Goal: Communication & Community: Answer question/provide support

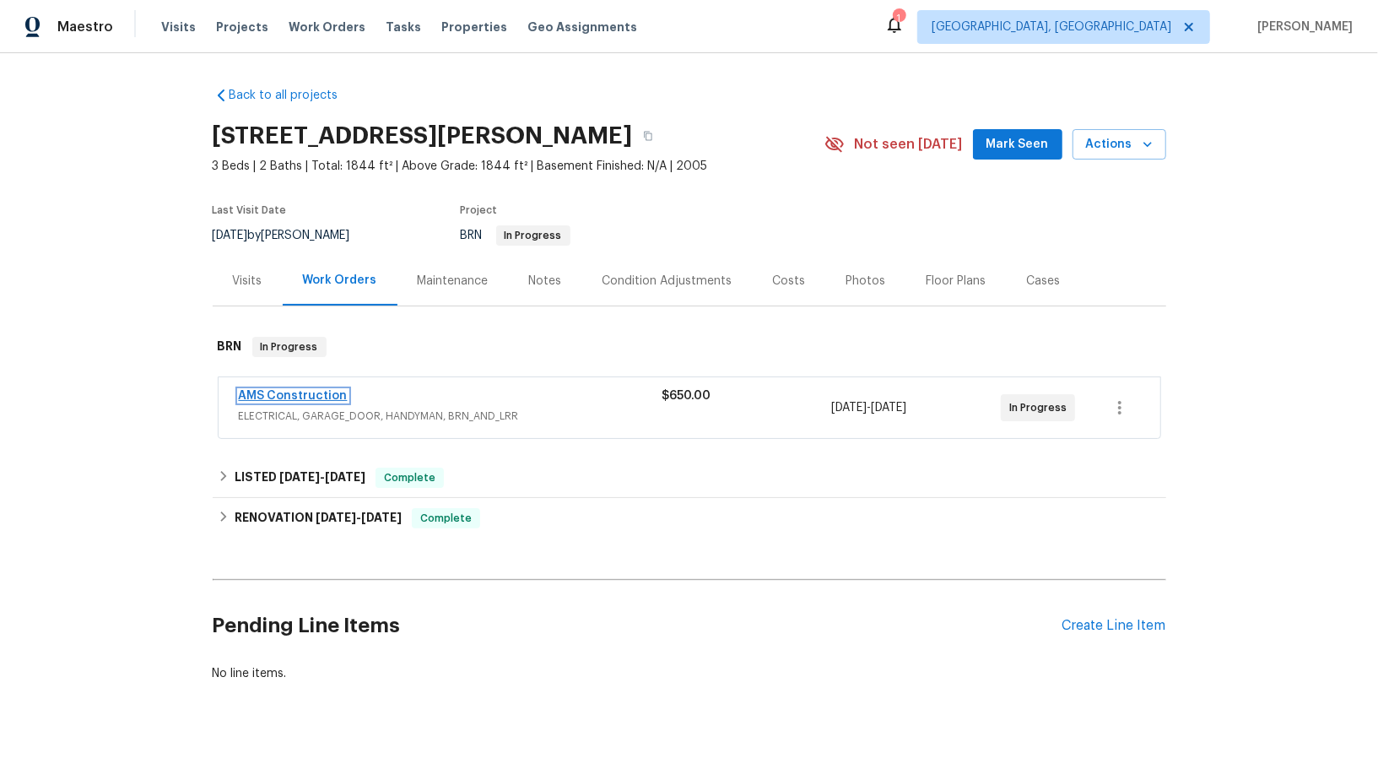
click at [293, 392] on link "AMS Construction" at bounding box center [293, 396] width 109 height 12
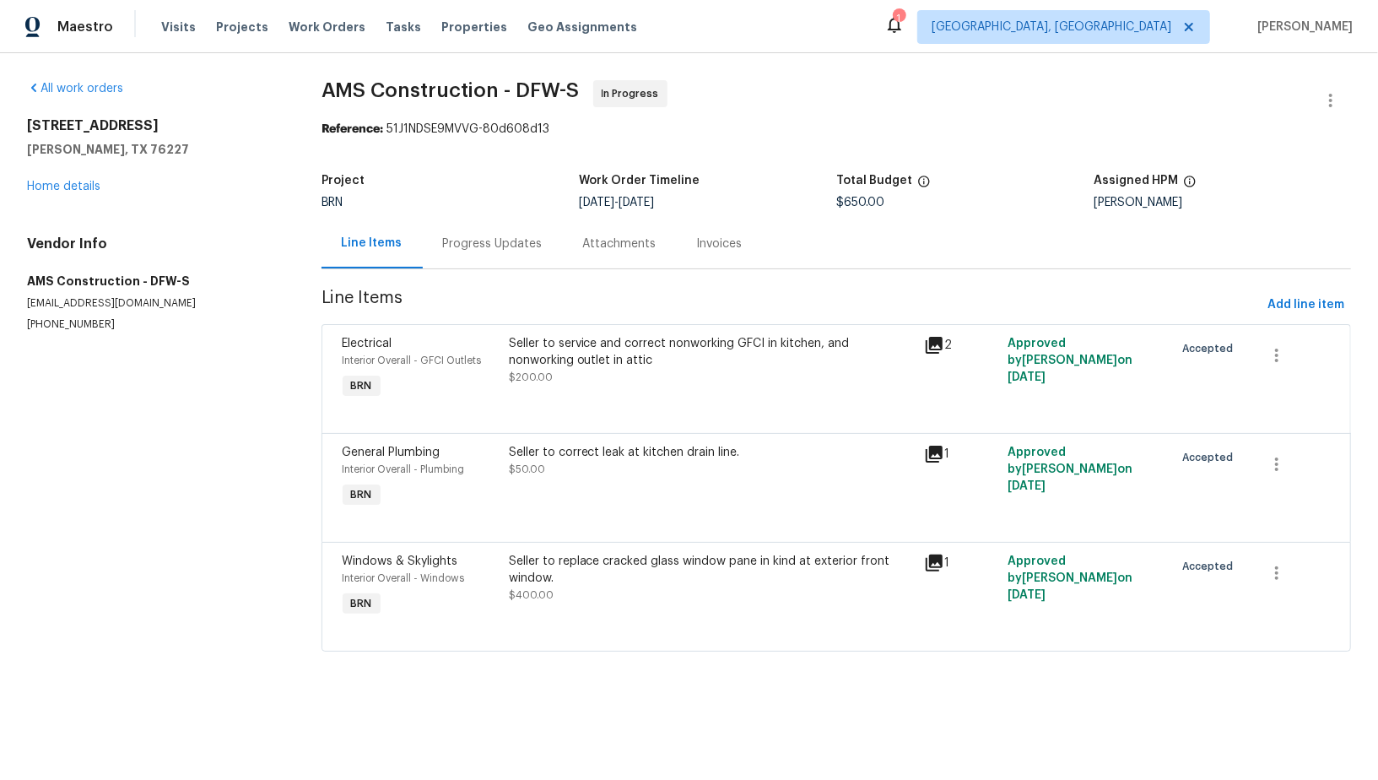
click at [482, 246] on div "Progress Updates" at bounding box center [493, 243] width 100 height 17
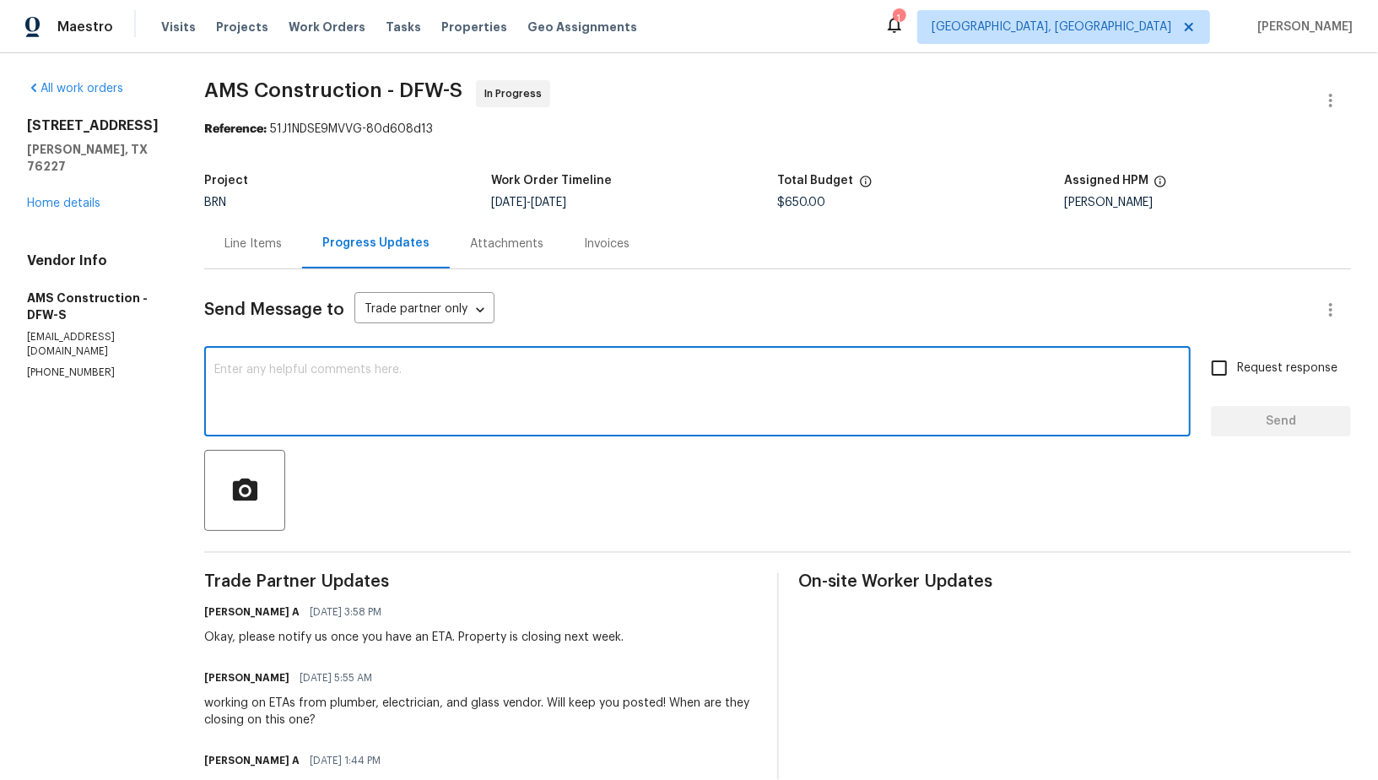
click at [337, 400] on textarea at bounding box center [697, 393] width 966 height 59
type textarea "J"
type textarea "Hi Michael, Is there any update on the ETA for this work?"
click at [1221, 363] on input "Request response" at bounding box center [1218, 367] width 35 height 35
checkbox input "true"
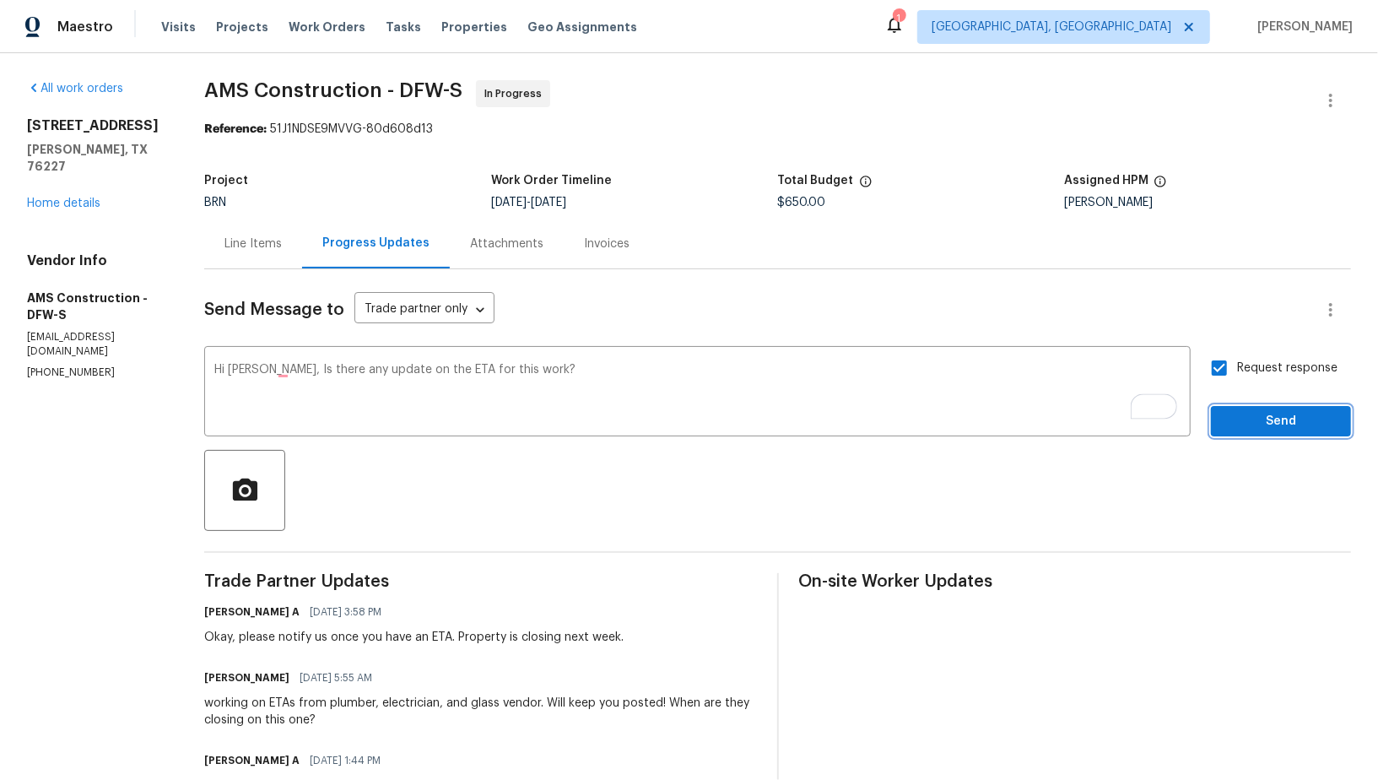
click at [1255, 418] on span "Send" at bounding box center [1280, 421] width 113 height 21
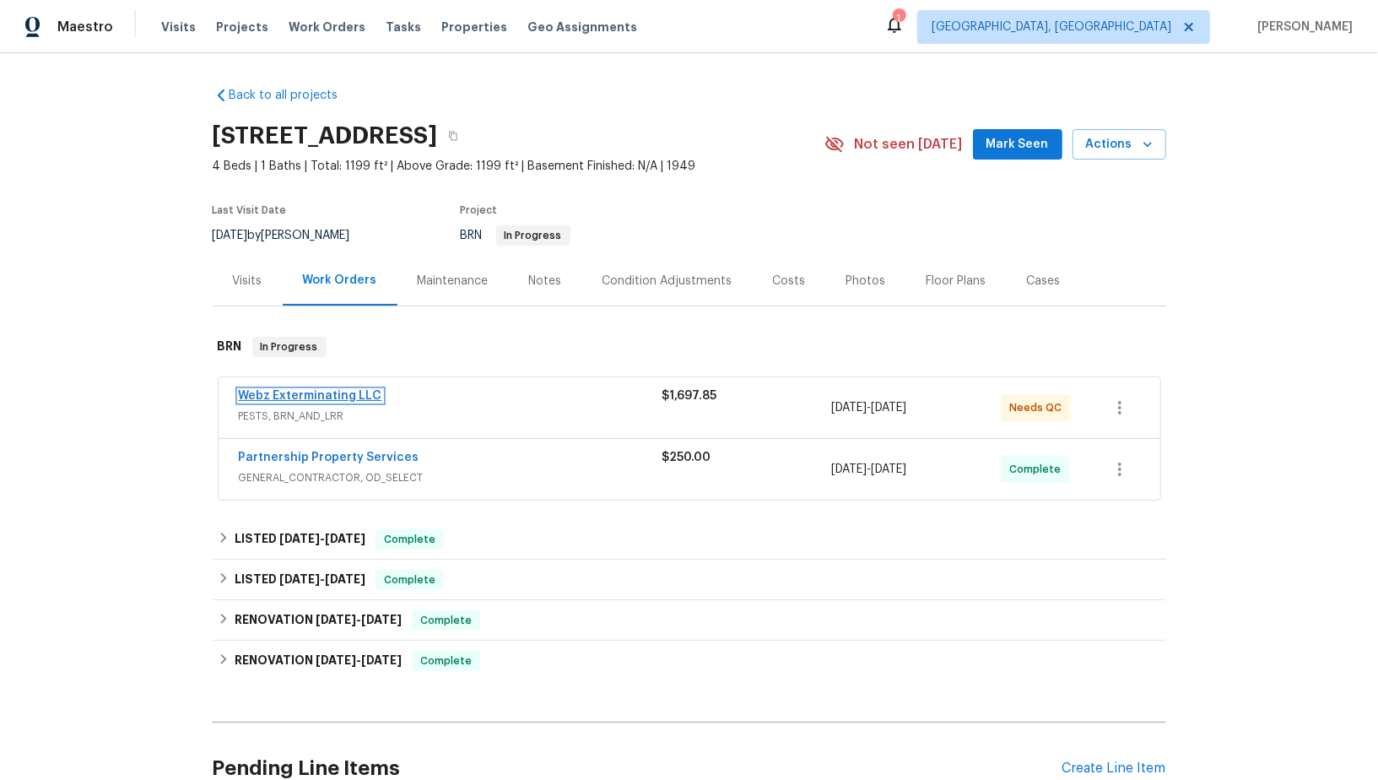
click at [341, 392] on link "Webz Exterminating LLC" at bounding box center [310, 396] width 143 height 12
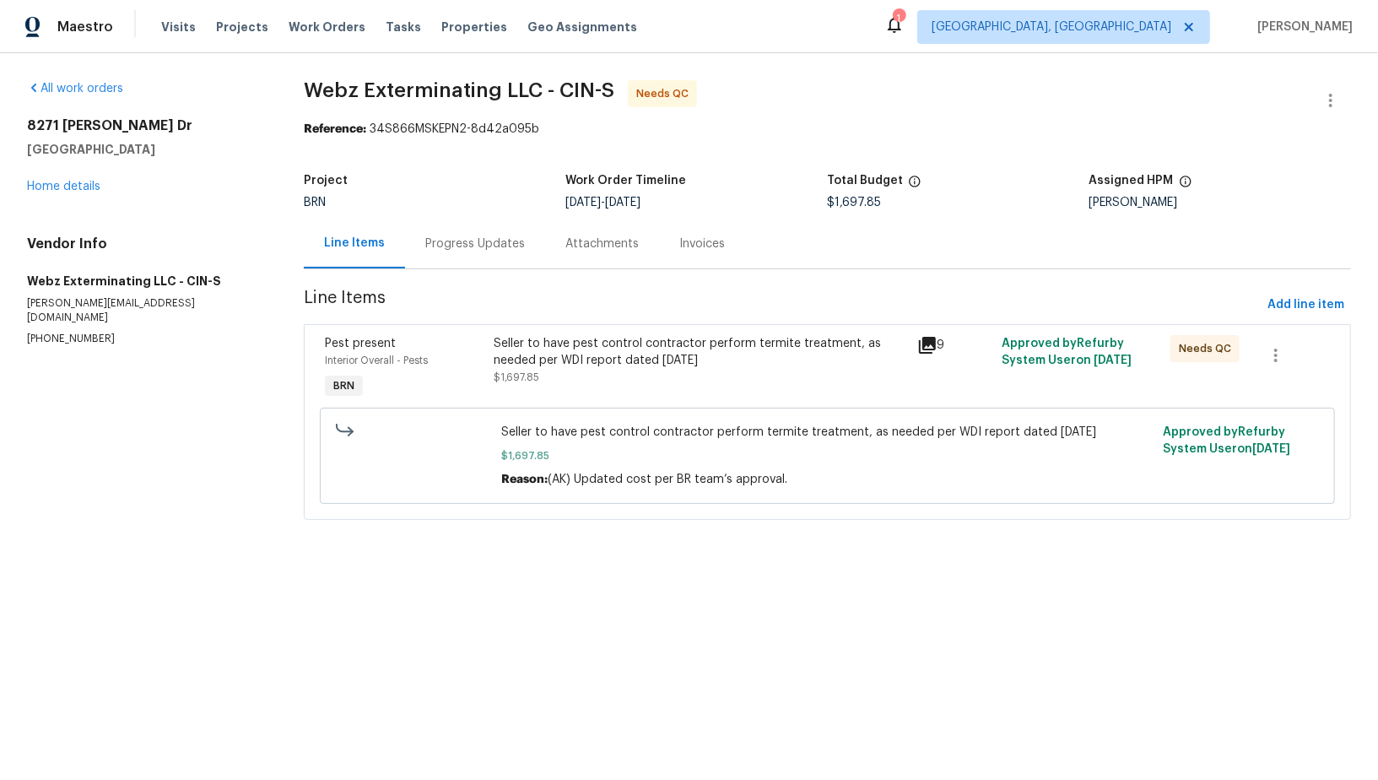
click at [568, 375] on div "Seller to have pest control contractor perform termite treatment, as needed per…" at bounding box center [700, 360] width 413 height 51
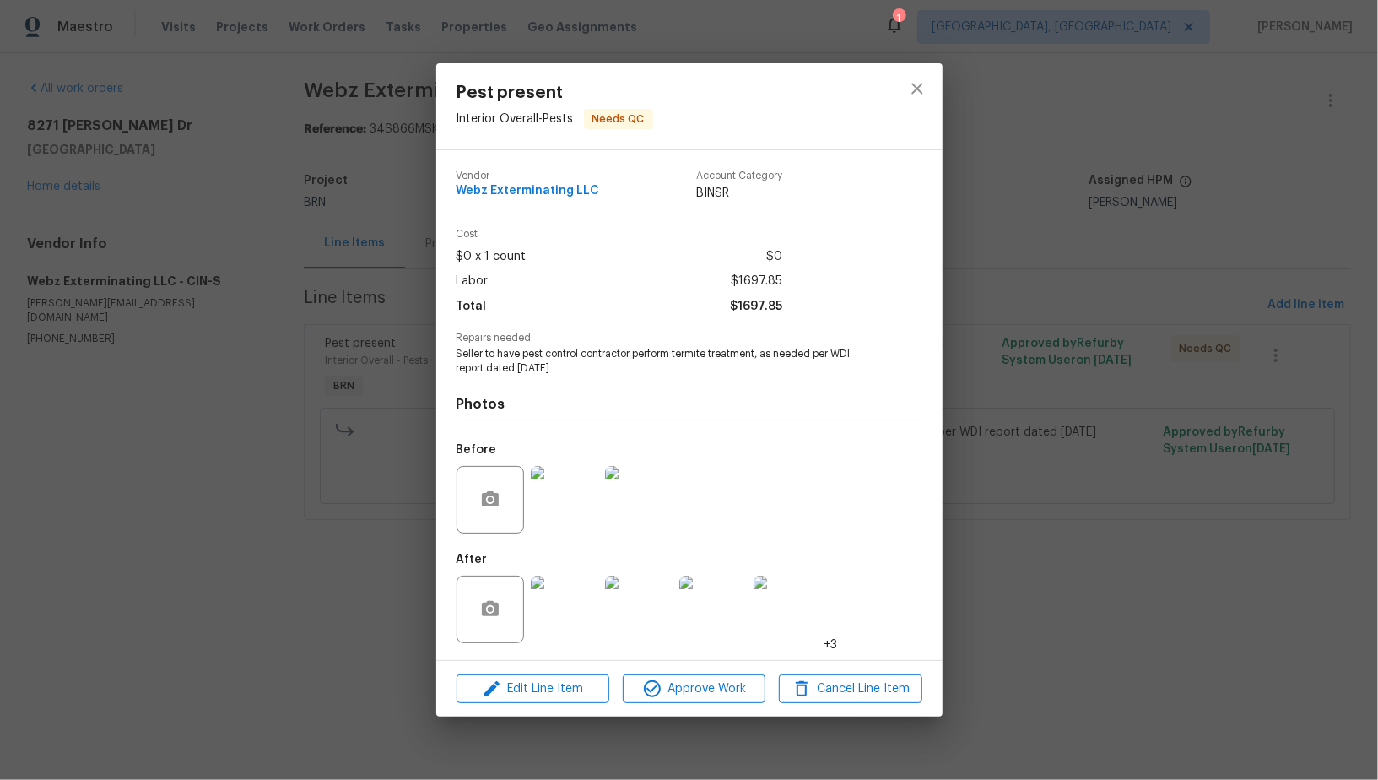
click at [395, 272] on div "Pest present Interior Overall - Pests Needs QC Vendor Webz Exterminating LLC Ac…" at bounding box center [689, 390] width 1378 height 780
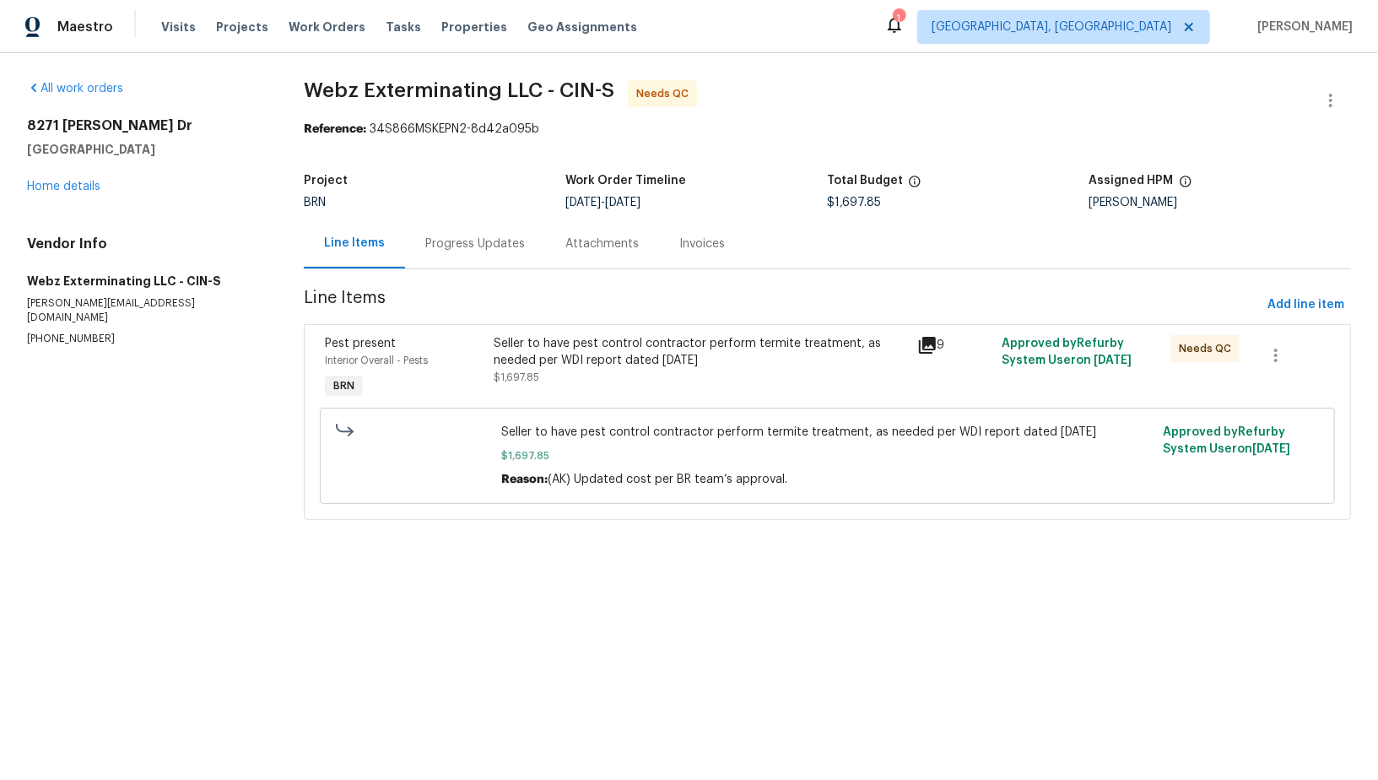
click at [461, 242] on div "Progress Updates" at bounding box center [475, 243] width 100 height 17
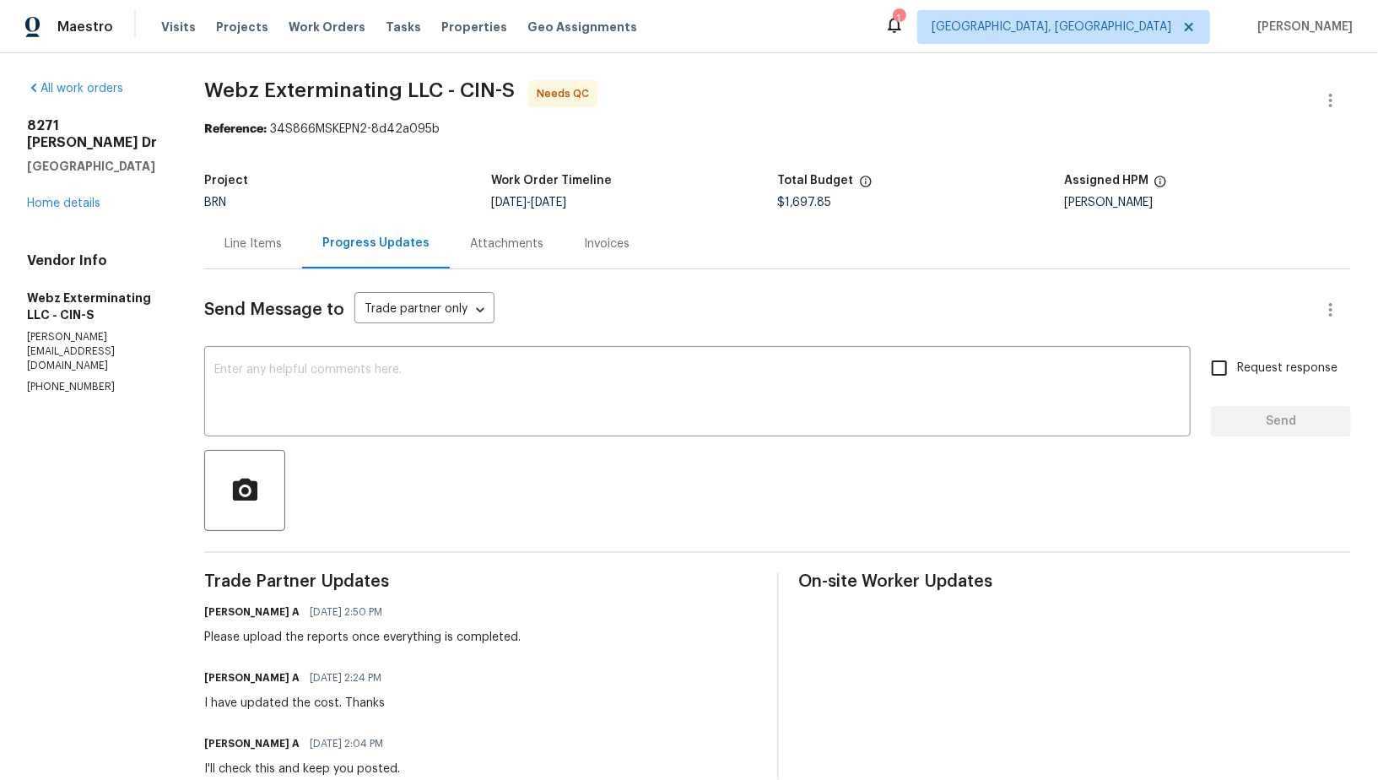
click at [411, 410] on textarea at bounding box center [697, 393] width 966 height 59
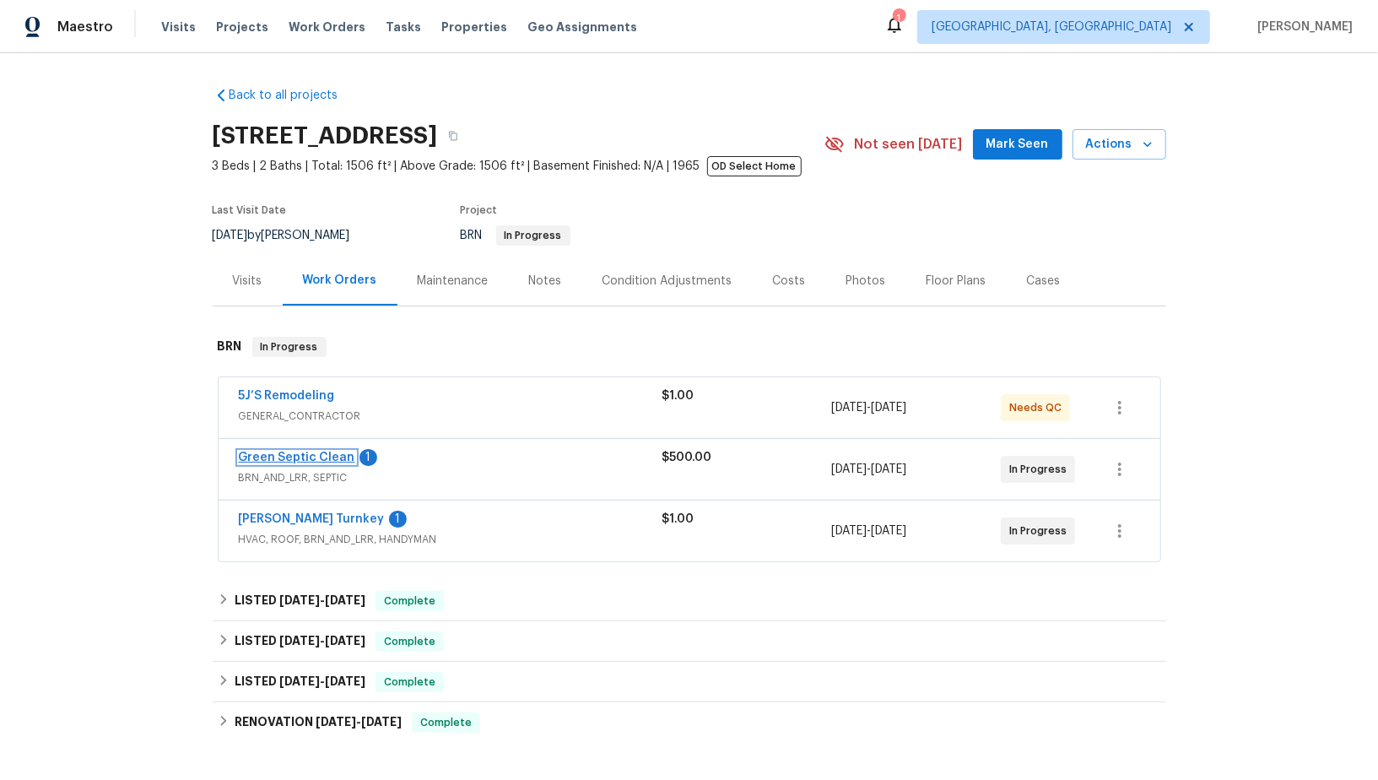
click at [296, 457] on link "Green Septic Clean" at bounding box center [297, 457] width 116 height 12
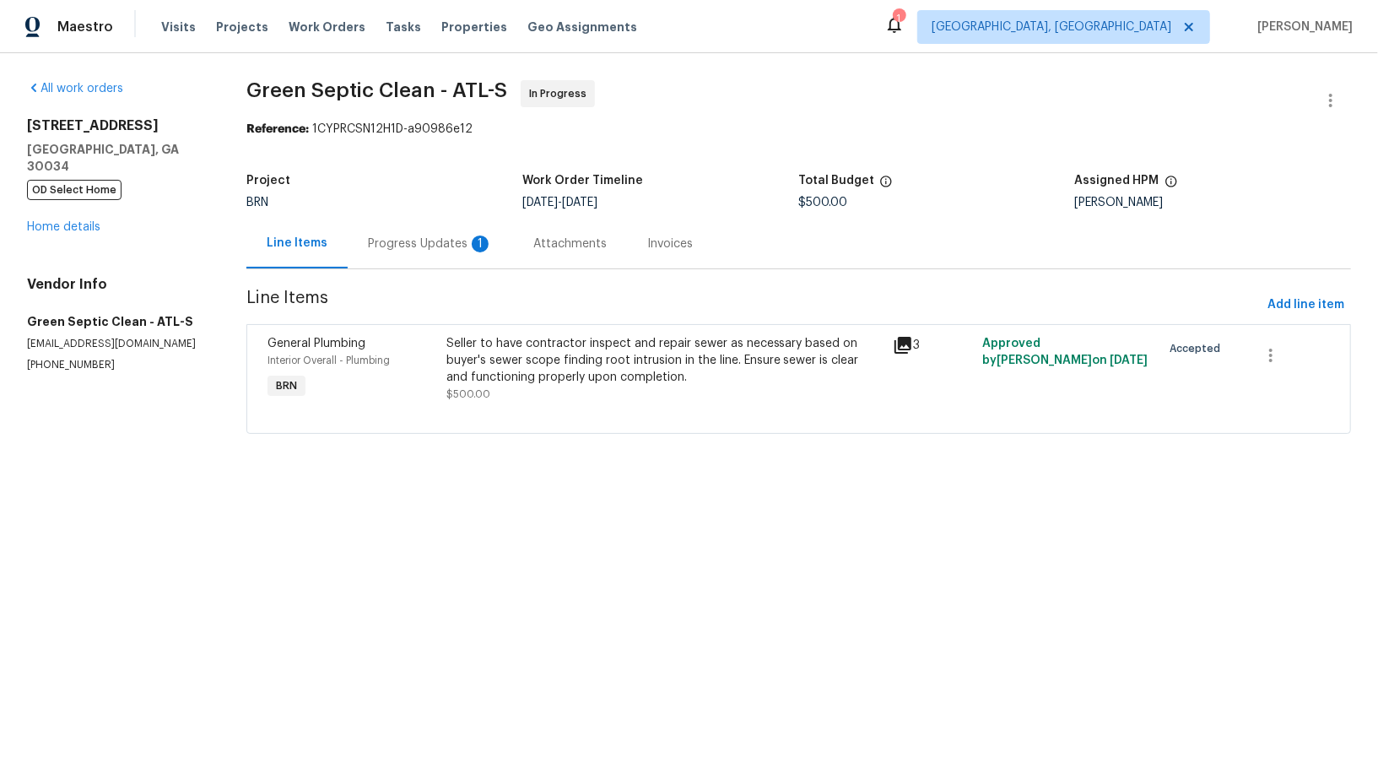
click at [432, 240] on div "Progress Updates 1" at bounding box center [430, 243] width 125 height 17
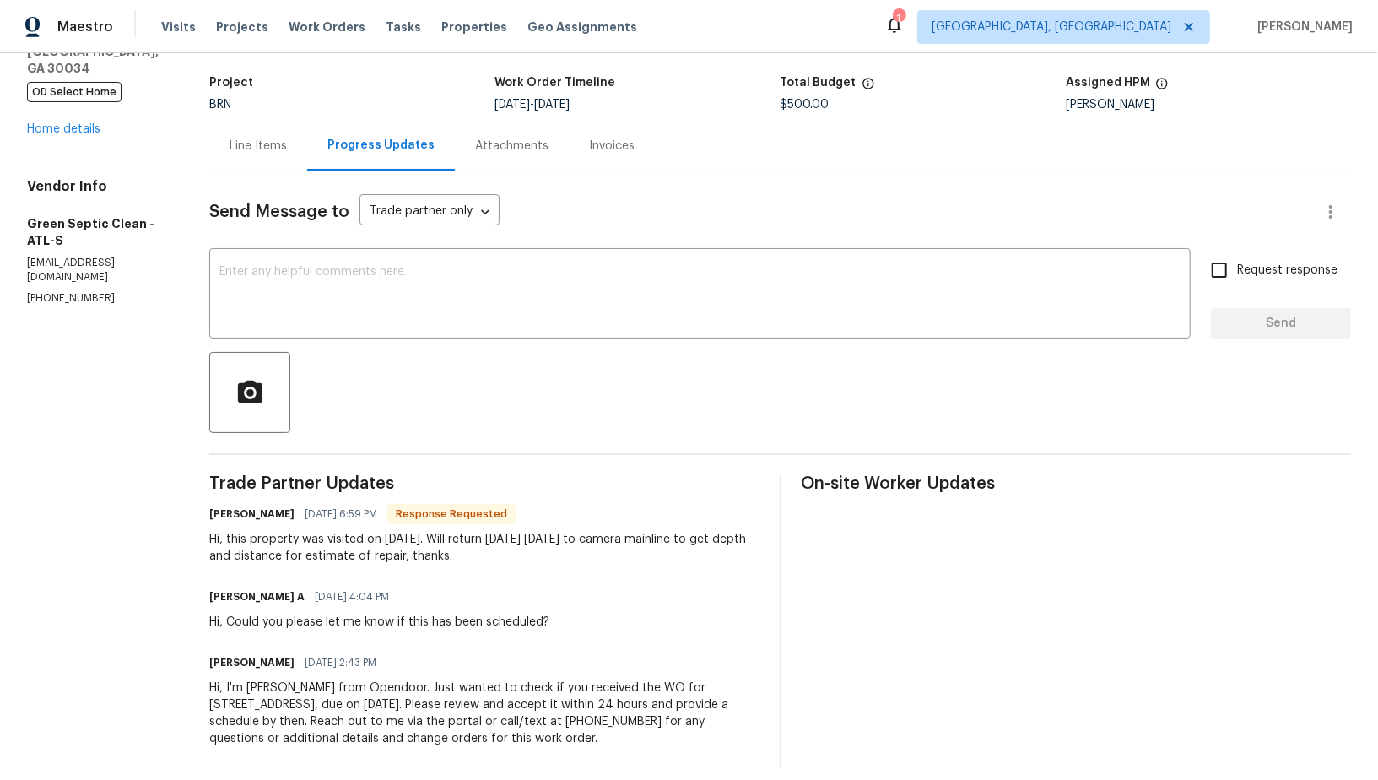
scroll to position [111, 0]
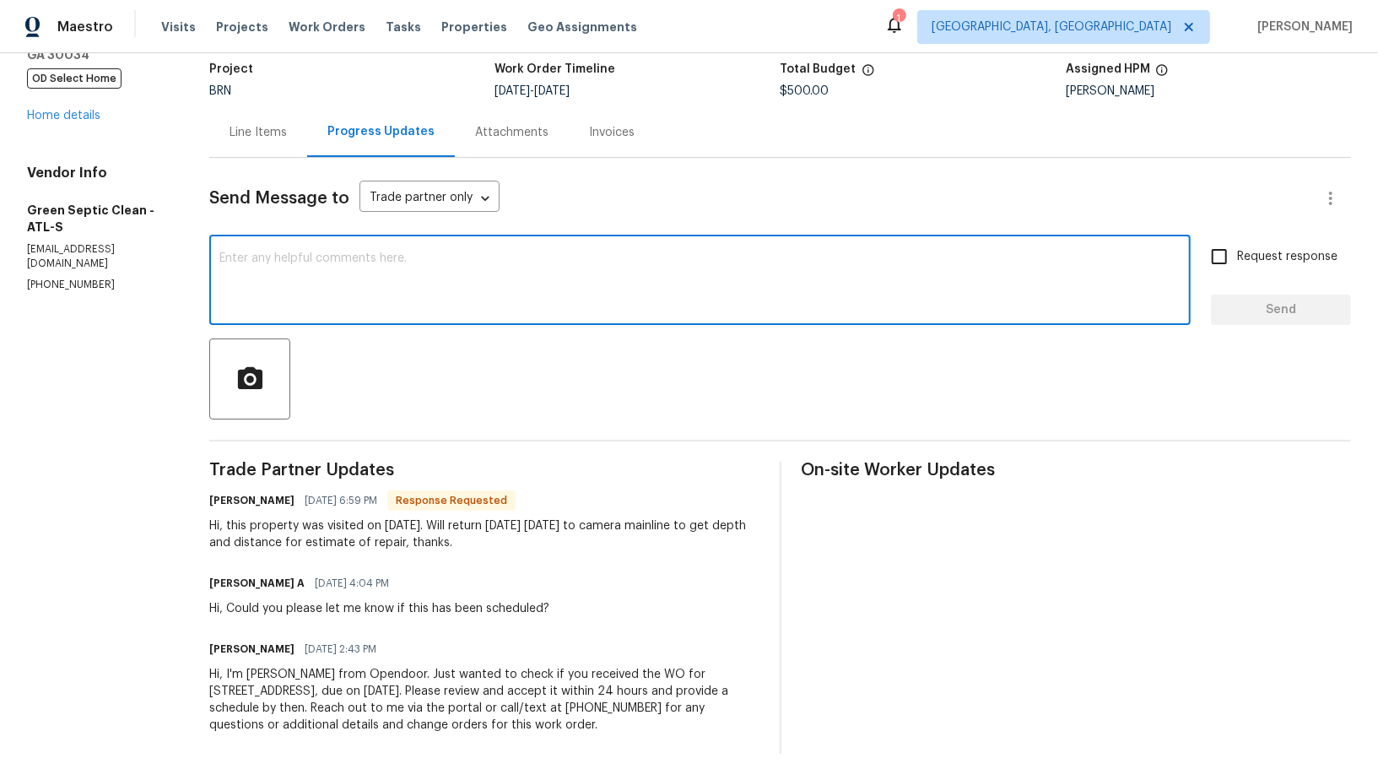
click at [456, 310] on textarea at bounding box center [699, 281] width 961 height 59
type textarea "Got it, Thank you!"
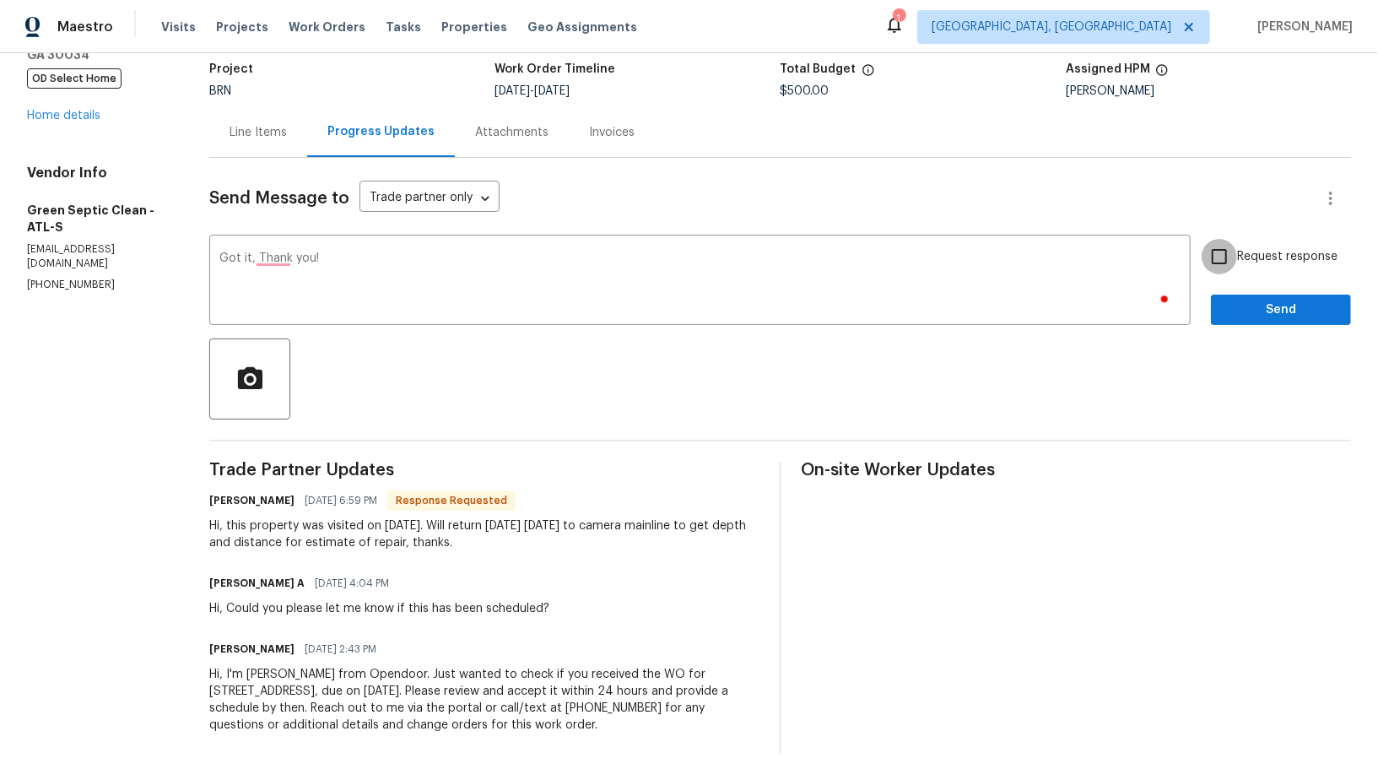
click at [1225, 256] on input "Request response" at bounding box center [1218, 256] width 35 height 35
checkbox input "true"
click at [1255, 330] on div "Send Message to Trade partner only Trade partner only ​ Got it, Thank you! x ​ …" at bounding box center [779, 456] width 1141 height 596
click at [1250, 319] on button "Send" at bounding box center [1281, 309] width 140 height 31
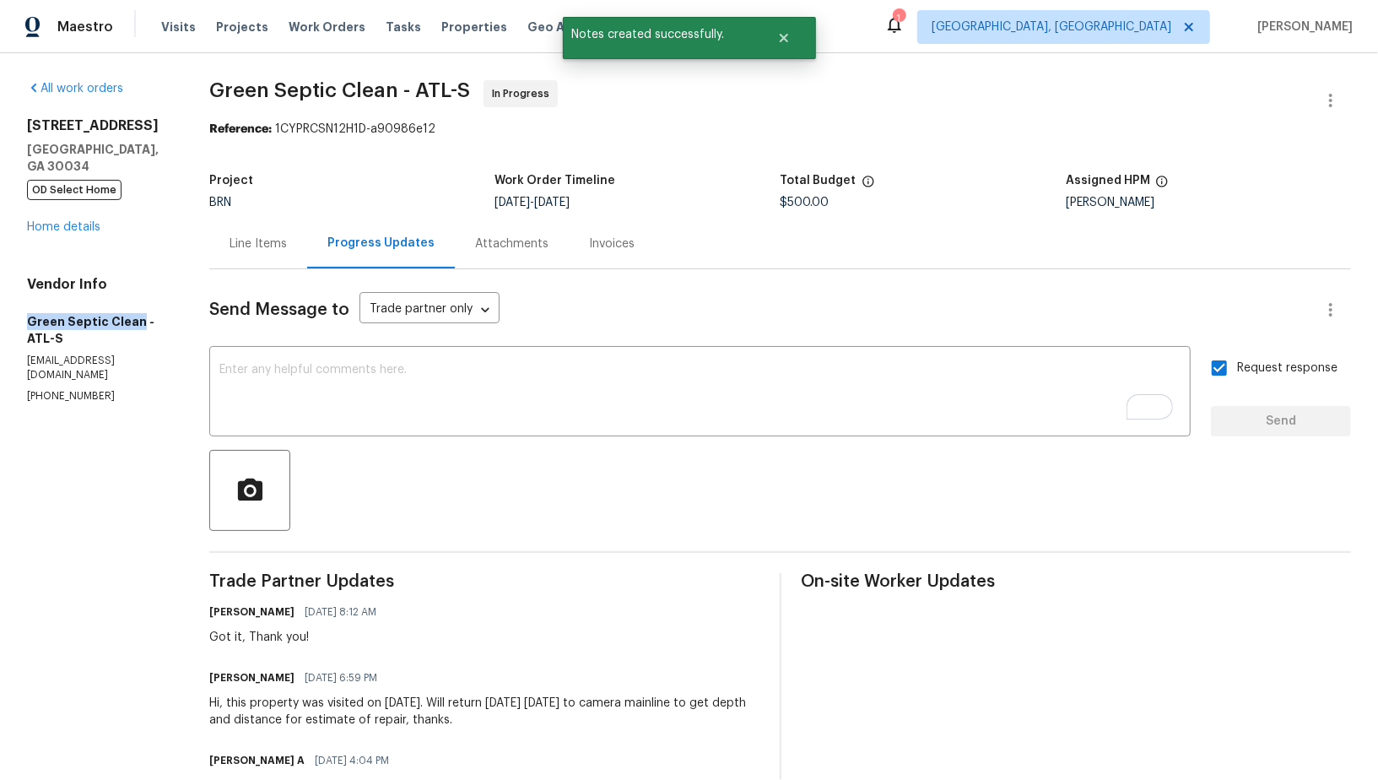
drag, startPoint x: 0, startPoint y: 317, endPoint x: 138, endPoint y: 322, distance: 137.6
click at [138, 322] on div "All work orders [STREET_ADDRESS] OD Select Home Home details Vendor Info Green …" at bounding box center [689, 505] width 1378 height 904
copy h5 "Green Septic Clean"
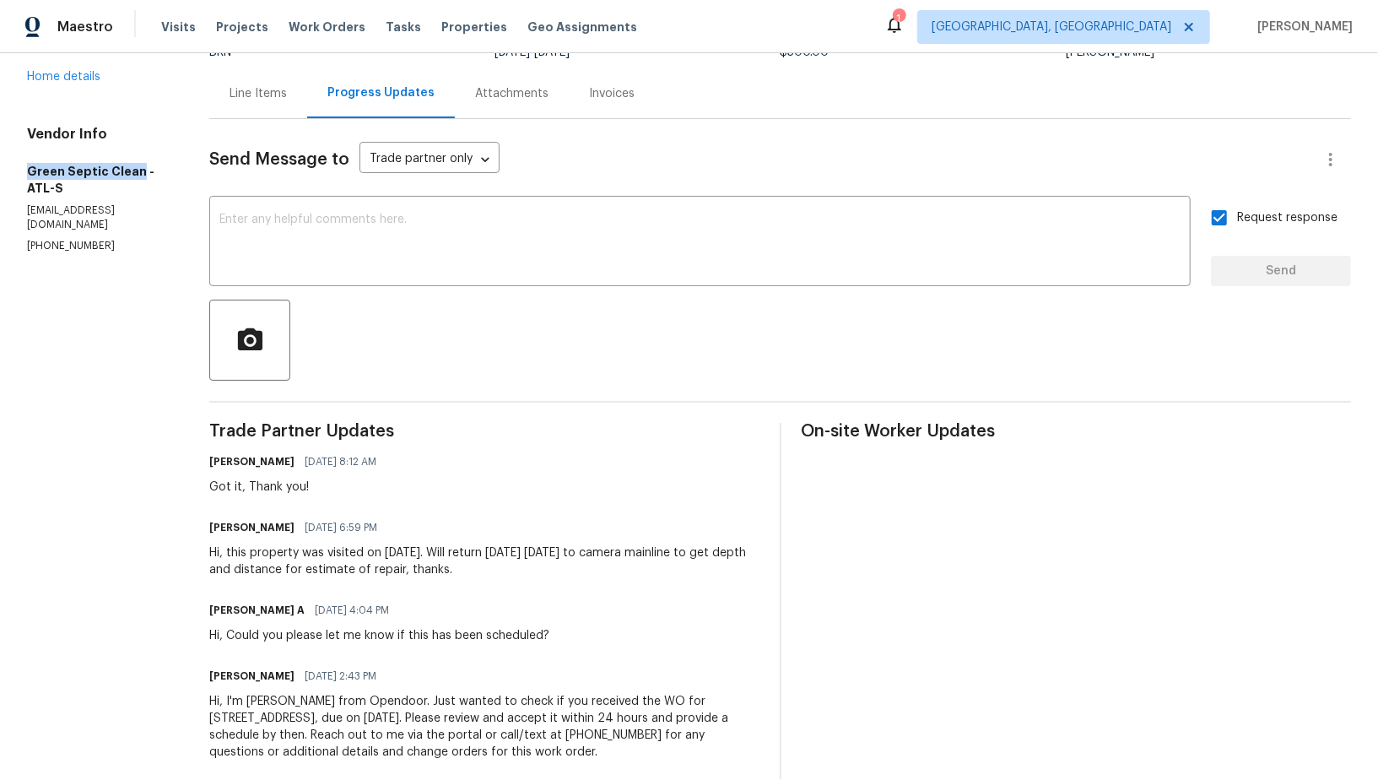
scroll to position [177, 0]
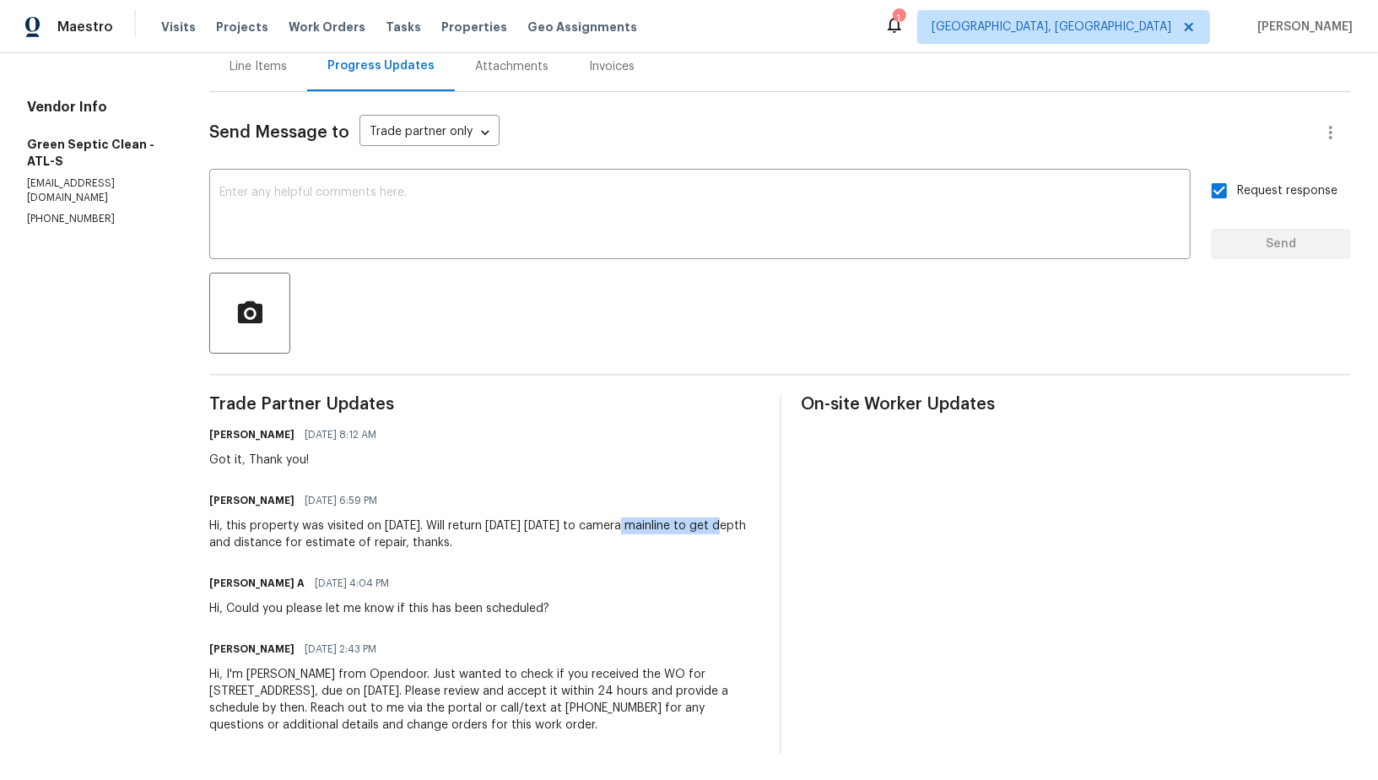
drag, startPoint x: 630, startPoint y: 525, endPoint x: 733, endPoint y: 526, distance: 102.9
click at [733, 526] on div "Hi, this property was visited on 09/01/25. Will return tomorrow 09/04/25 to cam…" at bounding box center [483, 534] width 549 height 34
copy div "camera mainline to"
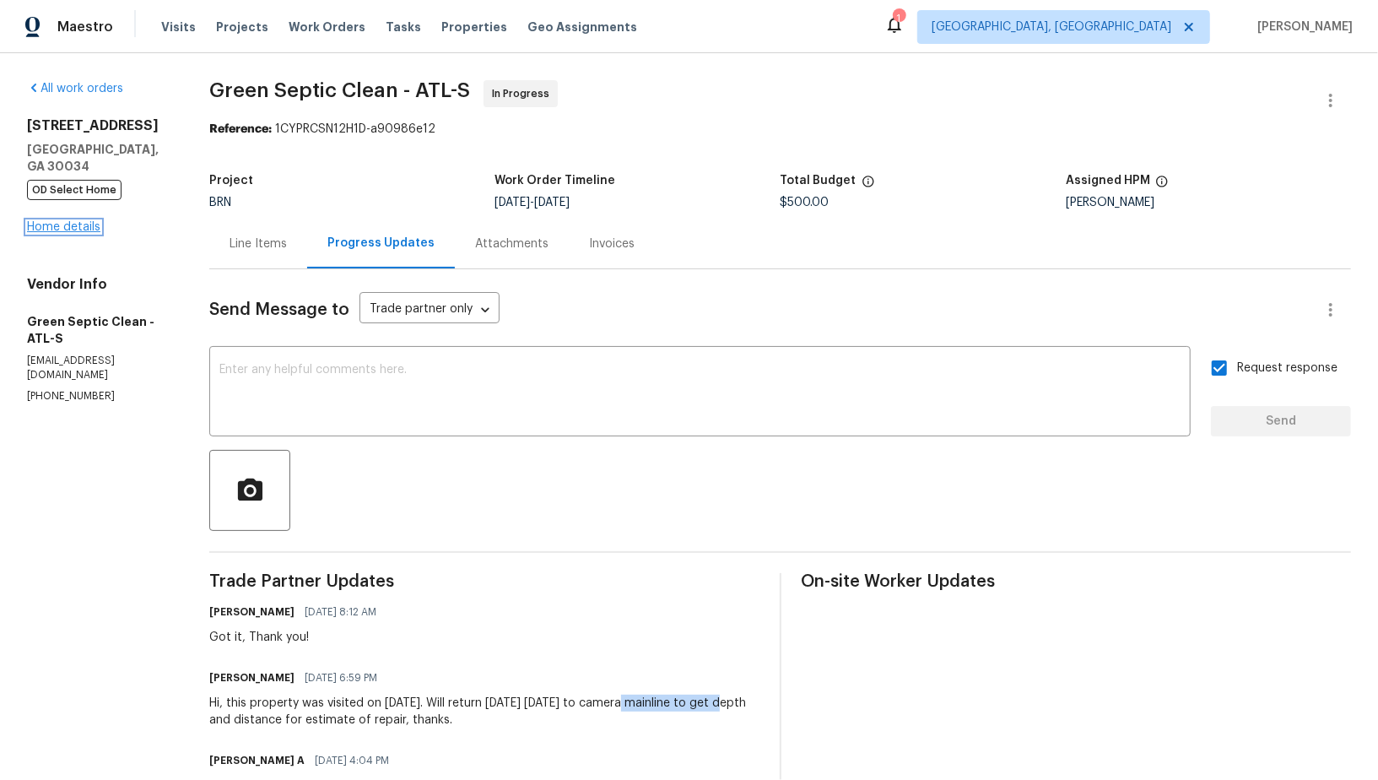
click at [33, 221] on link "Home details" at bounding box center [63, 227] width 73 height 12
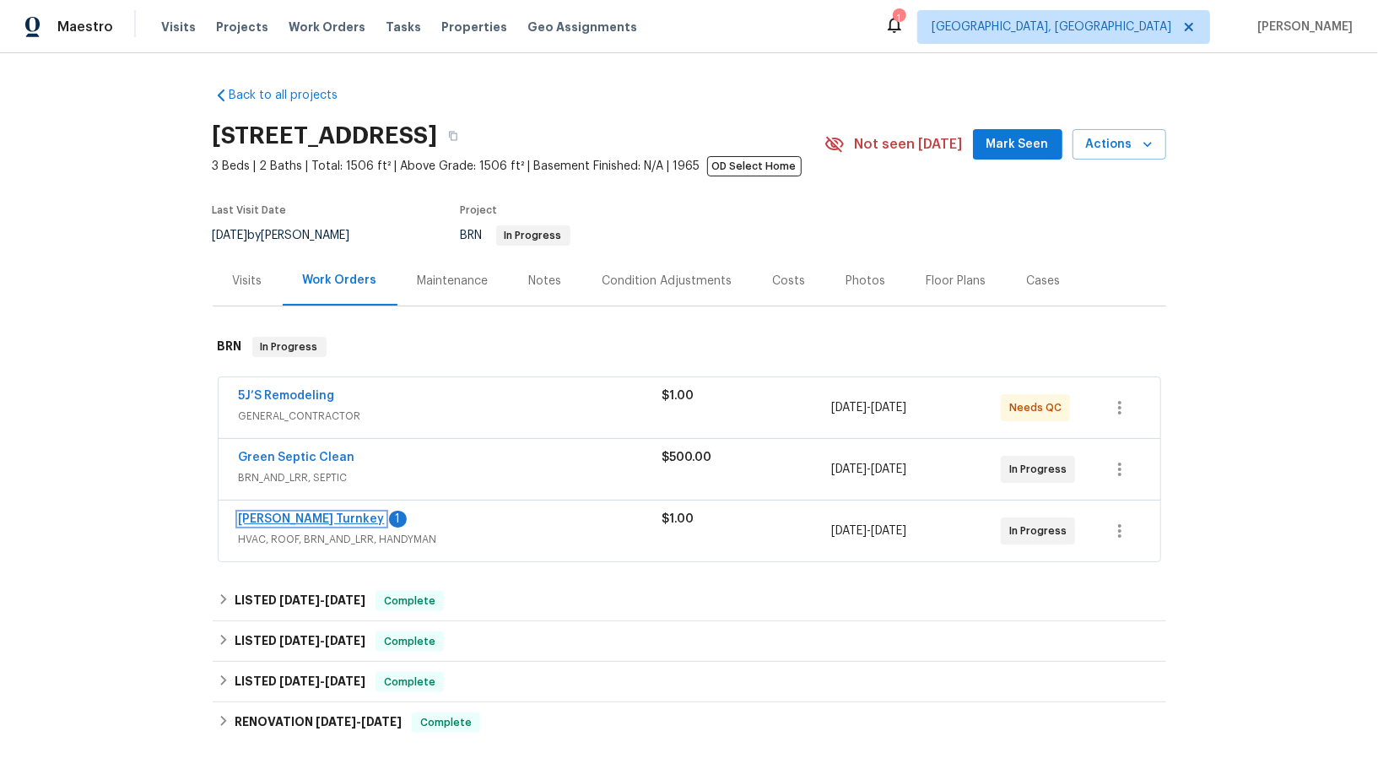
click at [293, 515] on link "Davis Turnkey" at bounding box center [312, 519] width 146 height 12
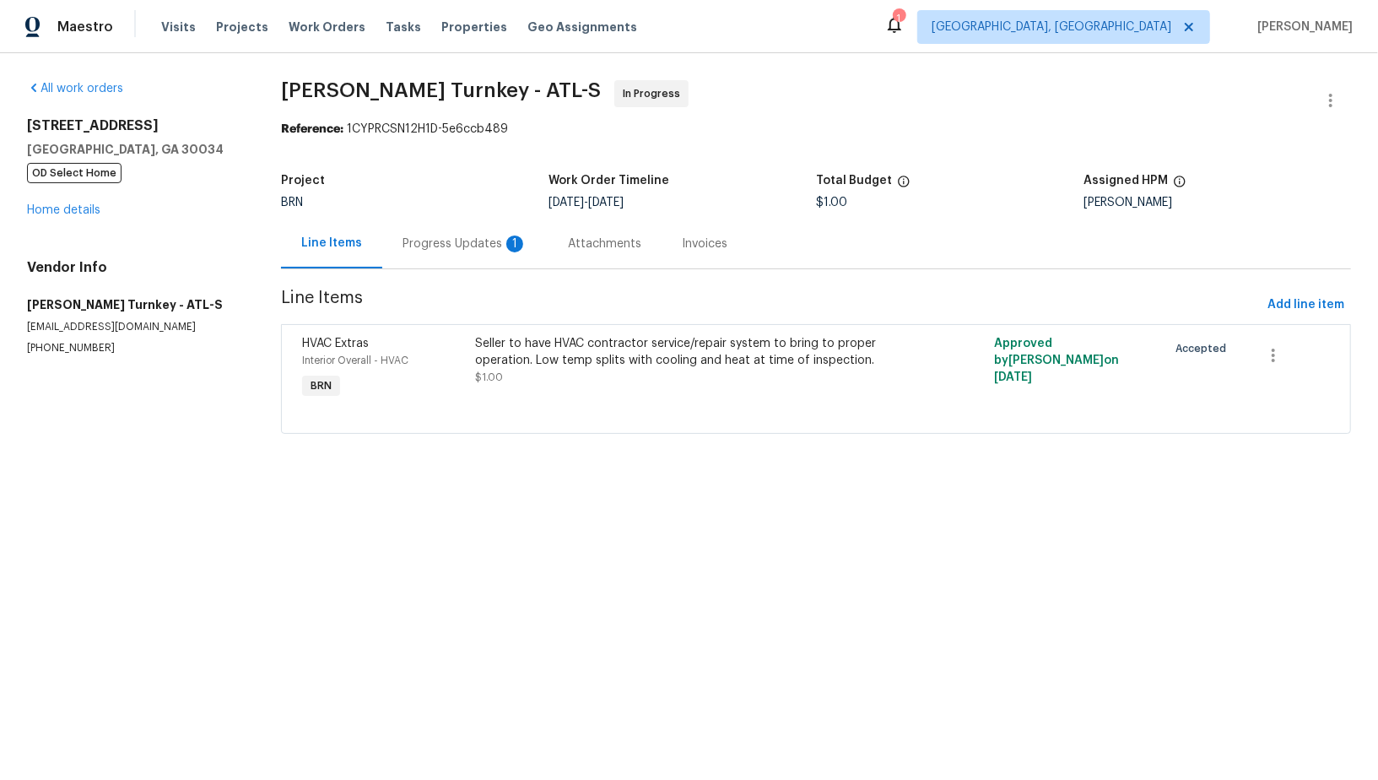
click at [432, 253] on div "Progress Updates 1" at bounding box center [464, 244] width 165 height 50
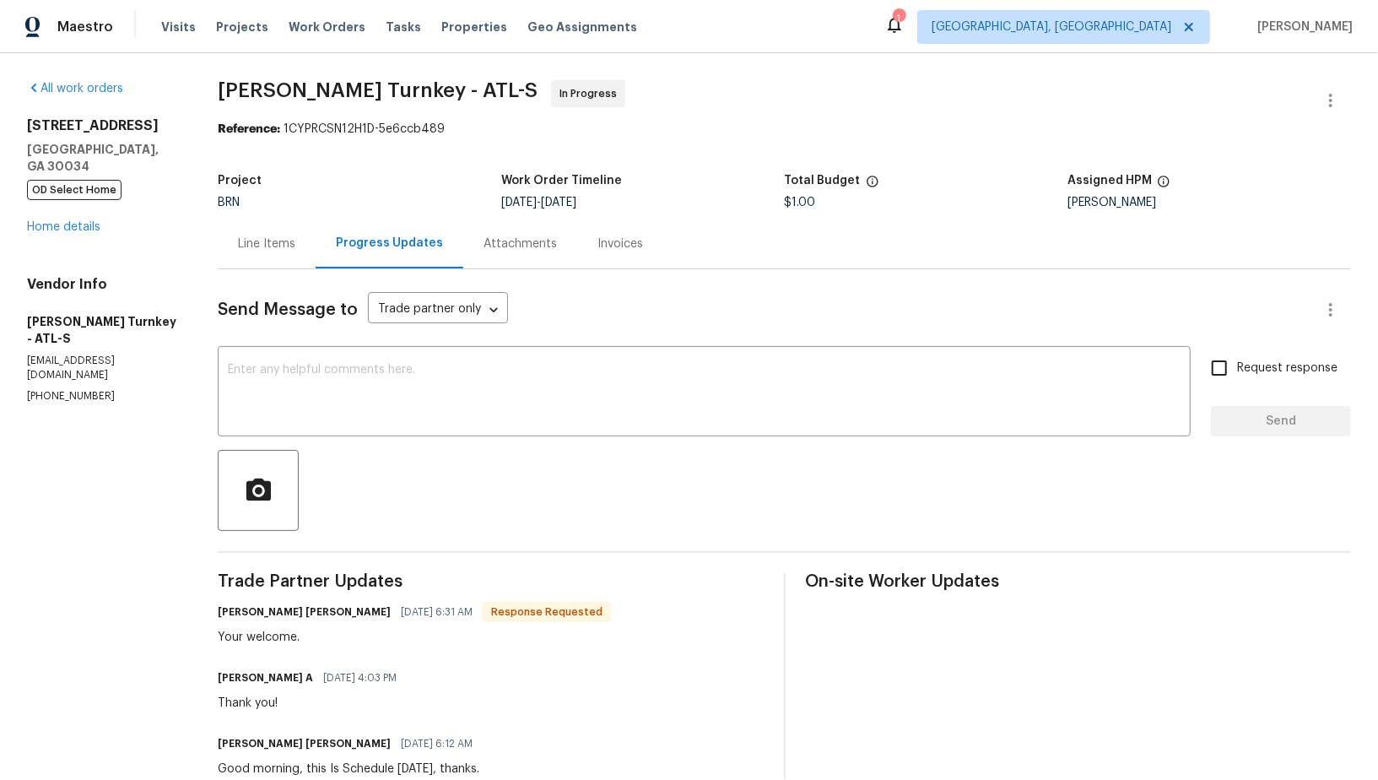
click at [279, 252] on div "Line Items" at bounding box center [267, 244] width 98 height 50
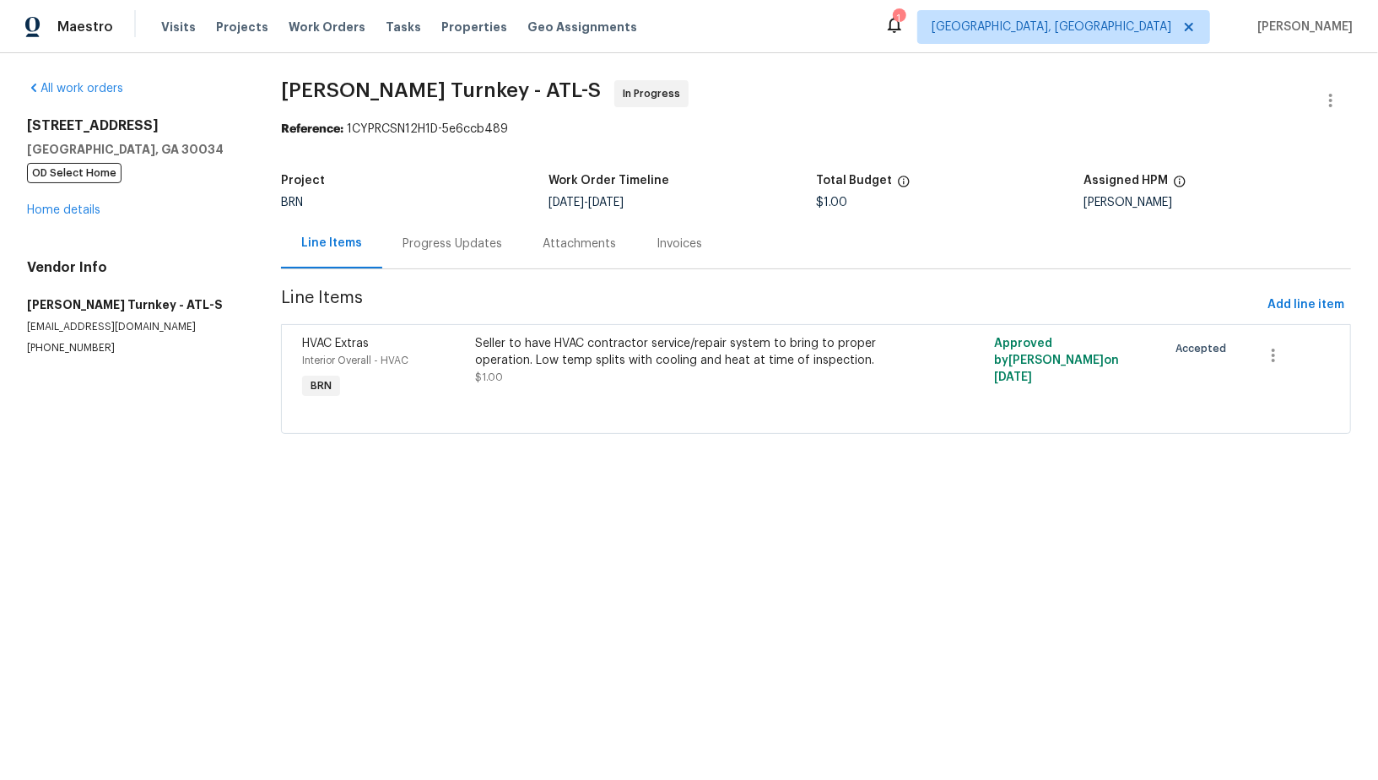
click at [81, 218] on div "2685 Rainbow Ridge Rd Decatur, GA 30034 OD Select Home Home details" at bounding box center [133, 167] width 213 height 101
click at [78, 213] on link "Home details" at bounding box center [63, 210] width 73 height 12
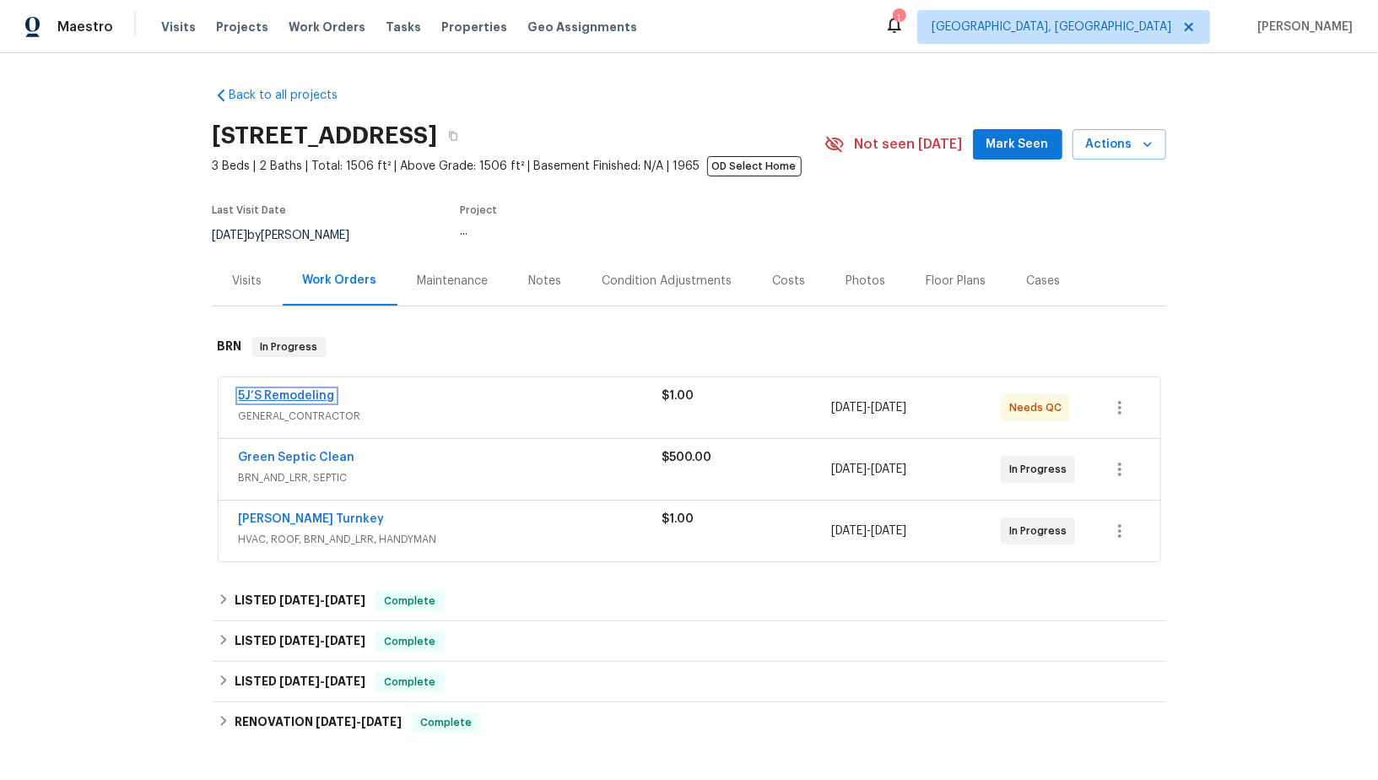
click at [309, 398] on link "5J’S Remodeling" at bounding box center [287, 396] width 96 height 12
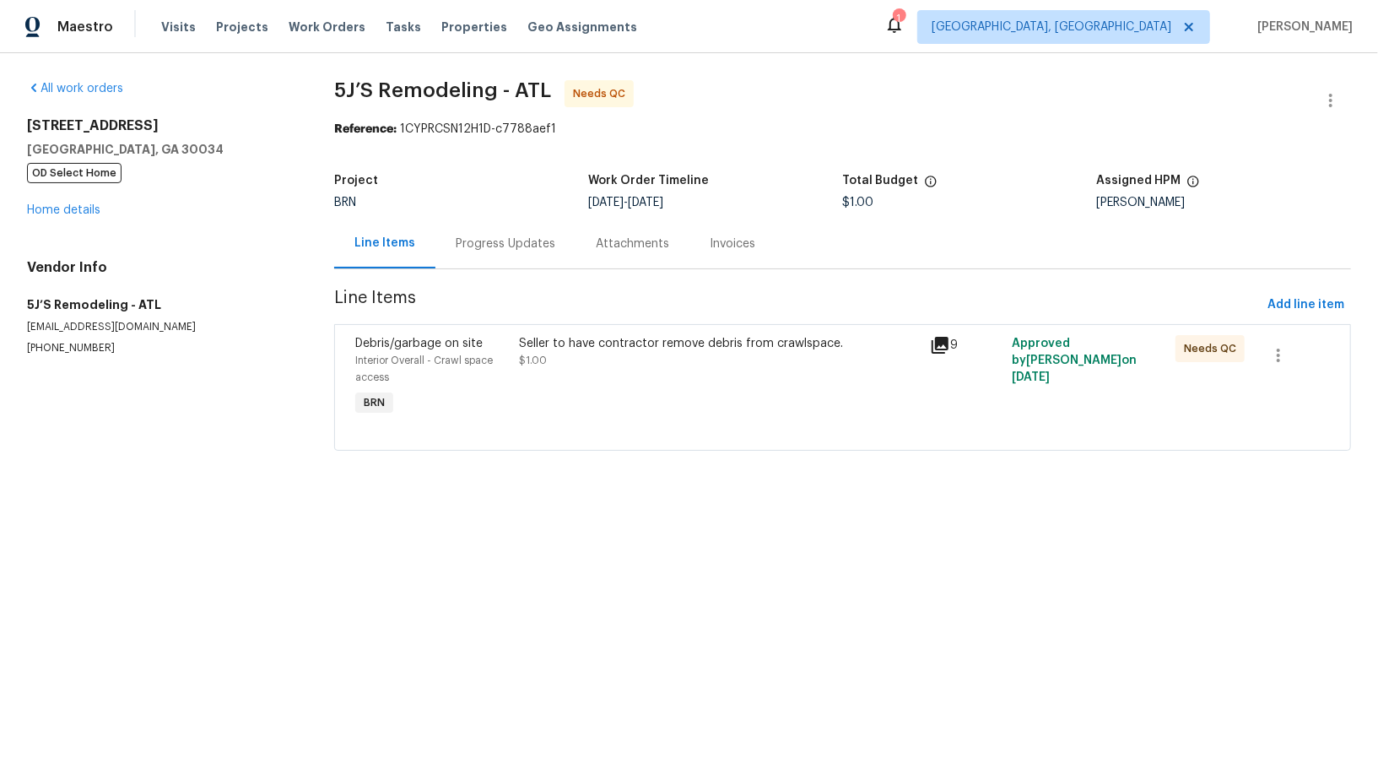
click at [615, 374] on div "Seller to have contractor remove debris from crawlspace. $1.00" at bounding box center [720, 377] width 410 height 94
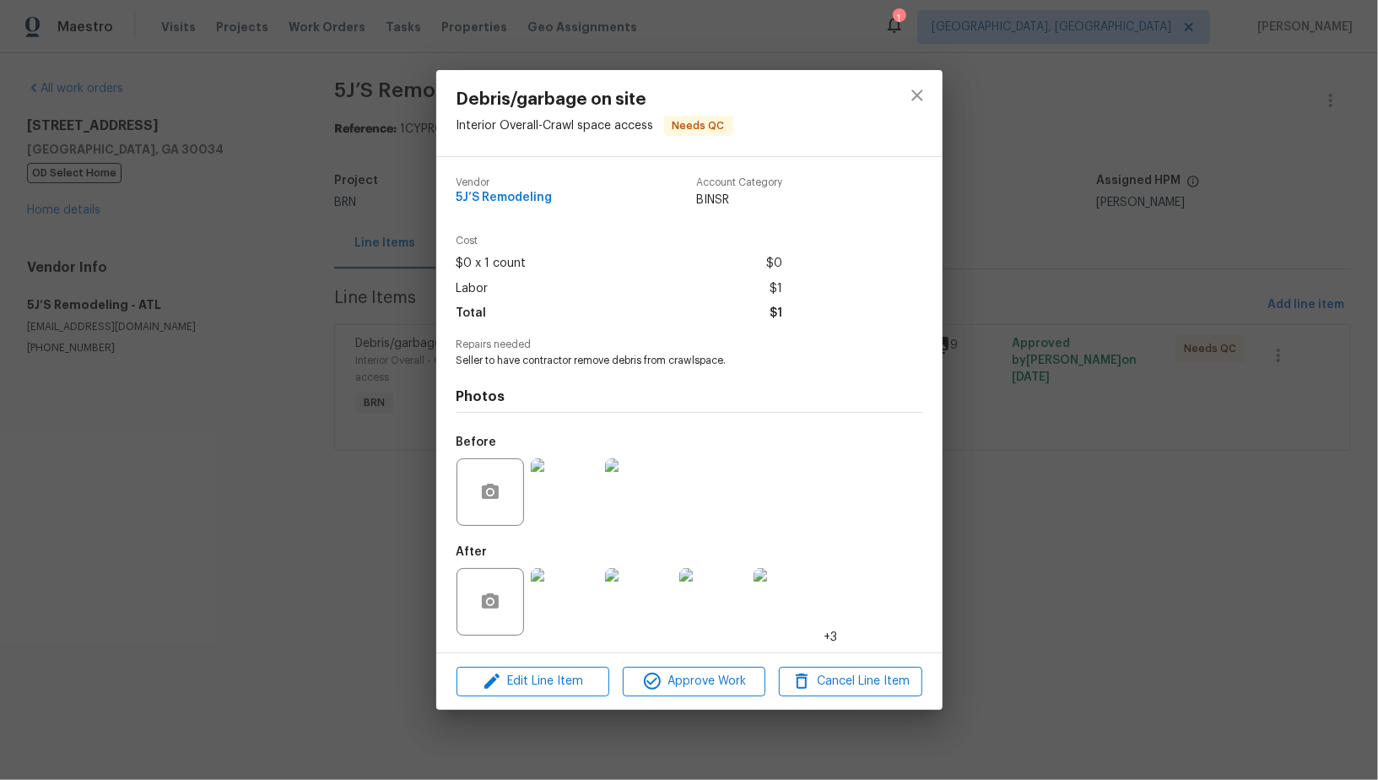
click at [564, 589] on img at bounding box center [564, 601] width 67 height 67
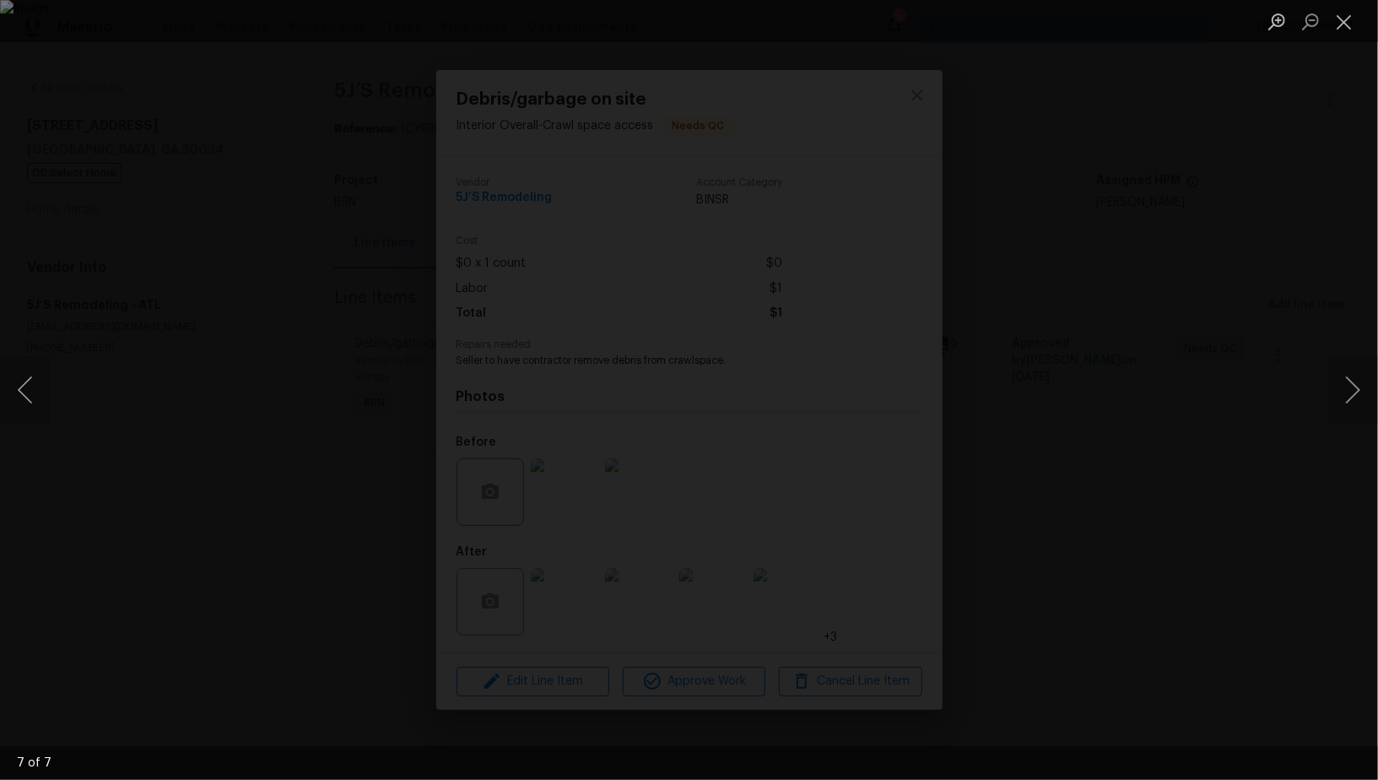
click at [1199, 520] on div "Lightbox" at bounding box center [689, 390] width 1378 height 780
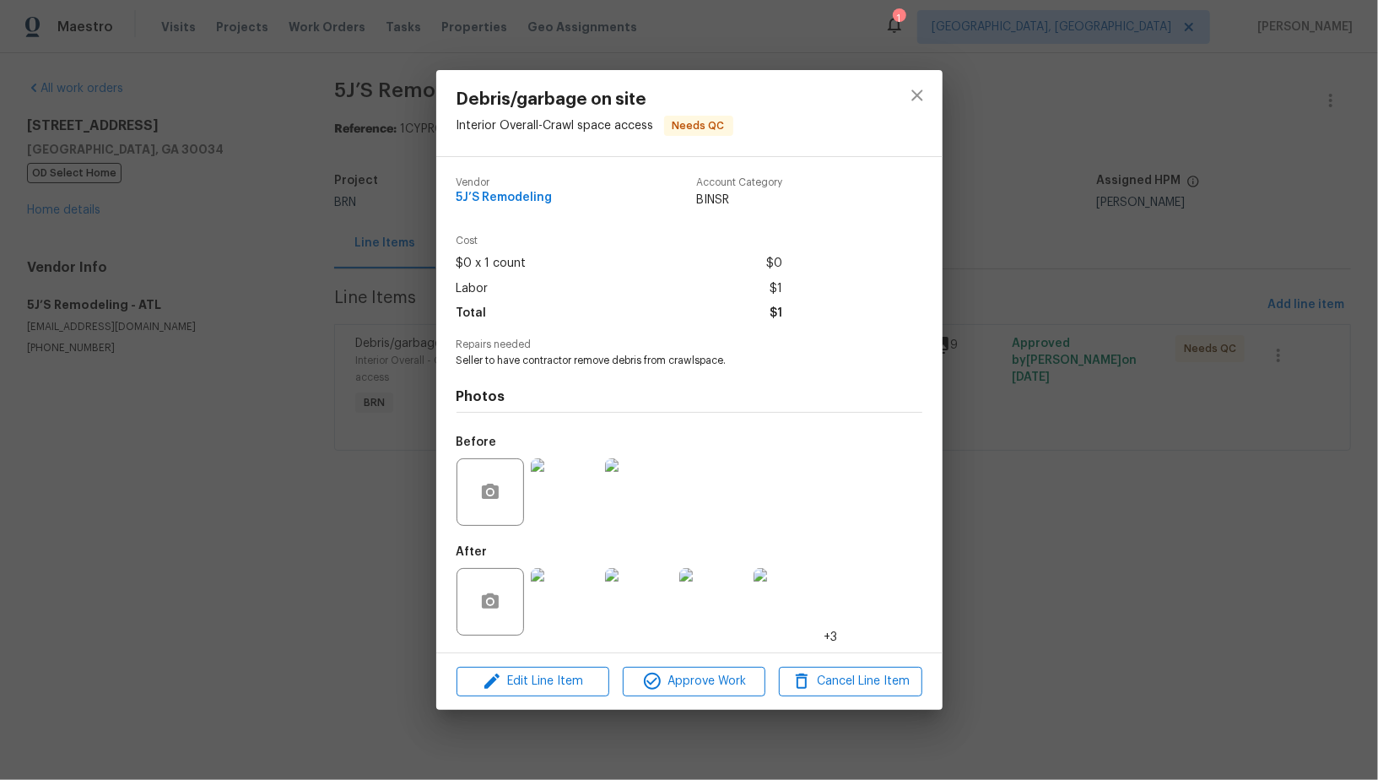
click at [1198, 518] on div "Debris/garbage on site Interior Overall - Crawl space access Needs QC Vendor 5J…" at bounding box center [689, 390] width 1378 height 780
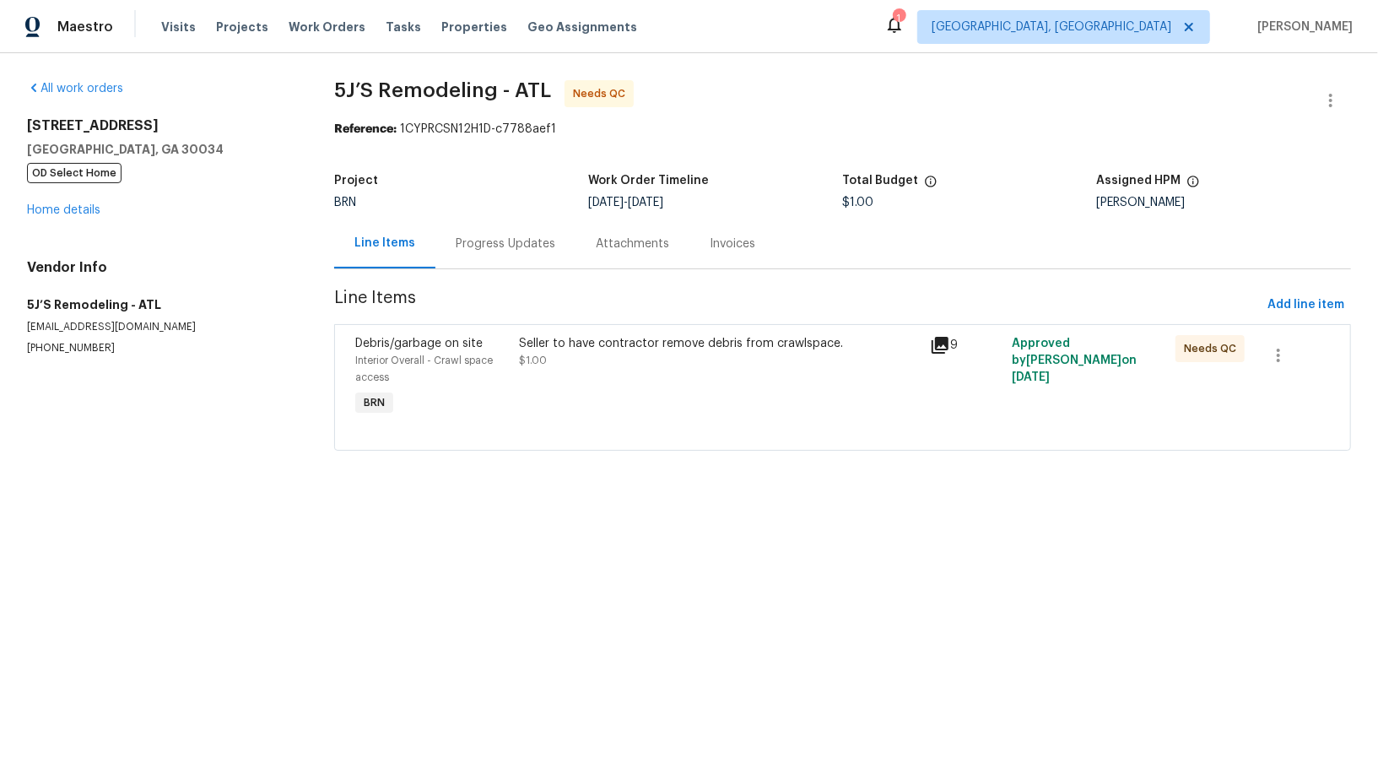
click at [482, 229] on div "Progress Updates" at bounding box center [505, 244] width 140 height 50
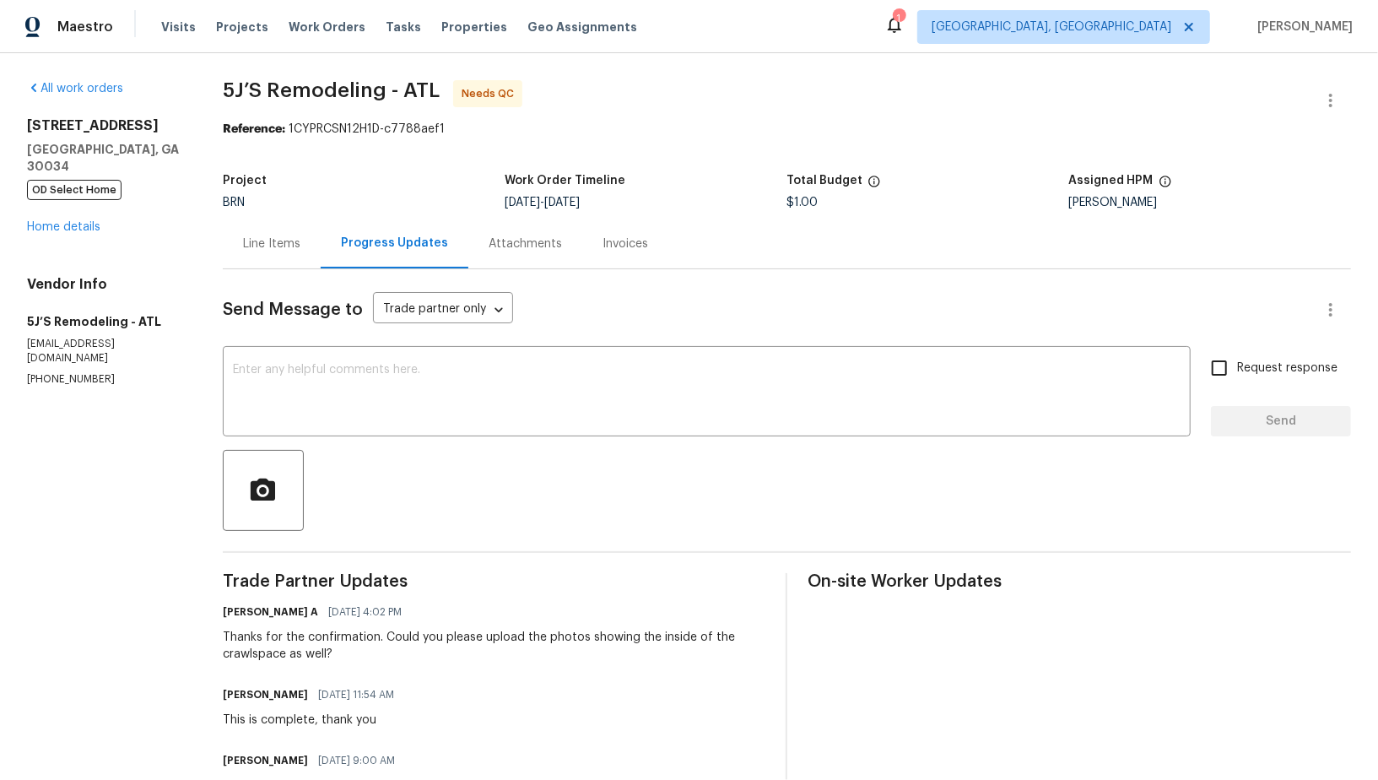
click at [278, 246] on div "Line Items" at bounding box center [271, 243] width 57 height 17
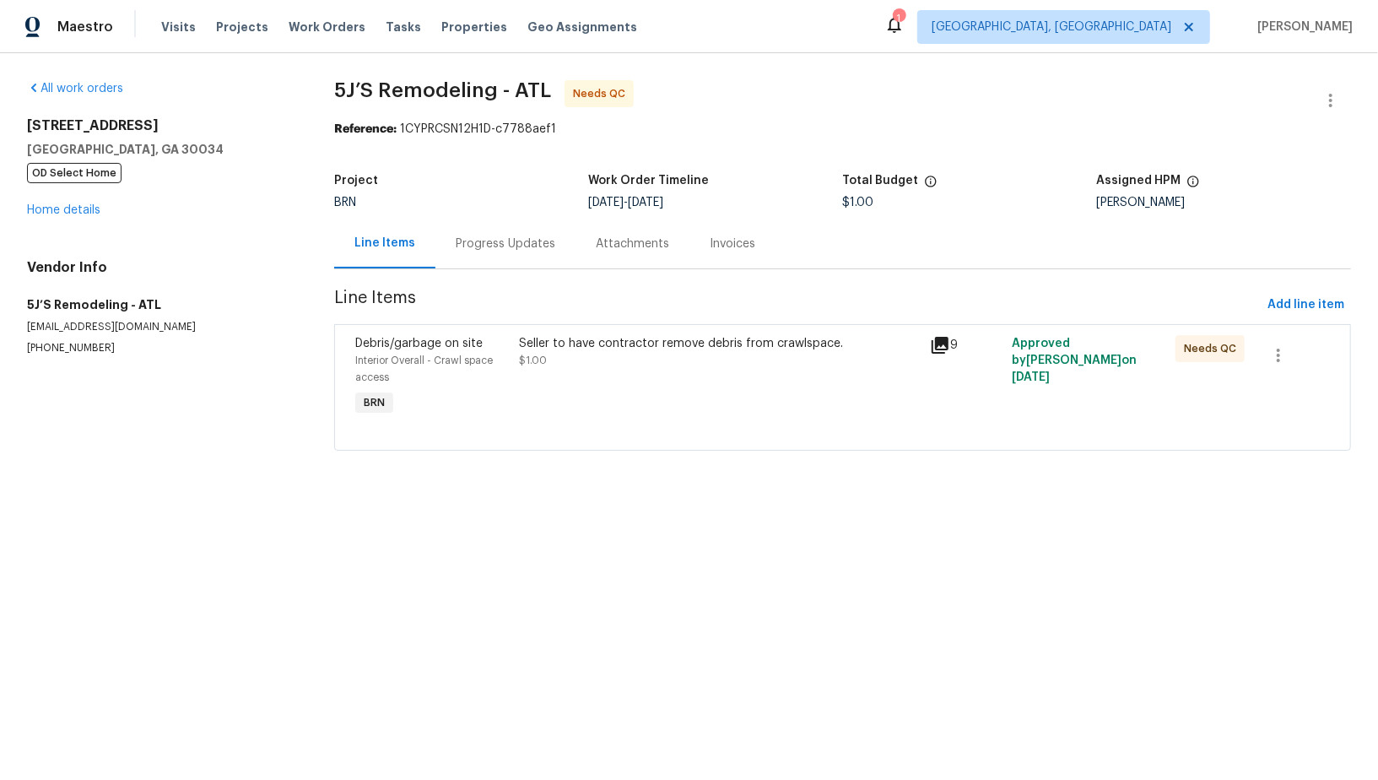
click at [655, 375] on div "Seller to have contractor remove debris from crawlspace. $1.00" at bounding box center [720, 377] width 410 height 94
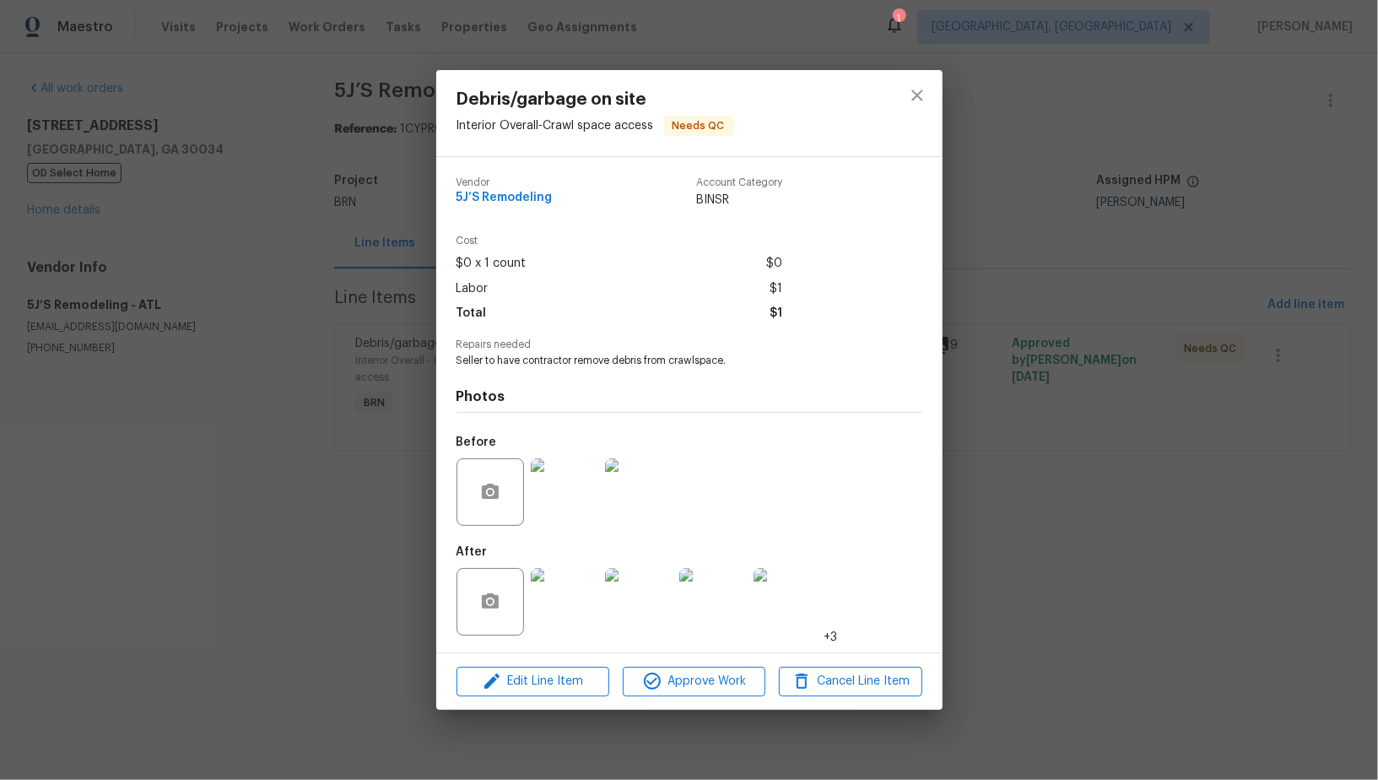
click at [565, 582] on img at bounding box center [564, 601] width 67 height 67
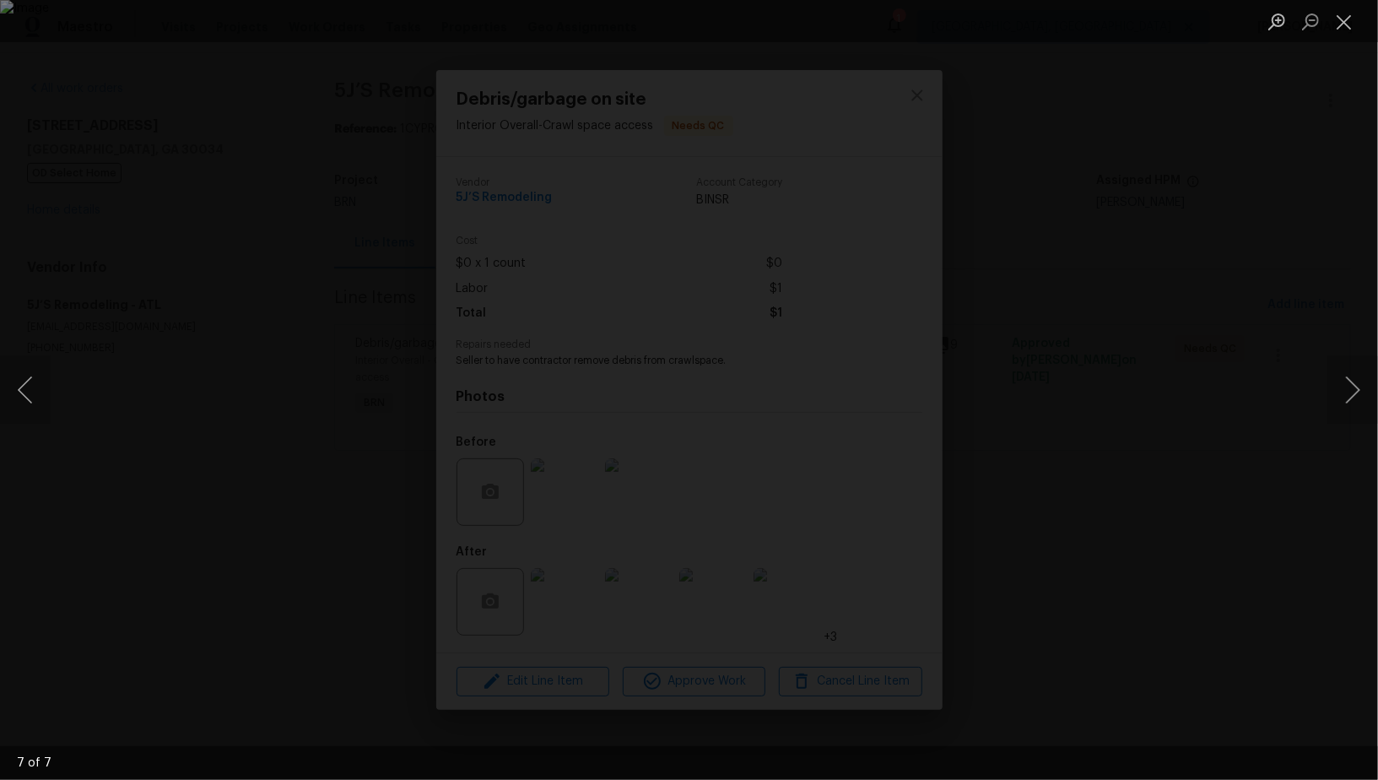
click at [1276, 468] on div "Lightbox" at bounding box center [689, 390] width 1378 height 780
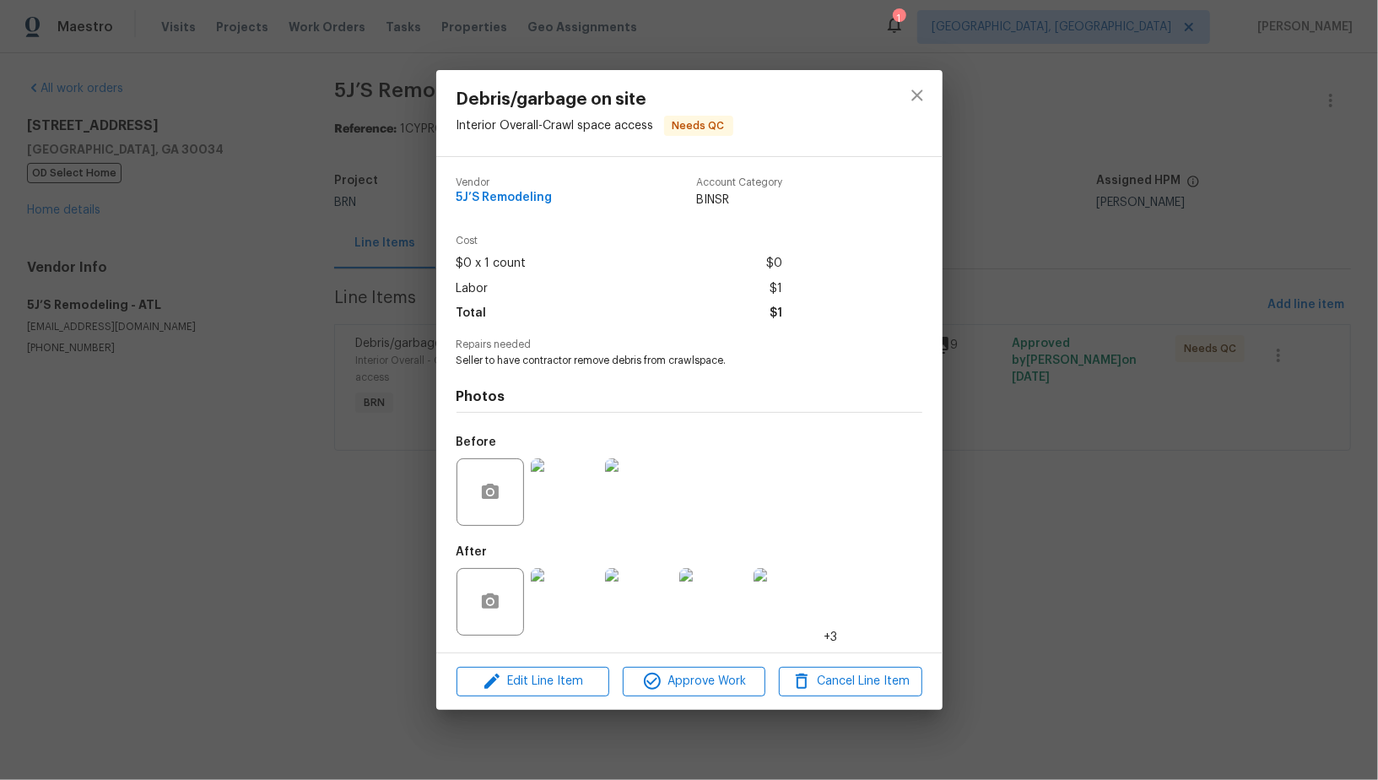
click at [1065, 454] on div "Debris/garbage on site Interior Overall - Crawl space access Needs QC Vendor 5J…" at bounding box center [689, 390] width 1378 height 780
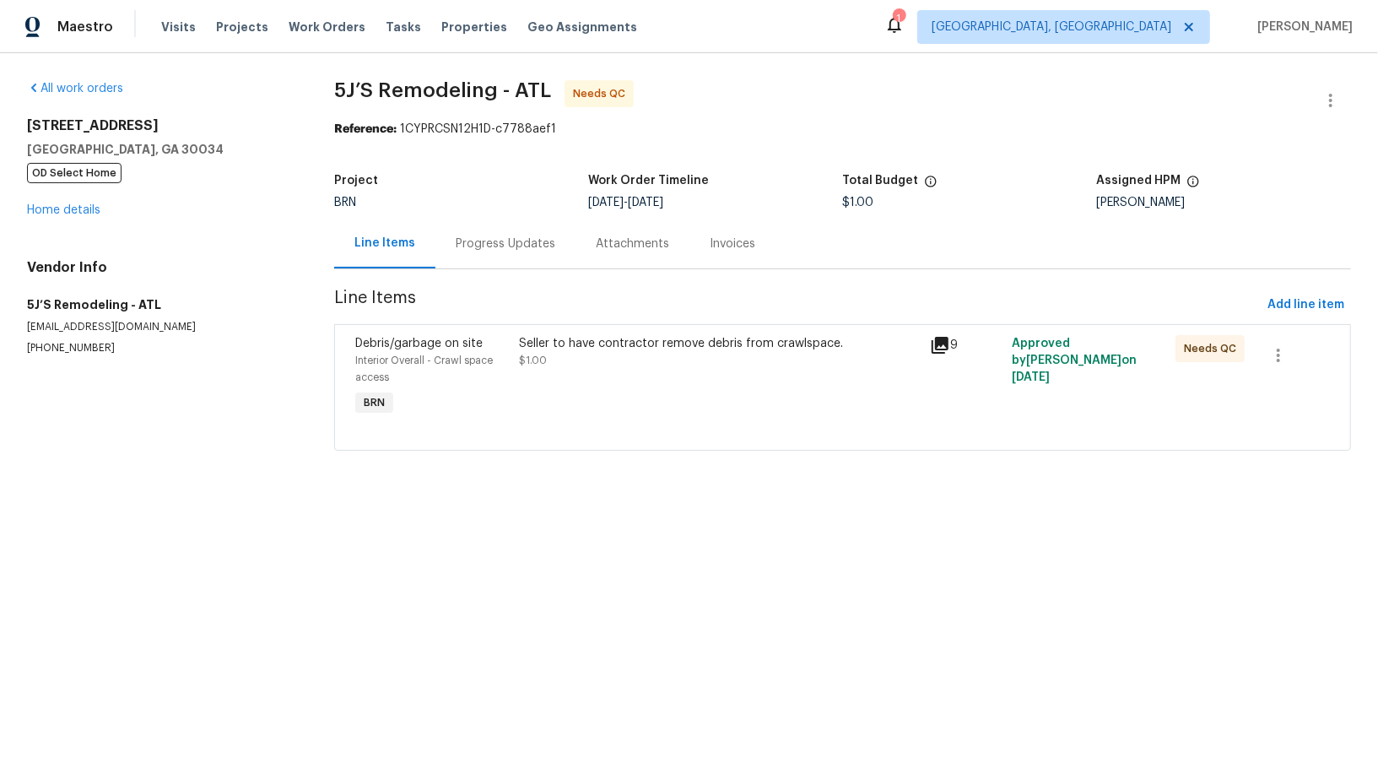
click at [1065, 454] on div "Debris/garbage on site Interior Overall - Crawl space access Needs QC Vendor 5J…" at bounding box center [689, 390] width 1378 height 780
click at [514, 251] on div "Progress Updates" at bounding box center [506, 243] width 100 height 17
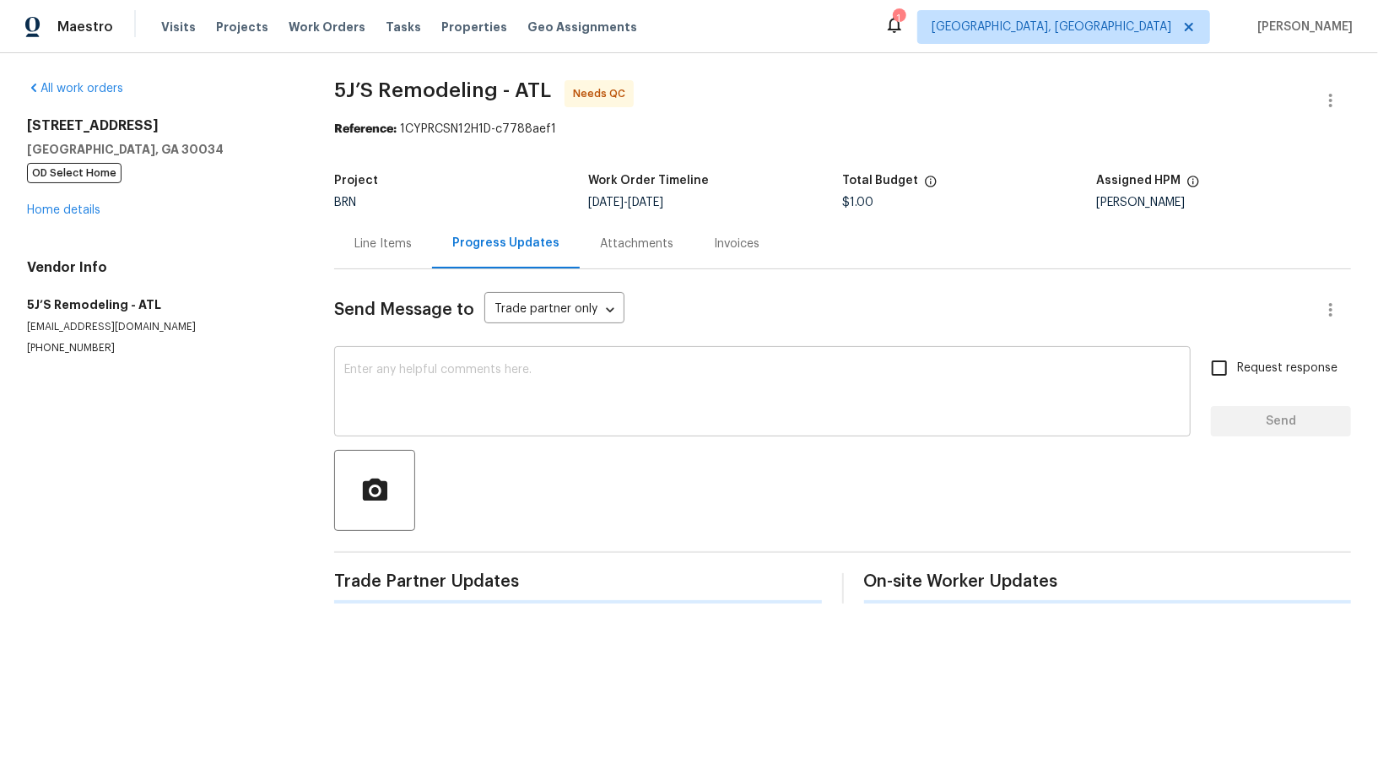
click at [429, 393] on textarea at bounding box center [762, 393] width 836 height 59
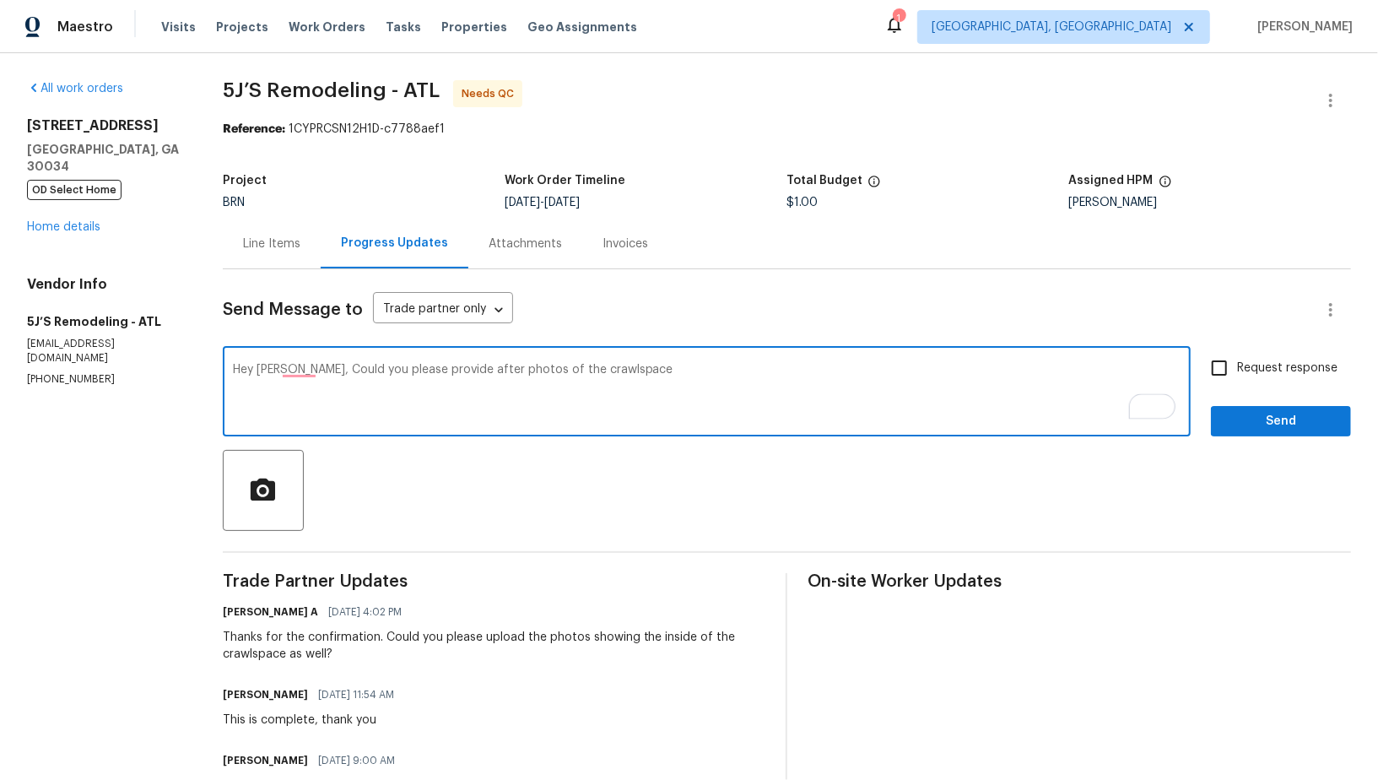
click at [457, 371] on textarea "Hey Ray, Could you please provide after photos of the crawlspace" at bounding box center [706, 393] width 947 height 59
click at [592, 376] on textarea "Hey Ray, Could you please provide photos of the crawlspace" at bounding box center [706, 393] width 947 height 59
click at [309, 404] on textarea "Hey Ray, Could you please provide photos of the crawlspace after the debris are…" at bounding box center [706, 393] width 947 height 59
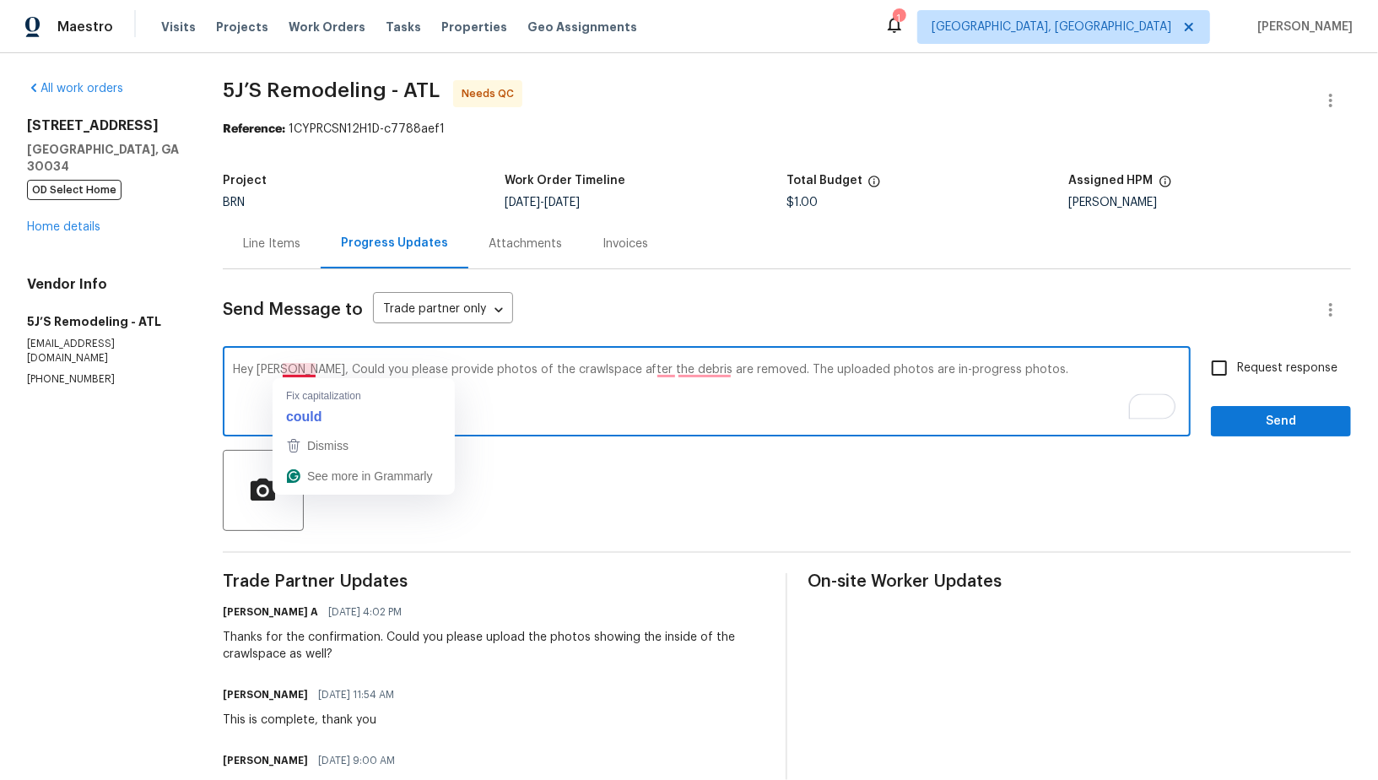
drag, startPoint x: 288, startPoint y: 374, endPoint x: 1030, endPoint y: 375, distance: 742.4
click at [1030, 375] on textarea "Hey Ray, Could you please provide photos of the crawlspace after the debris are…" at bounding box center [706, 393] width 947 height 59
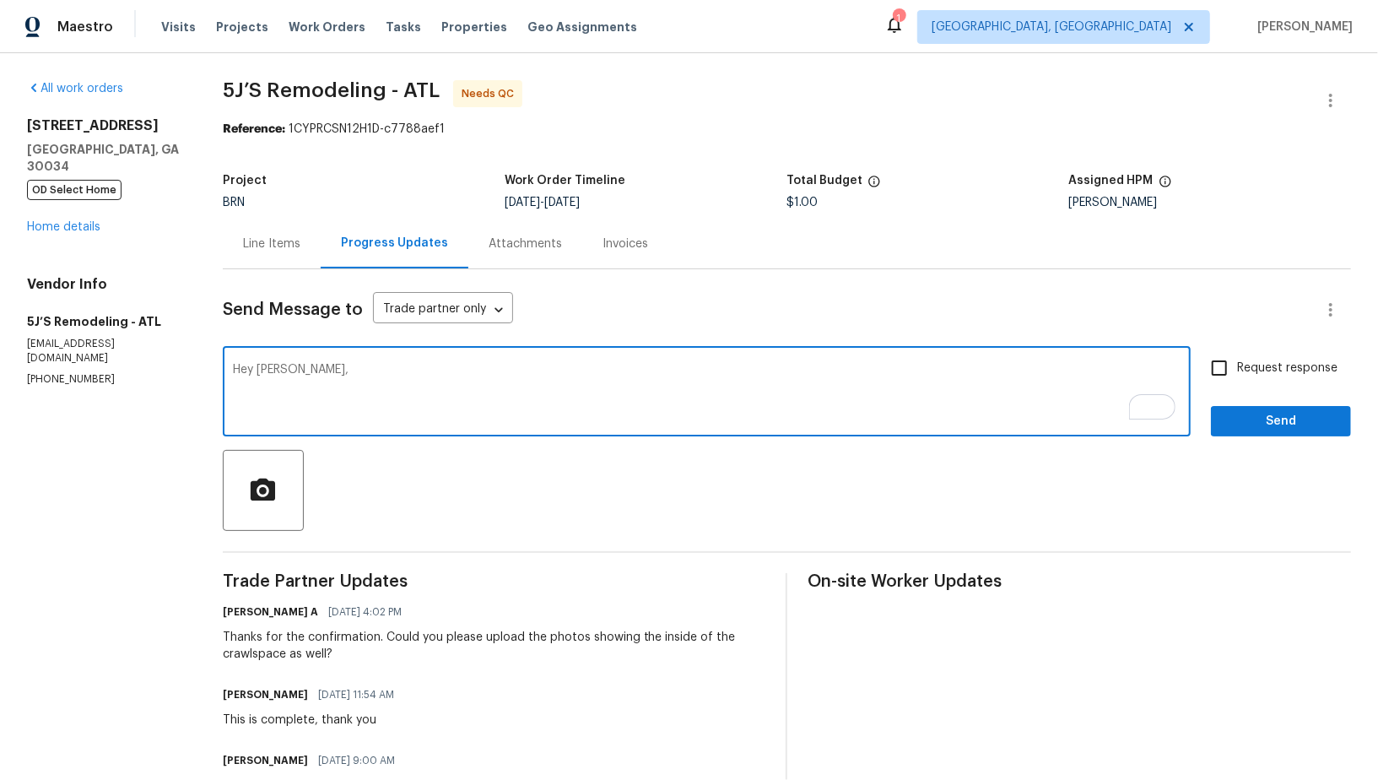
paste textarea "Could you please share photos of the crawlspace after the debris has been remov…"
drag, startPoint x: 1023, startPoint y: 373, endPoint x: 1063, endPoint y: 372, distance: 40.5
click at [1063, 372] on textarea "Hey Ray, Could you please share photos of the crawlspace after the debris has b…" at bounding box center [706, 393] width 947 height 59
type textarea "Hey Ray, Could you please share photos of the crawlspace after the debris has b…"
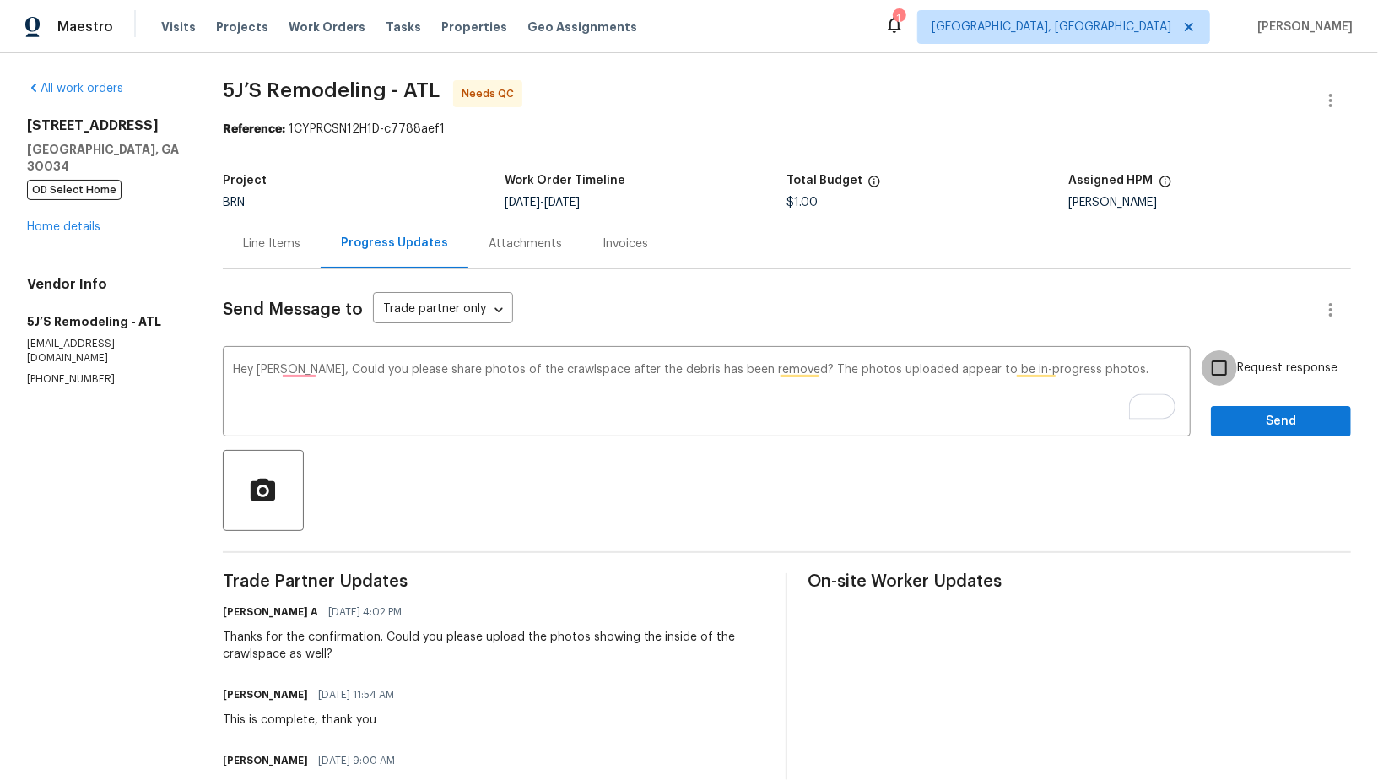
click at [1217, 367] on input "Request response" at bounding box center [1218, 367] width 35 height 35
checkbox input "true"
click at [1223, 418] on button "Send" at bounding box center [1281, 421] width 140 height 31
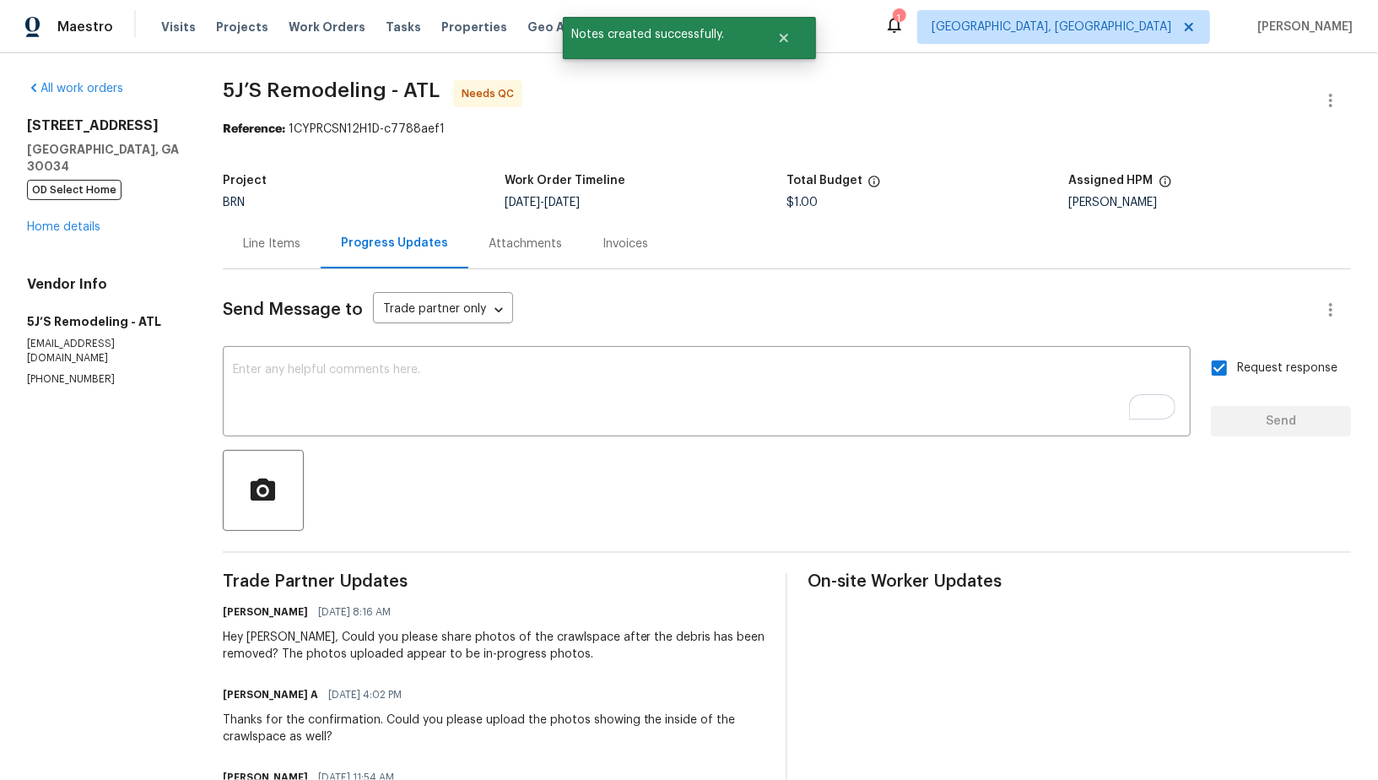
click at [283, 226] on div "Line Items" at bounding box center [272, 244] width 98 height 50
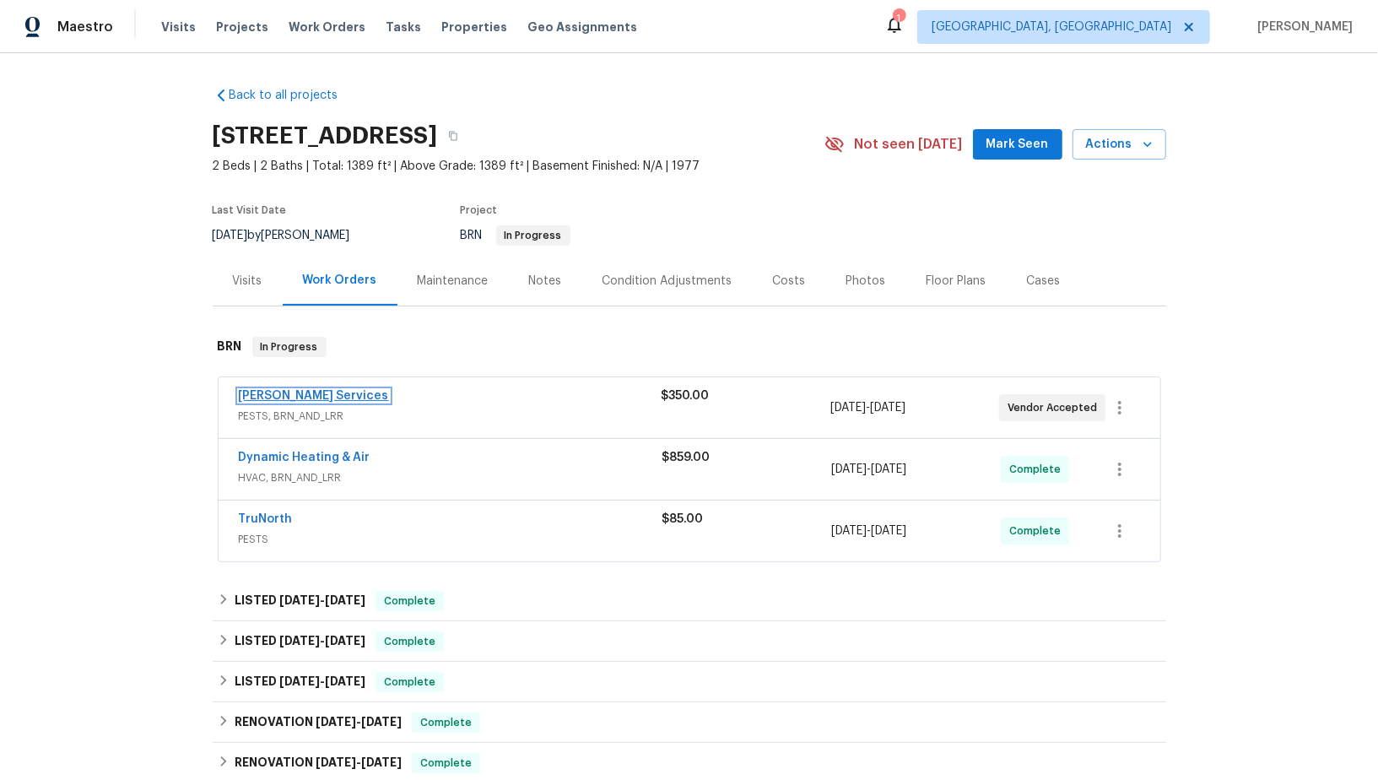
click at [289, 394] on link "Massey Services" at bounding box center [314, 396] width 150 height 12
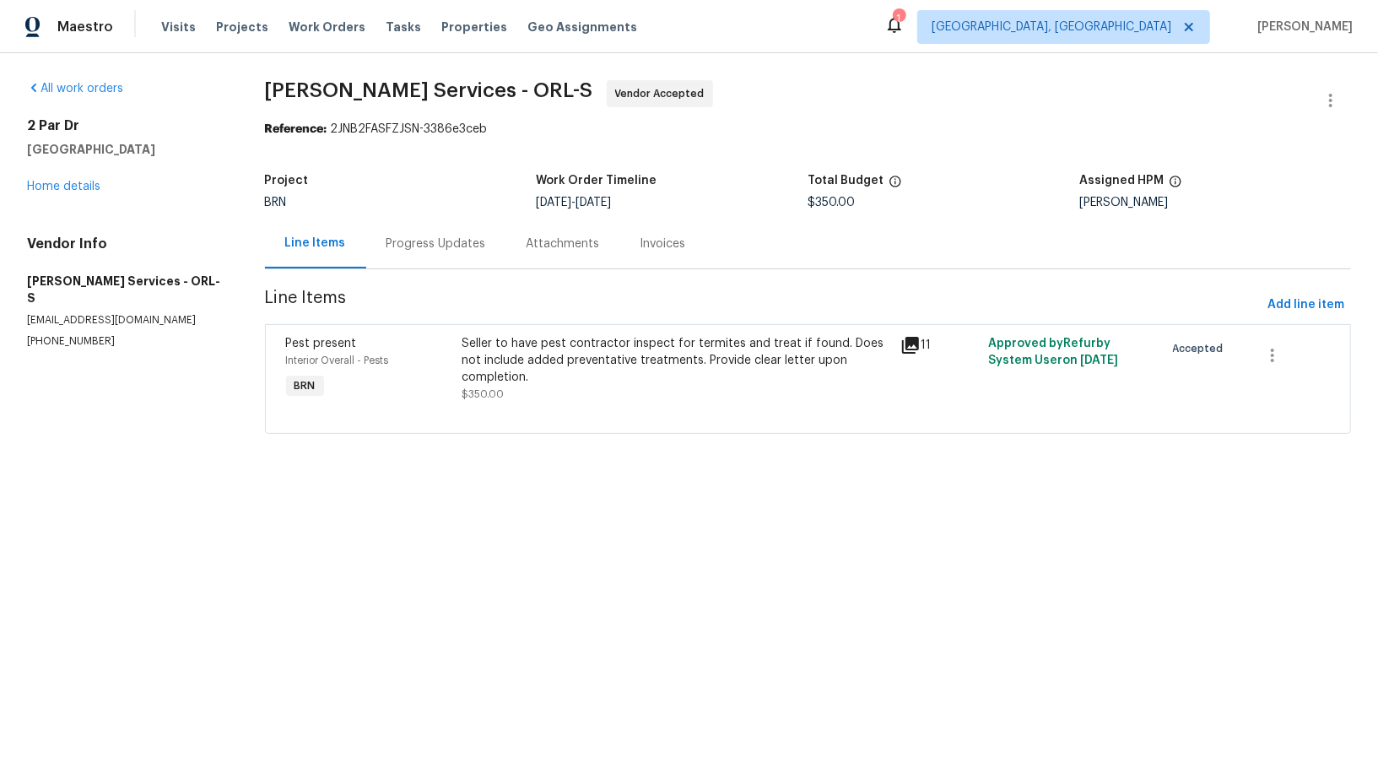
click at [471, 247] on div "Progress Updates" at bounding box center [436, 243] width 100 height 17
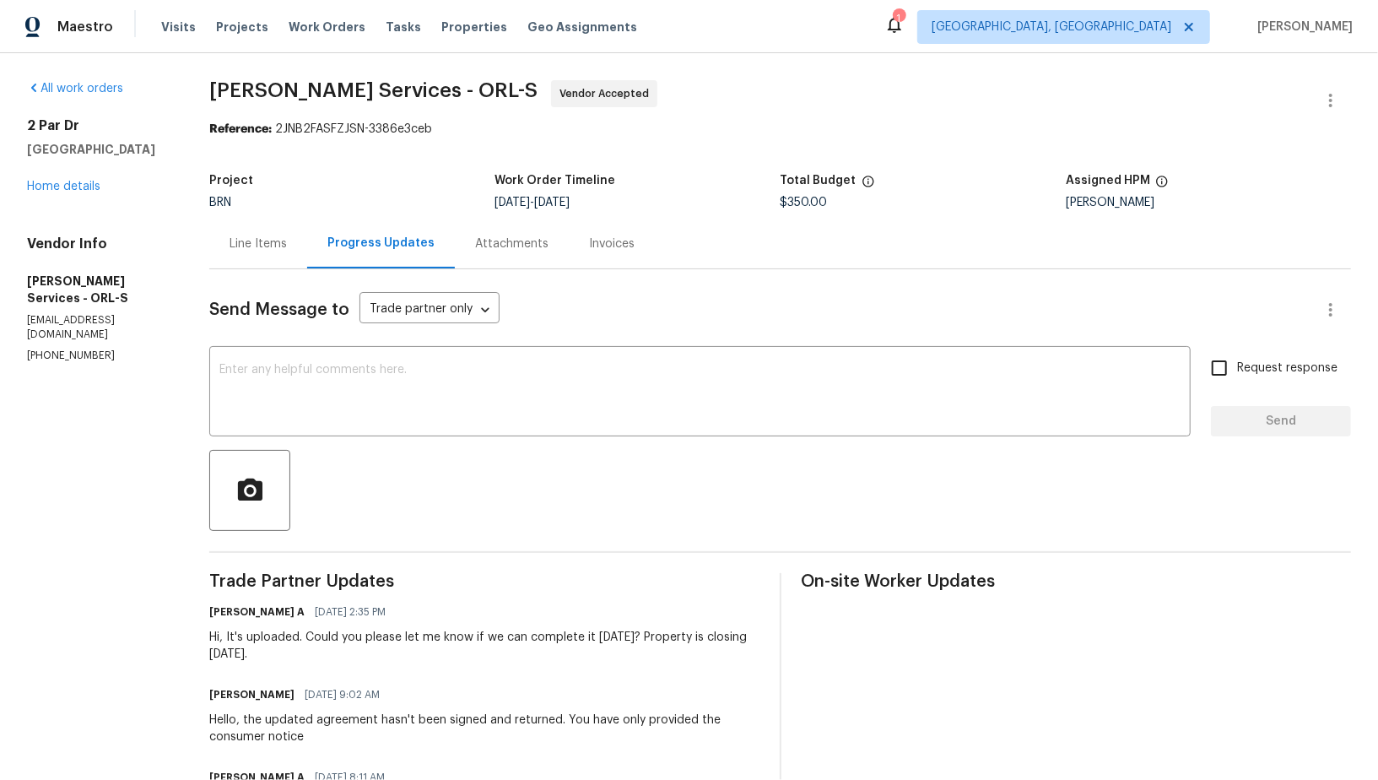
click at [307, 245] on div "Line Items" at bounding box center [258, 244] width 98 height 50
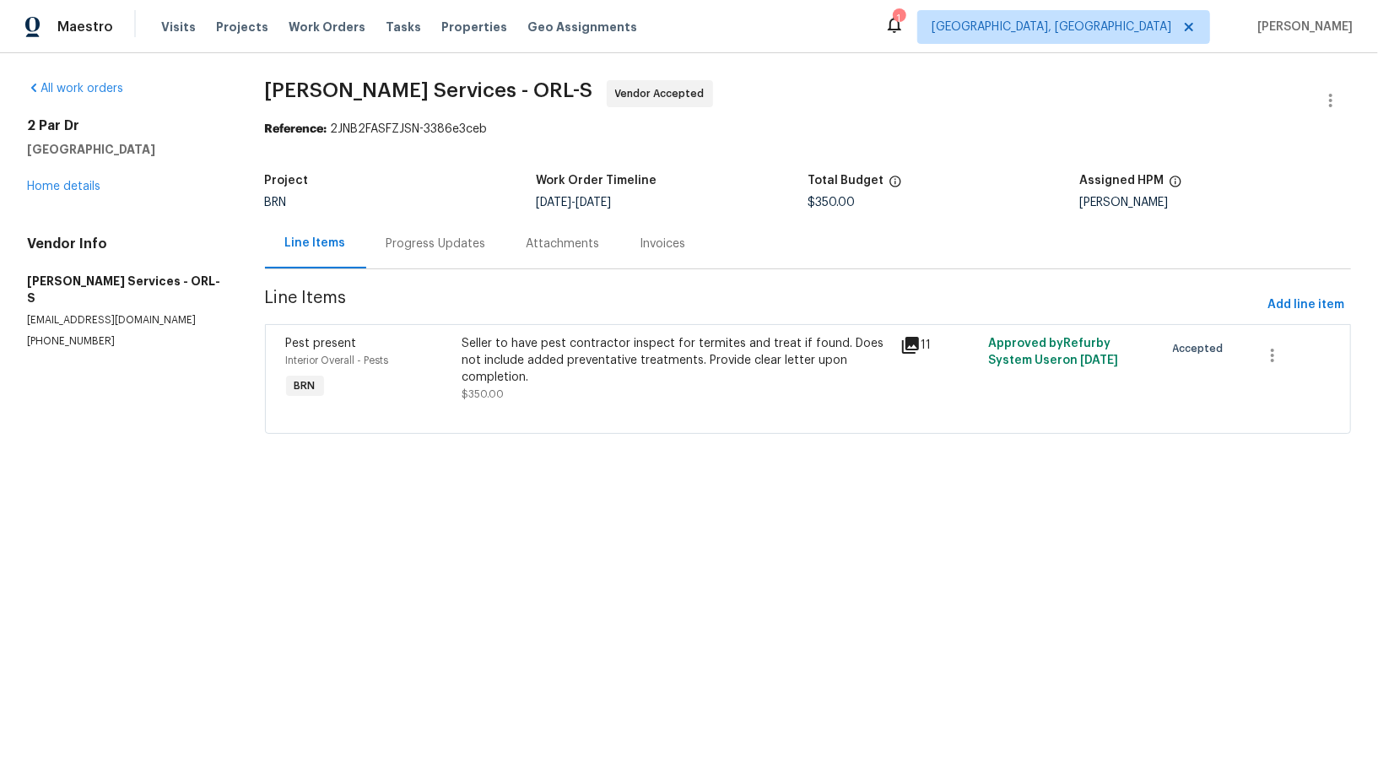
click at [434, 218] on div "Project BRN Work Order Timeline 8/26/2025 - 8/28/2025 Total Budget $350.00 Assi…" at bounding box center [808, 192] width 1086 height 54
click at [436, 240] on div "Progress Updates" at bounding box center [436, 243] width 100 height 17
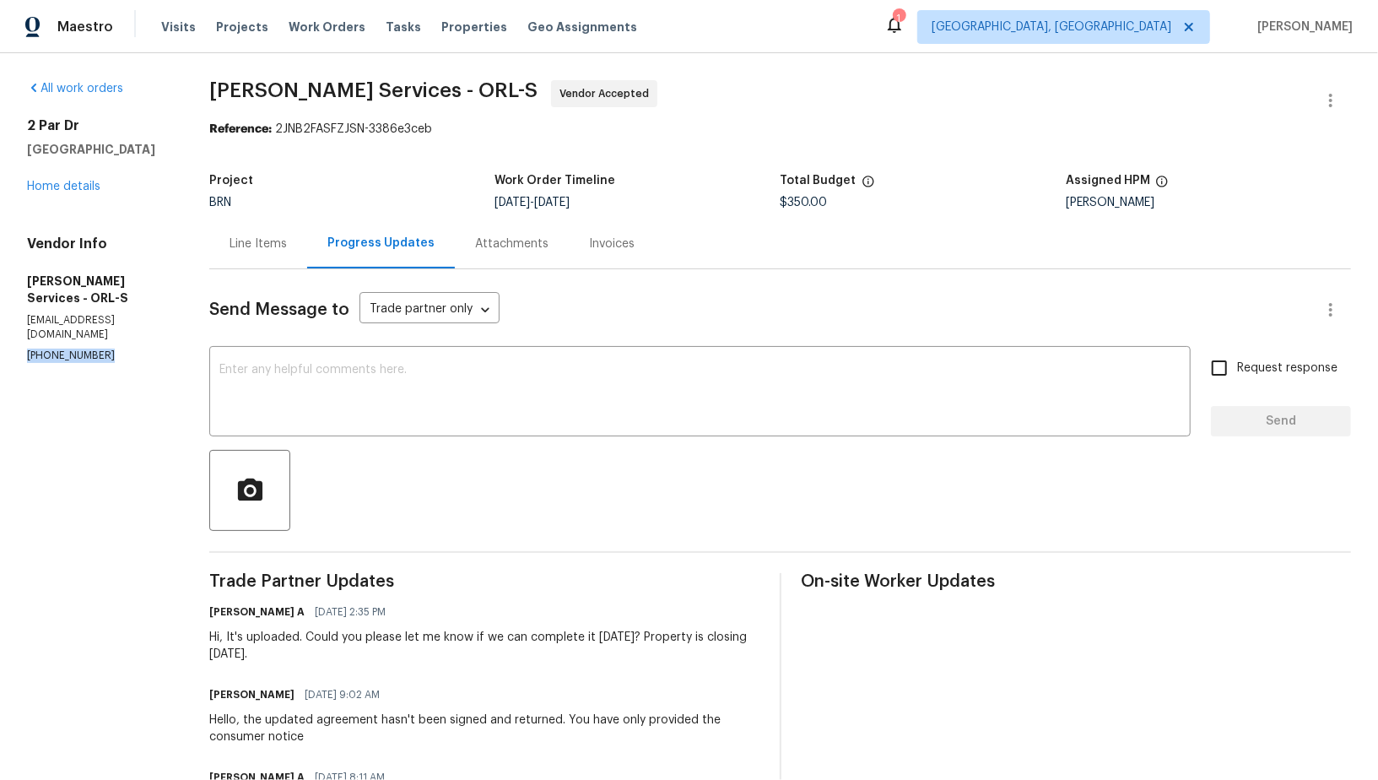
drag, startPoint x: 121, startPoint y: 329, endPoint x: 0, endPoint y: 329, distance: 120.6
copy p "(407) 645-2500"
click at [115, 348] on p "(407) 645-2500" at bounding box center [98, 355] width 142 height 14
drag, startPoint x: 115, startPoint y: 324, endPoint x: 30, endPoint y: 321, distance: 85.2
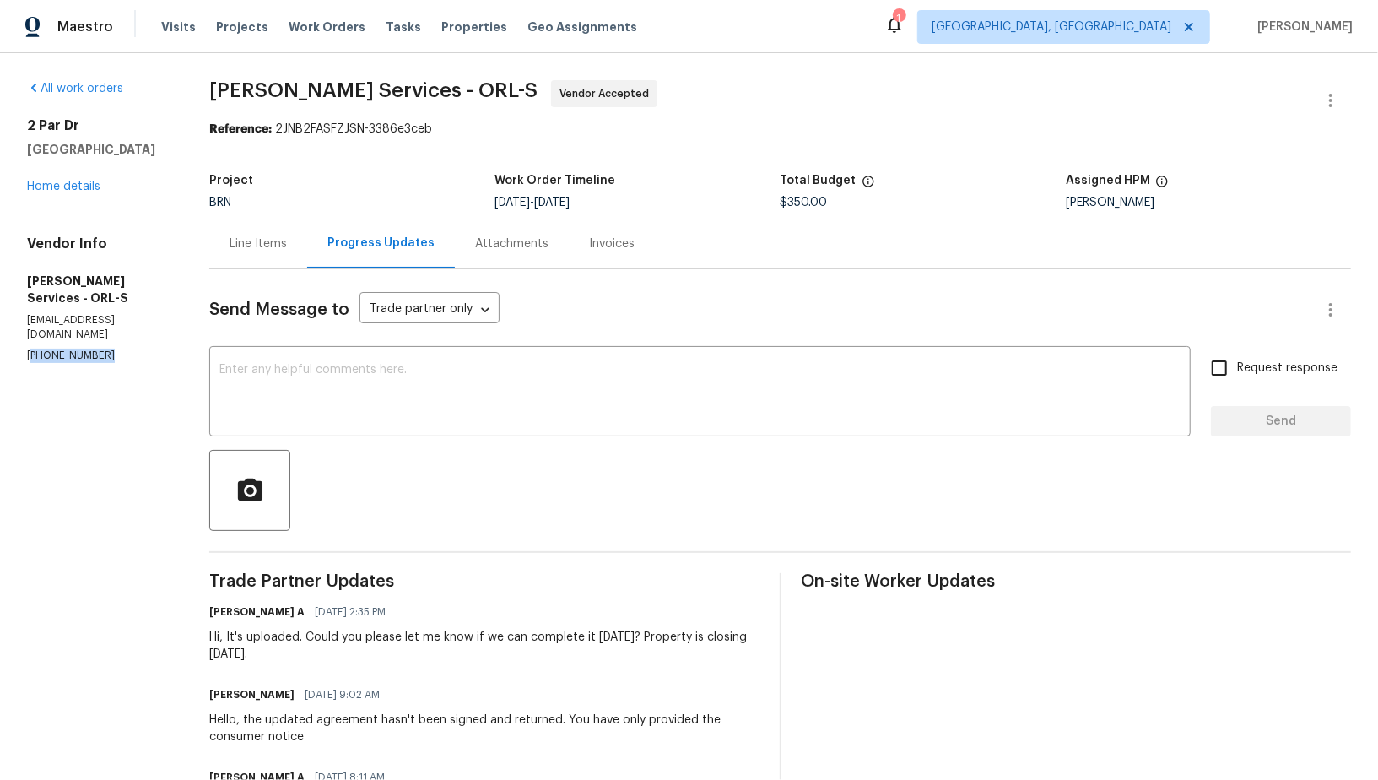
click at [30, 348] on p "(407) 645-2500" at bounding box center [98, 355] width 142 height 14
click at [120, 348] on p "(407) 645-2500" at bounding box center [98, 355] width 142 height 14
drag, startPoint x: 120, startPoint y: 321, endPoint x: 0, endPoint y: 321, distance: 119.8
copy p "(407) 645-2500"
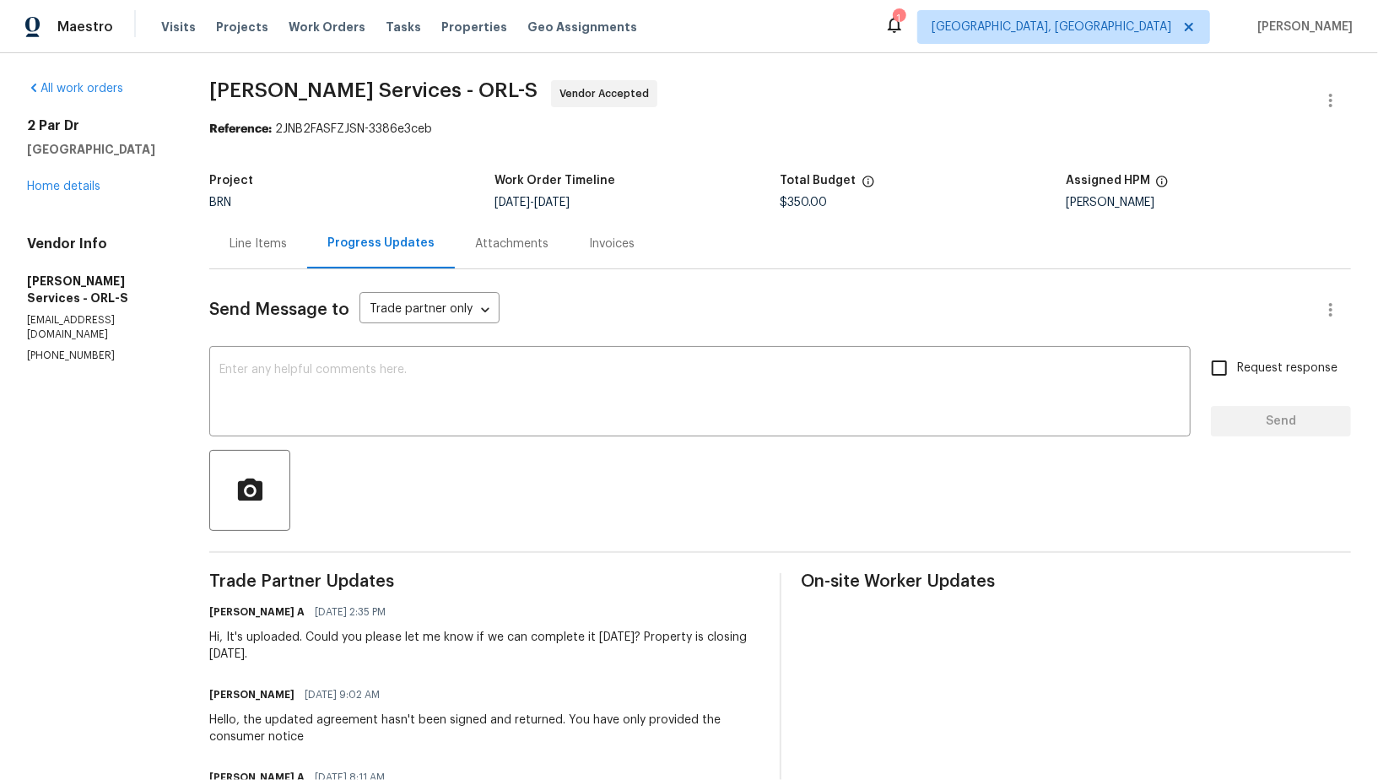
click at [287, 236] on div "Line Items" at bounding box center [257, 243] width 57 height 17
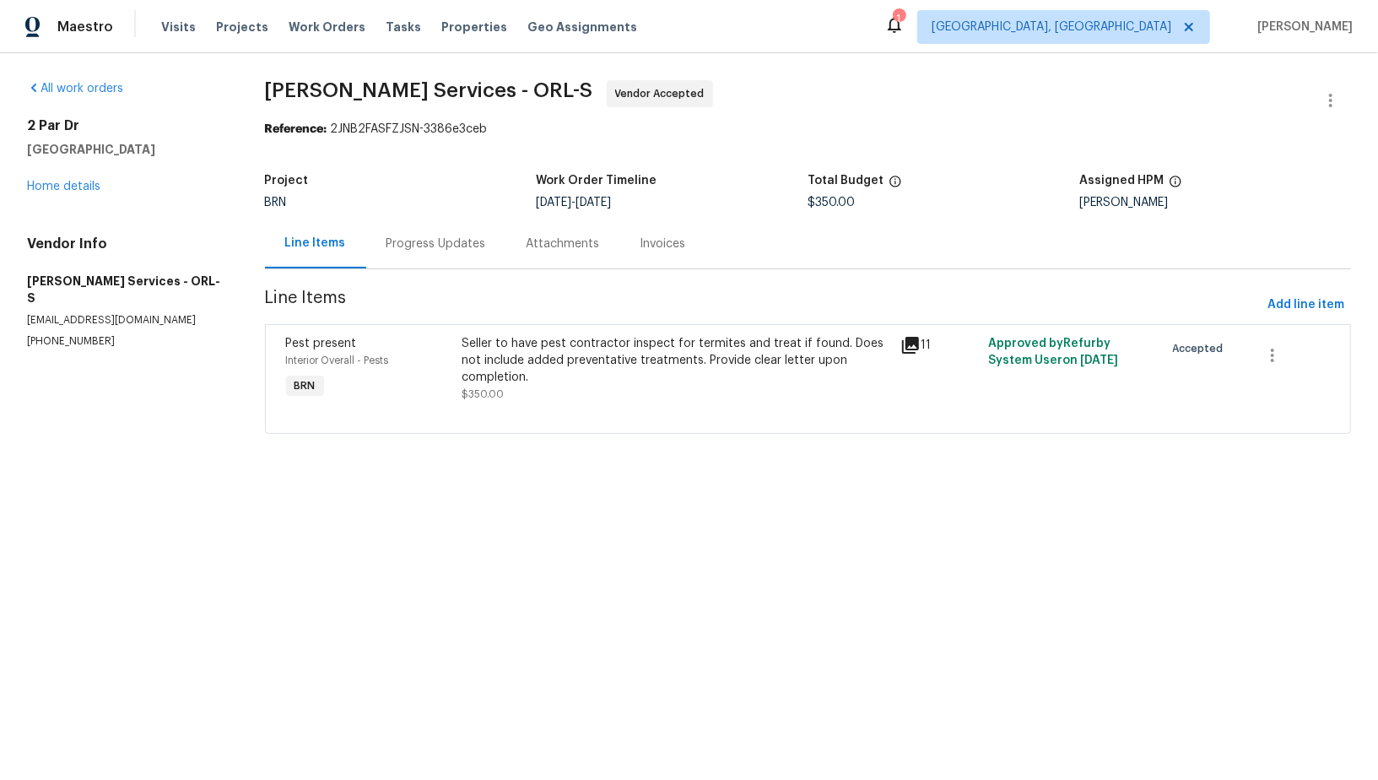
click at [408, 256] on div "Progress Updates" at bounding box center [436, 244] width 140 height 50
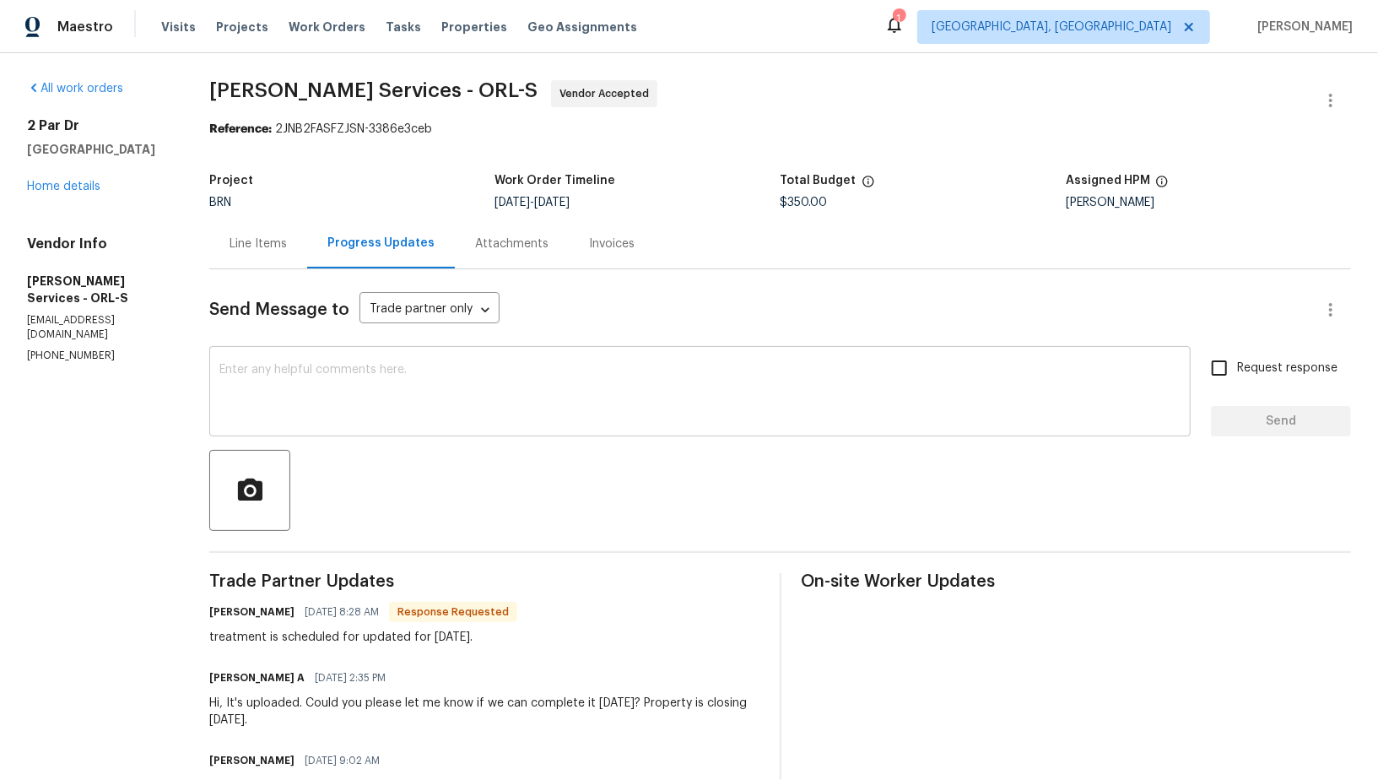
click at [407, 377] on textarea at bounding box center [699, 393] width 961 height 59
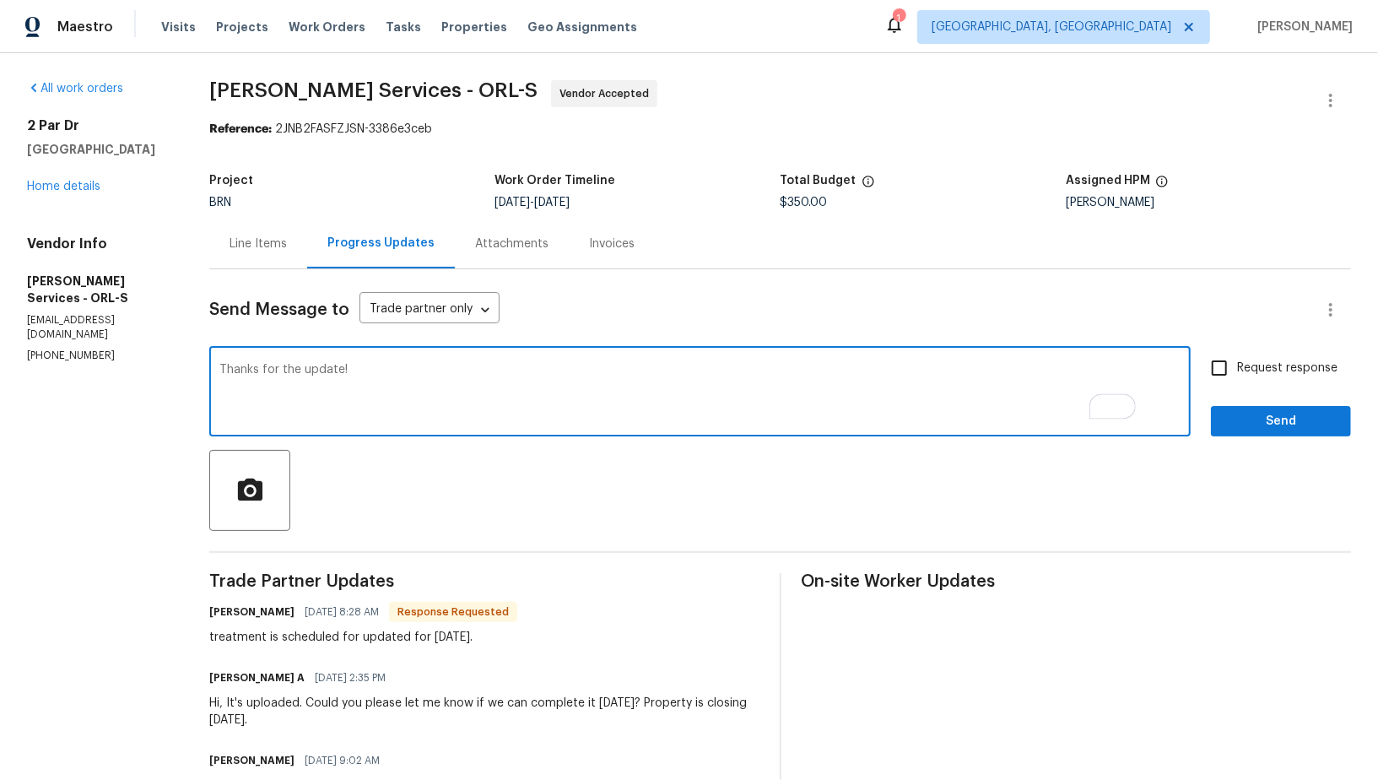
click at [267, 370] on textarea "Thanks for the update!" at bounding box center [699, 393] width 961 height 59
click at [472, 388] on textarea "Thanks for the update!" at bounding box center [699, 393] width 961 height 59
type textarea "Thanks for the update! Just wanted to know if you can complete the treatment by…"
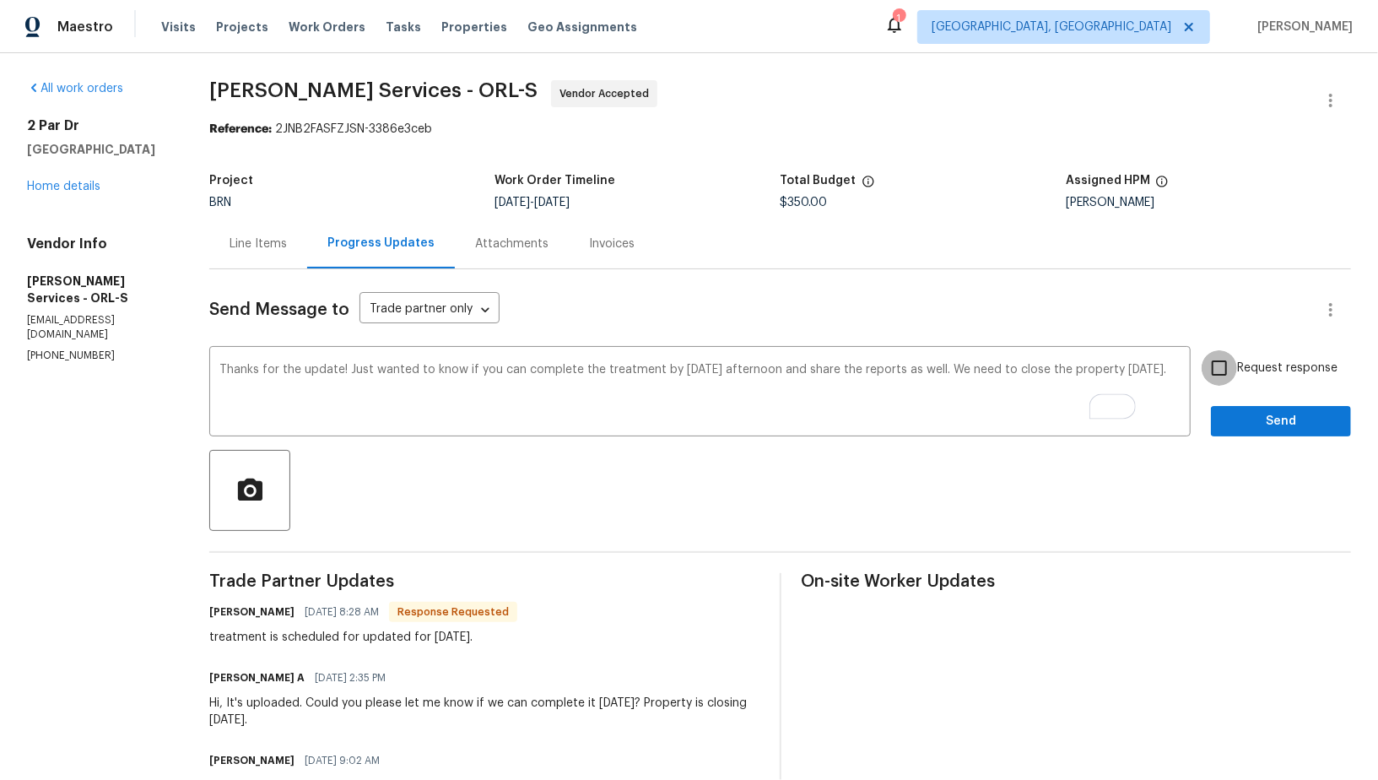
click at [1223, 370] on input "Request response" at bounding box center [1218, 367] width 35 height 35
checkbox input "true"
click at [1230, 400] on div "Request response Send" at bounding box center [1281, 393] width 140 height 86
click at [1231, 419] on span "Send" at bounding box center [1280, 421] width 113 height 21
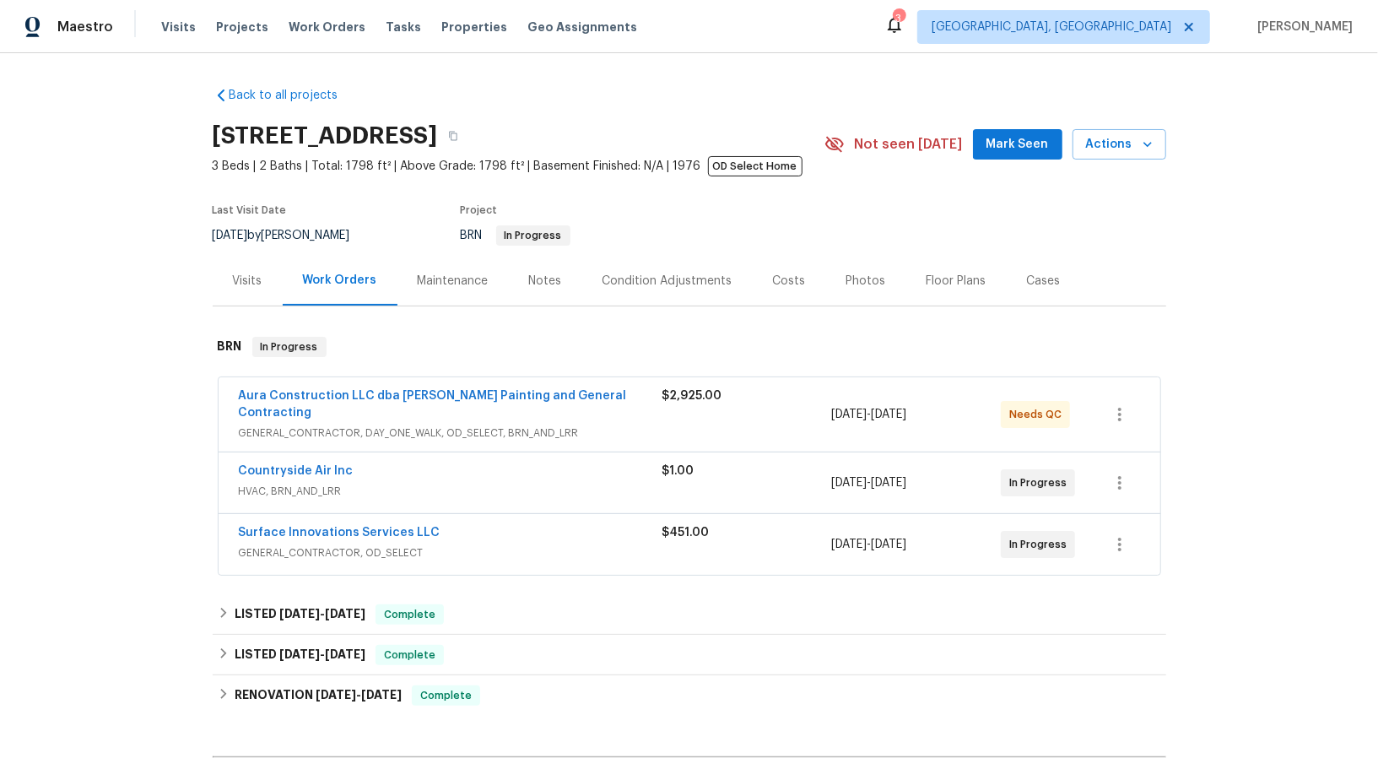
click at [288, 462] on span "Countryside Air Inc" at bounding box center [296, 470] width 115 height 17
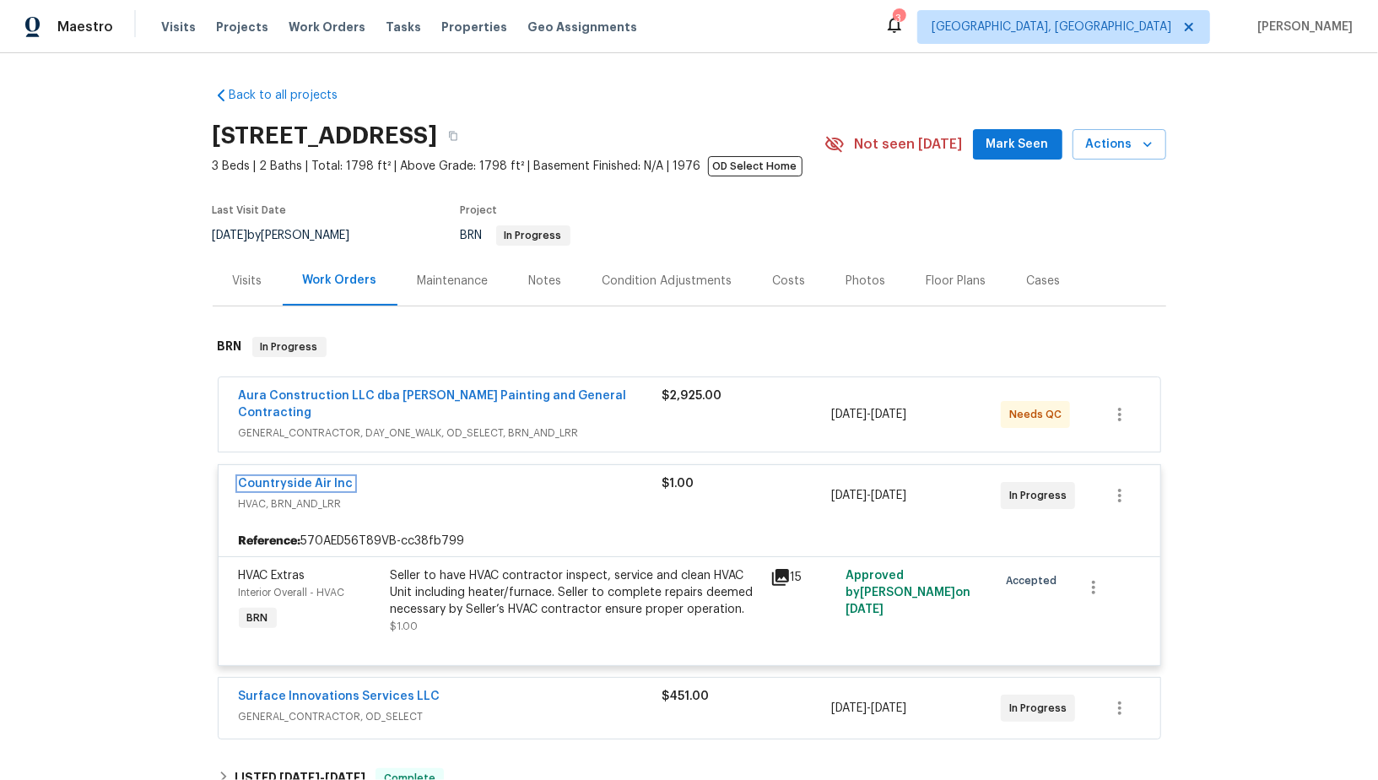
click at [297, 478] on link "Countryside Air Inc" at bounding box center [296, 484] width 115 height 12
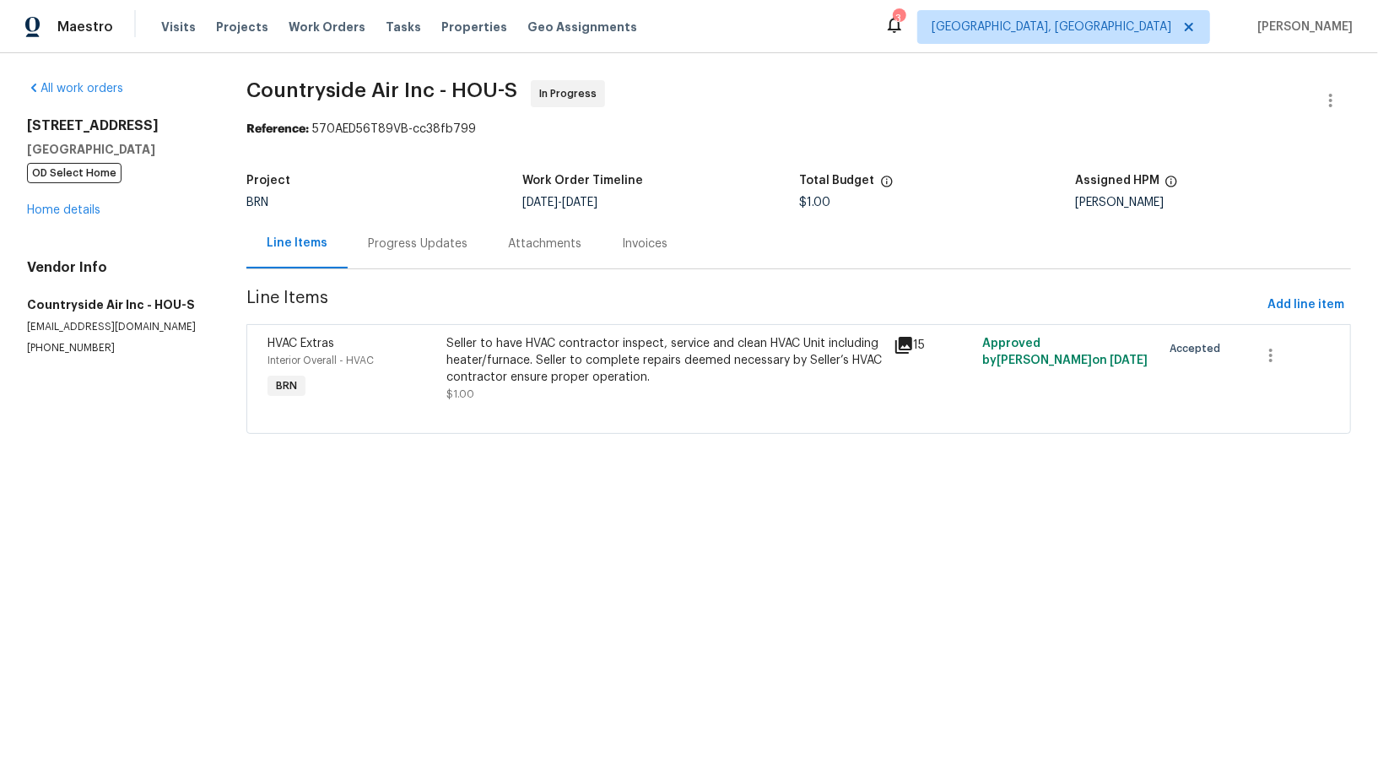
click at [501, 397] on div "Seller to have HVAC contractor inspect, service and clean HVAC Unit including h…" at bounding box center [664, 368] width 436 height 67
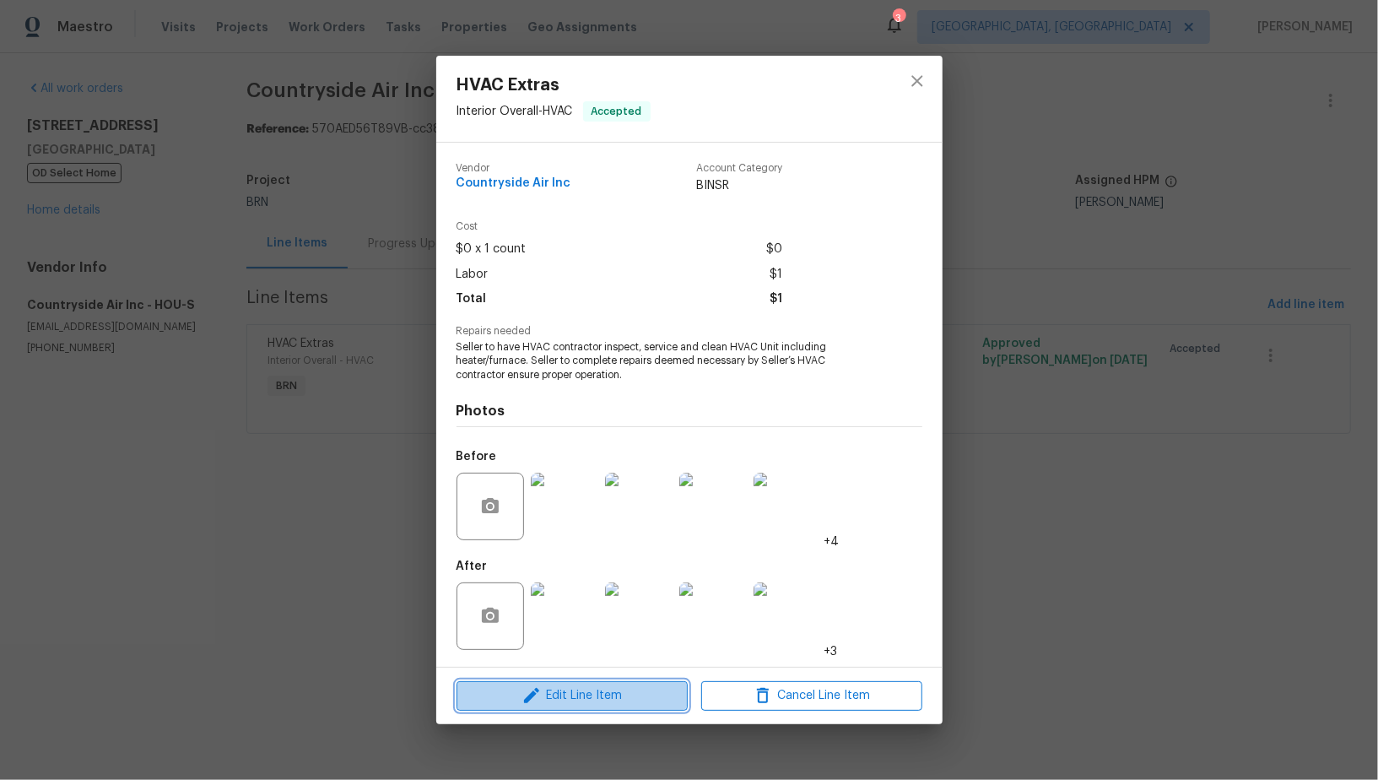
click at [599, 684] on button "Edit Line Item" at bounding box center [571, 696] width 231 height 30
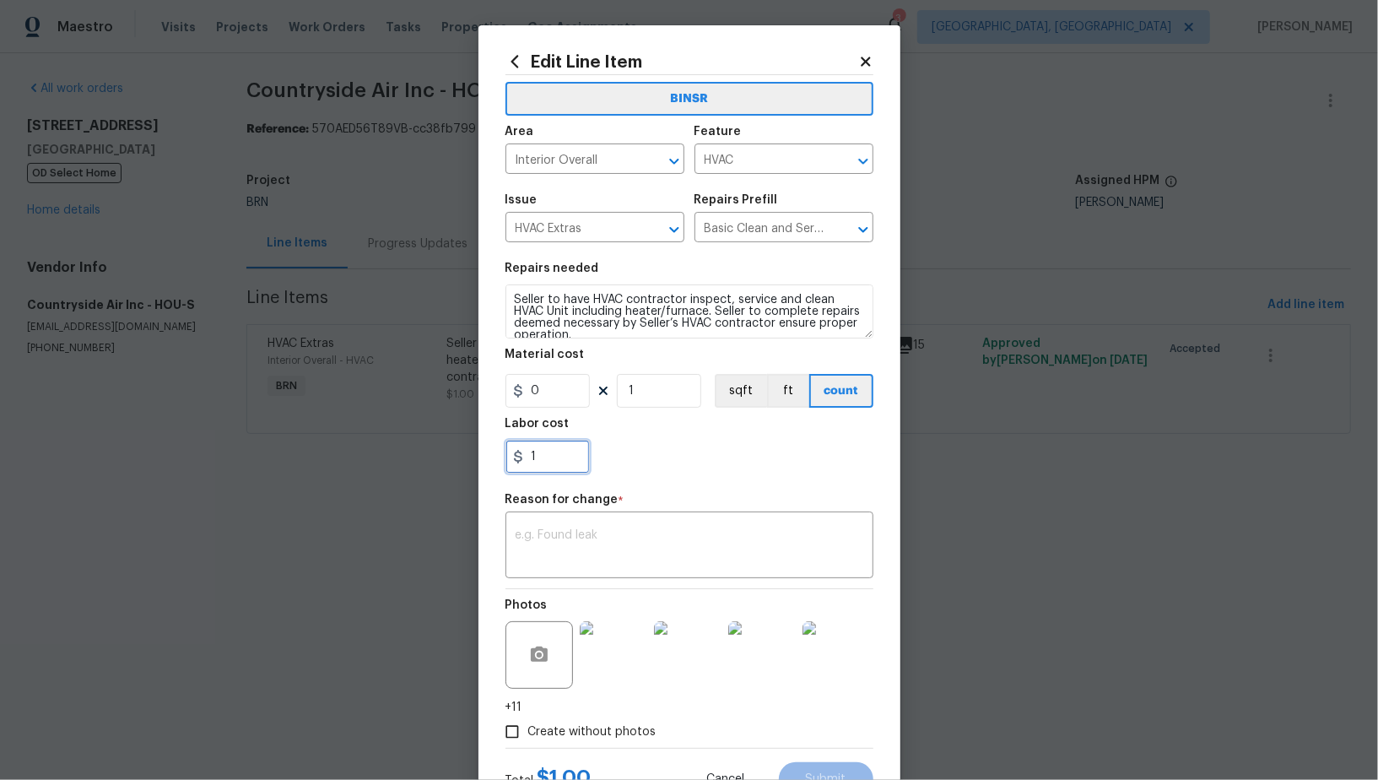
click at [555, 462] on input "1" at bounding box center [547, 457] width 84 height 34
type input "75"
click at [547, 530] on textarea at bounding box center [689, 546] width 348 height 35
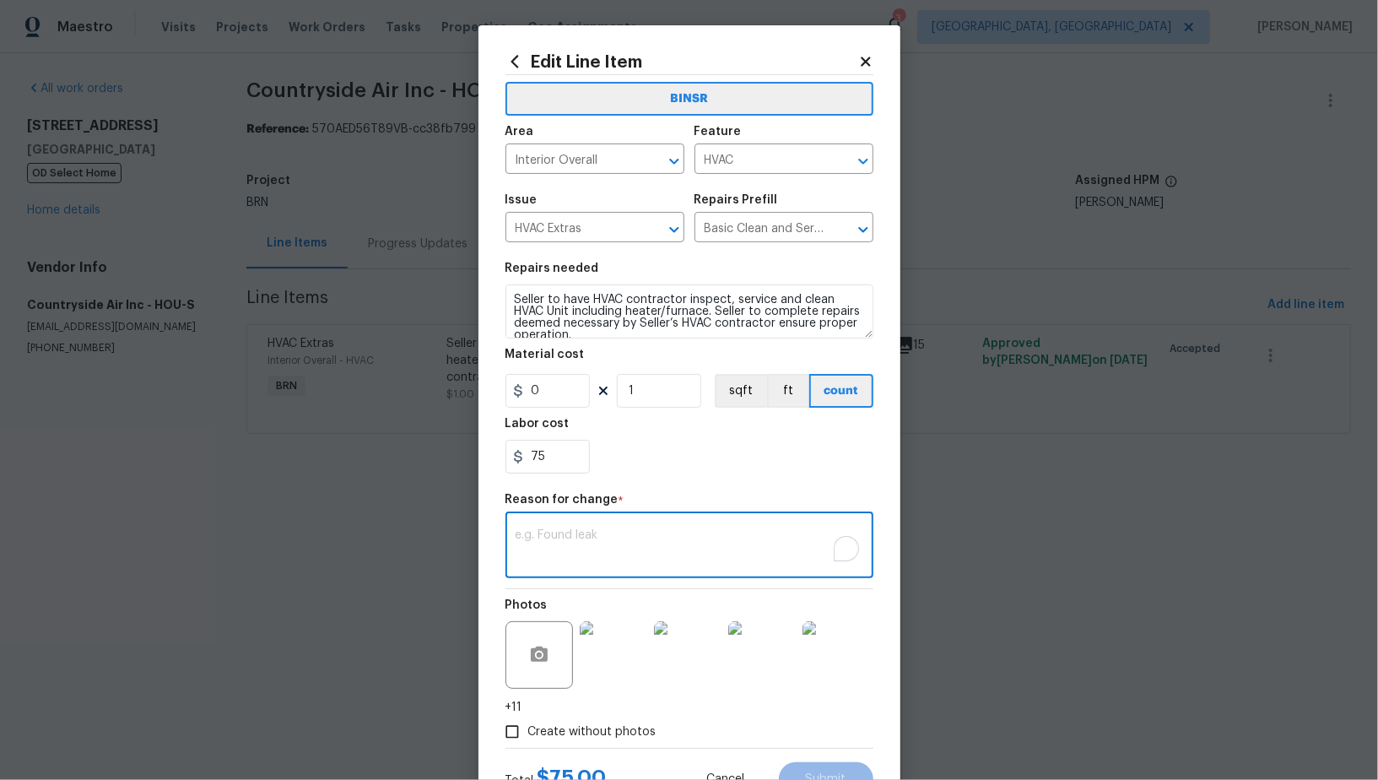
paste textarea "(PR) Updated per vendors final cost."
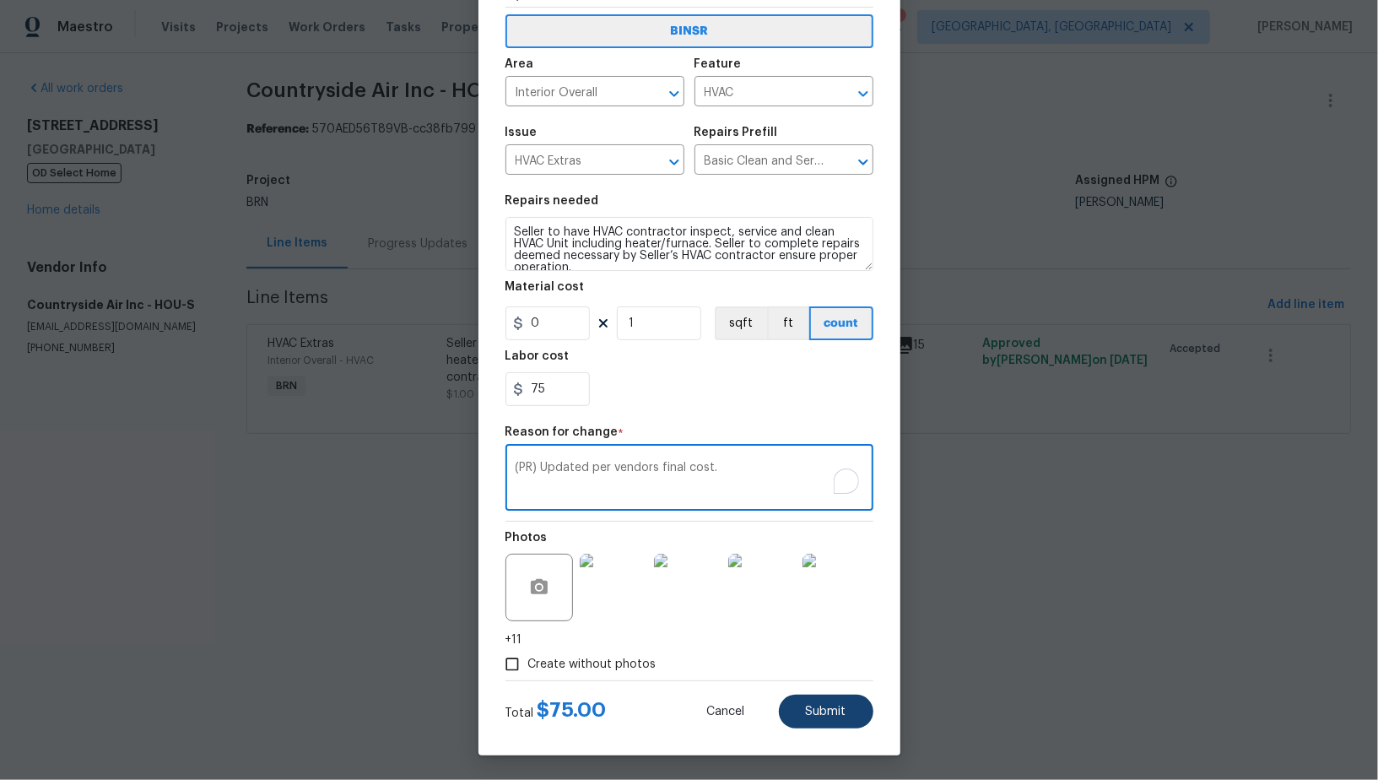
type textarea "(PR) Updated per vendors final cost."
click at [816, 710] on span "Submit" at bounding box center [826, 711] width 40 height 13
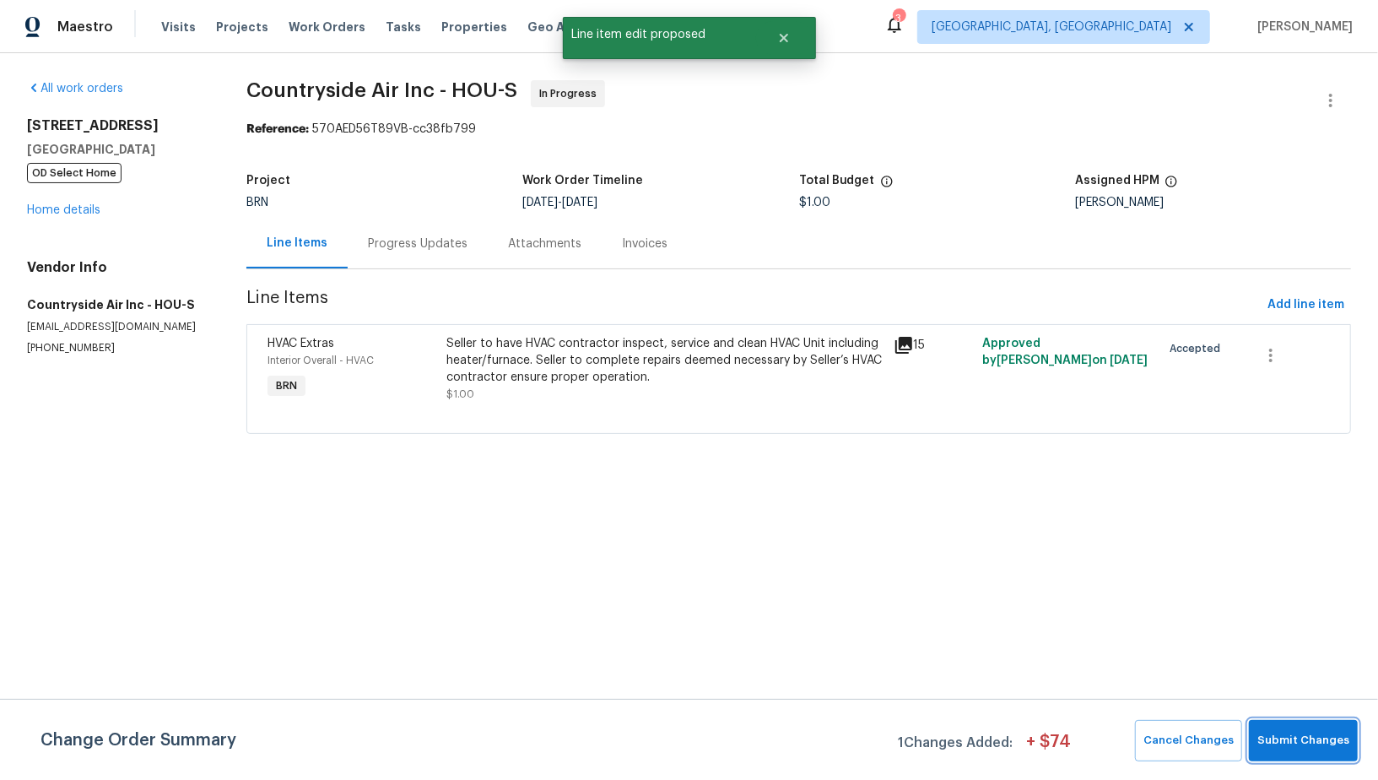
click at [1301, 732] on span "Submit Changes" at bounding box center [1303, 740] width 92 height 19
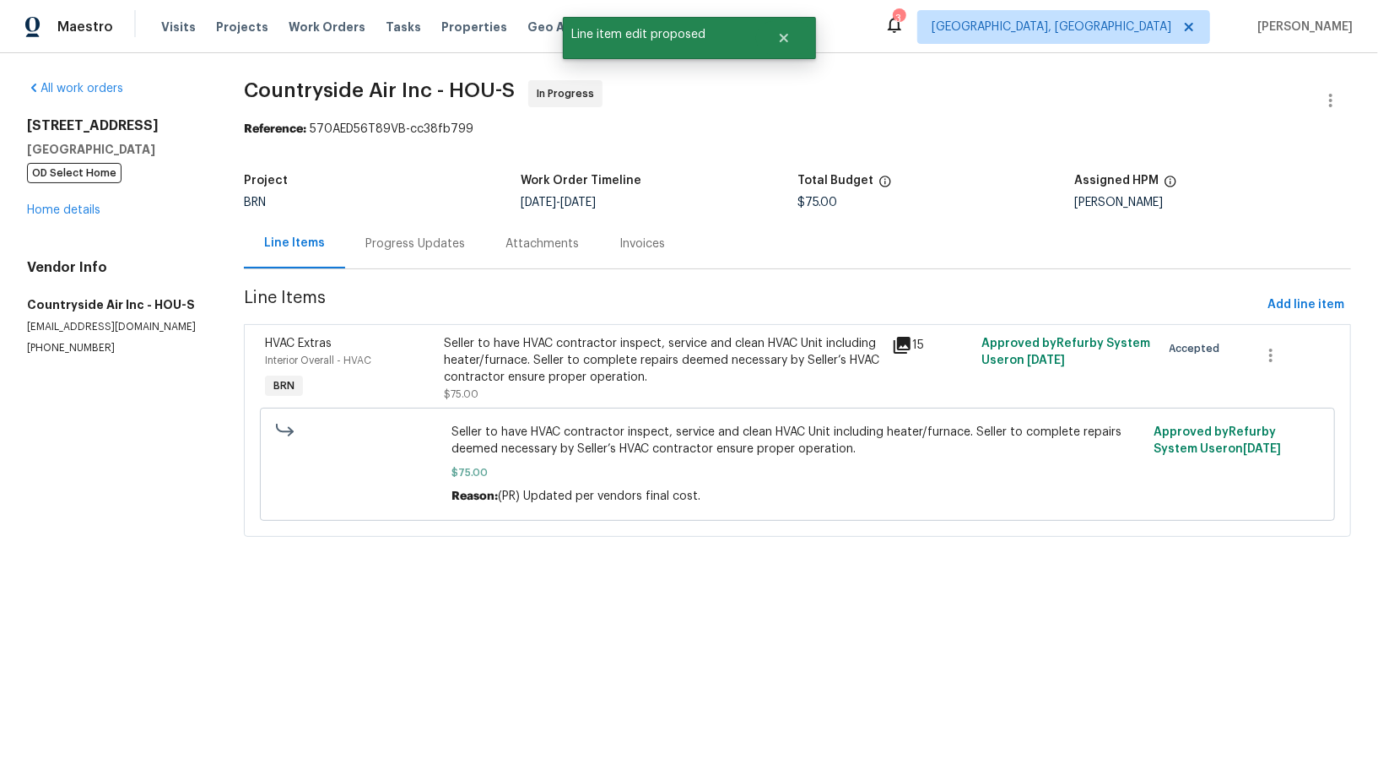
click at [424, 256] on div "Progress Updates" at bounding box center [415, 244] width 140 height 50
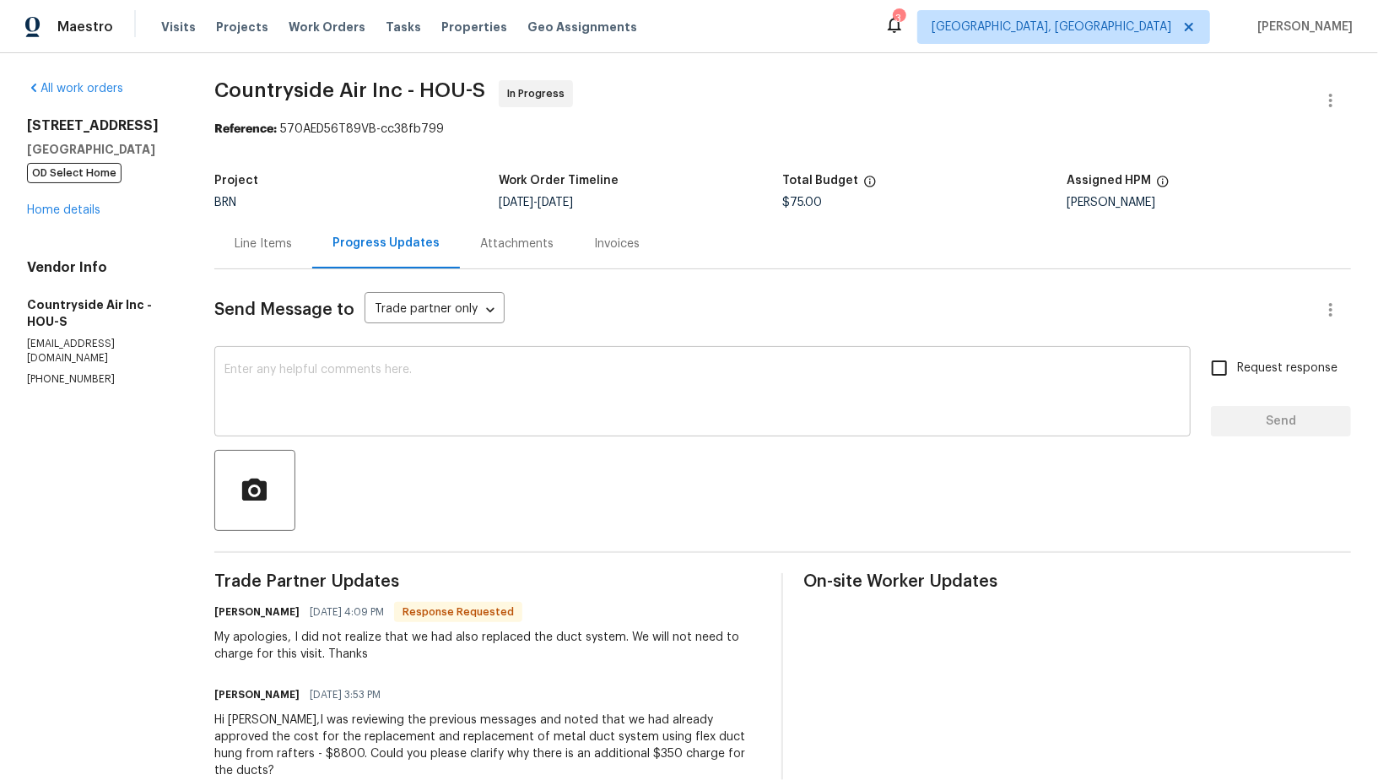
click at [360, 431] on div "x ​" at bounding box center [702, 393] width 976 height 86
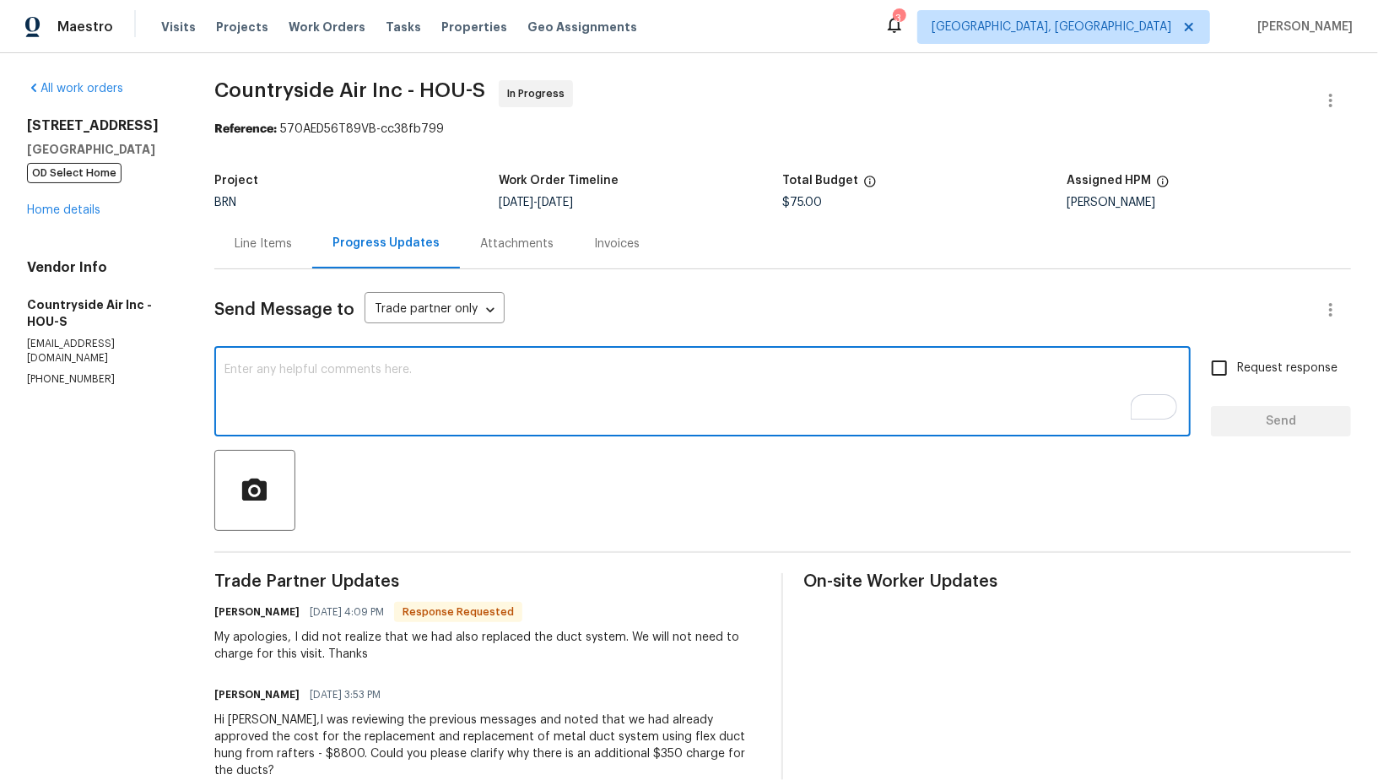
click at [239, 244] on div "Line Items" at bounding box center [263, 243] width 57 height 17
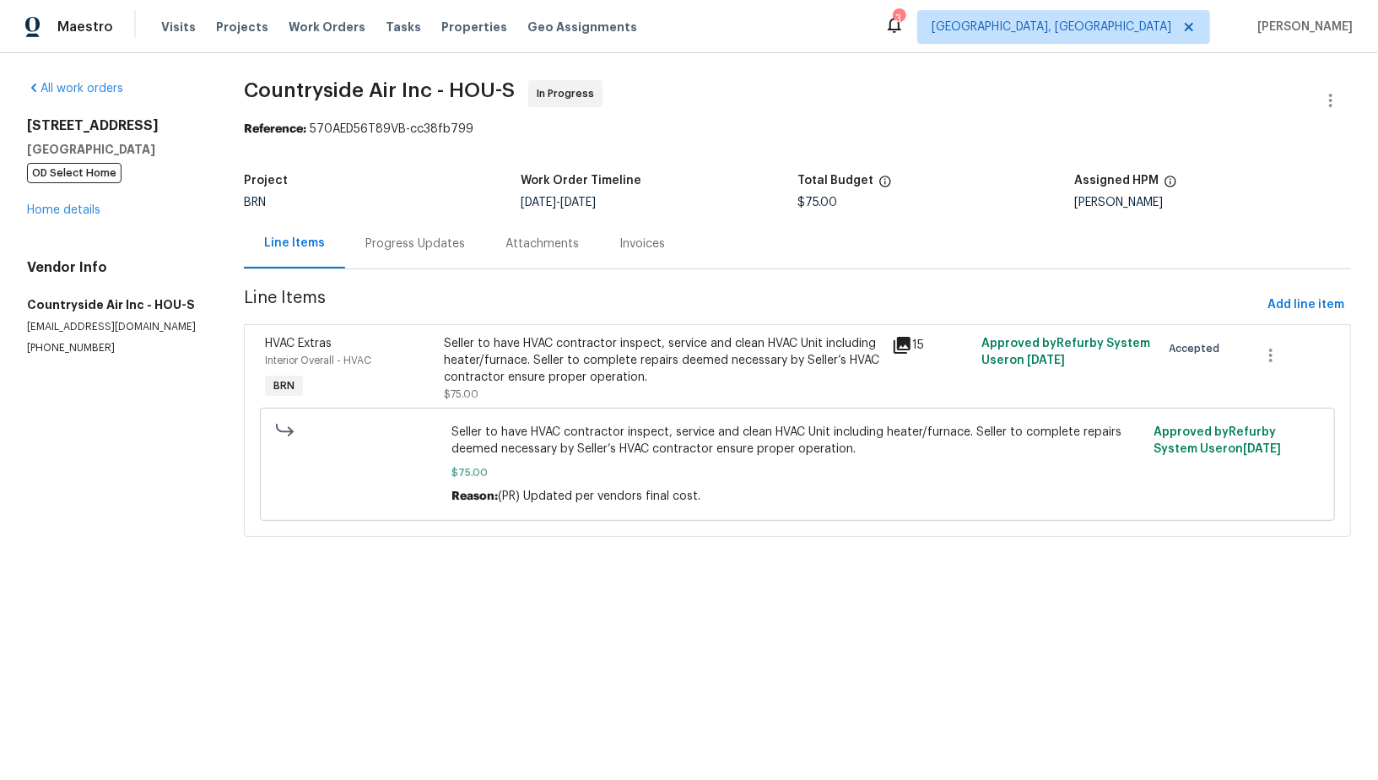
click at [417, 248] on div "Progress Updates" at bounding box center [415, 243] width 100 height 17
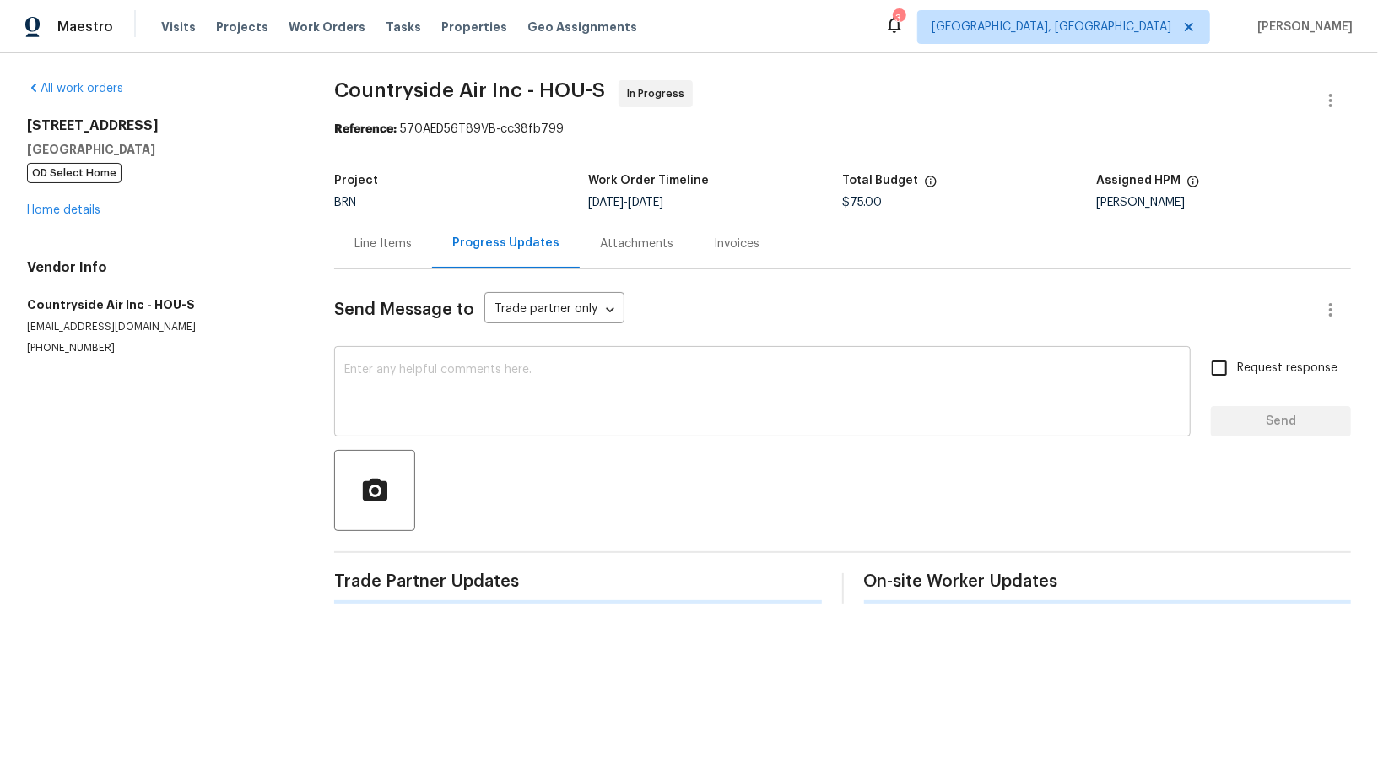
click at [418, 397] on textarea at bounding box center [762, 393] width 836 height 59
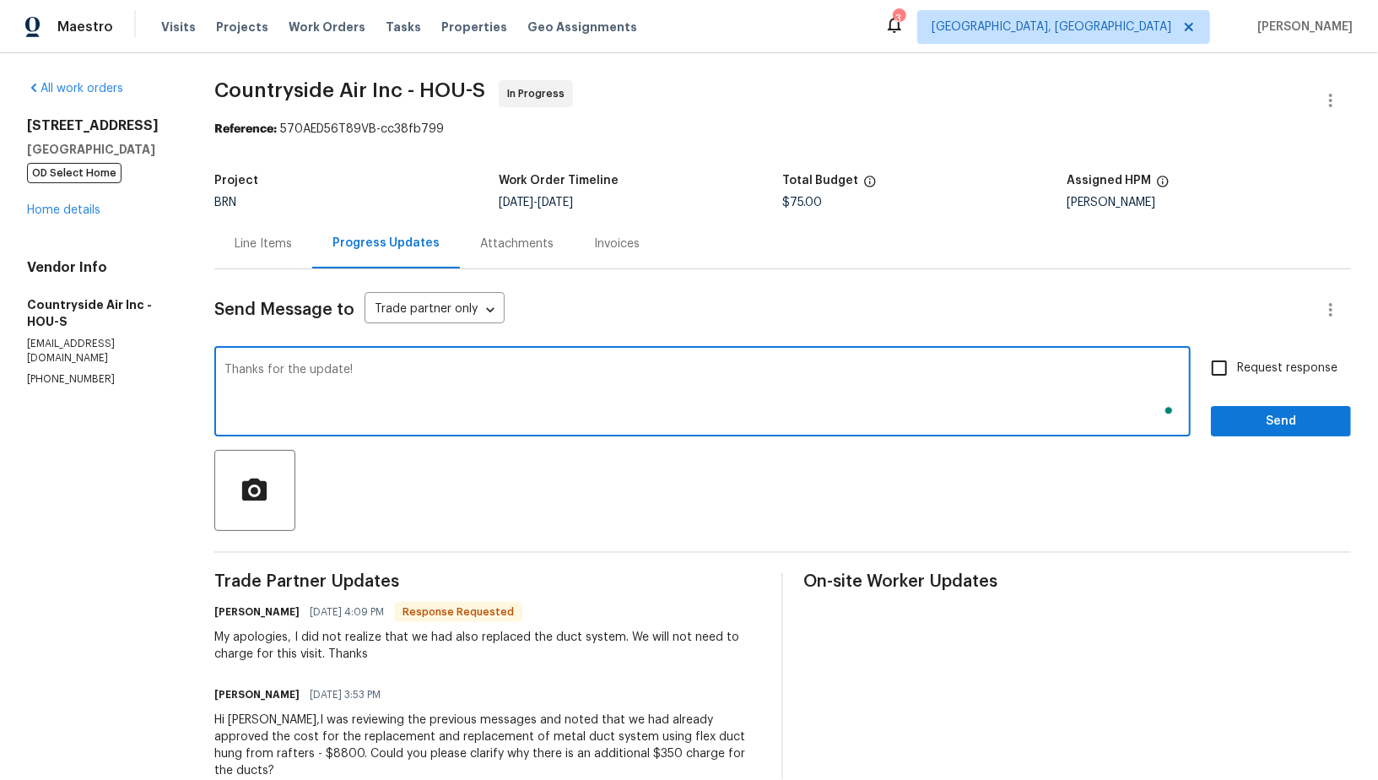
type textarea "Thanks for the update!"
click at [229, 371] on textarea "Thank you!" at bounding box center [702, 393] width 956 height 59
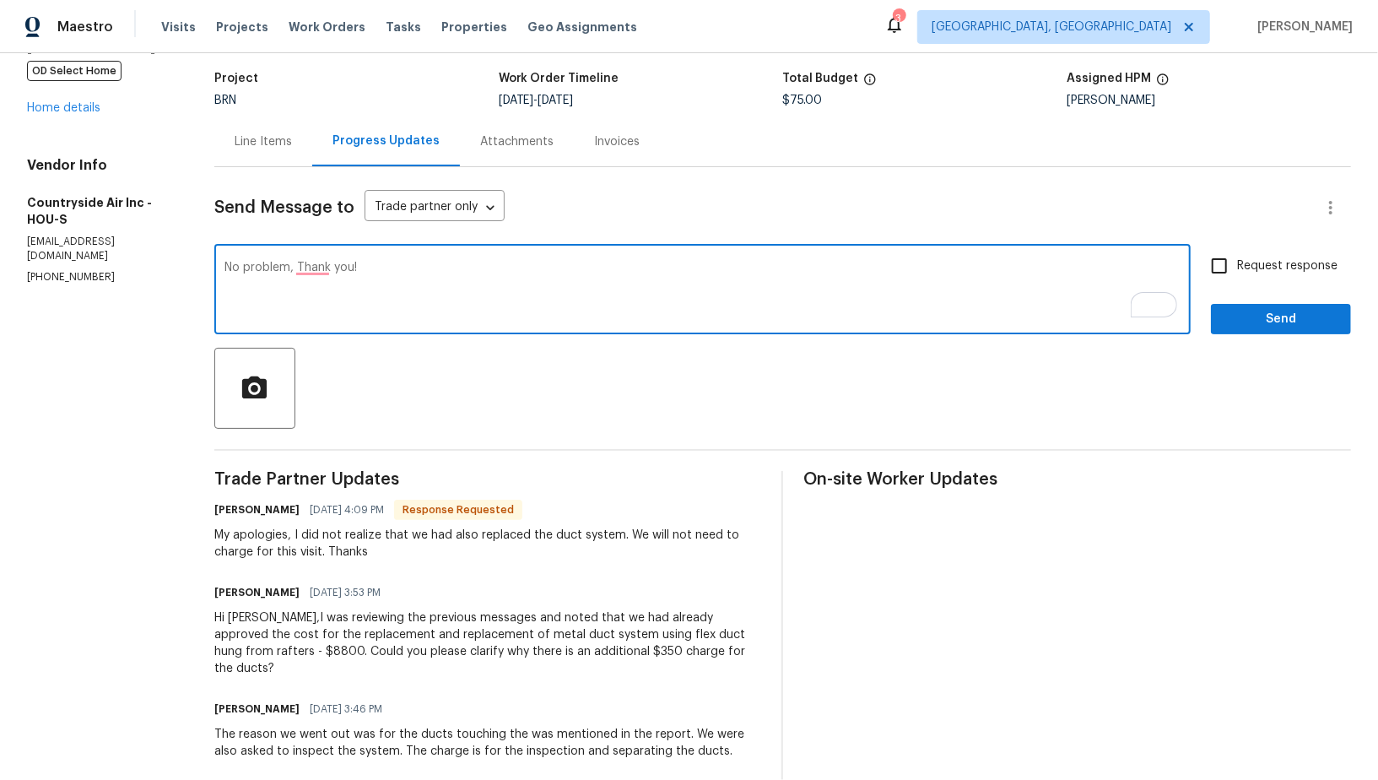
scroll to position [87, 0]
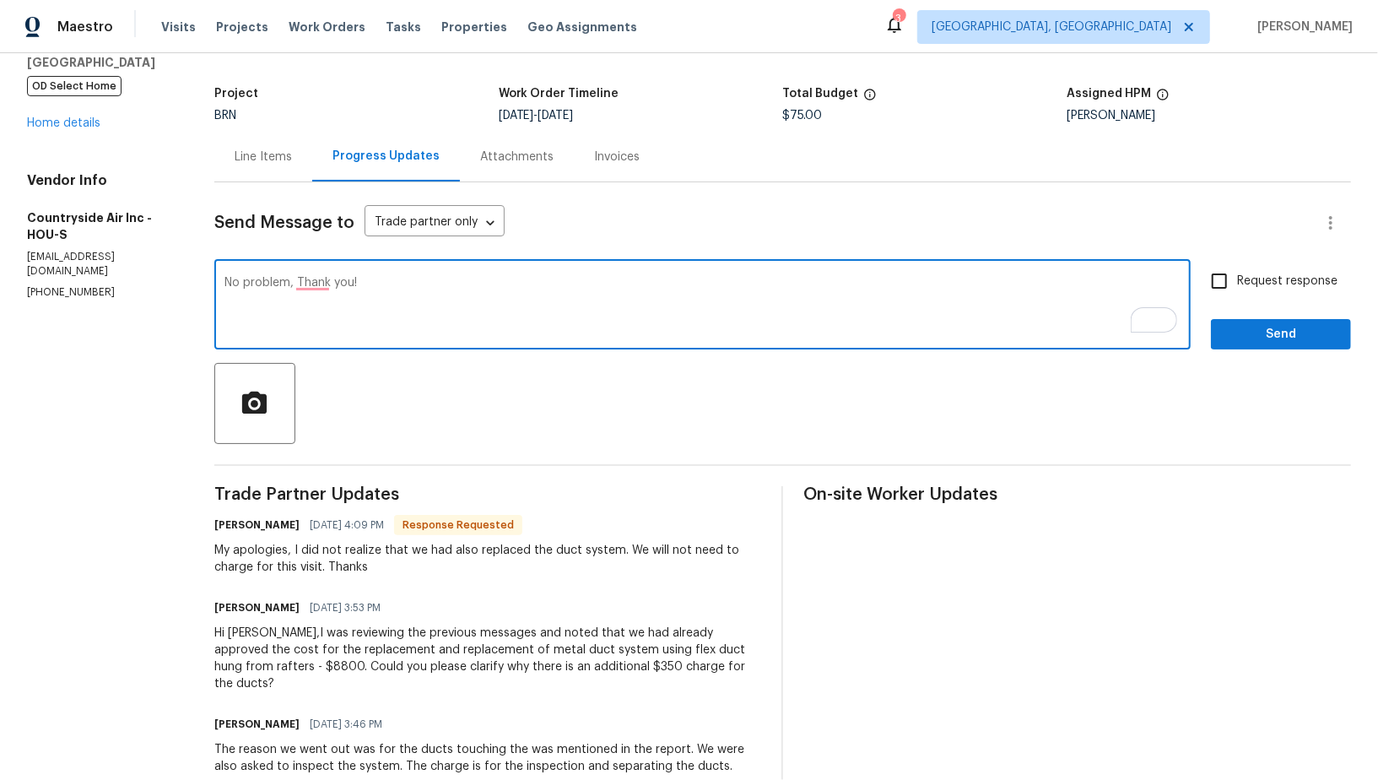
type textarea "No problem, Thank you!"
click at [1222, 289] on input "Request response" at bounding box center [1218, 280] width 35 height 35
checkbox input "true"
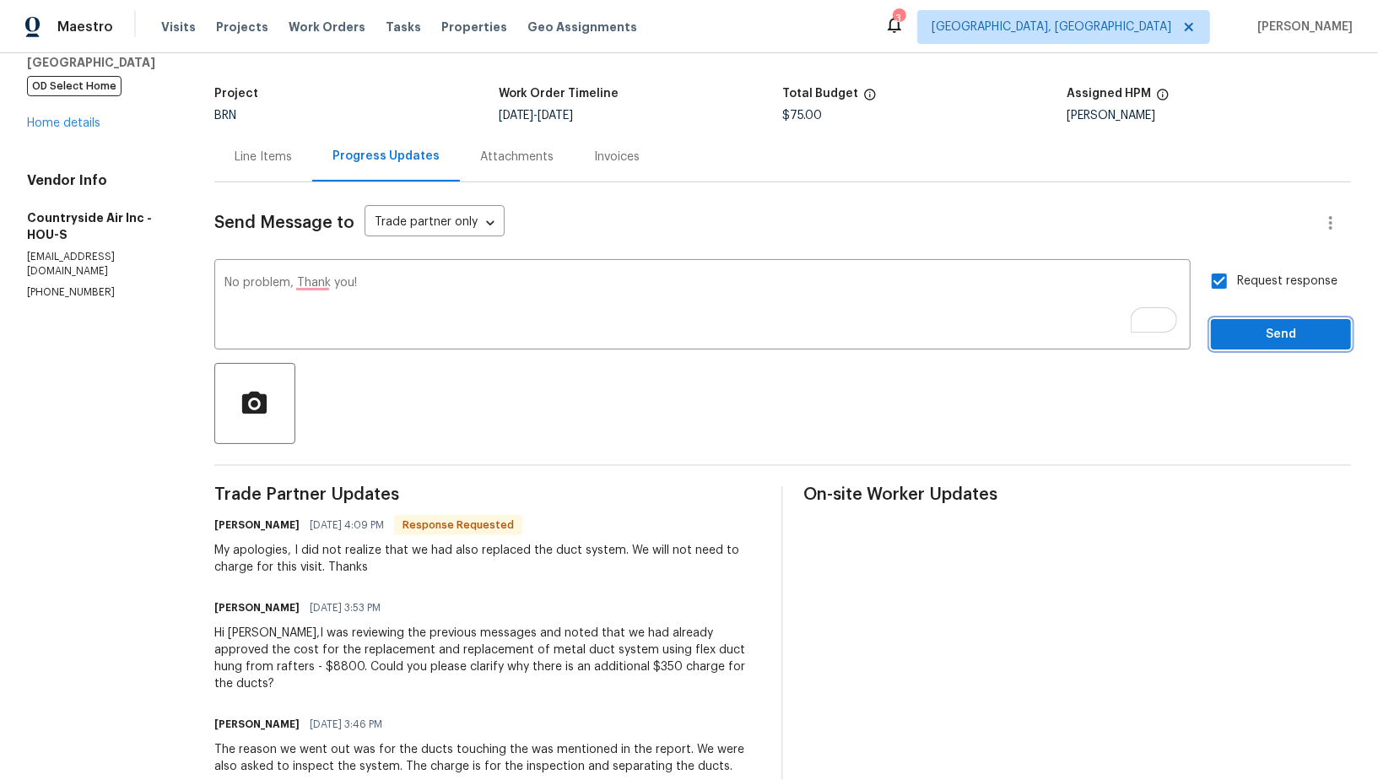
click at [1252, 333] on span "Send" at bounding box center [1280, 334] width 113 height 21
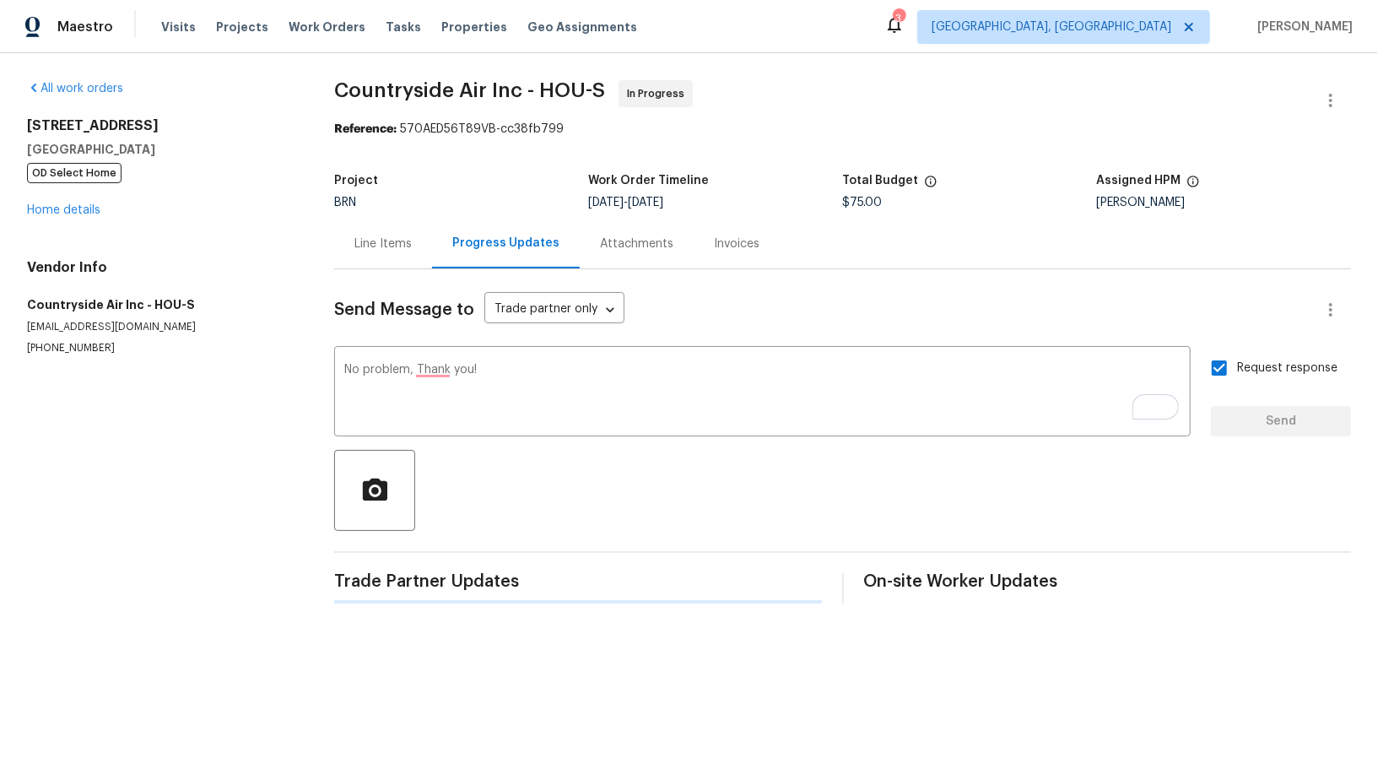
scroll to position [0, 0]
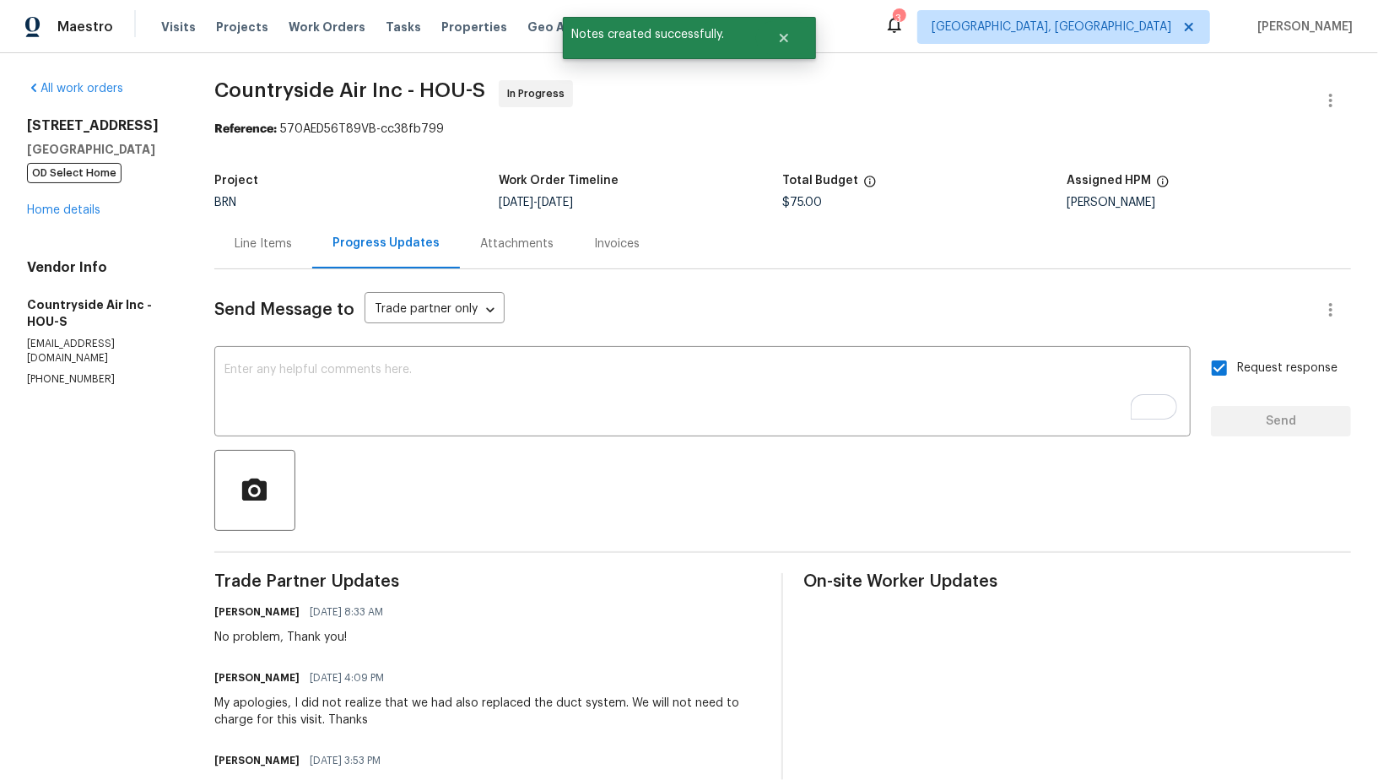
click at [251, 249] on div "Line Items" at bounding box center [263, 243] width 57 height 17
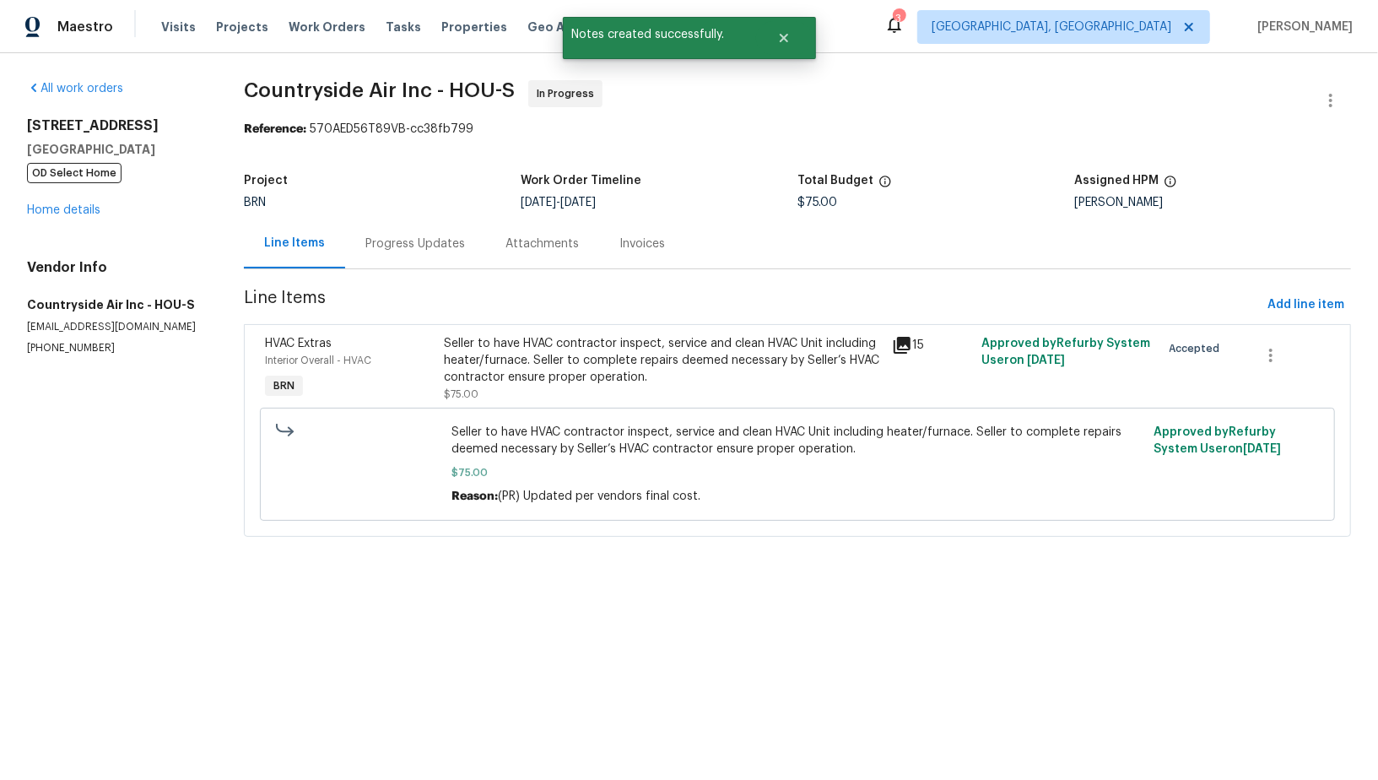
click at [553, 378] on div "Seller to have HVAC contractor inspect, service and clean HVAC Unit including h…" at bounding box center [664, 360] width 438 height 51
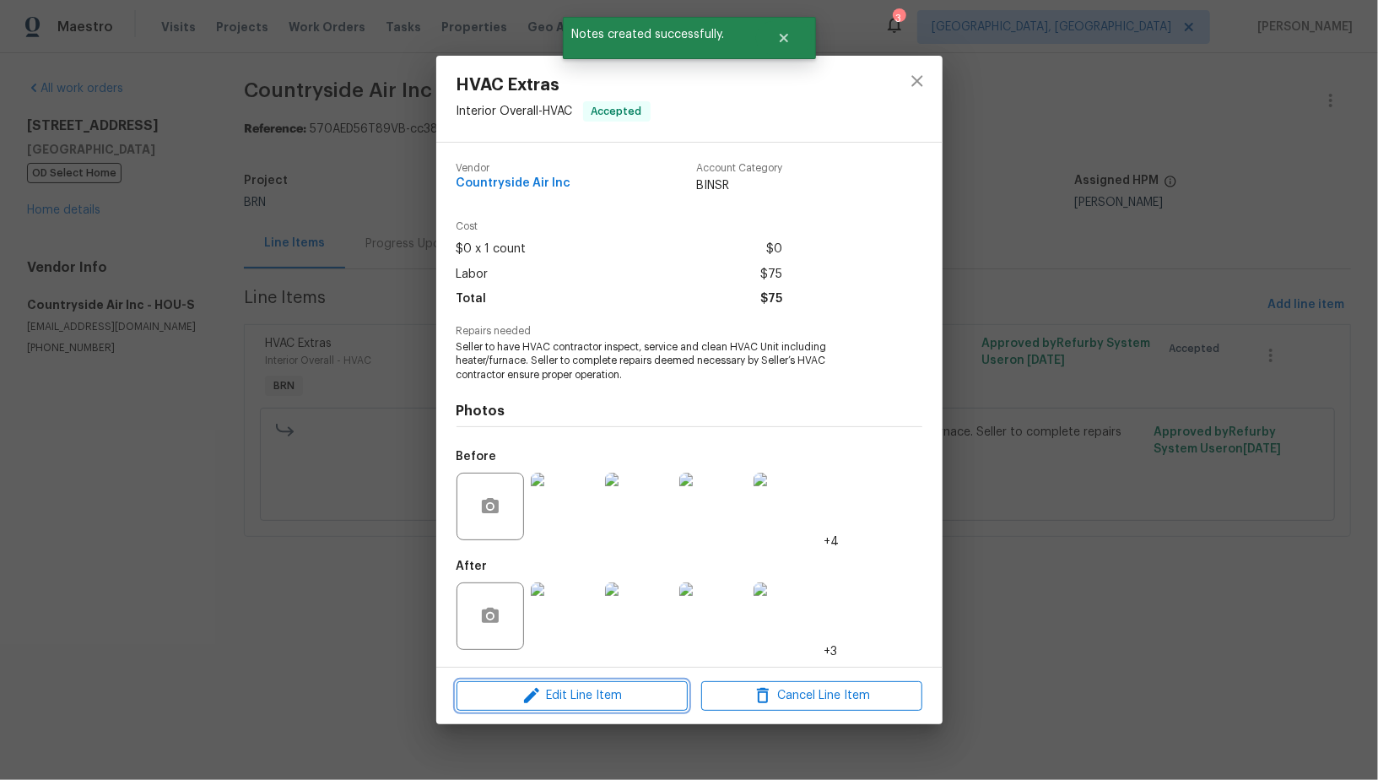
click at [557, 696] on span "Edit Line Item" at bounding box center [571, 695] width 221 height 21
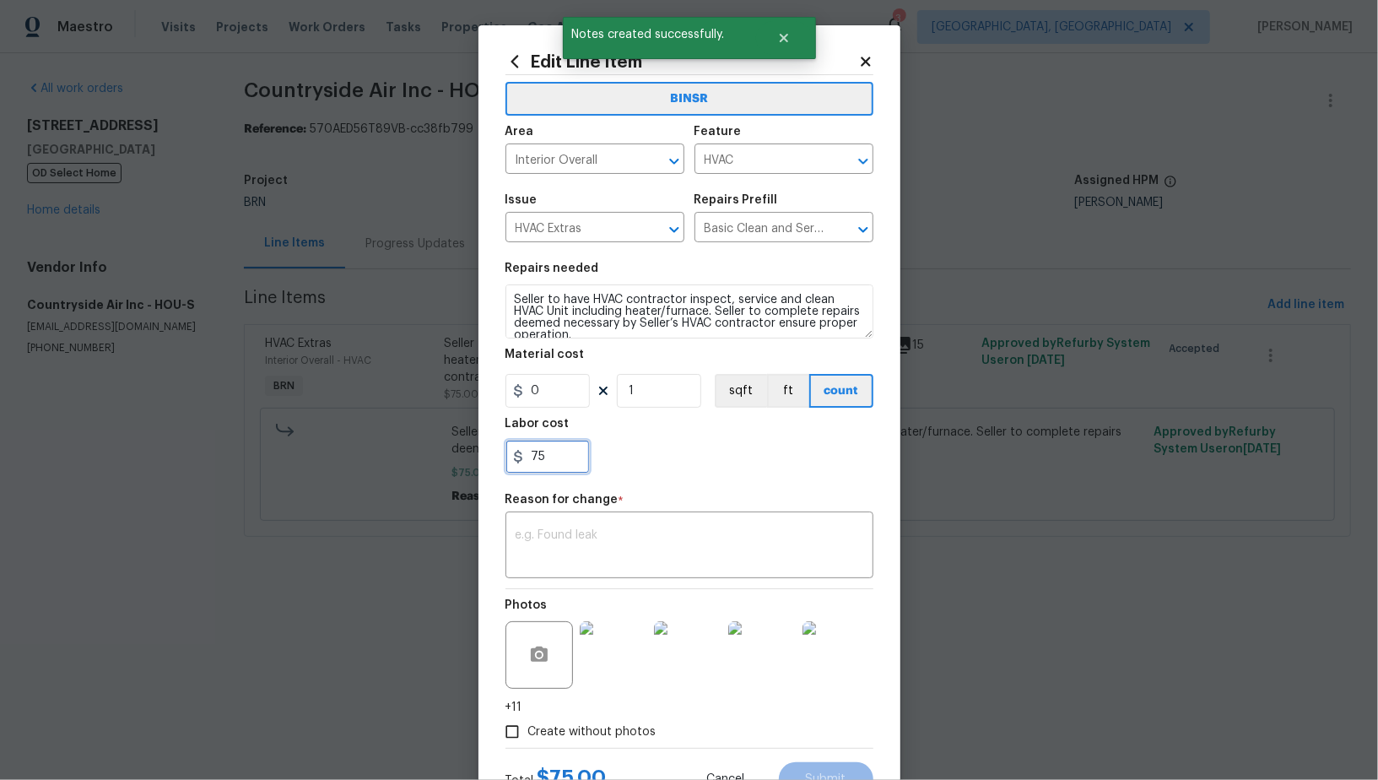
click at [558, 452] on input "75" at bounding box center [547, 457] width 84 height 34
type input "7"
type input "1"
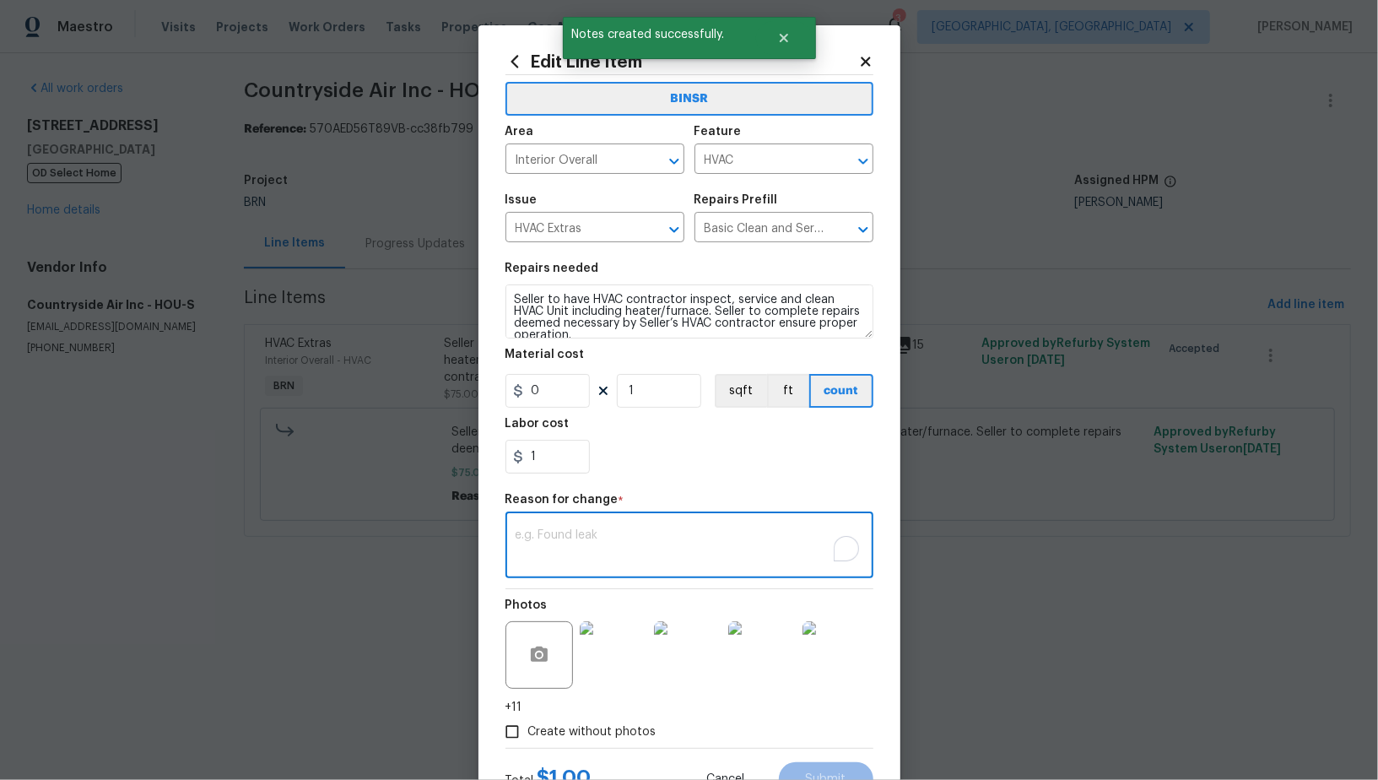
click at [640, 545] on textarea "To enrich screen reader interactions, please activate Accessibility in Grammarl…" at bounding box center [689, 546] width 348 height 35
paste textarea "(PR) Updated per vendors final cost."
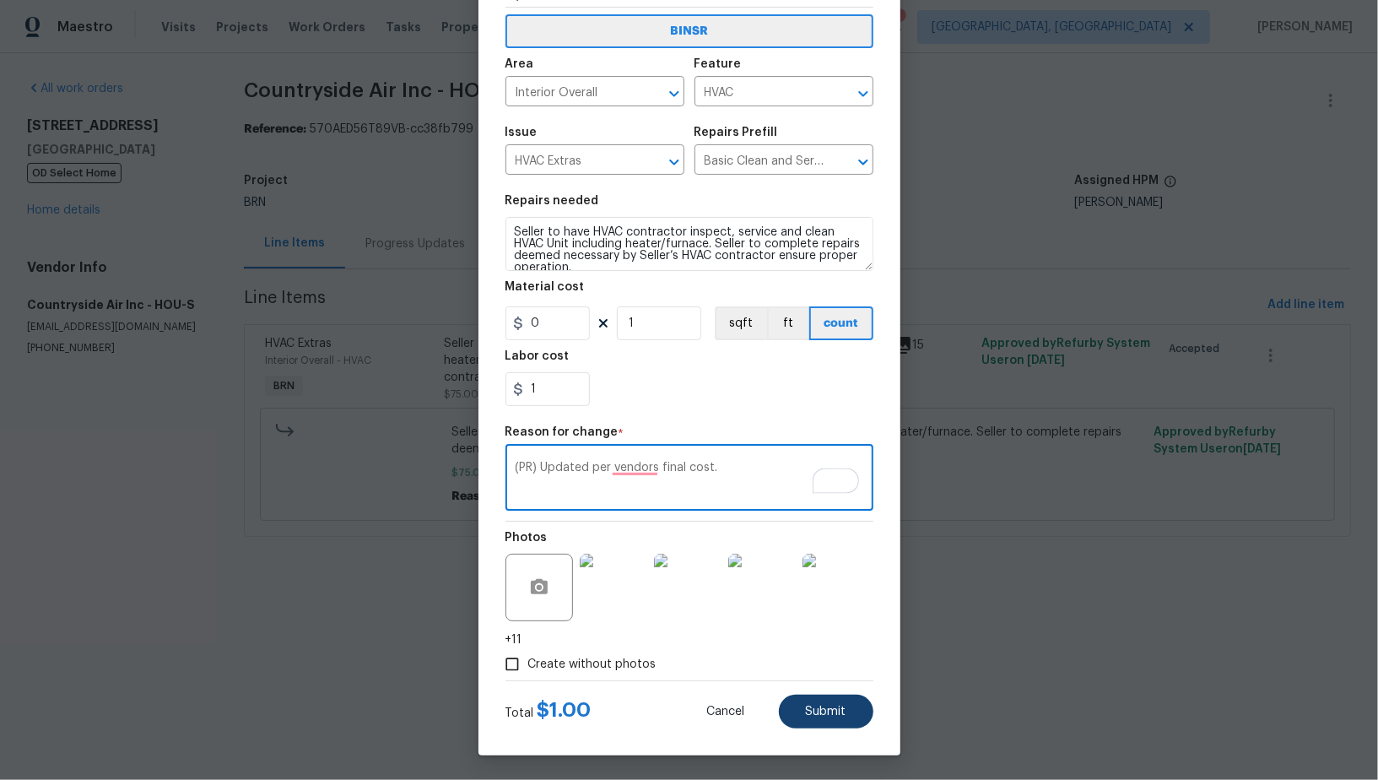
type textarea "(PR) Updated per vendors final cost."
click at [796, 697] on button "Submit" at bounding box center [826, 711] width 94 height 34
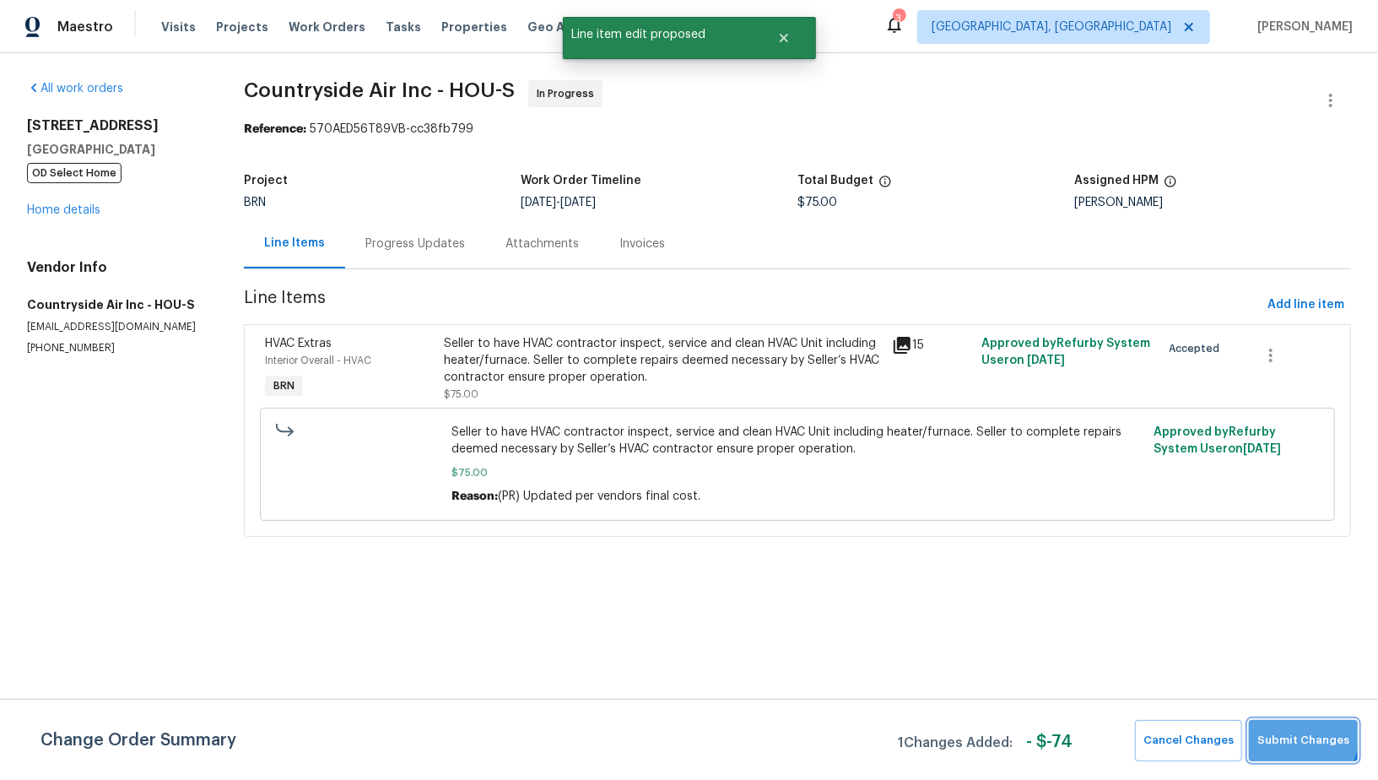
click at [1271, 727] on button "Submit Changes" at bounding box center [1303, 740] width 109 height 41
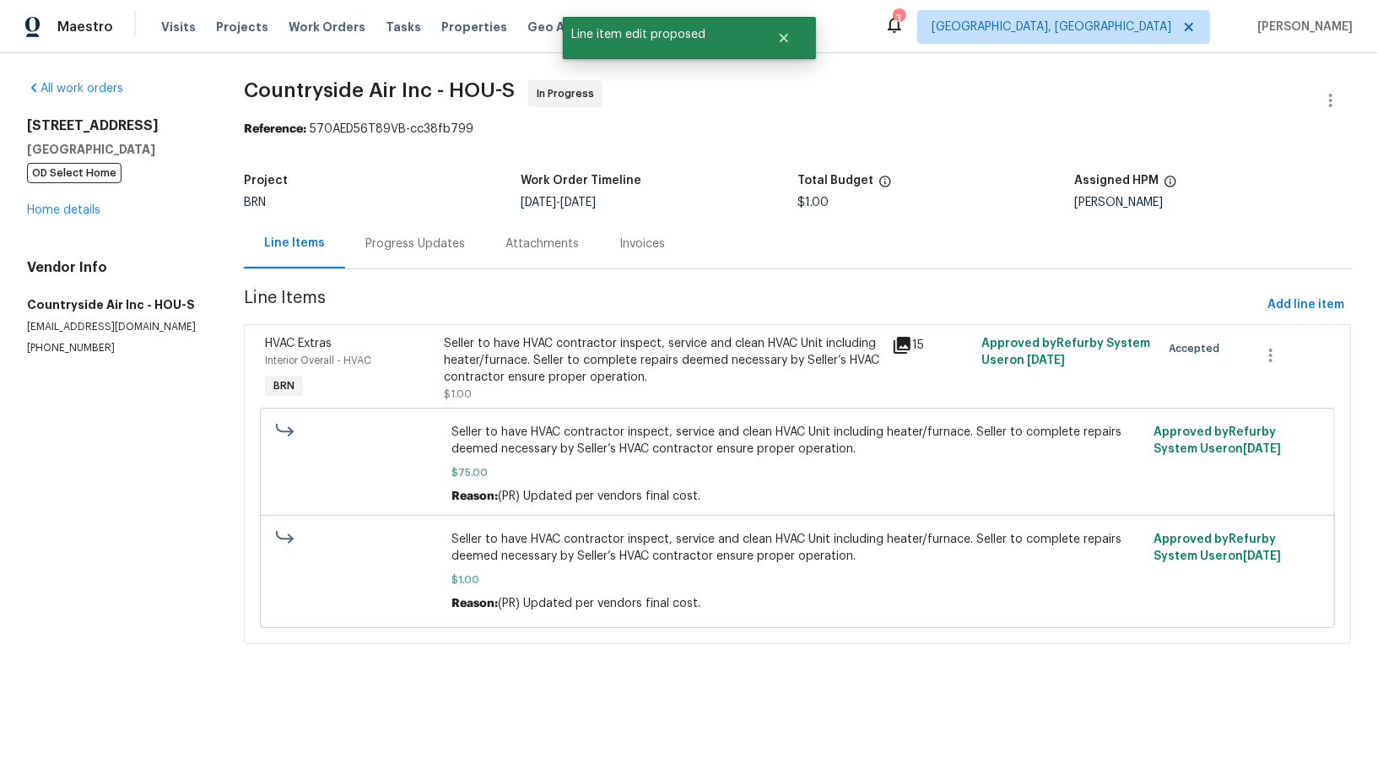
click at [432, 249] on div "Progress Updates" at bounding box center [415, 243] width 100 height 17
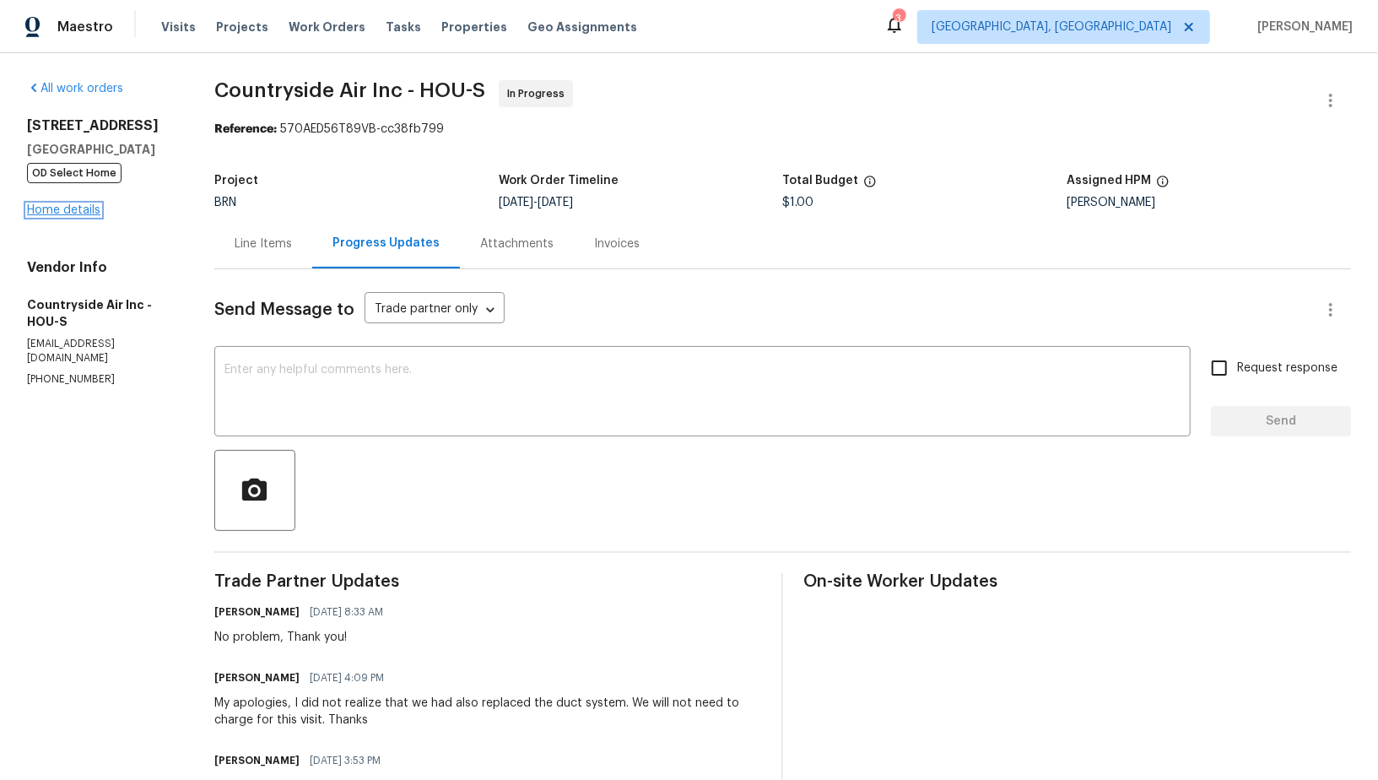
click at [81, 213] on link "Home details" at bounding box center [63, 210] width 73 height 12
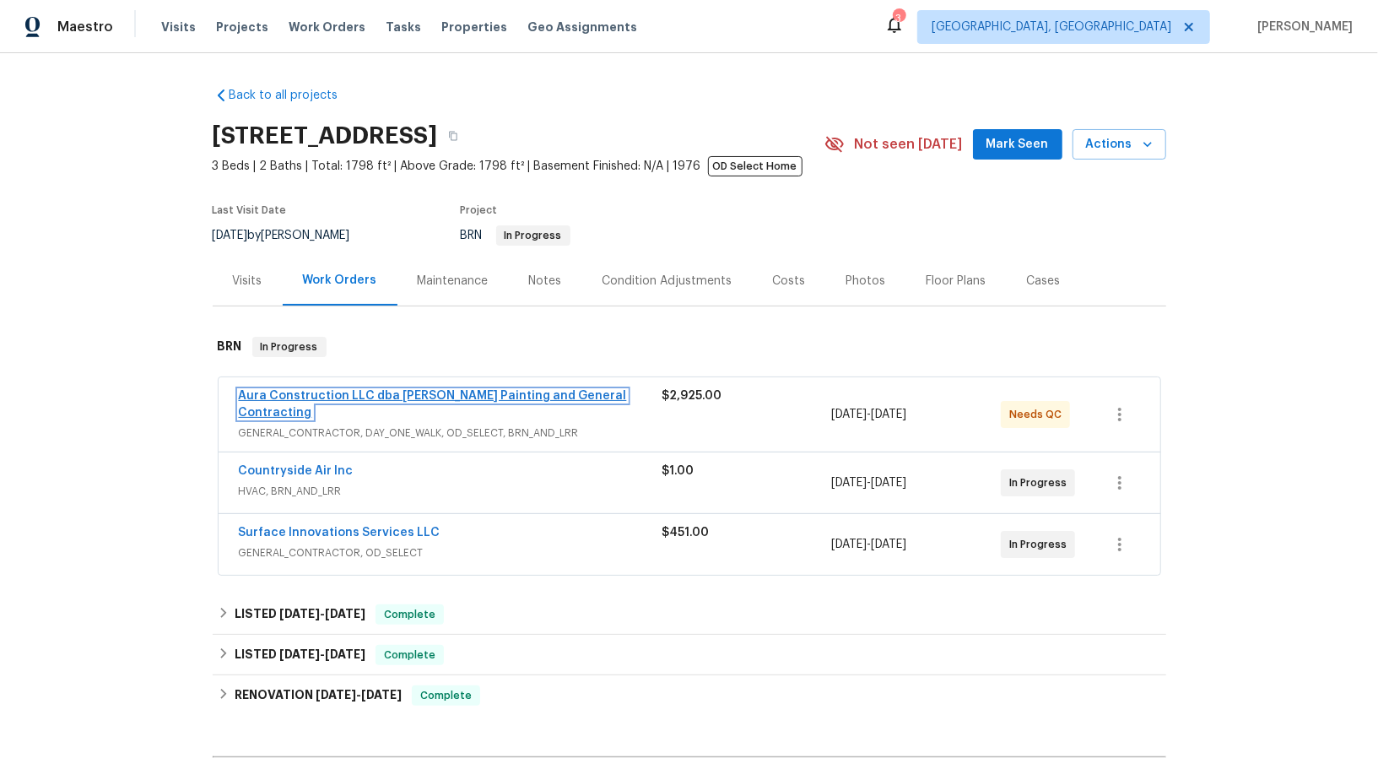
click at [365, 392] on link "Aura Construction LLC dba Logan's Painting and General Contracting" at bounding box center [433, 404] width 388 height 29
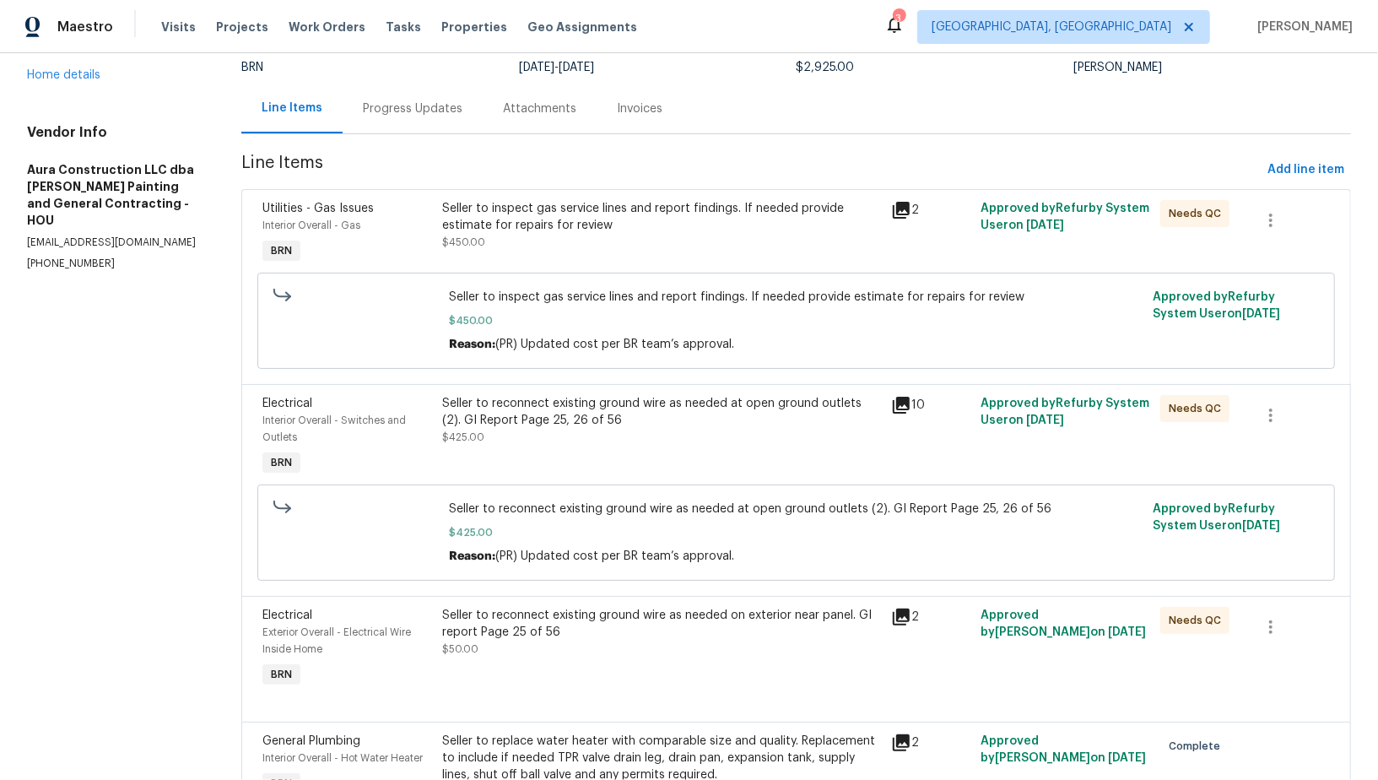
click at [575, 205] on div "Seller to inspect gas service lines and report findings. If needed provide esti…" at bounding box center [661, 217] width 439 height 34
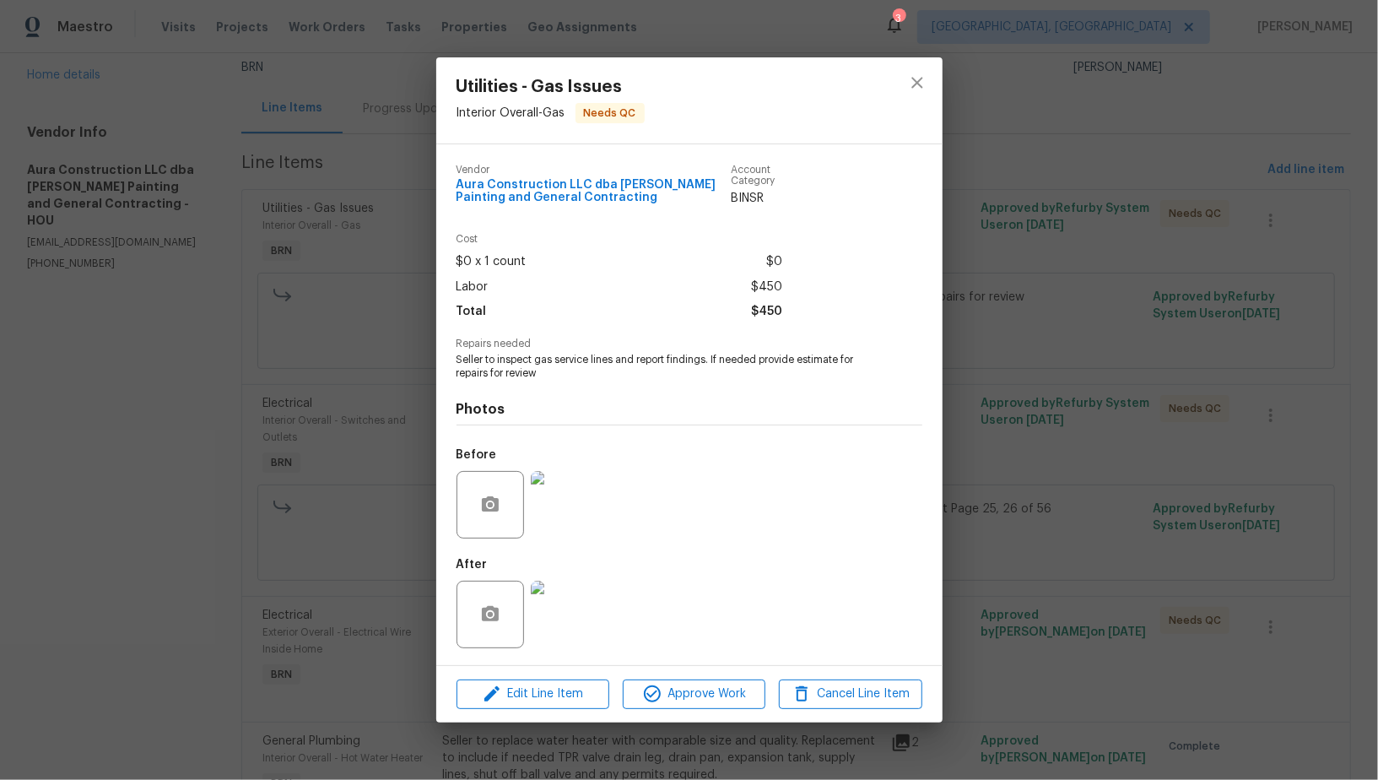
click at [555, 627] on img at bounding box center [564, 613] width 67 height 67
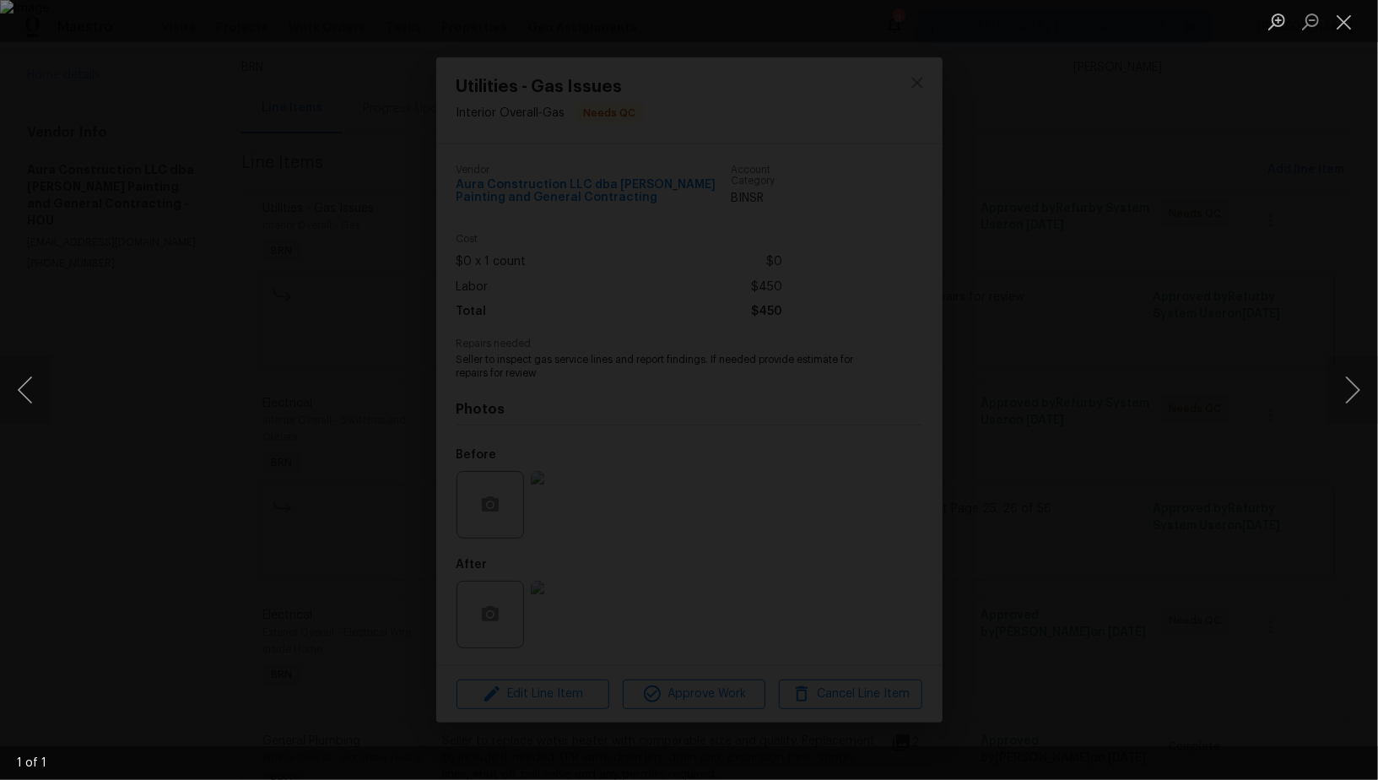
click at [1227, 529] on div "Lightbox" at bounding box center [689, 390] width 1378 height 780
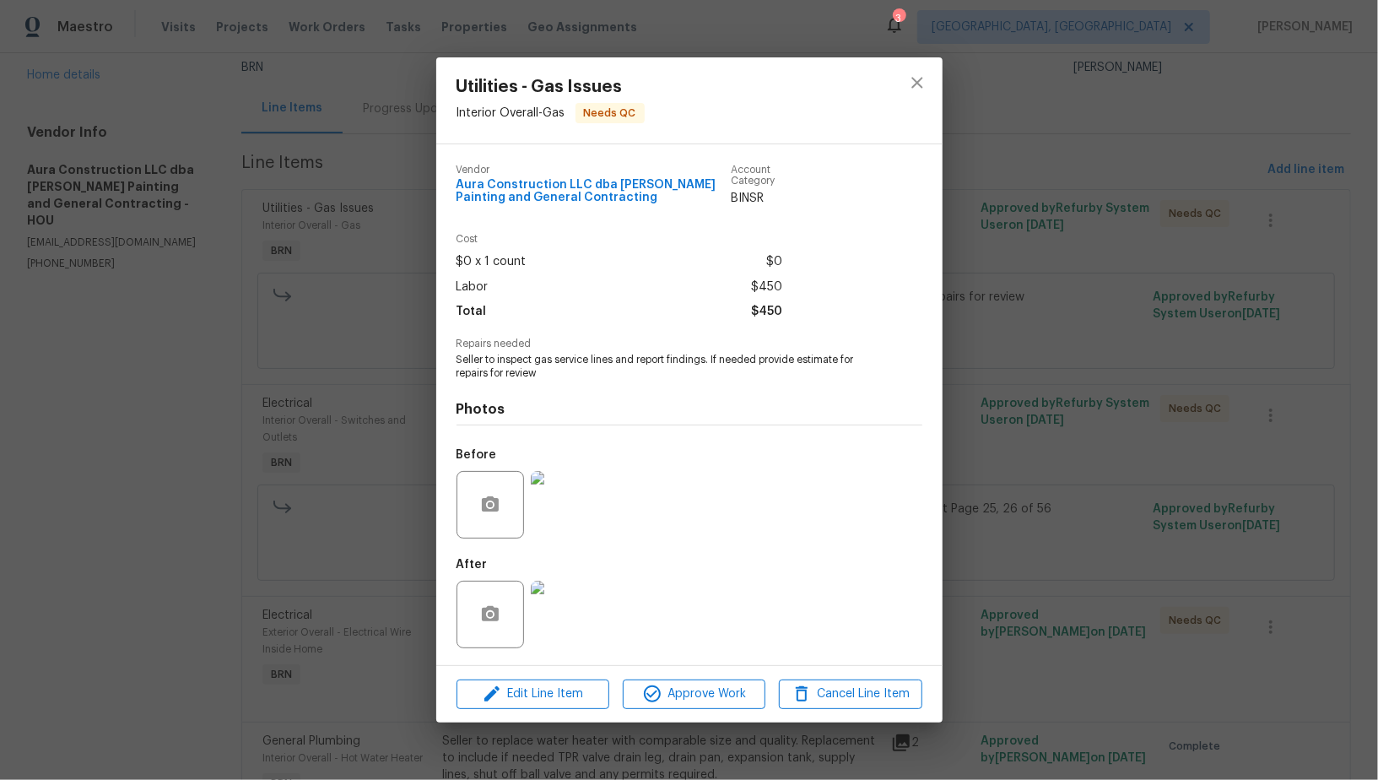
click at [1227, 529] on div "Utilities - Gas Issues Interior Overall - Gas Needs QC Vendor Aura Construction…" at bounding box center [689, 390] width 1378 height 780
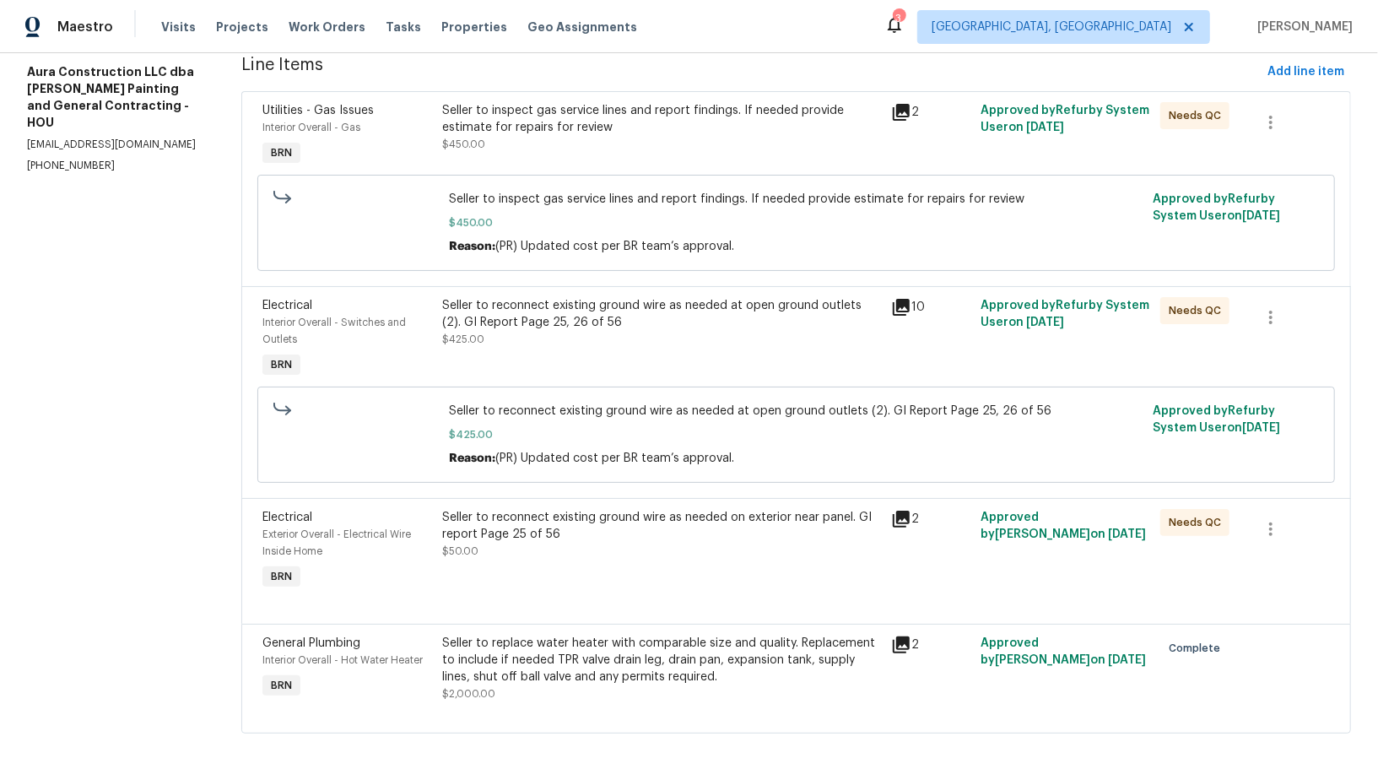
click at [492, 559] on div "Seller to reconnect existing ground wire as needed on exterior near panel. GI r…" at bounding box center [661, 551] width 449 height 94
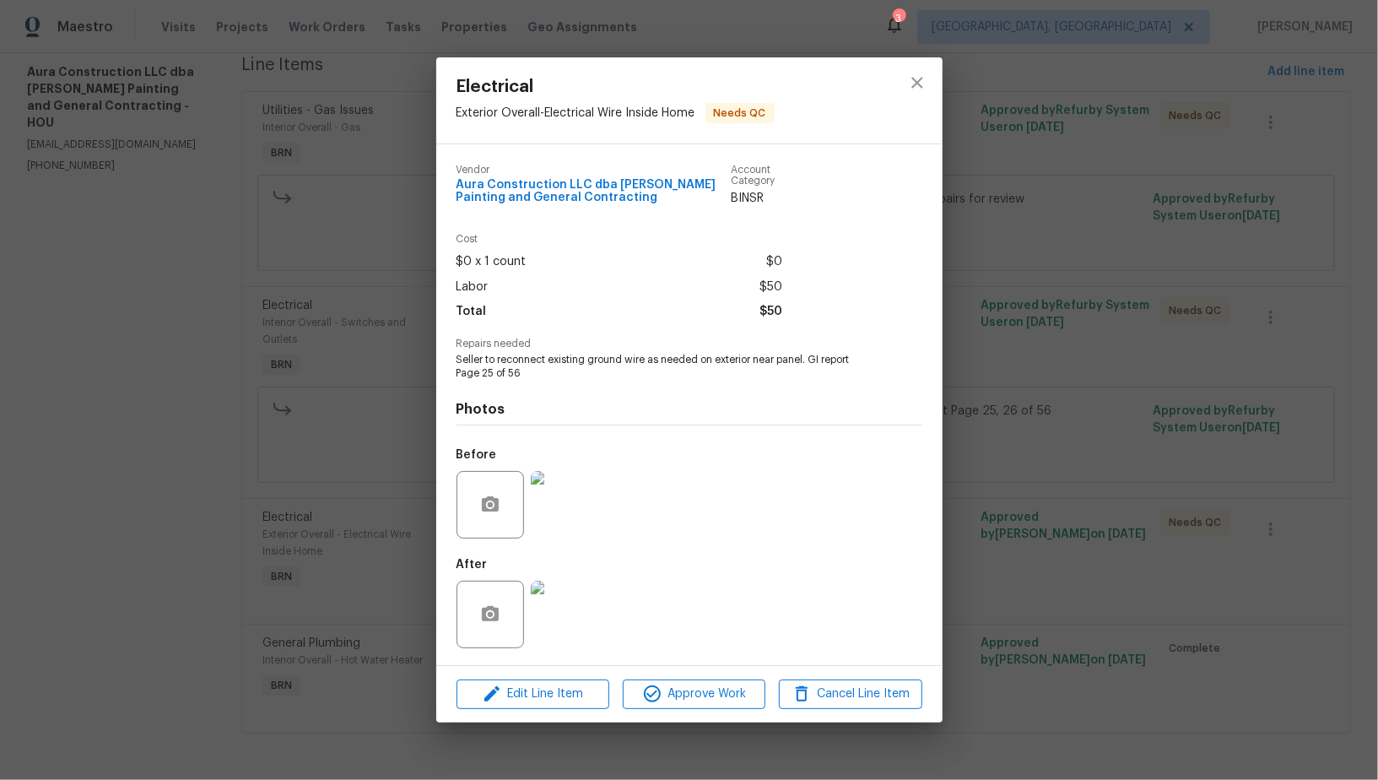
click at [553, 613] on img at bounding box center [564, 613] width 67 height 67
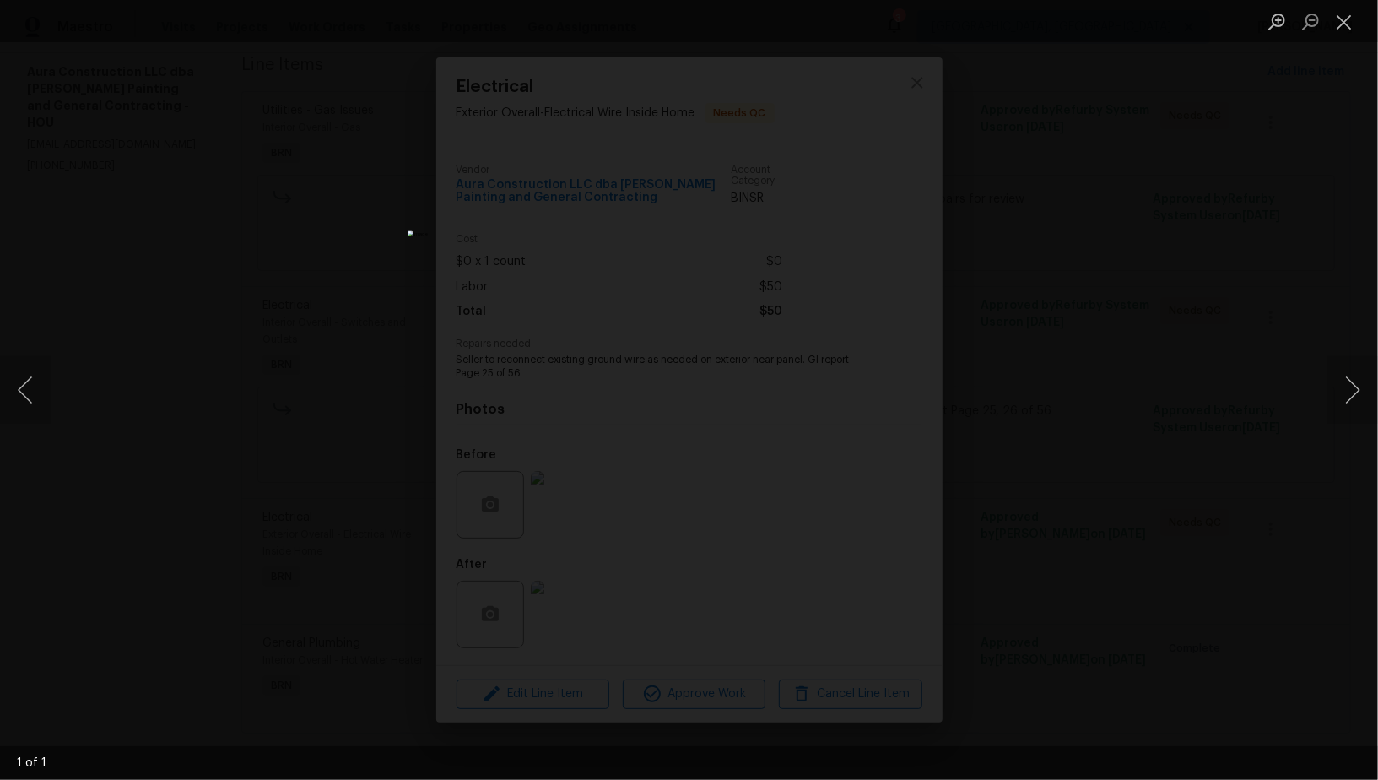
click at [1123, 422] on div "Lightbox" at bounding box center [689, 390] width 1378 height 780
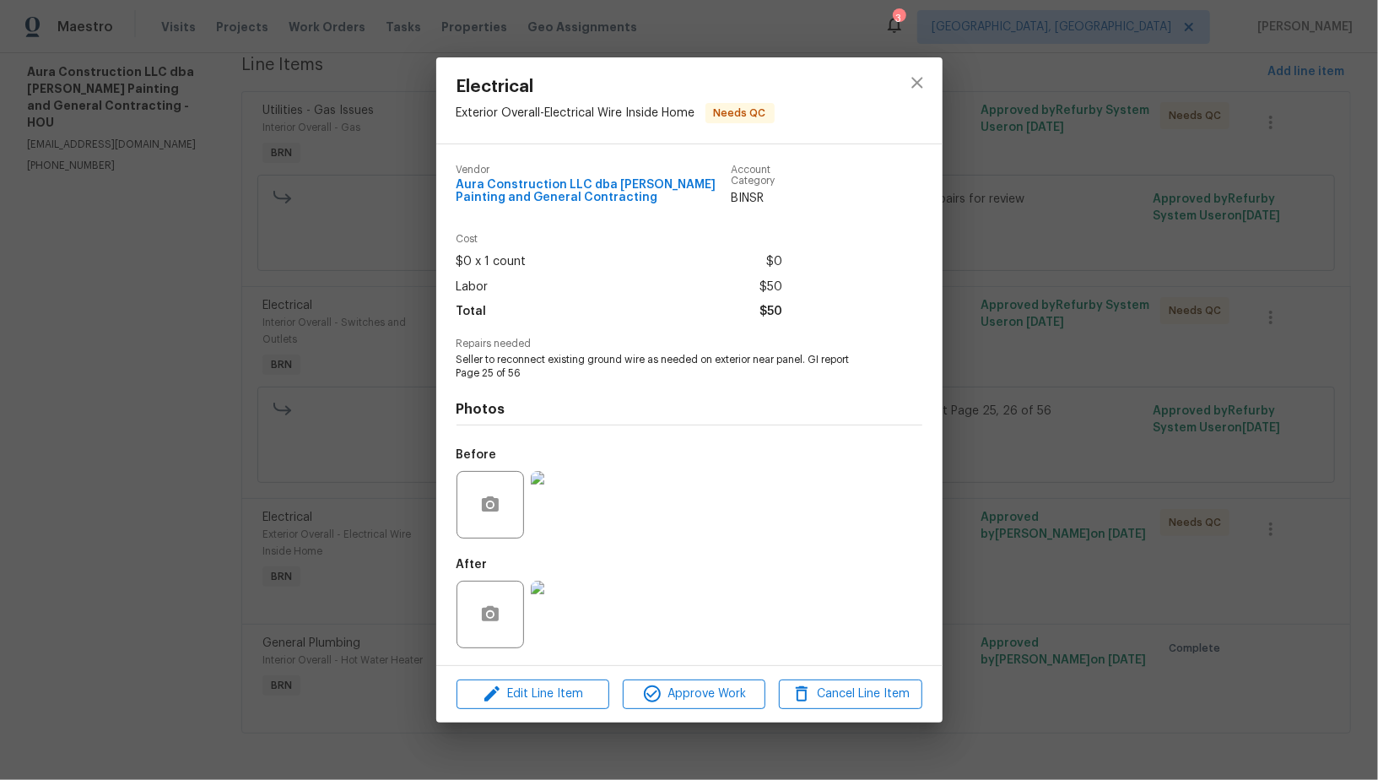
click at [1123, 422] on div "Electrical Exterior Overall - Electrical Wire Inside Home Needs QC Vendor Aura …" at bounding box center [689, 390] width 1378 height 780
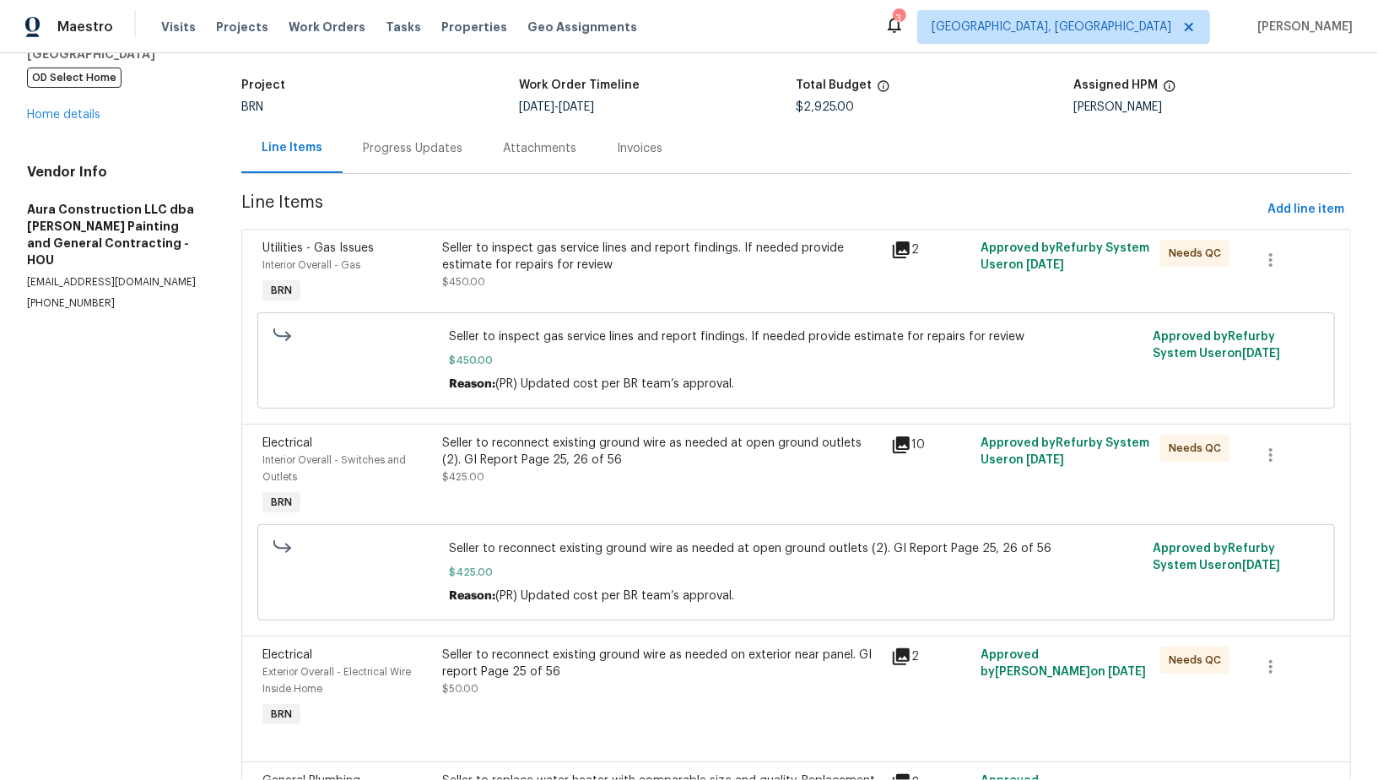
click at [544, 443] on div "Seller to reconnect existing ground wire as needed at open ground outlets (2). …" at bounding box center [661, 451] width 439 height 34
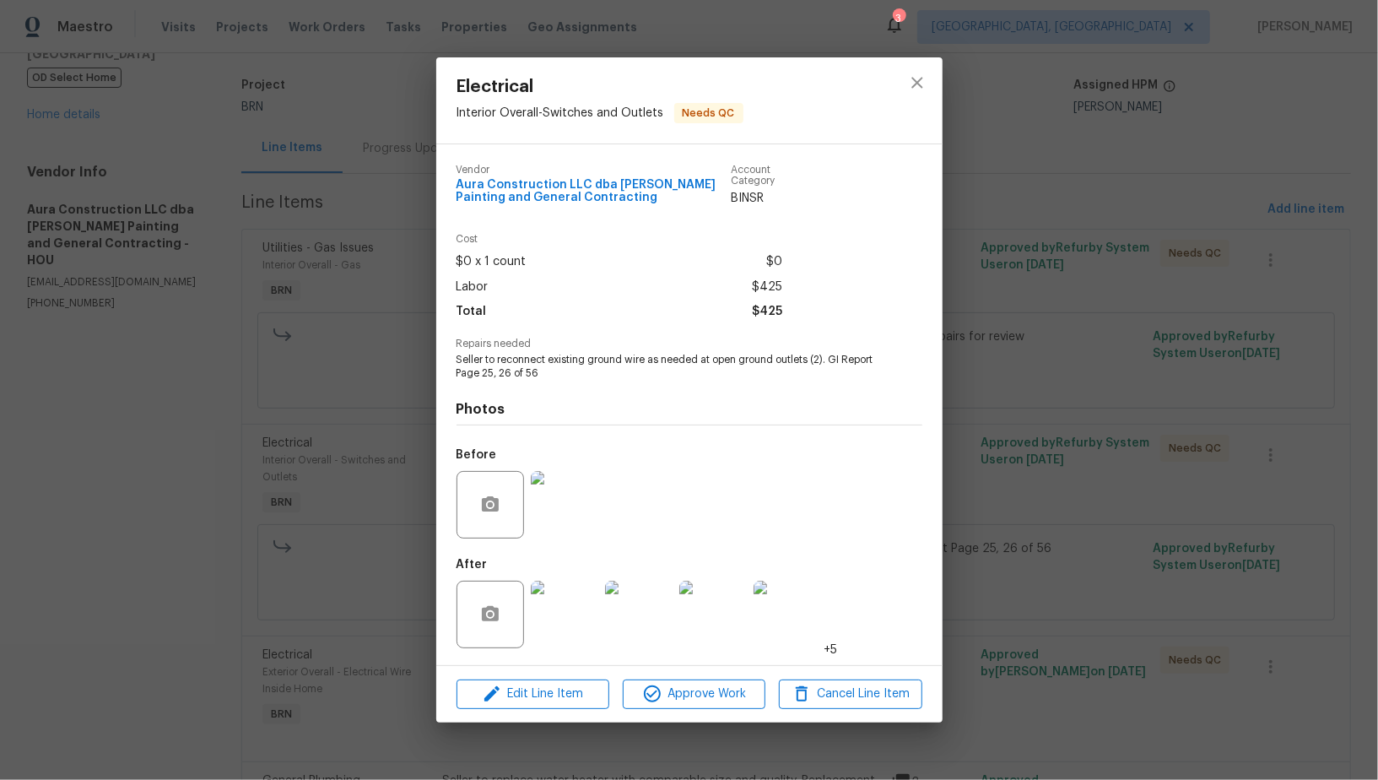
click at [421, 614] on div "Electrical Interior Overall - Switches and Outlets Needs QC Vendor Aura Constru…" at bounding box center [689, 390] width 1378 height 780
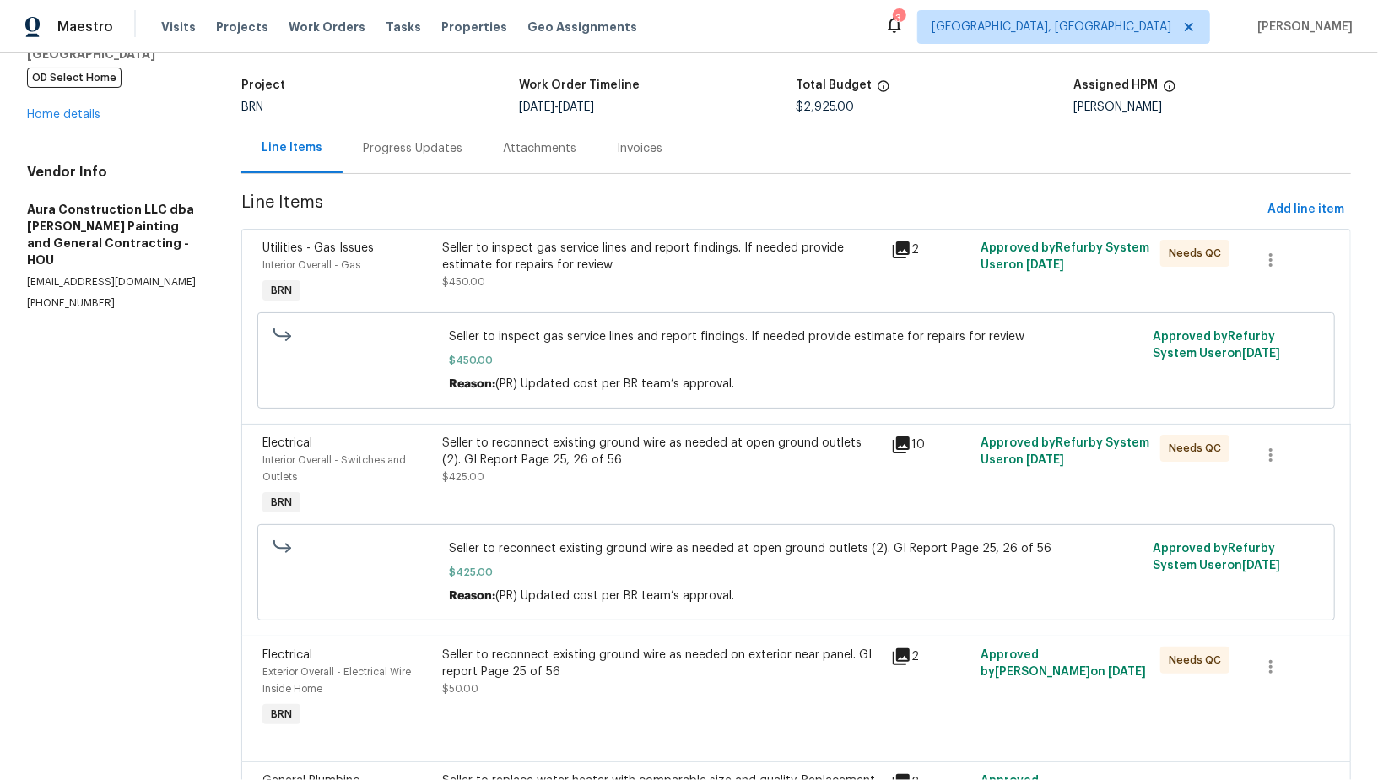
click at [530, 274] on div "Seller to inspect gas service lines and report findings. If needed provide esti…" at bounding box center [661, 265] width 439 height 51
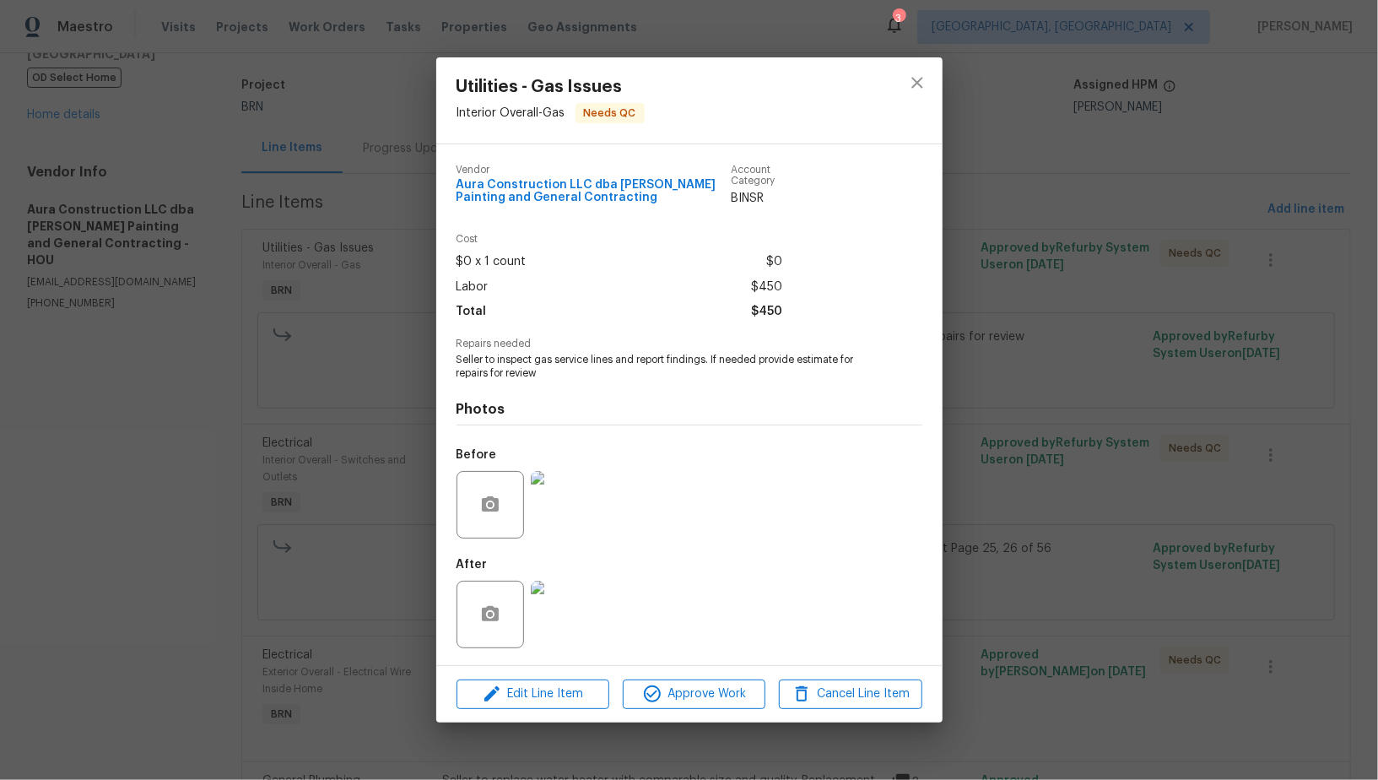
click at [305, 625] on div "Utilities - Gas Issues Interior Overall - Gas Needs QC Vendor Aura Construction…" at bounding box center [689, 390] width 1378 height 780
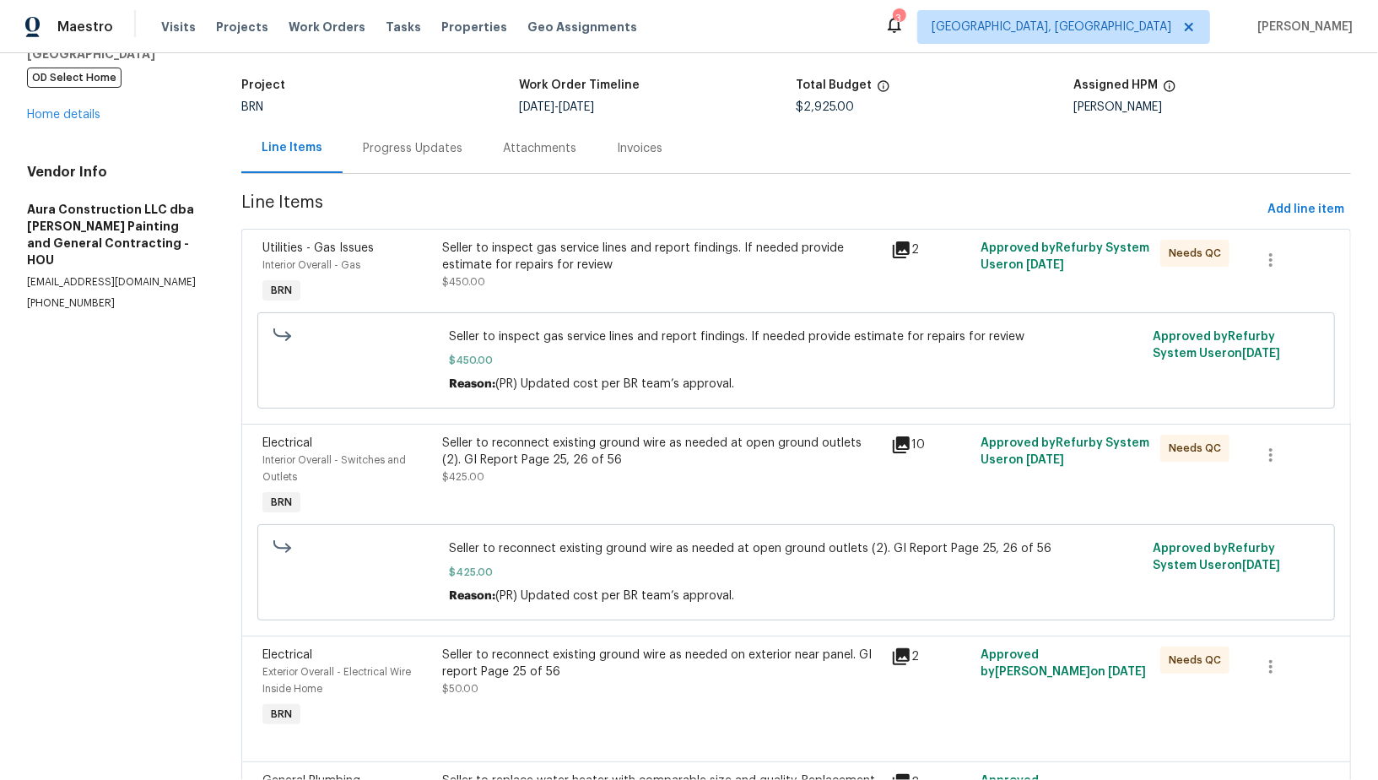
click at [411, 149] on div "Progress Updates" at bounding box center [413, 148] width 100 height 17
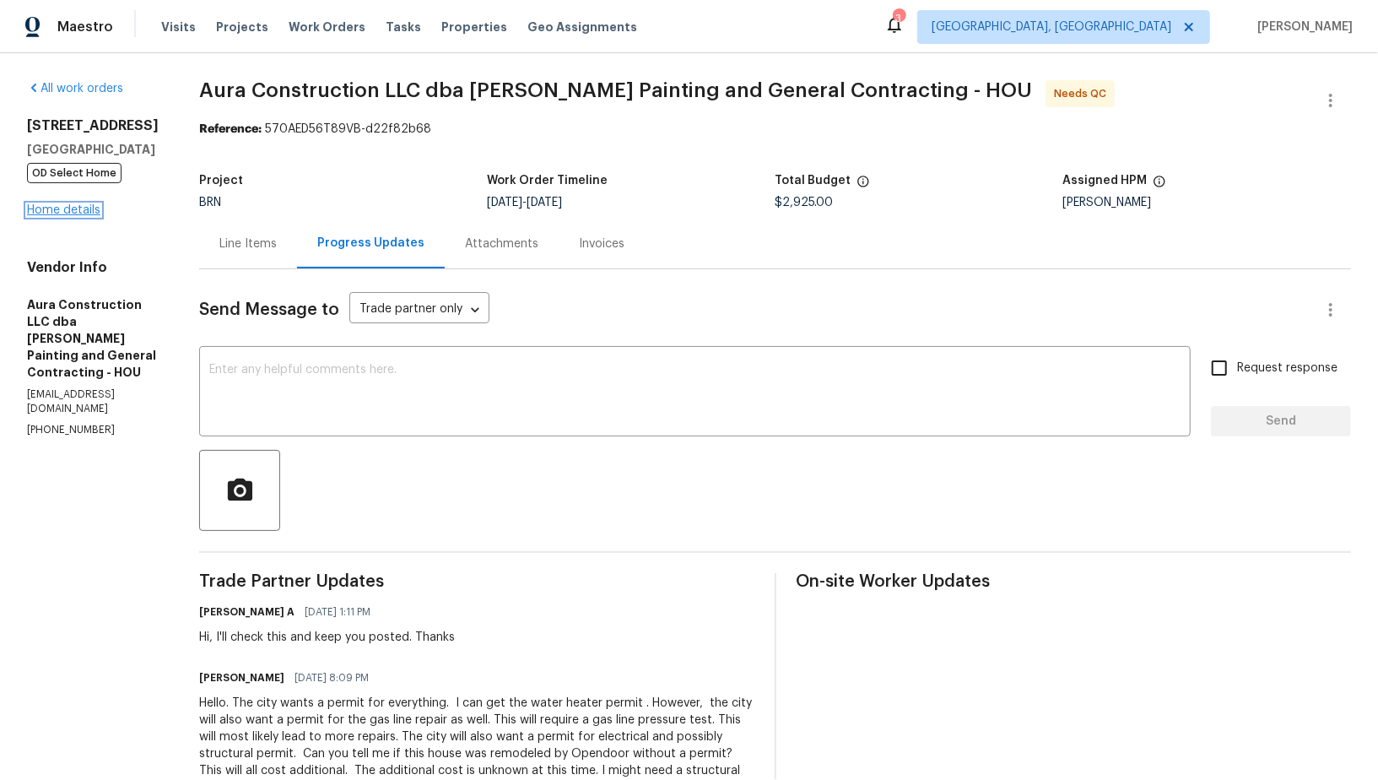
click at [53, 216] on link "Home details" at bounding box center [63, 210] width 73 height 12
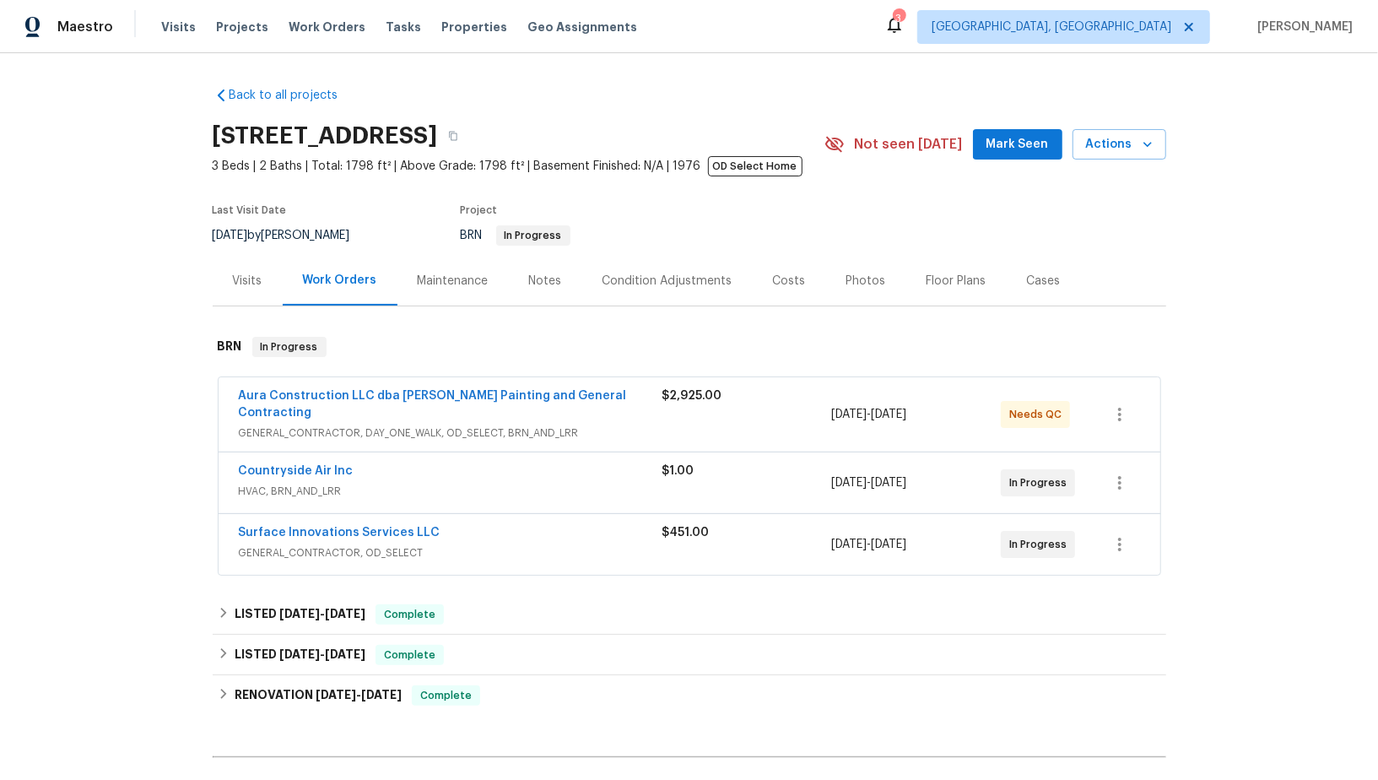
click at [451, 385] on div "Aura Construction LLC dba Logan's Painting and General Contracting GENERAL_CONT…" at bounding box center [690, 414] width 942 height 74
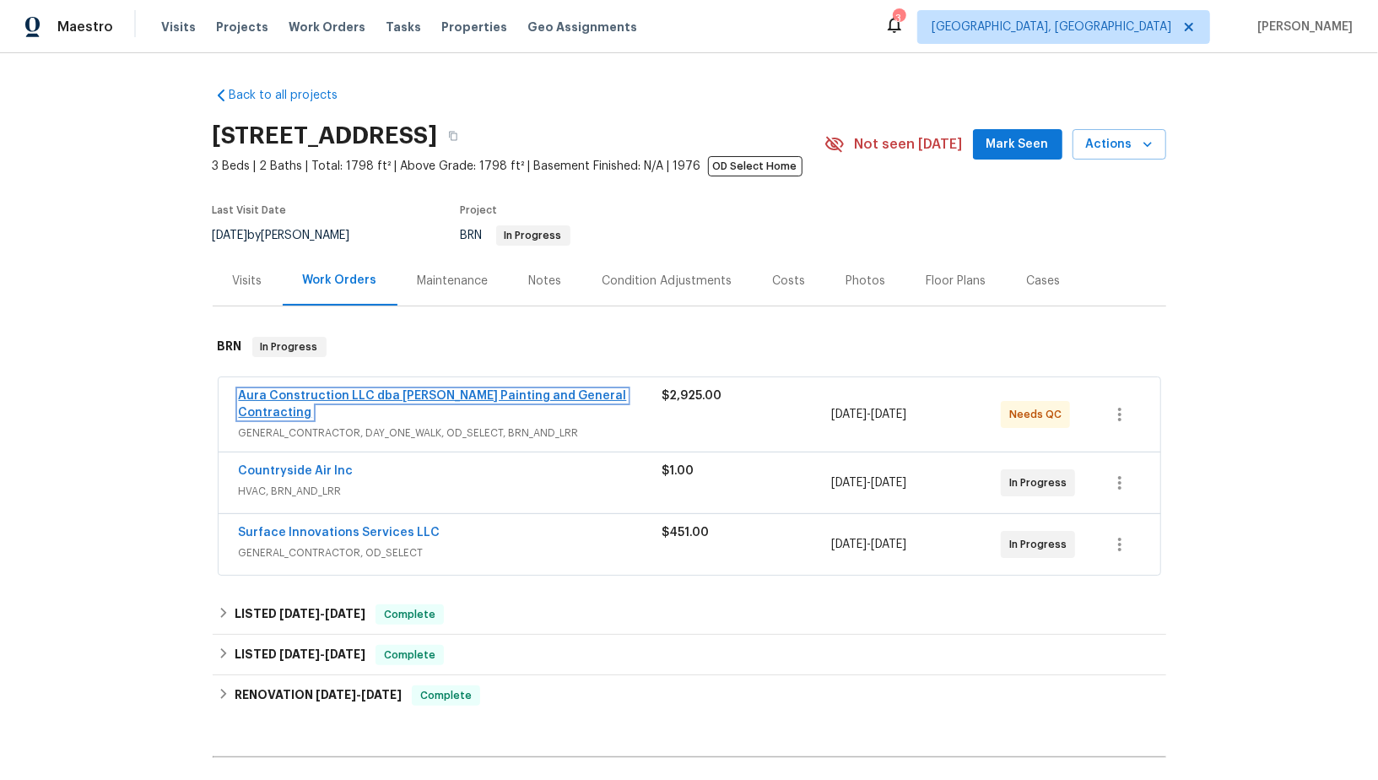
click at [451, 396] on link "Aura Construction LLC dba Logan's Painting and General Contracting" at bounding box center [433, 404] width 388 height 29
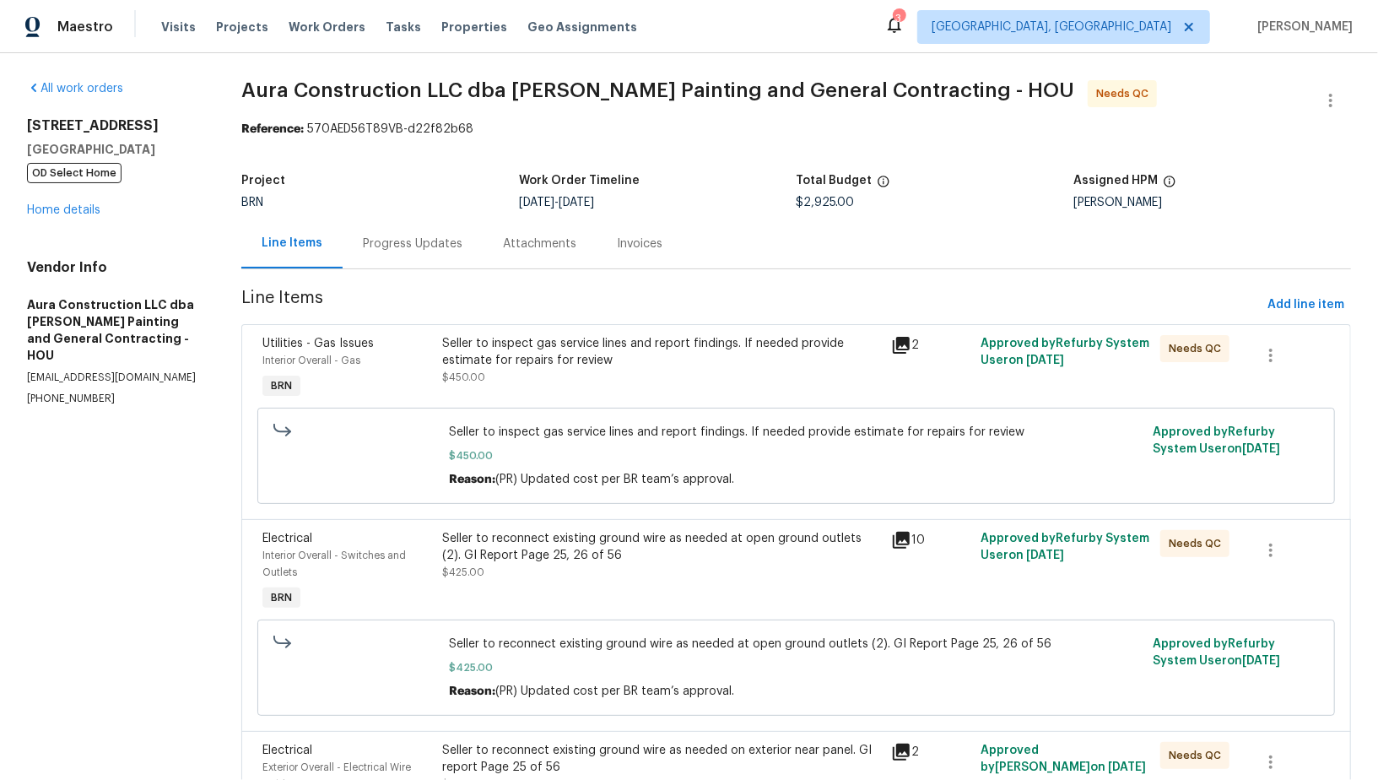
scroll to position [133, 0]
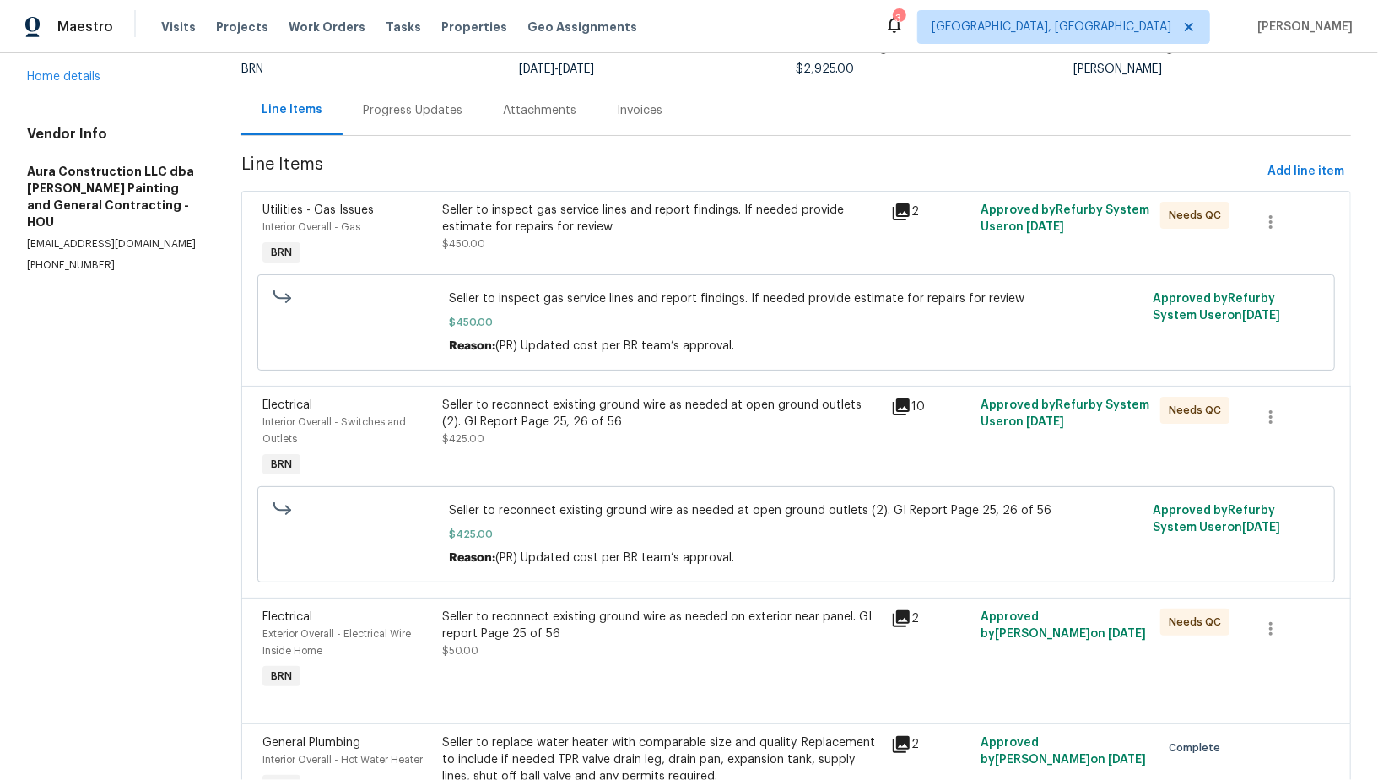
click at [555, 242] on div "Seller to inspect gas service lines and report findings. If needed provide esti…" at bounding box center [661, 227] width 439 height 51
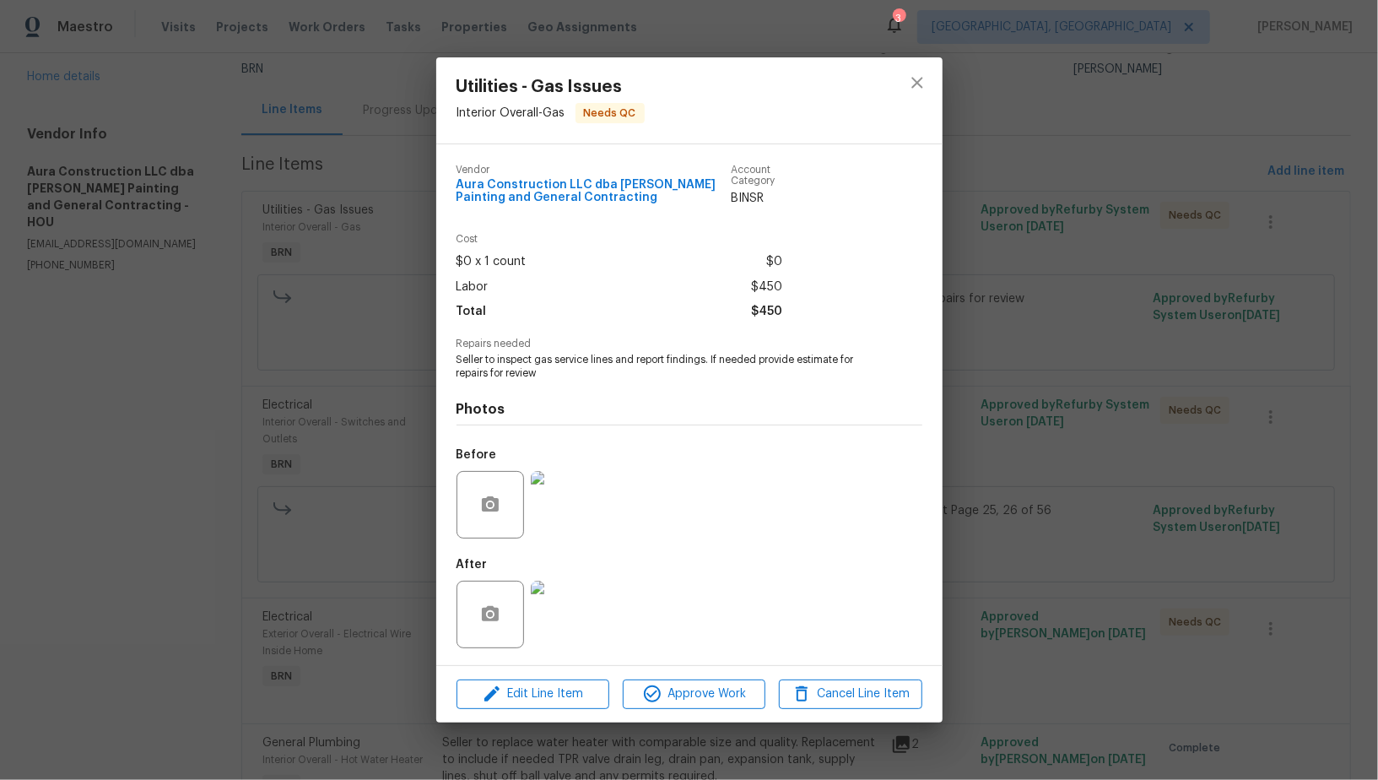
click at [572, 473] on img at bounding box center [564, 504] width 67 height 67
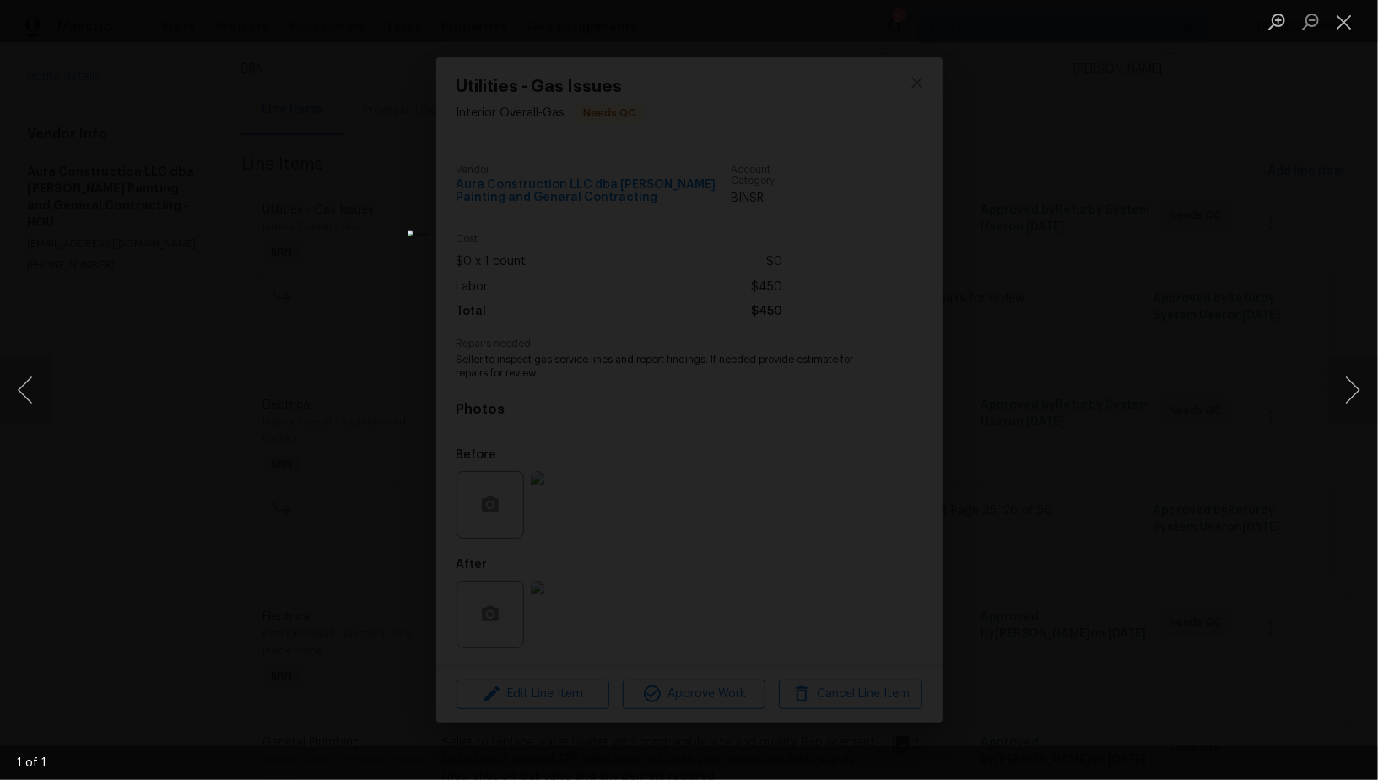
click at [1048, 409] on div "Lightbox" at bounding box center [689, 390] width 1378 height 780
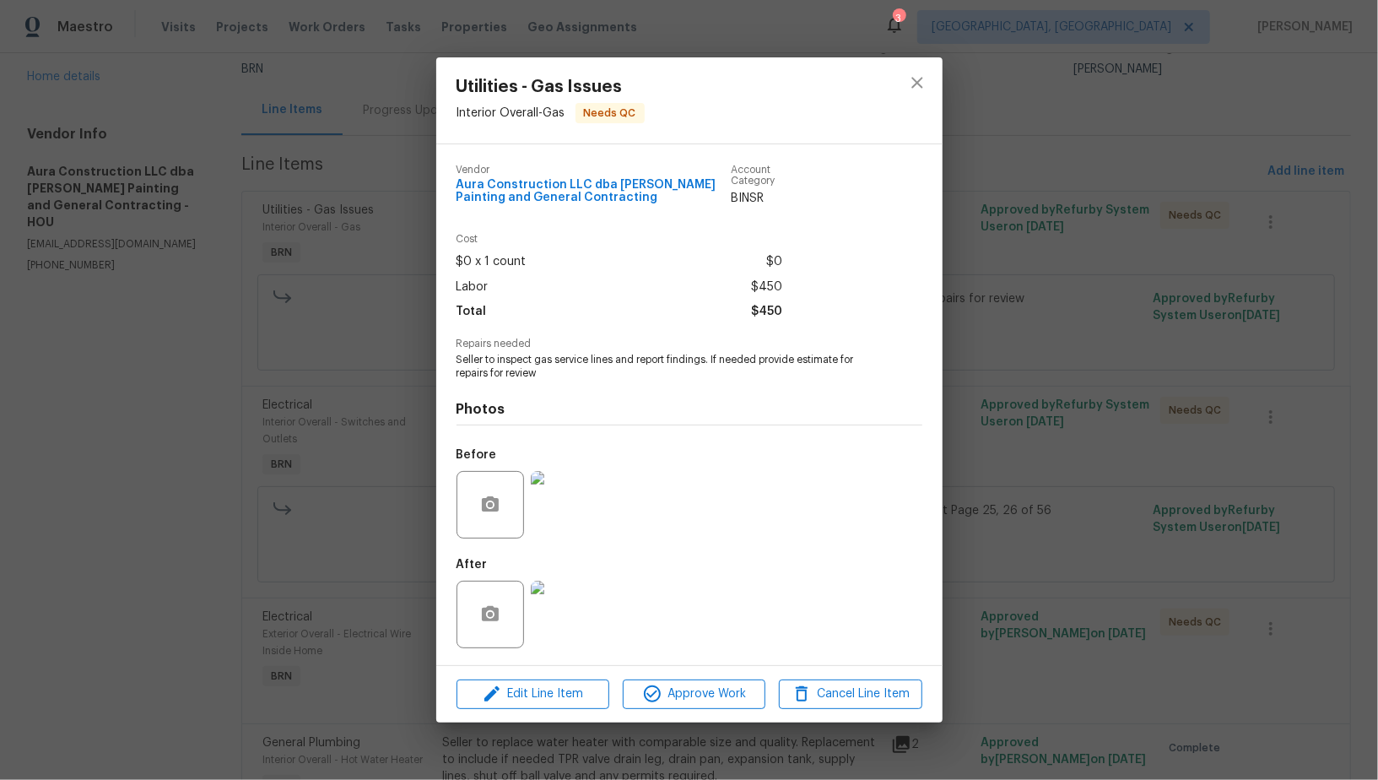
click at [595, 607] on img at bounding box center [564, 613] width 67 height 67
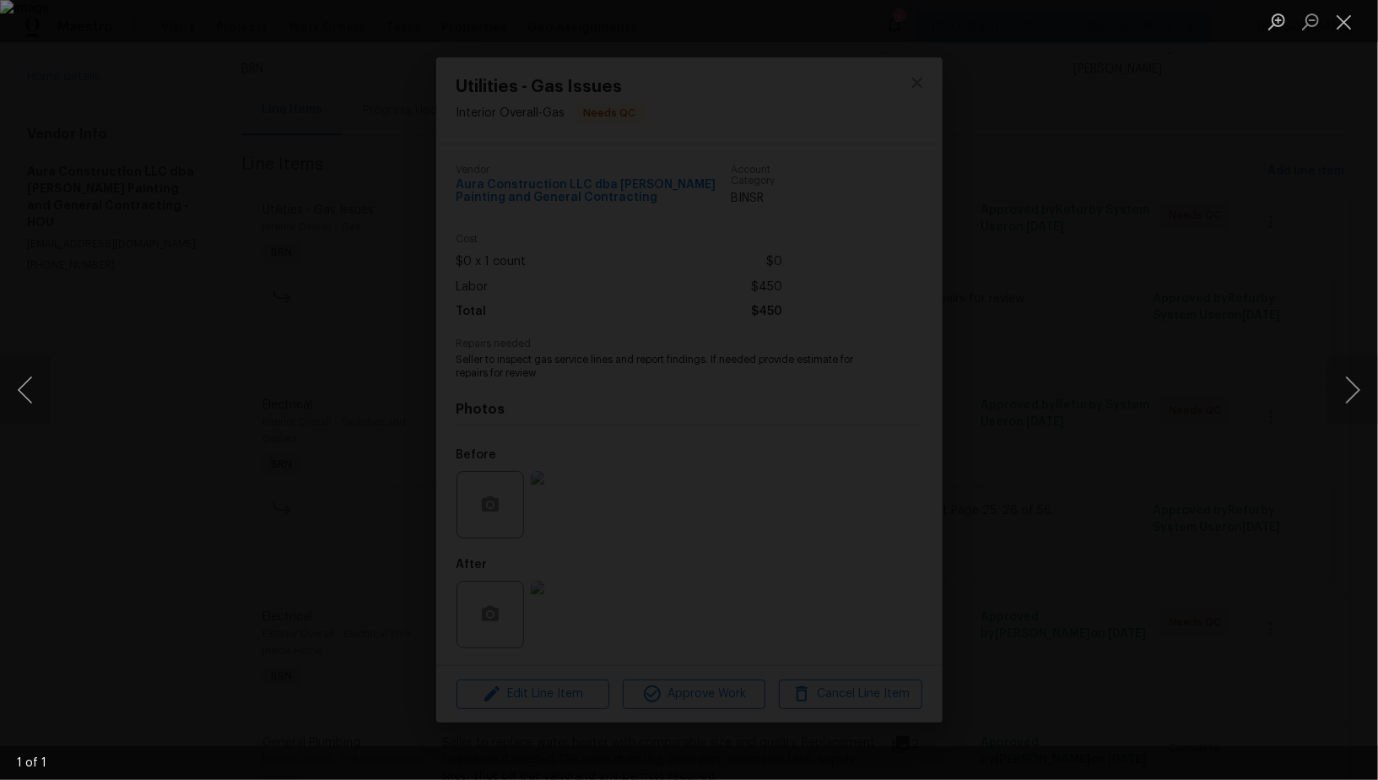
click at [1086, 318] on div "Lightbox" at bounding box center [689, 390] width 1378 height 780
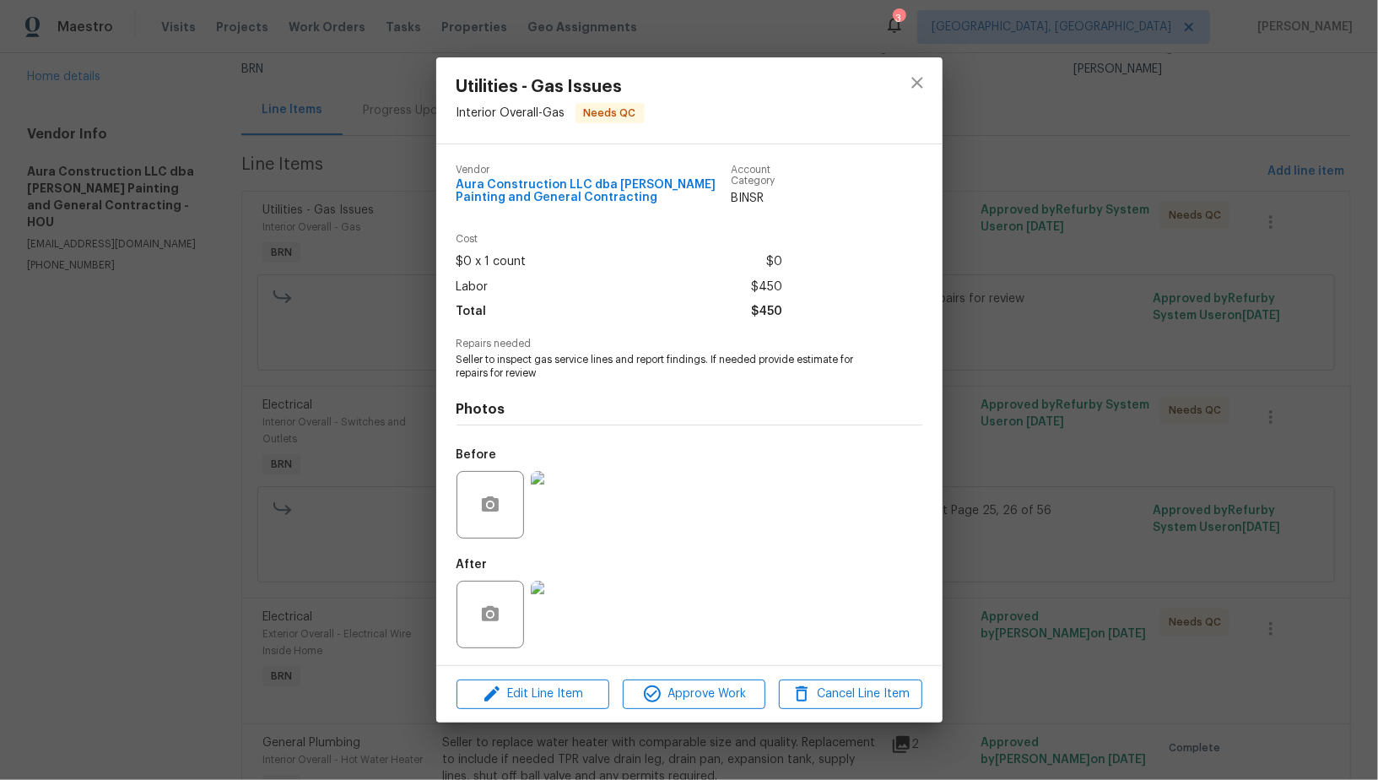
click at [1086, 318] on div "Utilities - Gas Issues Interior Overall - Gas Needs QC Vendor Aura Construction…" at bounding box center [689, 390] width 1378 height 780
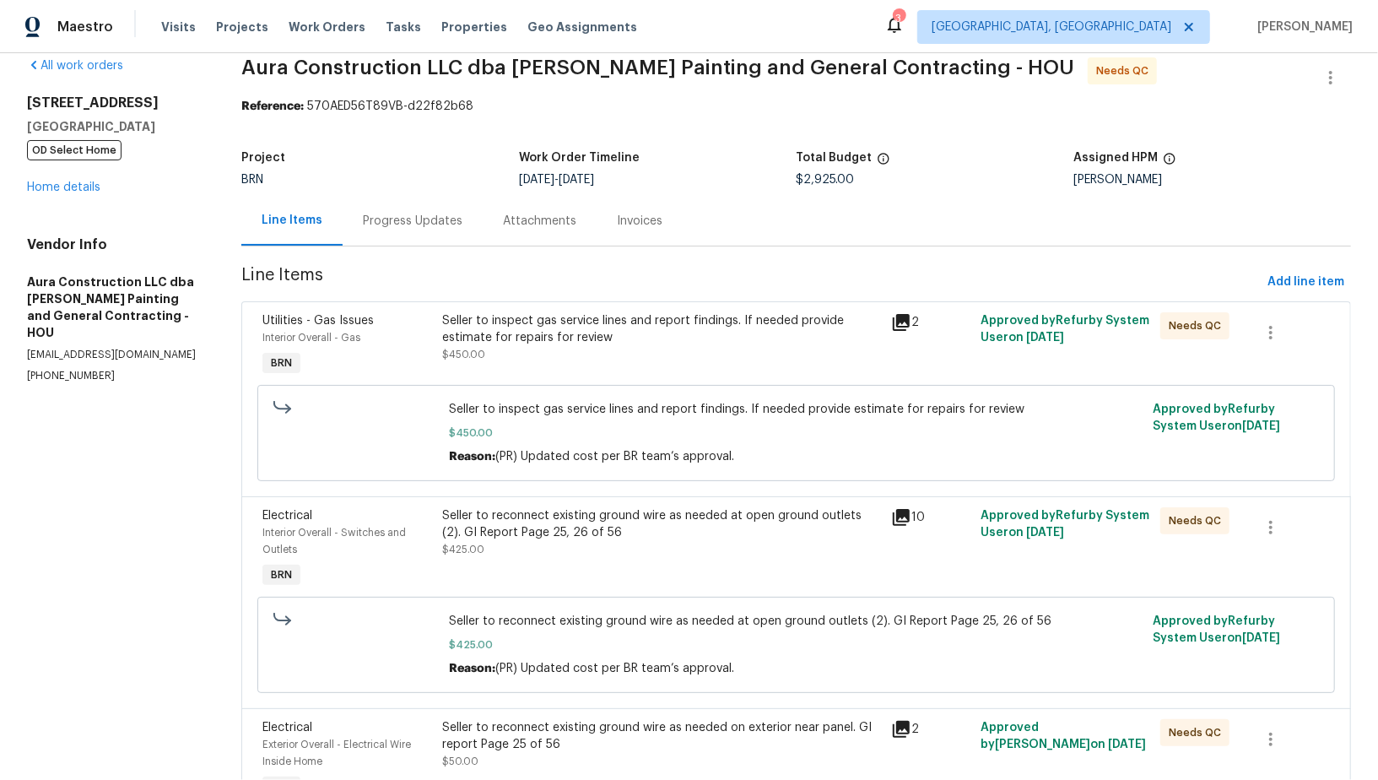
scroll to position [0, 0]
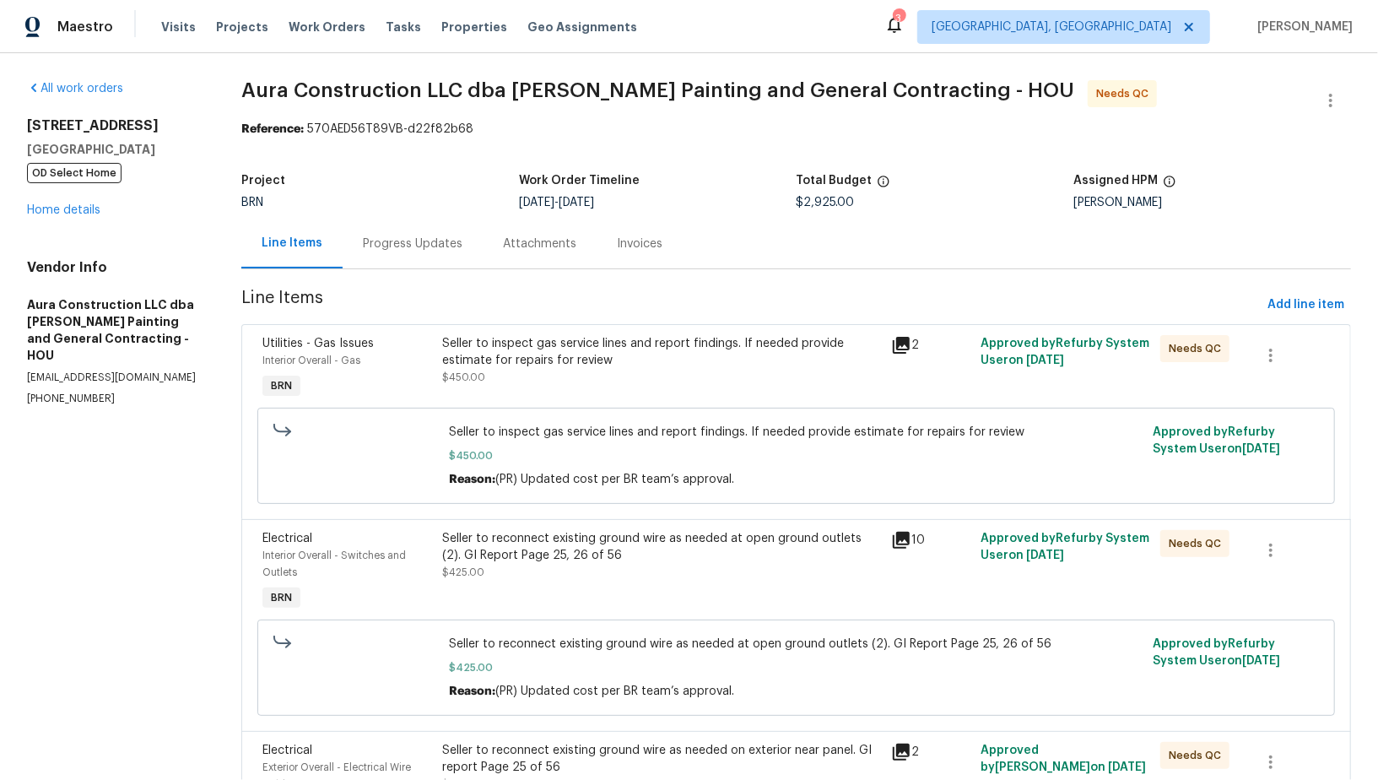
click at [391, 230] on div "Progress Updates" at bounding box center [413, 244] width 140 height 50
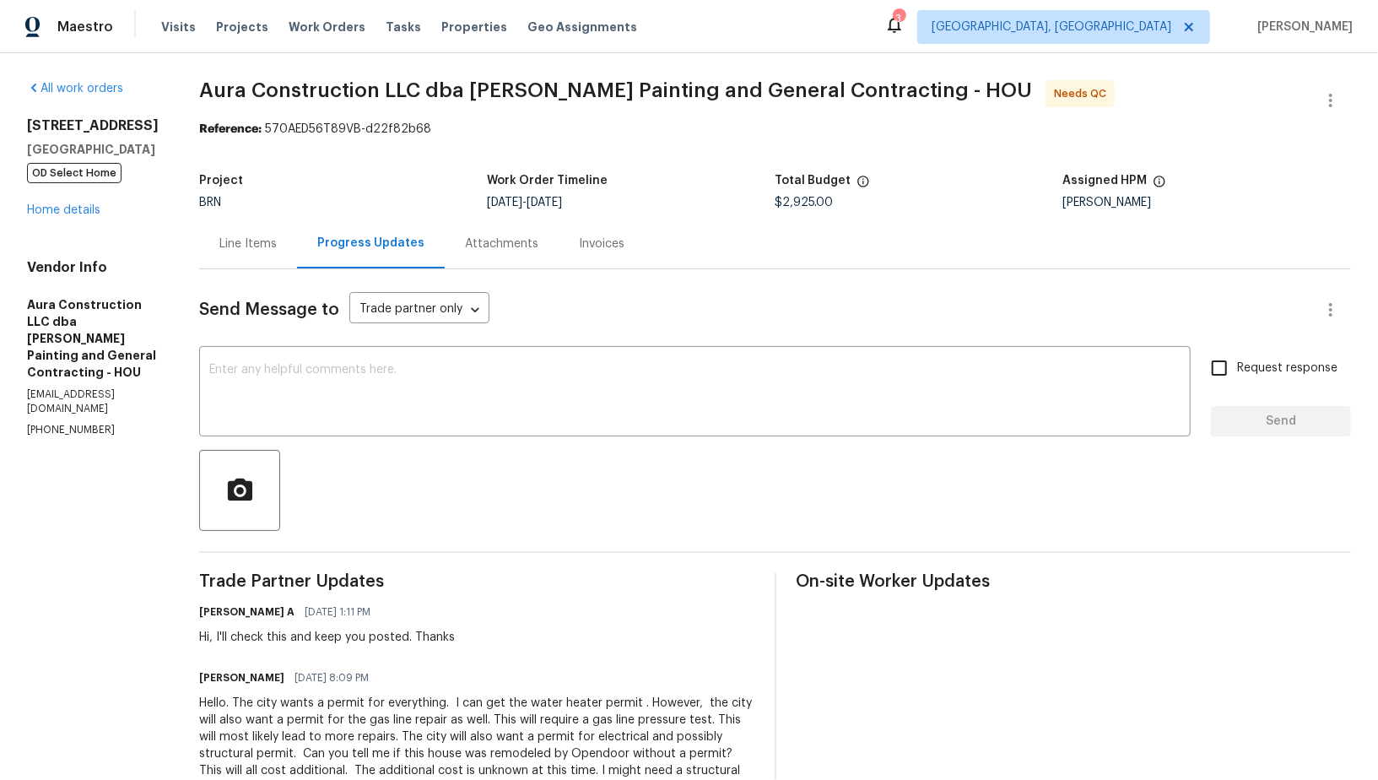
click at [236, 229] on div "Line Items" at bounding box center [248, 244] width 98 height 50
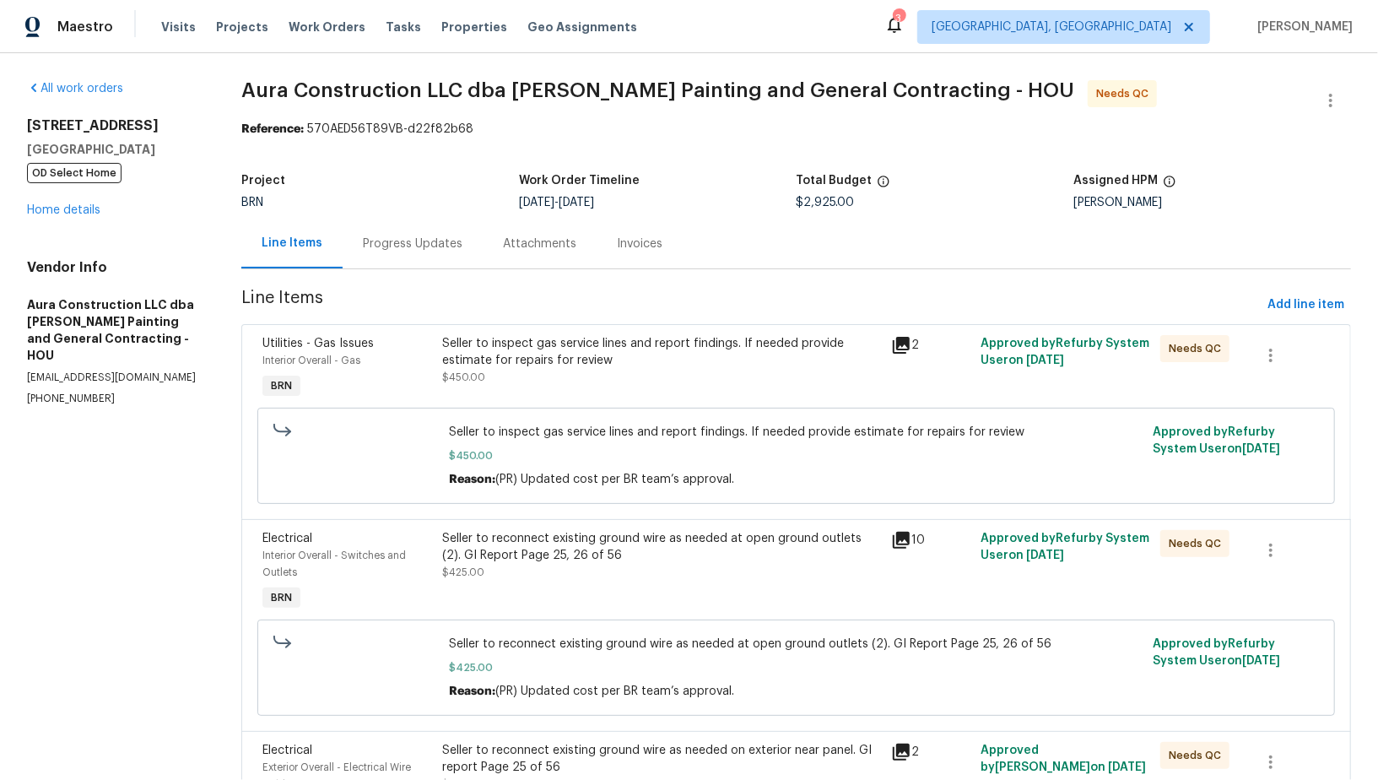
click at [48, 219] on div "All work orders 16450 Havenhurst Dr Houston, TX 77059 OD Select Home Home detai…" at bounding box center [114, 243] width 174 height 326
click at [50, 199] on div "16450 Havenhurst Dr Houston, TX 77059 OD Select Home Home details" at bounding box center [114, 167] width 174 height 101
click at [52, 208] on link "Home details" at bounding box center [63, 210] width 73 height 12
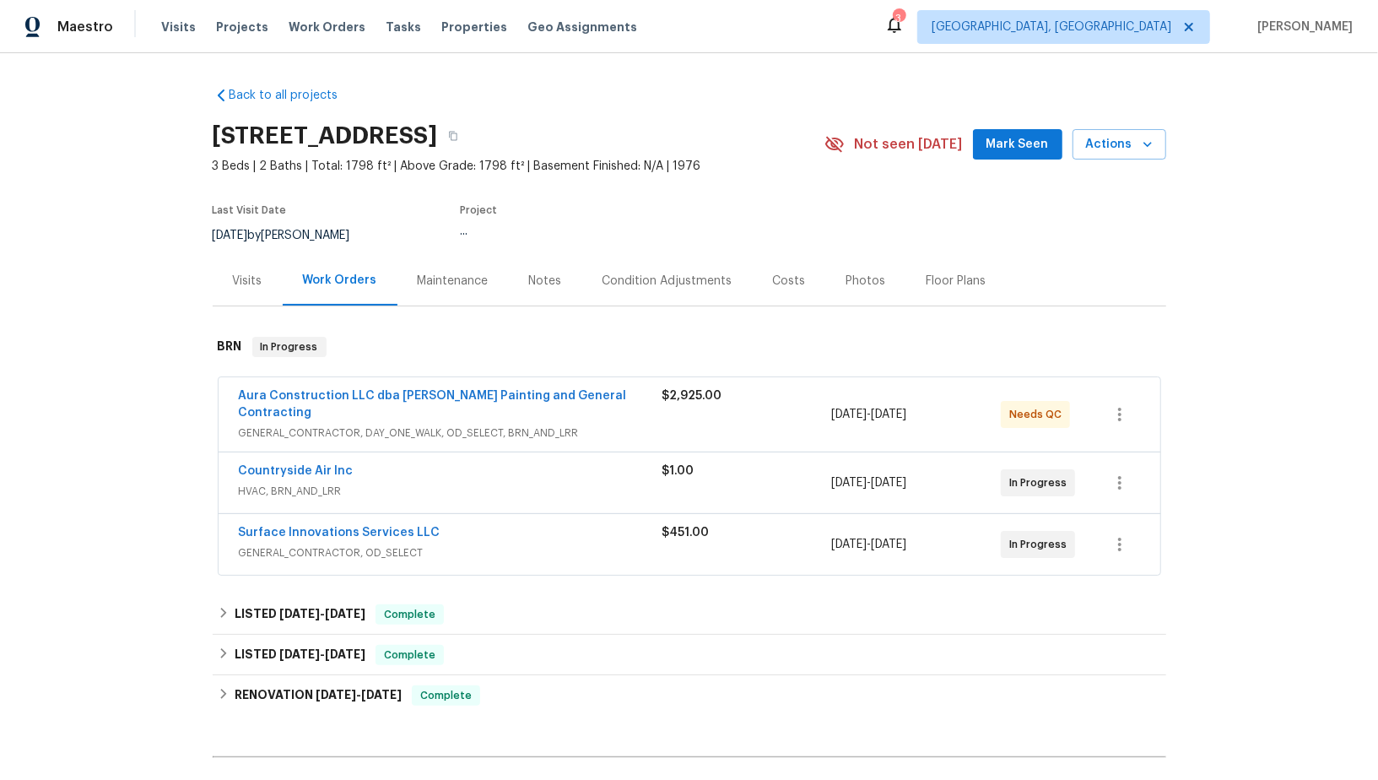
scroll to position [141, 0]
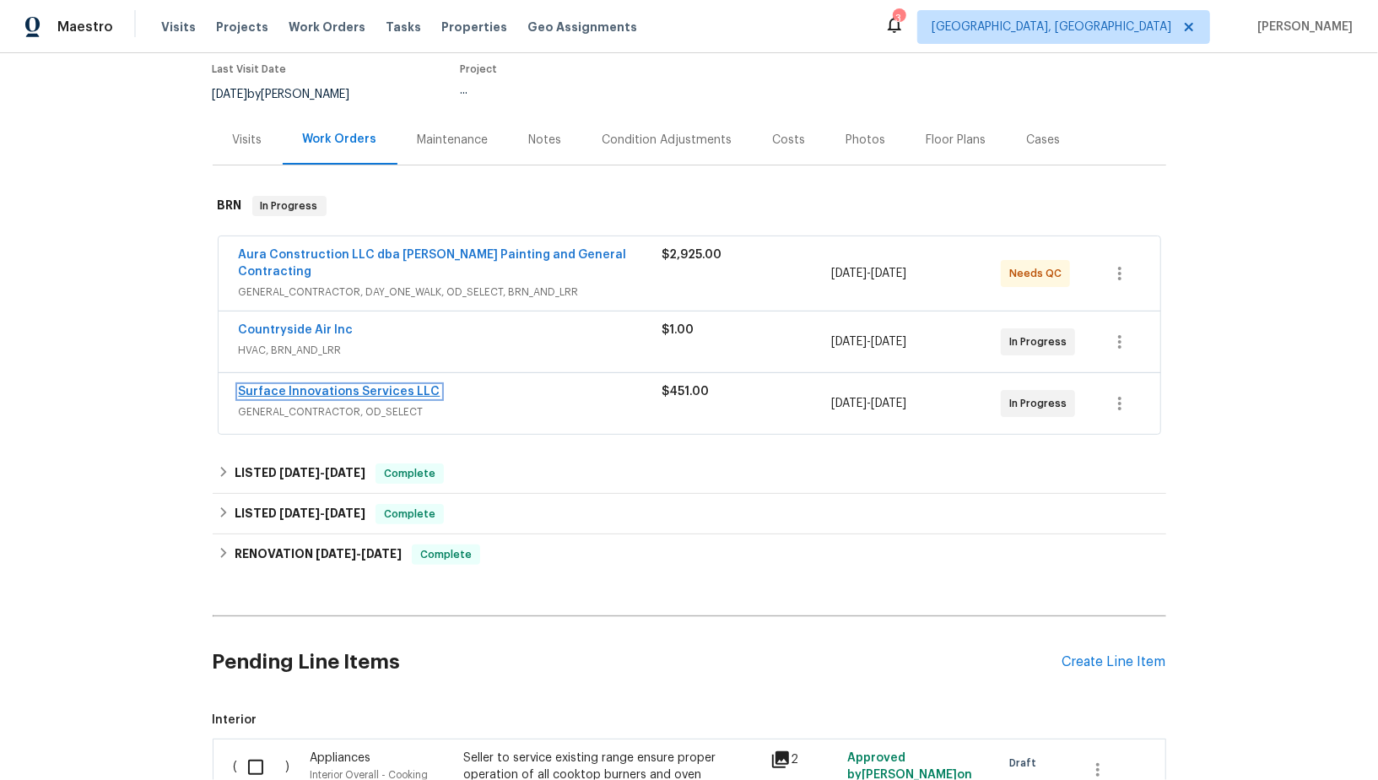
click at [321, 386] on link "Surface Innovations Services LLC" at bounding box center [340, 392] width 202 height 12
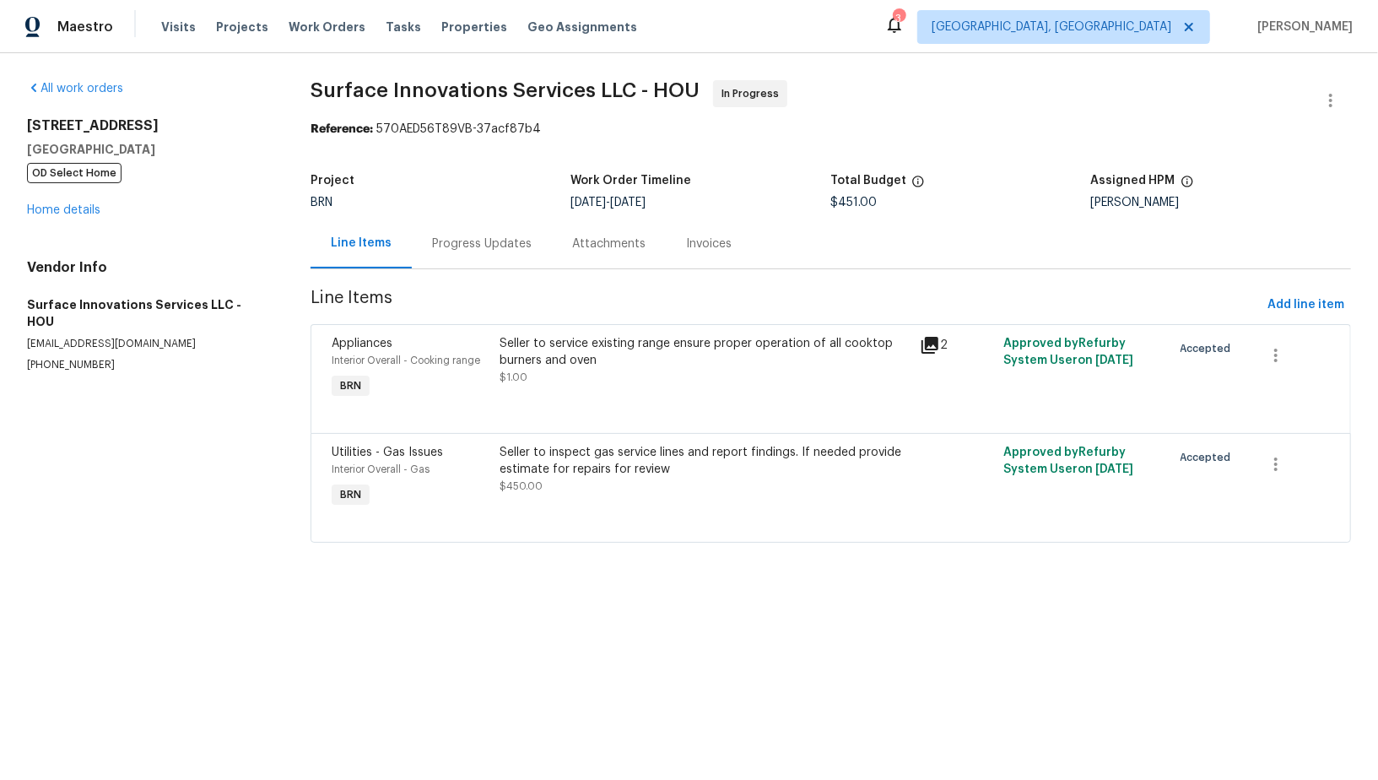
click at [578, 485] on div "Seller to inspect gas service lines and report findings. If needed provide esti…" at bounding box center [704, 469] width 410 height 51
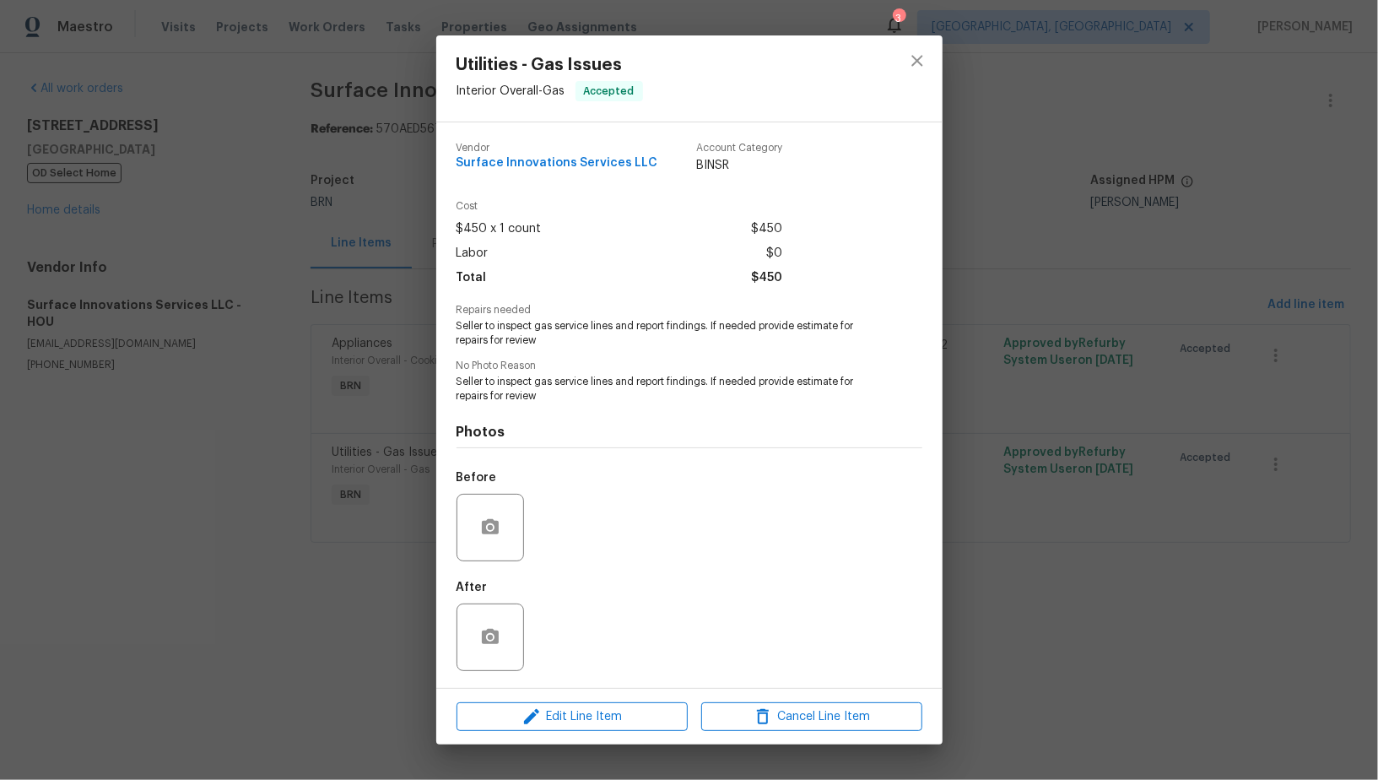
click at [372, 519] on div "Utilities - Gas Issues Interior Overall - Gas Accepted Vendor Surface Innovatio…" at bounding box center [689, 390] width 1378 height 780
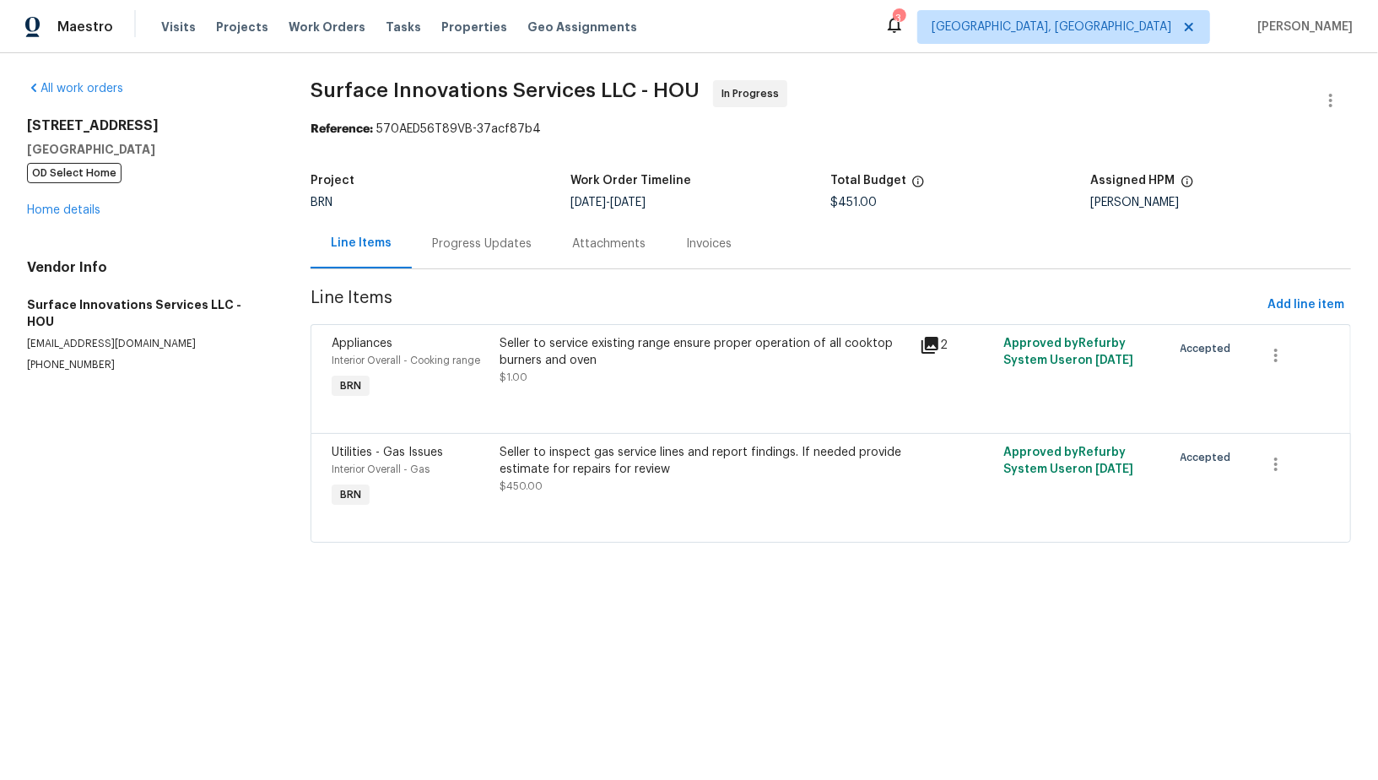
click at [488, 243] on div "Progress Updates" at bounding box center [482, 243] width 100 height 17
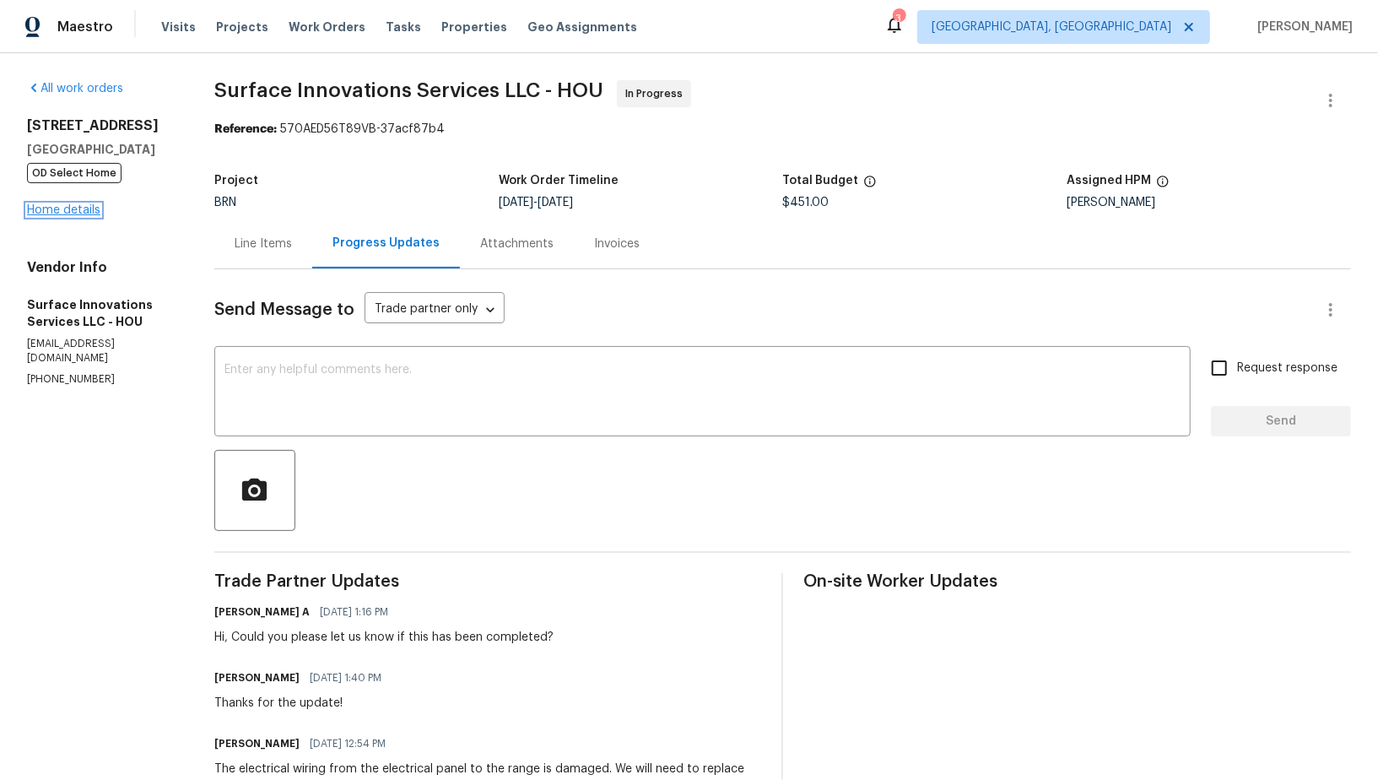
click at [74, 212] on link "Home details" at bounding box center [63, 210] width 73 height 12
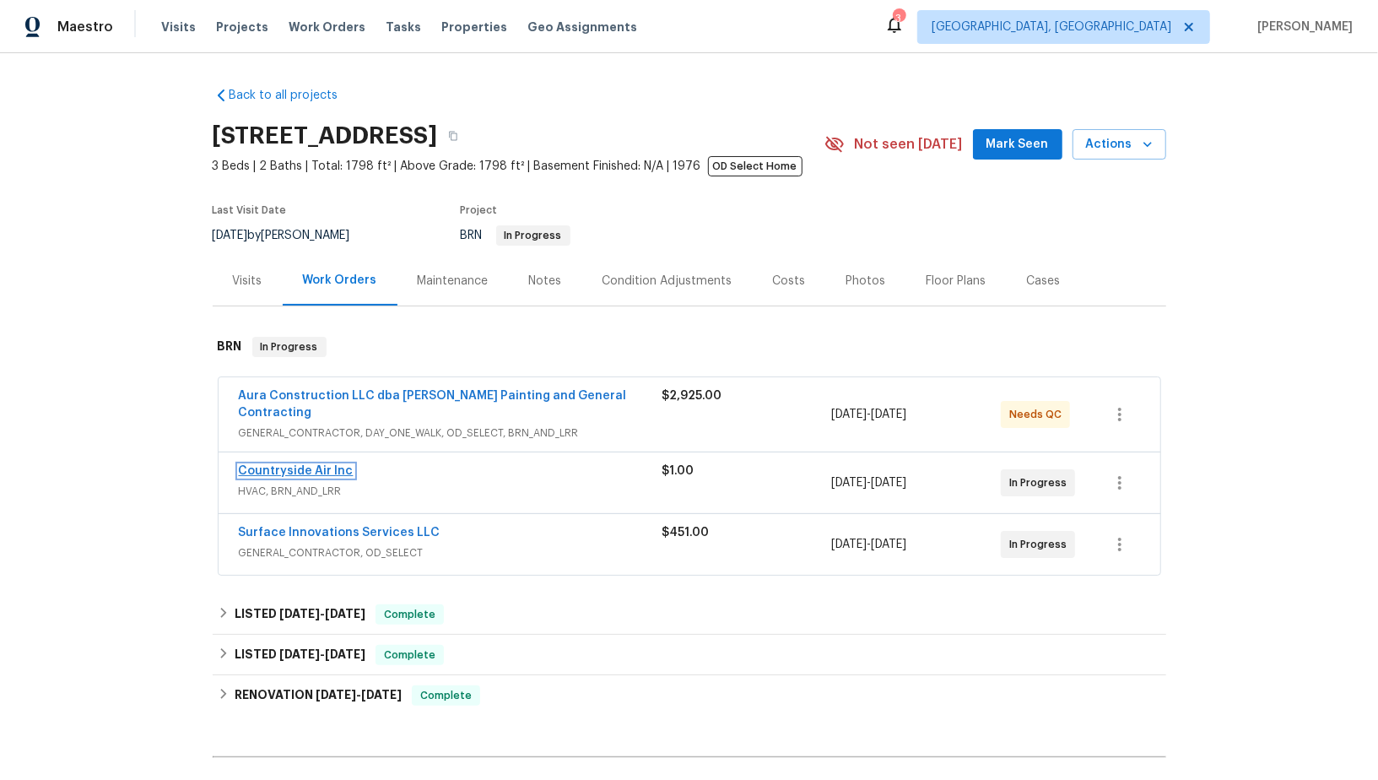
click at [294, 465] on link "Countryside Air Inc" at bounding box center [296, 471] width 115 height 12
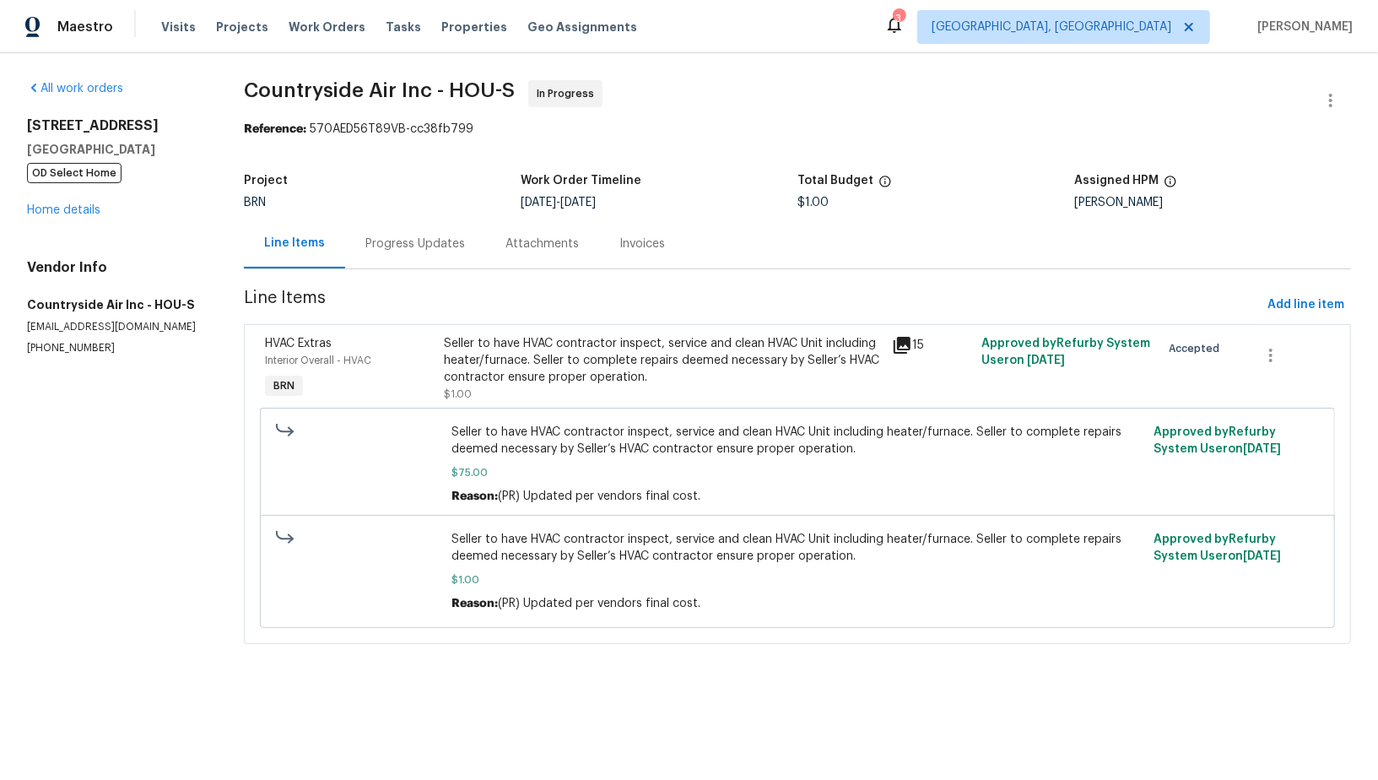
click at [406, 252] on div "Progress Updates" at bounding box center [415, 244] width 140 height 50
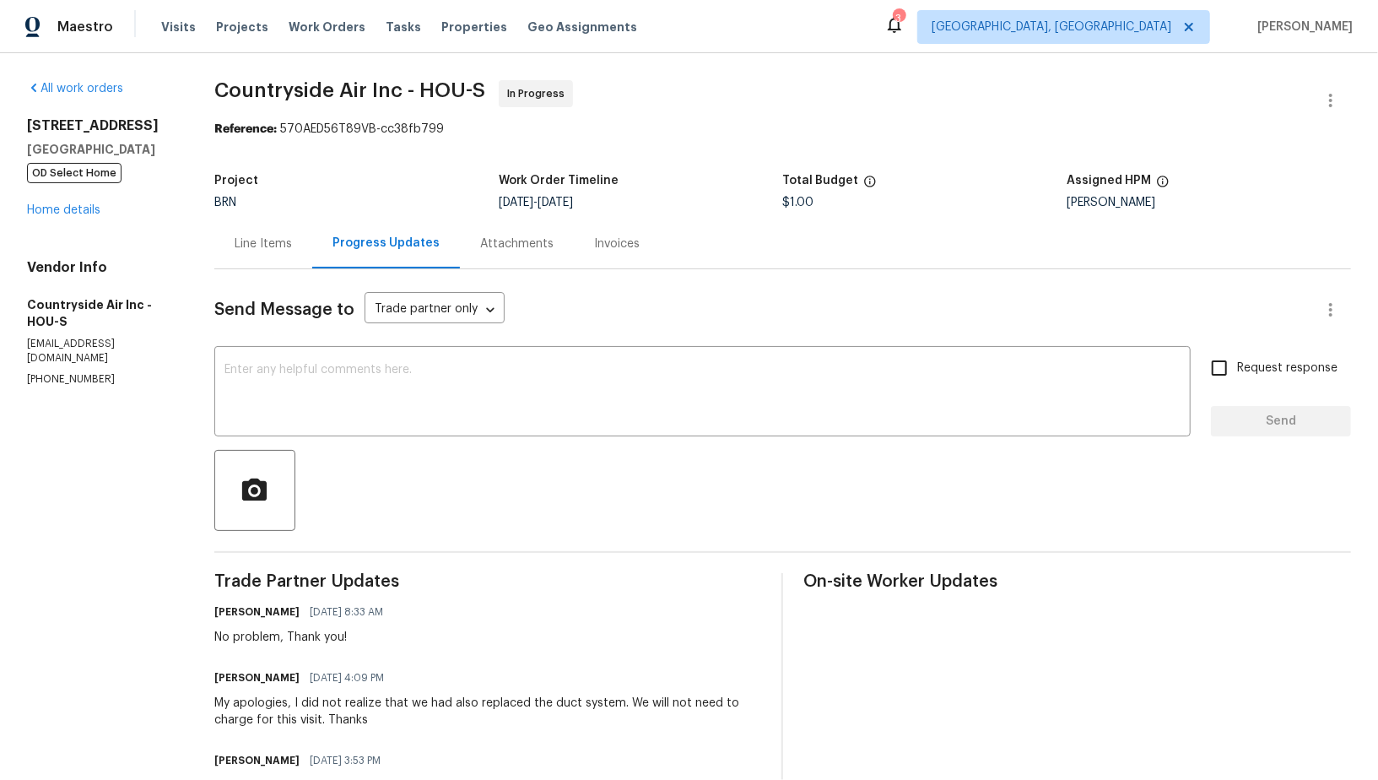
click at [289, 232] on div "Line Items" at bounding box center [263, 244] width 98 height 50
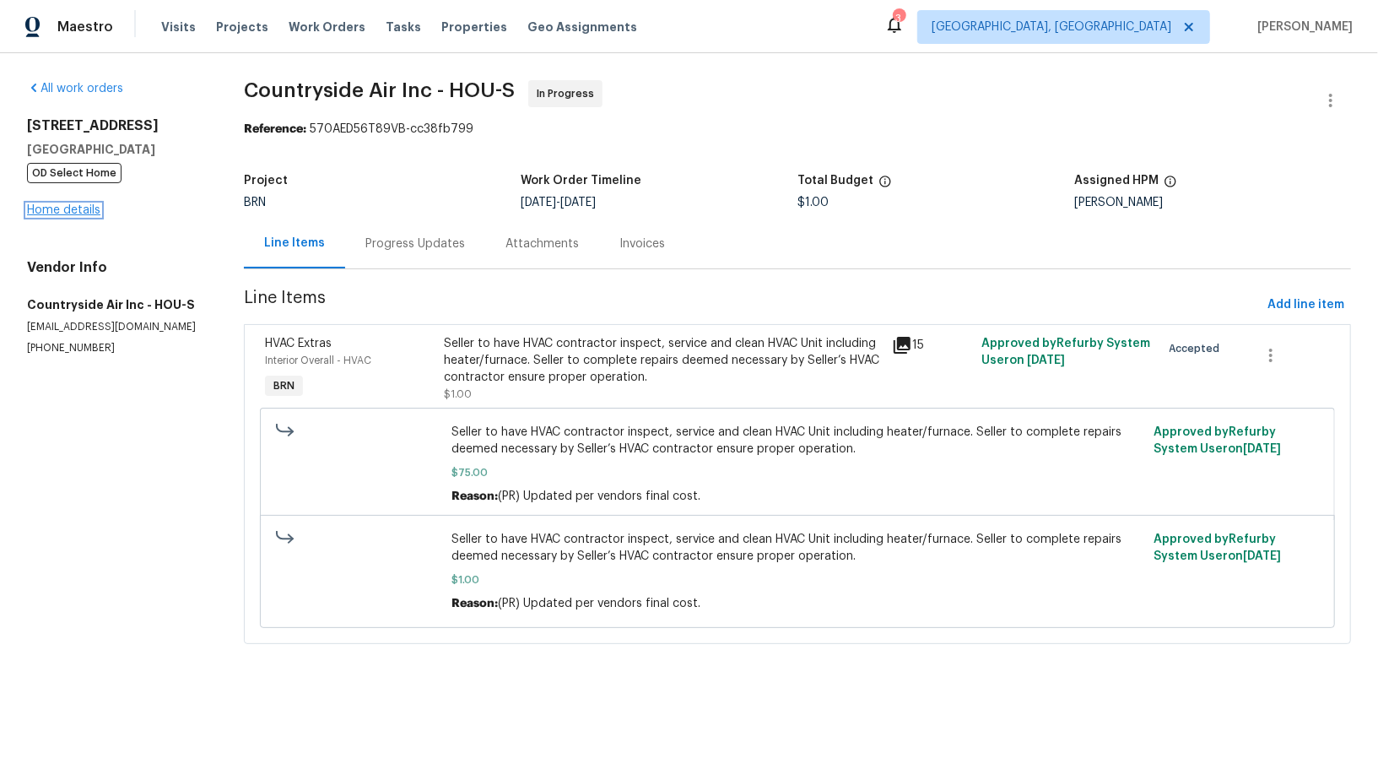
click at [40, 208] on link "Home details" at bounding box center [63, 210] width 73 height 12
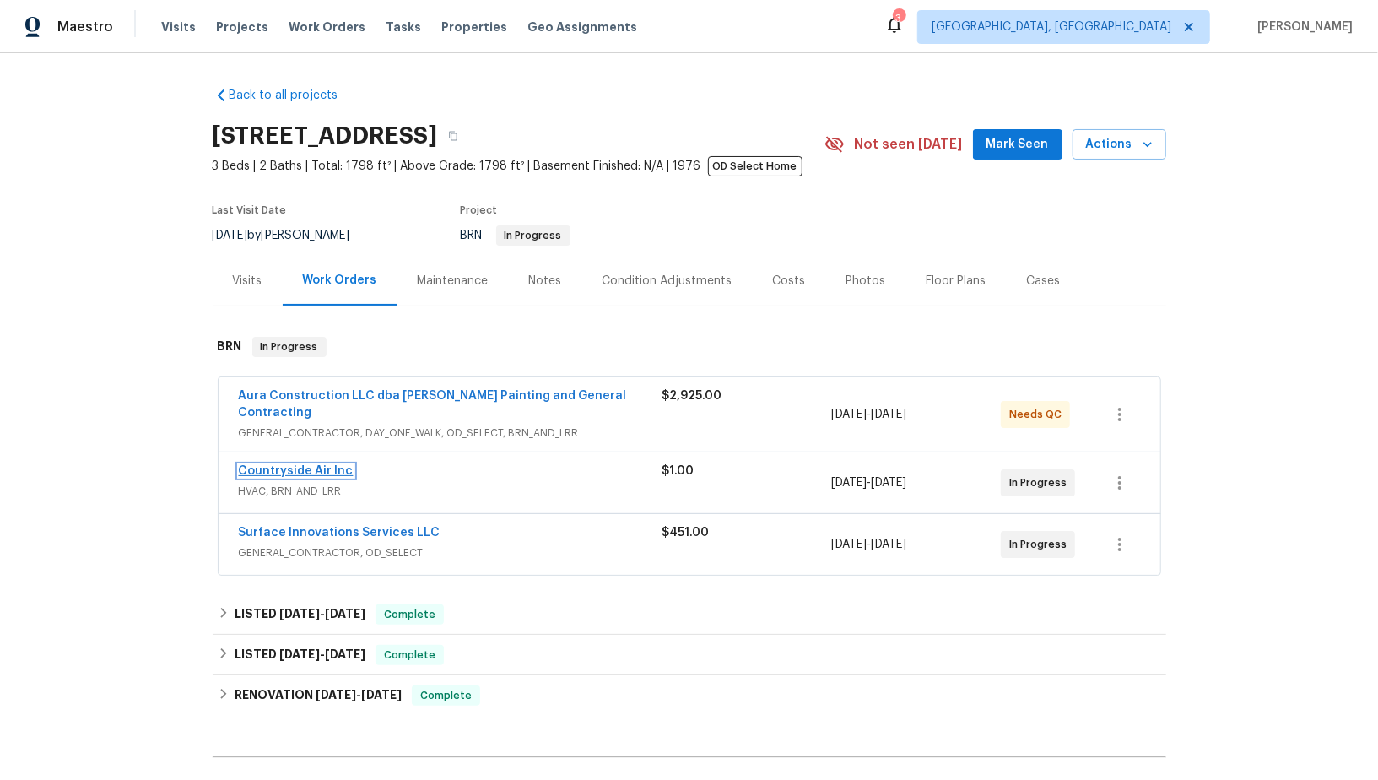
click at [334, 465] on link "Countryside Air Inc" at bounding box center [296, 471] width 115 height 12
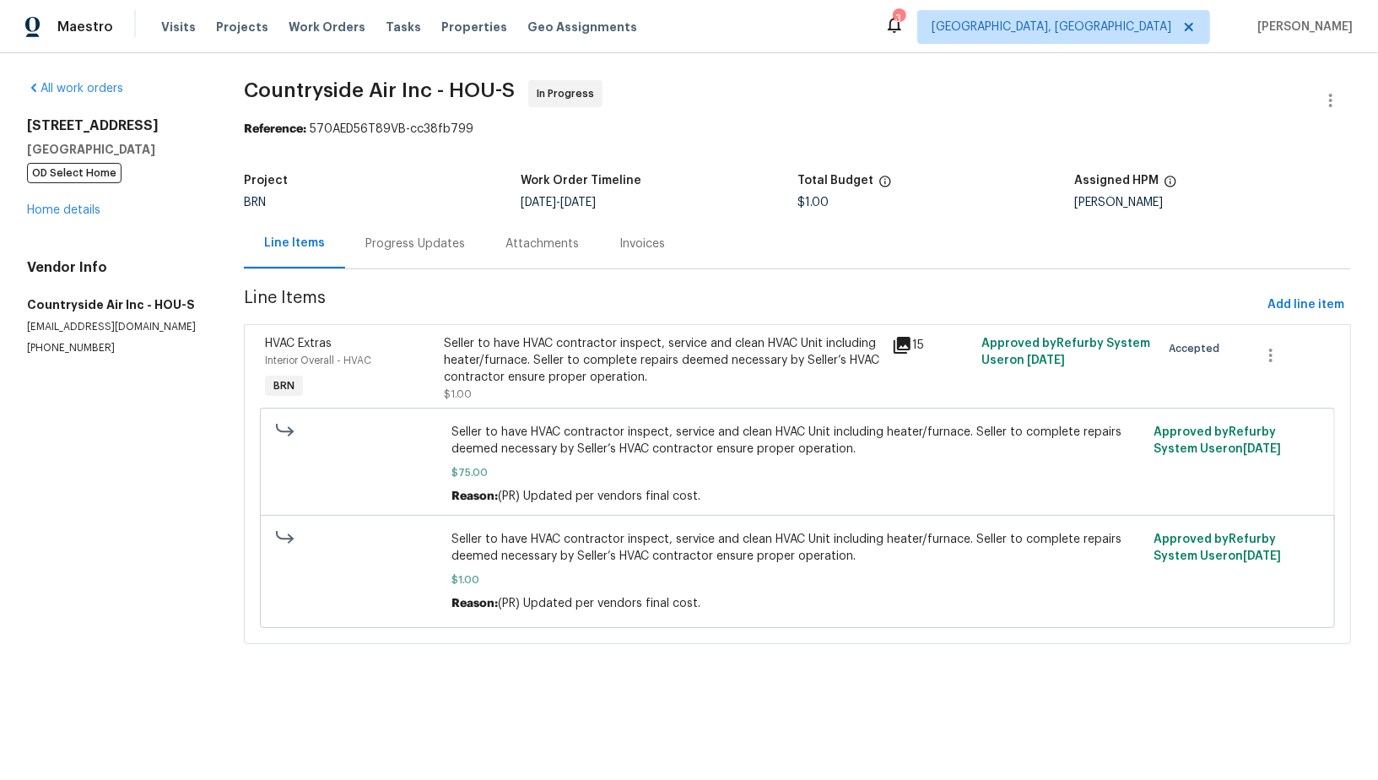
click at [412, 254] on div "Progress Updates" at bounding box center [415, 244] width 140 height 50
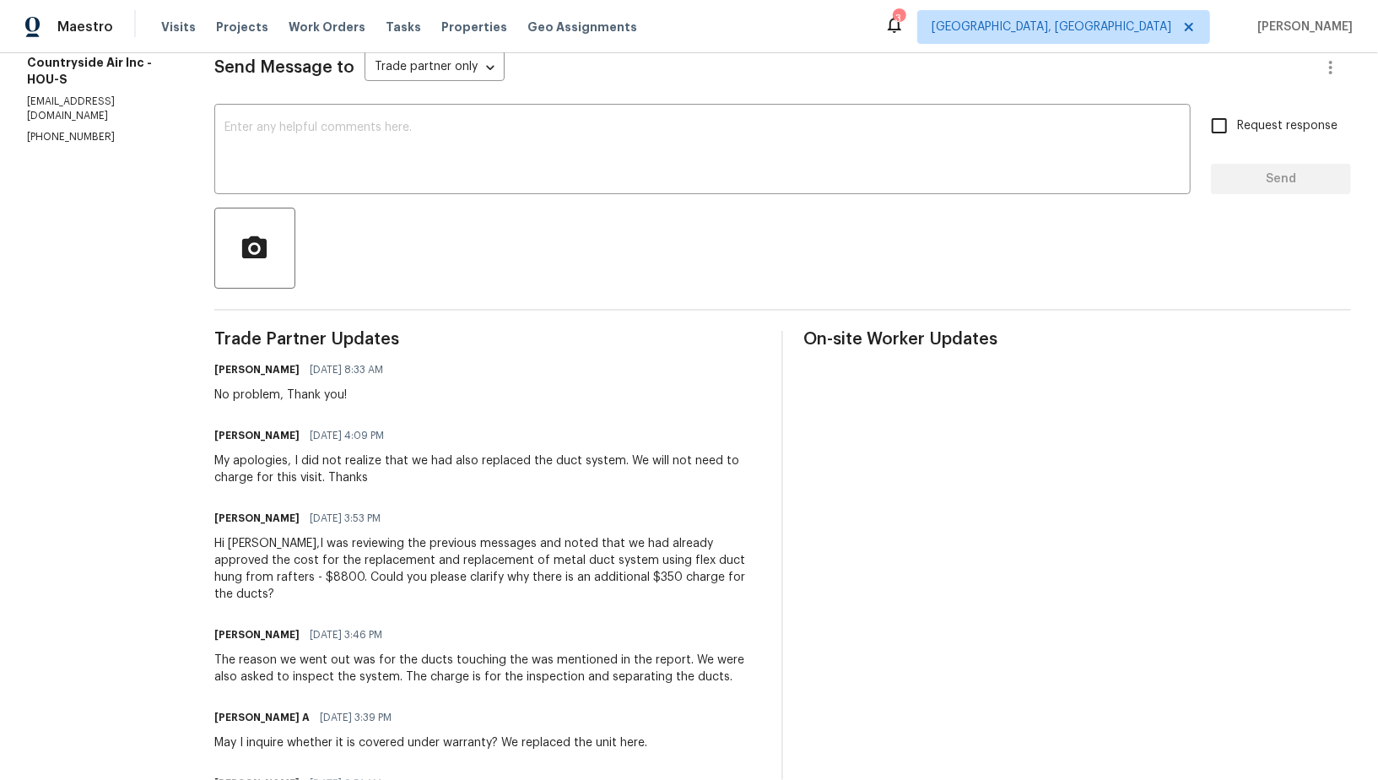
scroll to position [184, 0]
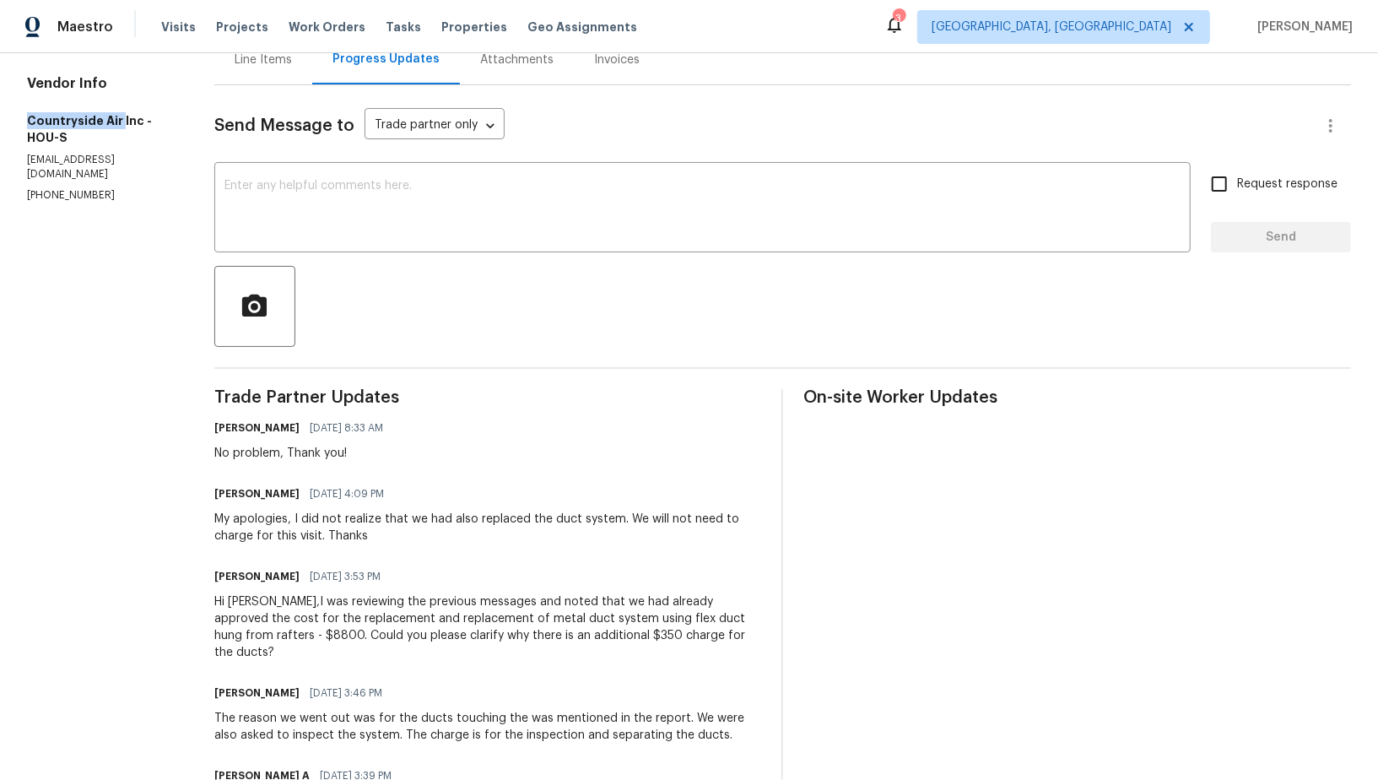
drag, startPoint x: 22, startPoint y: 121, endPoint x: 118, endPoint y: 120, distance: 96.2
click at [118, 120] on div "All work orders 16450 Havenhurst Dr Houston, TX 77059 OD Select Home Home detai…" at bounding box center [689, 669] width 1378 height 1600
copy h5 "Countryside Air"
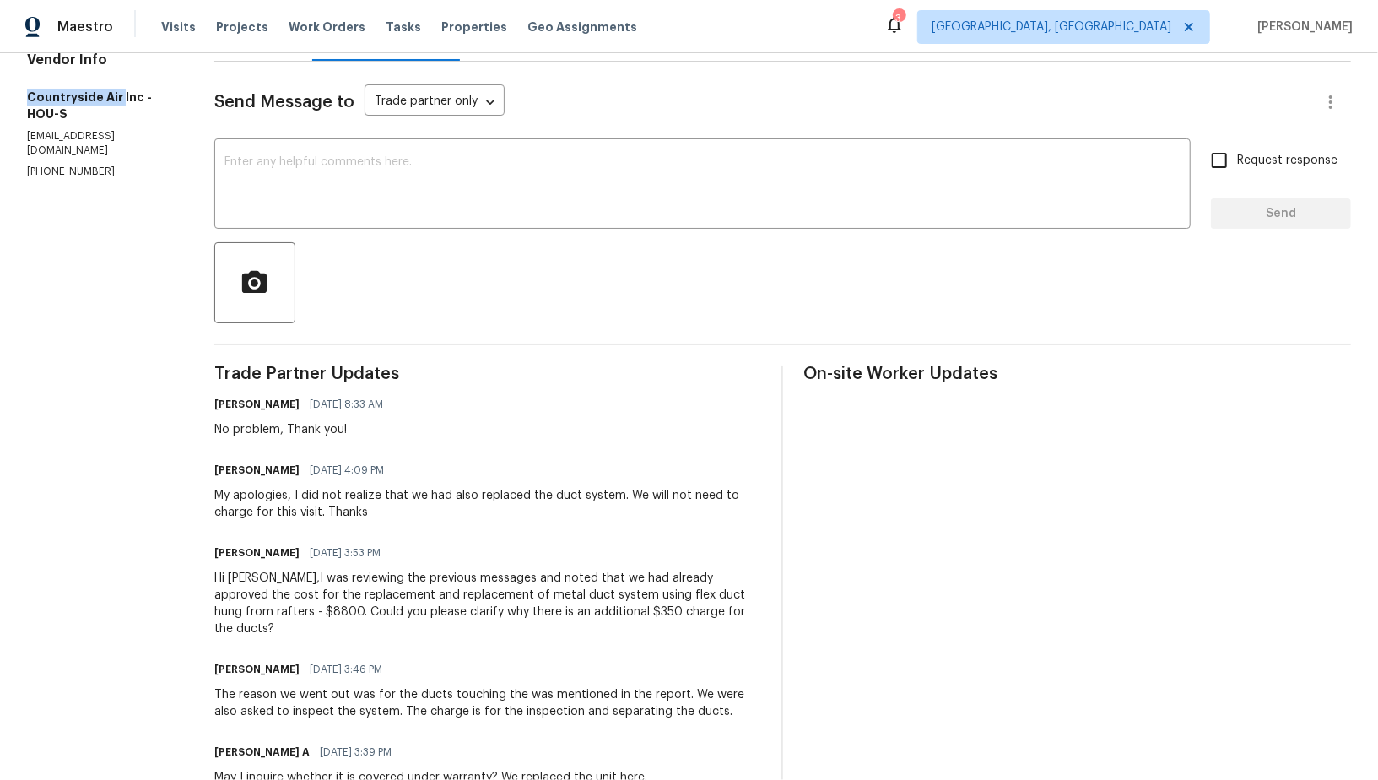
scroll to position [229, 0]
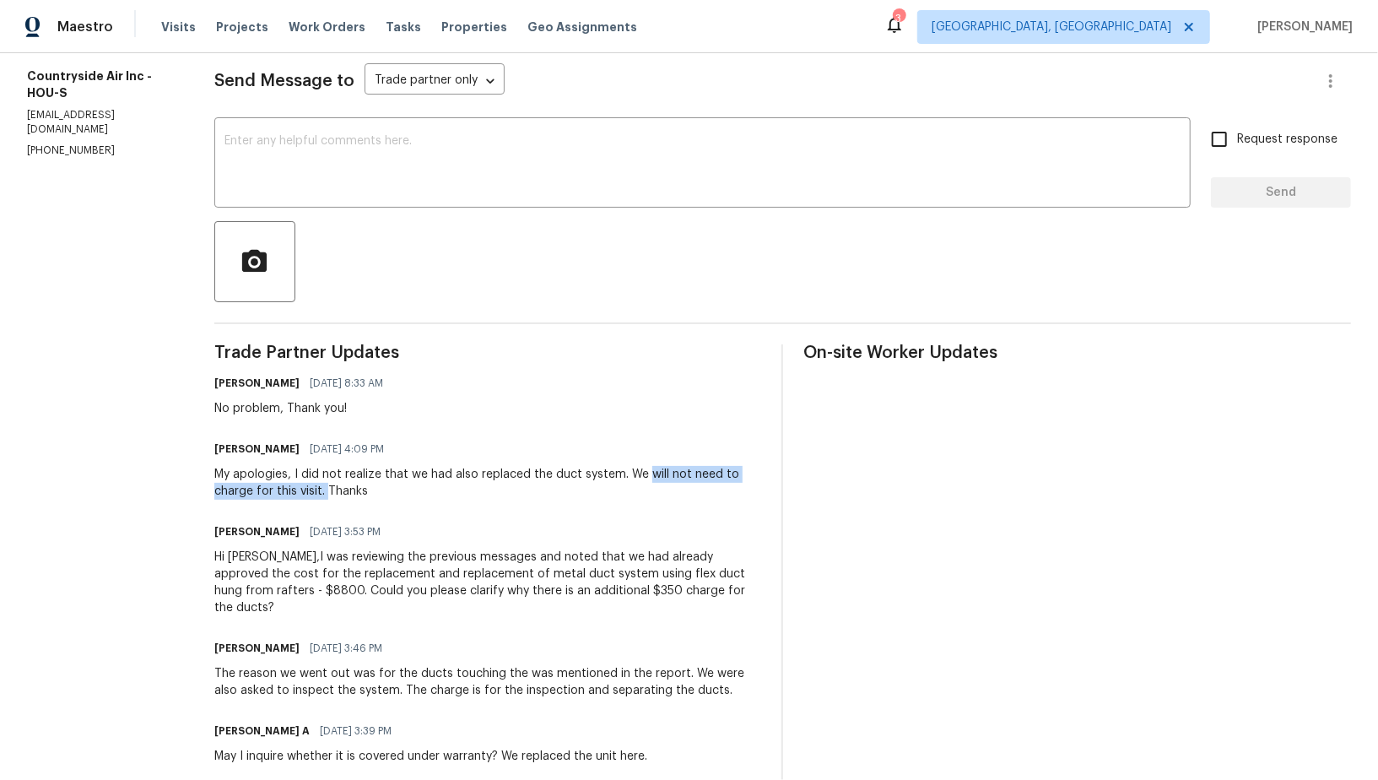
drag, startPoint x: 645, startPoint y: 474, endPoint x: 328, endPoint y: 492, distance: 317.7
click at [328, 492] on div "My apologies, I did not realize that we had also replaced the duct system. We w…" at bounding box center [488, 483] width 548 height 34
copy div "will not need to charge for this visit."
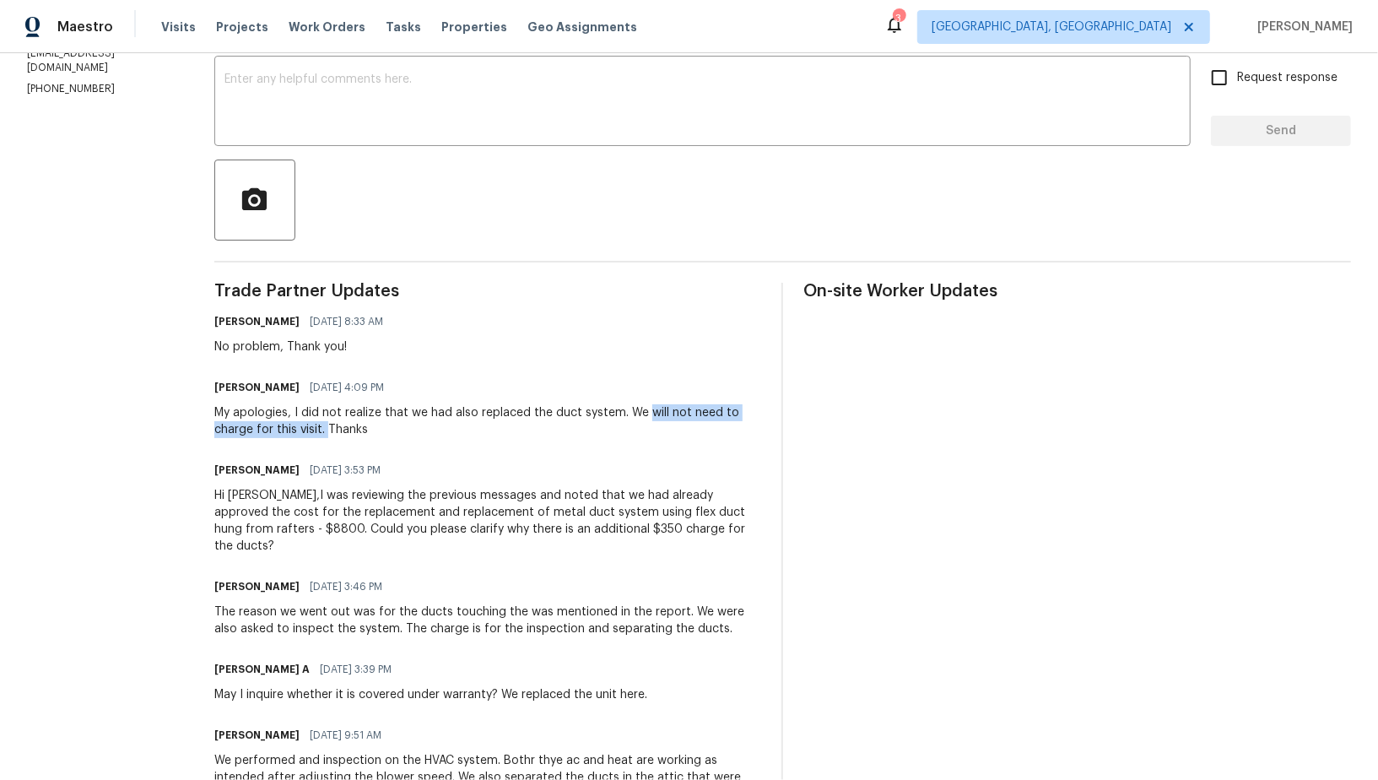
scroll to position [0, 0]
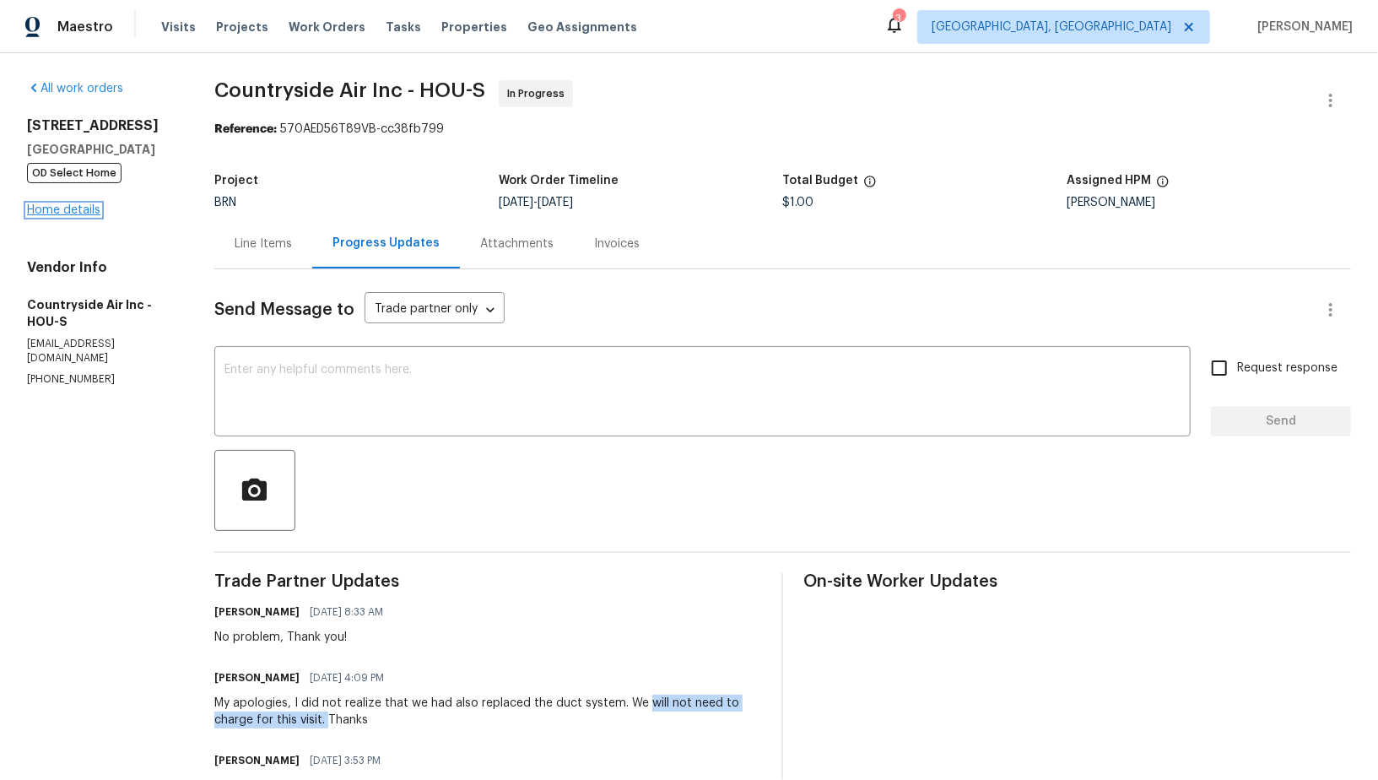
click at [82, 208] on link "Home details" at bounding box center [63, 210] width 73 height 12
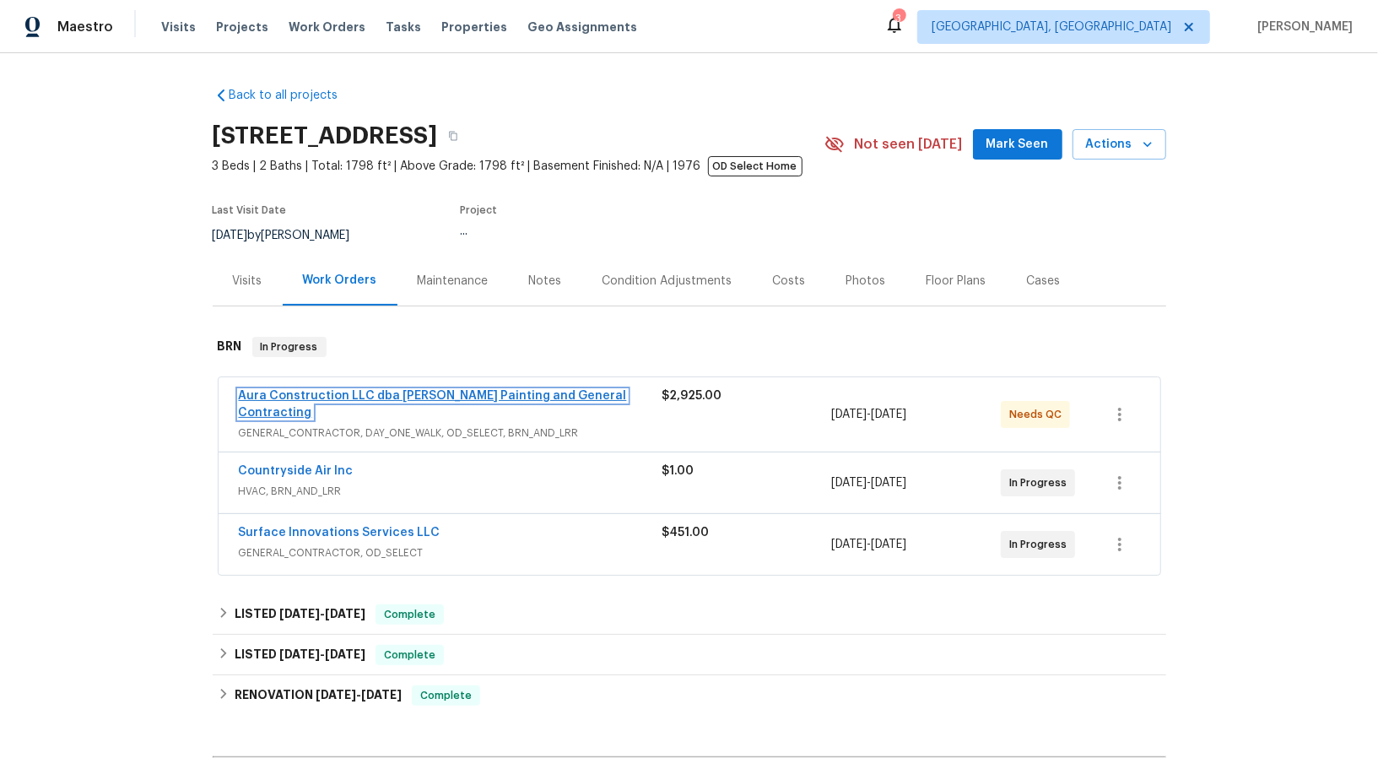
click at [329, 395] on link "Aura Construction LLC dba [PERSON_NAME] Painting and General Contracting" at bounding box center [433, 404] width 388 height 29
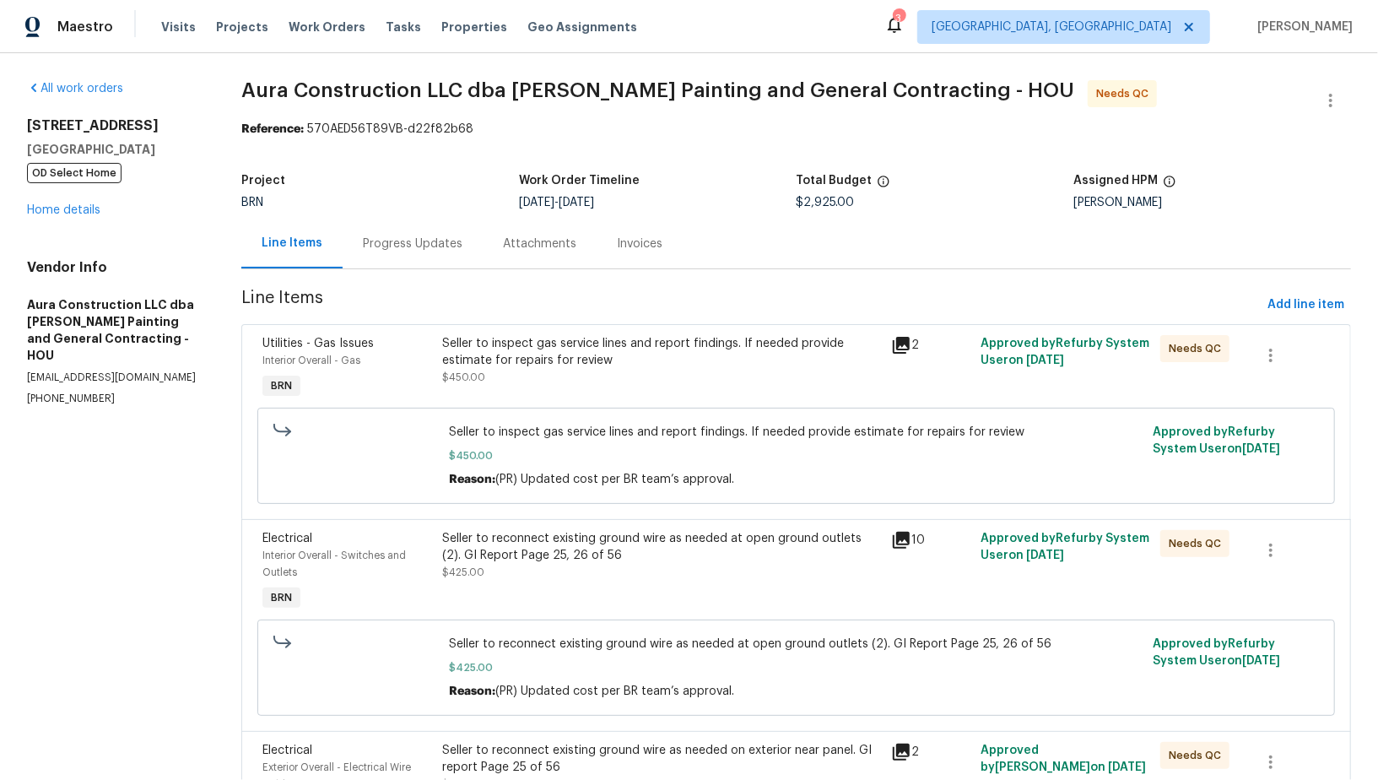
click at [407, 240] on div "Progress Updates" at bounding box center [413, 243] width 100 height 17
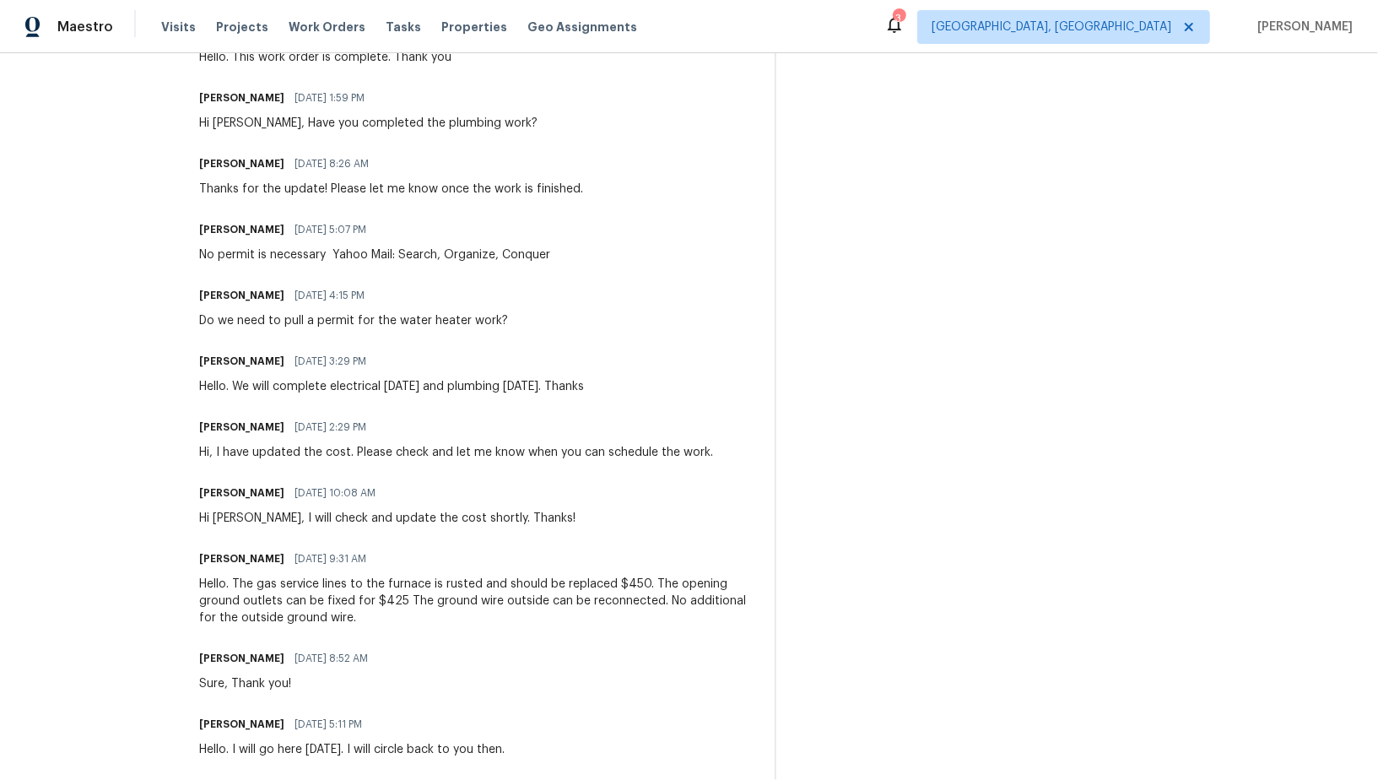
scroll to position [1004, 0]
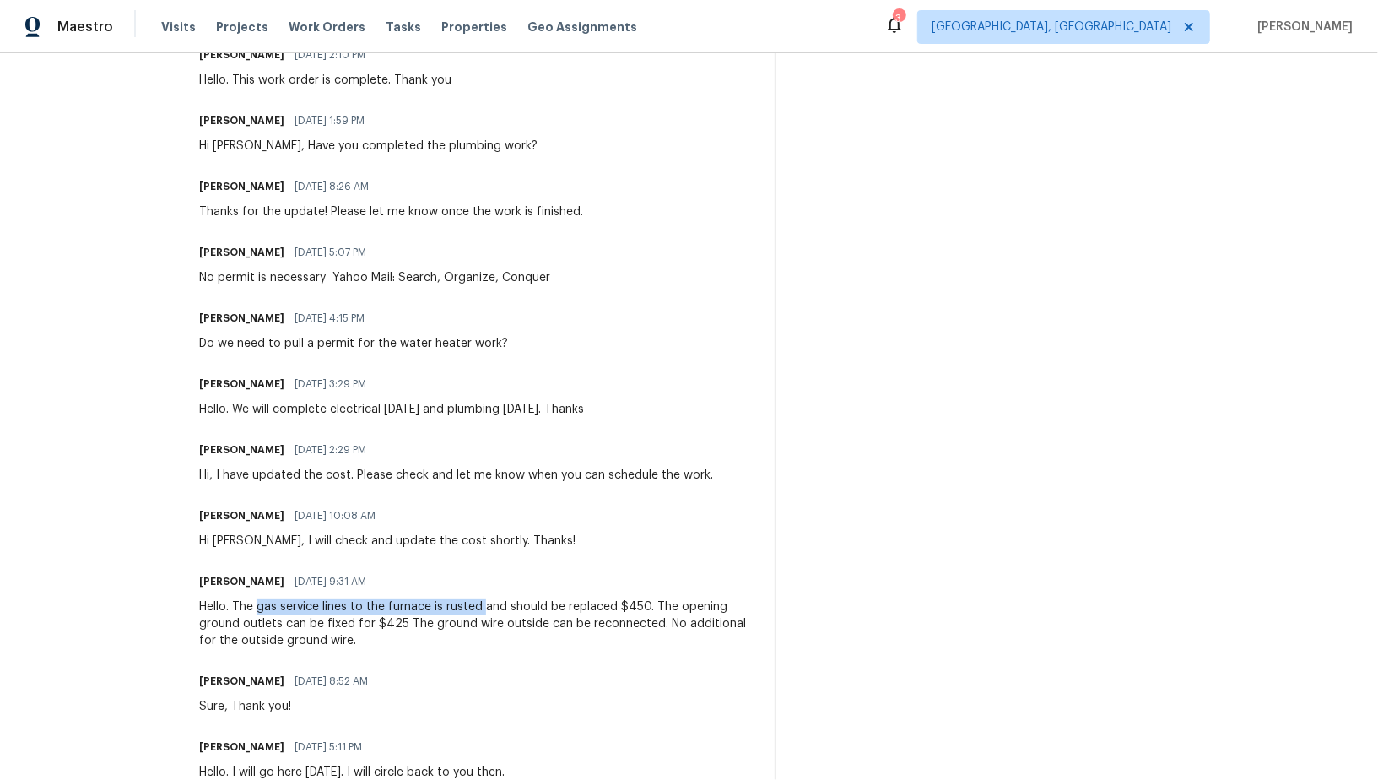
drag, startPoint x: 239, startPoint y: 608, endPoint x: 462, endPoint y: 607, distance: 223.6
click at [462, 607] on div "Hello. The gas service lines to the furnace is rusted and should be replaced $4…" at bounding box center [476, 623] width 555 height 51
copy div "gas service lines to the furnace is rusted"
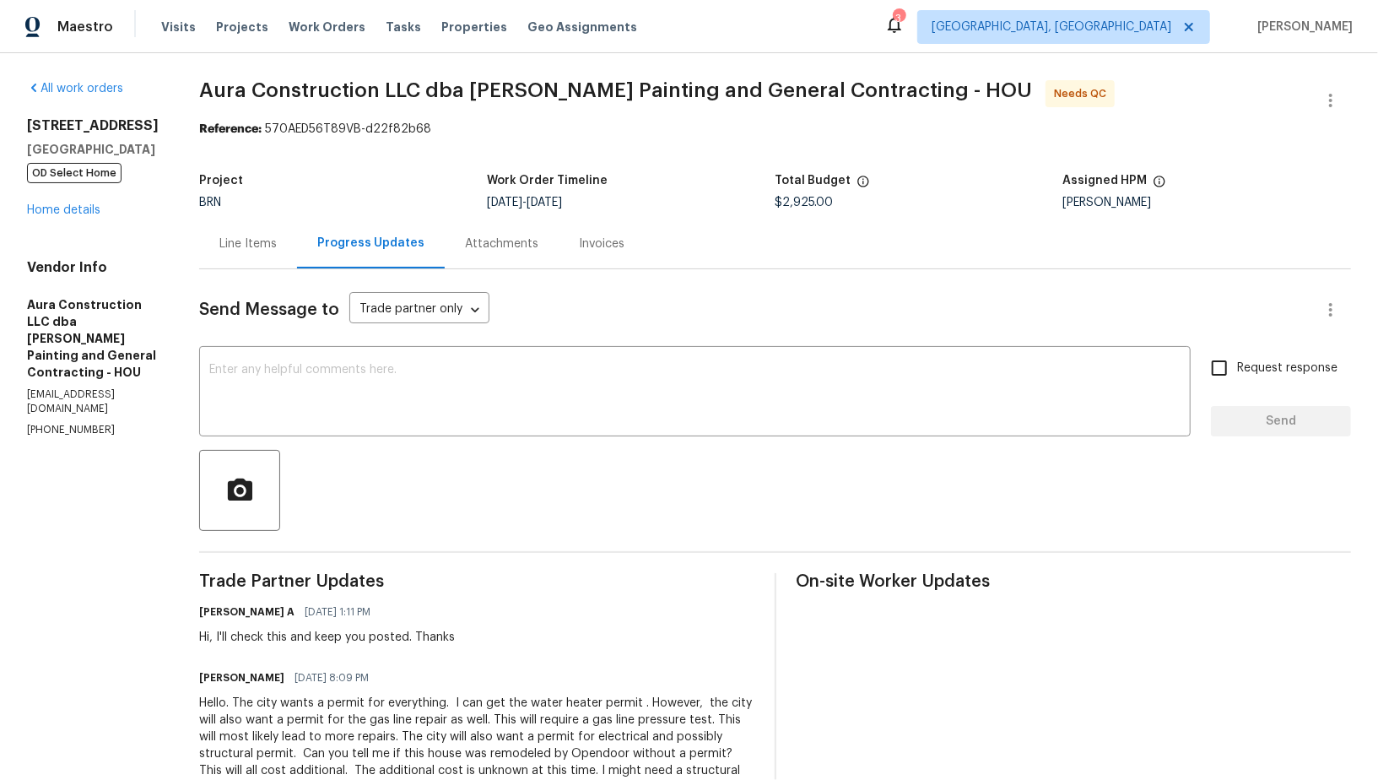
click at [240, 240] on div "Line Items" at bounding box center [247, 243] width 57 height 17
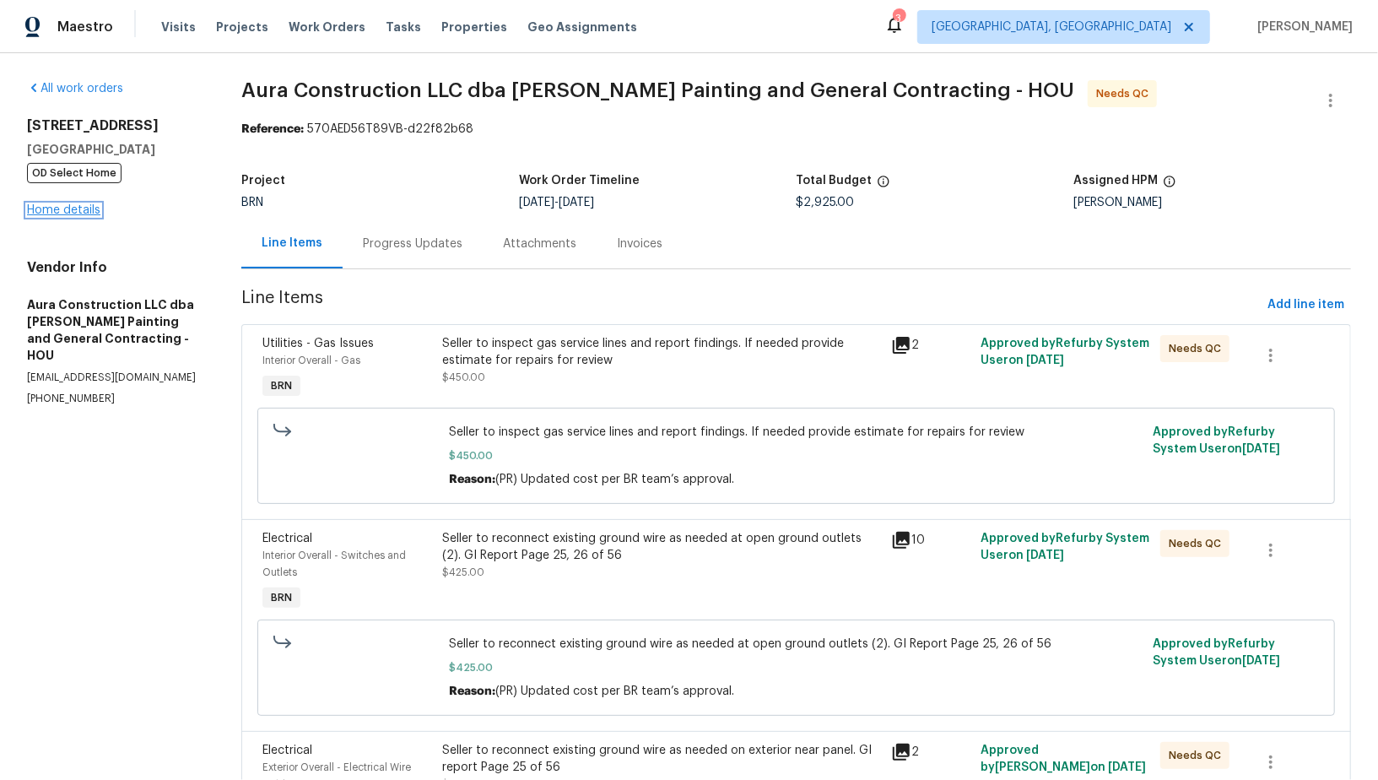
click at [71, 204] on link "Home details" at bounding box center [63, 210] width 73 height 12
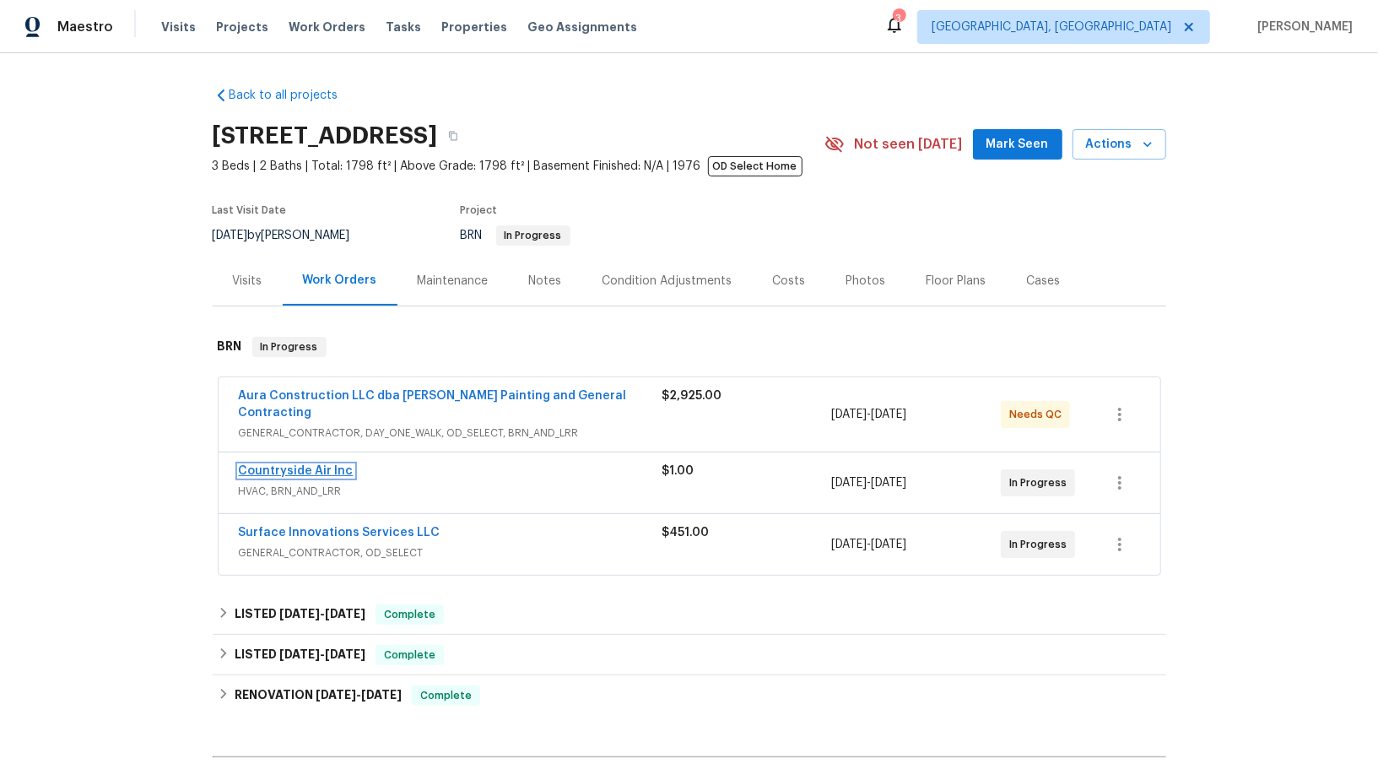
click at [314, 465] on link "Countryside Air Inc" at bounding box center [296, 471] width 115 height 12
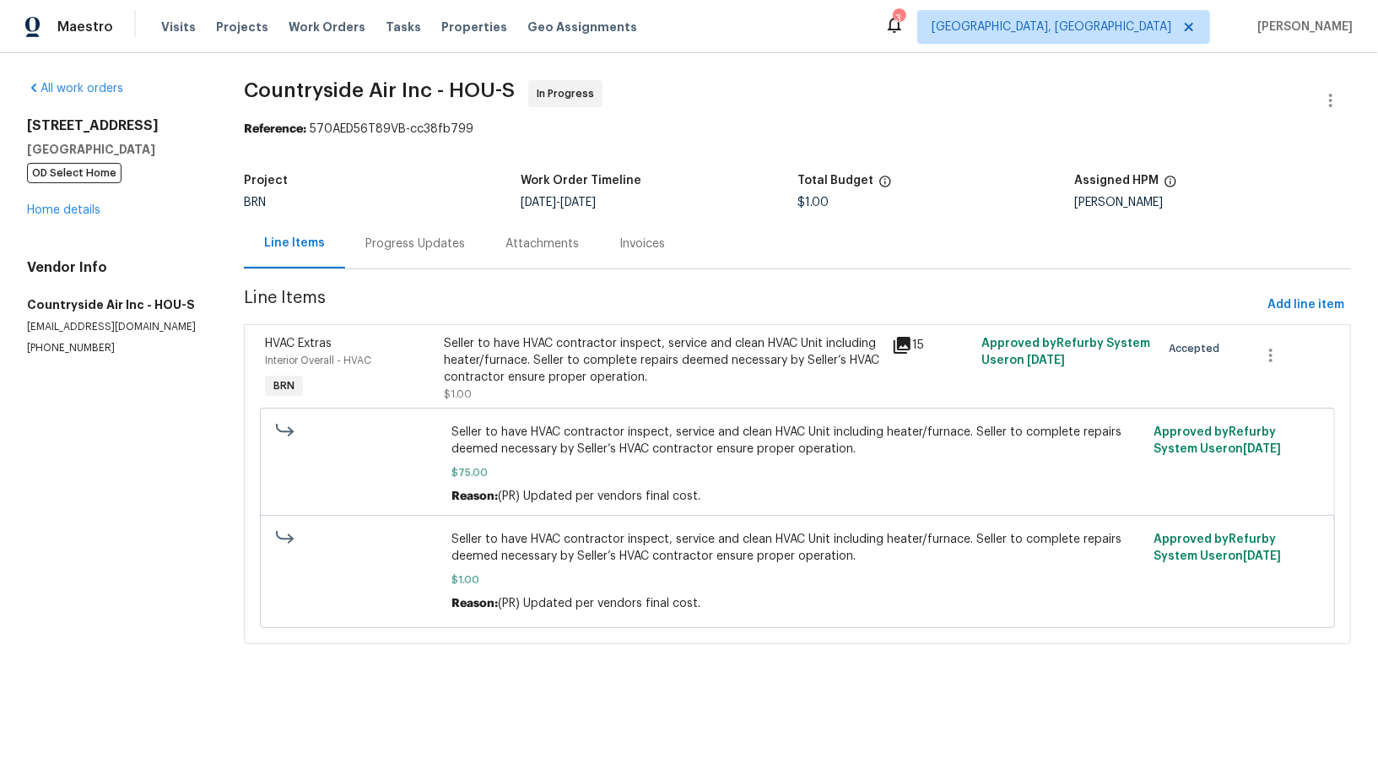
click at [424, 264] on div "Progress Updates" at bounding box center [415, 244] width 140 height 50
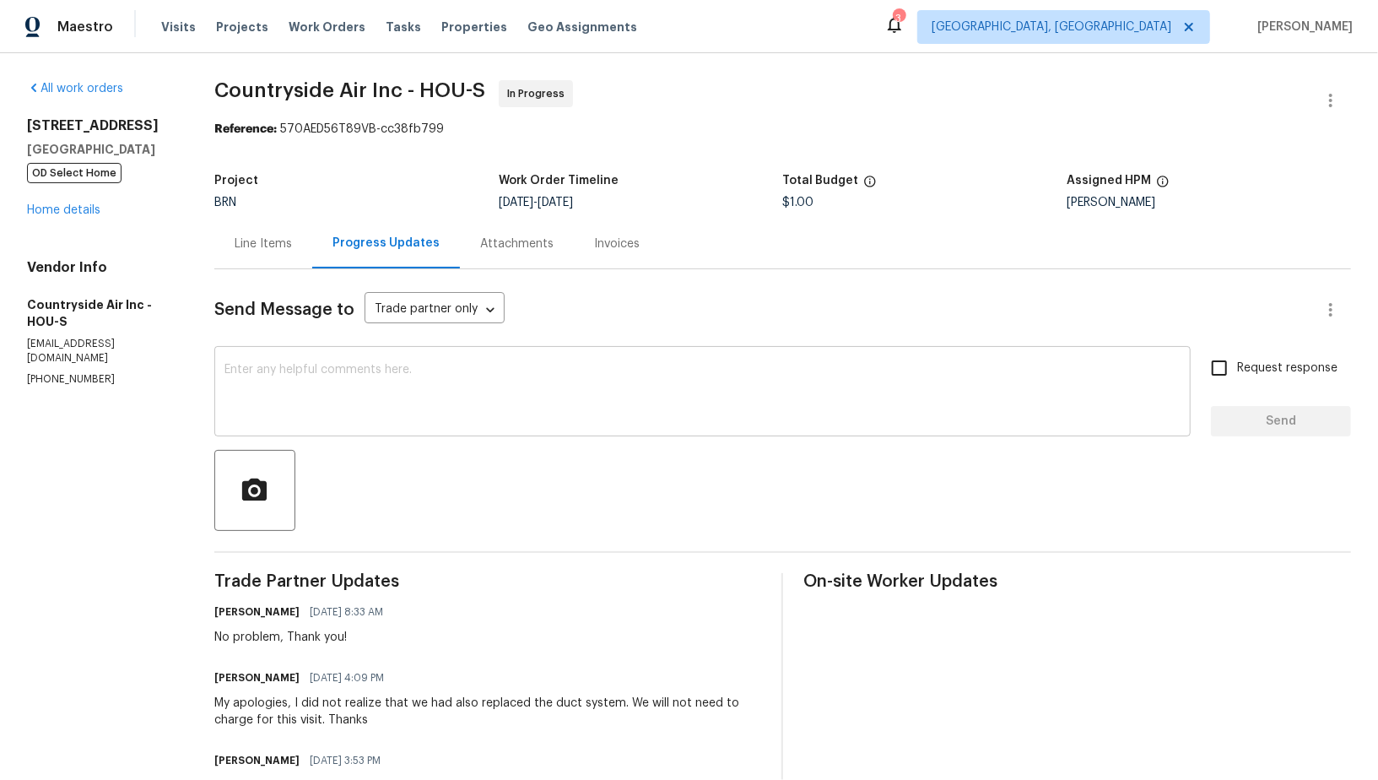
click at [454, 382] on textarea at bounding box center [702, 393] width 956 height 59
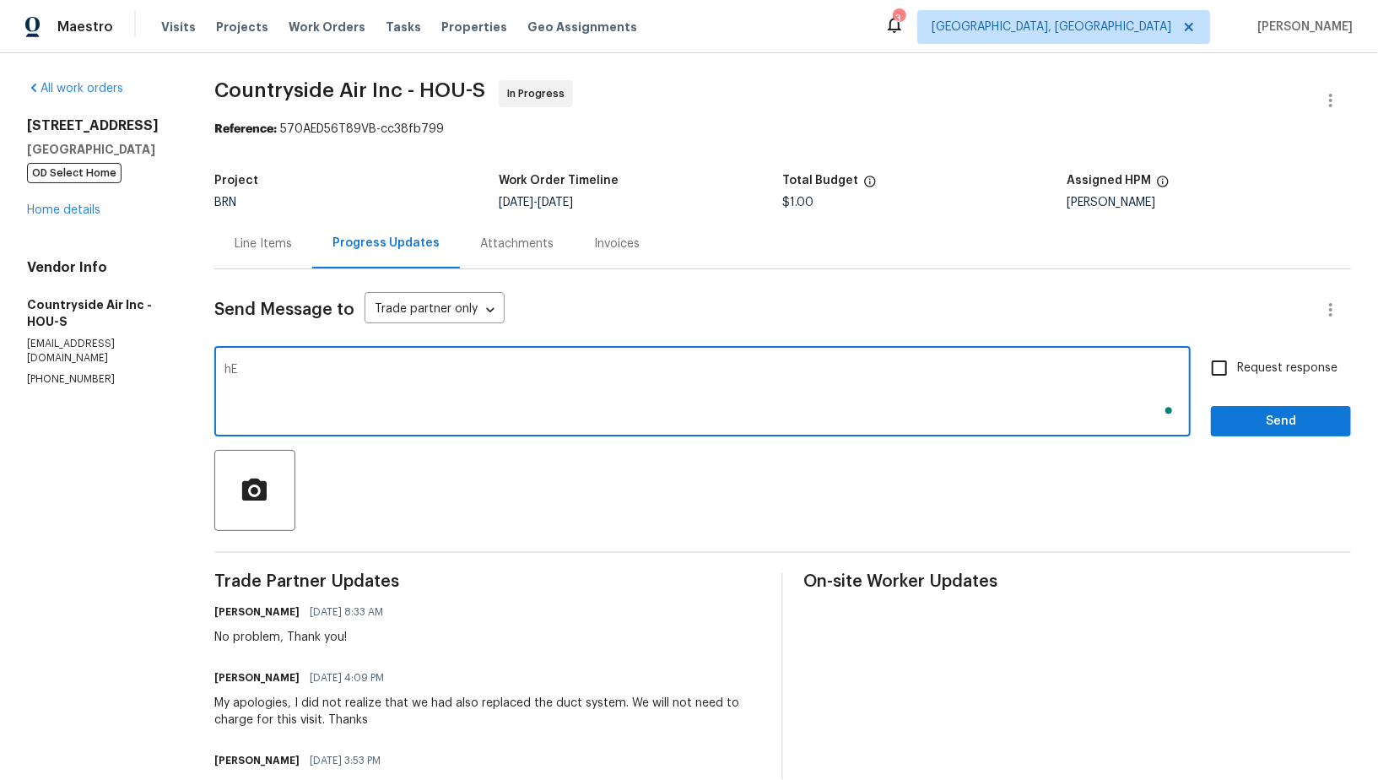
type textarea "h"
type textarea "Hey [PERSON_NAME], Please move this work order to QC."
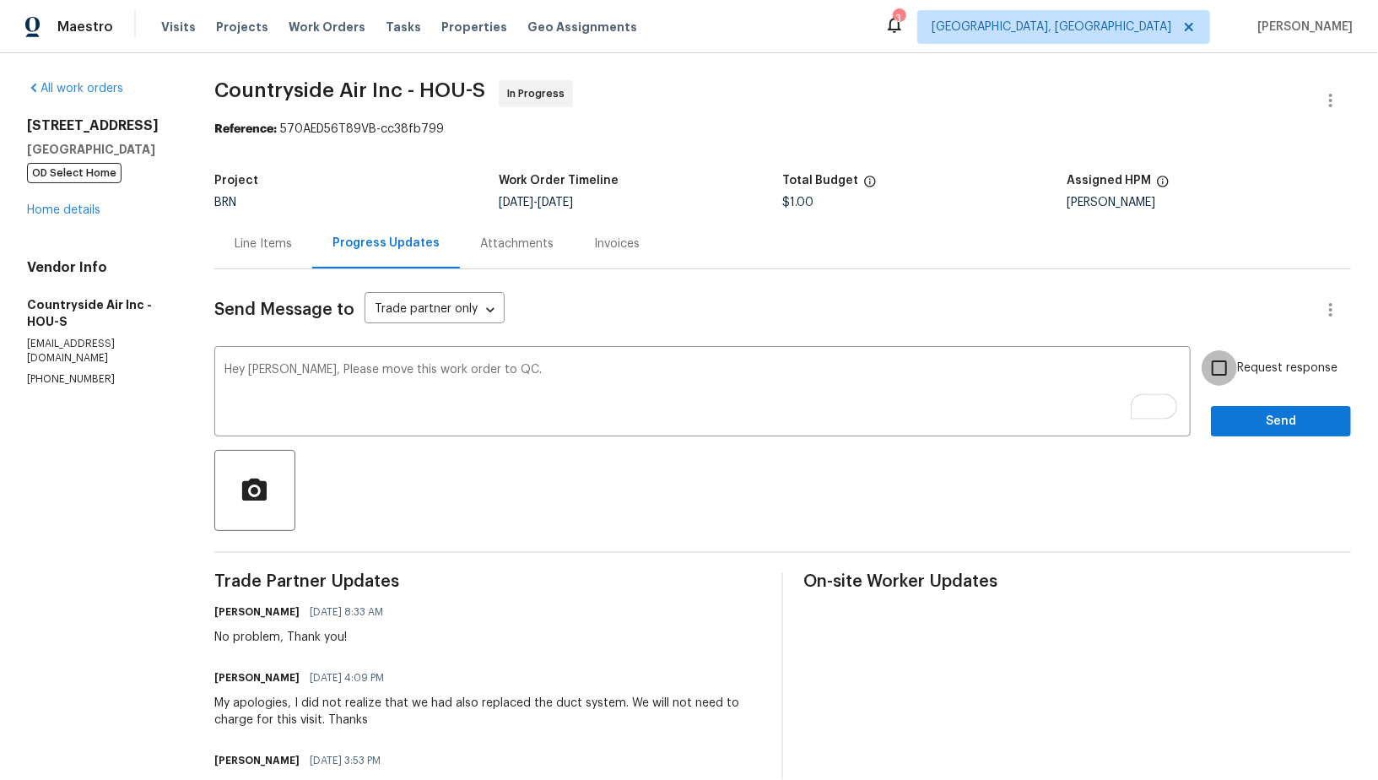
click at [1236, 371] on input "Request response" at bounding box center [1218, 367] width 35 height 35
checkbox input "true"
click at [1265, 425] on span "Send" at bounding box center [1280, 421] width 113 height 21
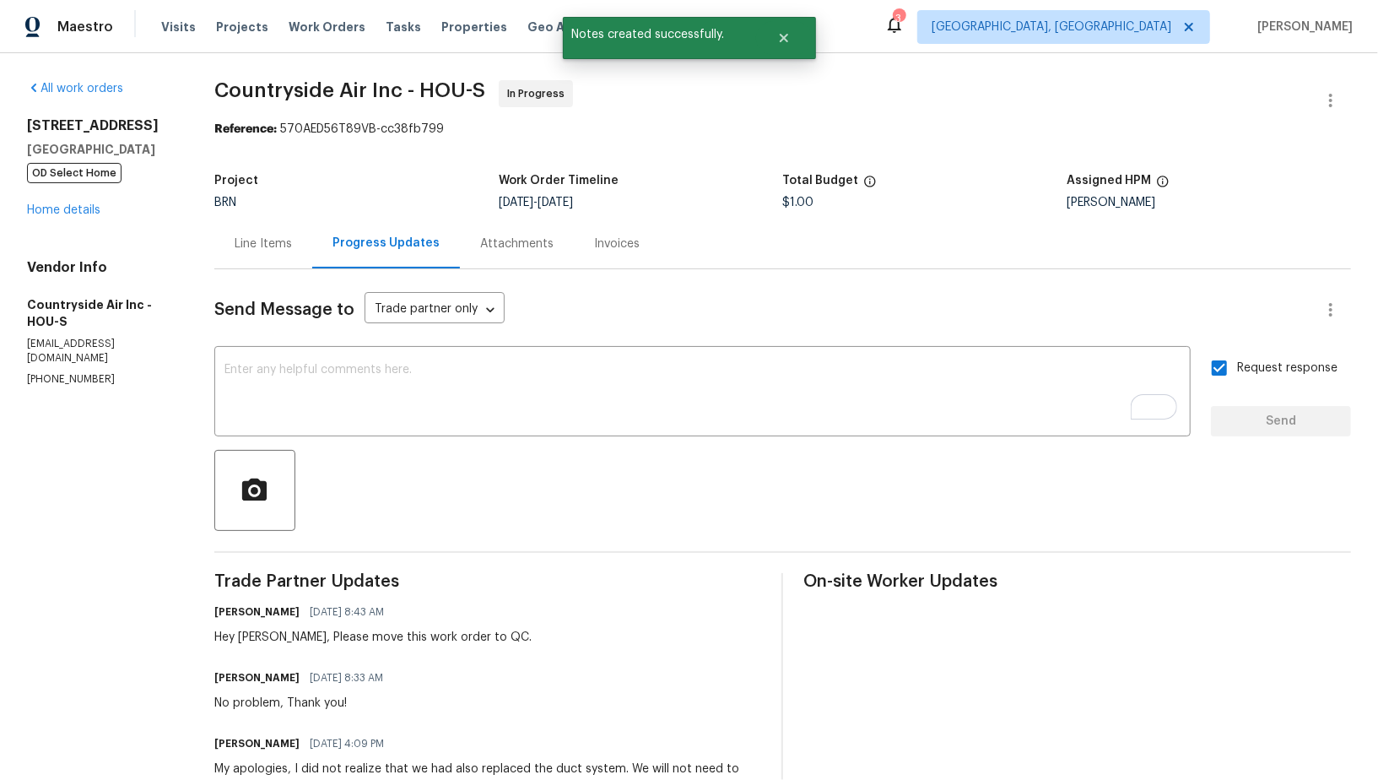
click at [240, 262] on div "Line Items" at bounding box center [263, 244] width 98 height 50
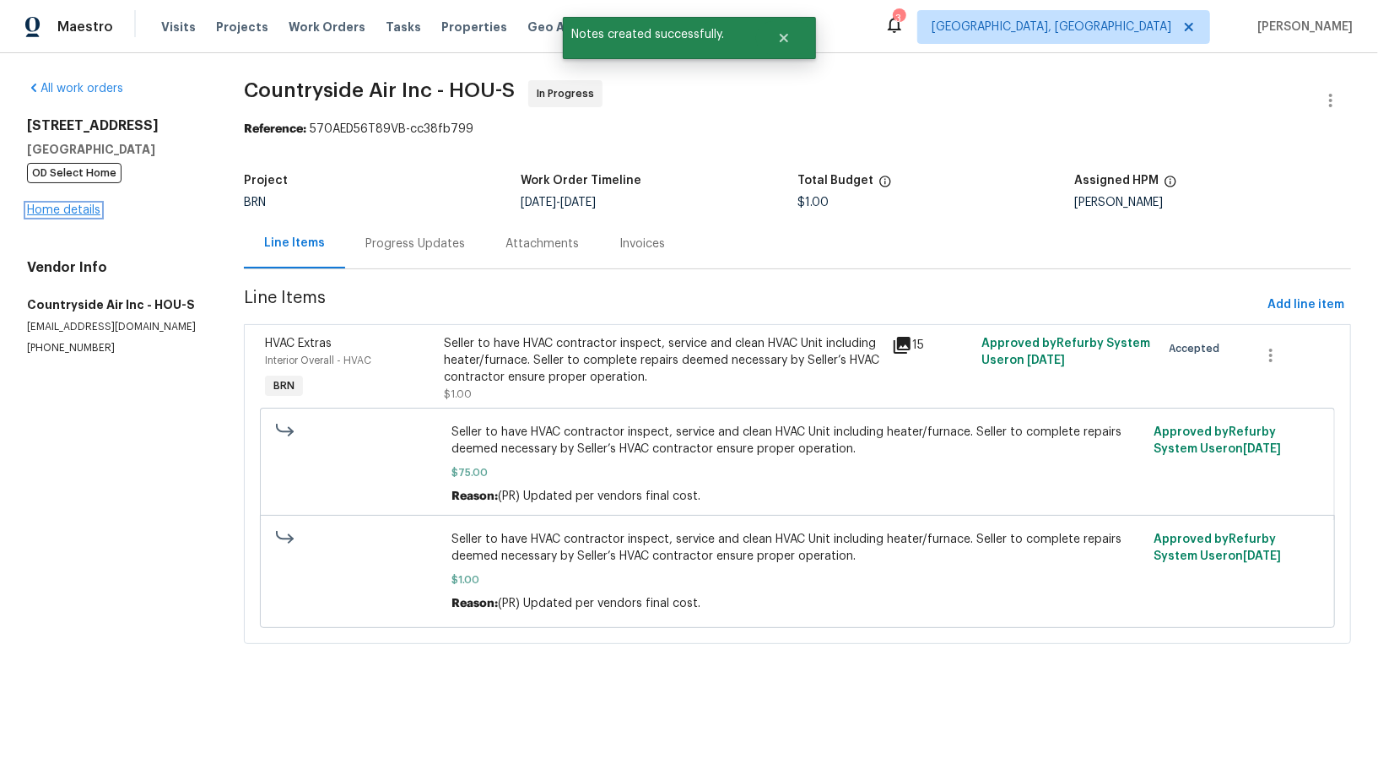
click at [57, 210] on link "Home details" at bounding box center [63, 210] width 73 height 12
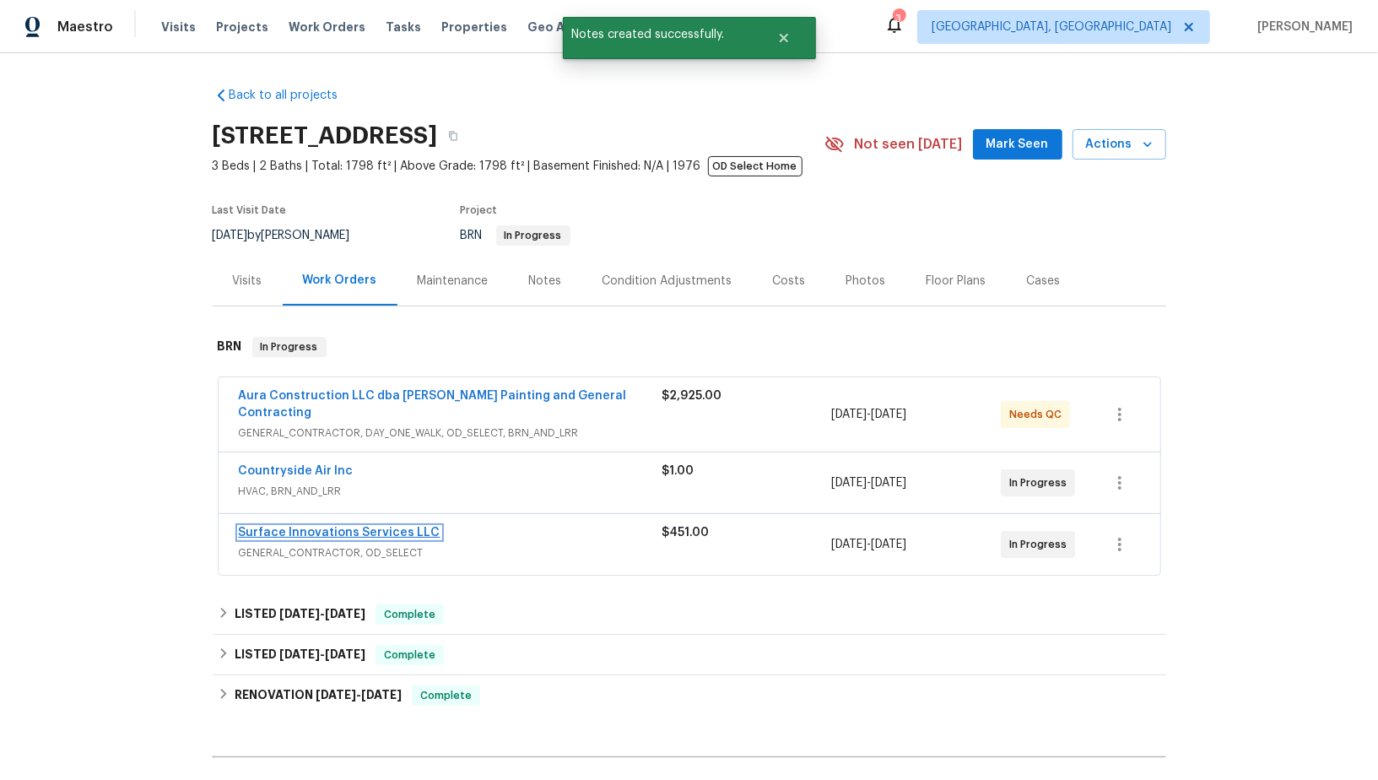
click at [342, 526] on link "Surface Innovations Services LLC" at bounding box center [340, 532] width 202 height 12
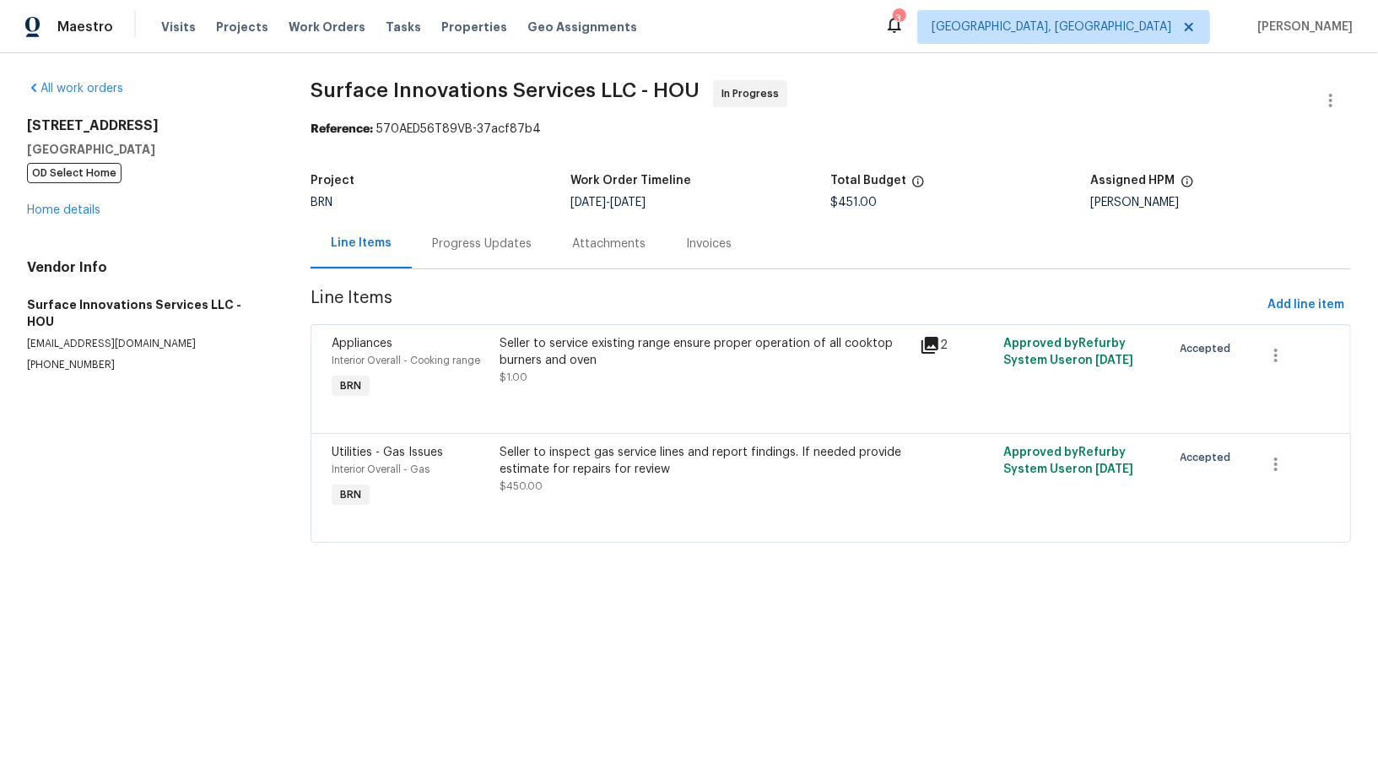
click at [589, 494] on div "Seller to inspect gas service lines and report findings. If needed provide esti…" at bounding box center [704, 469] width 410 height 51
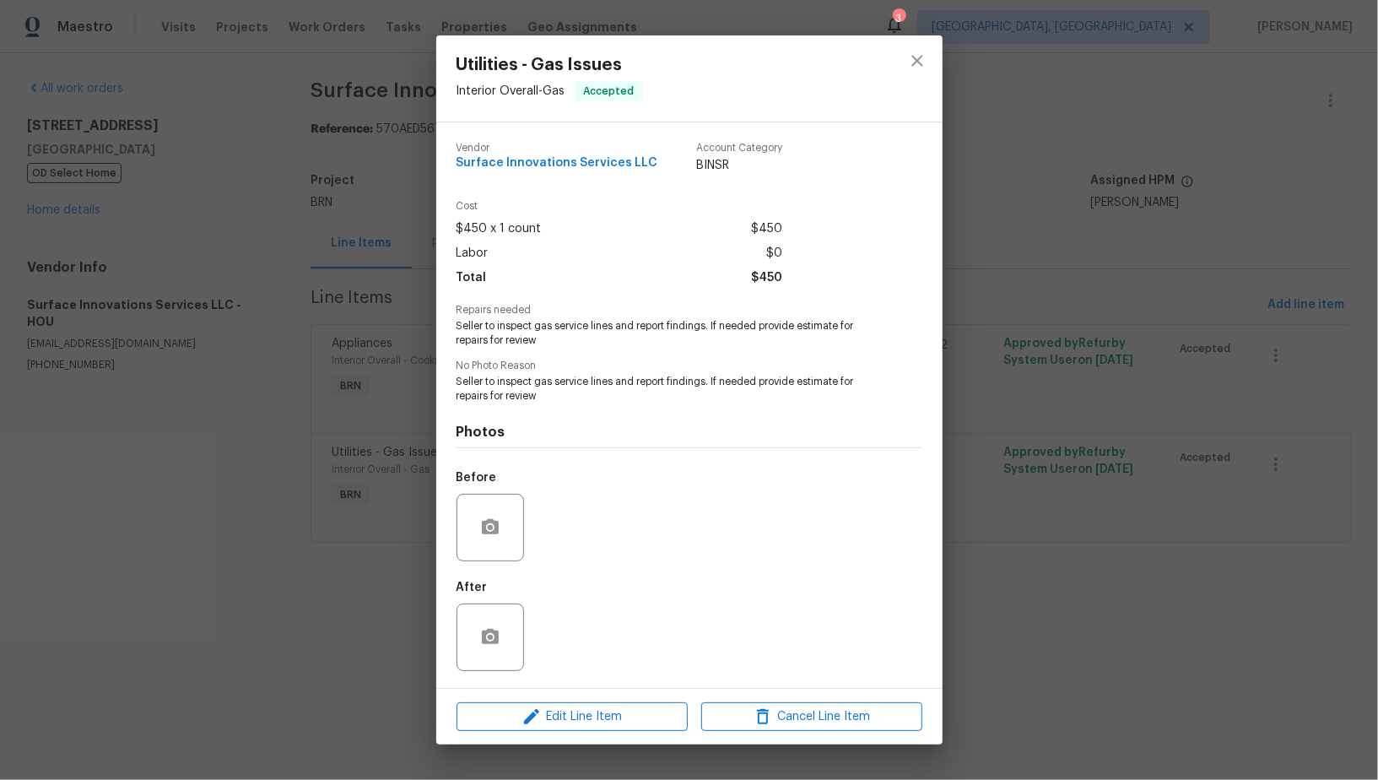
click at [231, 514] on div "Utilities - Gas Issues Interior Overall - Gas Accepted Vendor Surface Innovatio…" at bounding box center [689, 390] width 1378 height 780
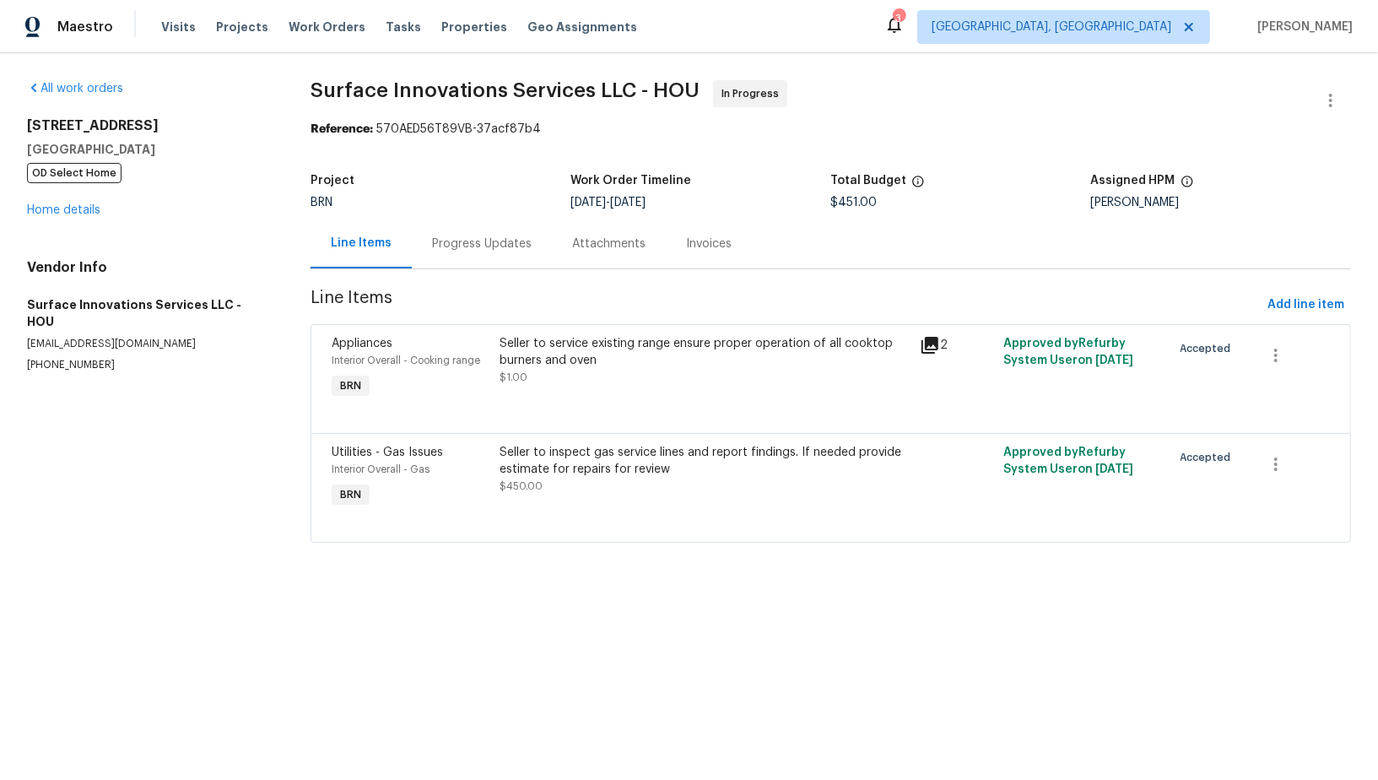
click at [461, 240] on div "Progress Updates" at bounding box center [482, 243] width 100 height 17
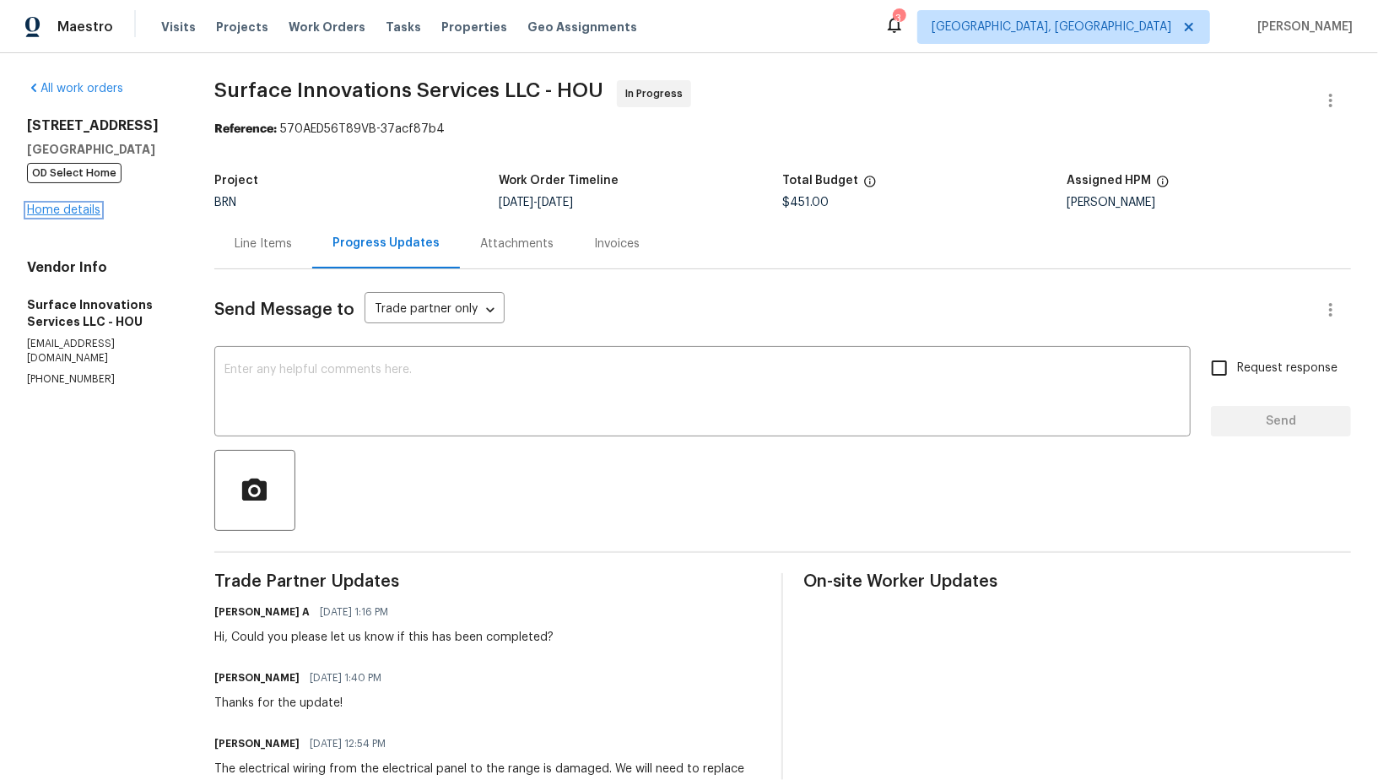
click at [64, 210] on link "Home details" at bounding box center [63, 210] width 73 height 12
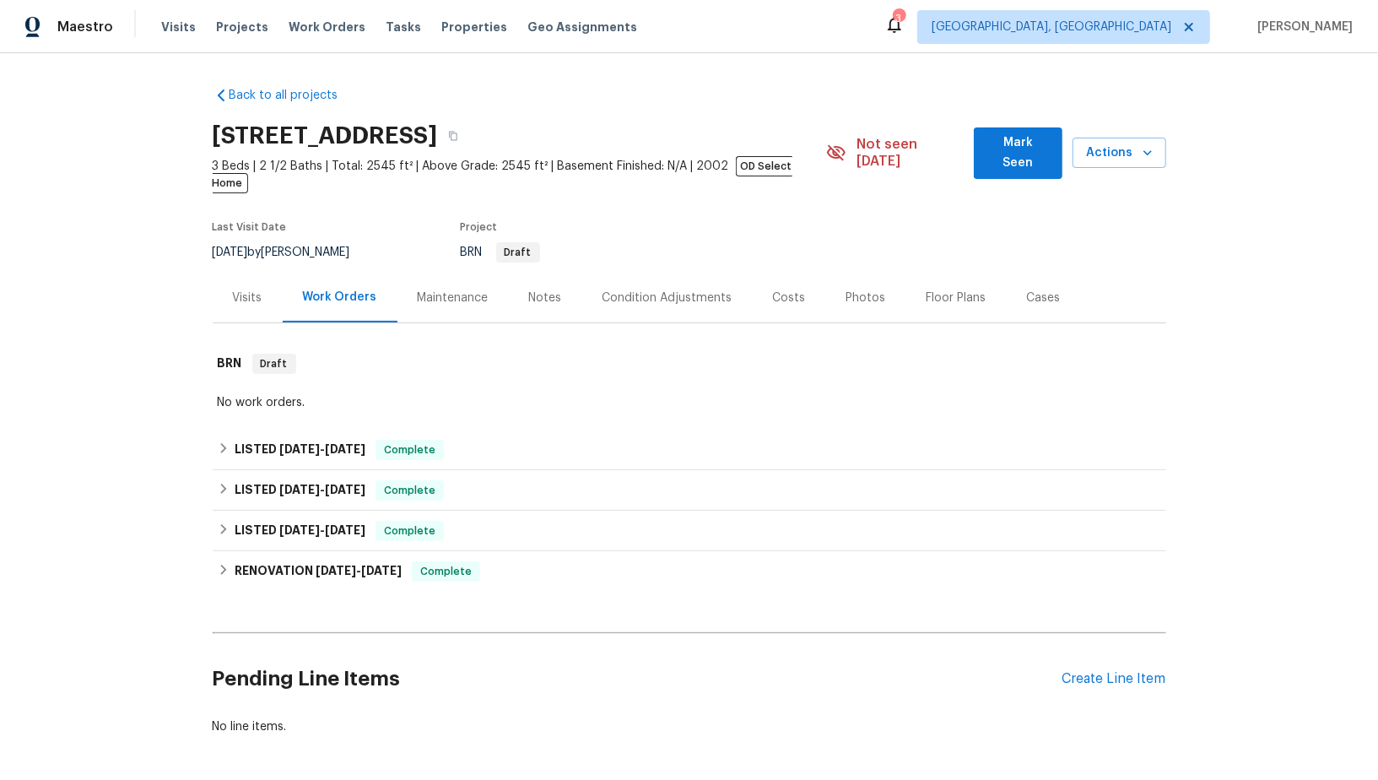
click at [202, 432] on div "Back to all projects [STREET_ADDRESS] 3 Beds | 2 1/2 Baths | Total: 2545 ft² | …" at bounding box center [689, 416] width 1378 height 726
click at [237, 440] on h6 "LISTED [DATE] - [DATE]" at bounding box center [300, 450] width 131 height 20
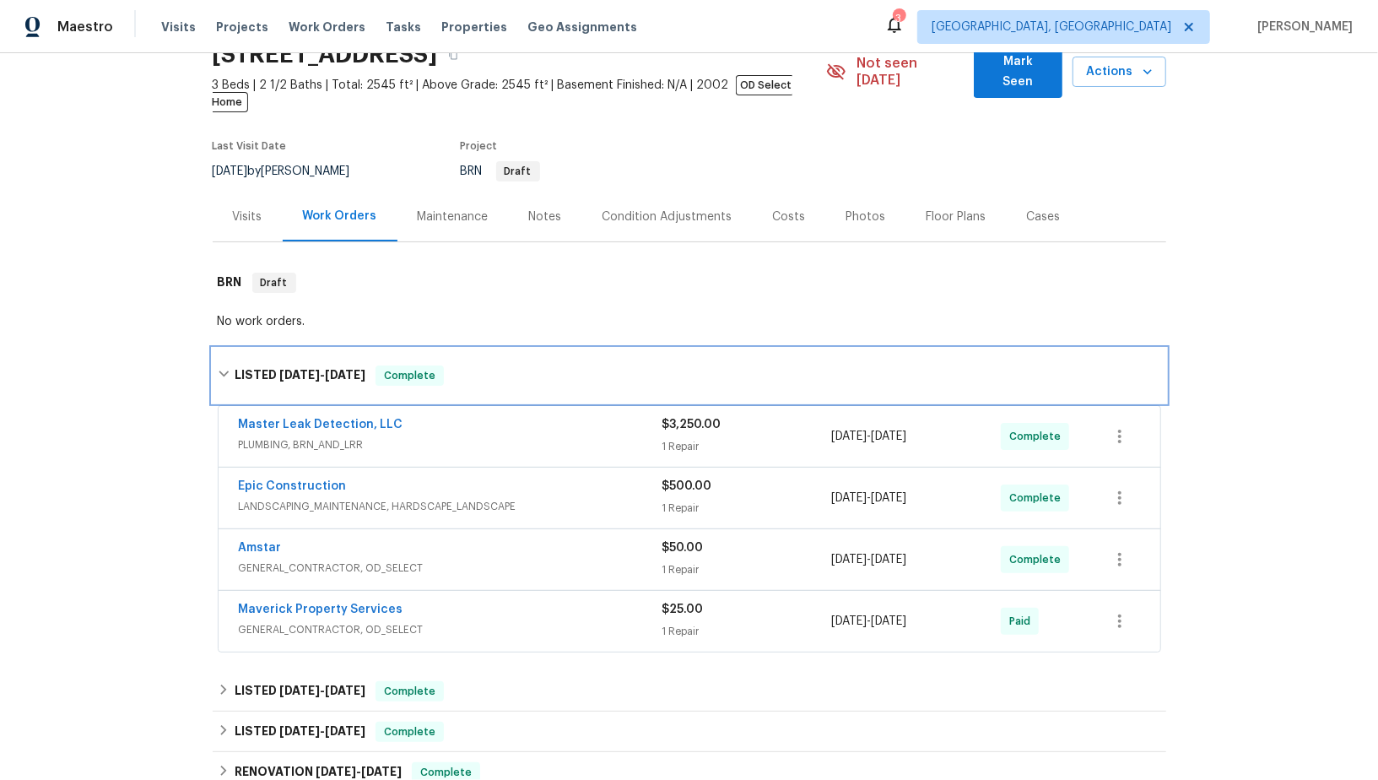
scroll to position [83, 0]
click at [313, 417] on link "Master Leak Detection, LLC" at bounding box center [321, 423] width 165 height 12
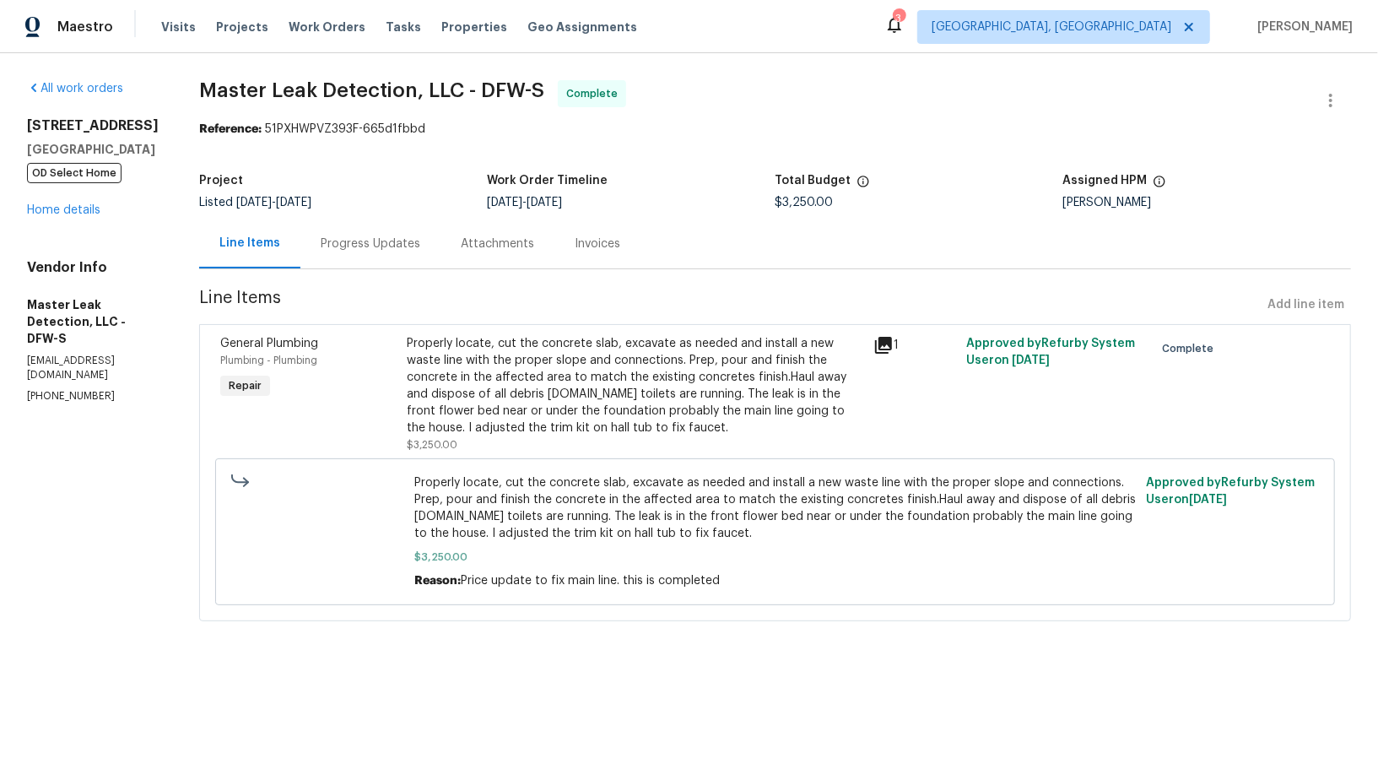
click at [477, 376] on div "Properly locate, cut the concrete slab, excavate as needed and install a new wa…" at bounding box center [635, 385] width 456 height 101
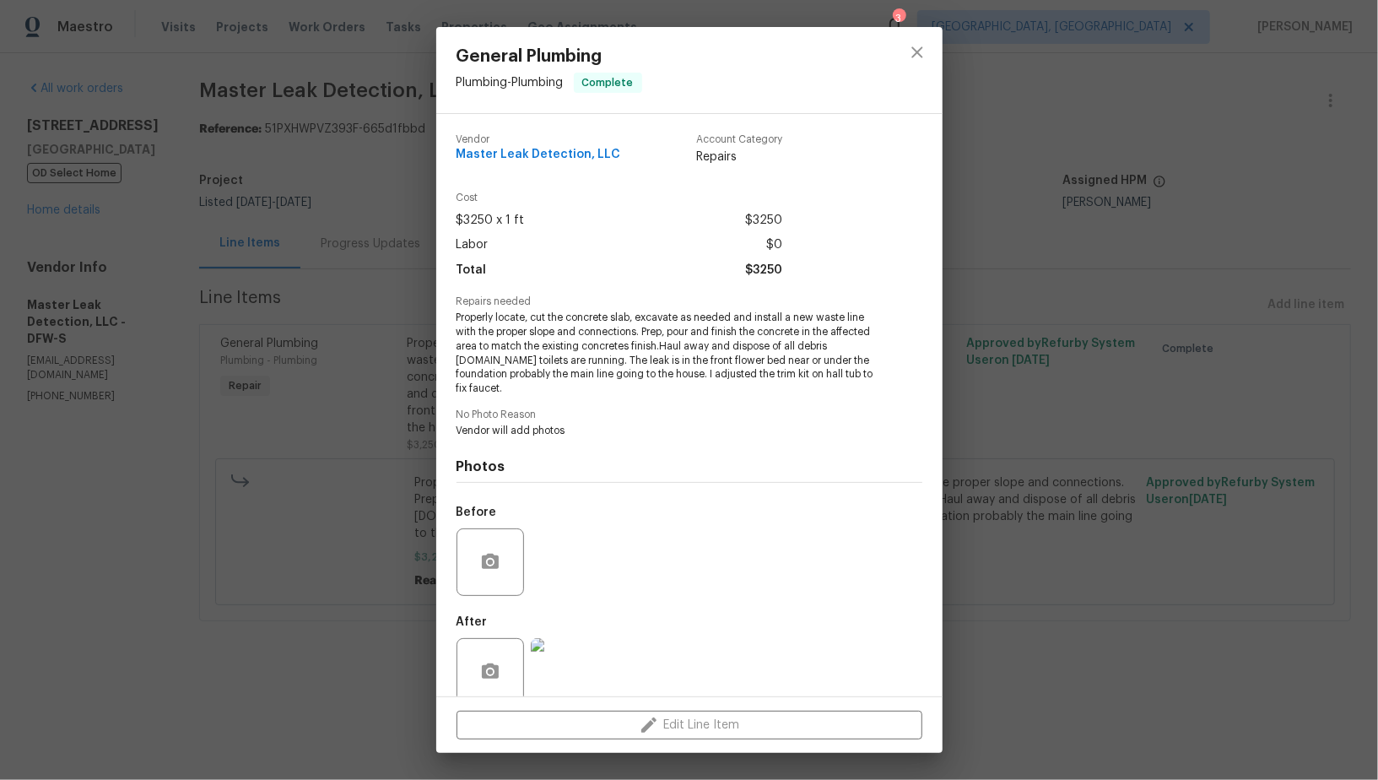
scroll to position [26, 0]
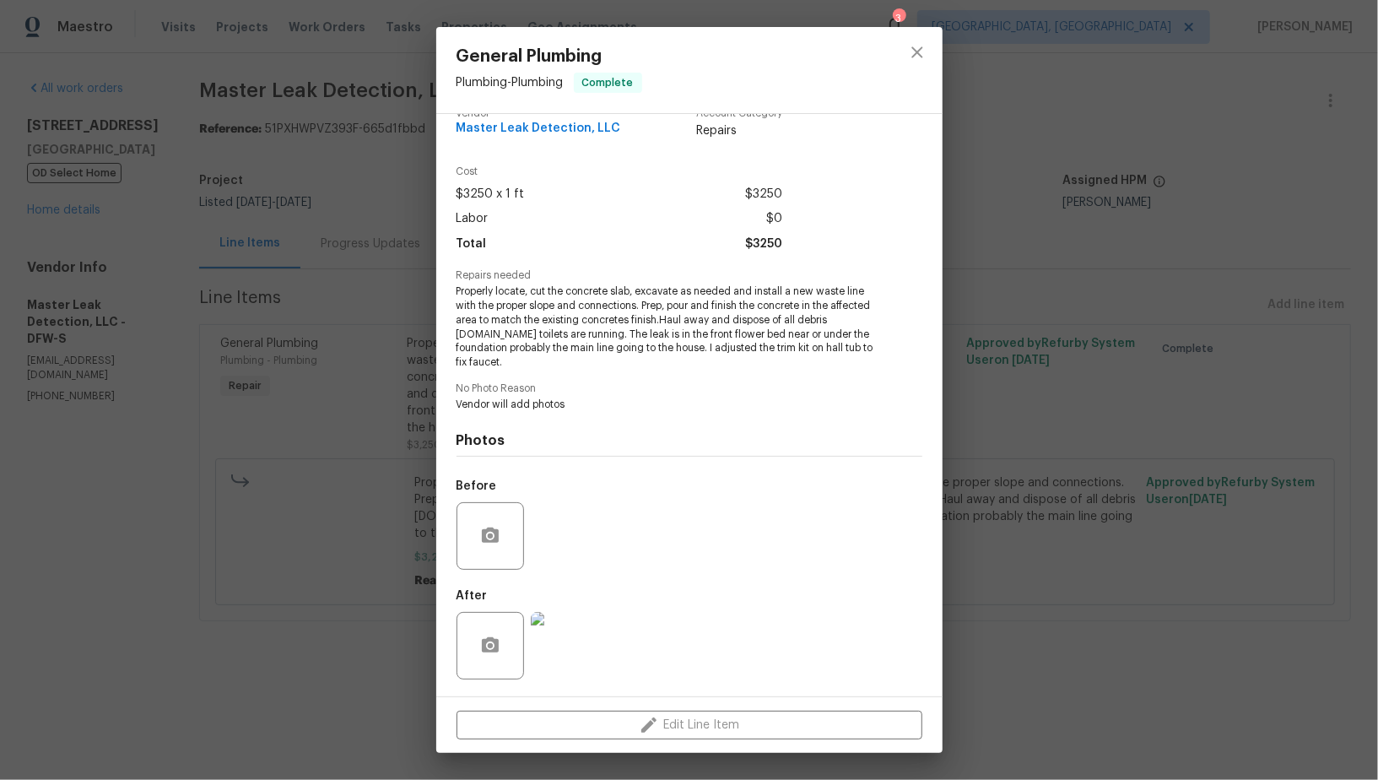
click at [356, 353] on div "General Plumbing Plumbing - Plumbing Complete Vendor Master Leak Detection, LLC…" at bounding box center [689, 390] width 1378 height 780
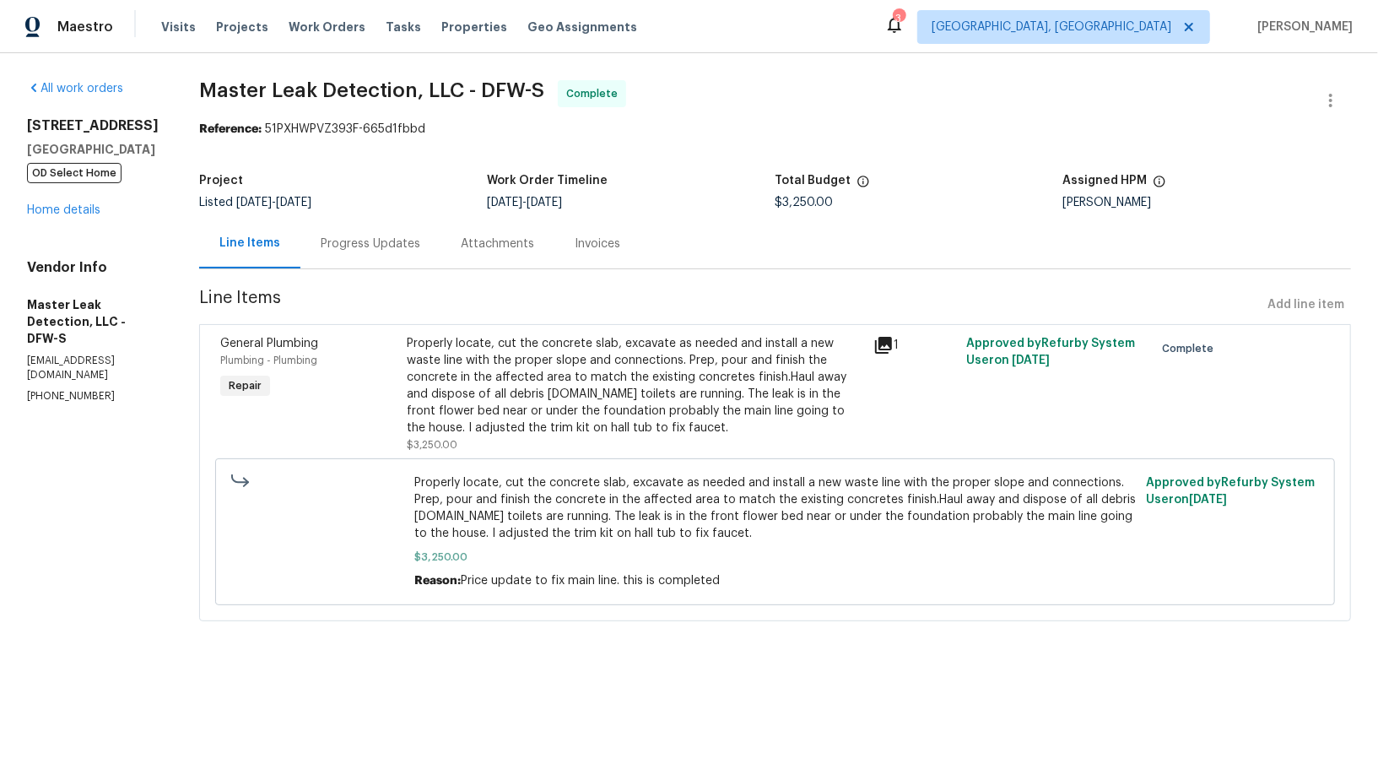
click at [490, 395] on div "Properly locate, cut the concrete slab, excavate as needed and install a new wa…" at bounding box center [635, 385] width 456 height 101
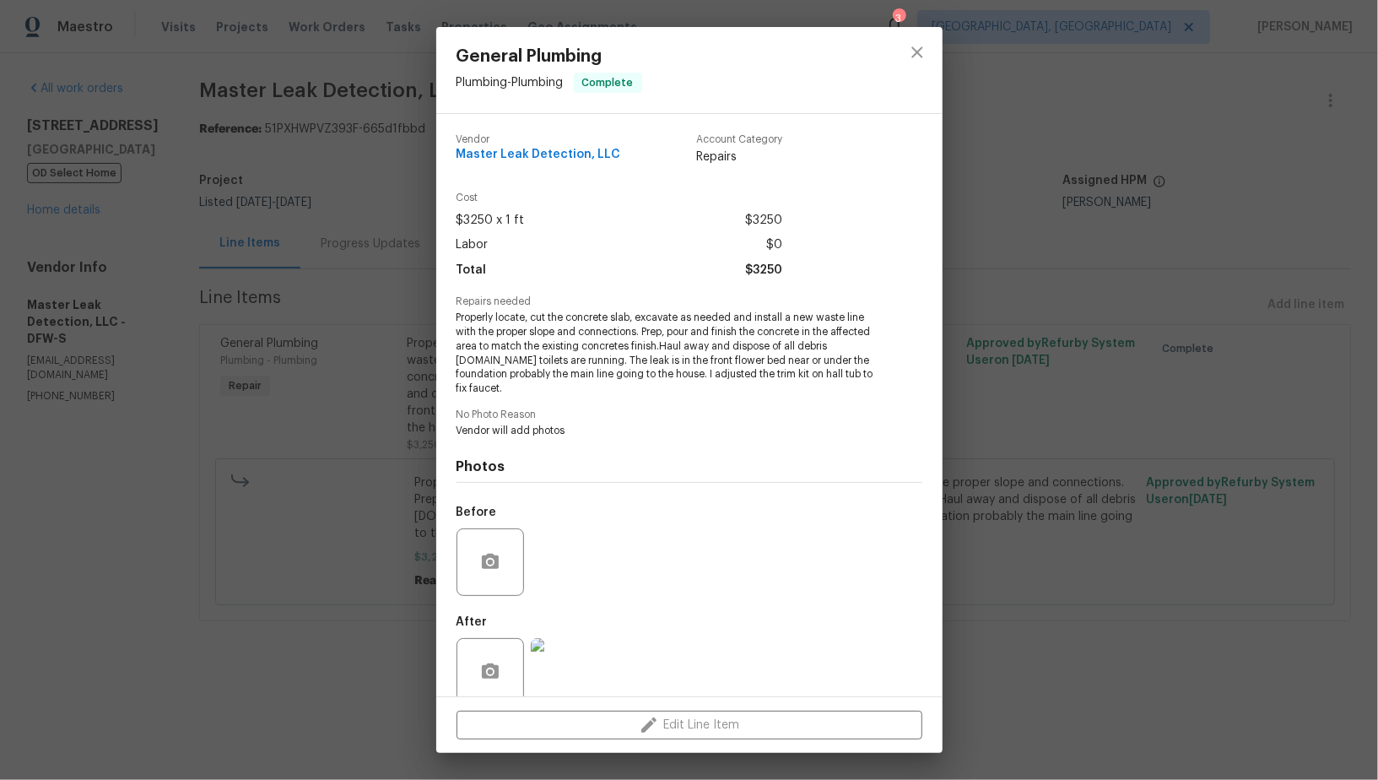
click at [574, 665] on img at bounding box center [564, 671] width 67 height 67
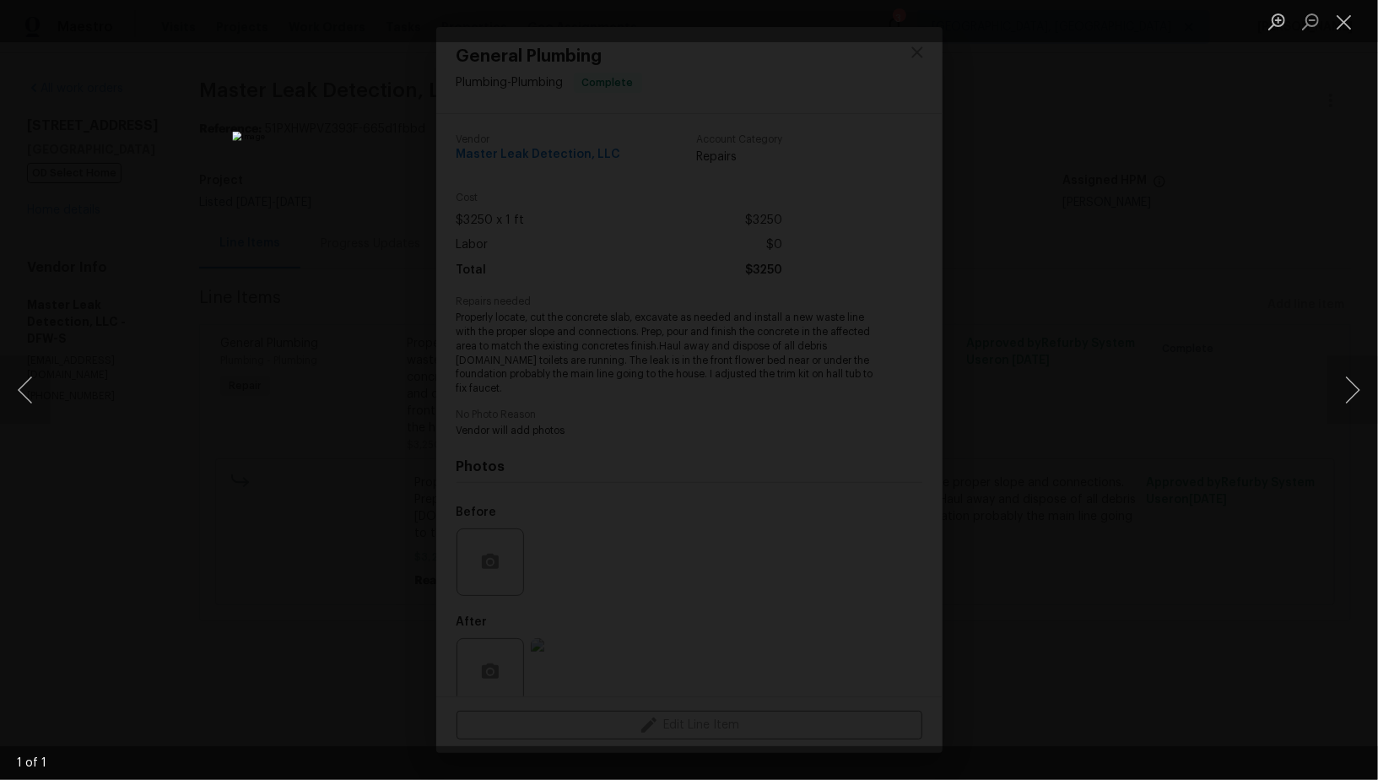
click at [244, 305] on div "Lightbox" at bounding box center [689, 390] width 1378 height 780
click at [244, 305] on div "General Plumbing Plumbing - Plumbing Complete Vendor Master Leak Detection, LLC…" at bounding box center [689, 390] width 1378 height 780
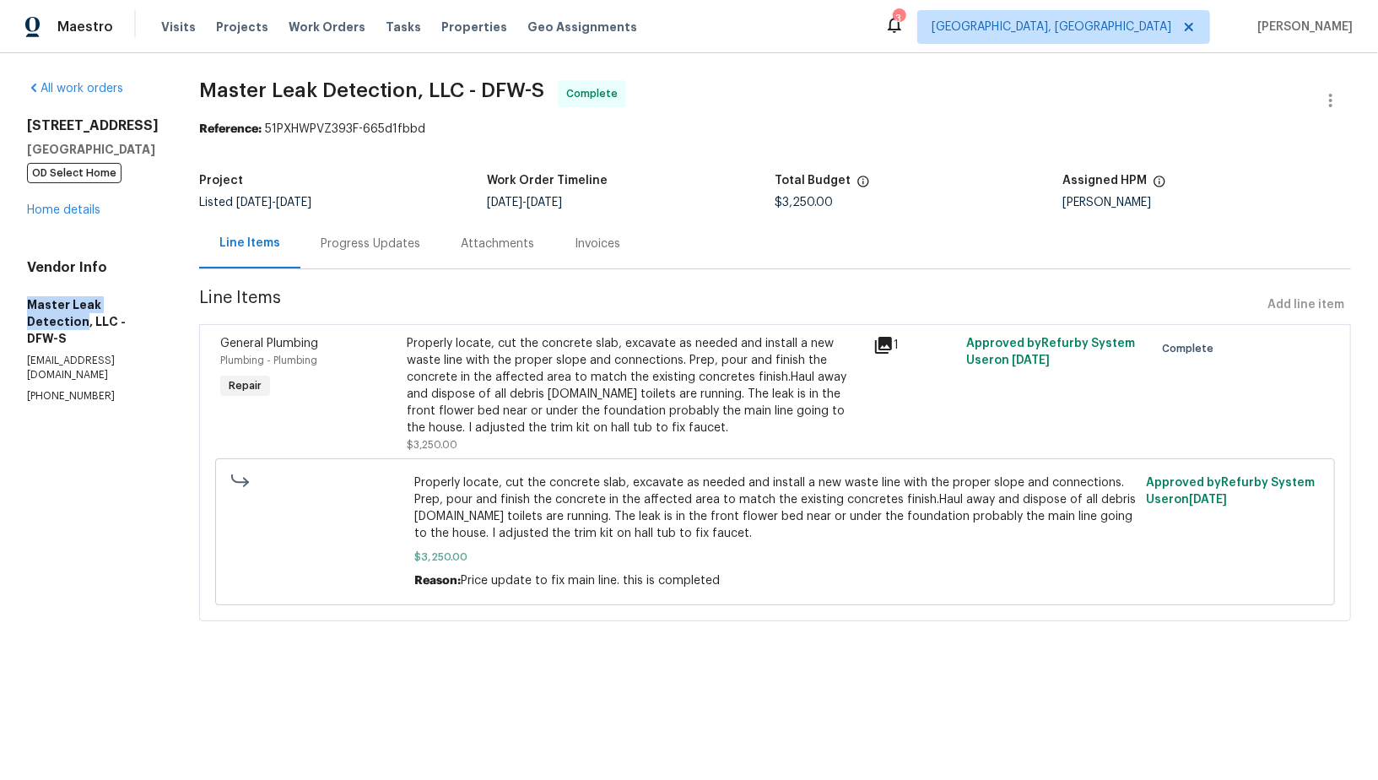
drag, startPoint x: 8, startPoint y: 303, endPoint x: 153, endPoint y: 305, distance: 145.1
click at [153, 305] on div "All work orders 253 Brookdale Dr Little Elm, TX 75068 OD Select Home Home detai…" at bounding box center [689, 360] width 1378 height 615
copy h5 "Master Leak Detection"
click at [595, 235] on div "Invoices" at bounding box center [598, 243] width 46 height 17
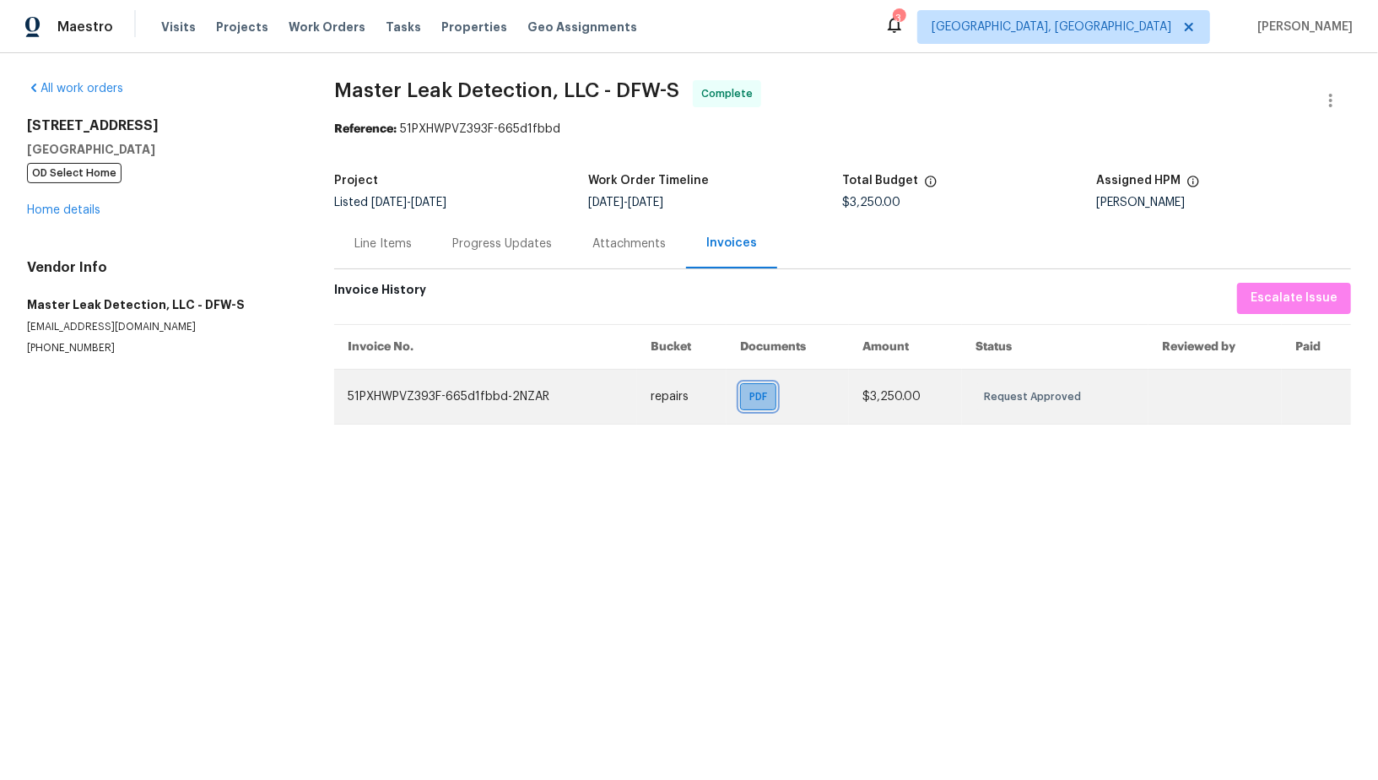
click at [760, 398] on span "PDF" at bounding box center [761, 396] width 24 height 17
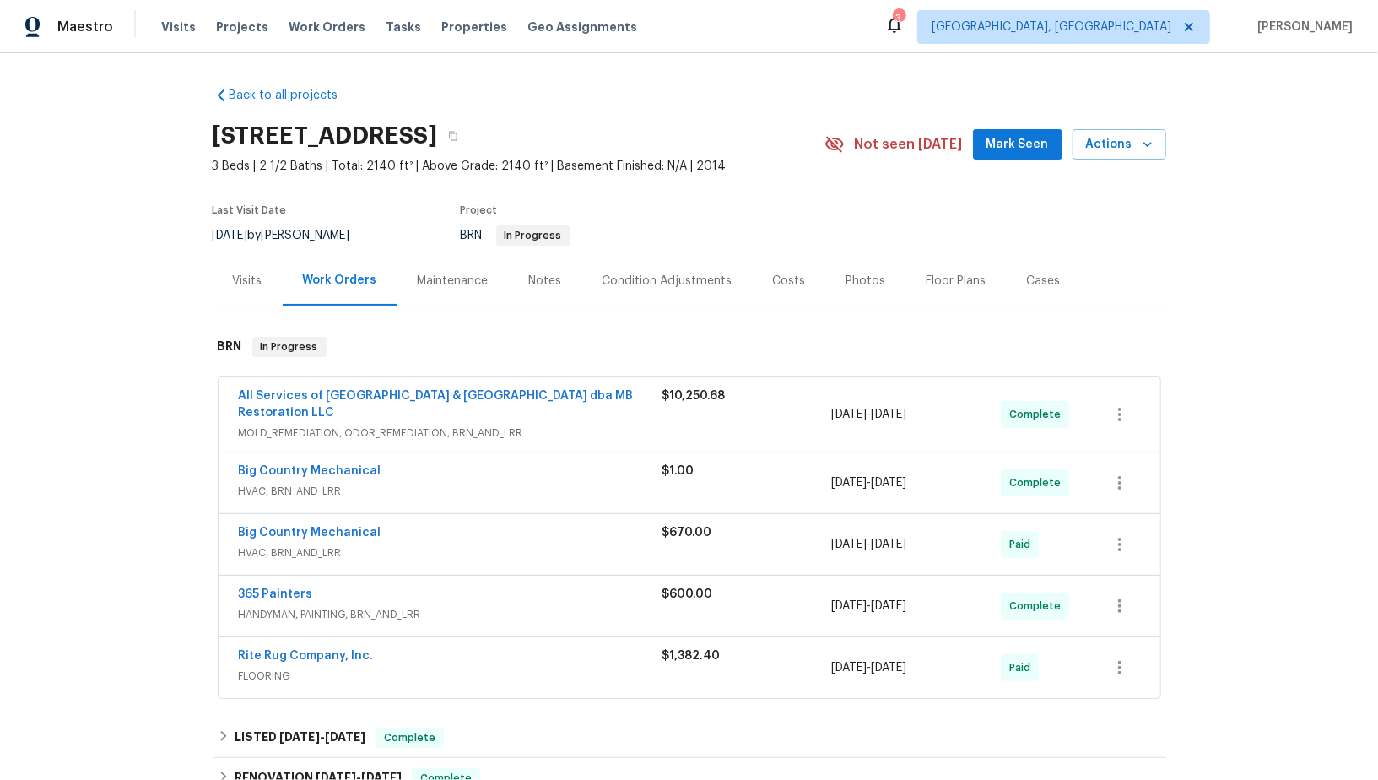
click at [336, 402] on span "All Services of [GEOGRAPHIC_DATA] & [GEOGRAPHIC_DATA] dba MB Restoration LLC" at bounding box center [451, 404] width 424 height 34
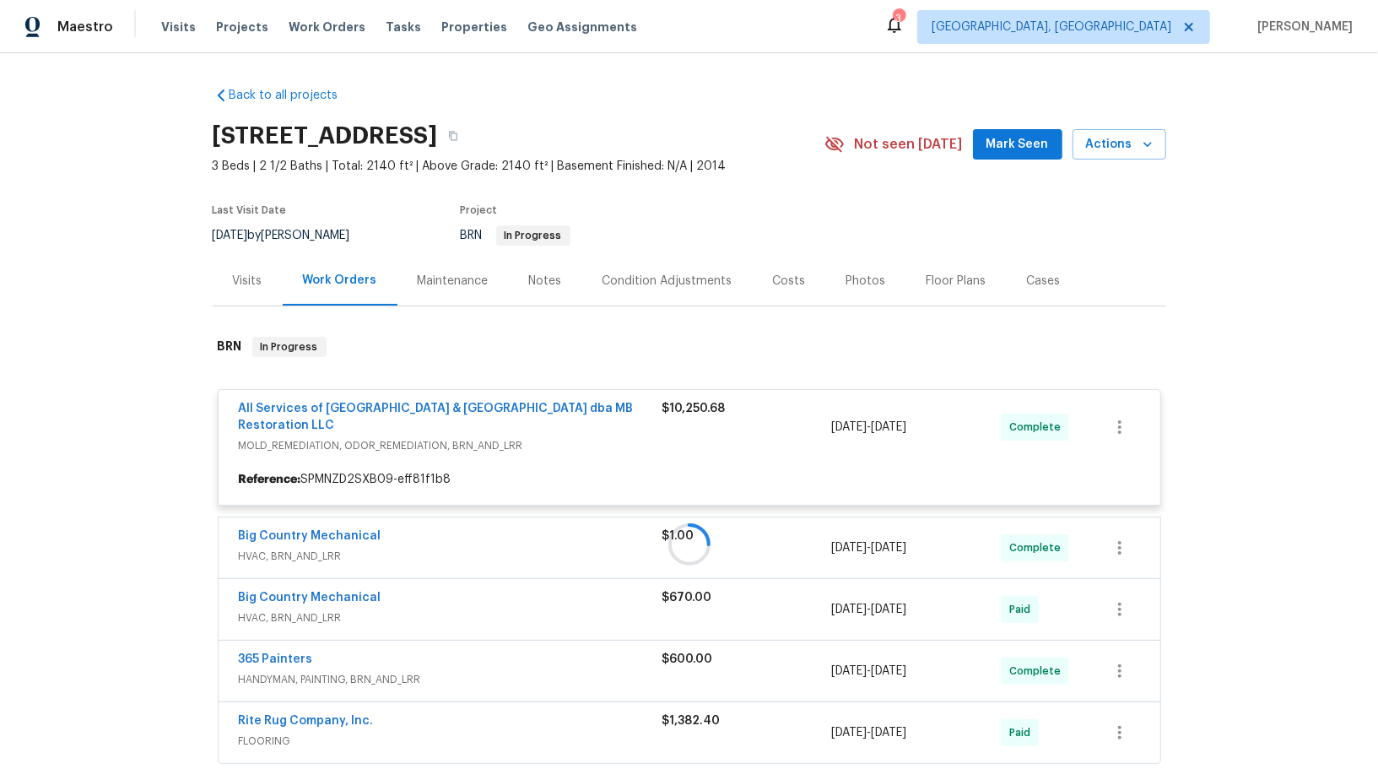
click at [341, 407] on div at bounding box center [689, 544] width 953 height 449
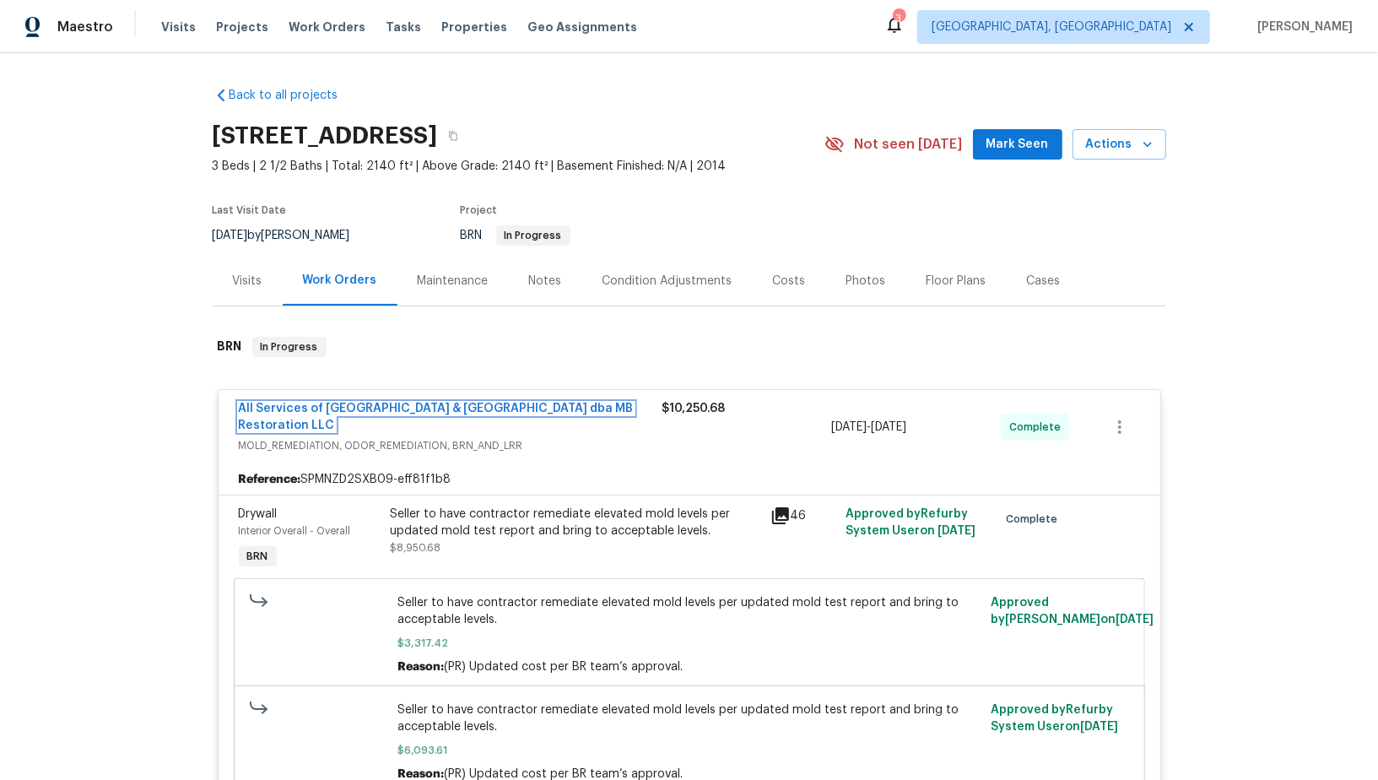
click at [341, 407] on link "All Services of Mount Pleasant & Greater Charleston dba MB Restoration LLC" at bounding box center [436, 416] width 395 height 29
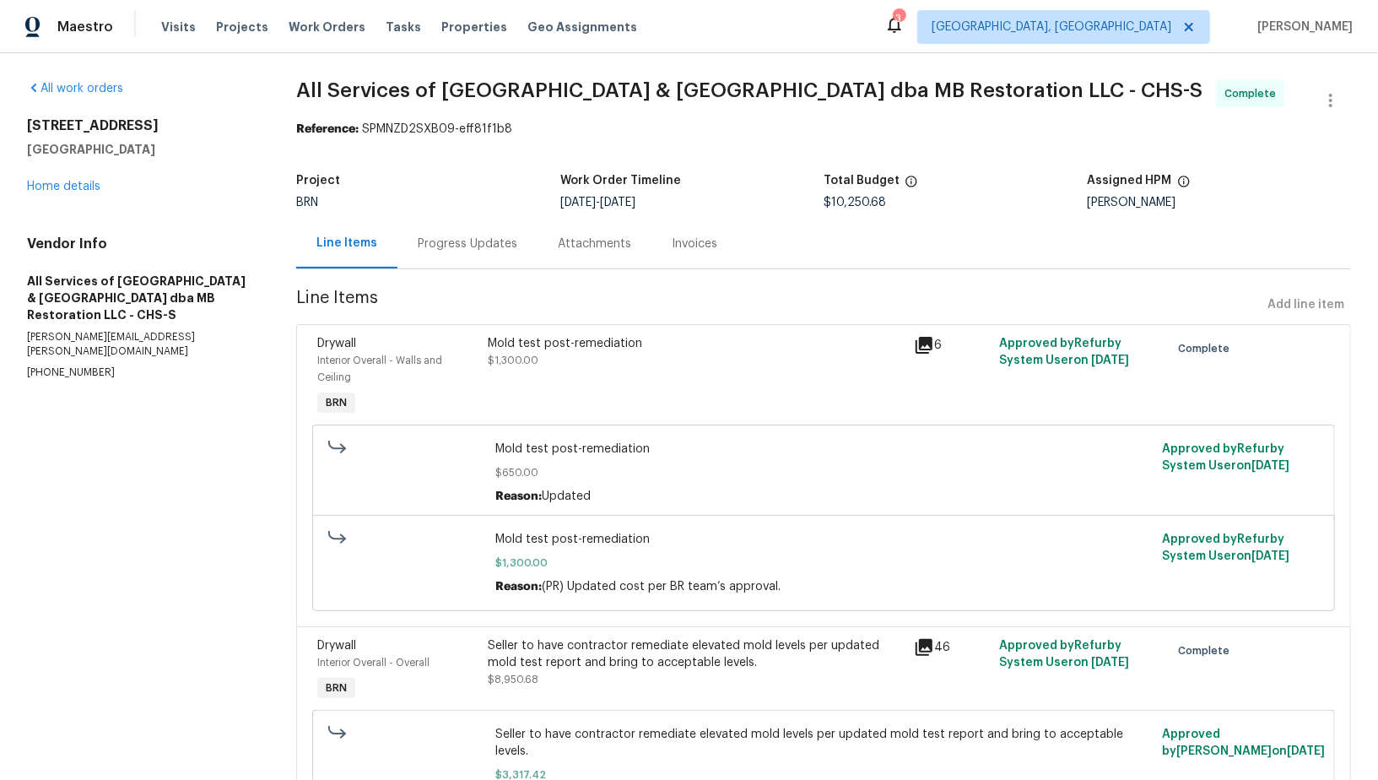
click at [424, 249] on div "Progress Updates" at bounding box center [468, 243] width 100 height 17
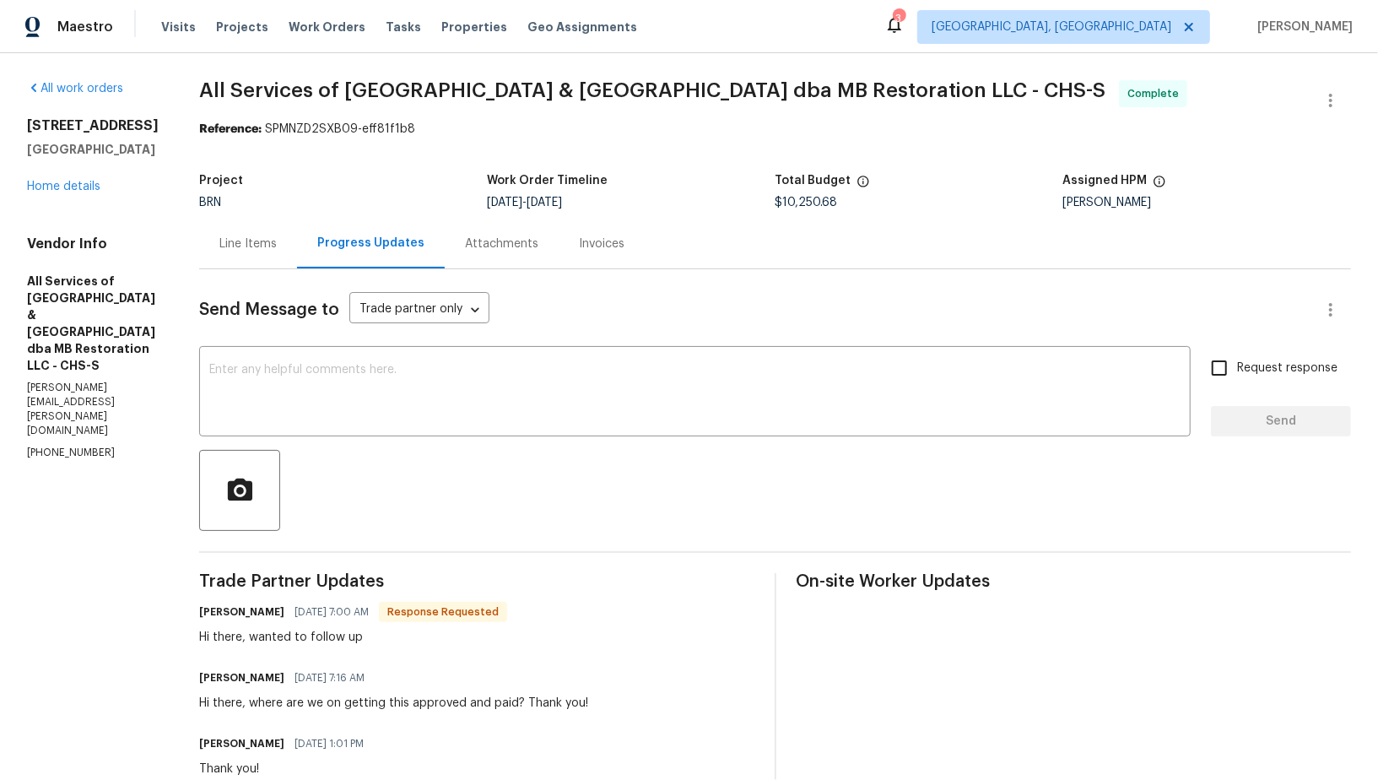
click at [589, 253] on div "Invoices" at bounding box center [602, 244] width 86 height 50
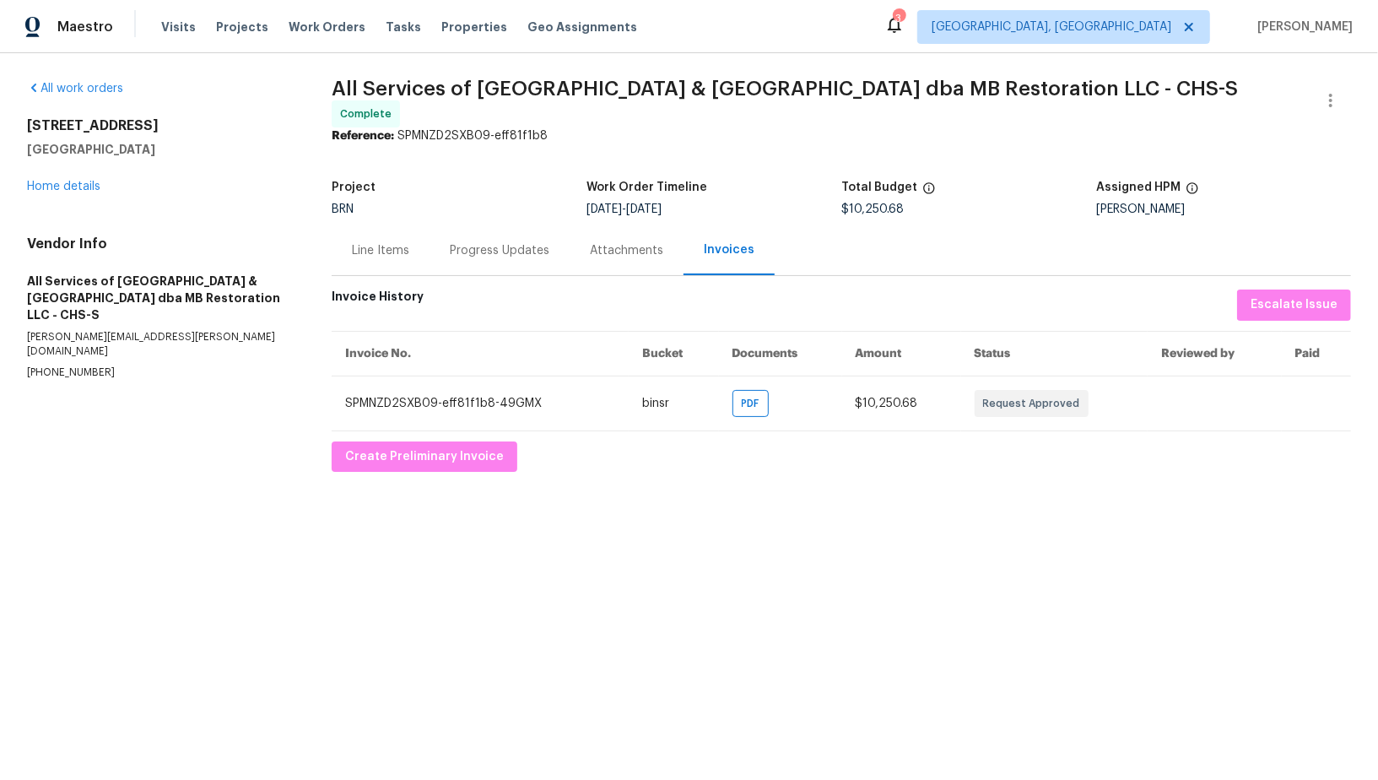
click at [478, 244] on div "Progress Updates" at bounding box center [500, 250] width 100 height 17
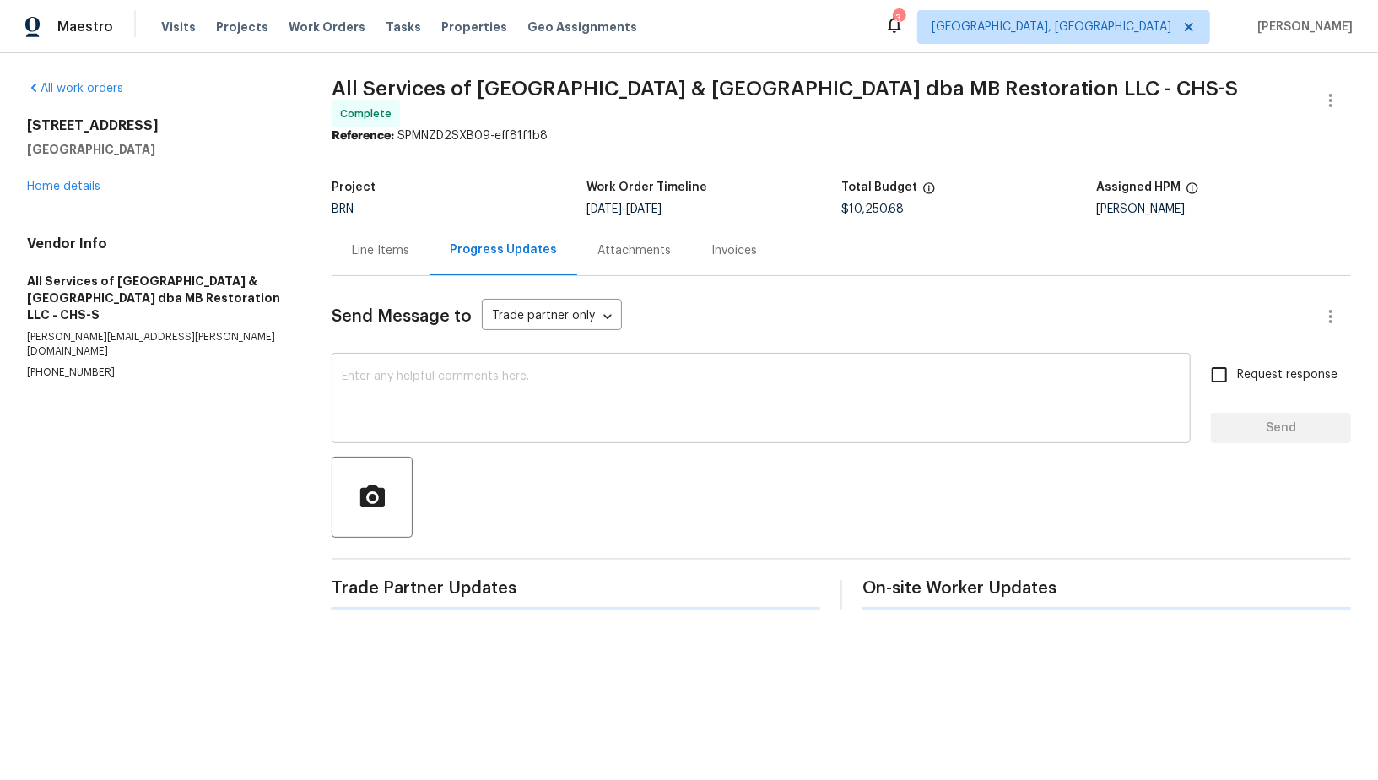
click at [363, 391] on textarea at bounding box center [761, 399] width 839 height 59
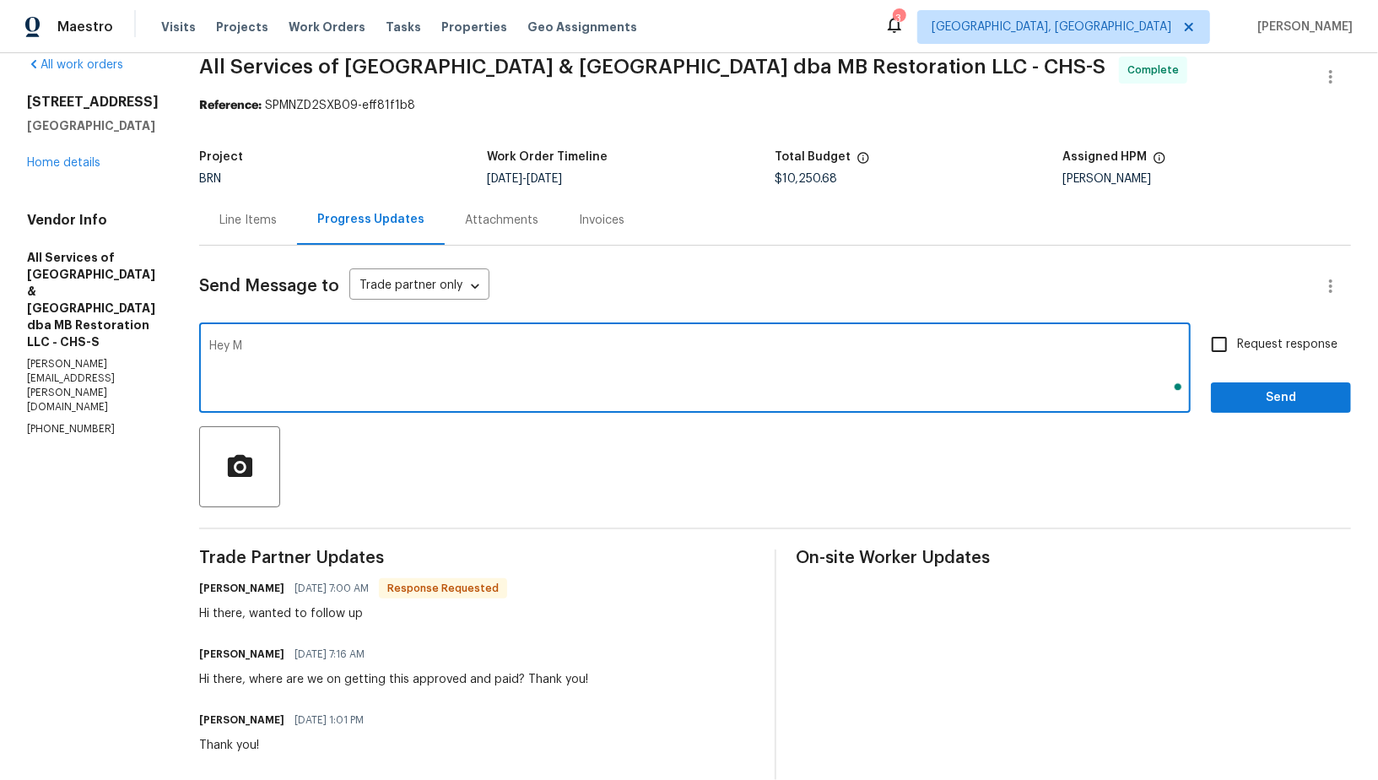
scroll to position [24, 0]
click at [289, 343] on textarea "Hey Matthew, You will receive the payment within a week." at bounding box center [694, 369] width 971 height 59
type textarea "Hey Matthew, you will receive the payment within a week."
click at [1241, 341] on span "Request response" at bounding box center [1287, 345] width 100 height 18
click at [1237, 341] on input "Request response" at bounding box center [1218, 343] width 35 height 35
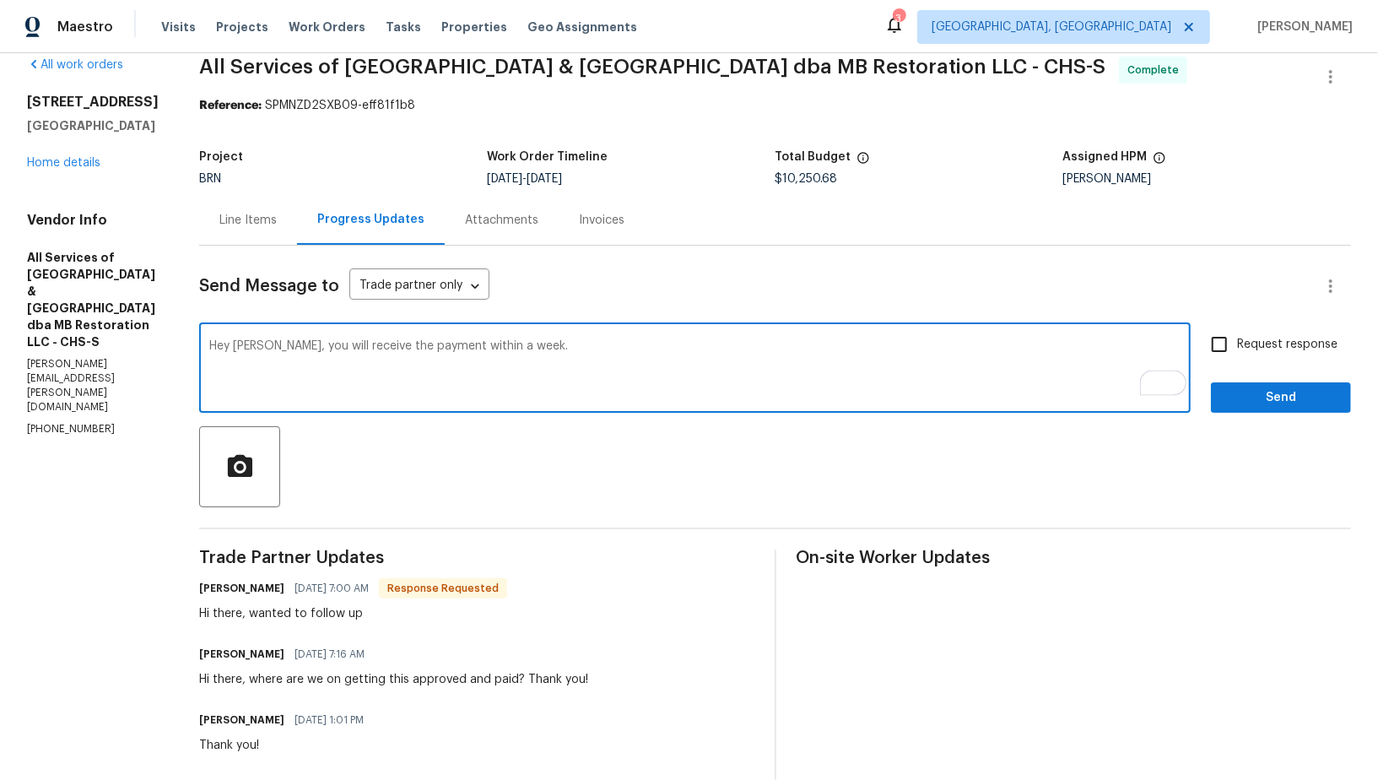
checkbox input "true"
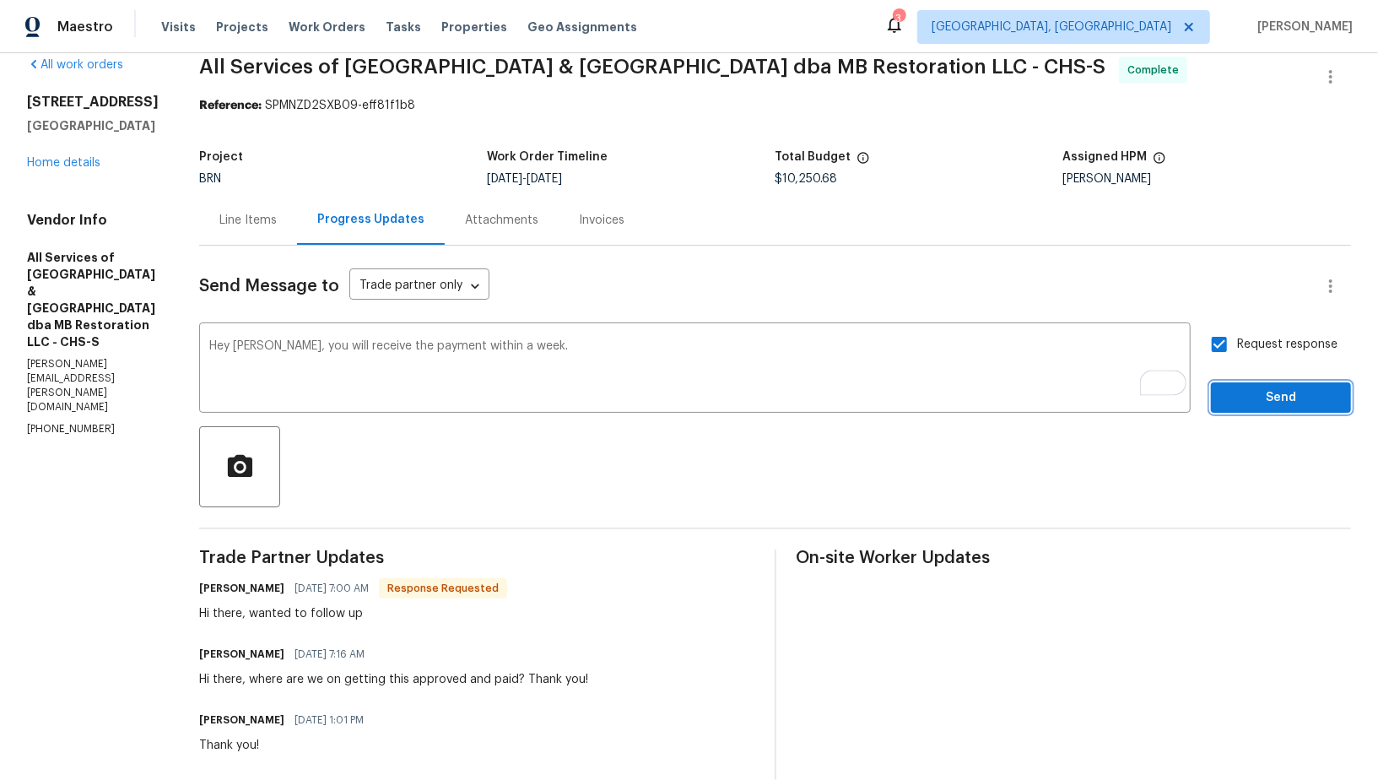
click at [1274, 409] on button "Send" at bounding box center [1281, 397] width 140 height 31
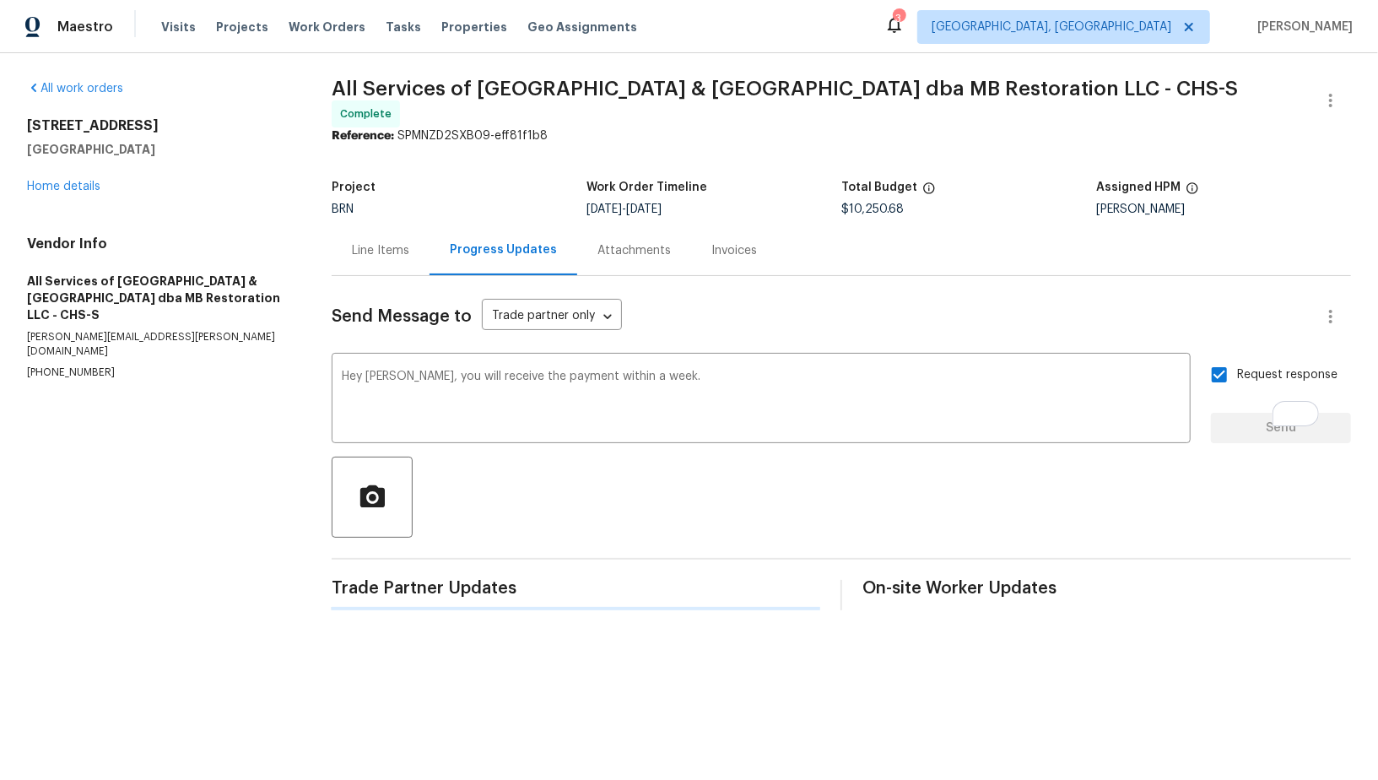
scroll to position [0, 0]
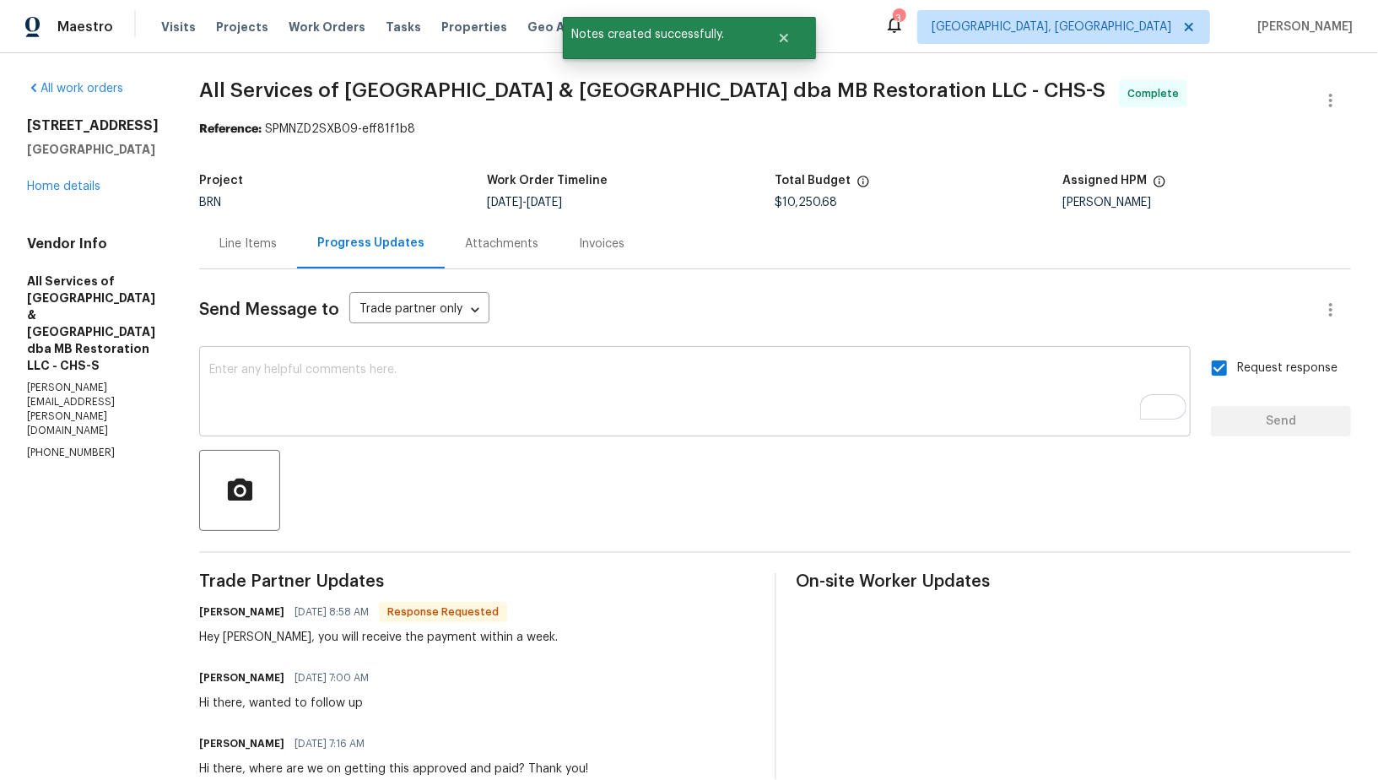
click at [344, 406] on textarea "To enrich screen reader interactions, please activate Accessibility in Grammarl…" at bounding box center [694, 393] width 971 height 59
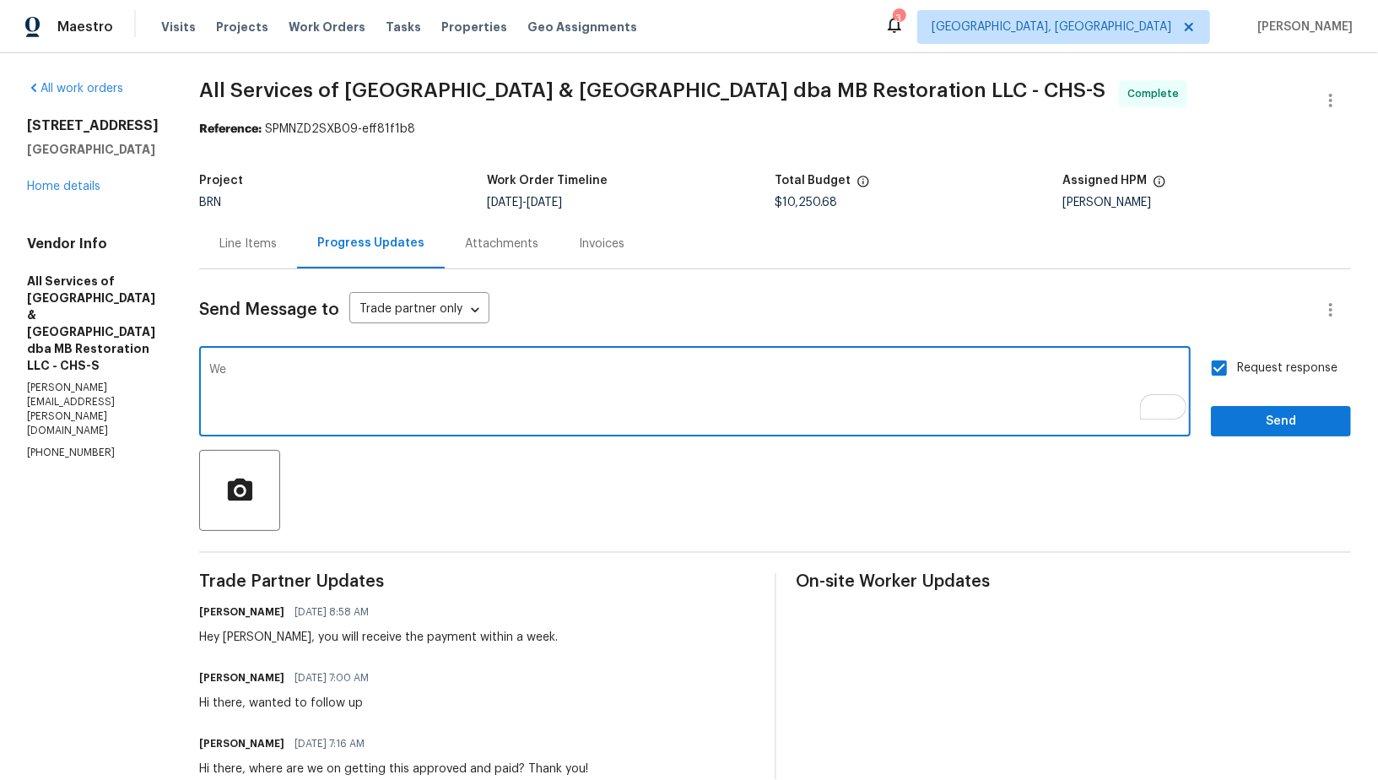
paste textarea "The BA says with regards to the mold test results provided, these don’t show a …"
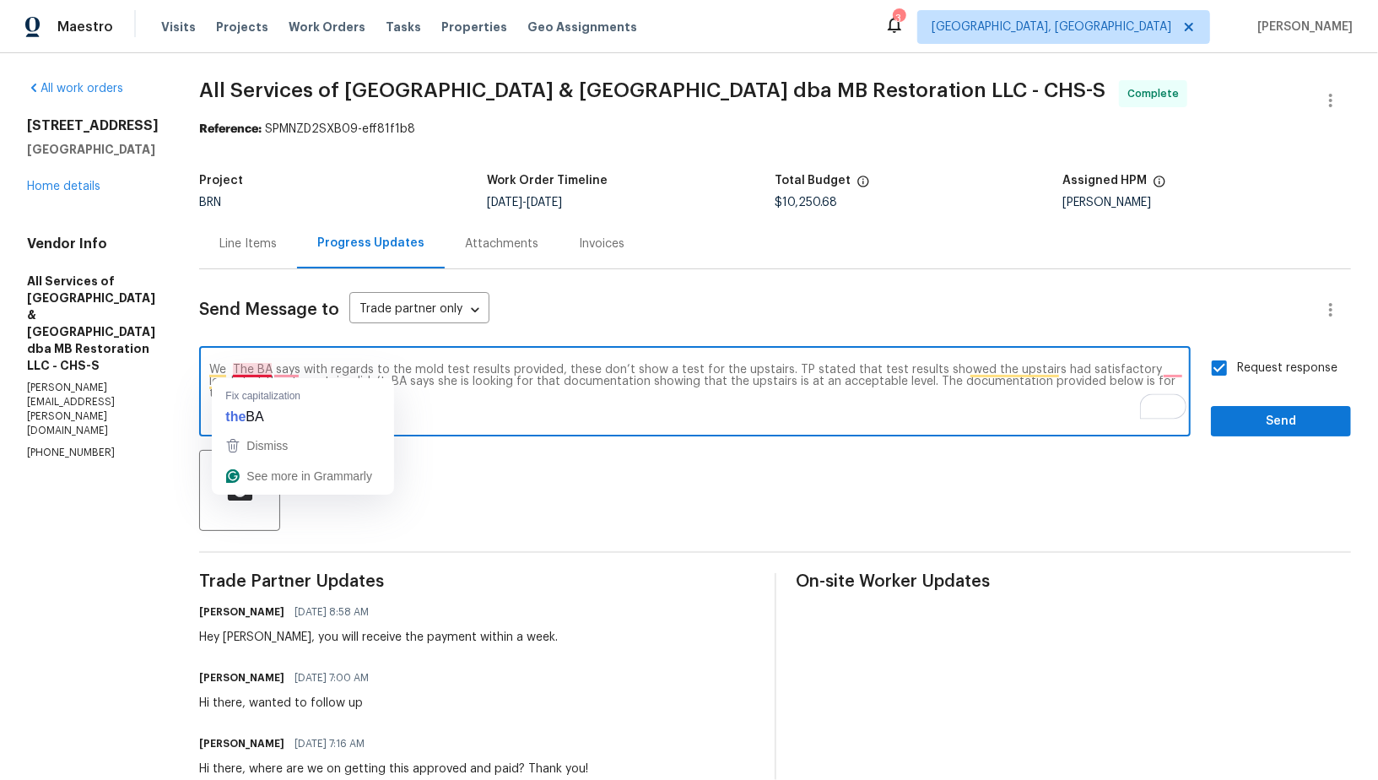
click at [223, 369] on textarea "We The BA says with regards to the mold test results provided, these don’t show…" at bounding box center [694, 393] width 971 height 59
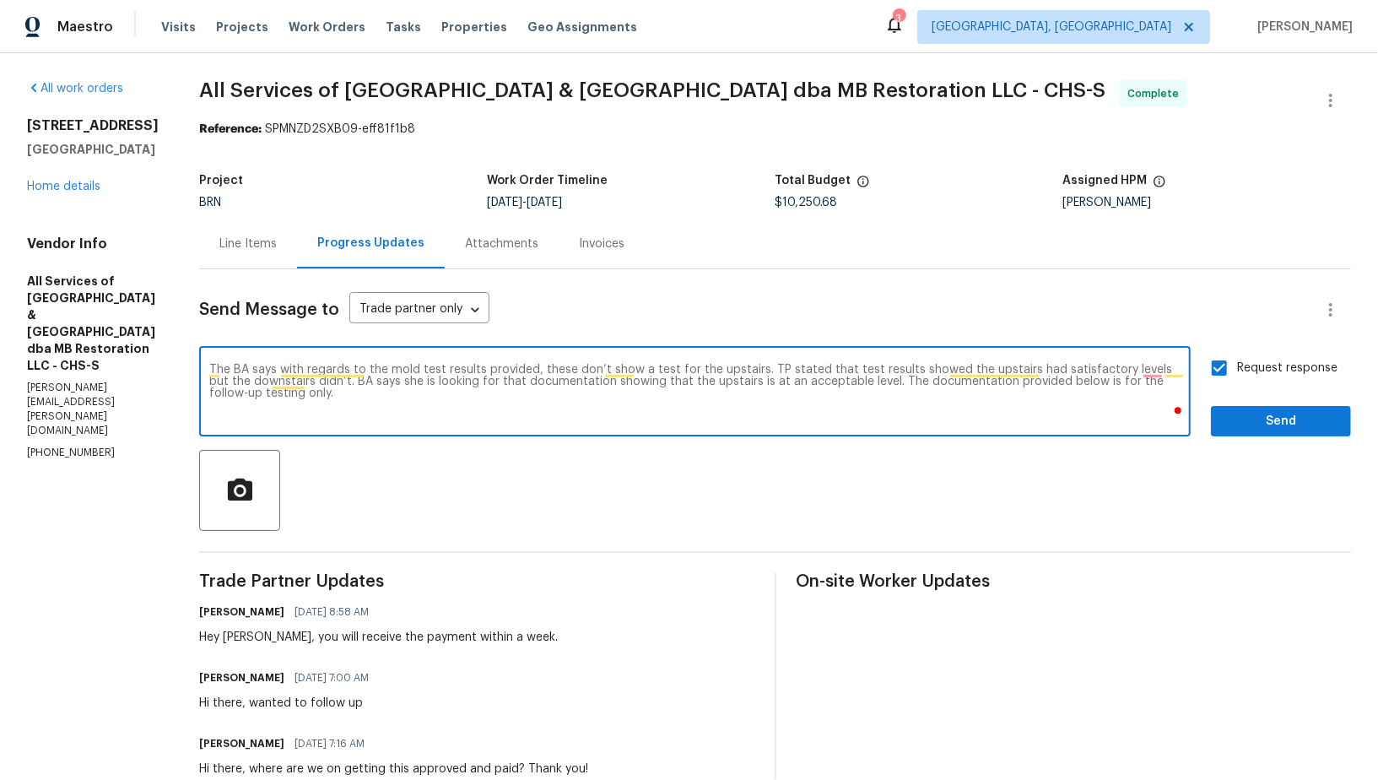
click at [308, 400] on textarea "The BA says with regards to the mold test results provided, these don’t show a …" at bounding box center [694, 393] width 971 height 59
type textarea "The BA says with regards to the mold test results provided, these don’t show a …"
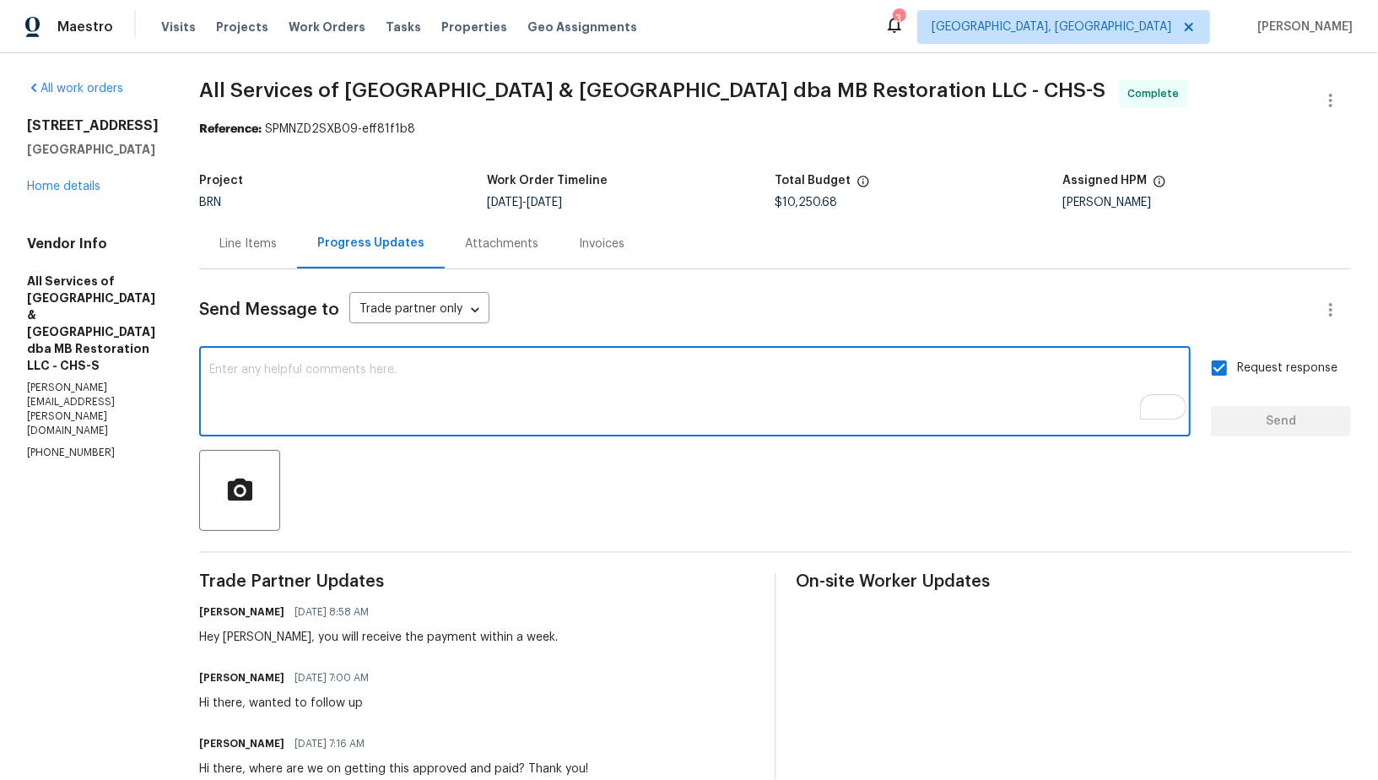
paste textarea "The BA mentioned that the mold test results provided do not include testing for…"
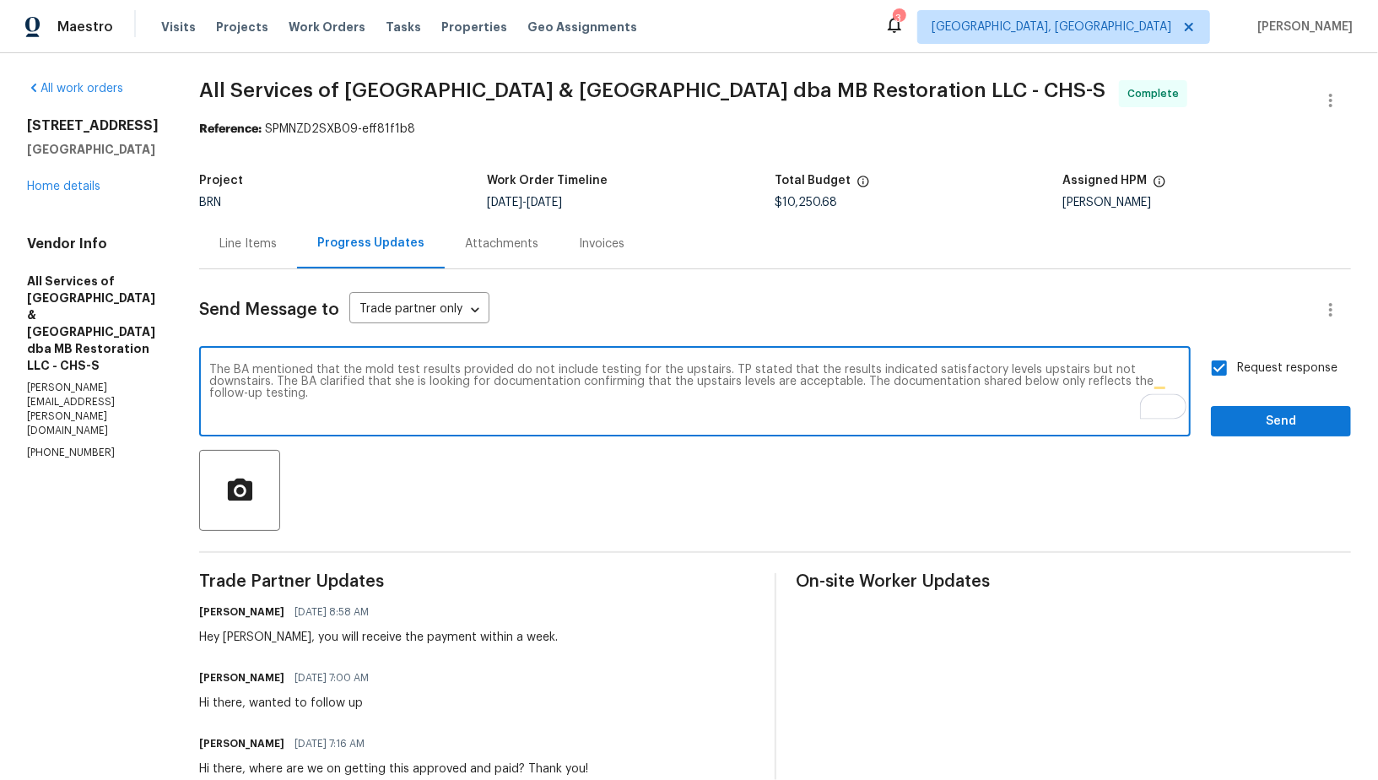
click at [221, 370] on textarea "The BA mentioned that the mold test results provided do not include testing for…" at bounding box center [694, 393] width 971 height 59
drag, startPoint x: 693, startPoint y: 367, endPoint x: 1147, endPoint y: 370, distance: 453.1
click at [1147, 370] on textarea "BA mentioned that the mold test results provided do not include testing for the…" at bounding box center [694, 393] width 971 height 59
click at [728, 387] on textarea "BA mentioned that the mold test results provided do not include testing for the…" at bounding box center [694, 393] width 971 height 59
click at [695, 386] on textarea "BA mentioned that the mold test results provided do not include testing for the…" at bounding box center [694, 393] width 971 height 59
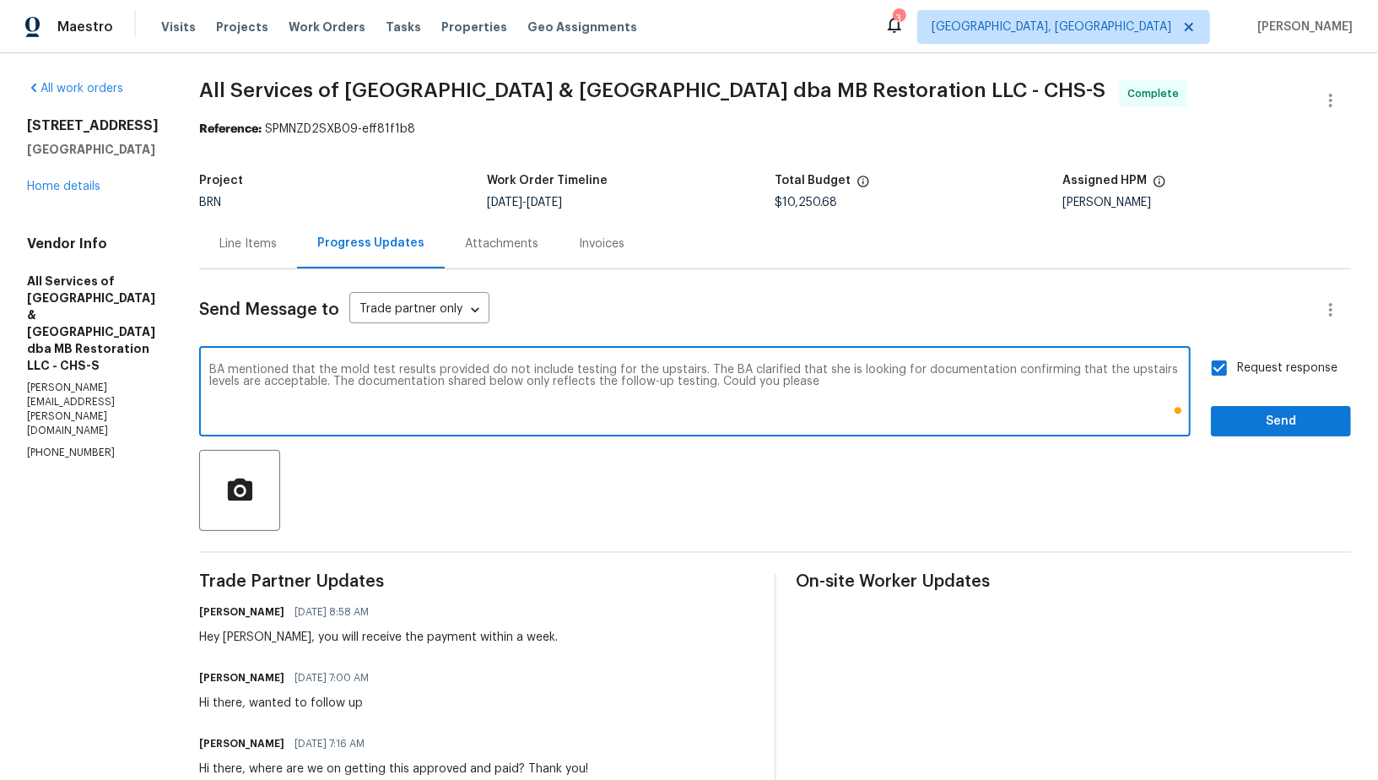
paste textarea "clarify if the results should reflect clear levels upstairs as well"
click at [1021, 381] on textarea "BA mentioned that the mold test results provided do not include testing for the…" at bounding box center [694, 393] width 971 height 59
click at [1109, 381] on textarea "BA mentioned that the mold test results provided do not include testing for the…" at bounding box center [694, 393] width 971 height 59
click at [1031, 380] on textarea "BA mentioned that the mold test results provided do not include testing for the…" at bounding box center [694, 393] width 971 height 59
type textarea "BA mentioned that the mold test results provided do not include testing for the…"
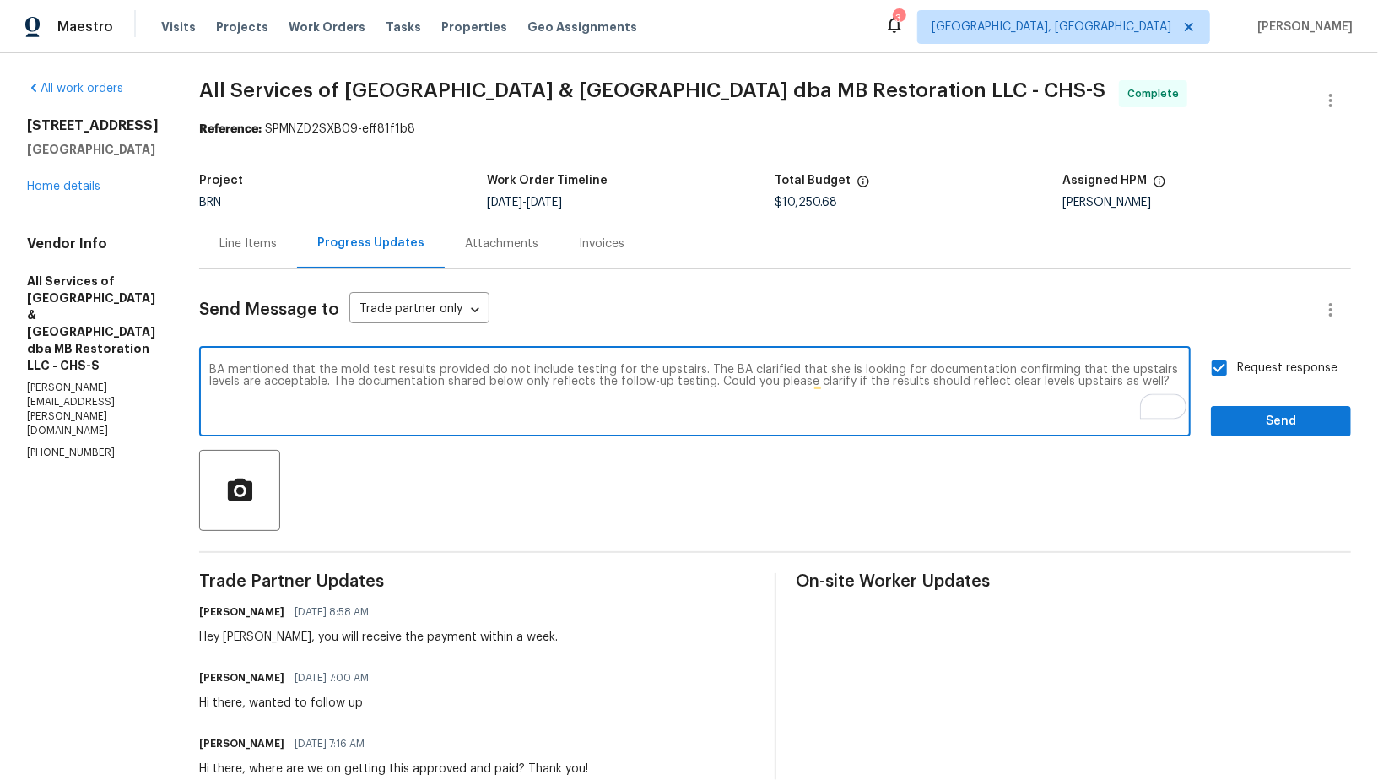
click at [1217, 364] on input "Request response" at bounding box center [1218, 367] width 35 height 35
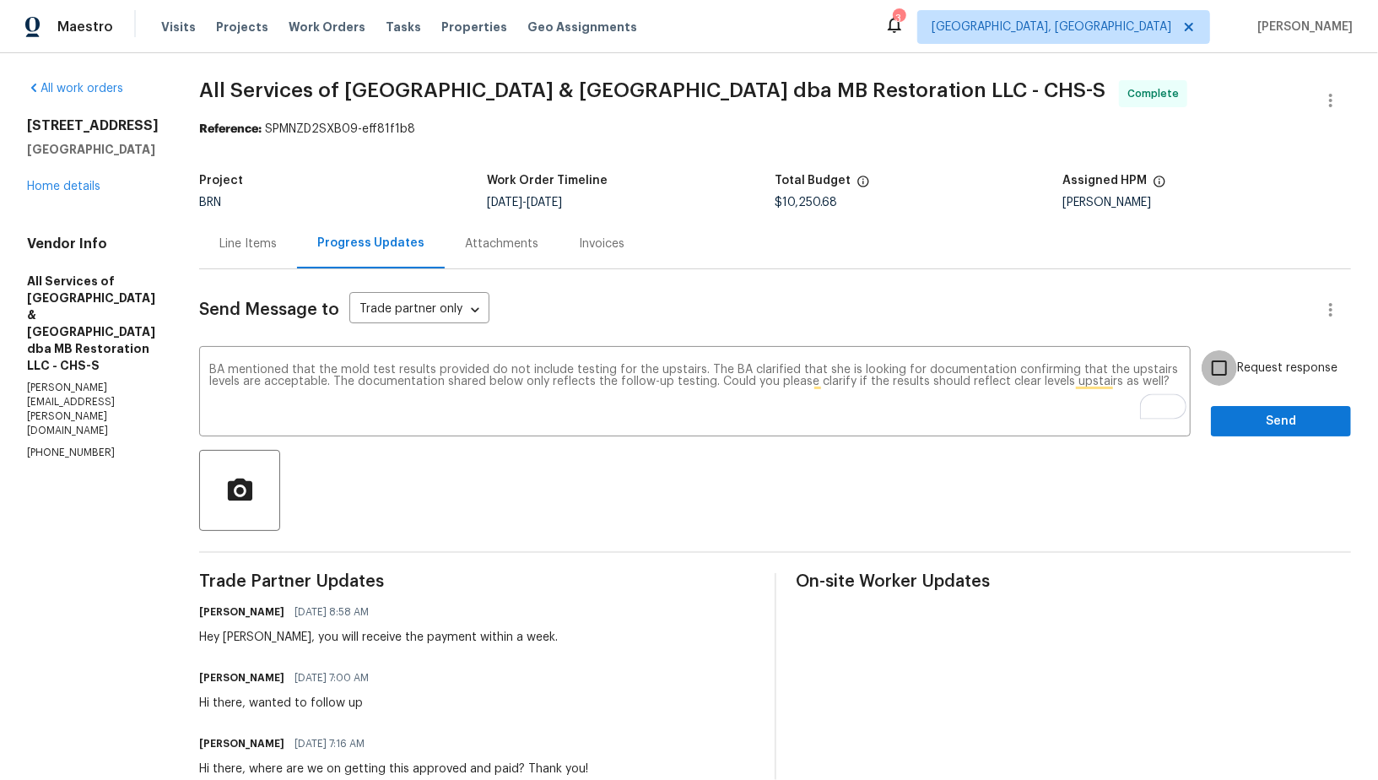
click at [1217, 369] on input "Request response" at bounding box center [1218, 367] width 35 height 35
checkbox input "true"
click at [1251, 423] on span "Send" at bounding box center [1280, 421] width 113 height 21
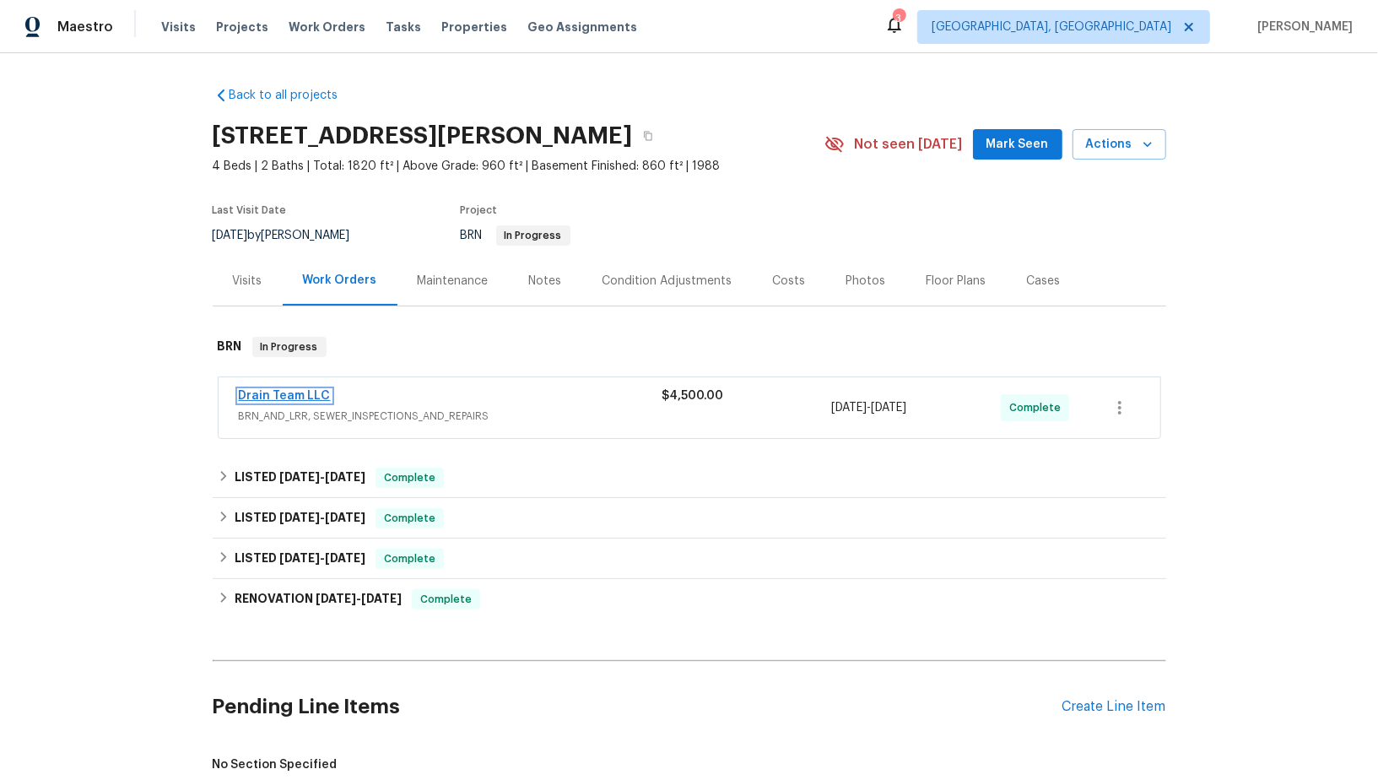
click at [278, 391] on link "Drain Team LLC" at bounding box center [285, 396] width 92 height 12
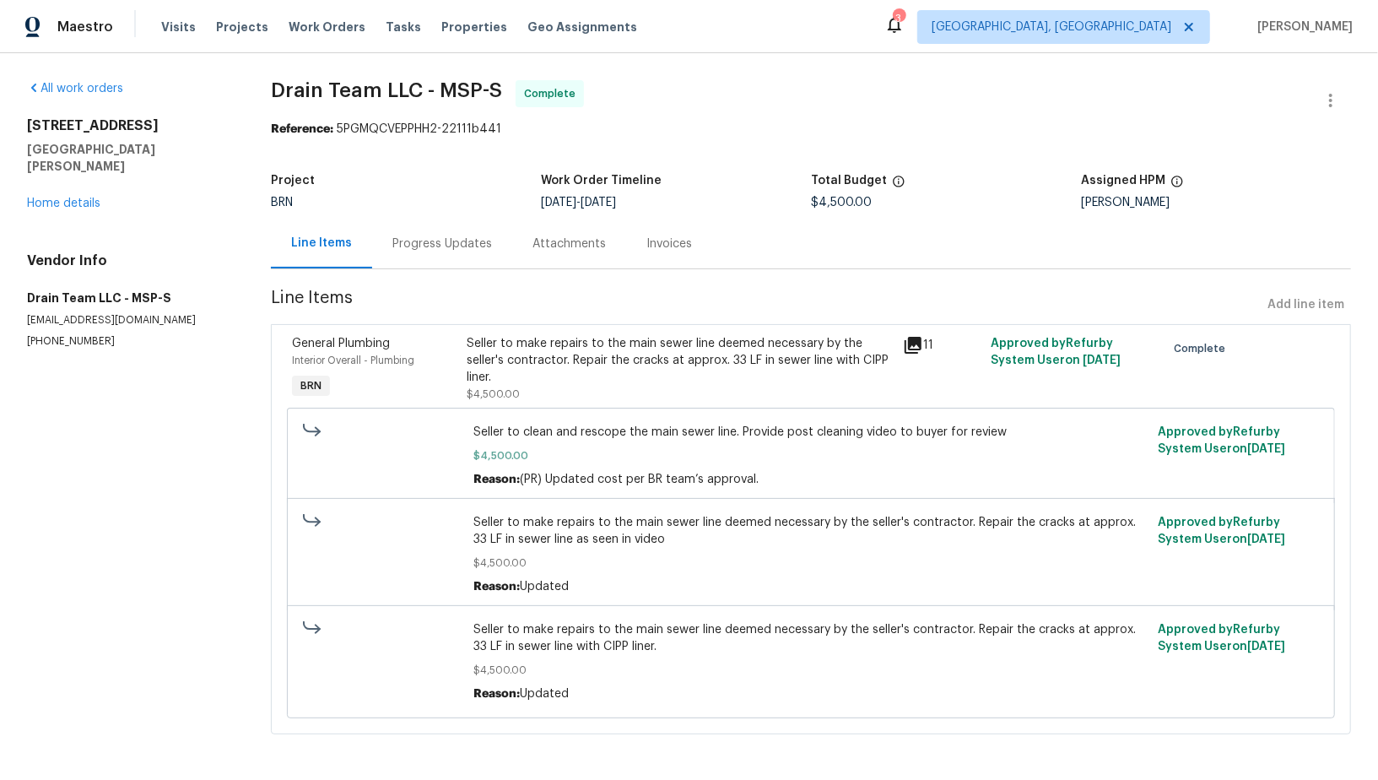
click at [450, 238] on div "Progress Updates" at bounding box center [442, 243] width 100 height 17
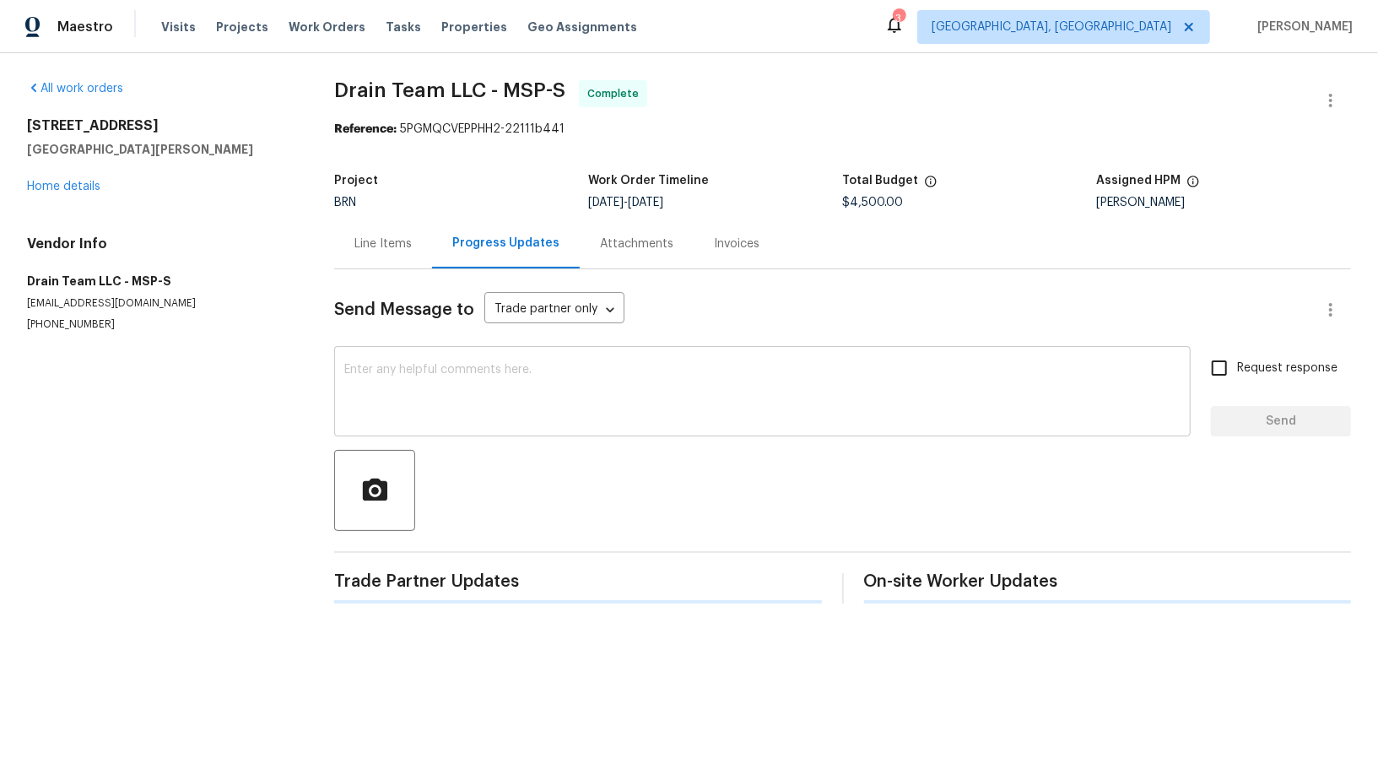
click at [487, 364] on textarea at bounding box center [762, 393] width 836 height 59
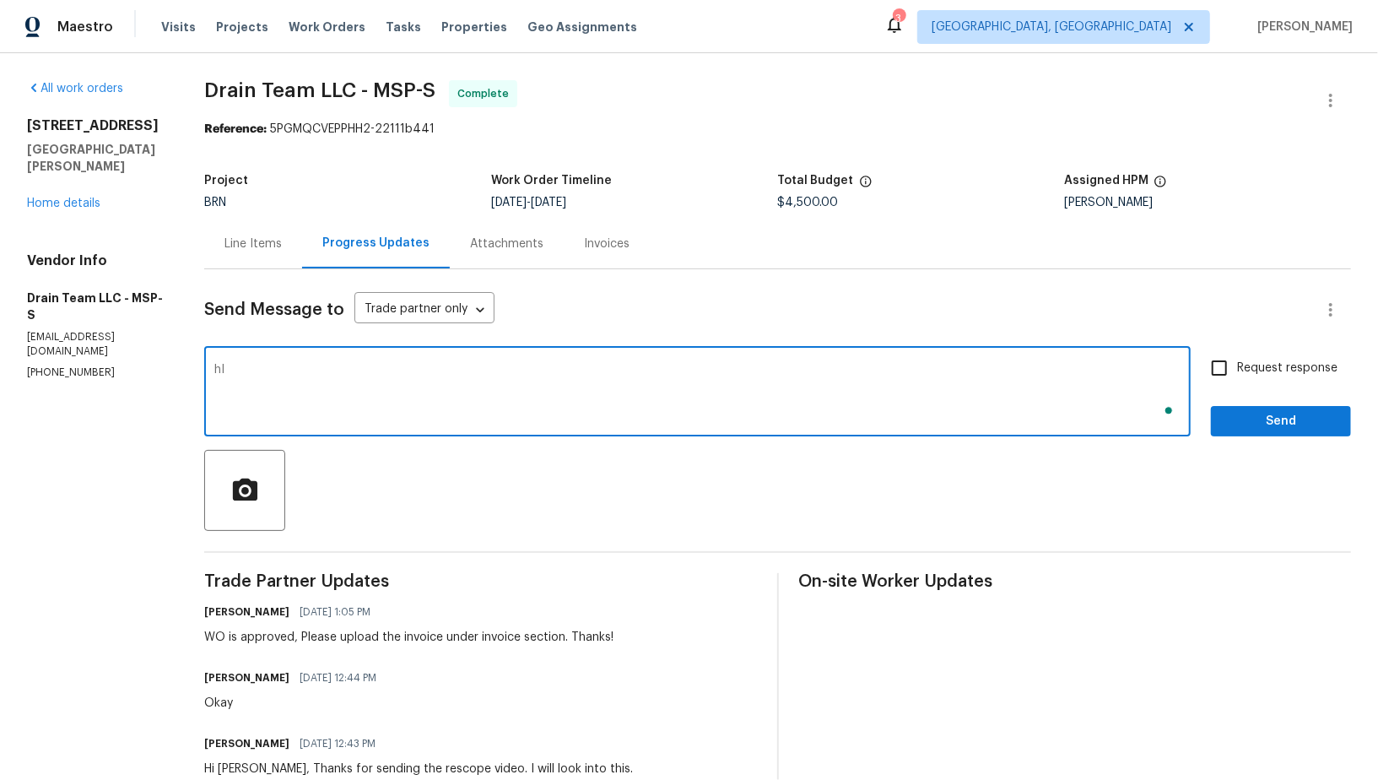
type textarea "h"
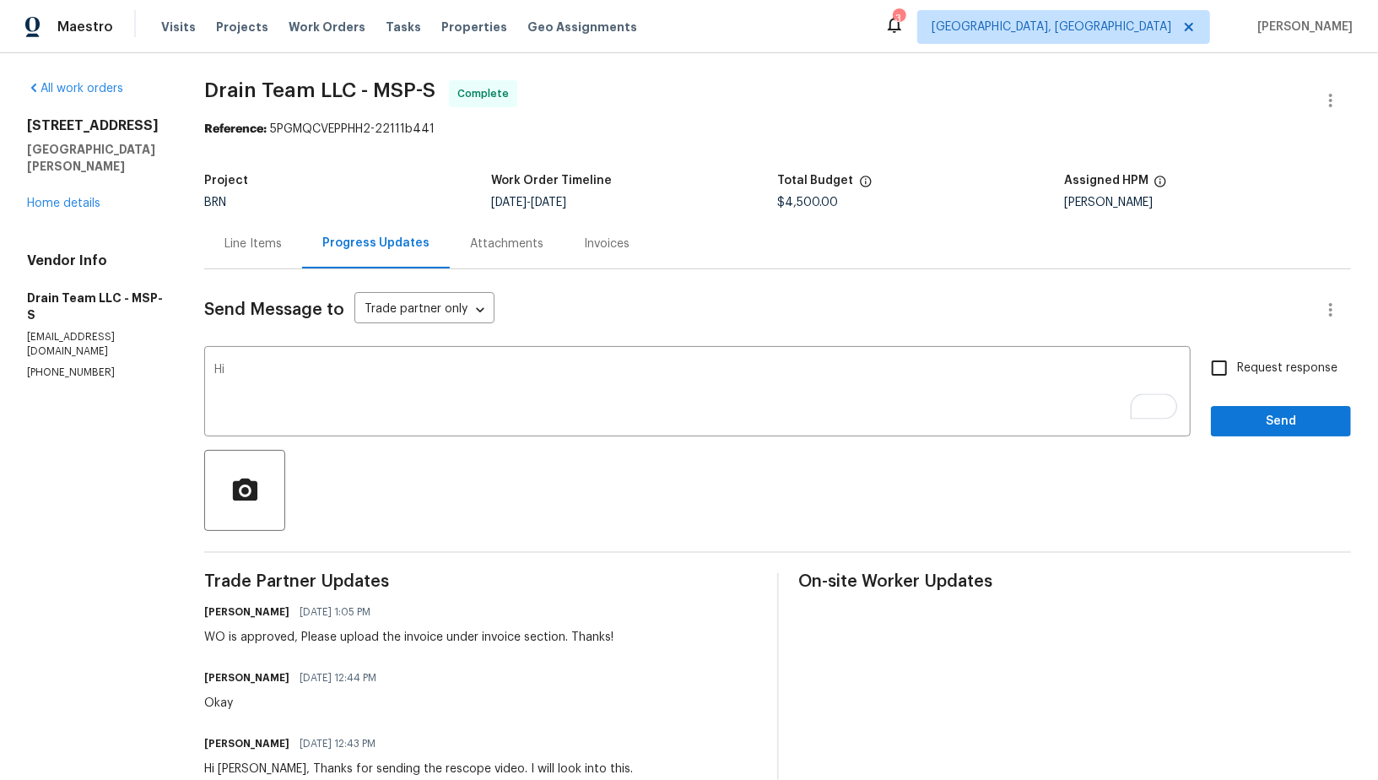
drag, startPoint x: 245, startPoint y: 676, endPoint x: 270, endPoint y: 676, distance: 25.3
click at [270, 676] on div "Sonpao Yang [DATE] 12:44 PM" at bounding box center [295, 678] width 182 height 24
drag, startPoint x: 273, startPoint y: 683, endPoint x: 246, endPoint y: 683, distance: 27.0
click at [246, 683] on div "Sonpao Yang [DATE] 12:44 PM" at bounding box center [295, 678] width 182 height 24
copy h6 "[PERSON_NAME]"
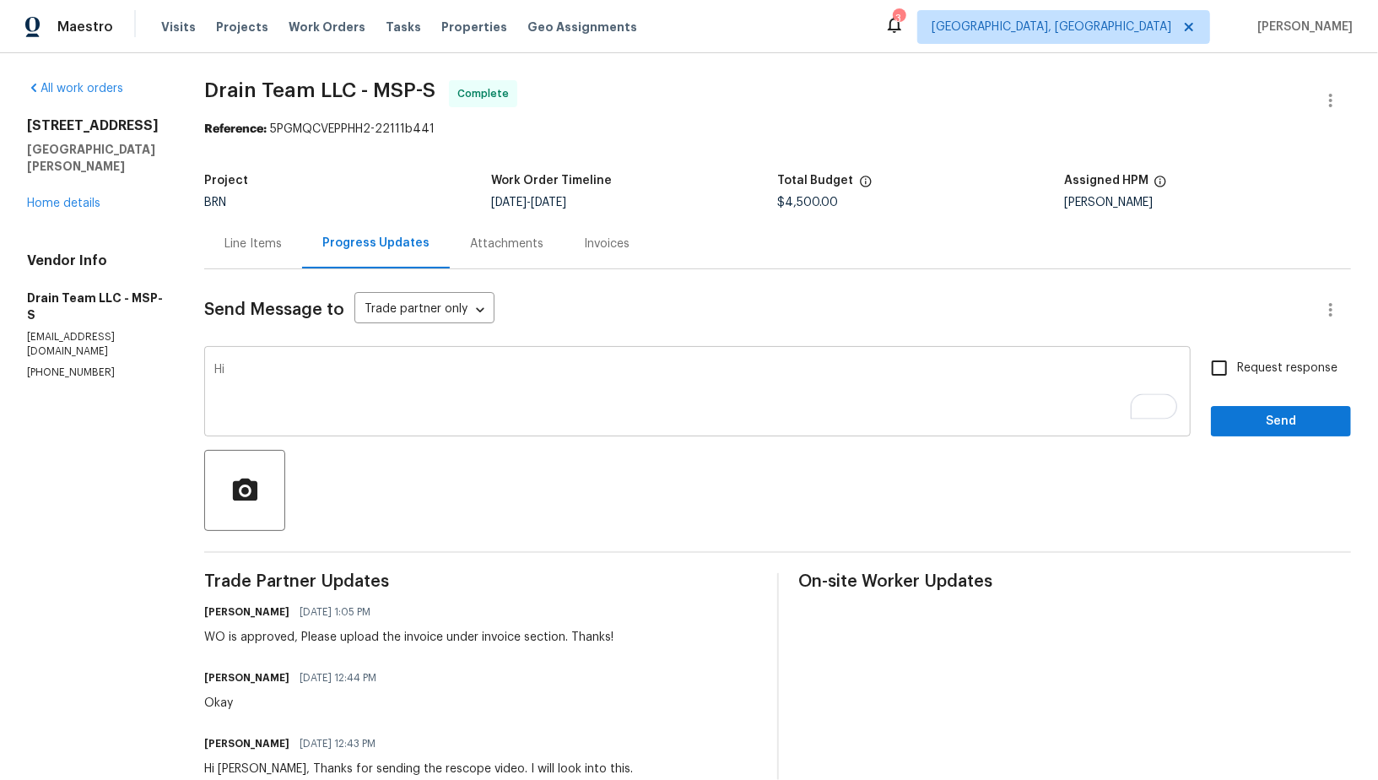
click at [247, 376] on textarea "Hi" at bounding box center [697, 393] width 966 height 59
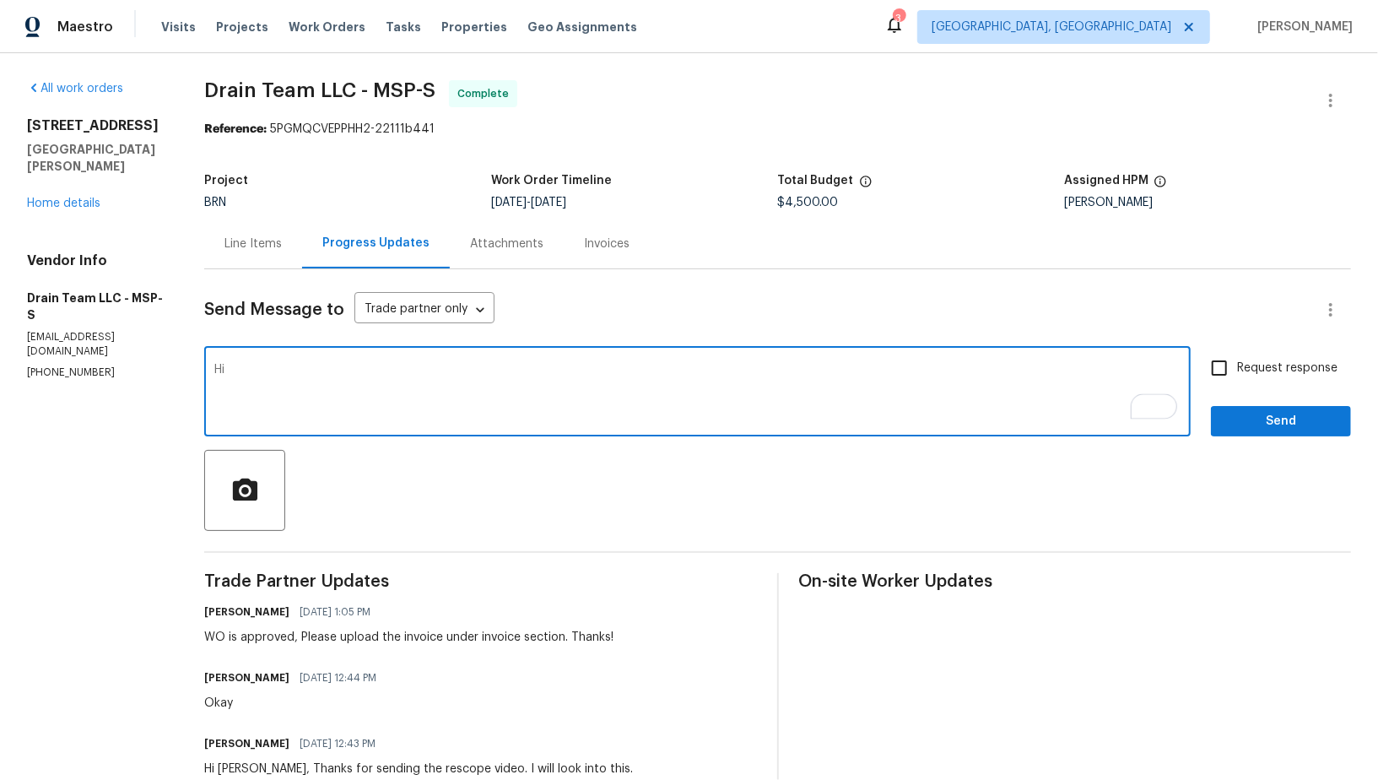
paste textarea "[PERSON_NAME]"
paste textarea "BA is requesting a lien waiver. A"
drag, startPoint x: 346, startPoint y: 373, endPoint x: 374, endPoint y: 372, distance: 27.9
click at [373, 372] on textarea "Hi Yang, Buyer agent is BA is requesting a lien waiver. A" at bounding box center [697, 393] width 966 height 59
click at [521, 375] on textarea "Hi Yang, Buyer agent is requesting a lien waiver. A" at bounding box center [697, 393] width 966 height 59
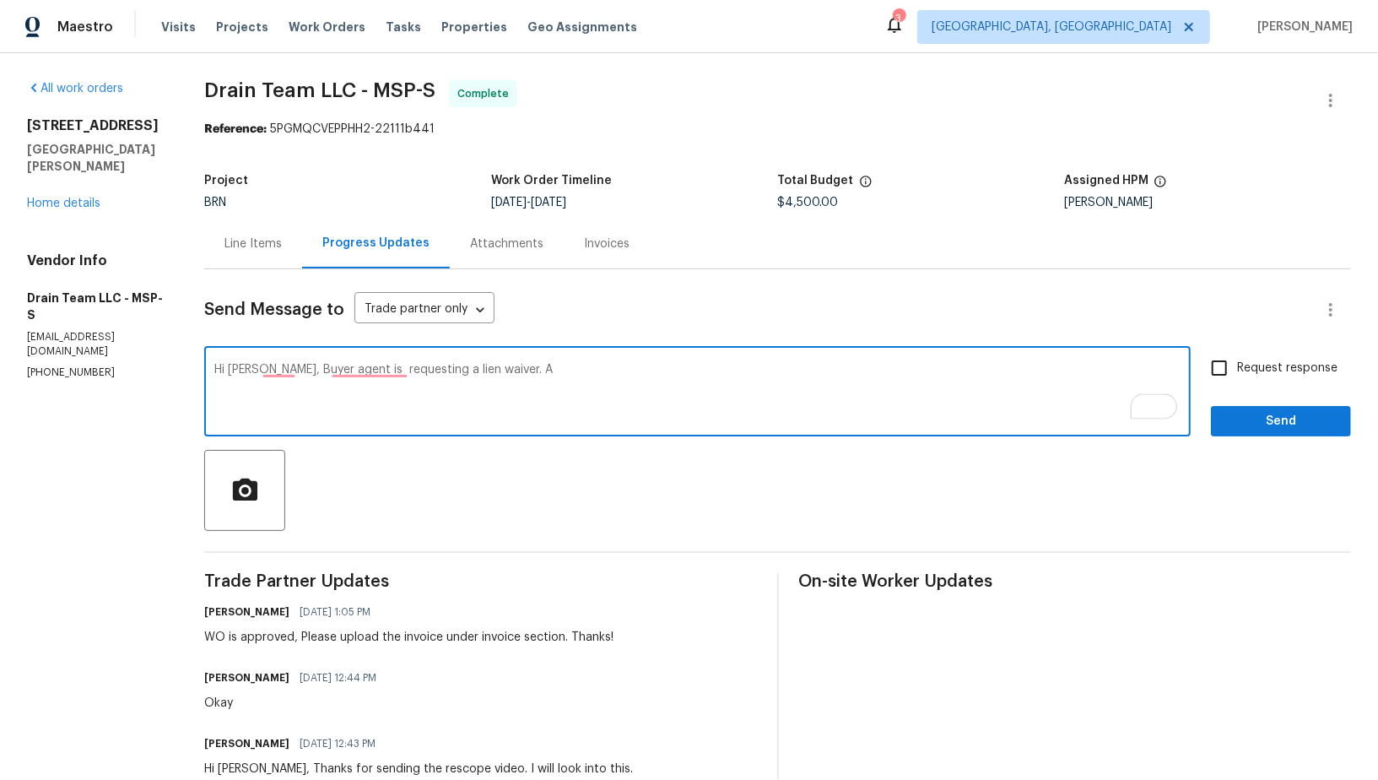
click at [376, 375] on textarea "Hi Yang, Buyer agent is requesting a lien waiver. A" at bounding box center [697, 393] width 966 height 59
click at [360, 366] on textarea "Hi Yang, Buyer agent is requesting a lien waiver. A" at bounding box center [697, 393] width 966 height 59
click at [523, 369] on textarea "Hi Yang, Buyer agent is requesting a lien waiver. A" at bounding box center [697, 393] width 966 height 59
type textarea "Hi Yang, Buyer agent is requesting a lien waiver. Could you please help me with…"
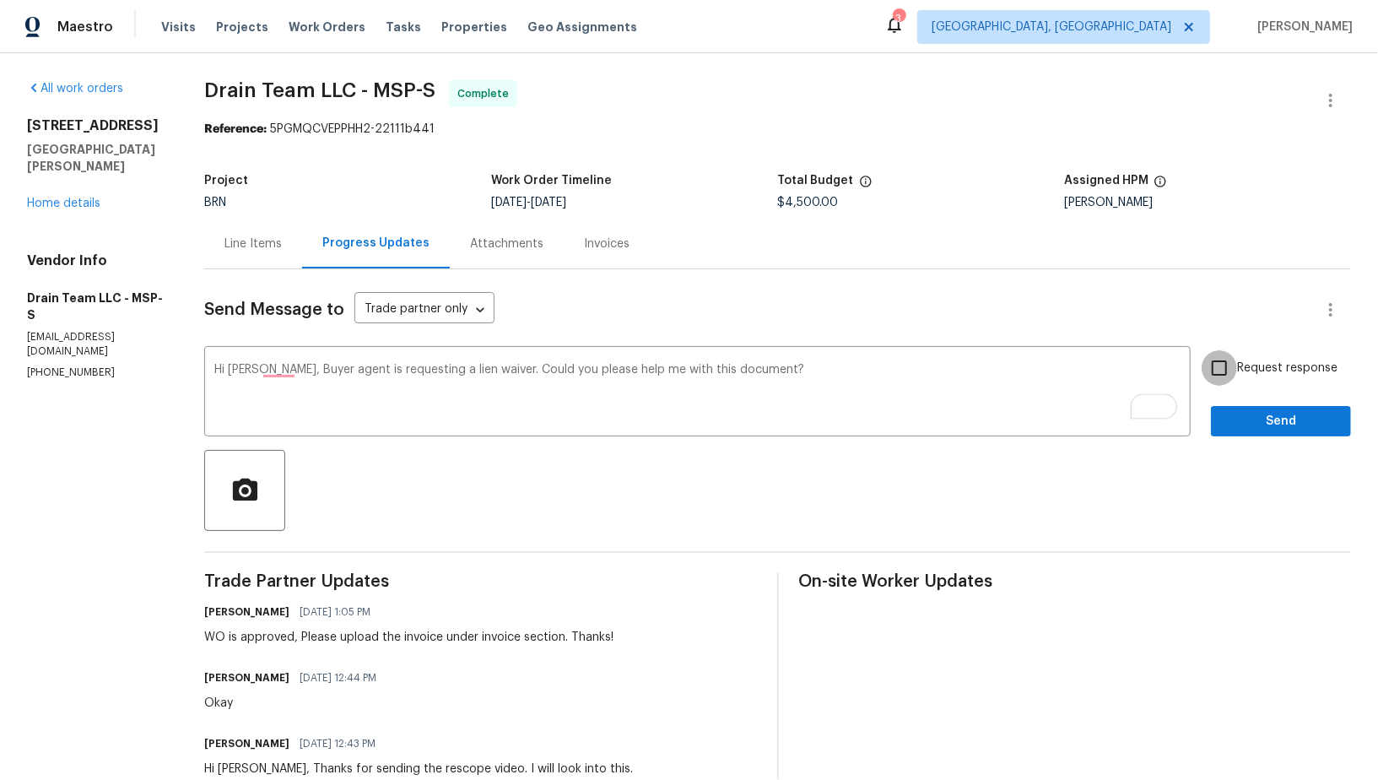
click at [1206, 368] on input "Request response" at bounding box center [1218, 367] width 35 height 35
checkbox input "true"
click at [1256, 421] on span "Send" at bounding box center [1280, 421] width 113 height 21
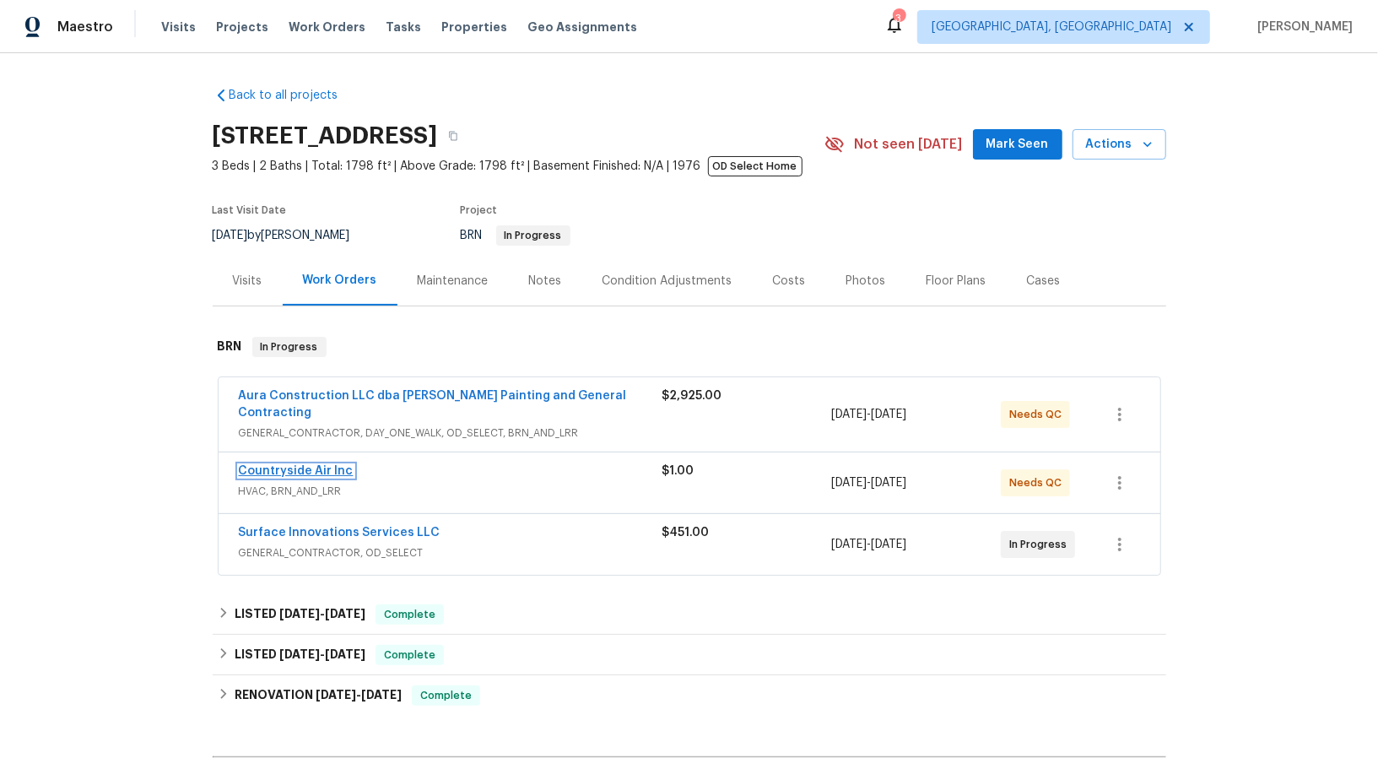
click at [294, 465] on link "Countryside Air Inc" at bounding box center [296, 471] width 115 height 12
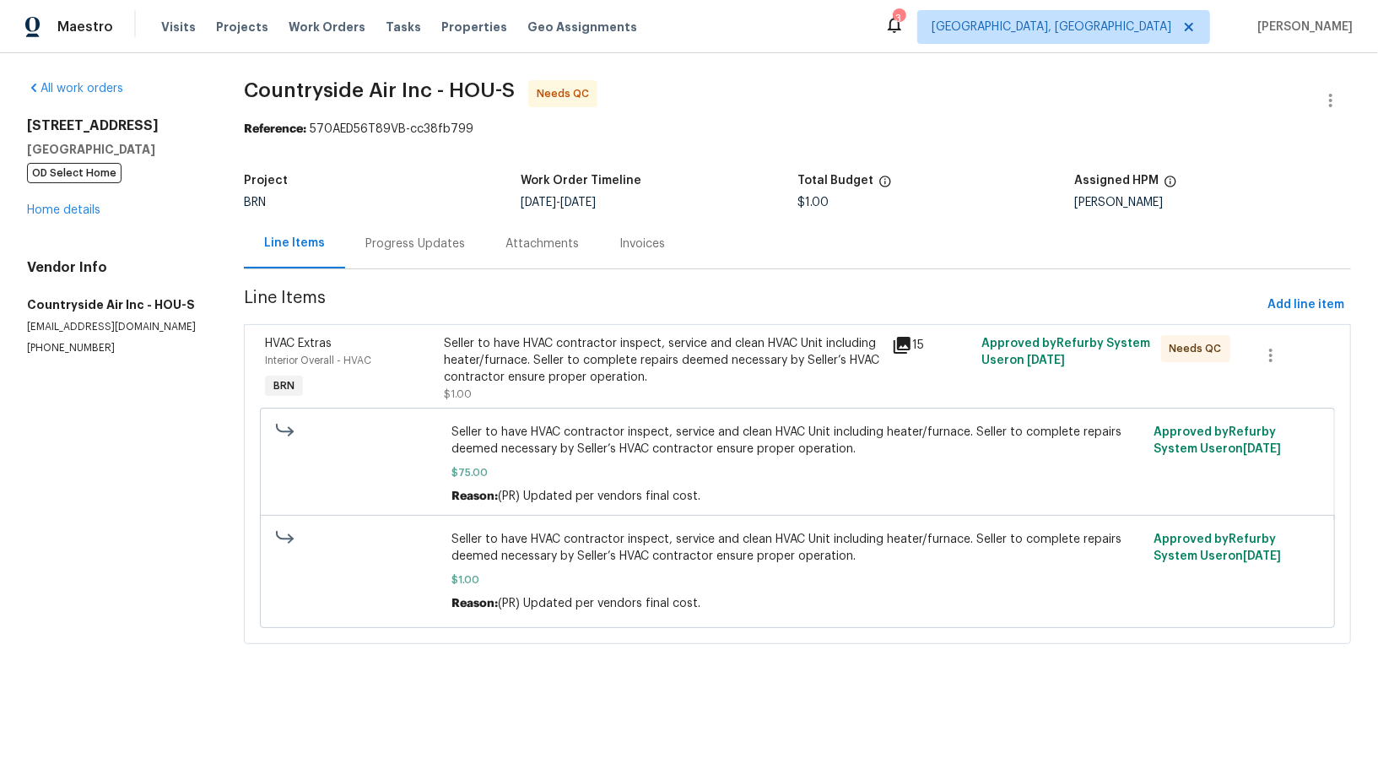
click at [553, 373] on div "Seller to have HVAC contractor inspect, service and clean HVAC Unit including h…" at bounding box center [663, 360] width 438 height 51
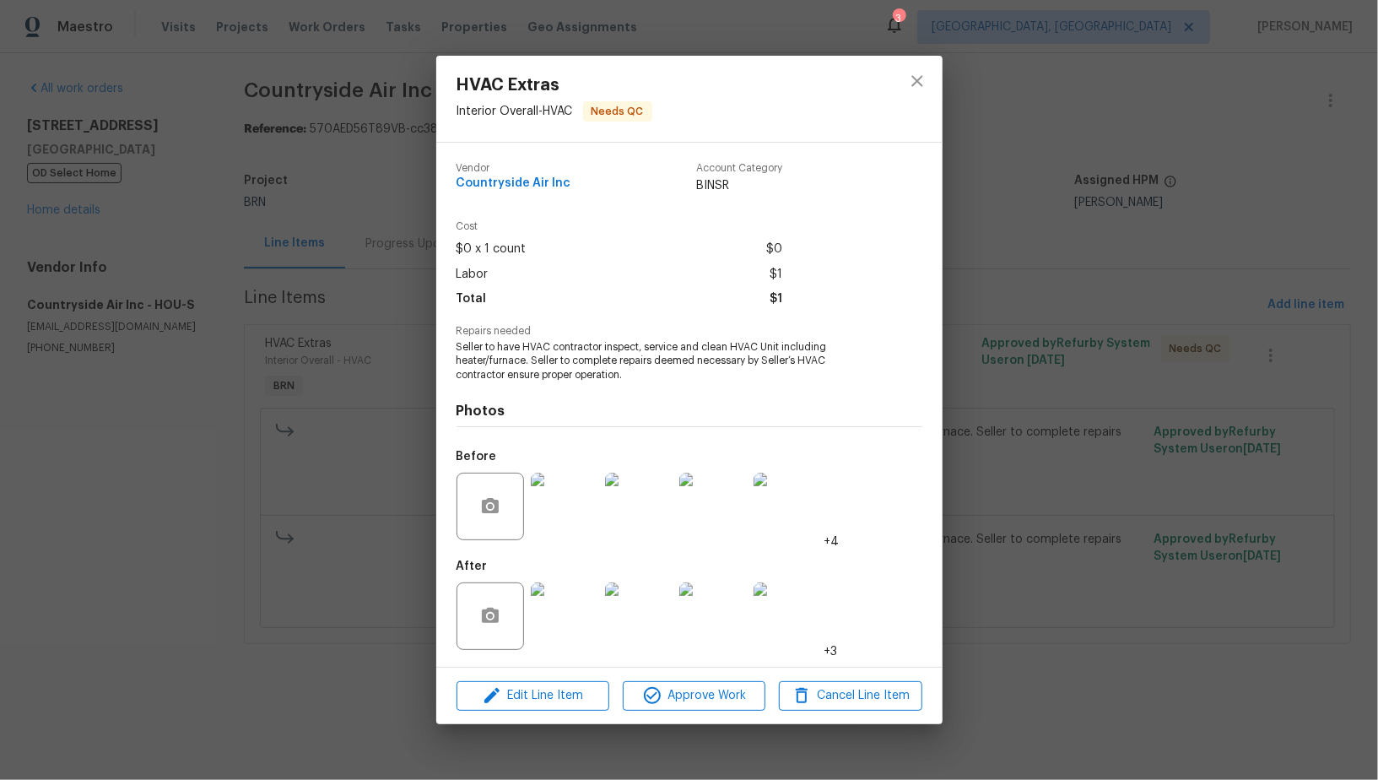
click at [578, 623] on img at bounding box center [564, 615] width 67 height 67
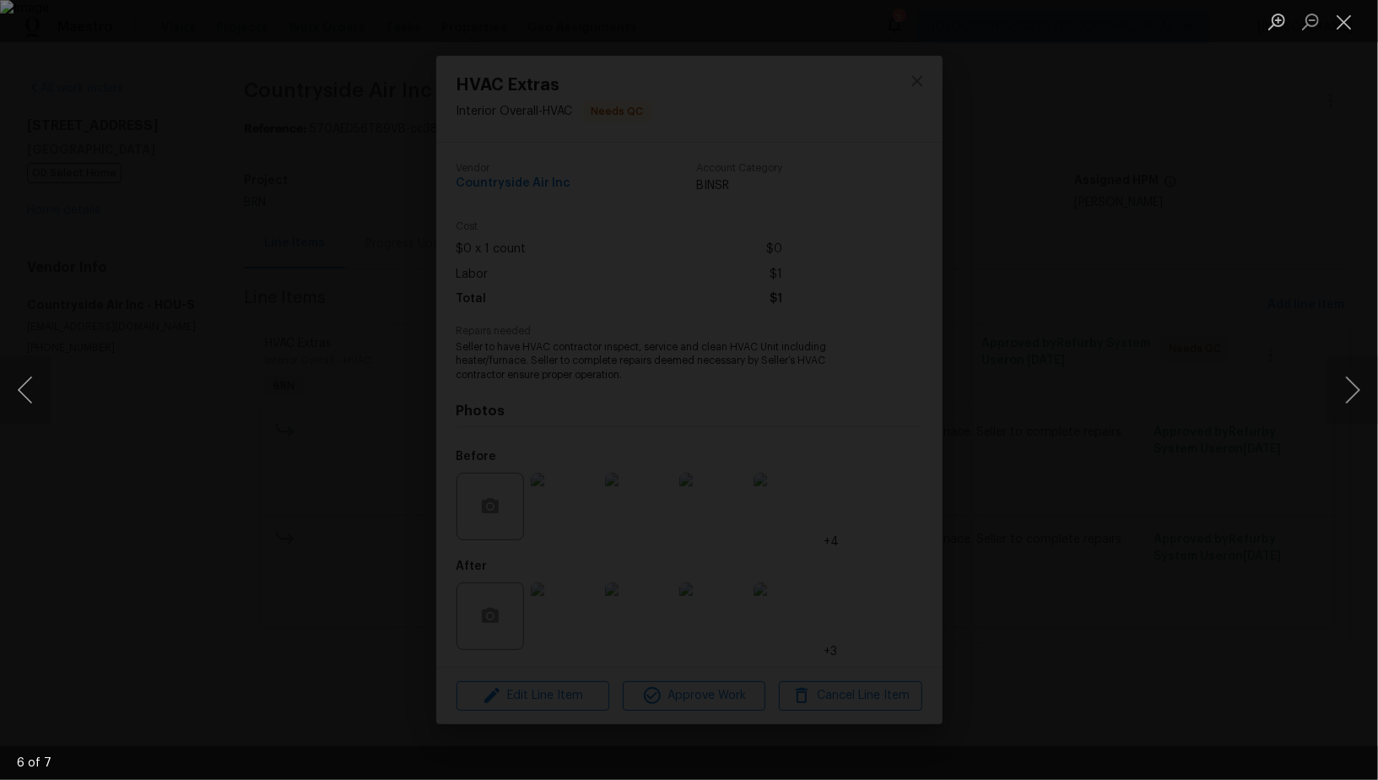
click at [1075, 483] on img "Lightbox" at bounding box center [689, 390] width 1378 height 780
click at [1159, 496] on div "Lightbox" at bounding box center [689, 390] width 1378 height 780
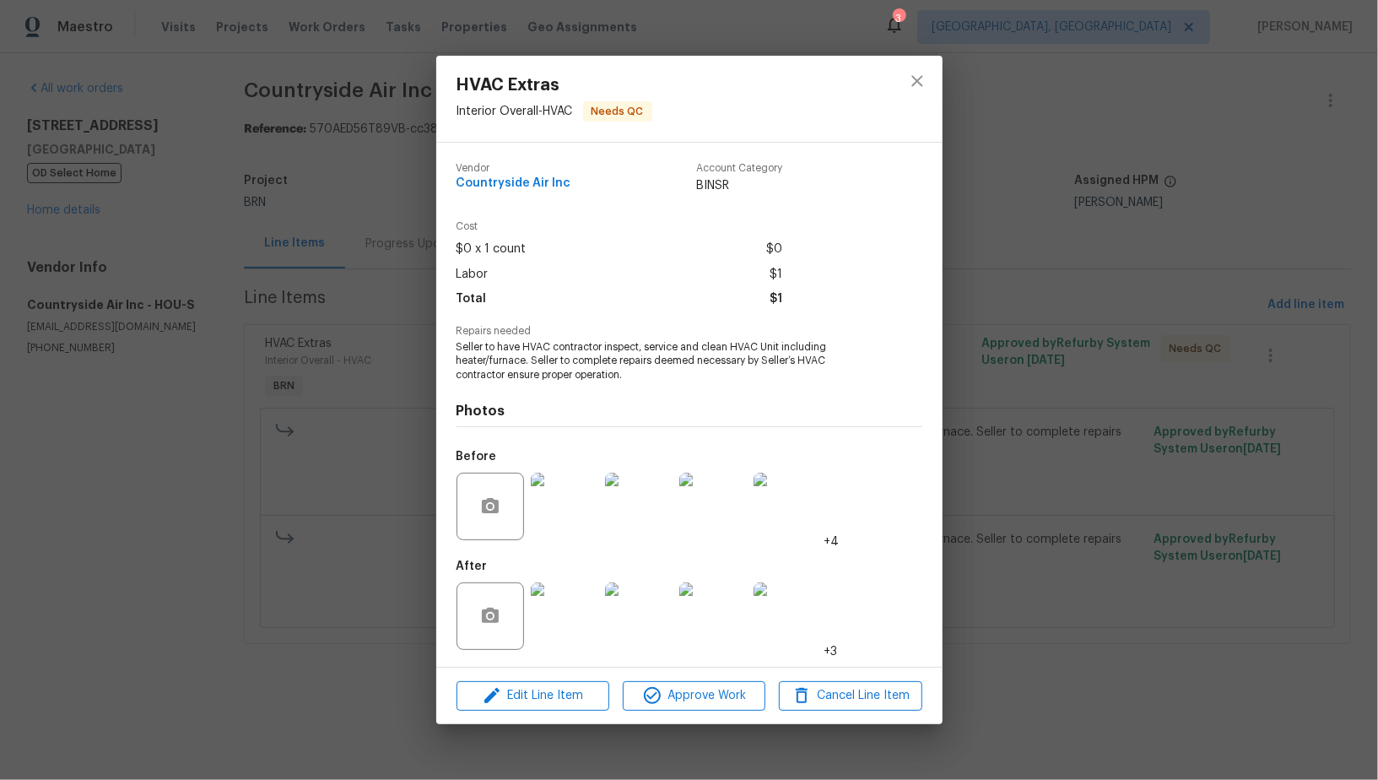
click at [1159, 496] on div "HVAC Extras Interior Overall - HVAC Needs QC Vendor Countryside Air Inc Account…" at bounding box center [689, 390] width 1378 height 780
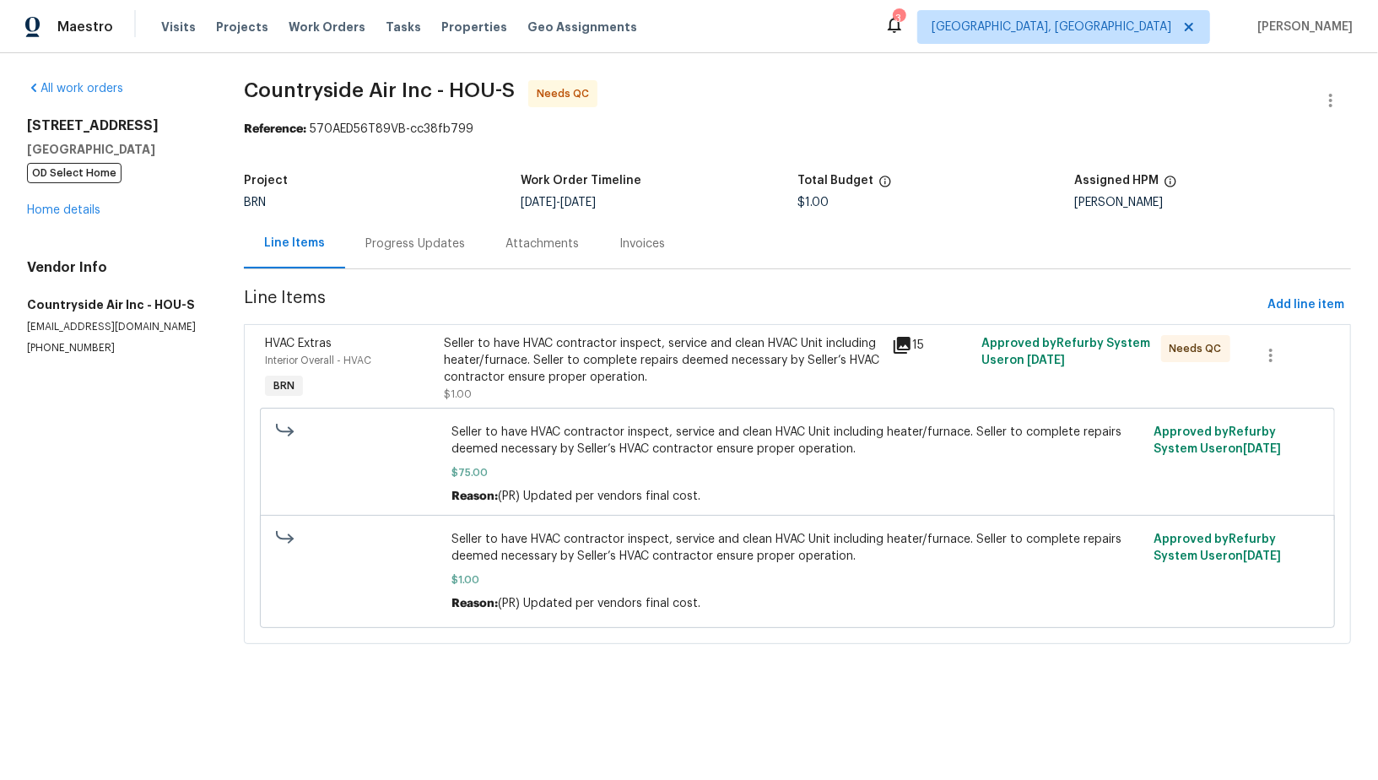
click at [572, 374] on div "Seller to have HVAC contractor inspect, service and clean HVAC Unit including h…" at bounding box center [663, 360] width 438 height 51
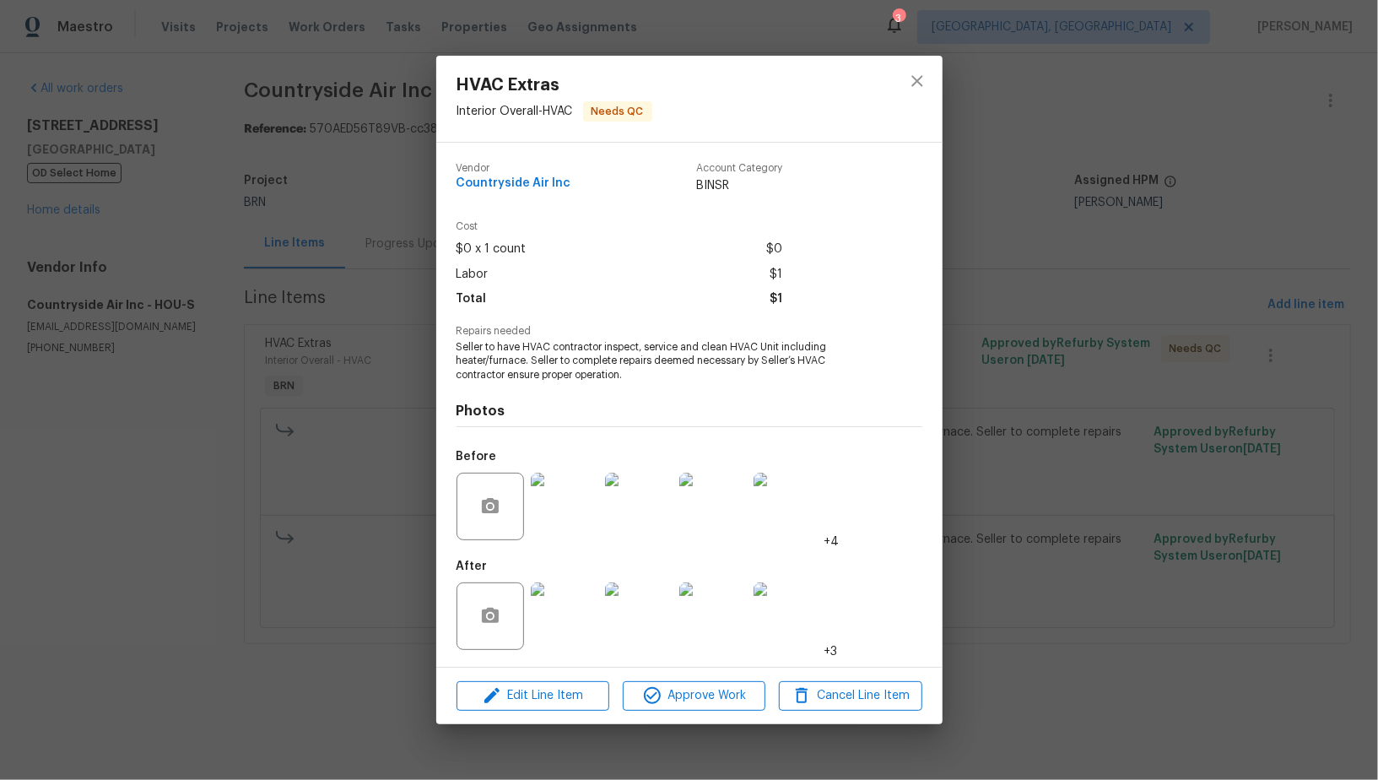
click at [694, 681] on div "Edit Line Item Approve Work Cancel Line Item" at bounding box center [689, 695] width 506 height 57
click at [715, 707] on button "Approve Work" at bounding box center [694, 696] width 143 height 30
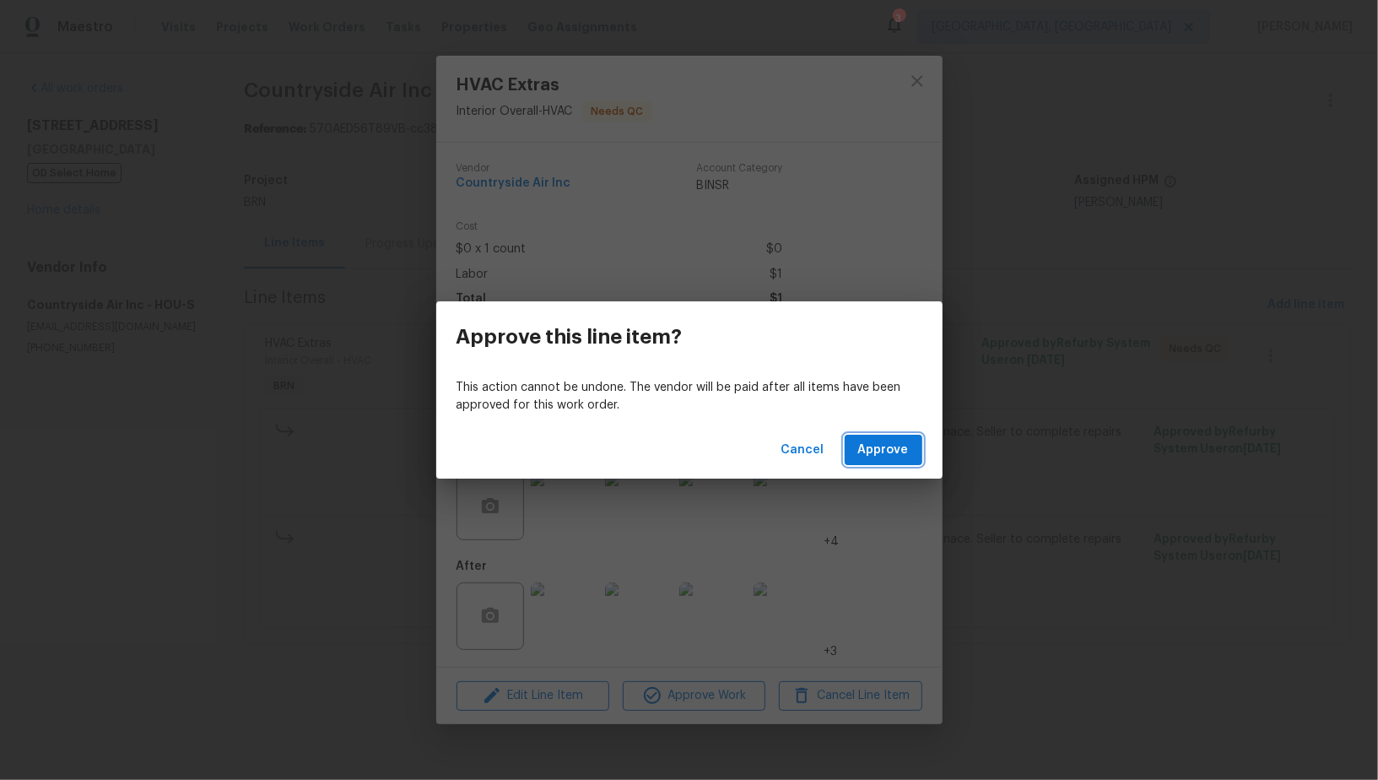
click at [889, 458] on span "Approve" at bounding box center [883, 450] width 51 height 21
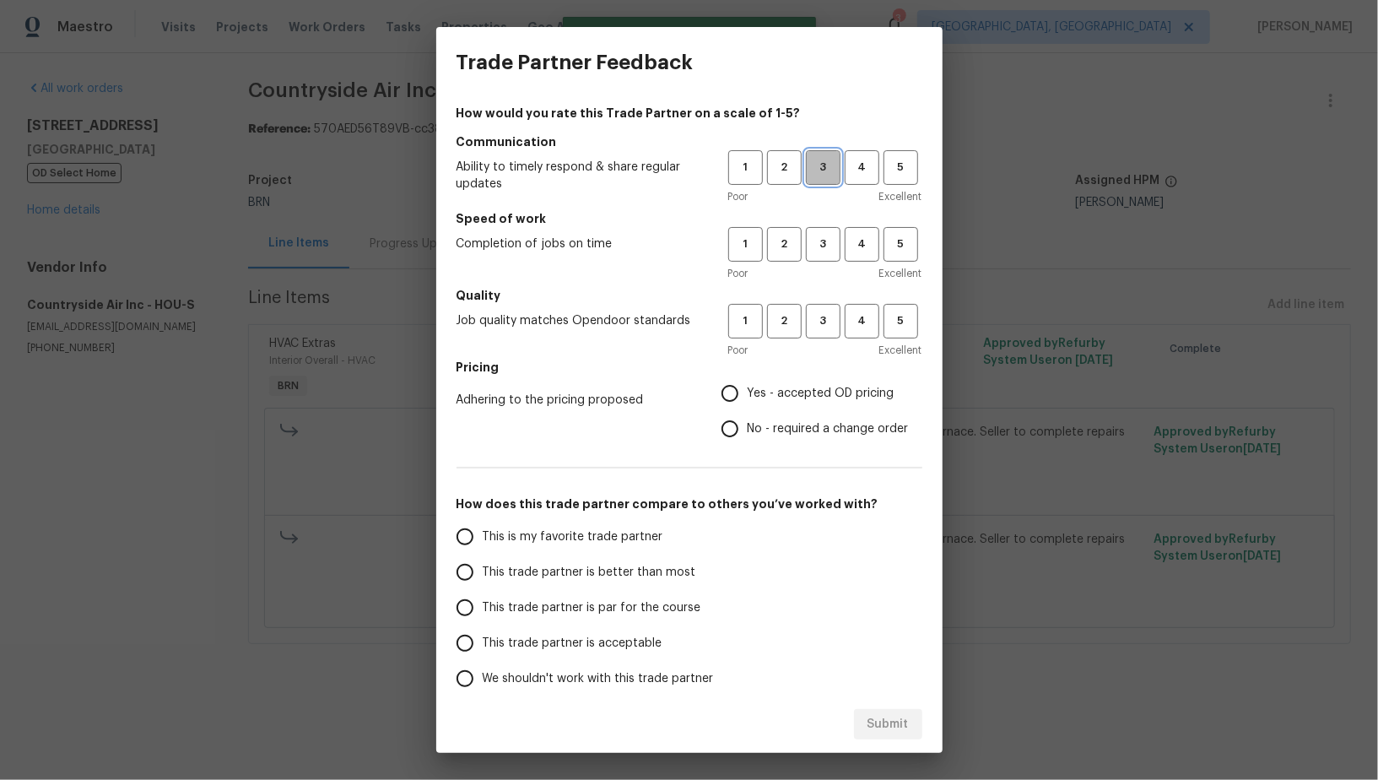
click at [814, 163] on span "3" at bounding box center [822, 167] width 31 height 19
click at [830, 221] on h5 "Speed of work" at bounding box center [689, 218] width 466 height 17
click at [826, 246] on span "3" at bounding box center [822, 244] width 31 height 19
click at [822, 338] on div "1 2 3 4 5 Poor Excellent" at bounding box center [825, 331] width 194 height 55
click at [822, 337] on button "3" at bounding box center [823, 321] width 35 height 35
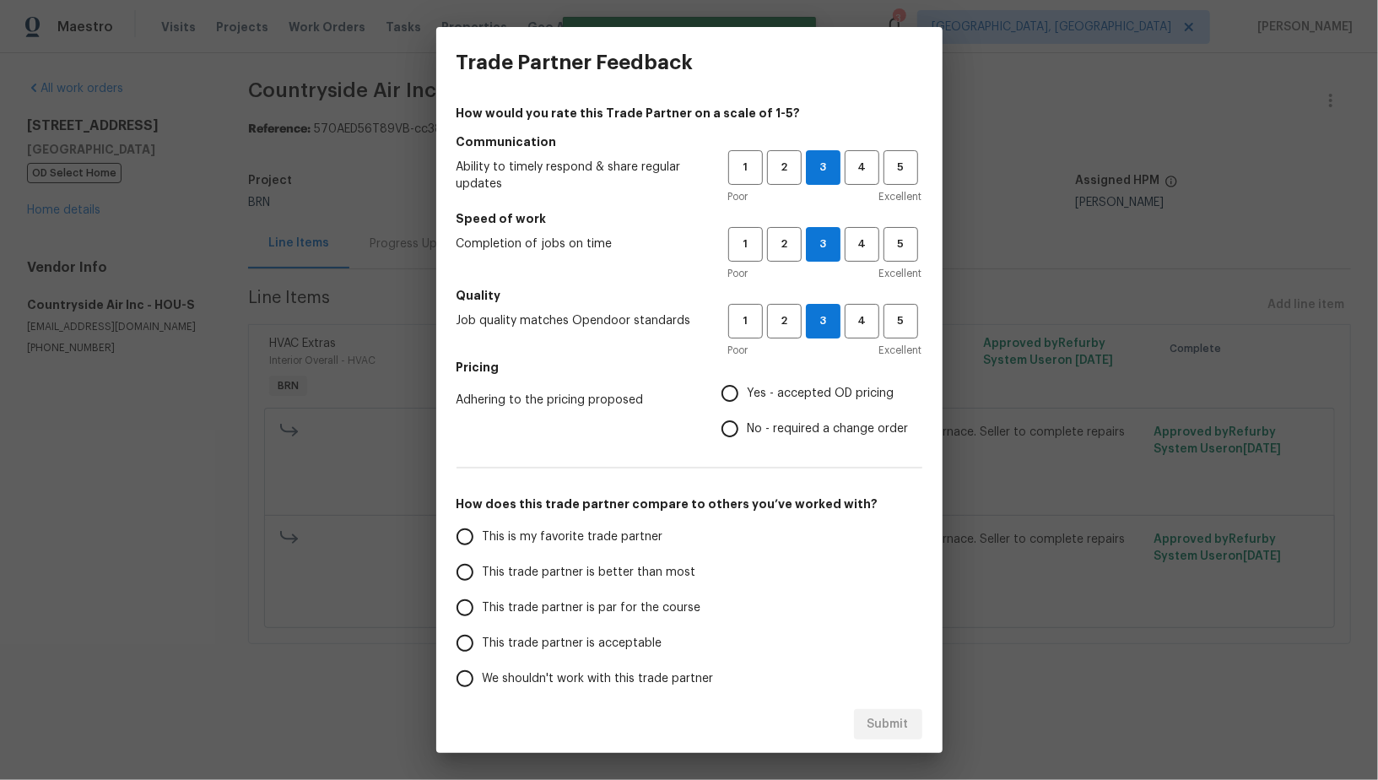
click at [722, 407] on input "Yes - accepted OD pricing" at bounding box center [729, 392] width 35 height 35
radio input "true"
click at [488, 602] on span "This trade partner is par for the course" at bounding box center [592, 608] width 219 height 18
click at [483, 602] on input "This trade partner is par for the course" at bounding box center [464, 607] width 35 height 35
click at [882, 712] on button "Submit" at bounding box center [888, 724] width 68 height 31
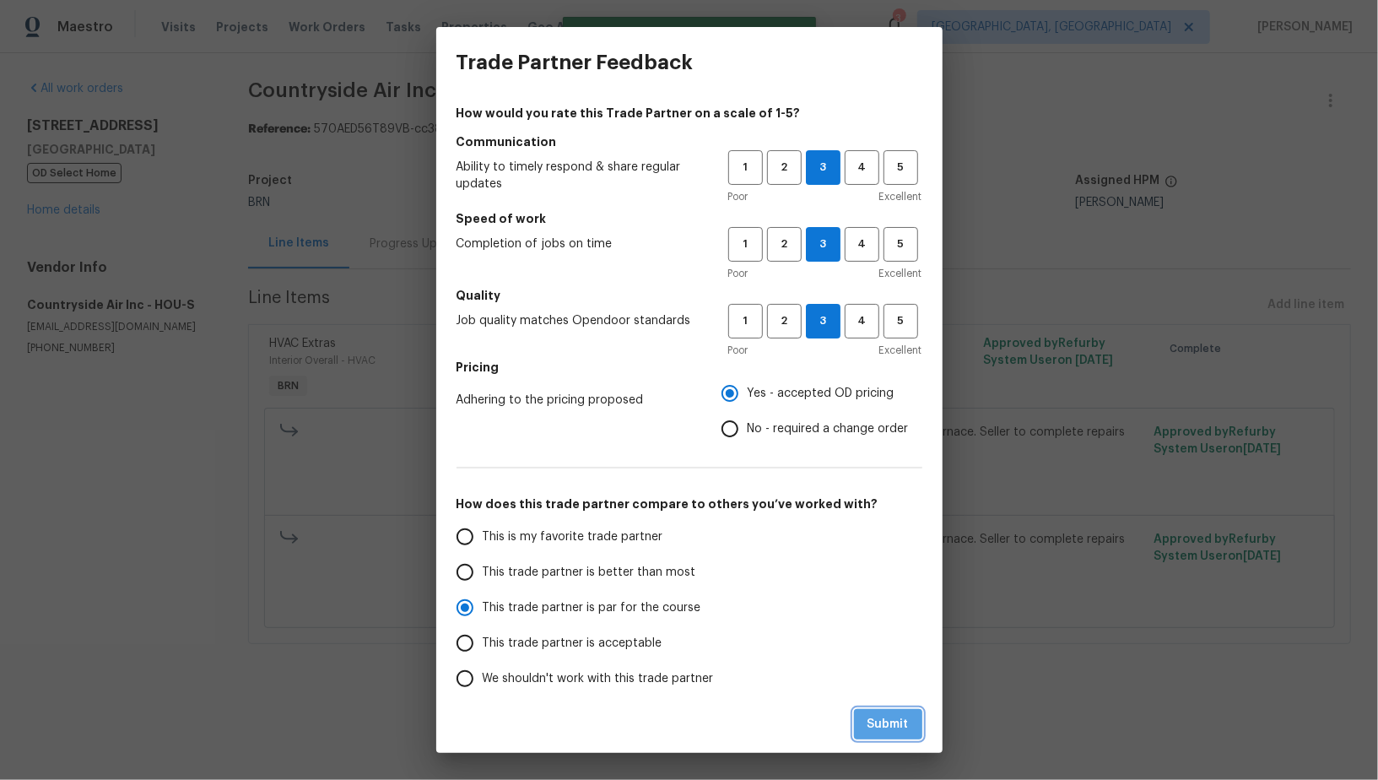
radio input "true"
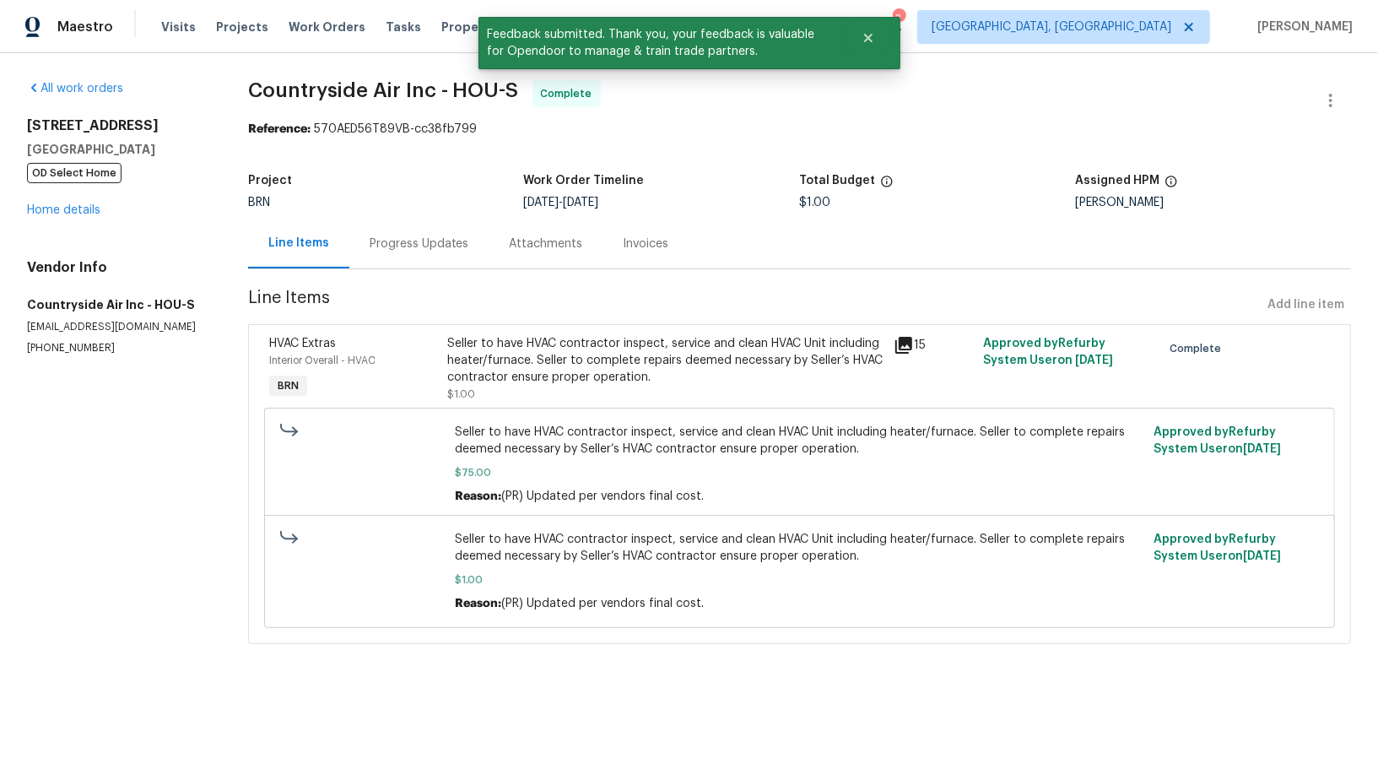
click at [331, 253] on div "Line Items" at bounding box center [298, 244] width 101 height 50
click at [417, 241] on div "Progress Updates" at bounding box center [420, 243] width 100 height 17
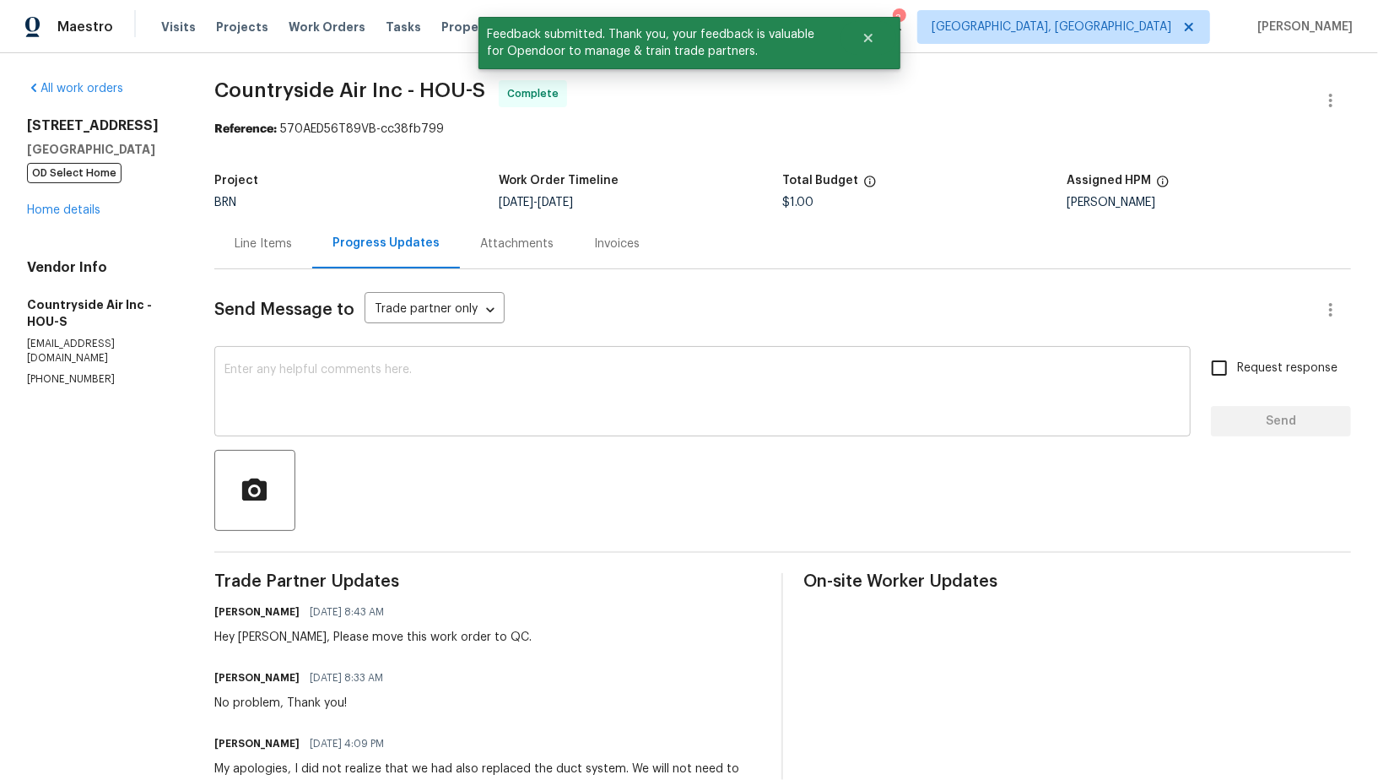
click at [472, 408] on textarea at bounding box center [702, 393] width 956 height 59
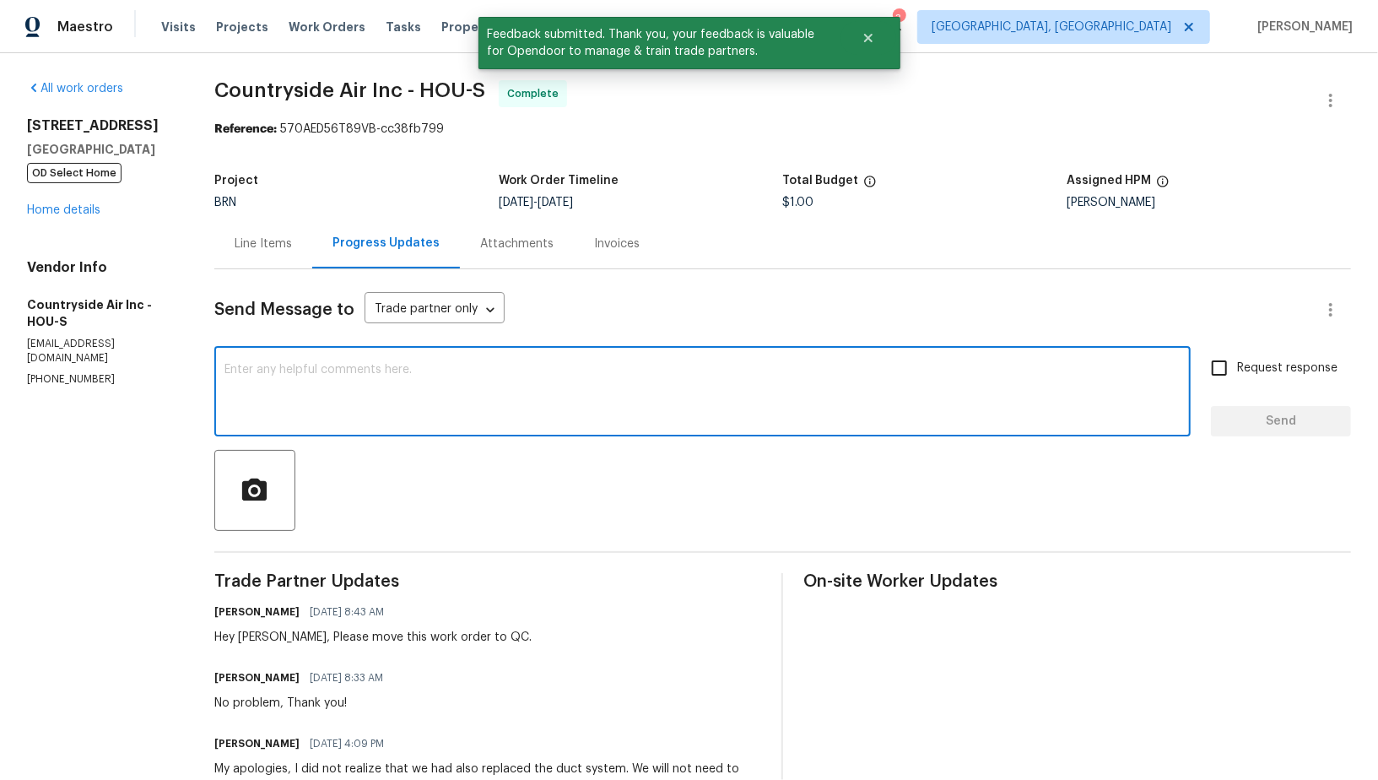
paste textarea "WO is approved, Please upload the invoice under invoice section. Thanks!"
type textarea "WO is approved, Please upload the invoice under invoice section. Thanks!"
click at [1233, 359] on input "Request response" at bounding box center [1218, 367] width 35 height 35
checkbox input "true"
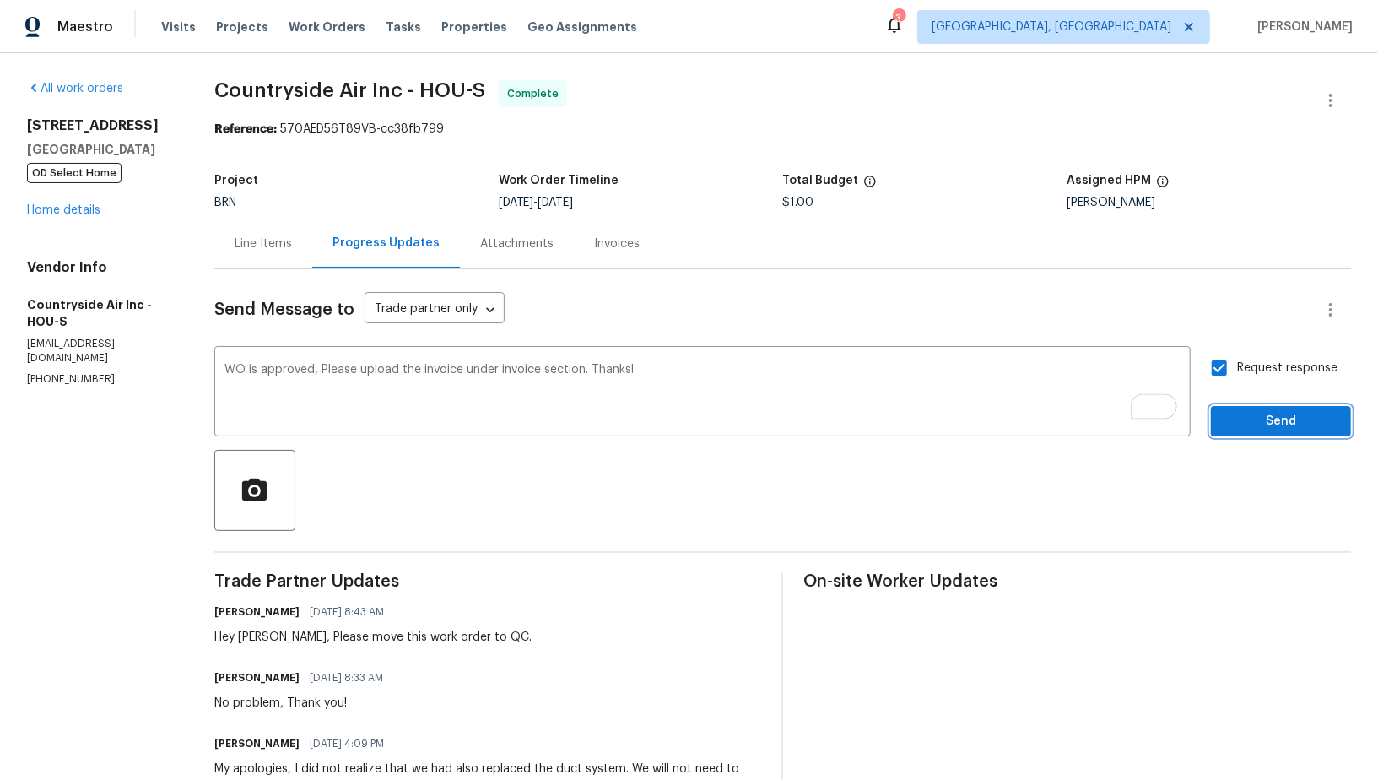
click at [1270, 432] on button "Send" at bounding box center [1281, 421] width 140 height 31
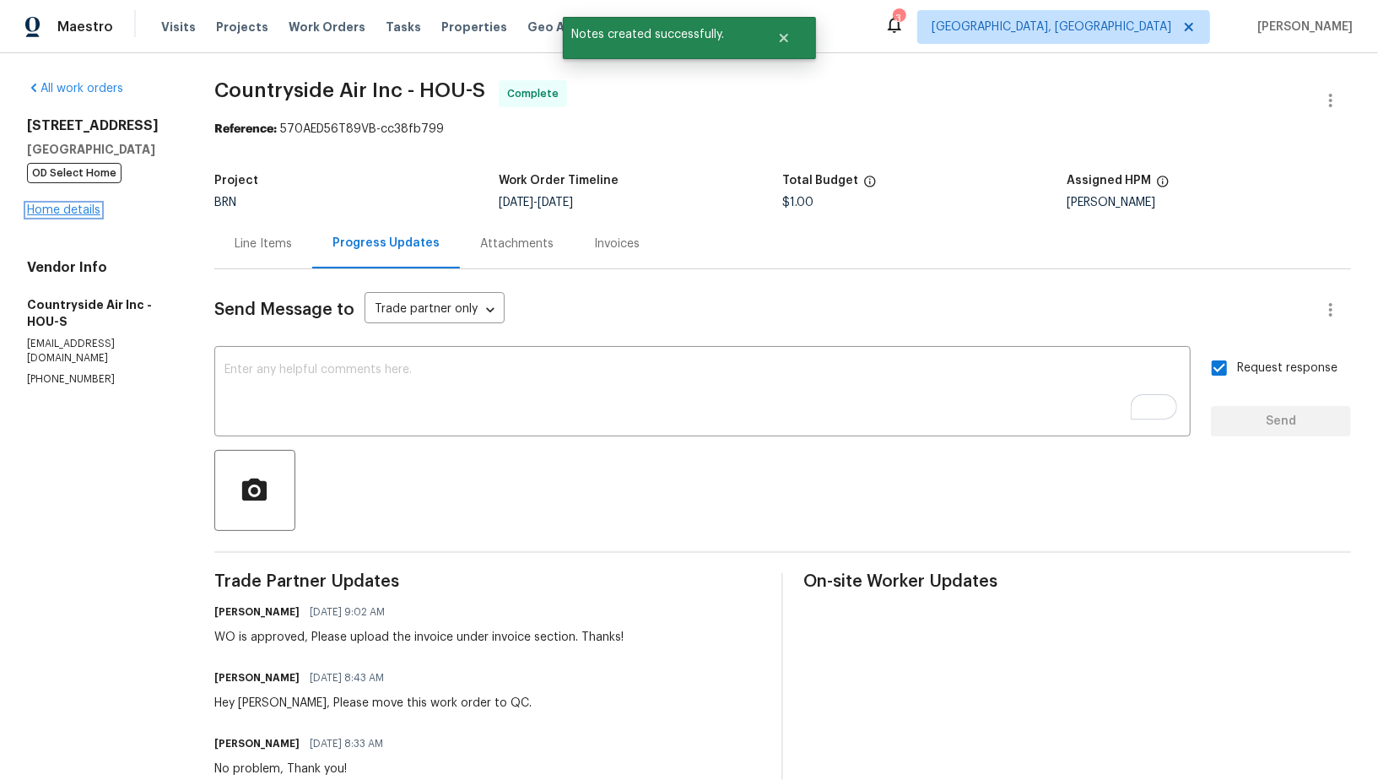
click at [61, 205] on link "Home details" at bounding box center [63, 210] width 73 height 12
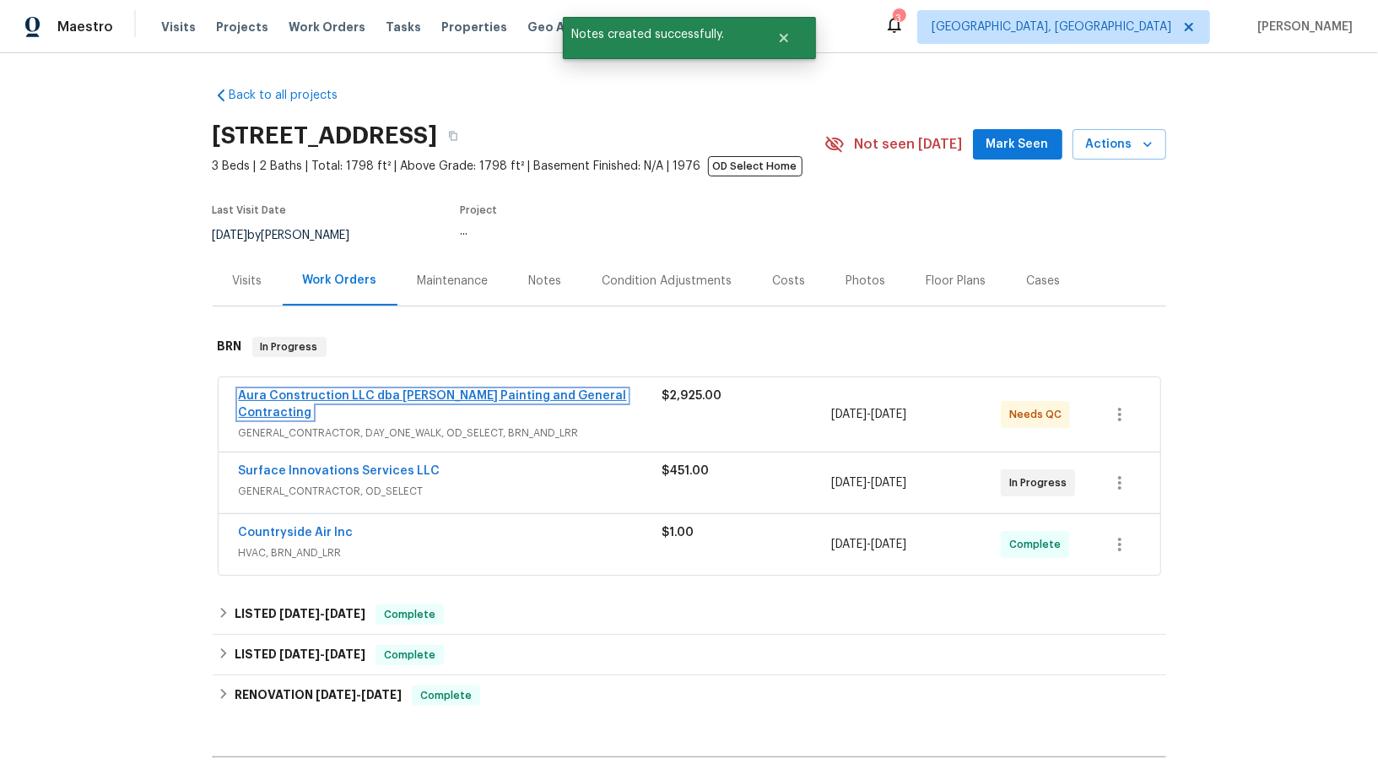
click at [425, 392] on link "Aura Construction LLC dba Logan's Painting and General Contracting" at bounding box center [433, 404] width 388 height 29
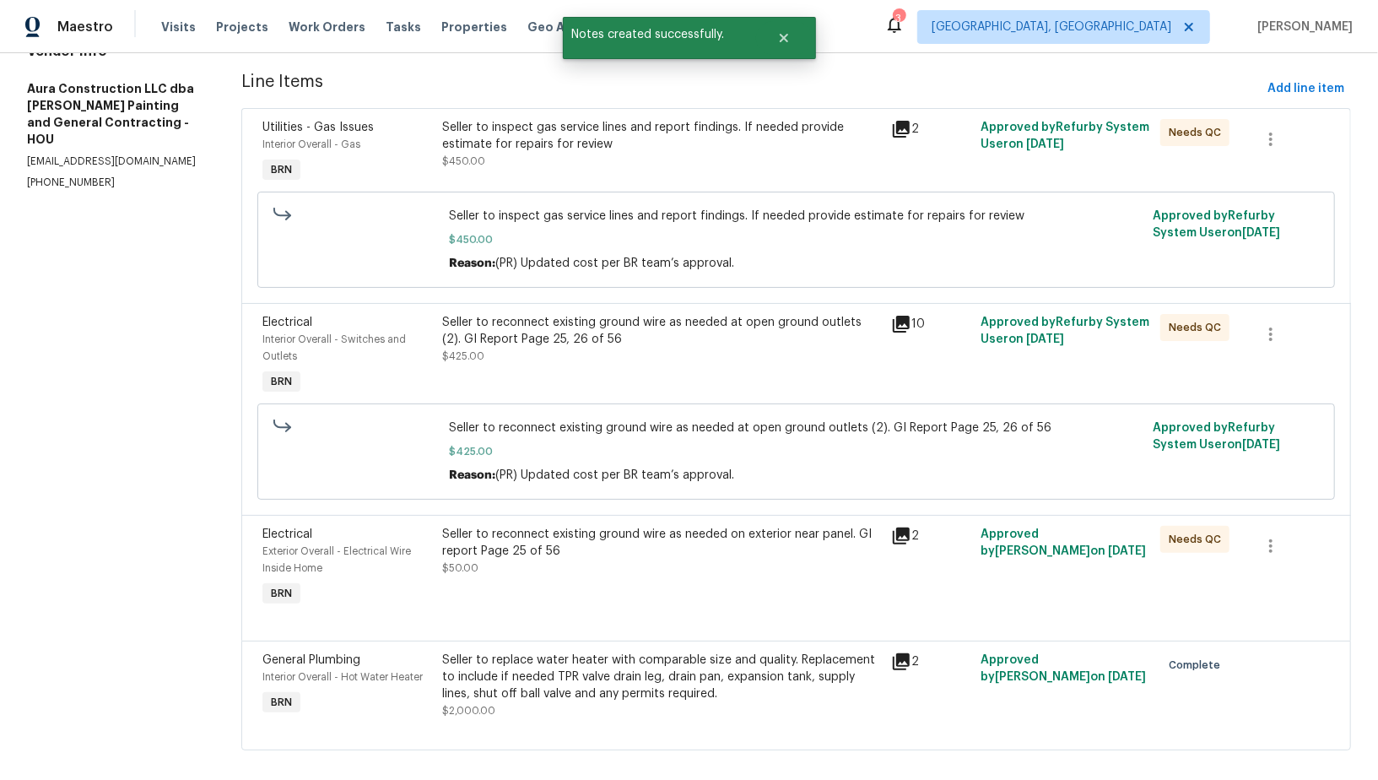
scroll to position [233, 0]
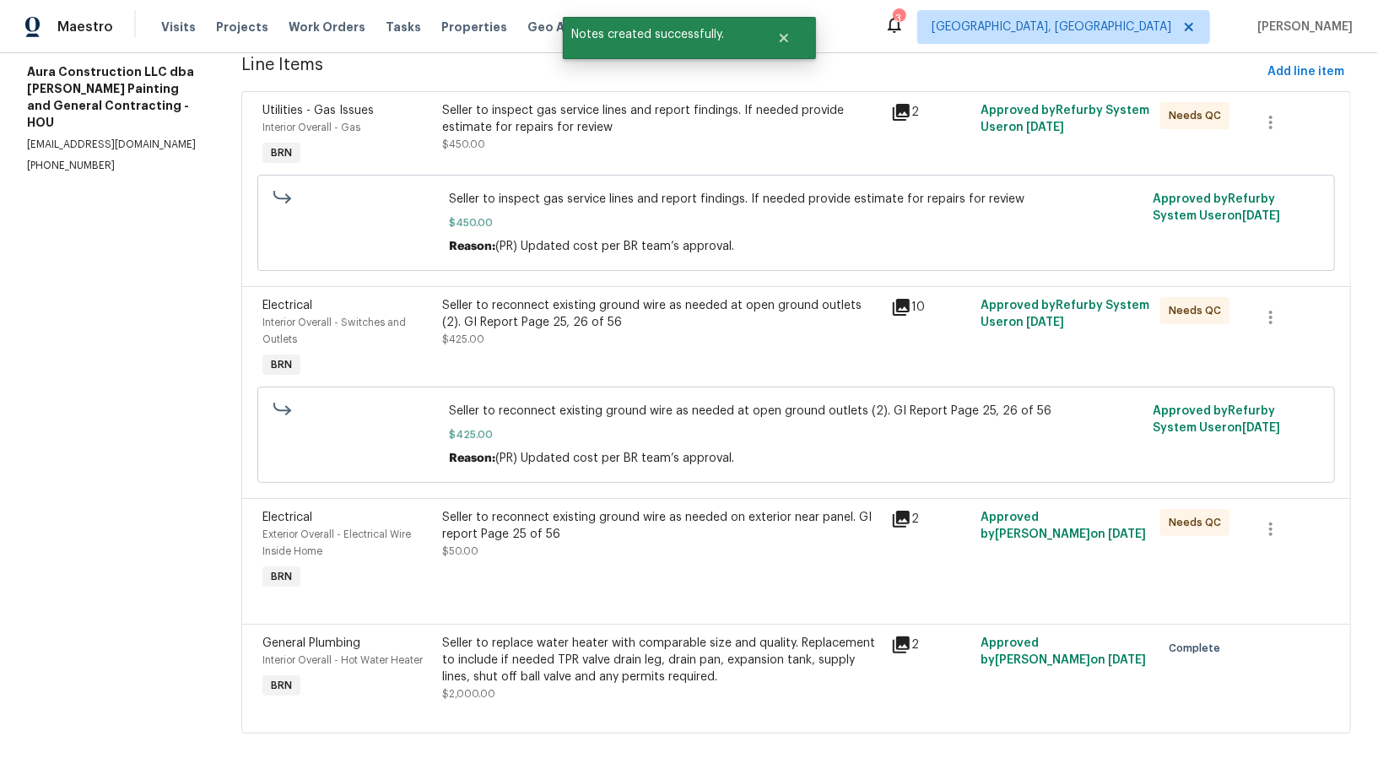
click at [588, 337] on div "Seller to reconnect existing ground wire as needed at open ground outlets (2). …" at bounding box center [661, 322] width 439 height 51
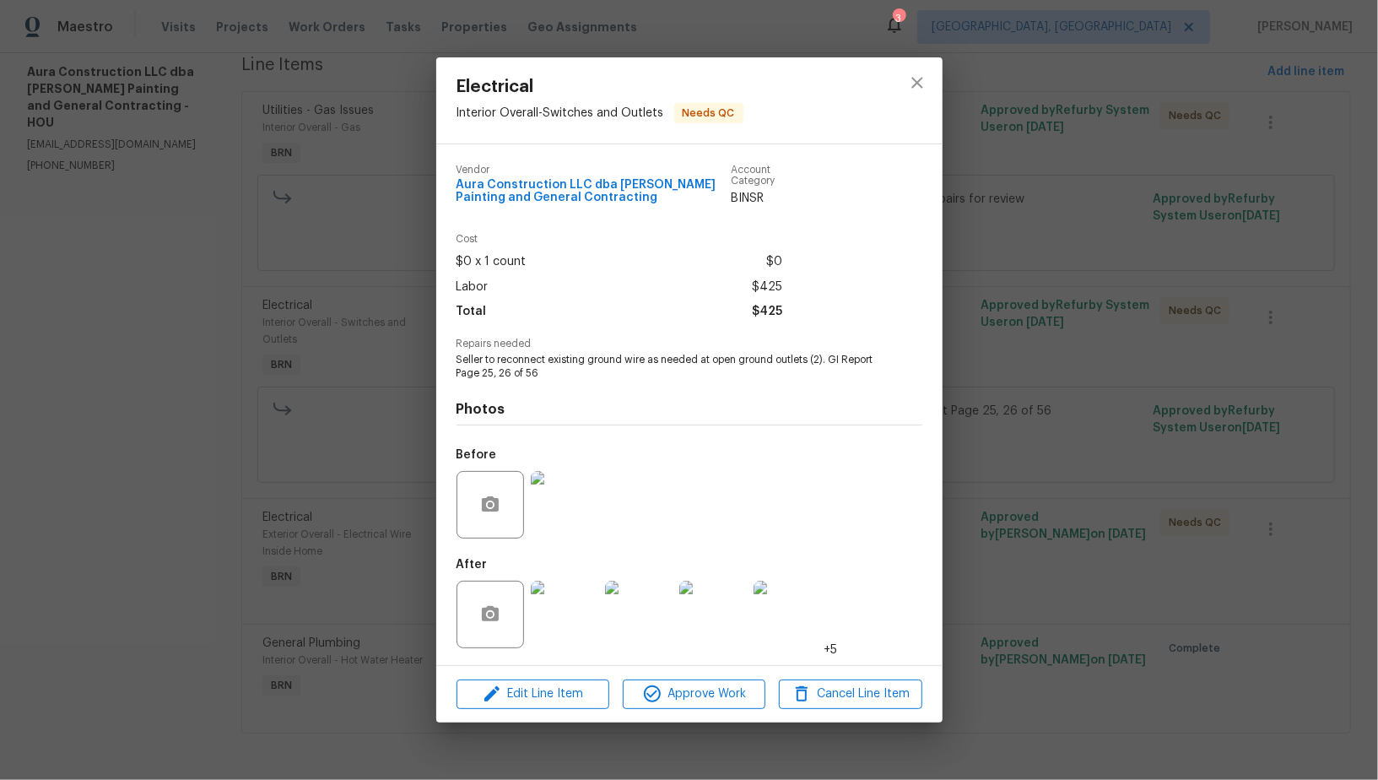
click at [336, 580] on div "Electrical Interior Overall - Switches and Outlets Needs QC Vendor Aura Constru…" at bounding box center [689, 390] width 1378 height 780
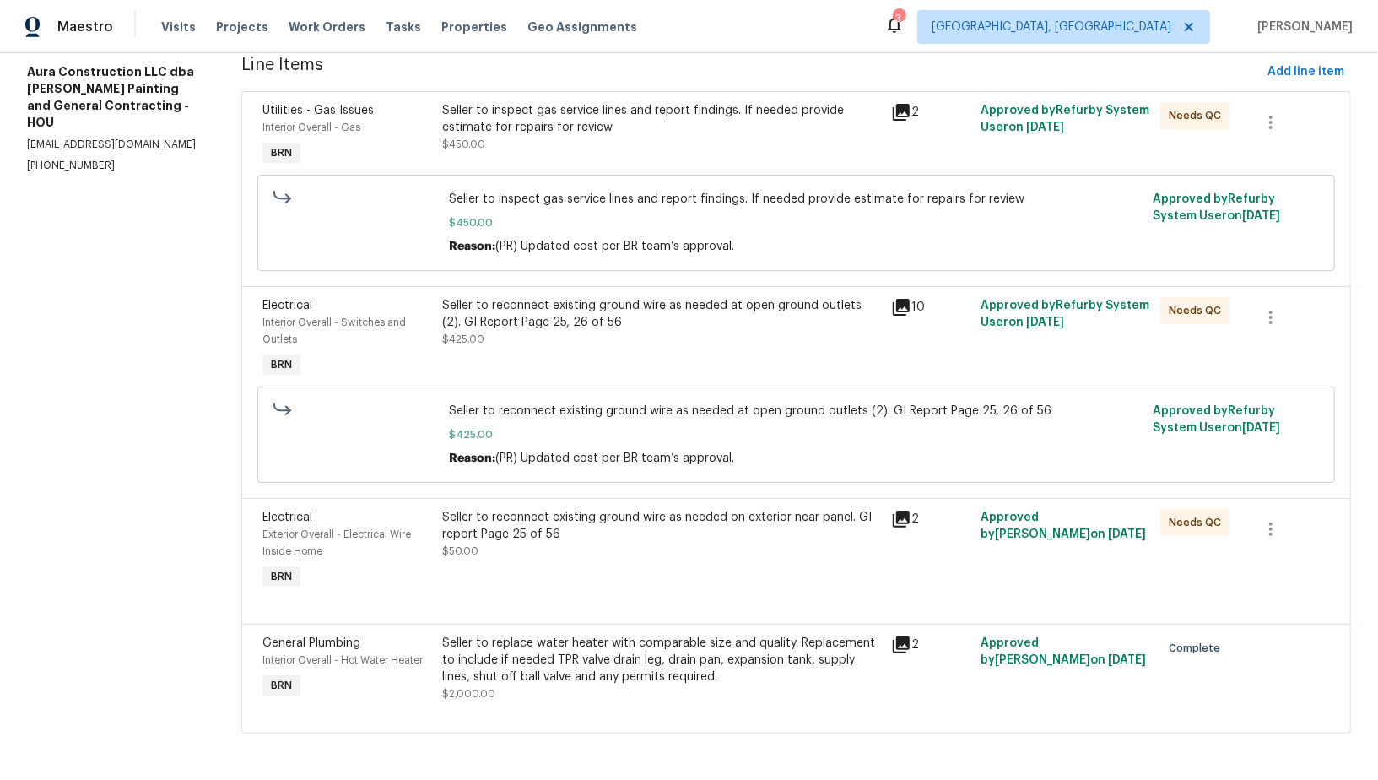
click at [582, 466] on div "Seller to reconnect existing ground wire as needed at open ground outlets (2). …" at bounding box center [796, 434] width 704 height 74
click at [594, 569] on div "Seller to reconnect existing ground wire as needed on exterior near panel. GI r…" at bounding box center [661, 551] width 449 height 94
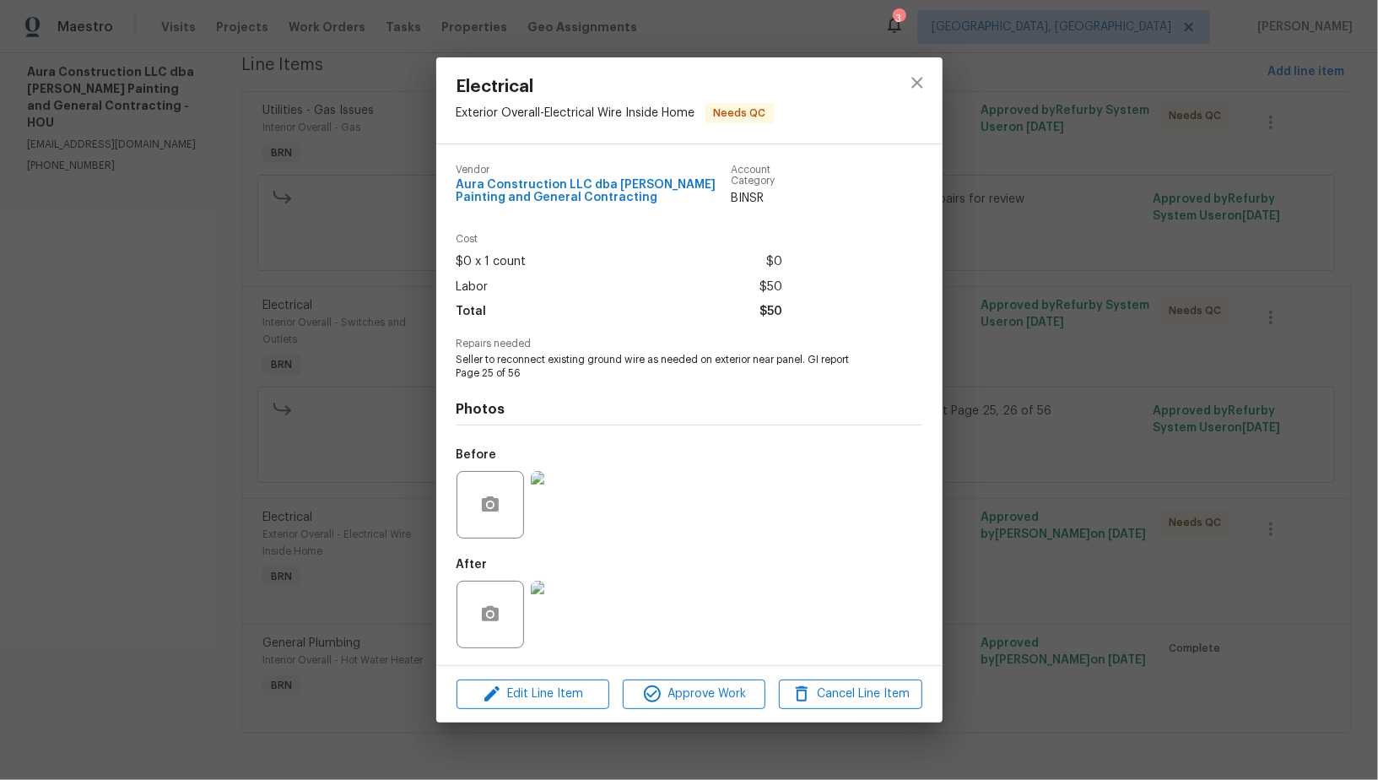
click at [554, 504] on img at bounding box center [564, 504] width 67 height 67
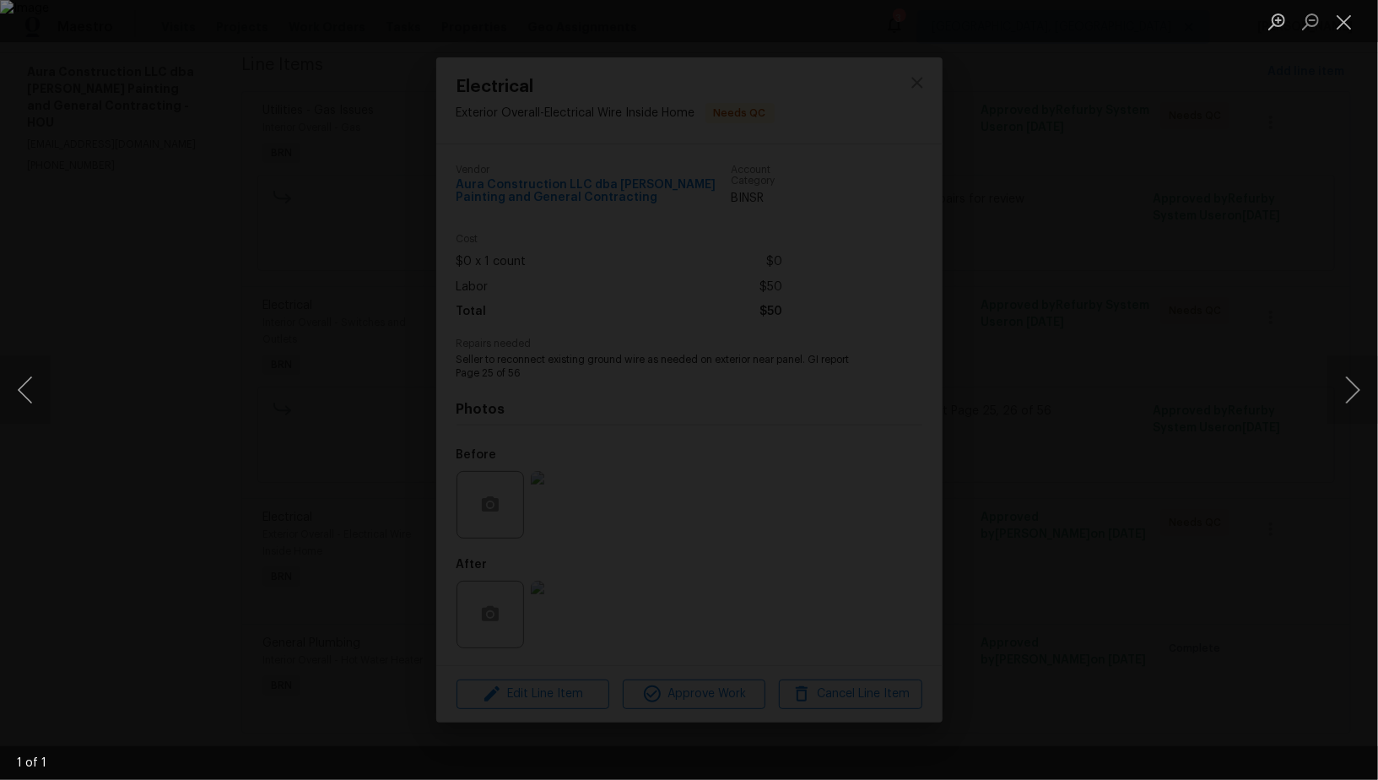
click at [1178, 620] on div "Lightbox" at bounding box center [689, 390] width 1378 height 780
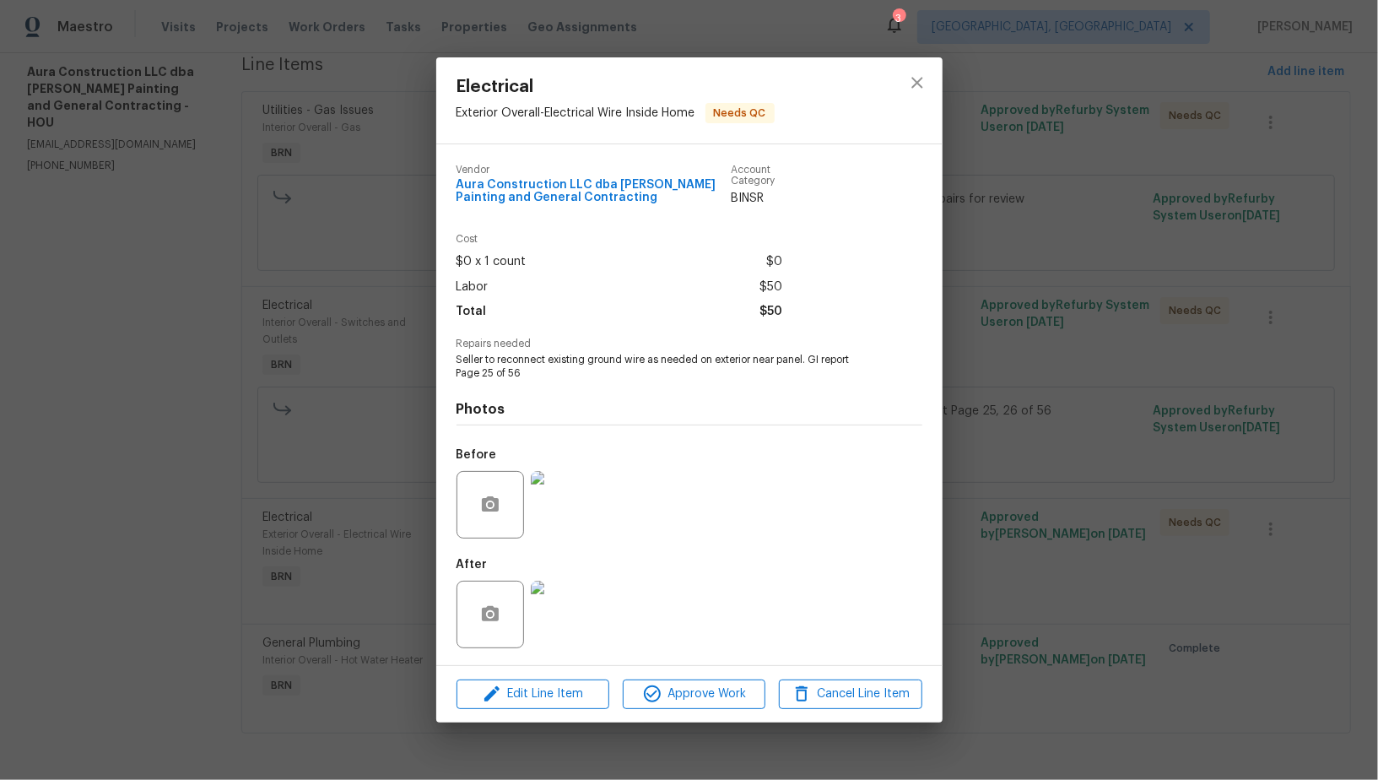
click at [581, 615] on img at bounding box center [564, 613] width 67 height 67
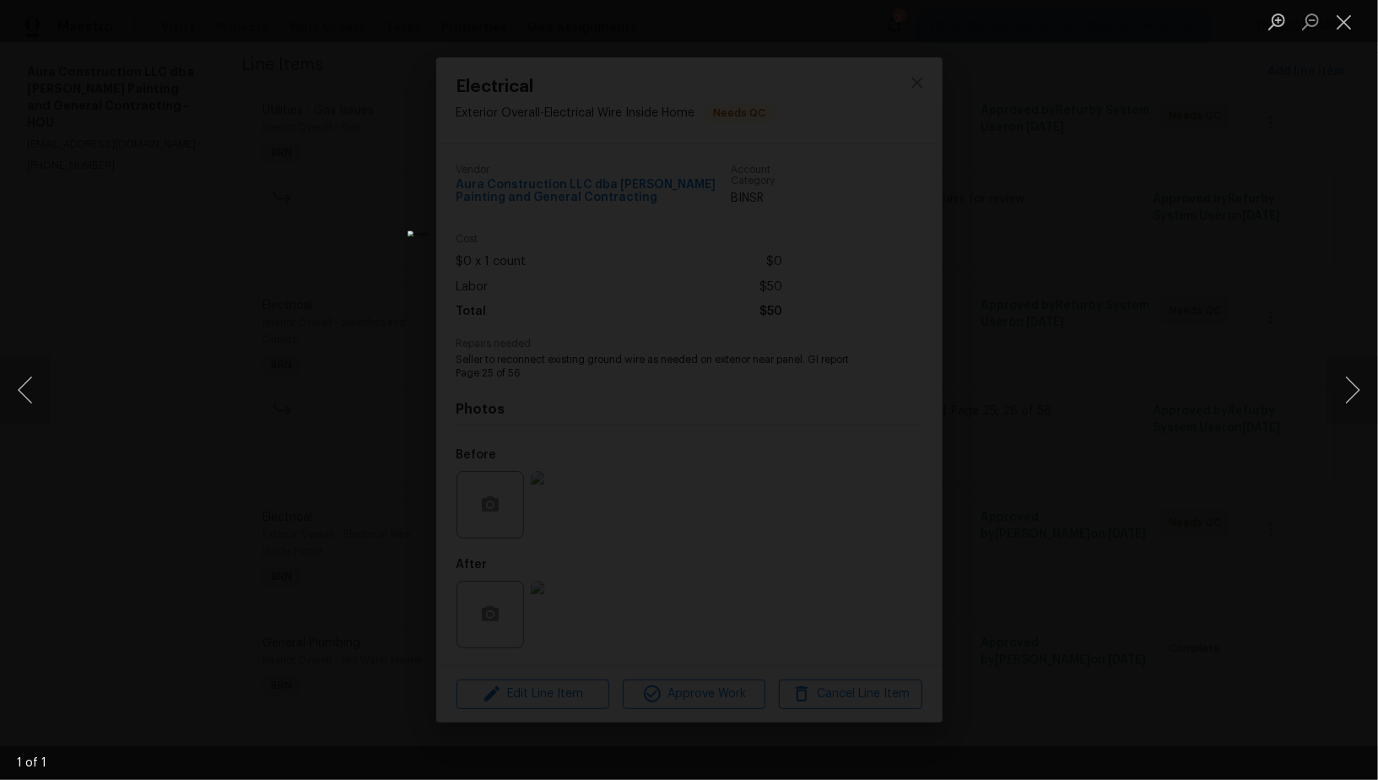
click at [1102, 627] on div "Lightbox" at bounding box center [689, 390] width 1378 height 780
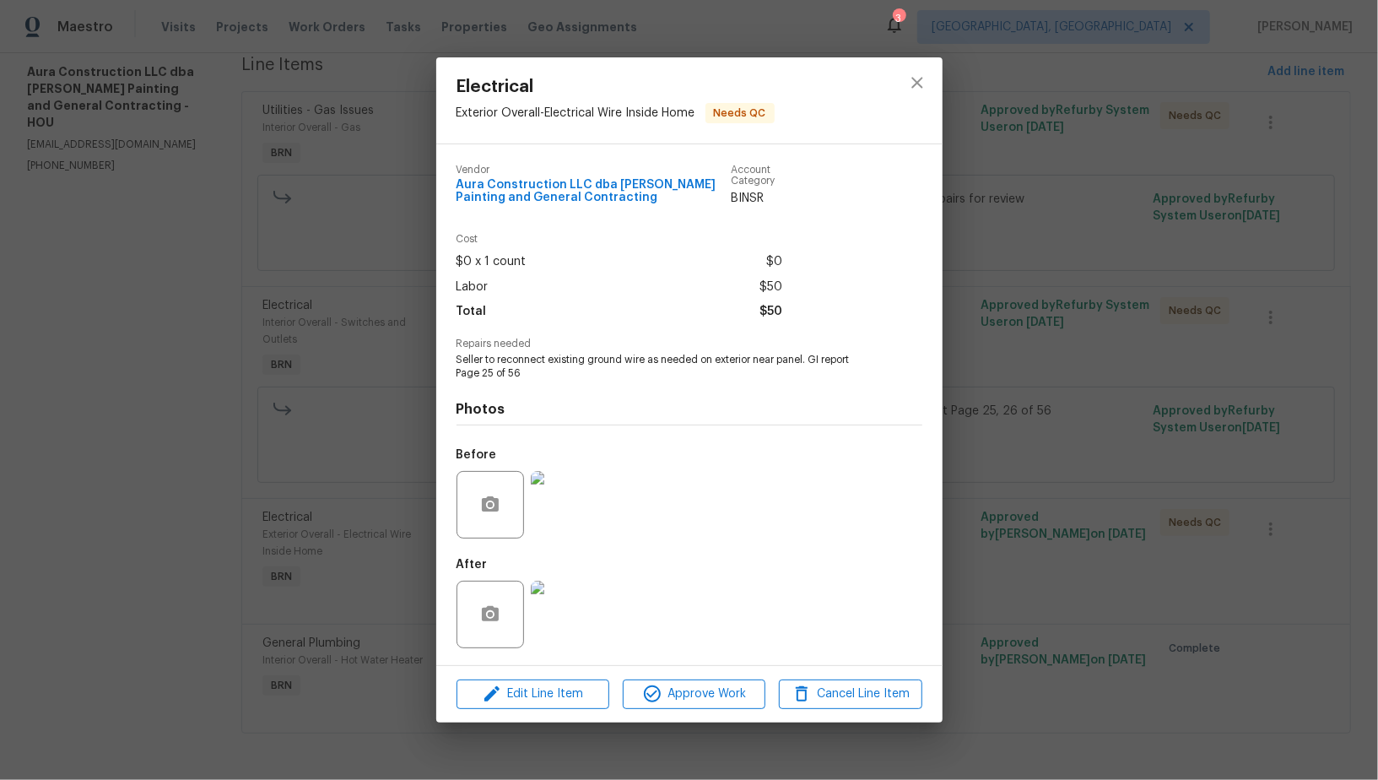
click at [582, 492] on img at bounding box center [564, 504] width 67 height 67
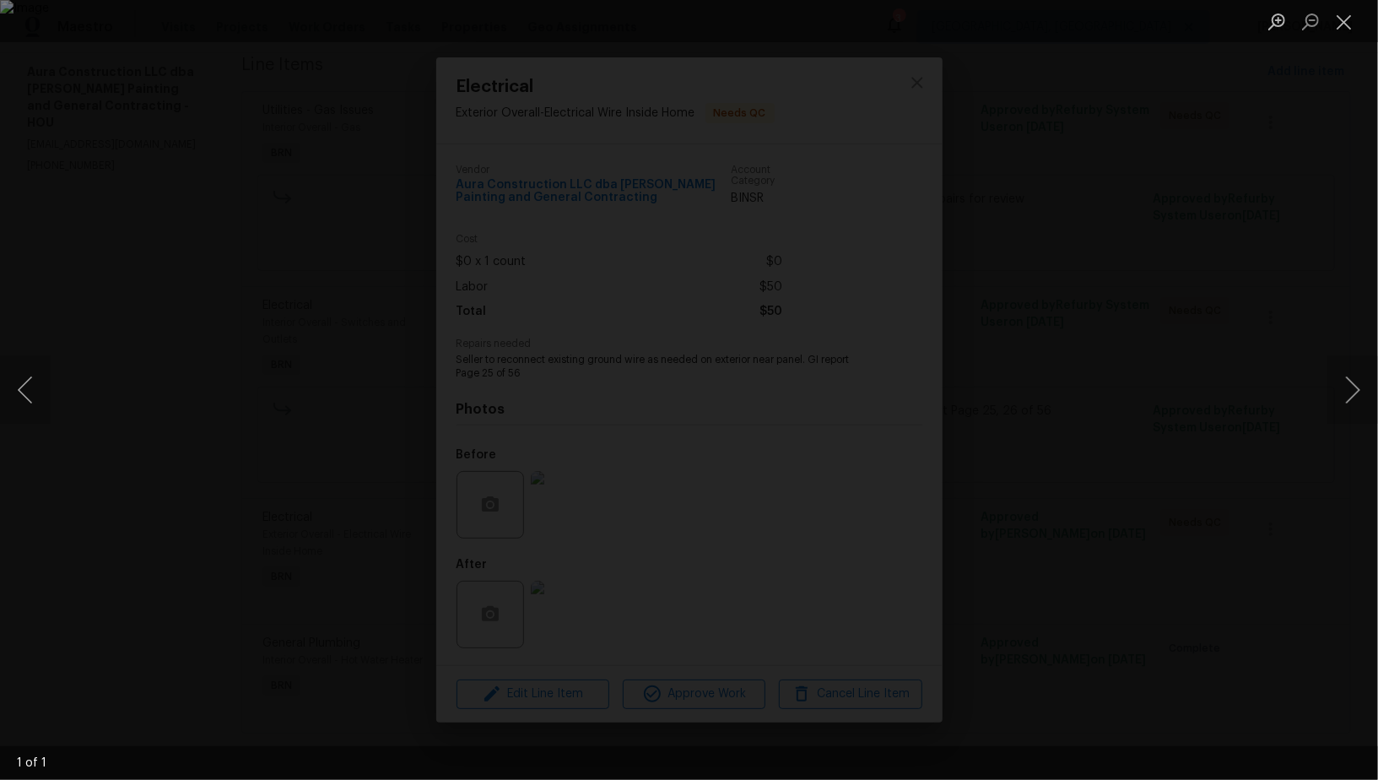
click at [1193, 604] on div "Lightbox" at bounding box center [689, 390] width 1378 height 780
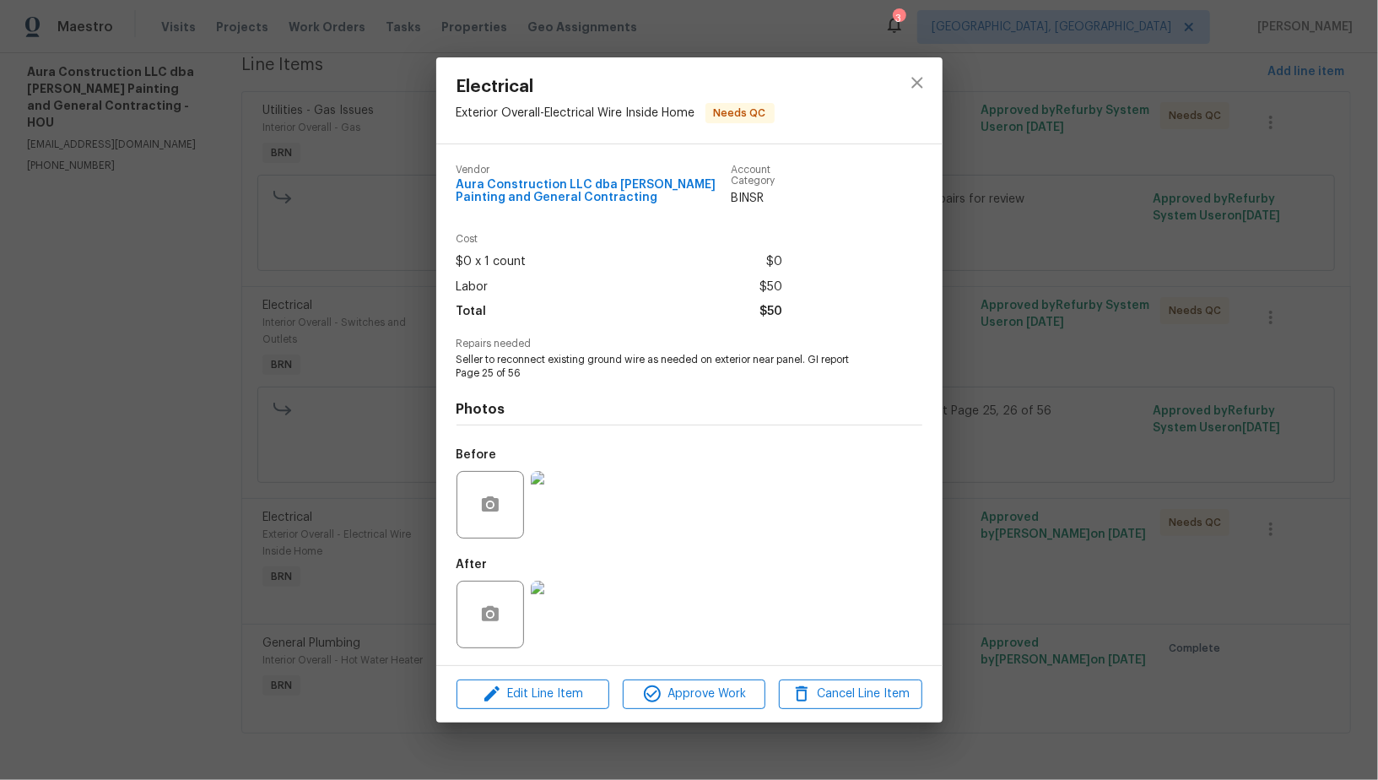
click at [560, 634] on img at bounding box center [564, 613] width 67 height 67
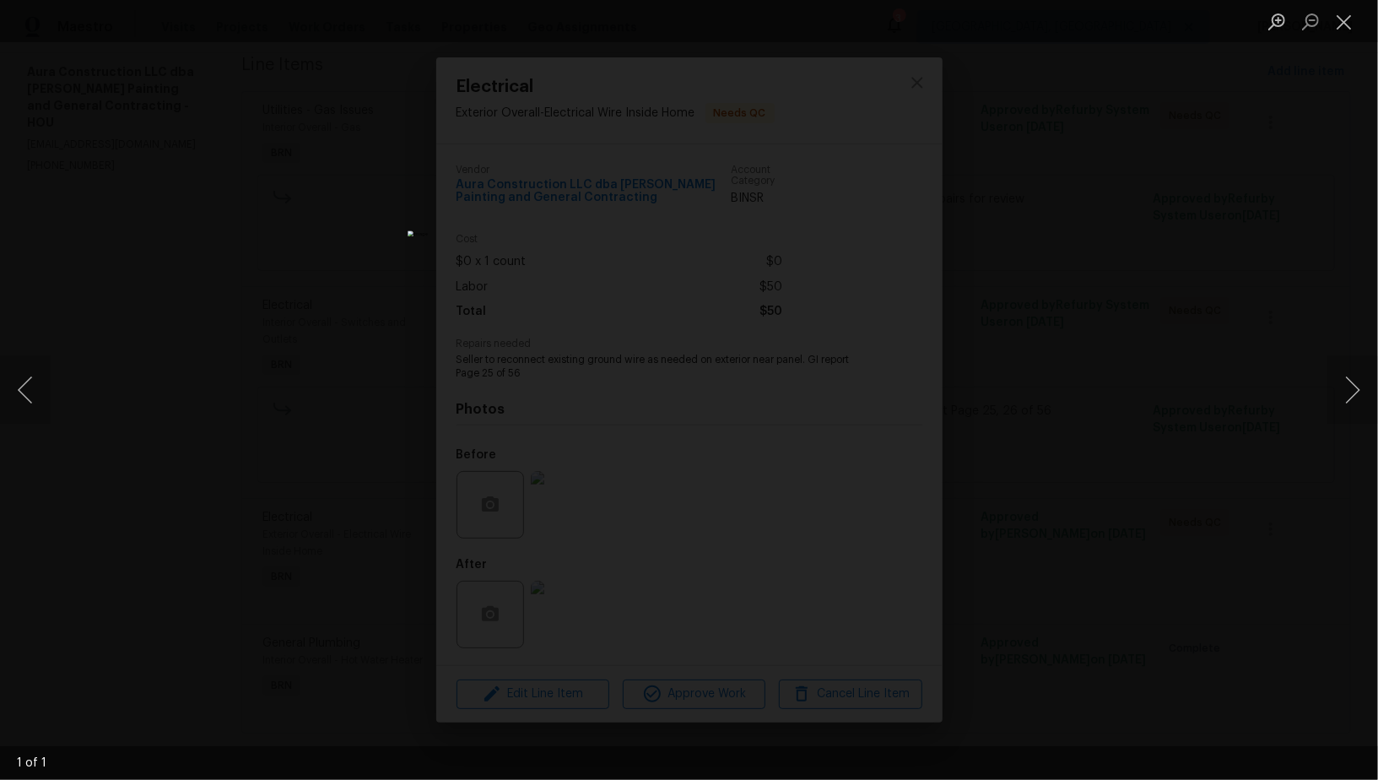
click at [1118, 619] on div "Lightbox" at bounding box center [689, 390] width 1378 height 780
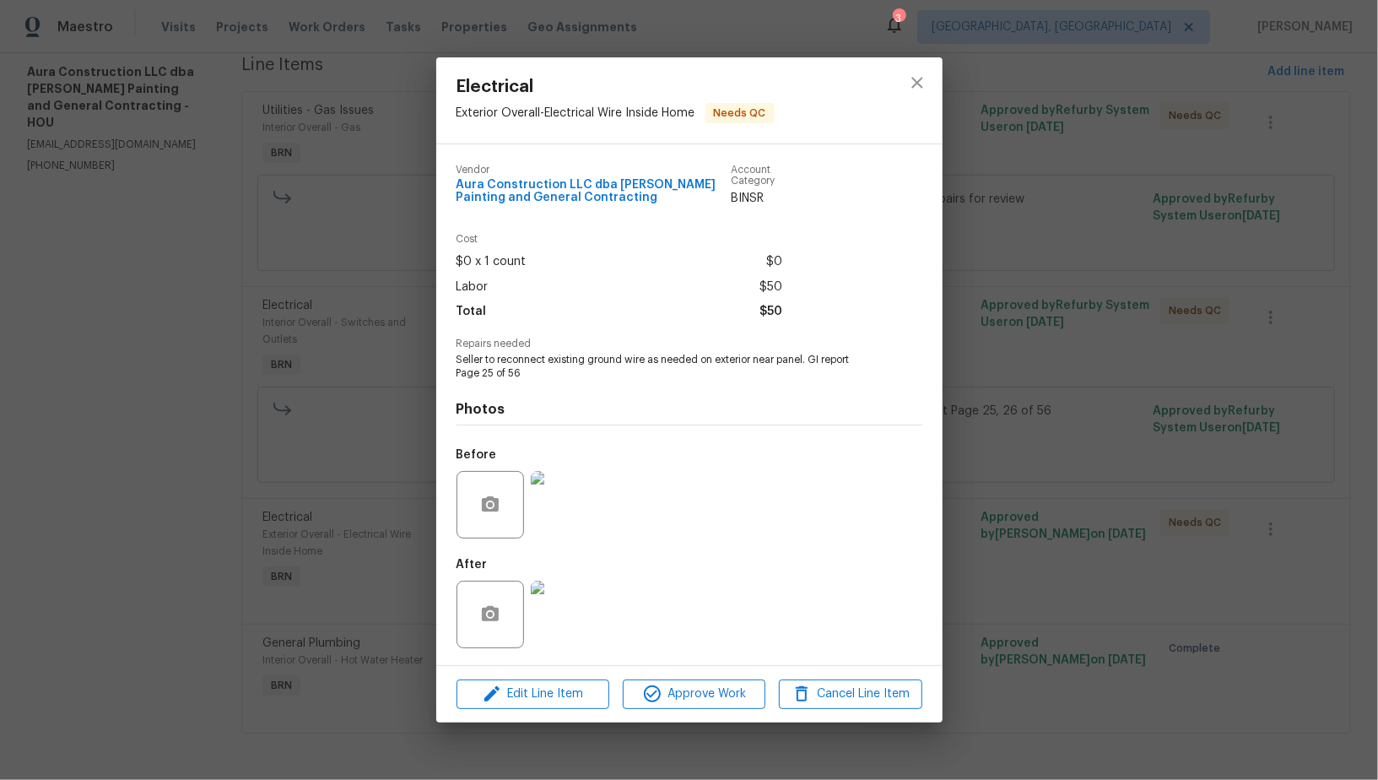
click at [1118, 619] on div "Electrical Exterior Overall - Electrical Wire Inside Home Needs QC Vendor Aura …" at bounding box center [689, 390] width 1378 height 780
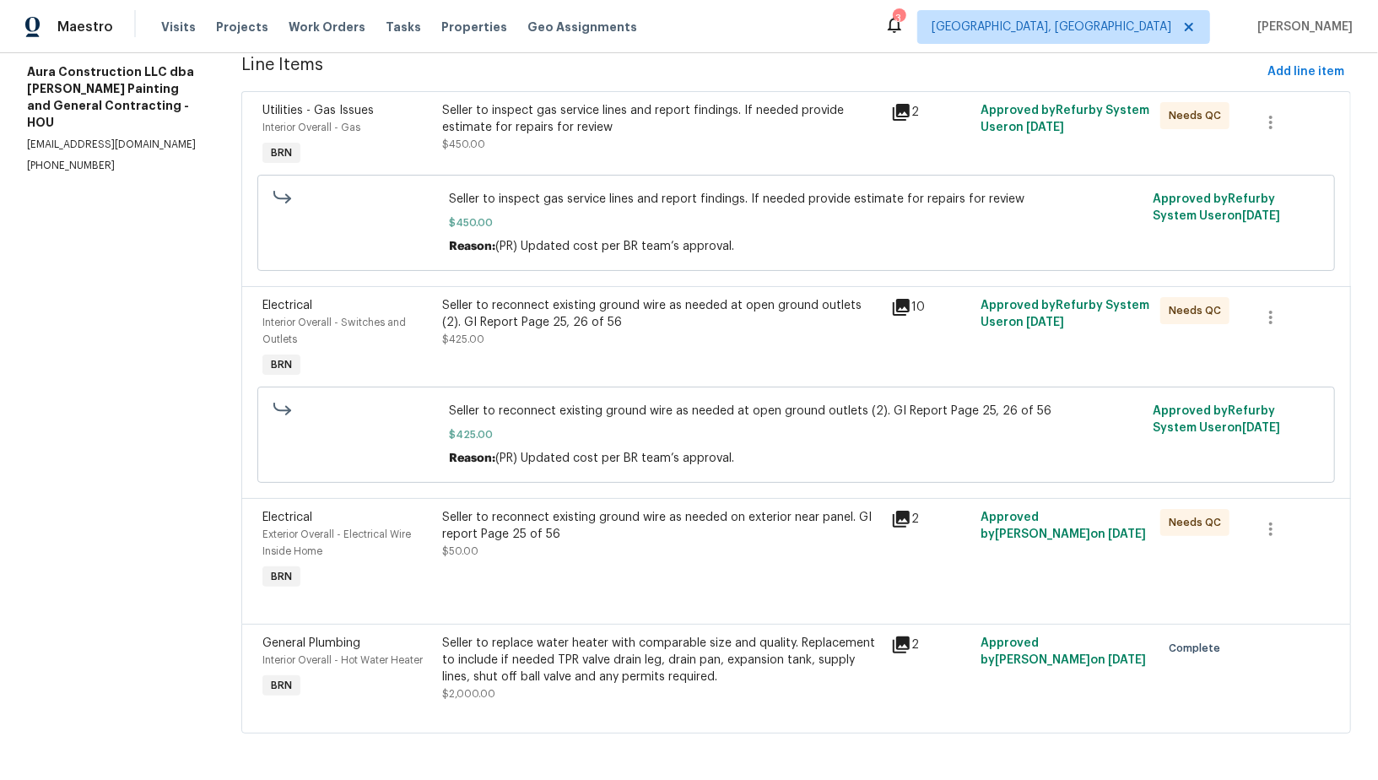
click at [613, 665] on div "Seller to replace water heater with comparable size and quality. Replacement to…" at bounding box center [661, 659] width 439 height 51
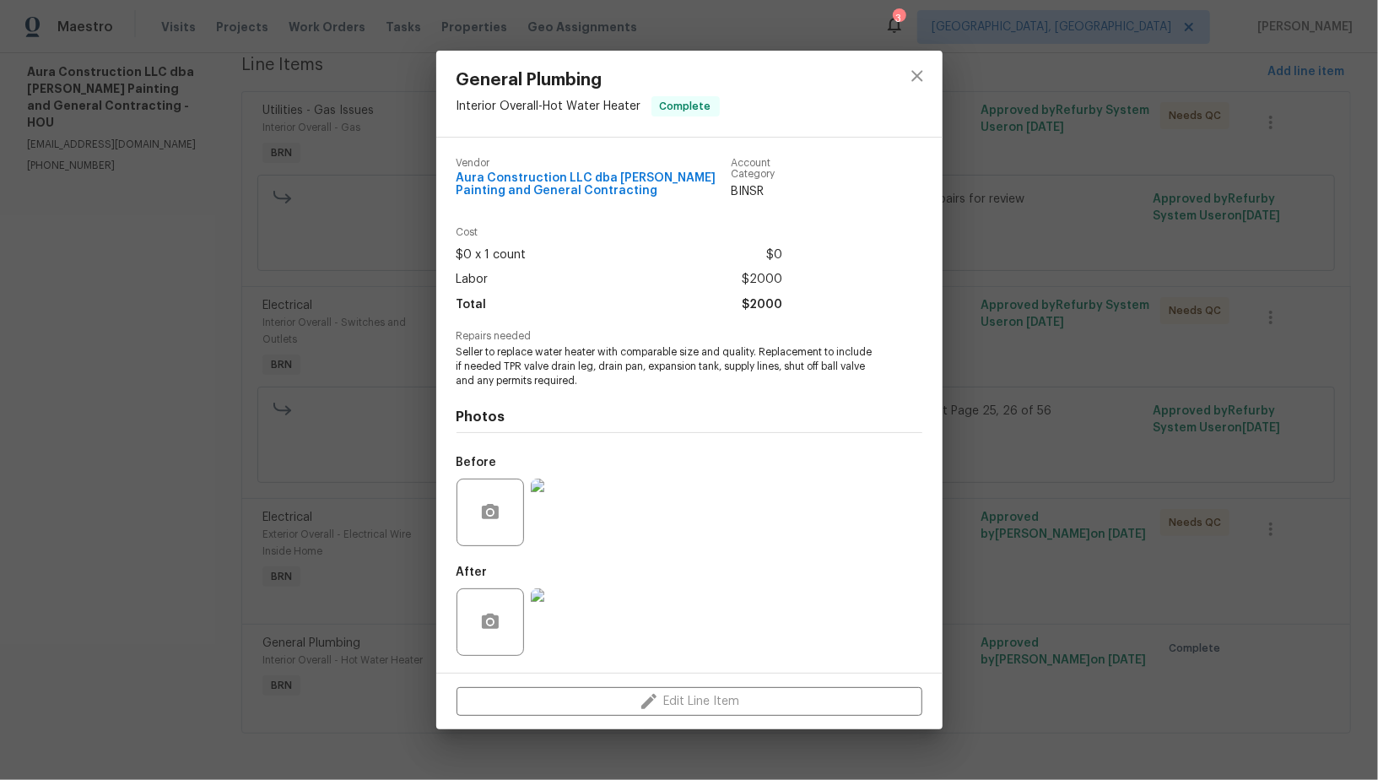
click at [288, 598] on div "General Plumbing Interior Overall - Hot Water Heater Complete Vendor Aura Const…" at bounding box center [689, 390] width 1378 height 780
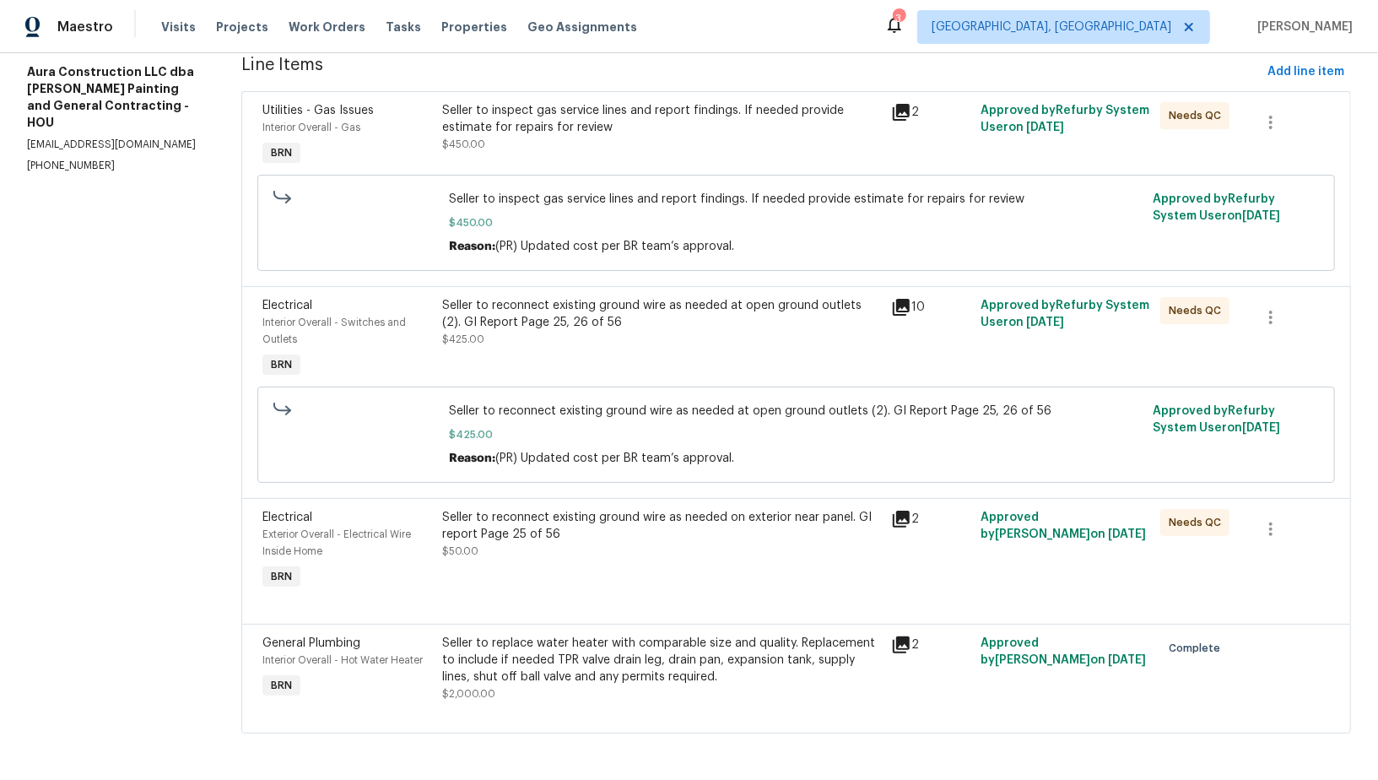
click at [595, 539] on div "Seller to reconnect existing ground wire as needed on exterior near panel. GI r…" at bounding box center [661, 526] width 439 height 34
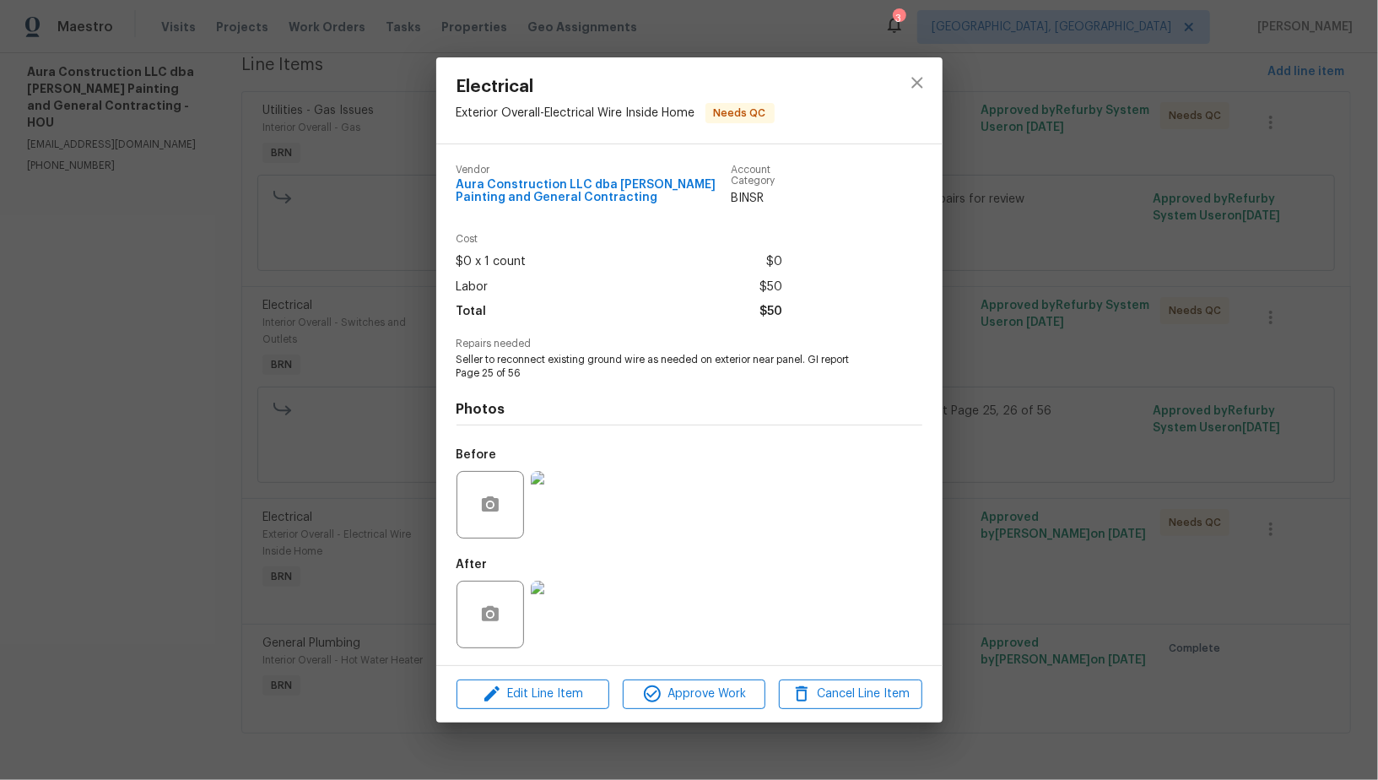
click at [382, 567] on div "Electrical Exterior Overall - Electrical Wire Inside Home Needs QC Vendor Aura …" at bounding box center [689, 390] width 1378 height 780
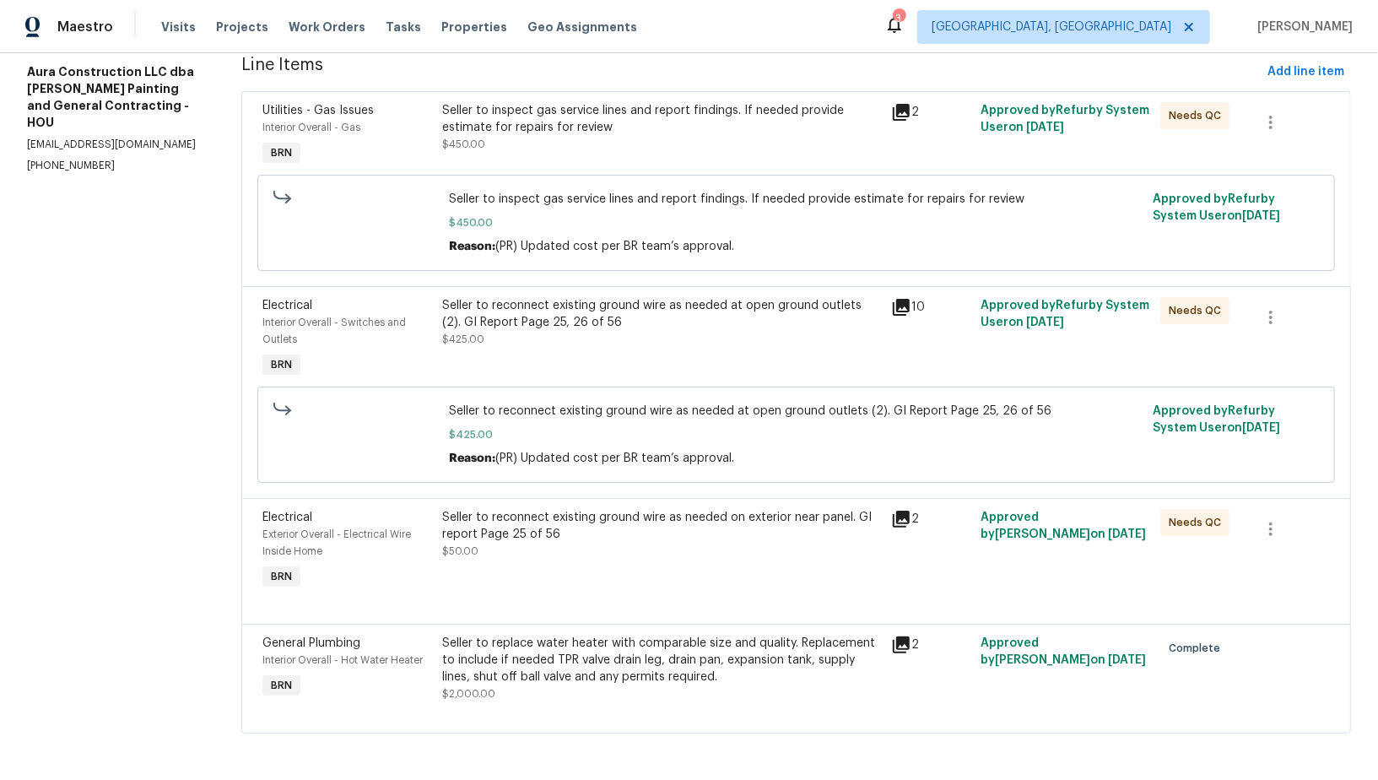
scroll to position [0, 0]
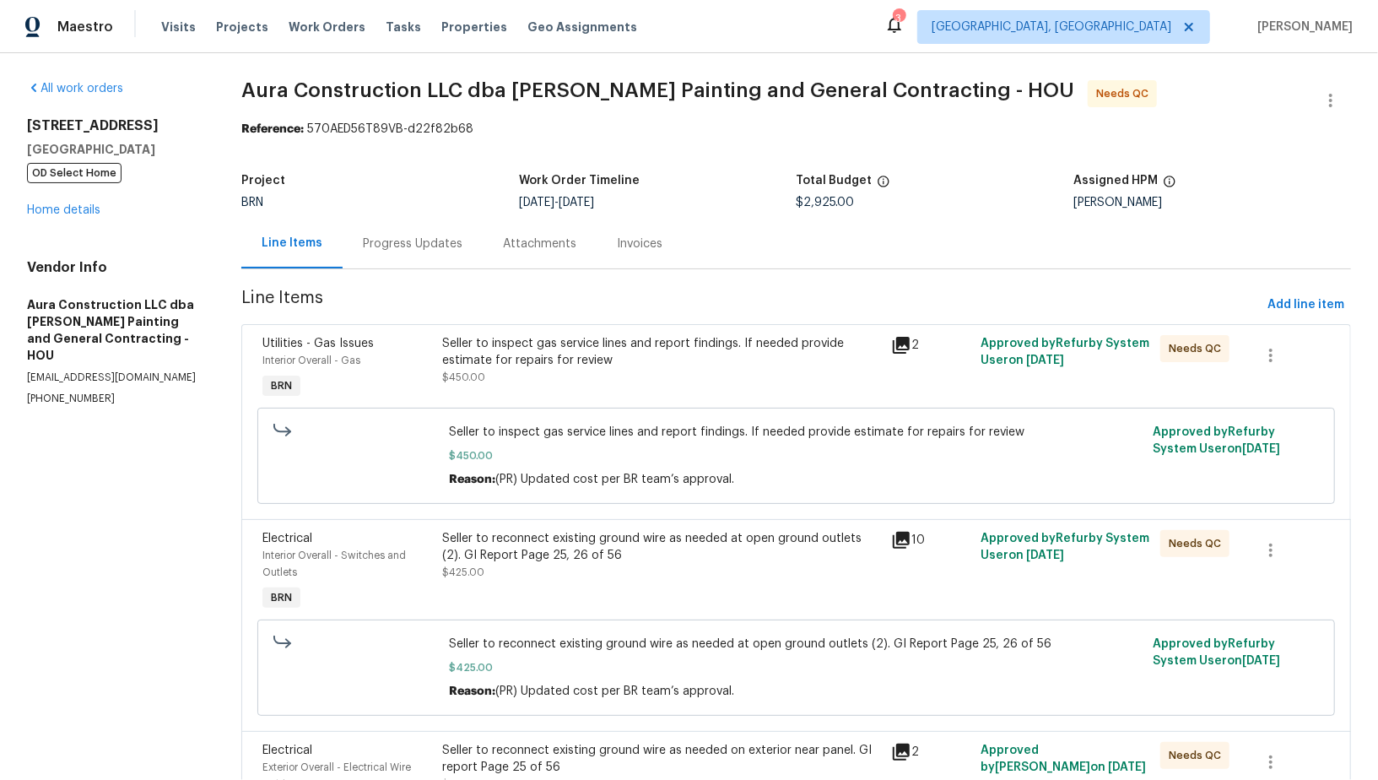
click at [397, 237] on div "Progress Updates" at bounding box center [413, 243] width 100 height 17
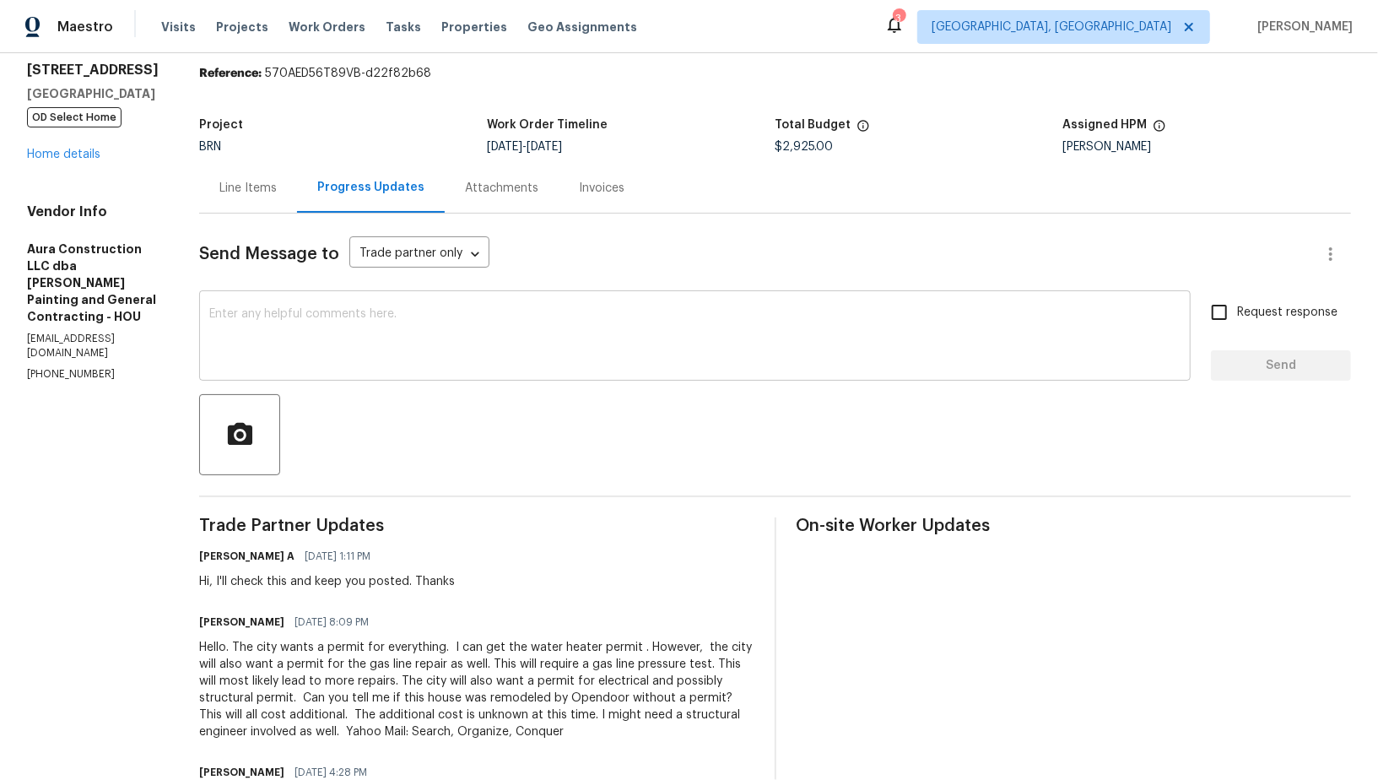
scroll to position [34, 0]
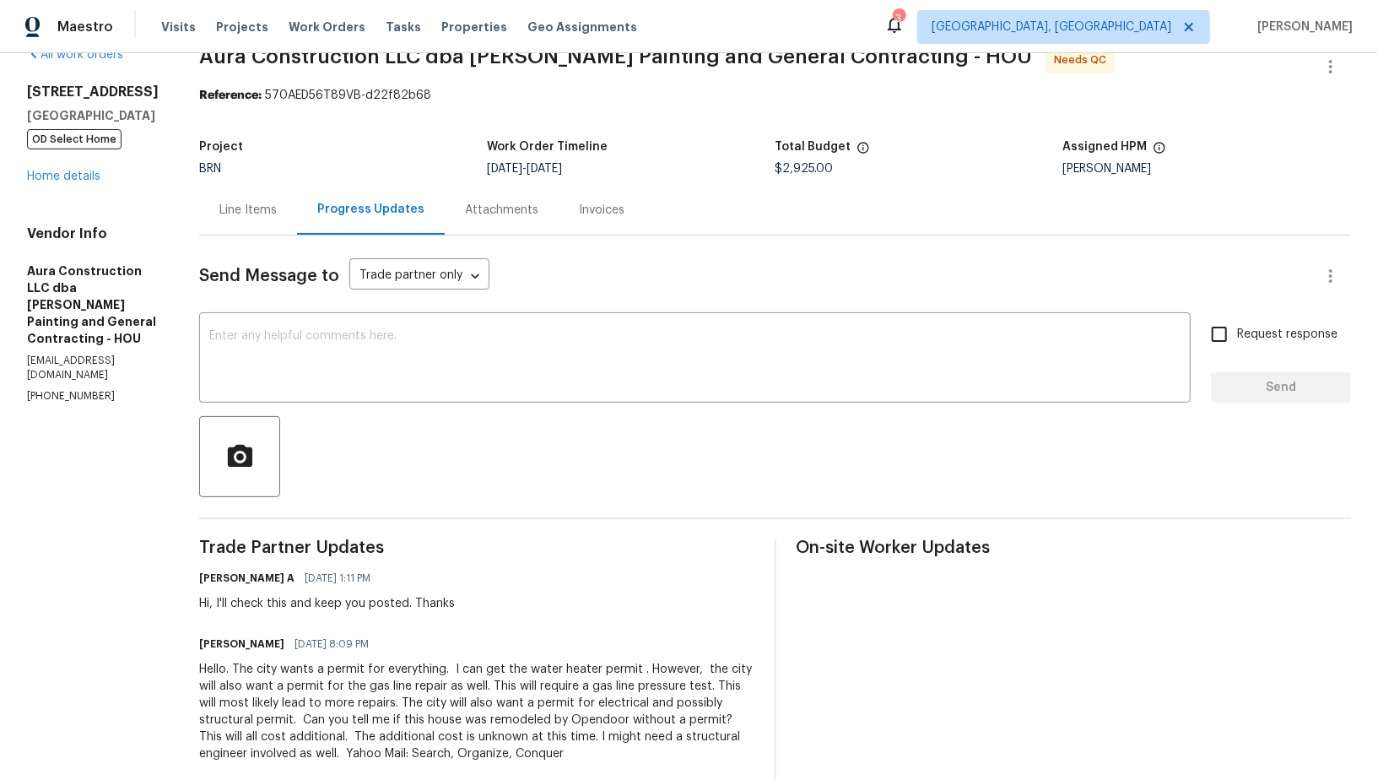
click at [231, 187] on div "Line Items" at bounding box center [248, 210] width 98 height 50
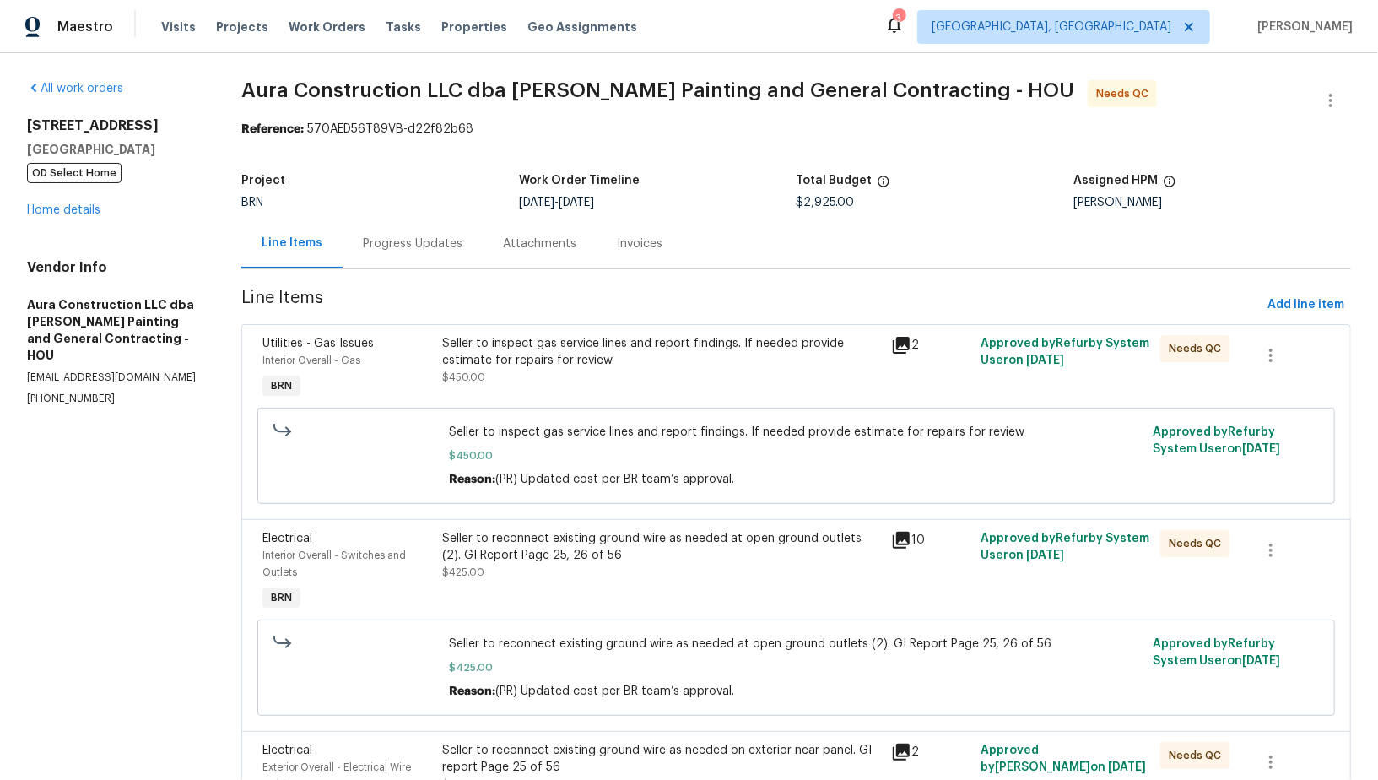
click at [411, 224] on div "Progress Updates" at bounding box center [413, 244] width 140 height 50
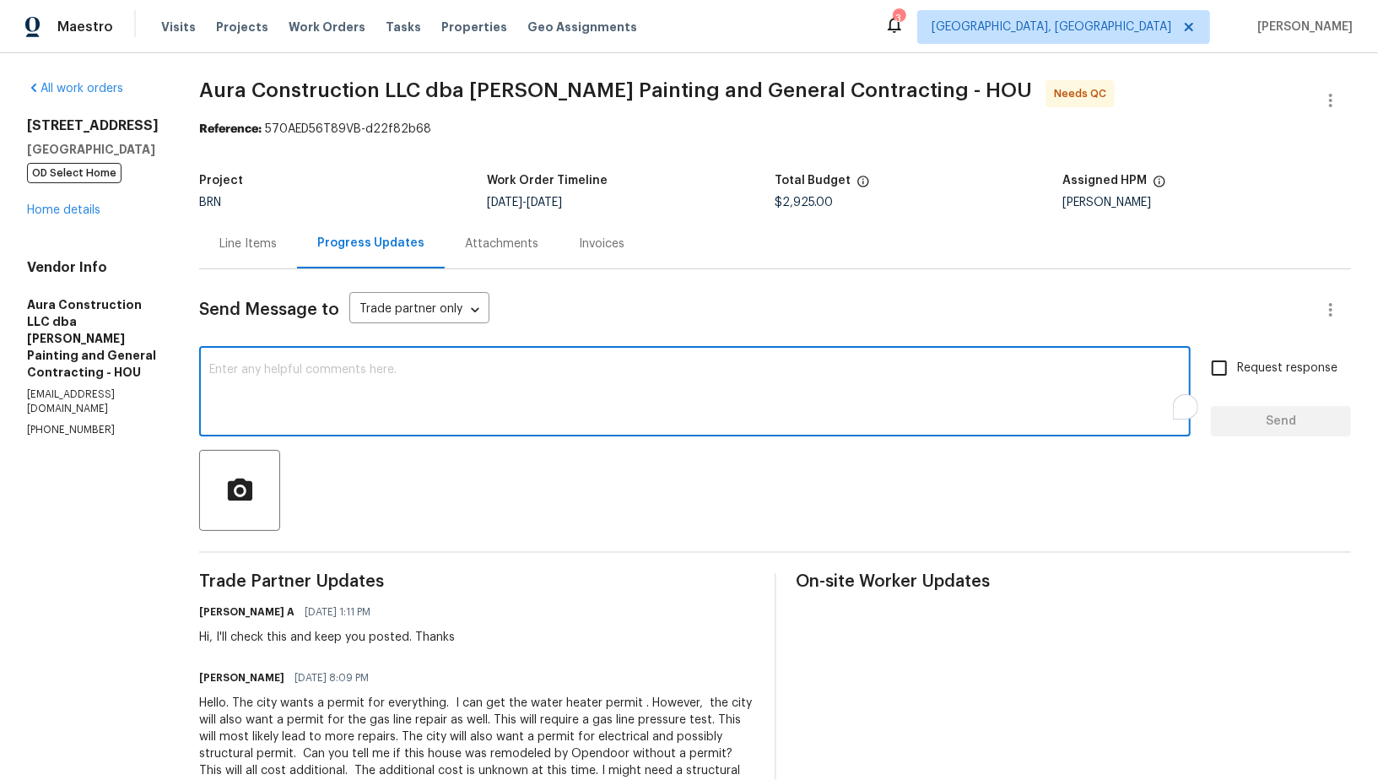
click at [328, 417] on textarea "To enrich screen reader interactions, please activate Accessibility in Grammarl…" at bounding box center [694, 393] width 971 height 59
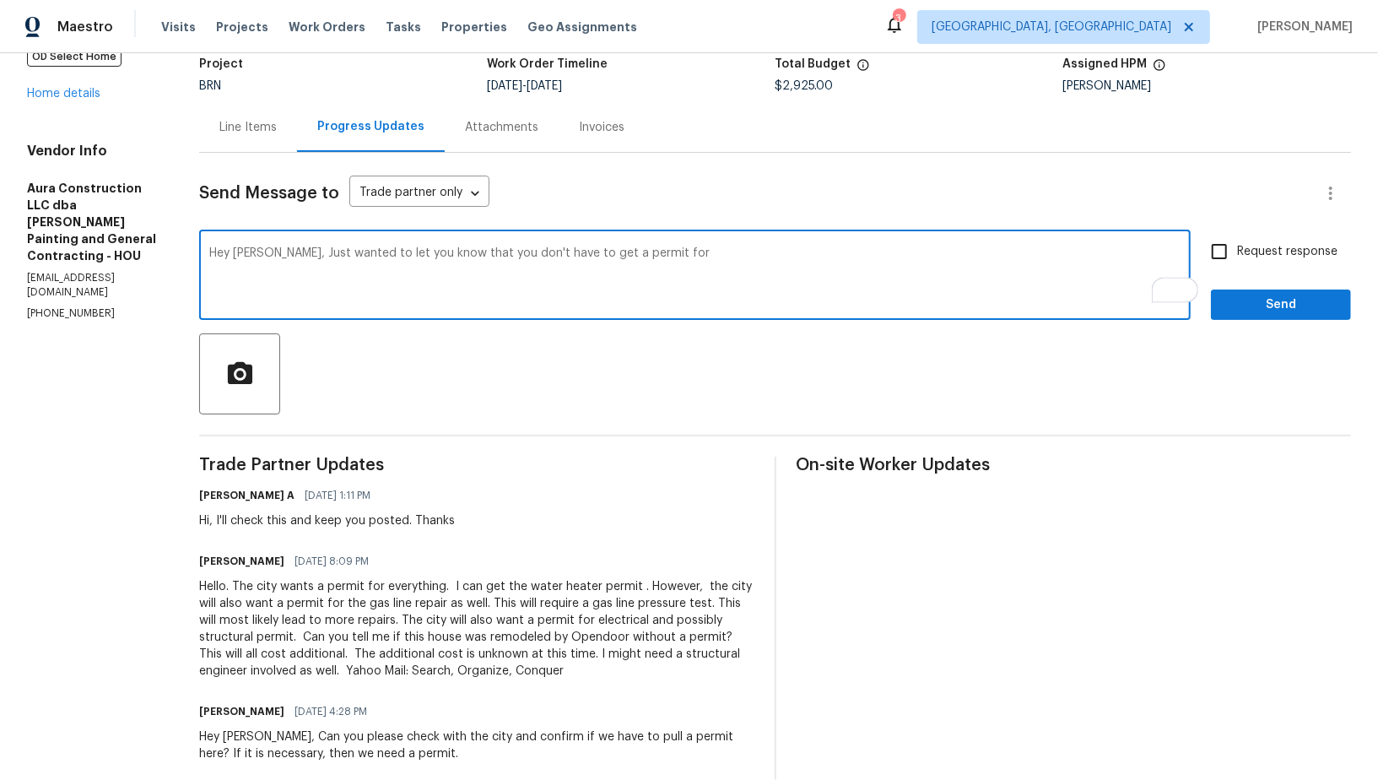
scroll to position [97, 0]
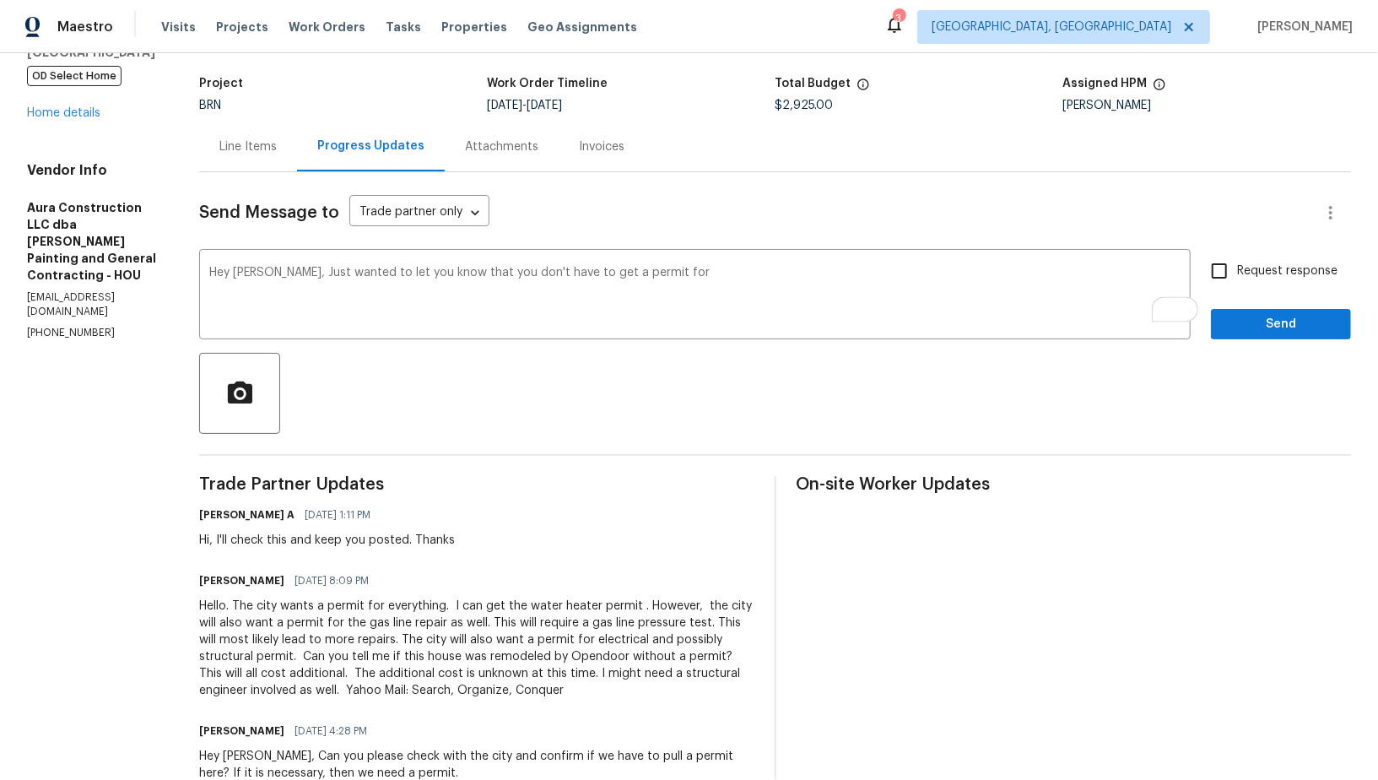
drag, startPoint x: 343, startPoint y: 624, endPoint x: 424, endPoint y: 623, distance: 81.0
click at [424, 623] on div "Hello. The city wants a permit for everything. I can get the water heater permi…" at bounding box center [476, 647] width 555 height 101
drag, startPoint x: 424, startPoint y: 623, endPoint x: 346, endPoint y: 628, distance: 78.6
click at [346, 628] on div "Hello. The city wants a permit for everything. I can get the water heater permi…" at bounding box center [476, 647] width 555 height 101
copy div "gas line repair"
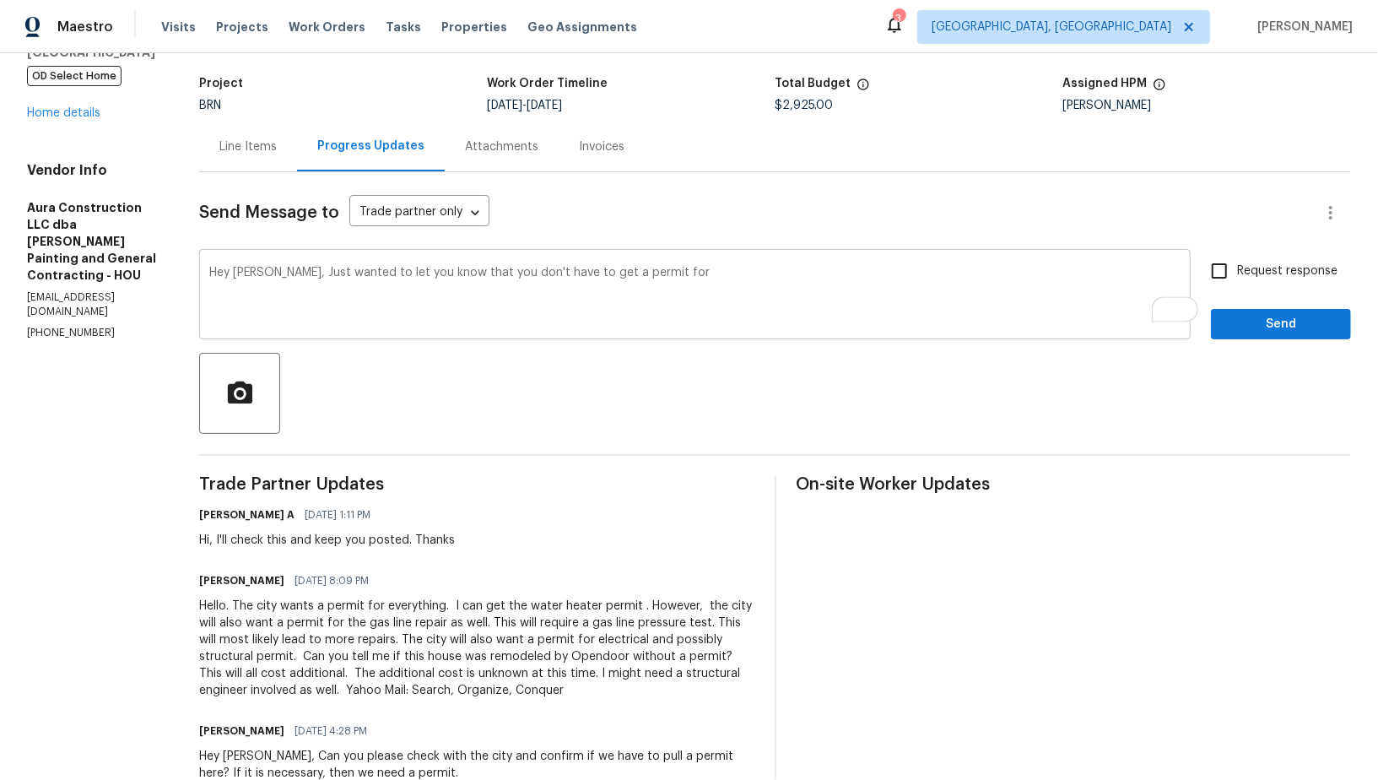
click at [675, 290] on textarea "Hey Logan, Just wanted to let you know that you don't have to get a permit for" at bounding box center [694, 296] width 971 height 59
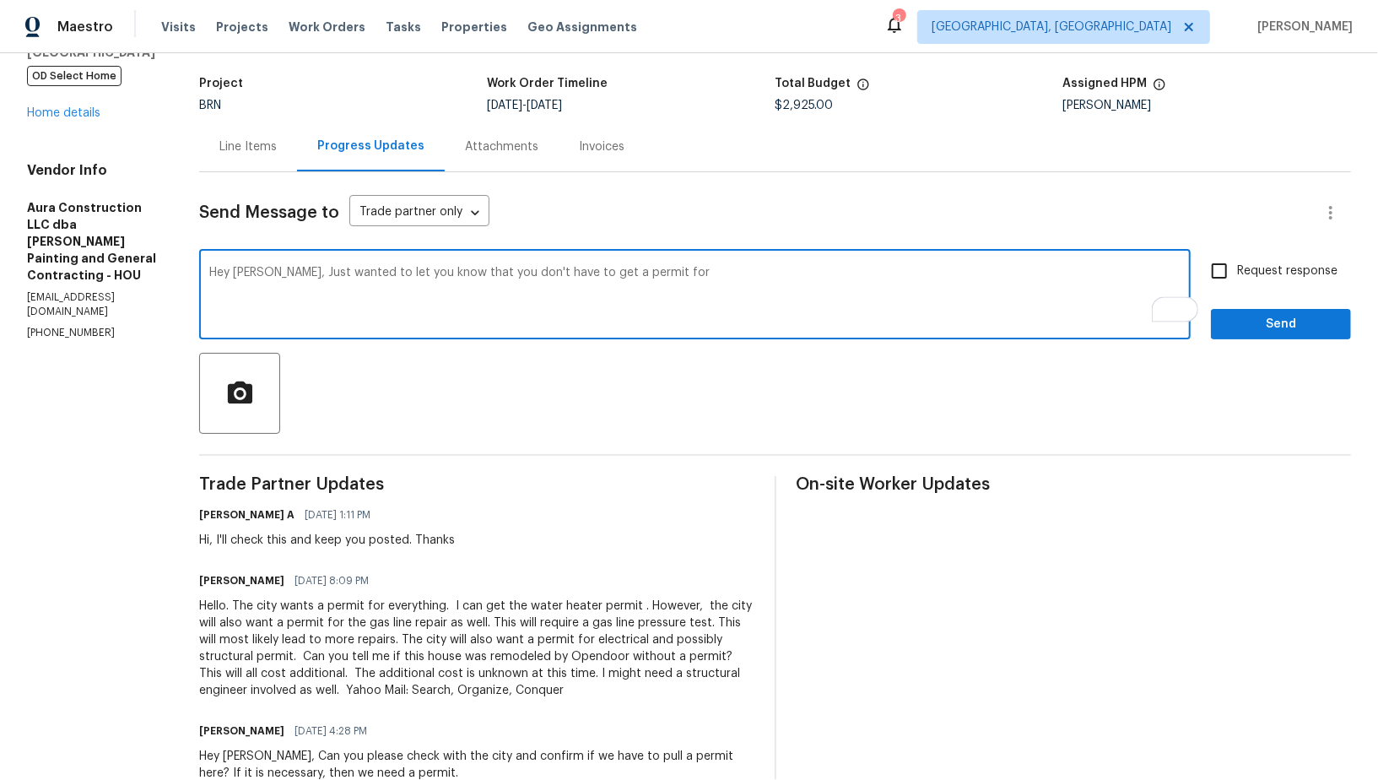
paste textarea "gas line repair"
drag, startPoint x: 254, startPoint y: 276, endPoint x: 439, endPoint y: 295, distance: 185.8
click at [439, 295] on textarea "Hey Logan, Just wanted to let you know that you don't have to get a permit for …" at bounding box center [694, 296] width 971 height 59
paste textarea "Just a quick update — you don’t need to obtain a permit for the gas line repair…"
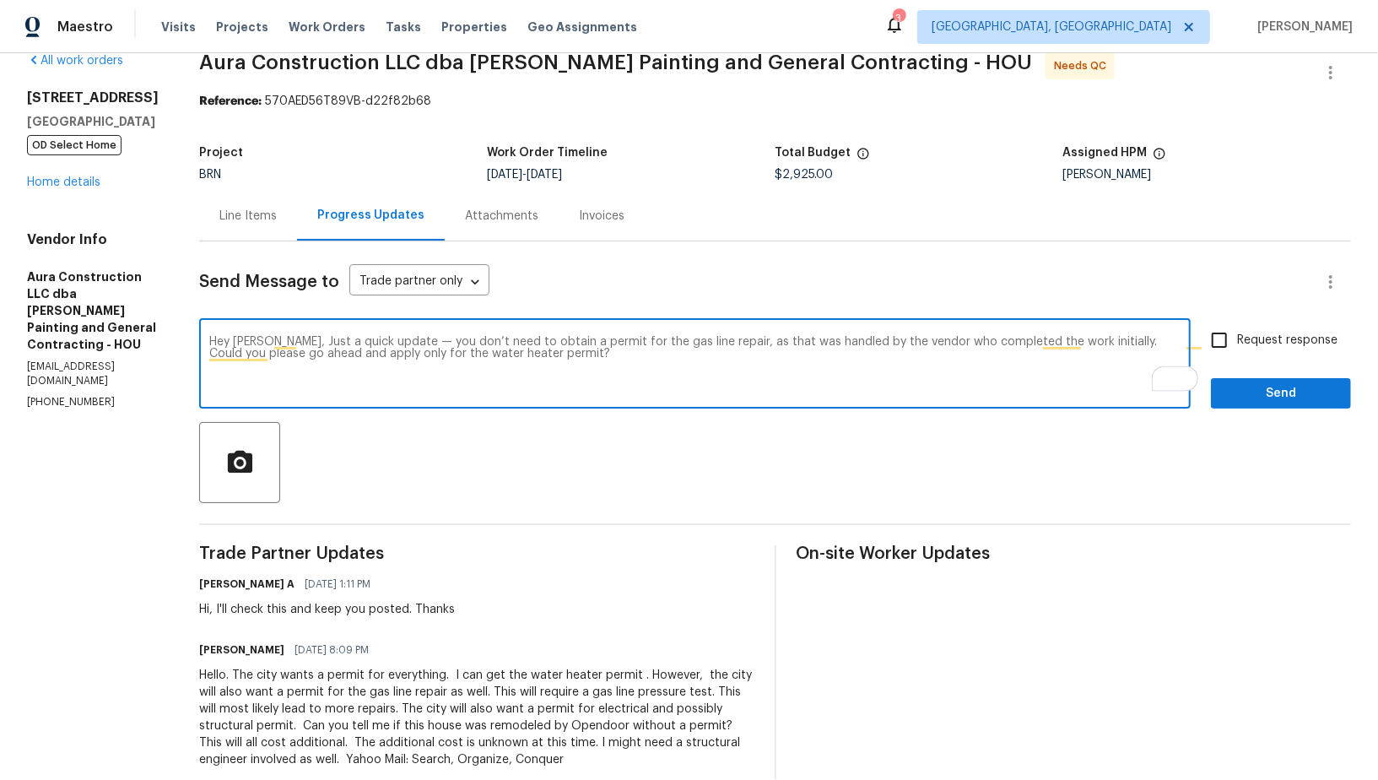
scroll to position [0, 0]
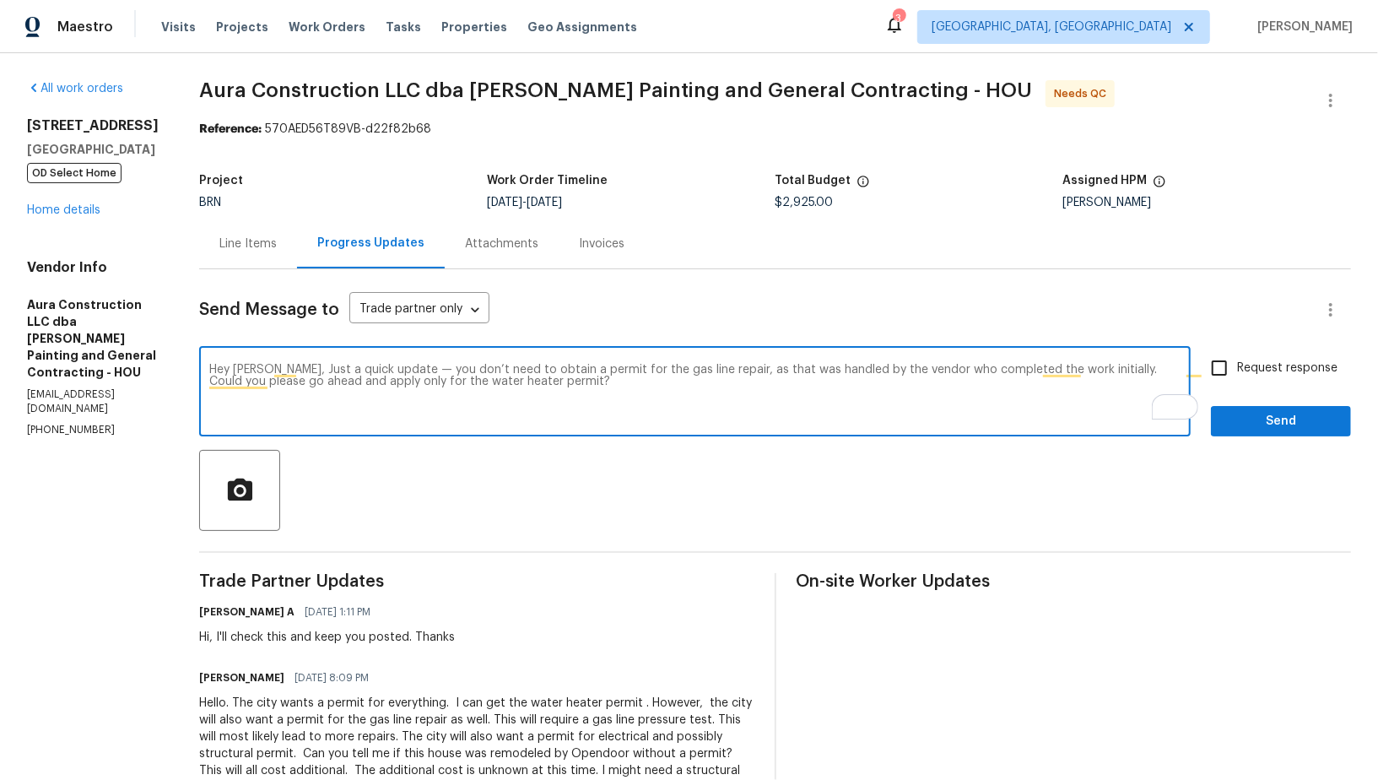
click at [537, 386] on textarea "Hey Logan, Just a quick update — you don’t need to obtain a permit for the gas …" at bounding box center [694, 393] width 971 height 59
click at [286, 383] on textarea "Hey Logan, Just a quick update — you don’t need to obtain a permit for the gas …" at bounding box center [694, 393] width 971 height 59
click at [349, 382] on textarea "Hey Logan, Just a quick update — you don’t need to obtain a permit for the gas …" at bounding box center [694, 393] width 971 height 59
drag, startPoint x: 436, startPoint y: 380, endPoint x: 637, endPoint y: 380, distance: 200.8
click at [637, 380] on textarea "Hey Logan, Just a quick update — you don’t need to obtain a permit for the gas …" at bounding box center [694, 393] width 971 height 59
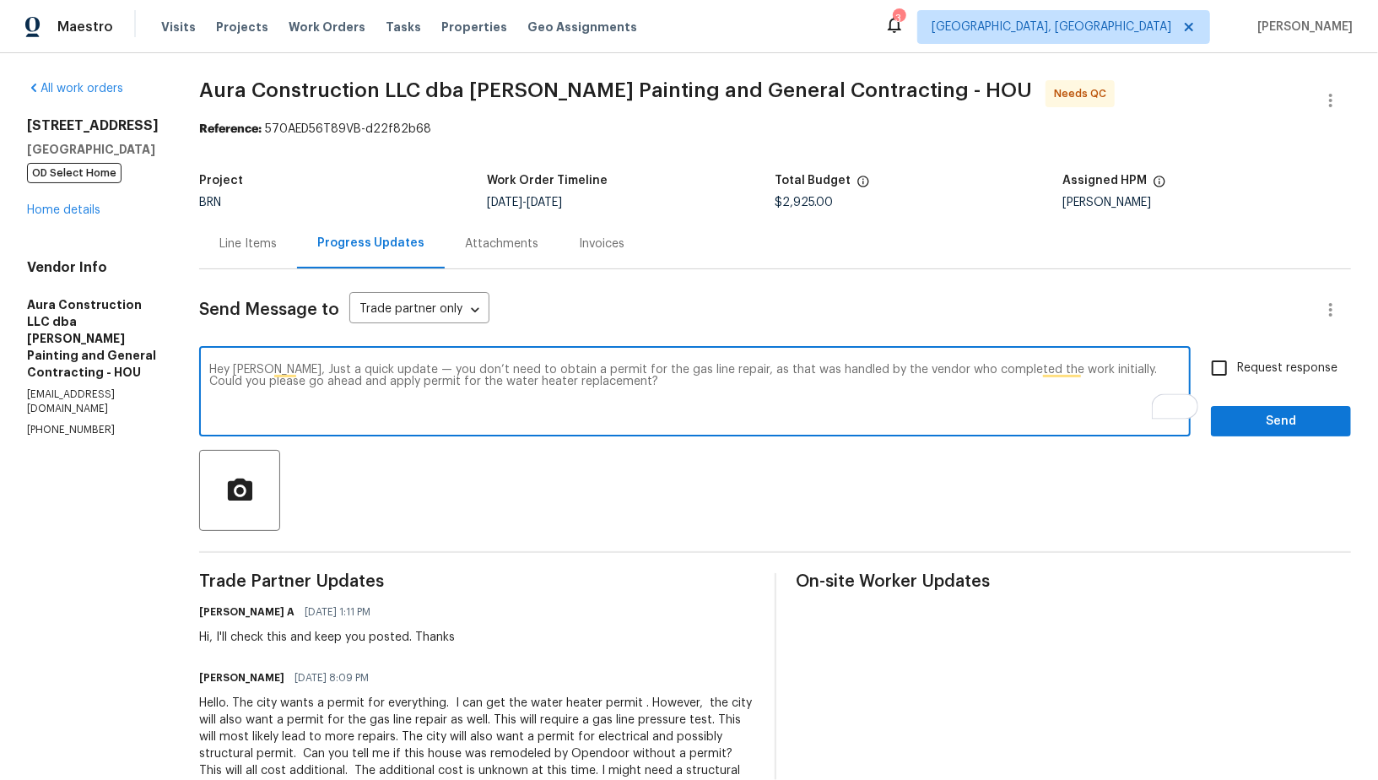
click at [300, 386] on textarea "Hey [PERSON_NAME], Just a quick update — you don’t need to obtain a permit for …" at bounding box center [694, 393] width 971 height 59
click at [637, 410] on textarea "Hey [PERSON_NAME], Just a quick update — you don’t need to obtain a permit for …" at bounding box center [694, 393] width 971 height 59
click at [645, 383] on textarea "Hey [PERSON_NAME], Just a quick update — you don’t need to obtain a permit for …" at bounding box center [694, 393] width 971 height 59
type textarea "Hey [PERSON_NAME], Just a quick update — you don’t need to obtain a permit for …"
click at [1248, 375] on span "Request response" at bounding box center [1287, 368] width 100 height 18
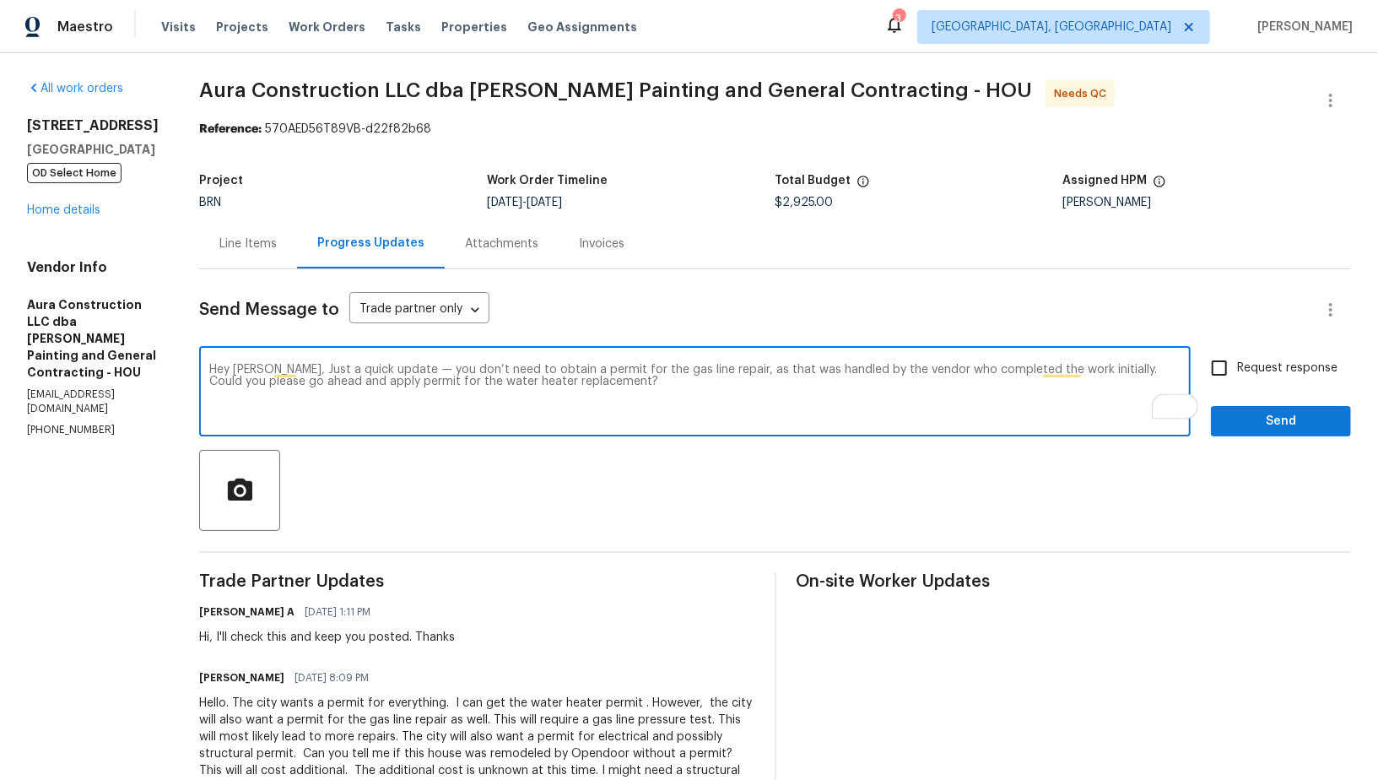
click at [1237, 375] on input "Request response" at bounding box center [1218, 367] width 35 height 35
checkbox input "true"
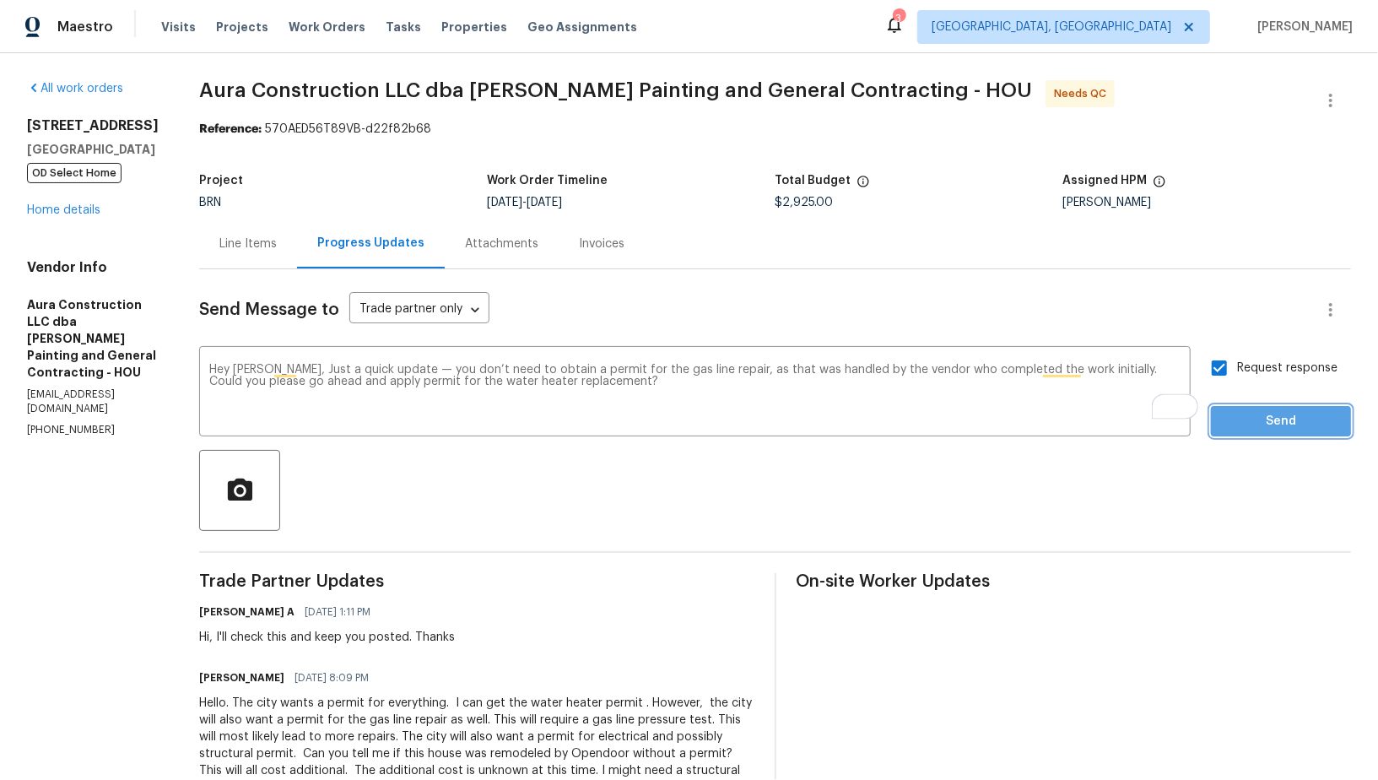
click at [1269, 415] on span "Send" at bounding box center [1280, 421] width 113 height 21
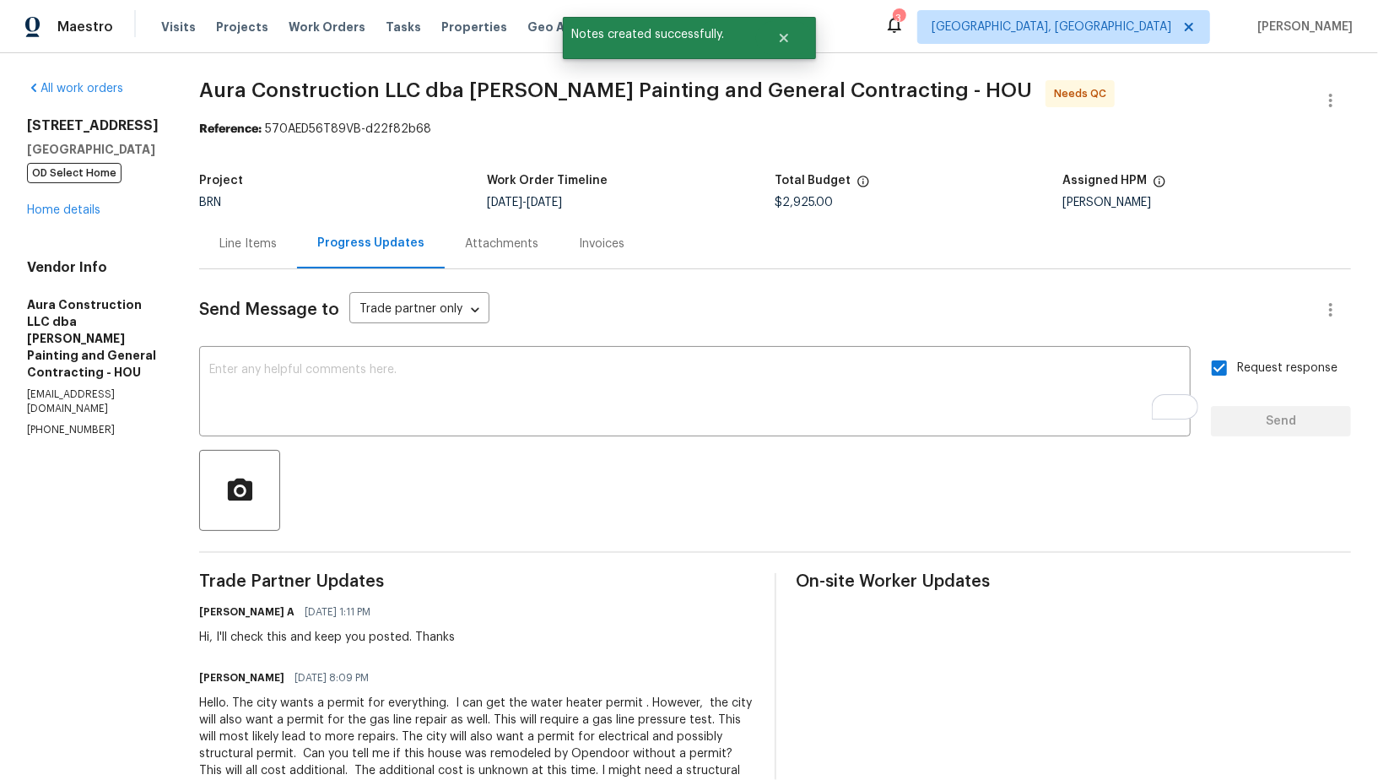
click at [241, 233] on div "Line Items" at bounding box center [248, 244] width 98 height 50
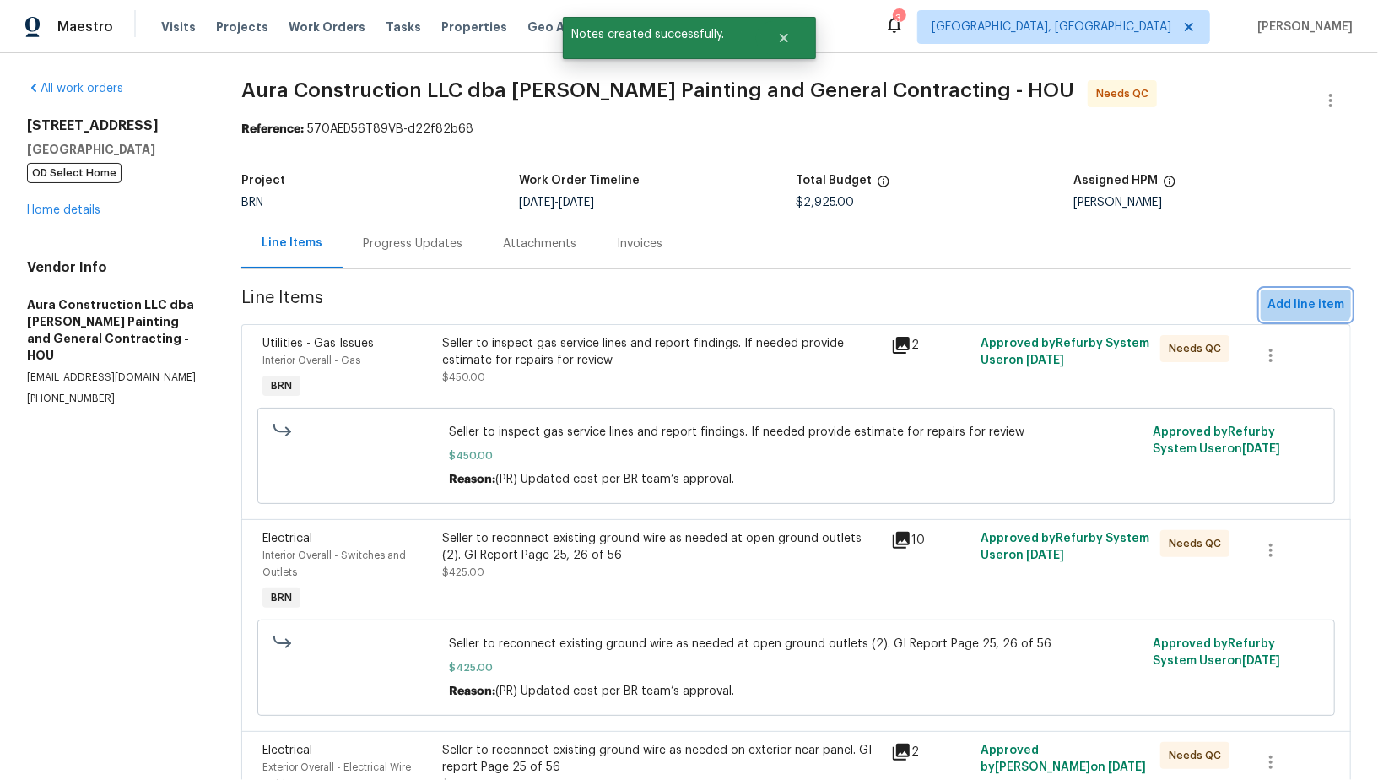
click at [1298, 296] on span "Add line item" at bounding box center [1305, 304] width 77 height 21
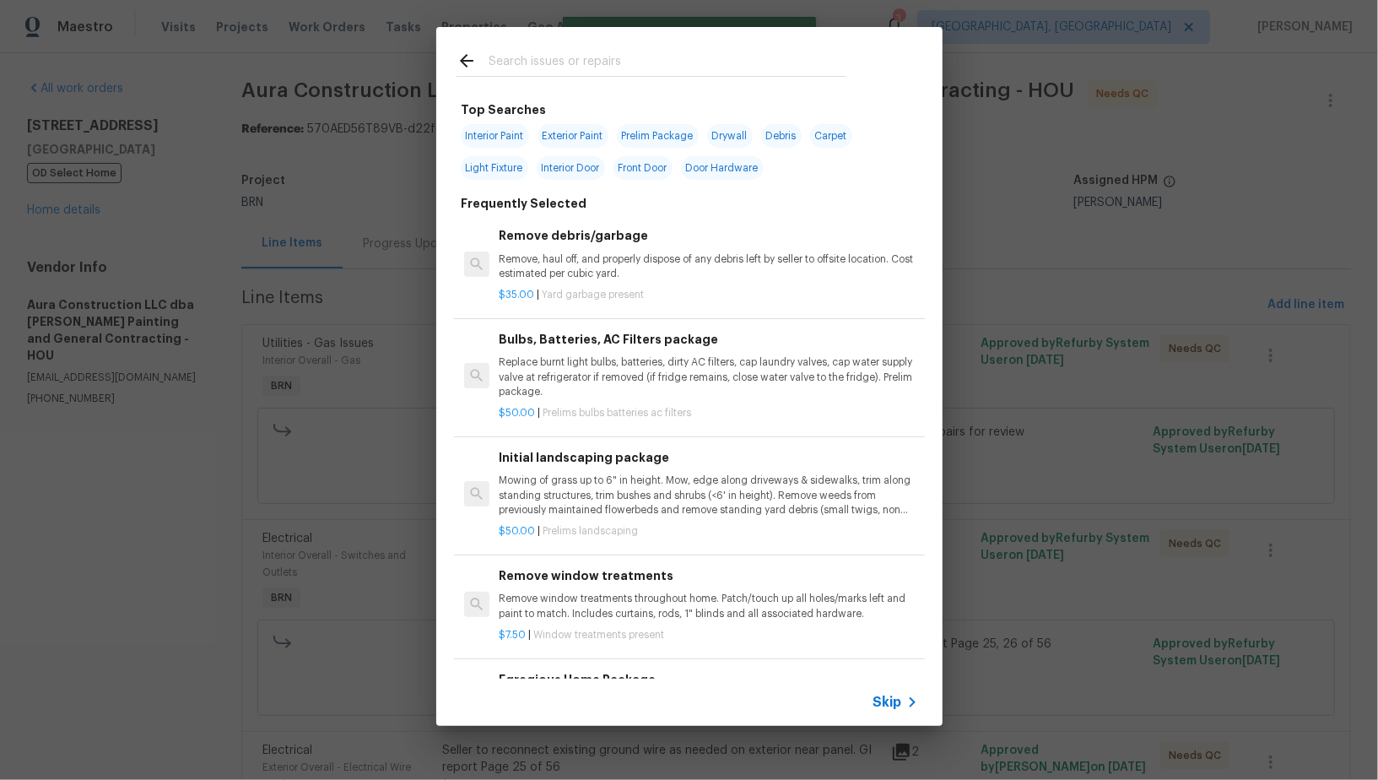
click at [877, 704] on span "Skip" at bounding box center [887, 701] width 29 height 17
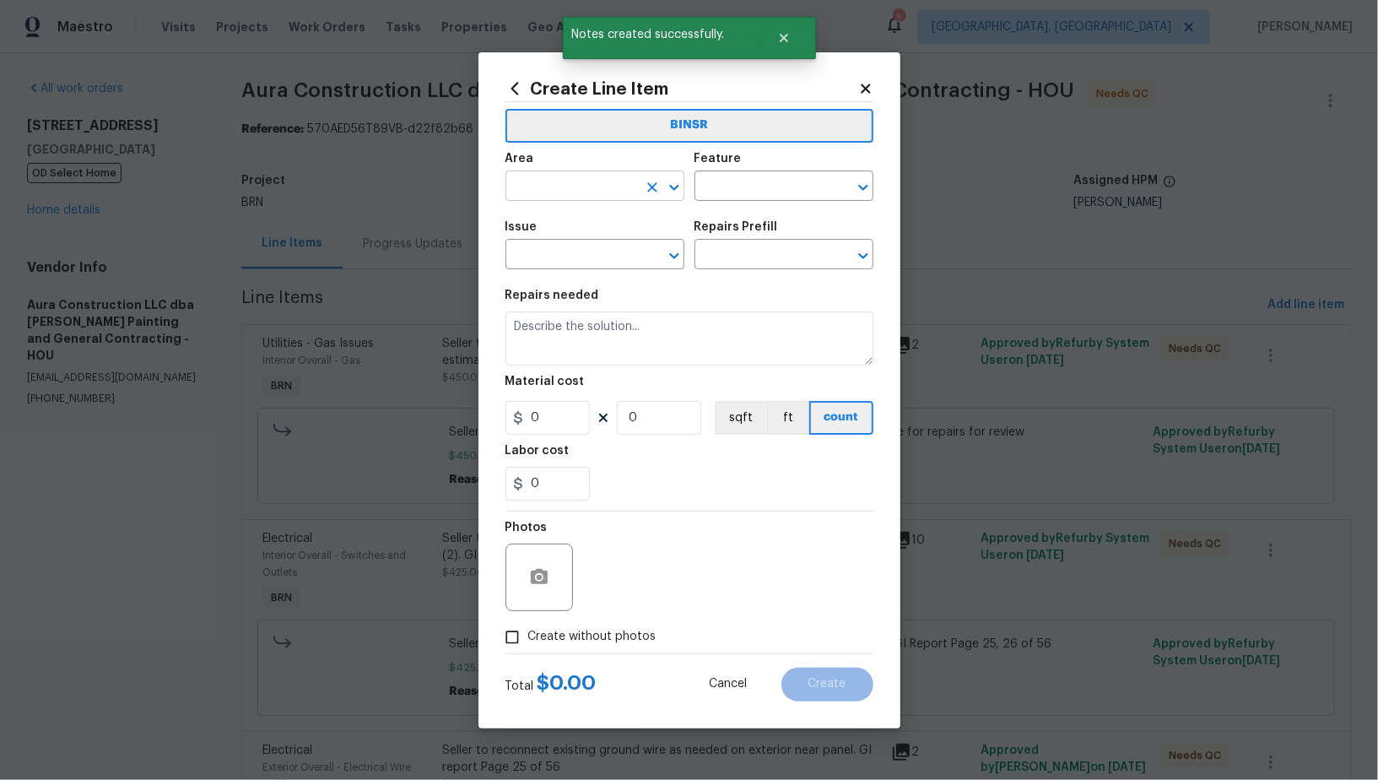
click at [639, 188] on div "​" at bounding box center [594, 188] width 179 height 26
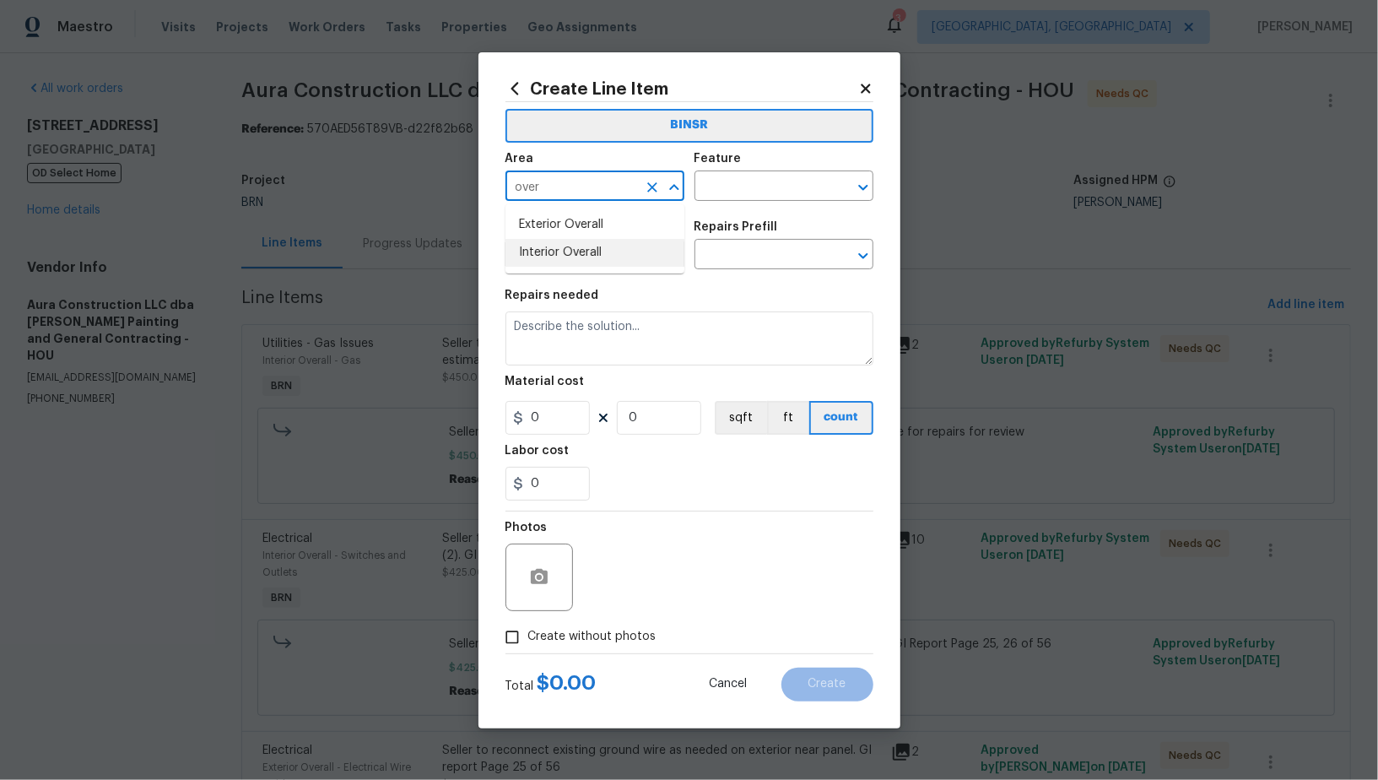
click at [577, 250] on li "Interior Overall" at bounding box center [594, 253] width 179 height 28
type input "Interior Overall"
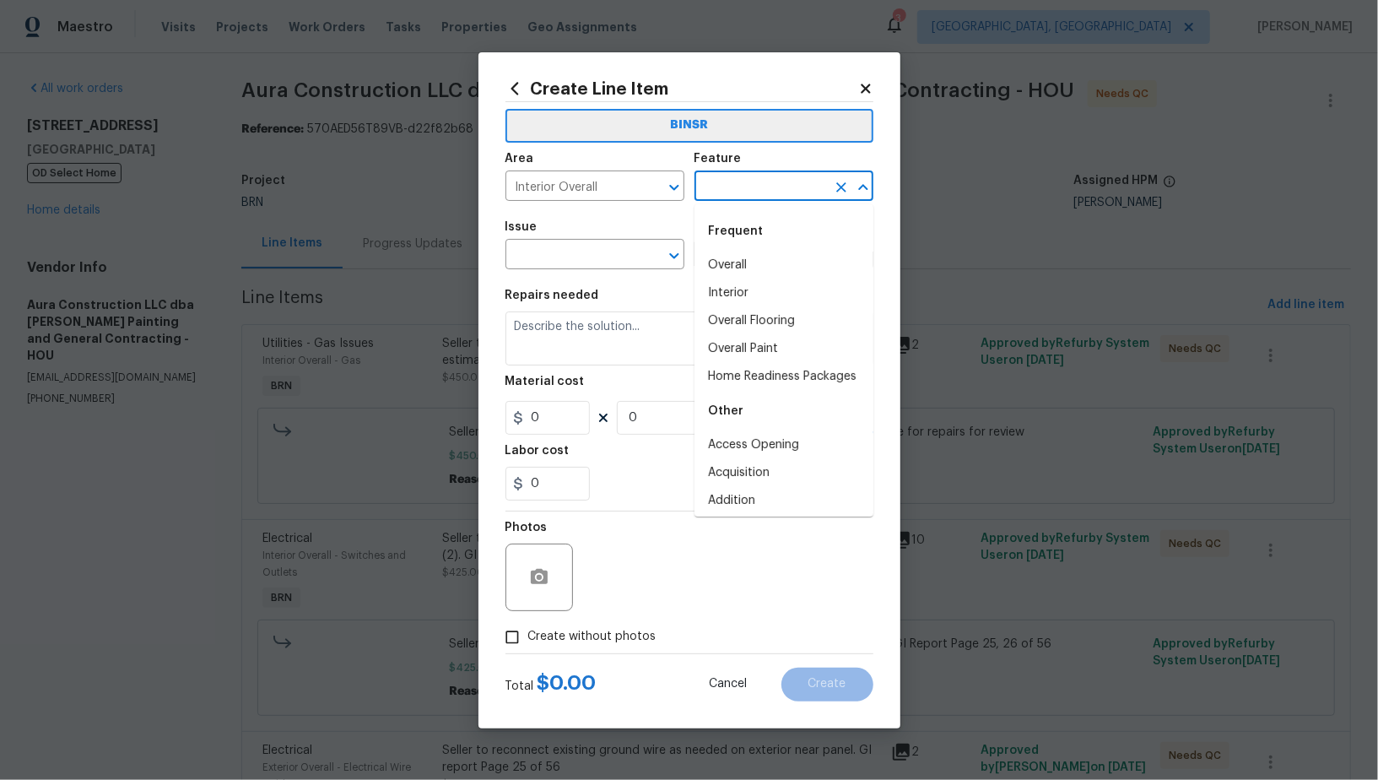
click at [735, 197] on input "text" at bounding box center [760, 188] width 132 height 26
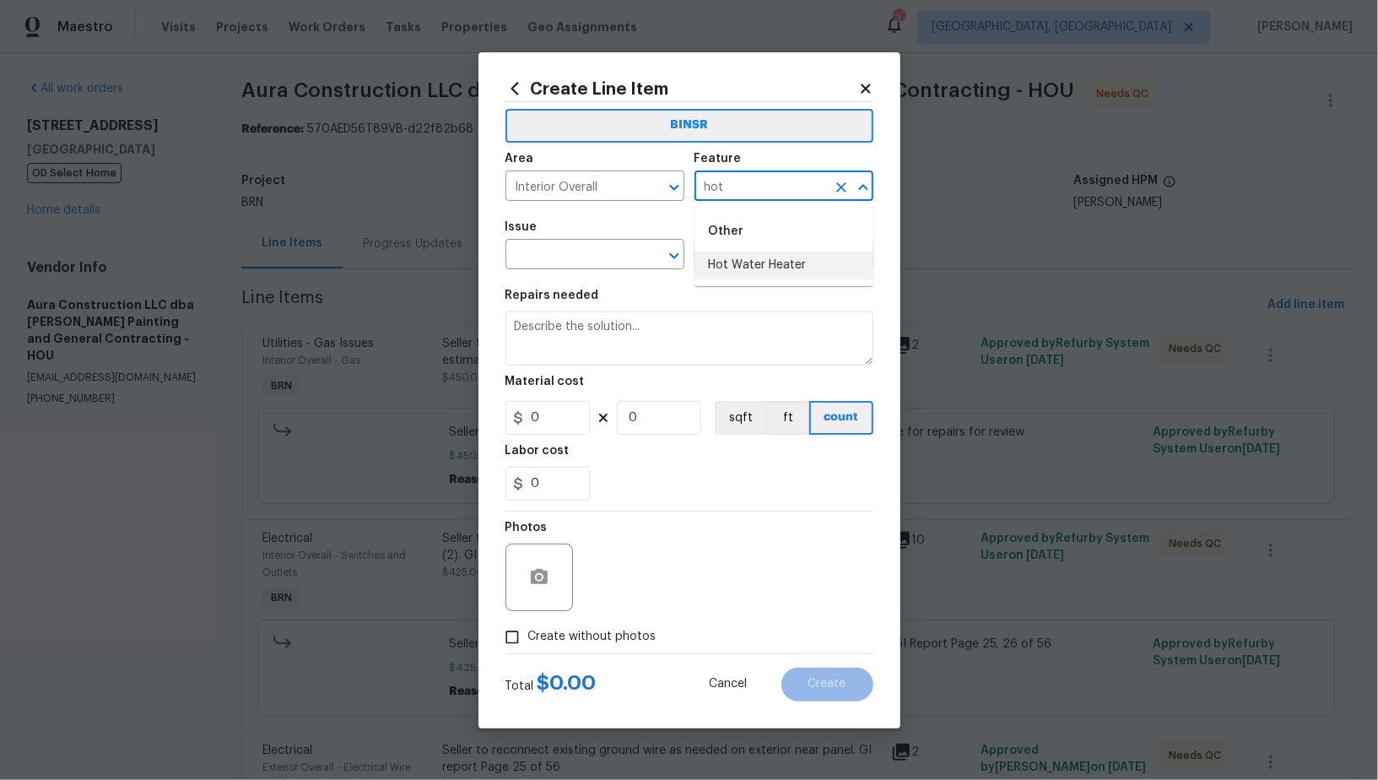
click at [742, 279] on ul "Other Hot Water Heater" at bounding box center [783, 245] width 179 height 82
click at [752, 269] on li "Hot Water Heater" at bounding box center [783, 265] width 179 height 28
type input "Hot Water Heater"
click at [579, 260] on input "text" at bounding box center [571, 256] width 132 height 26
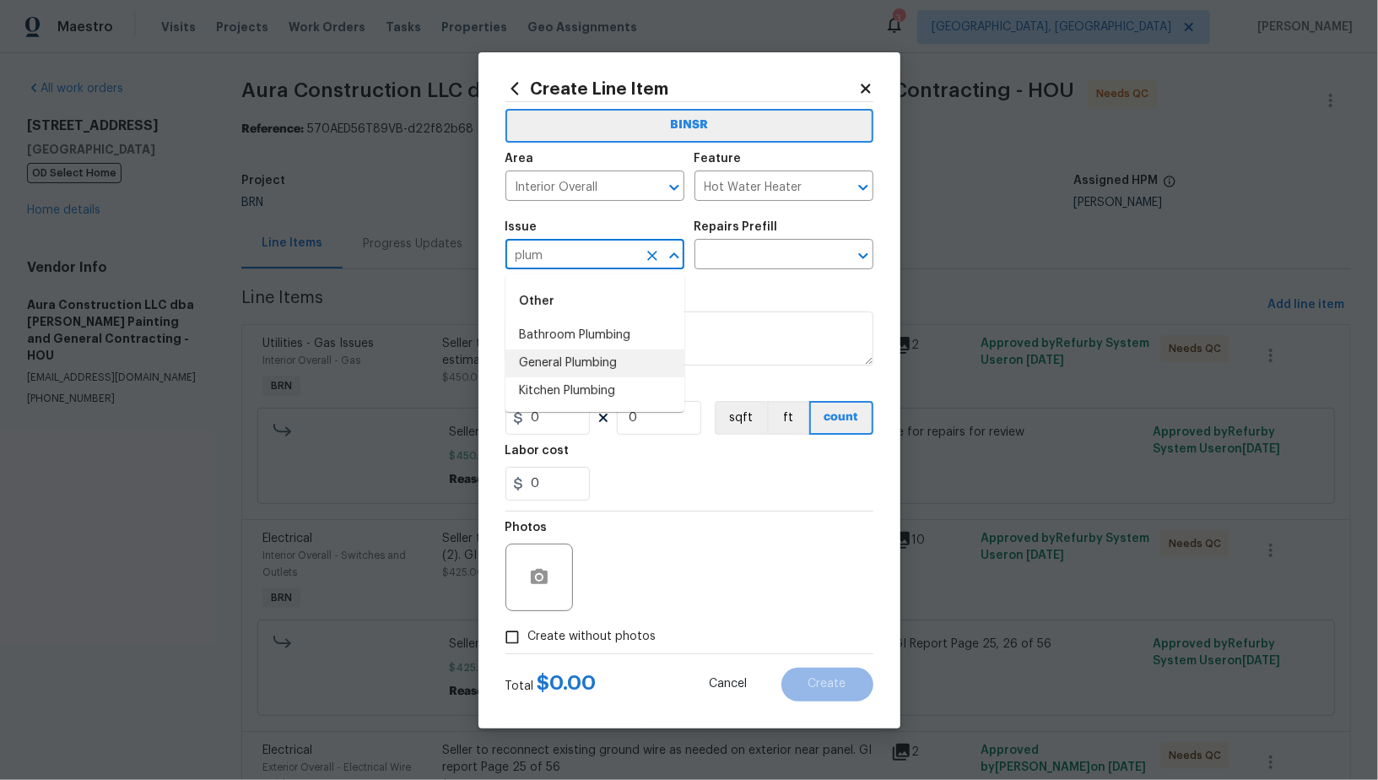
click at [599, 364] on li "General Plumbing" at bounding box center [594, 363] width 179 height 28
type input "General Plumbing"
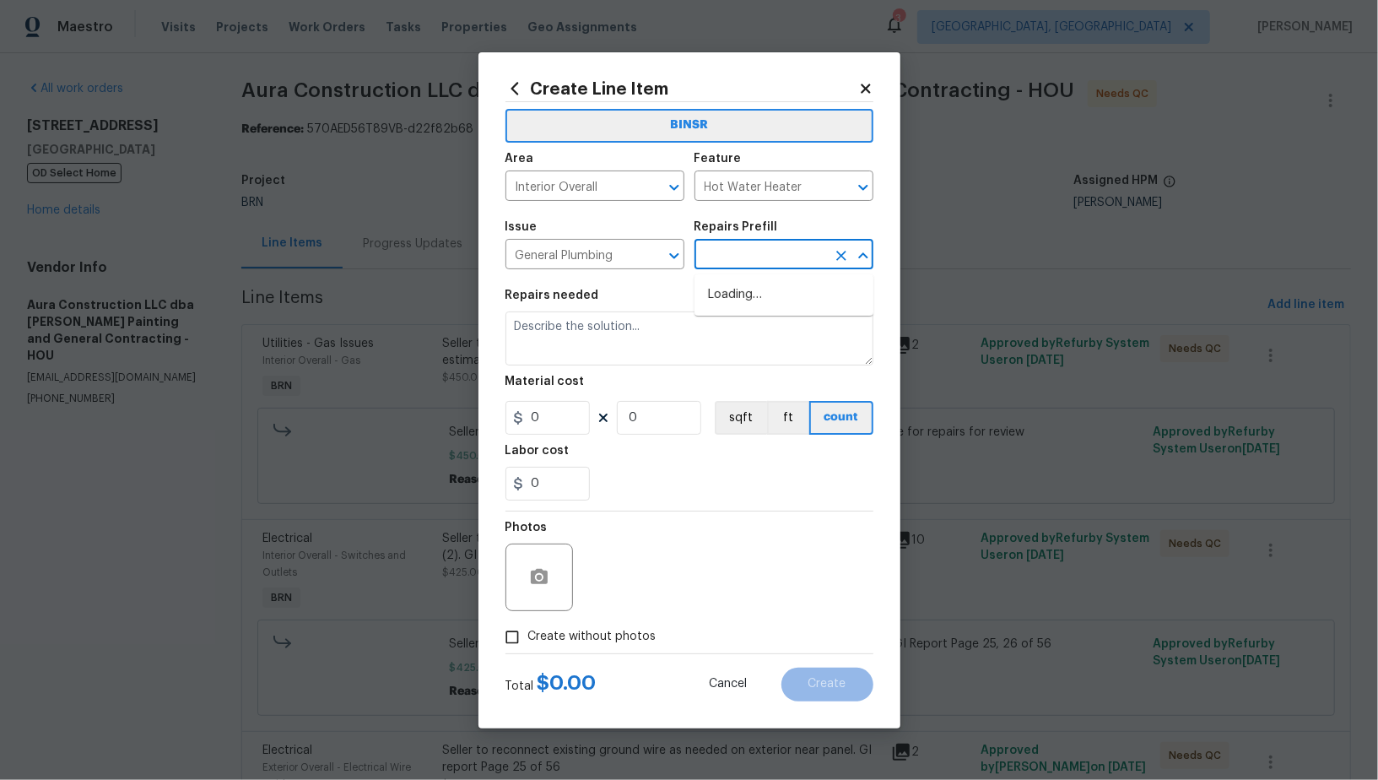
click at [755, 247] on input "text" at bounding box center [760, 256] width 132 height 26
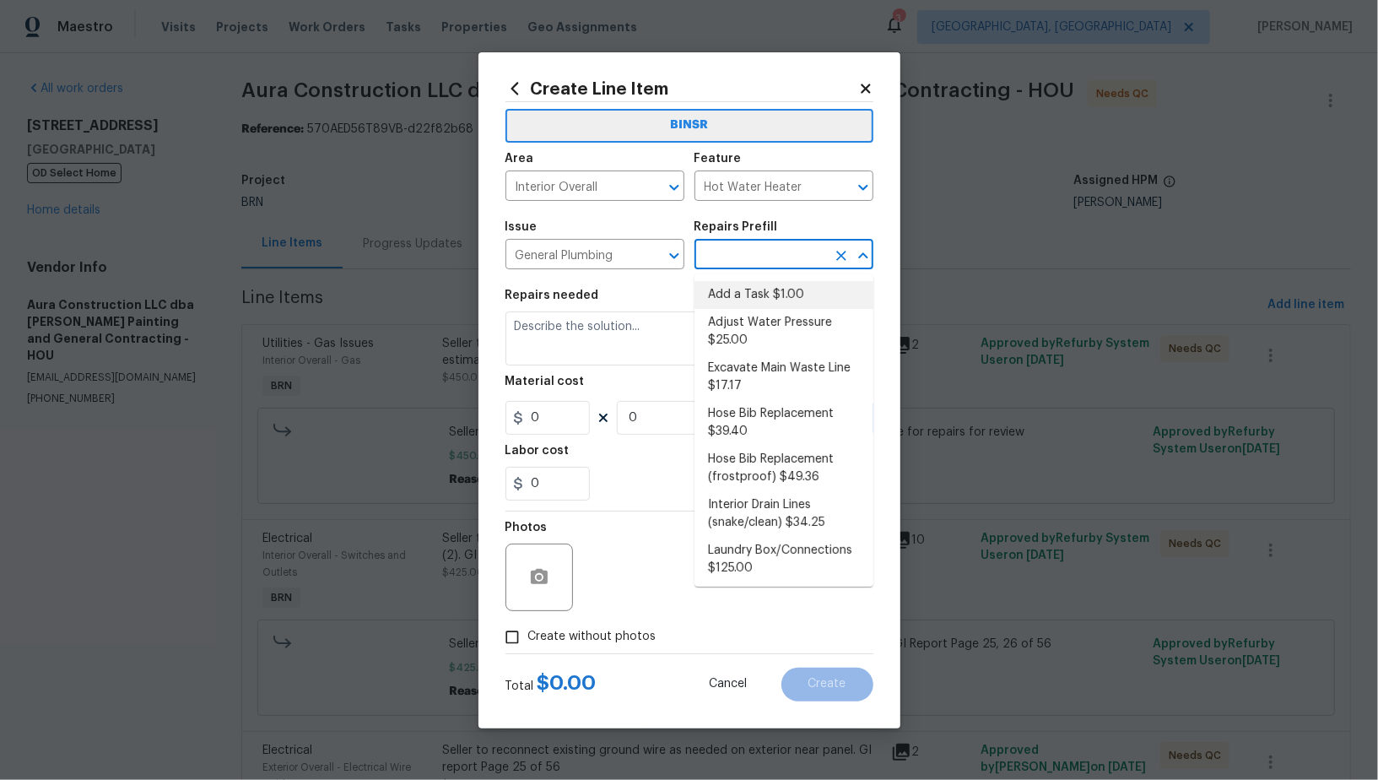
click at [765, 289] on li "Add a Task $1.00" at bounding box center [783, 295] width 179 height 28
type input "Plumbing"
type input "Add a Task $1.00"
type textarea "HPM to detail"
type input "1"
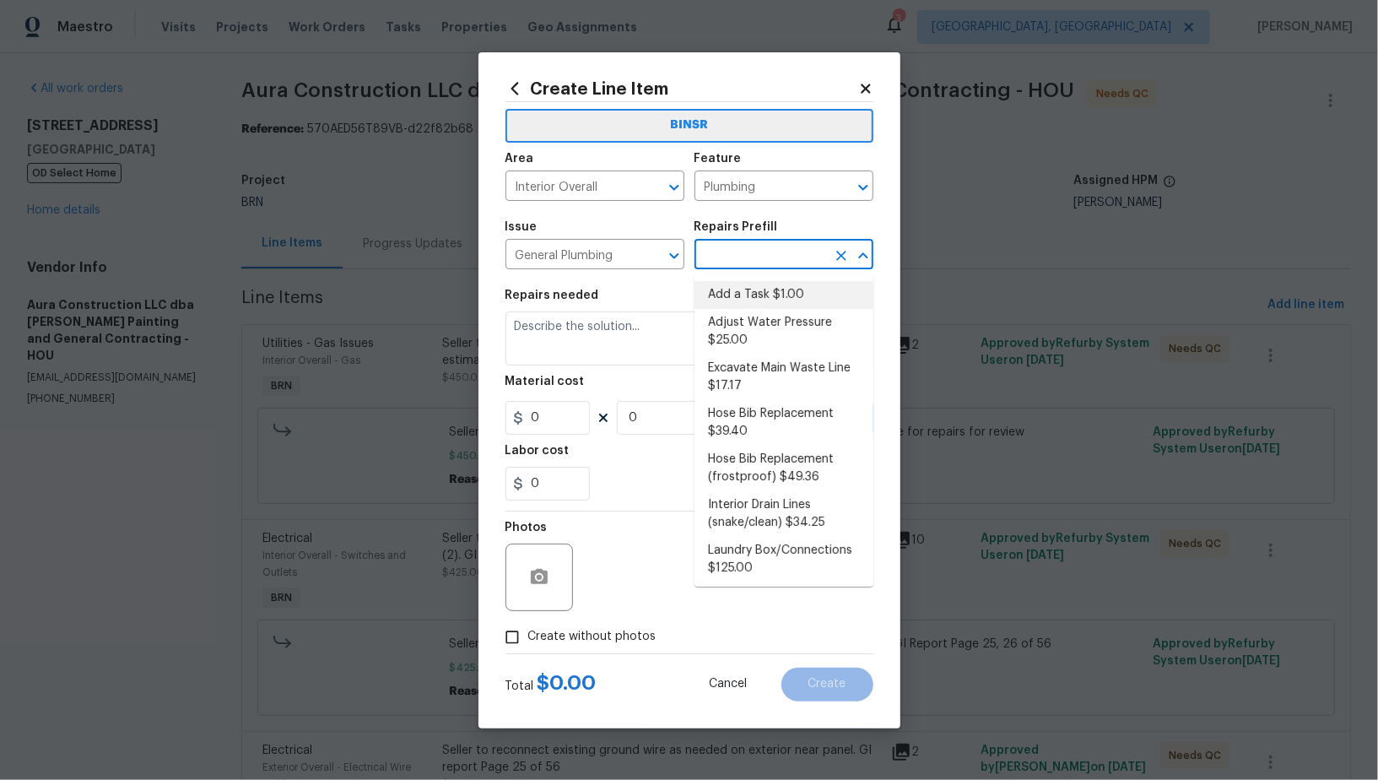
type input "1"
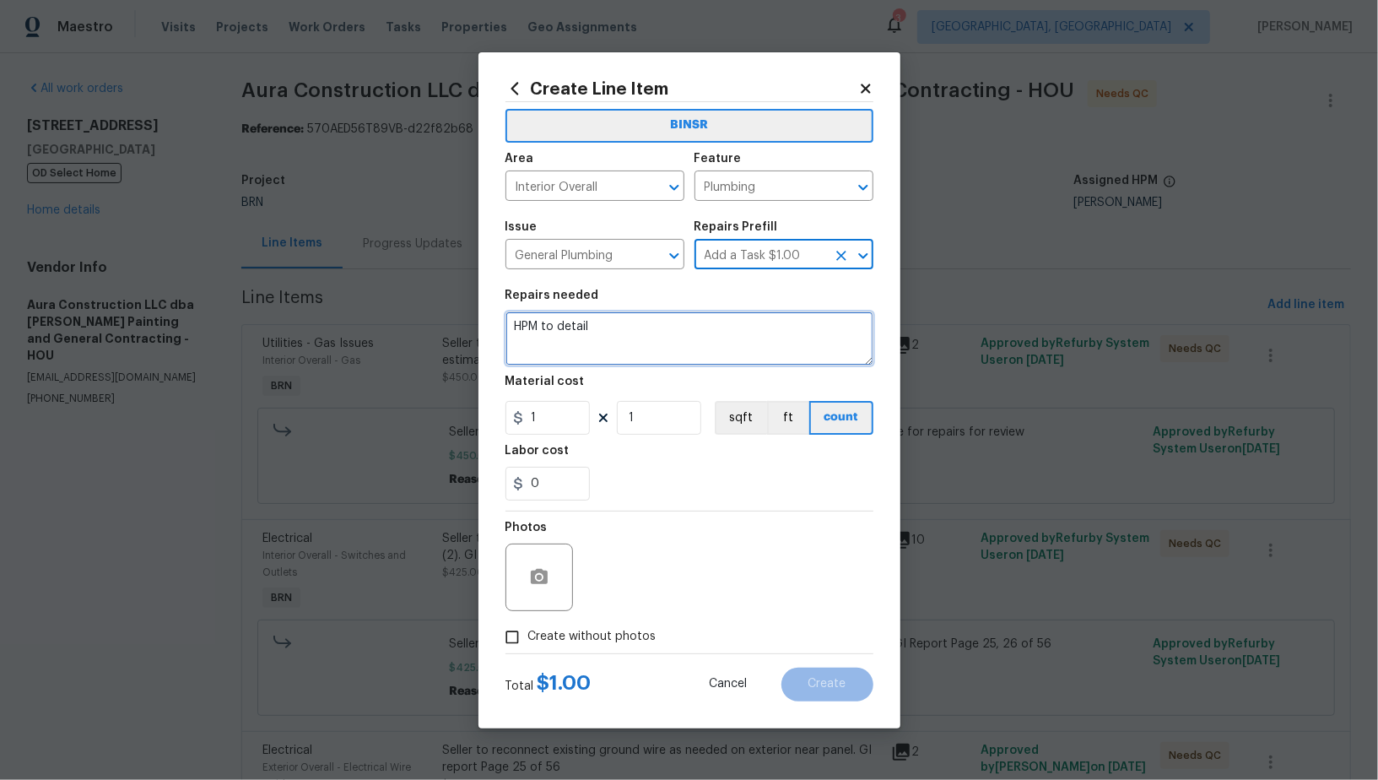
click at [714, 330] on textarea "HPM to detail" at bounding box center [689, 338] width 368 height 54
type textarea "Pending Permit"
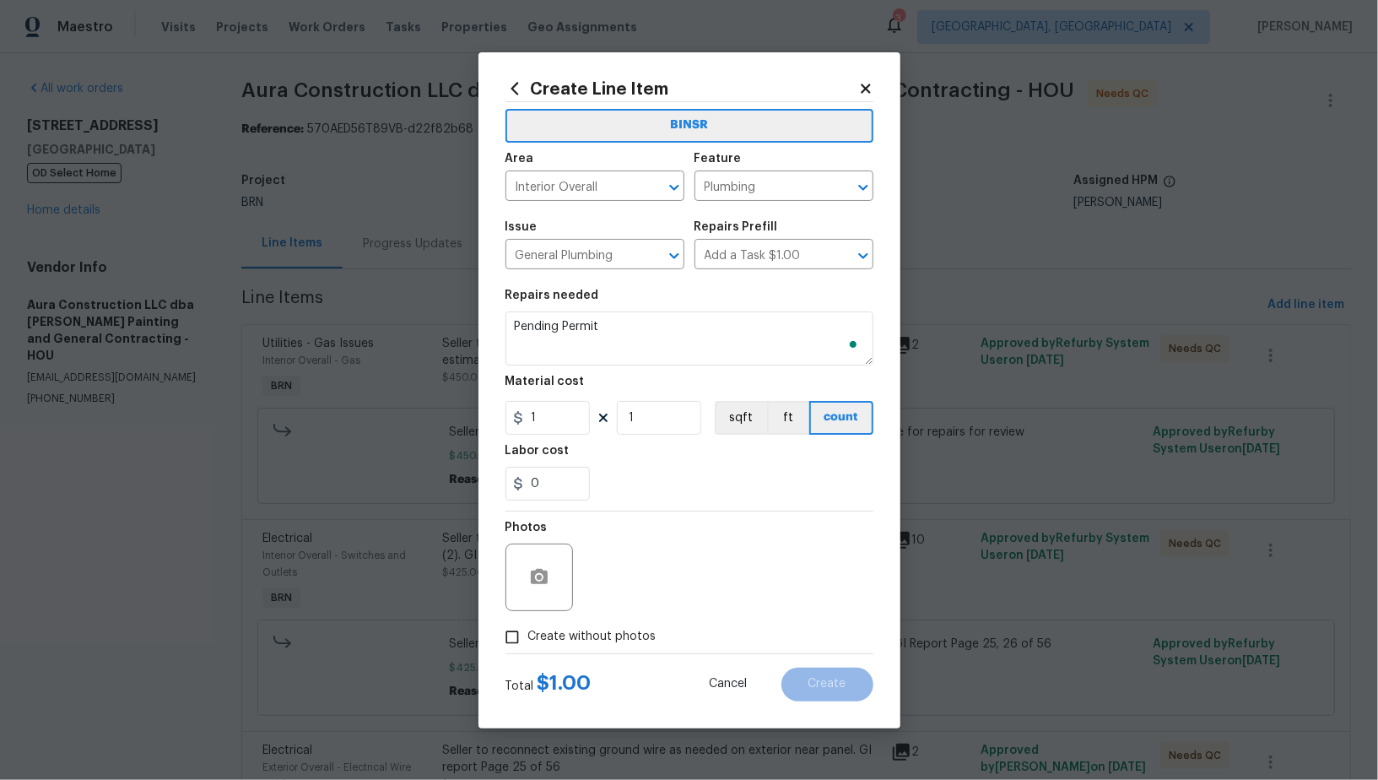
click at [572, 437] on section "Repairs needed Pending Permit Material cost 1 1 sqft ft count Labor cost 0" at bounding box center [689, 394] width 368 height 231
click at [562, 424] on input "1" at bounding box center [547, 418] width 84 height 34
type input "0"
click at [647, 339] on textarea "Pending Permit" at bounding box center [689, 338] width 368 height 54
click at [841, 192] on icon "Clear" at bounding box center [841, 187] width 17 height 17
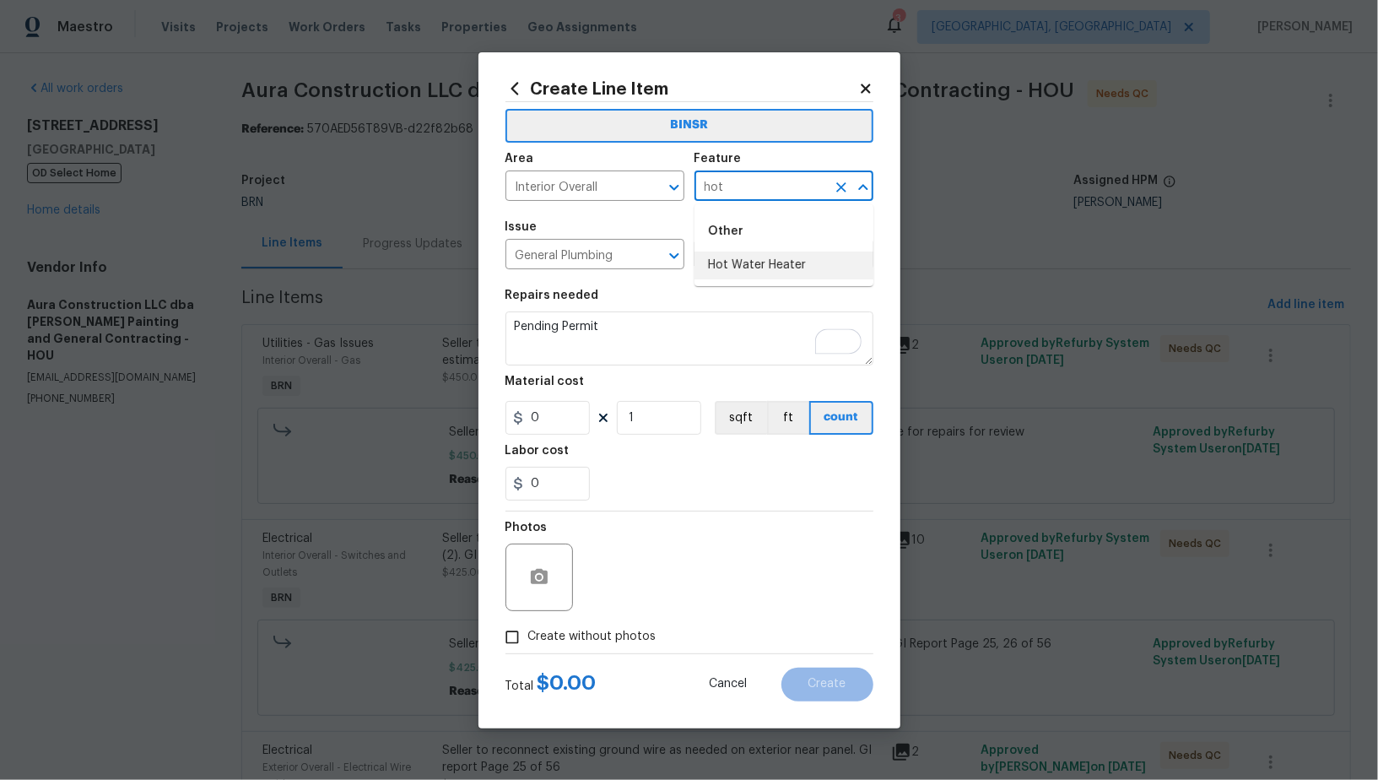
click at [775, 264] on li "Hot Water Heater" at bounding box center [783, 265] width 179 height 28
type input "Hot Water Heater"
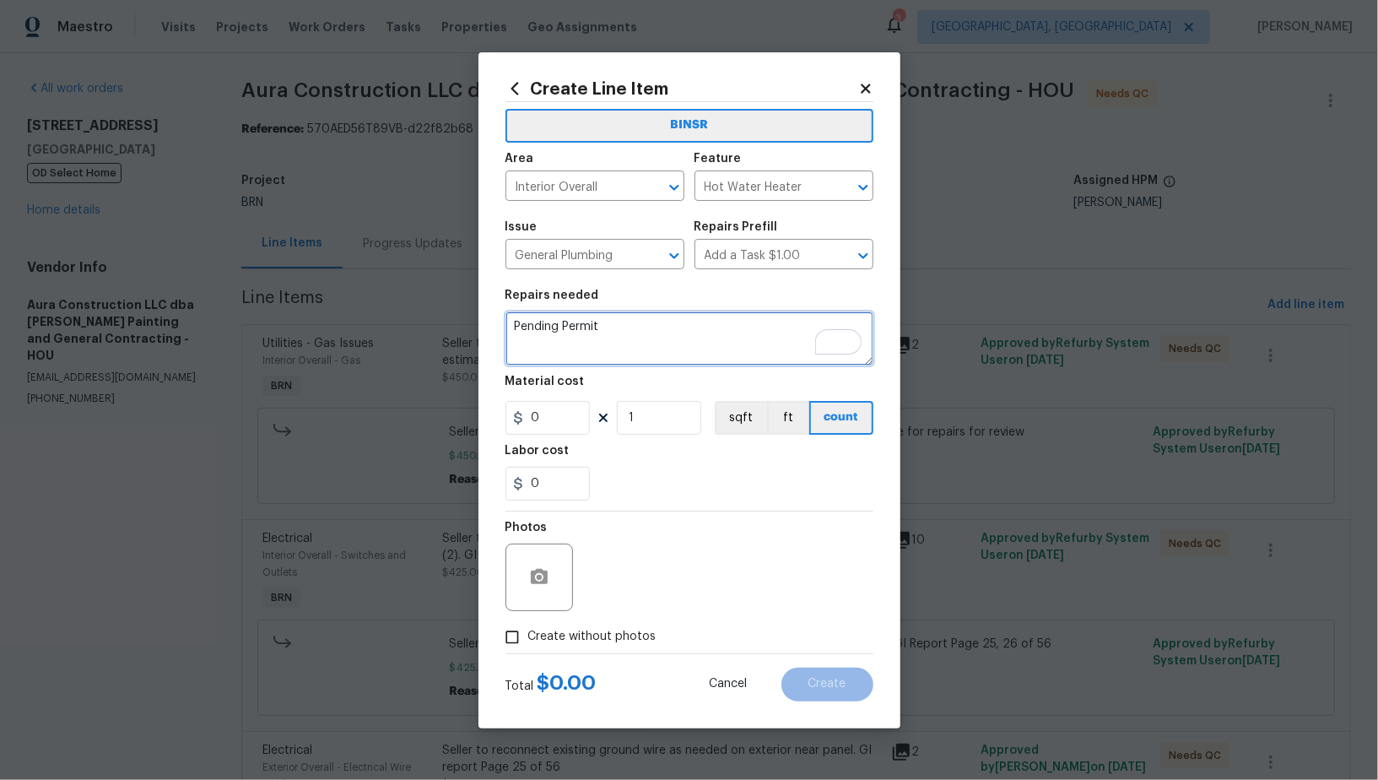
click at [621, 354] on textarea "Pending Permit" at bounding box center [689, 338] width 368 height 54
click at [520, 638] on input "Create without photos" at bounding box center [512, 637] width 32 height 32
checkbox input "true"
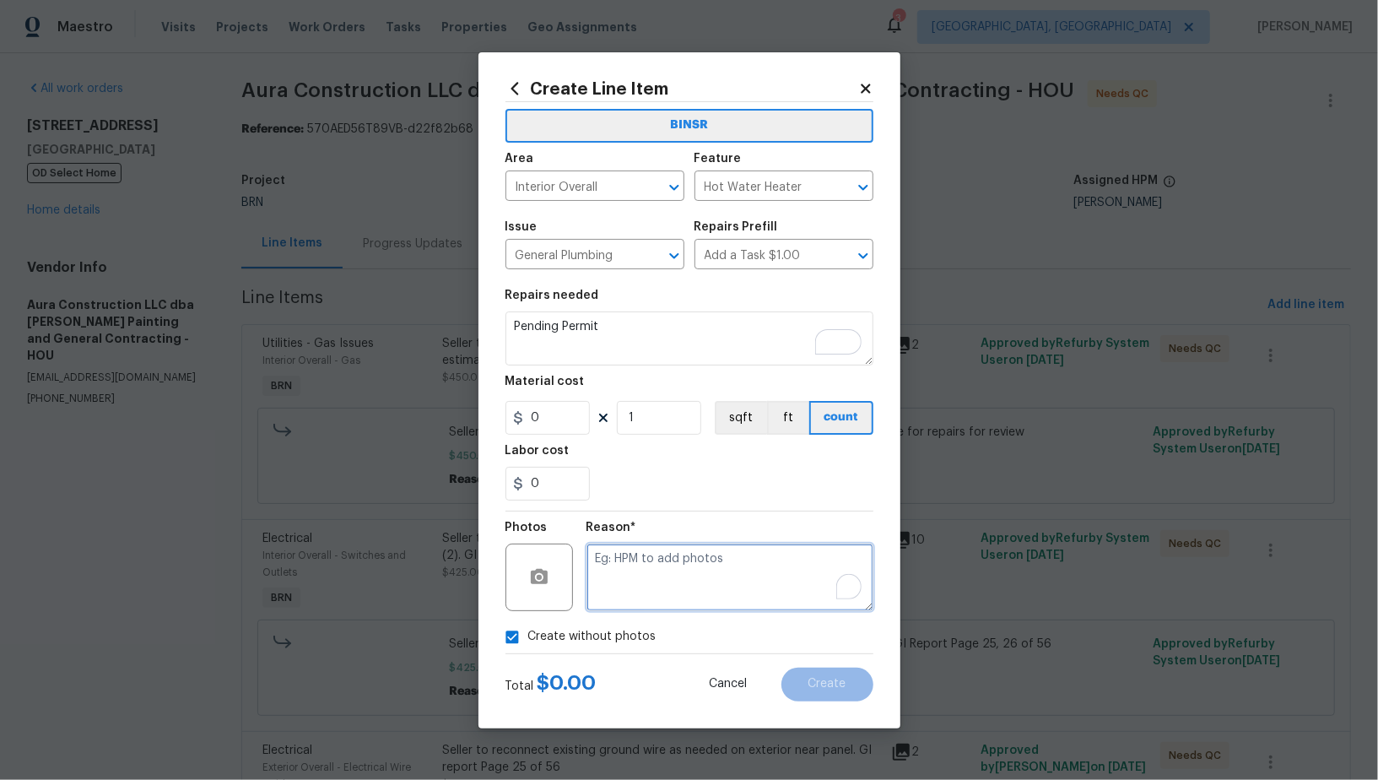
click at [591, 601] on textarea "To enrich screen reader interactions, please activate Accessibility in Grammarl…" at bounding box center [729, 576] width 287 height 67
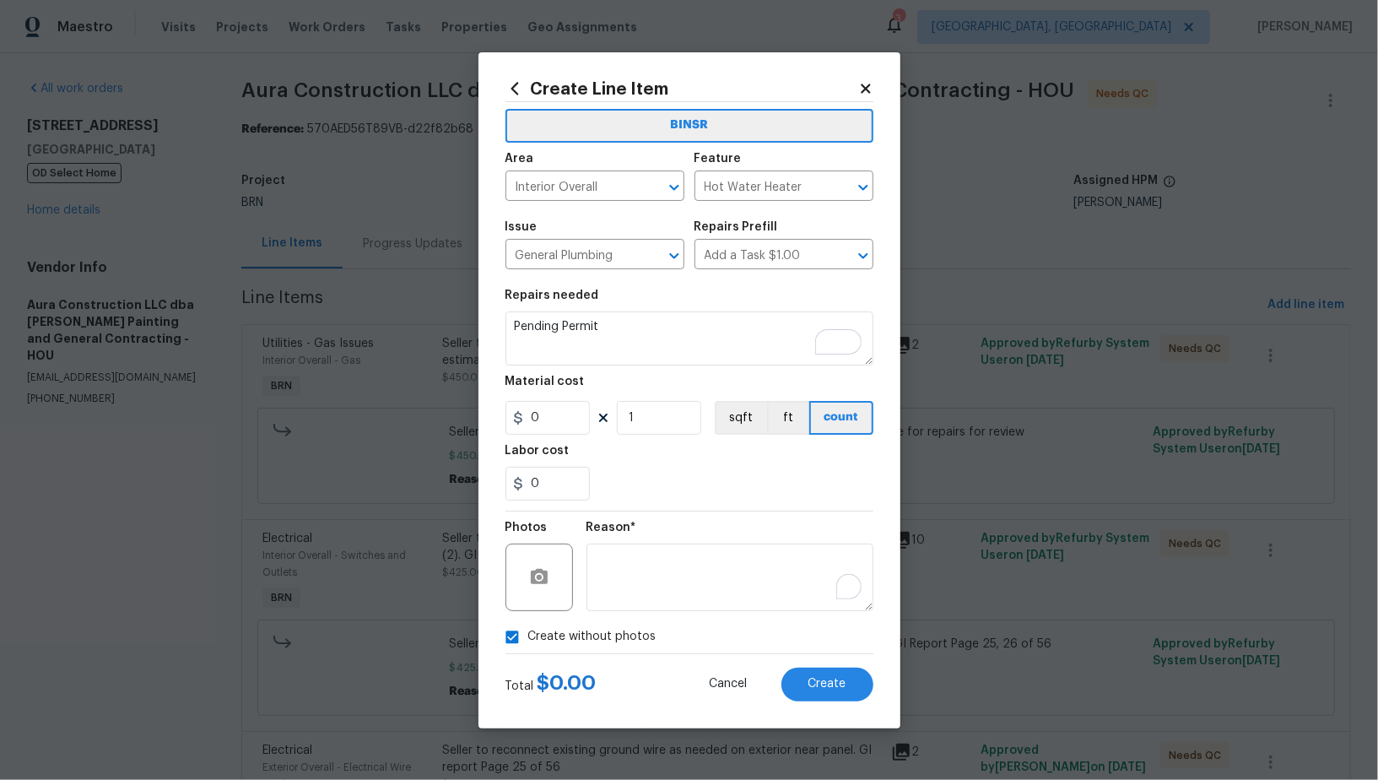
click at [794, 656] on div "Total $ 0.00 Cancel Create" at bounding box center [689, 677] width 368 height 47
click at [822, 675] on button "Create" at bounding box center [827, 684] width 92 height 34
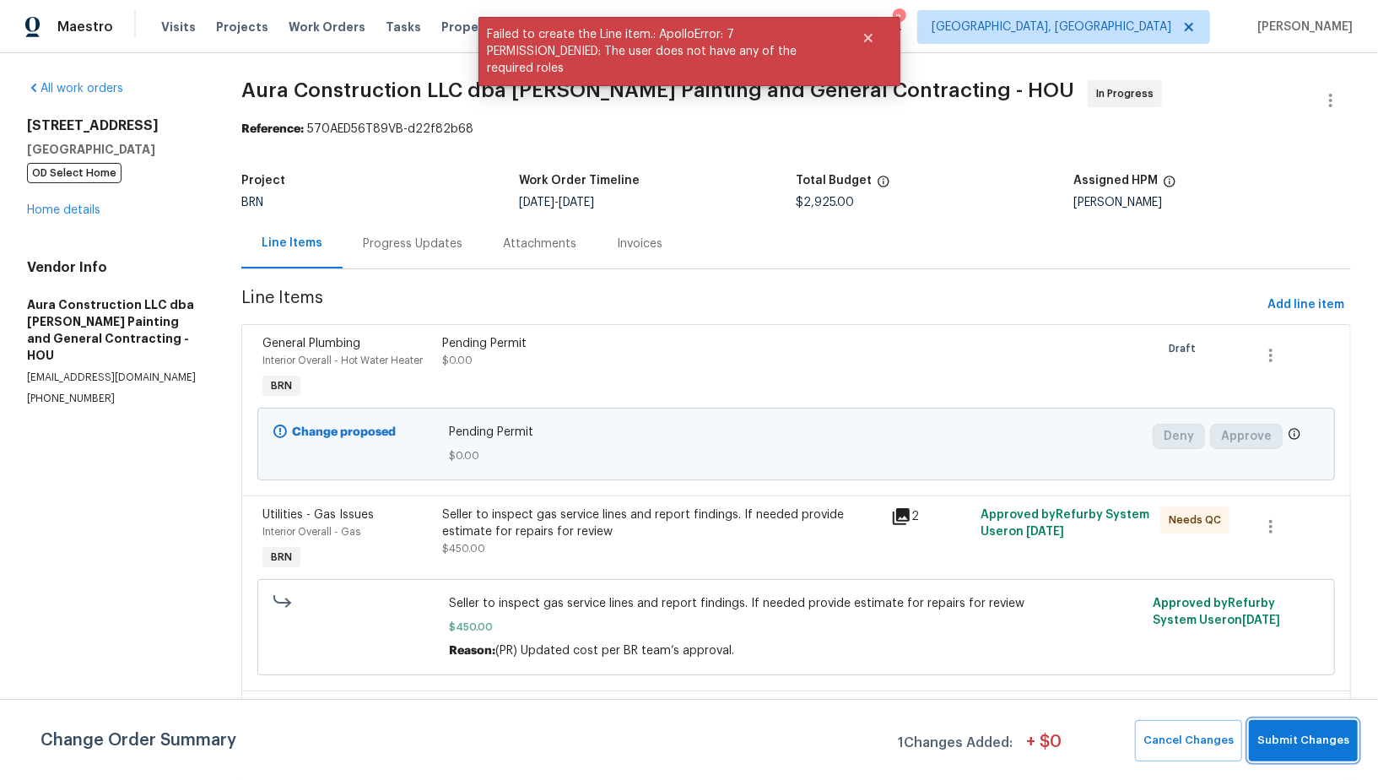
click at [1311, 721] on button "Submit Changes" at bounding box center [1303, 740] width 109 height 41
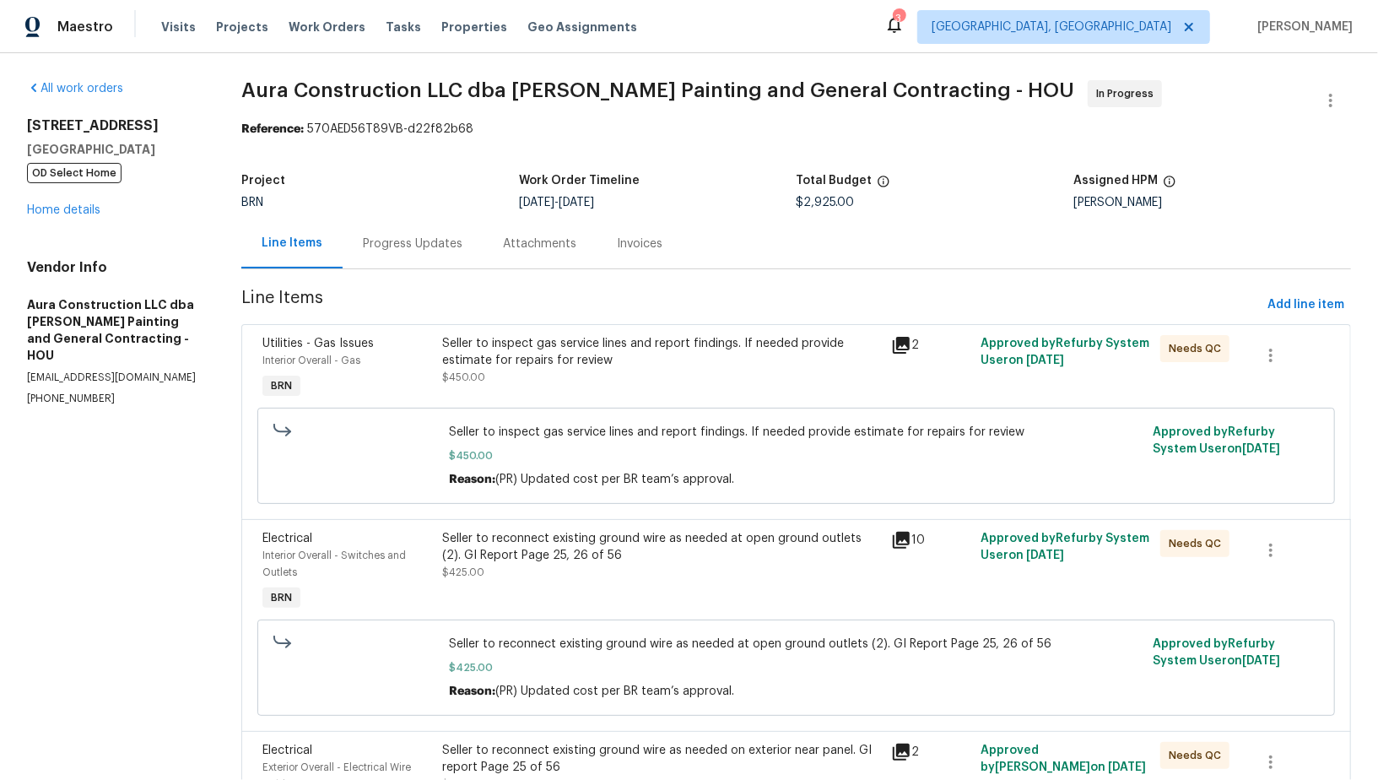
click at [410, 247] on div "Progress Updates" at bounding box center [413, 243] width 100 height 17
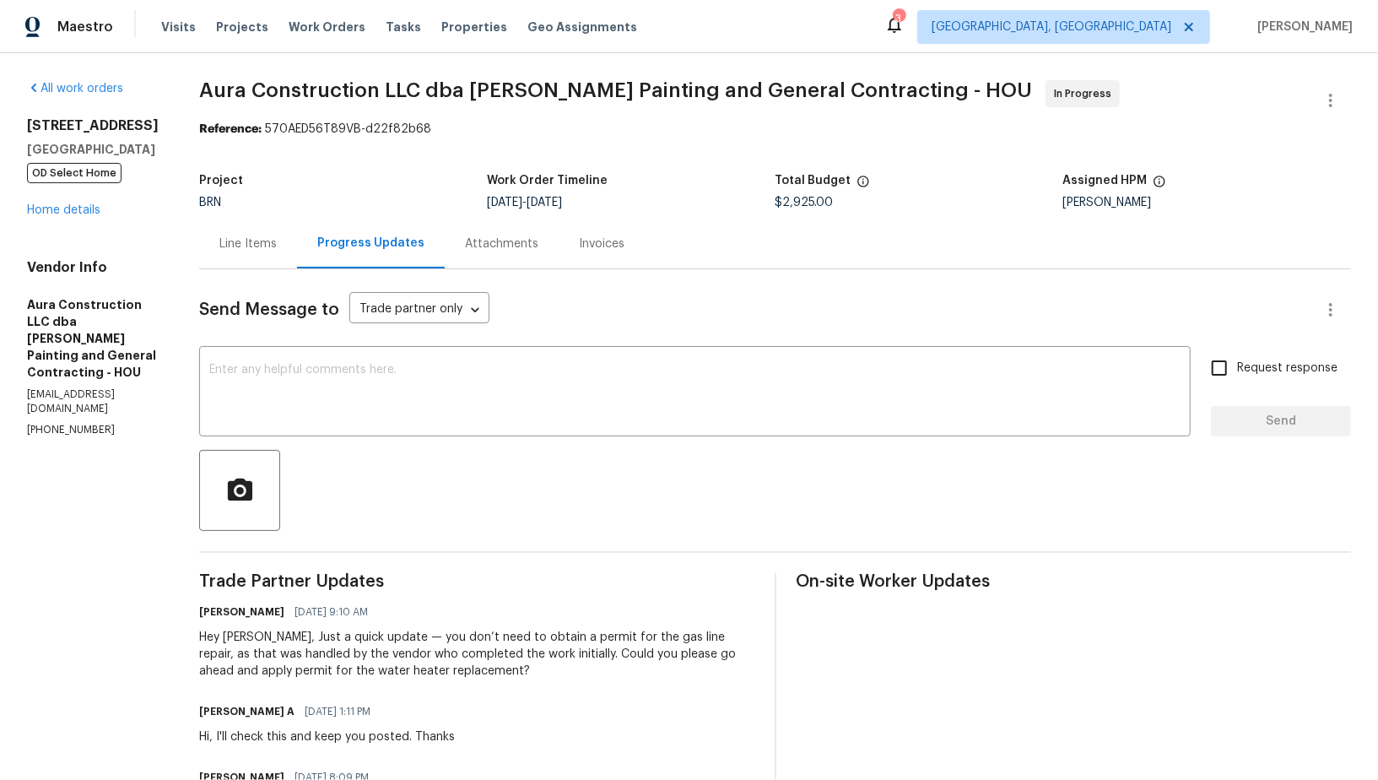
click at [250, 260] on div "Line Items" at bounding box center [248, 244] width 98 height 50
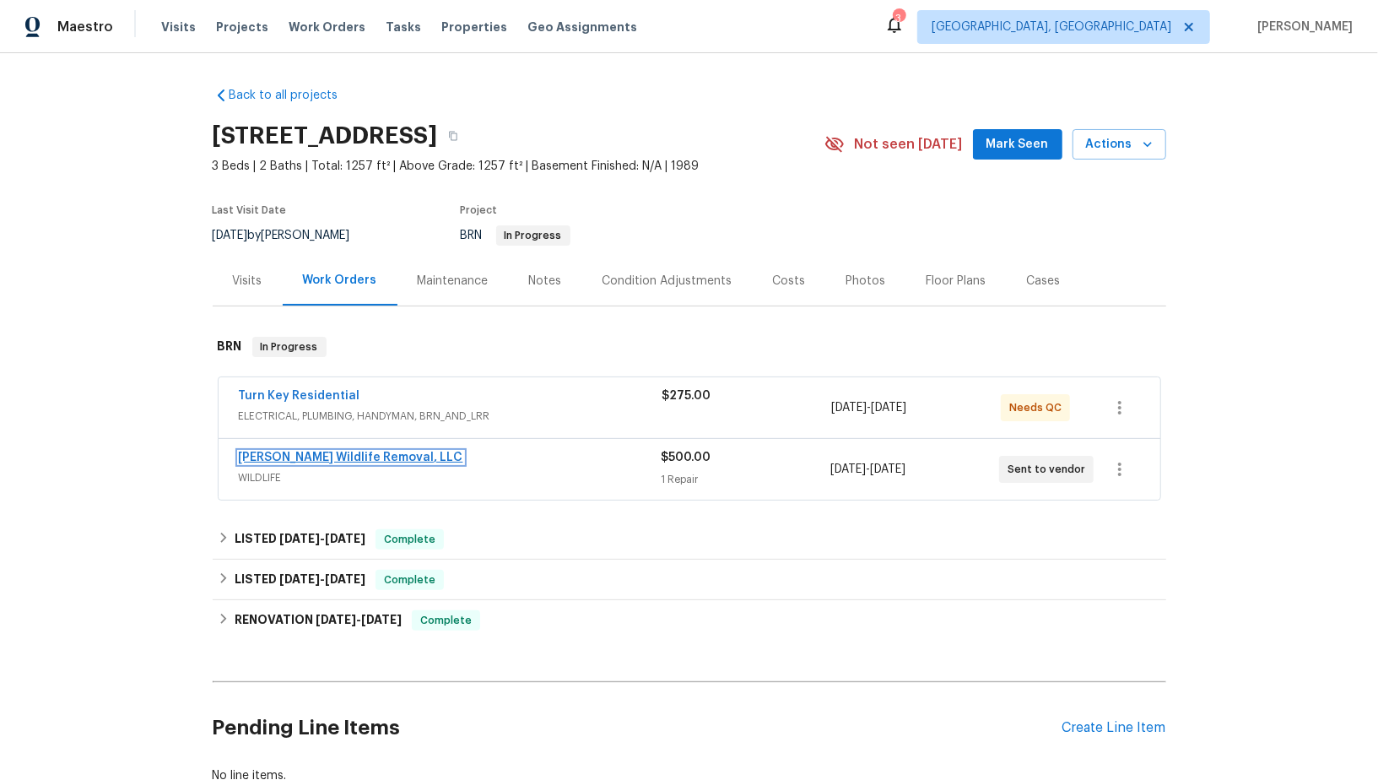
click at [342, 452] on link "[PERSON_NAME] Wildlife Removal, LLC" at bounding box center [351, 457] width 224 height 12
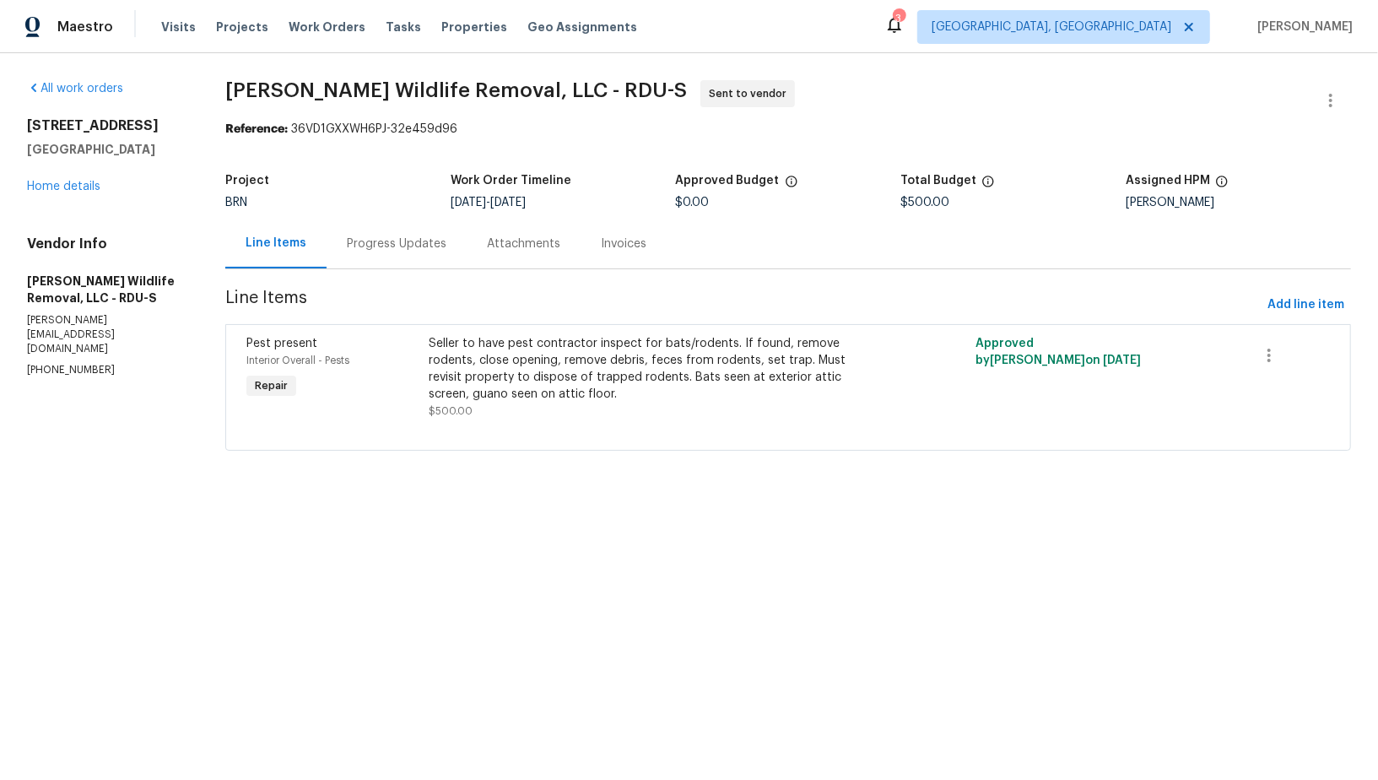
click at [375, 225] on div "Progress Updates" at bounding box center [396, 244] width 140 height 50
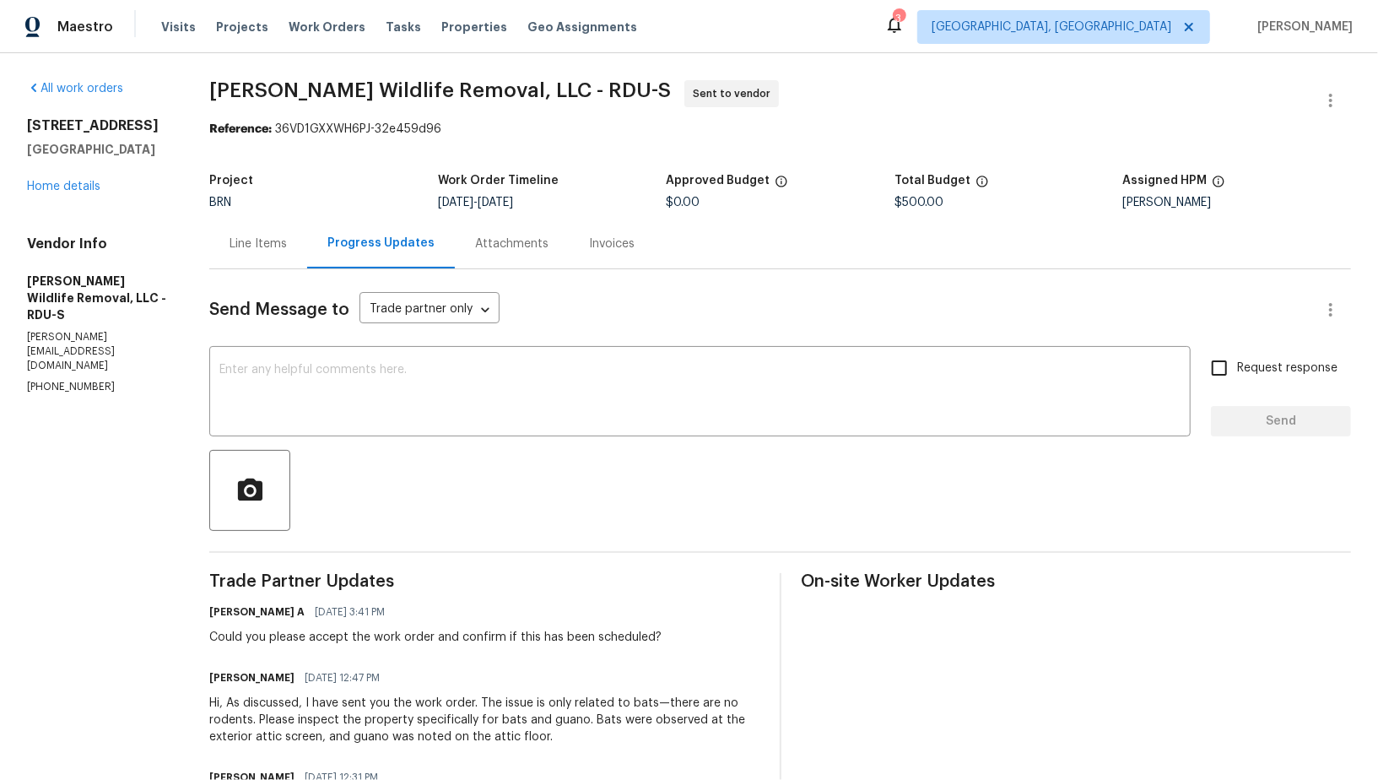
click at [259, 242] on div "Line Items" at bounding box center [257, 243] width 57 height 17
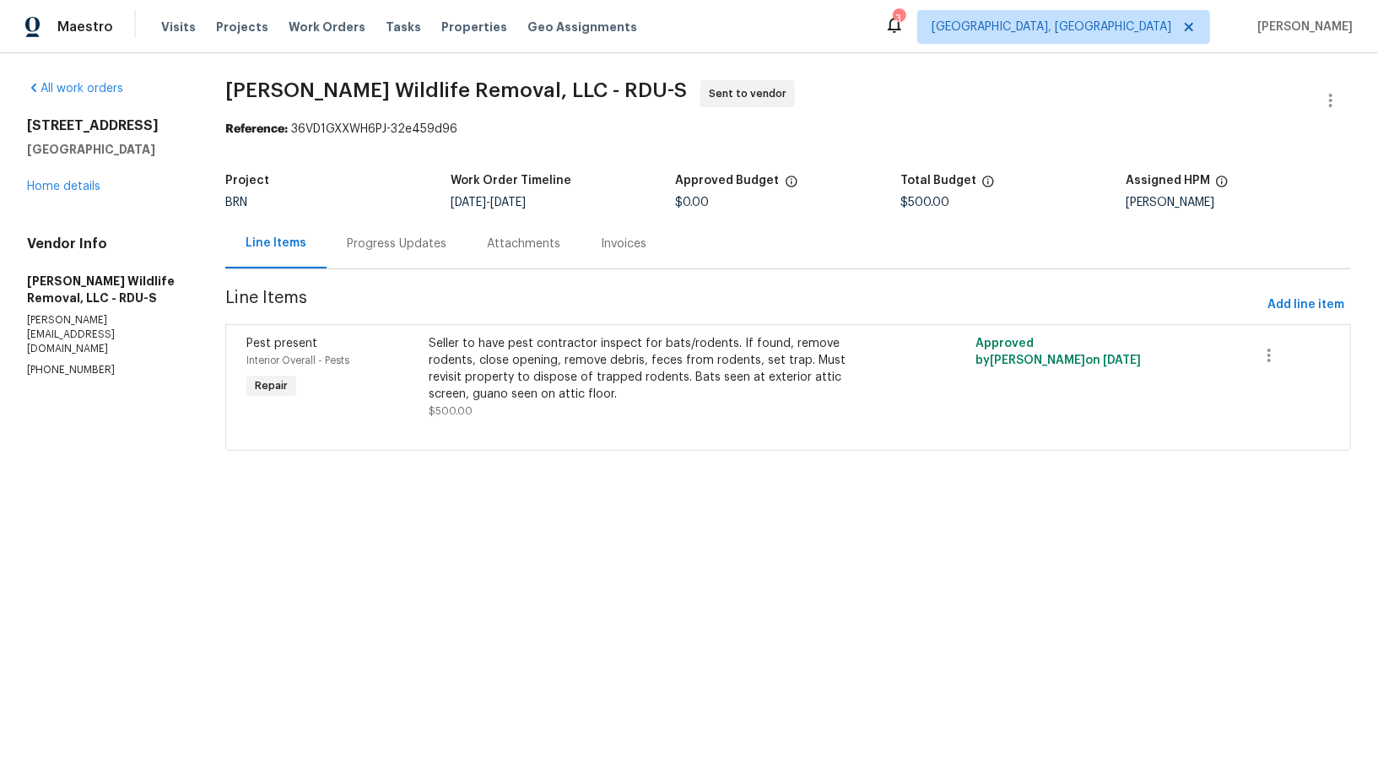
click at [384, 251] on div "Progress Updates" at bounding box center [397, 243] width 100 height 17
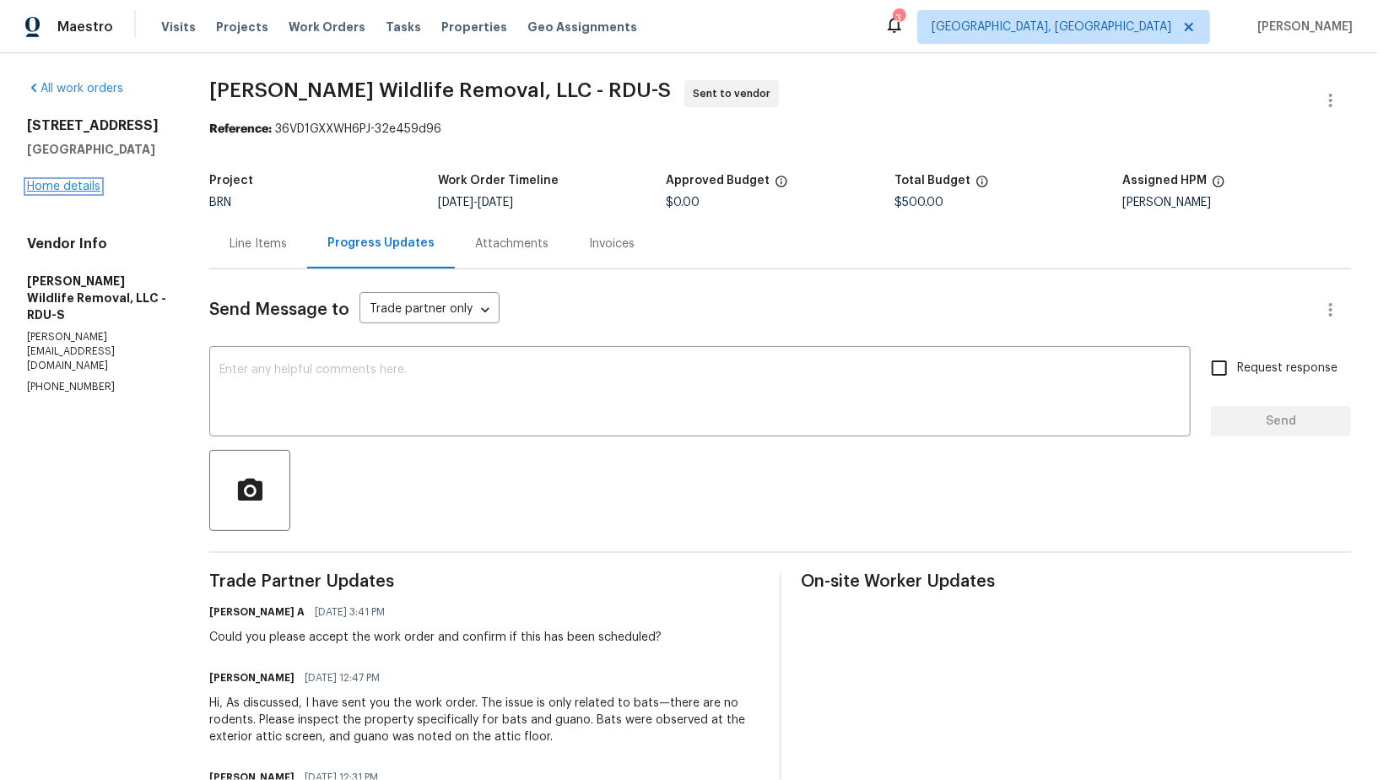
click at [50, 184] on link "Home details" at bounding box center [63, 187] width 73 height 12
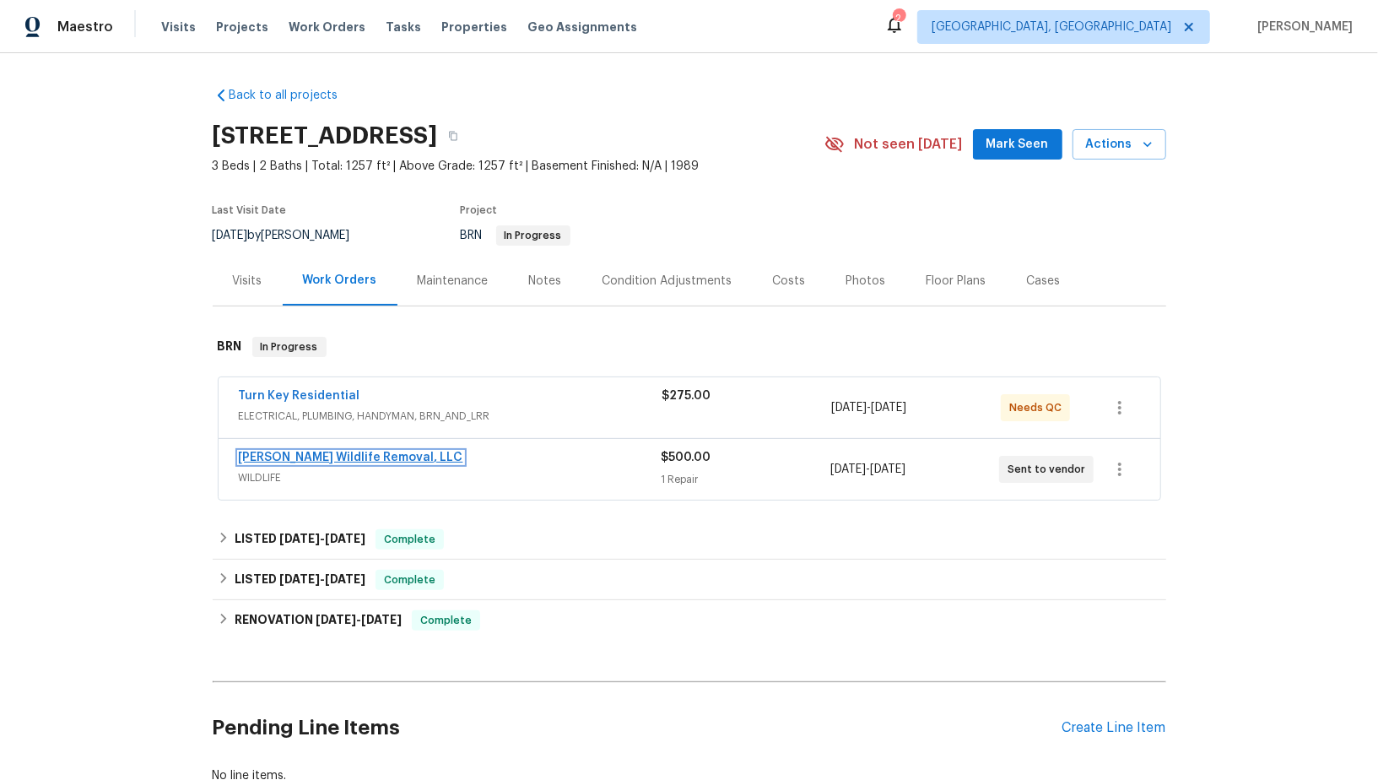
click at [362, 452] on link "Wildman Wildlife Removal, LLC" at bounding box center [351, 457] width 224 height 12
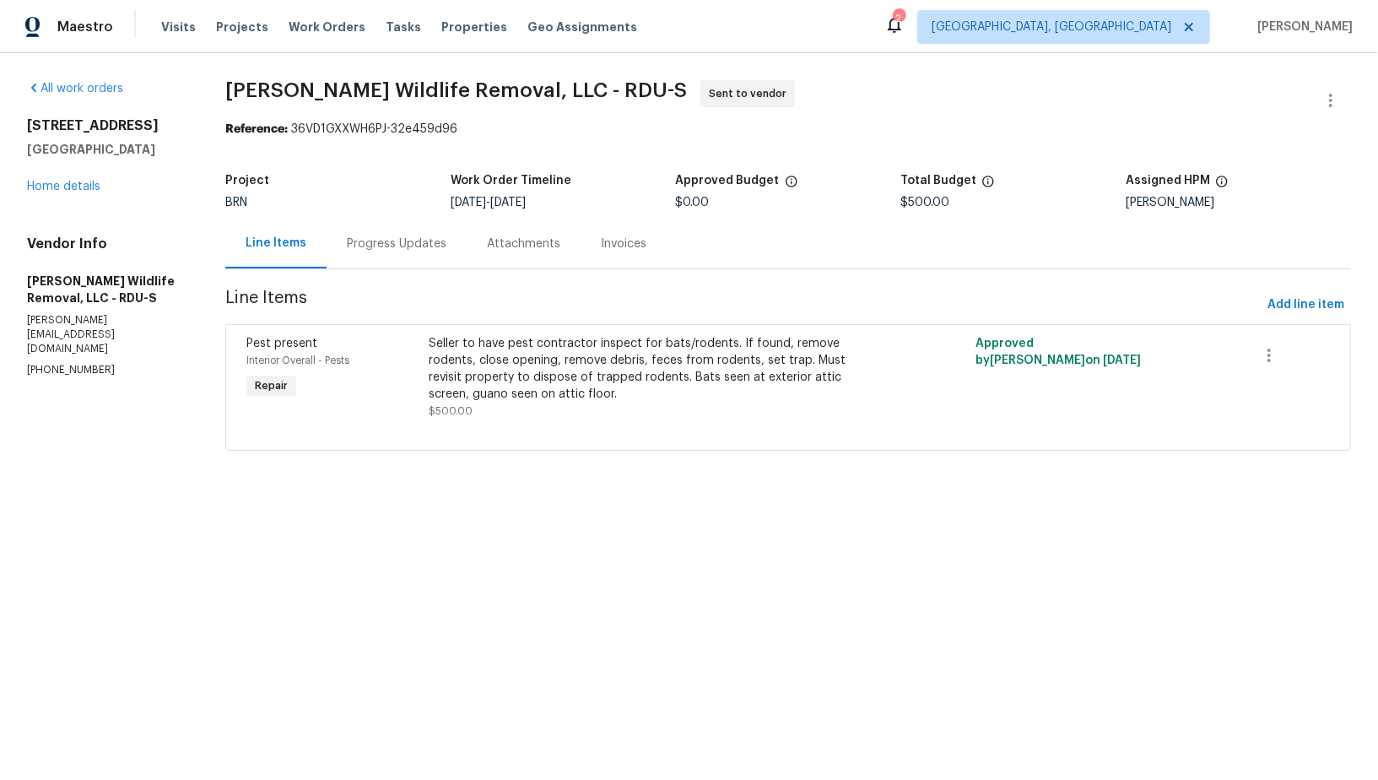
click at [361, 245] on div "Progress Updates" at bounding box center [397, 243] width 100 height 17
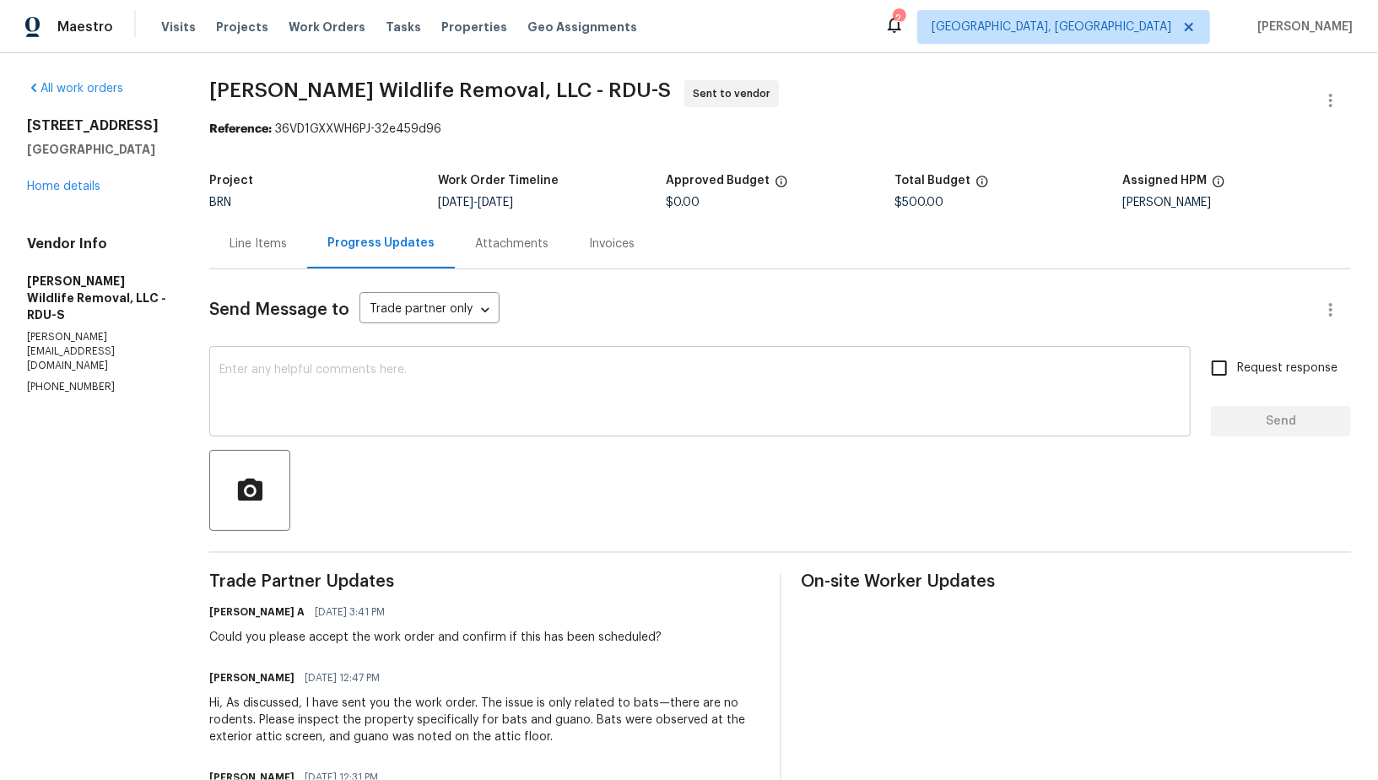
click at [337, 405] on textarea at bounding box center [699, 393] width 961 height 59
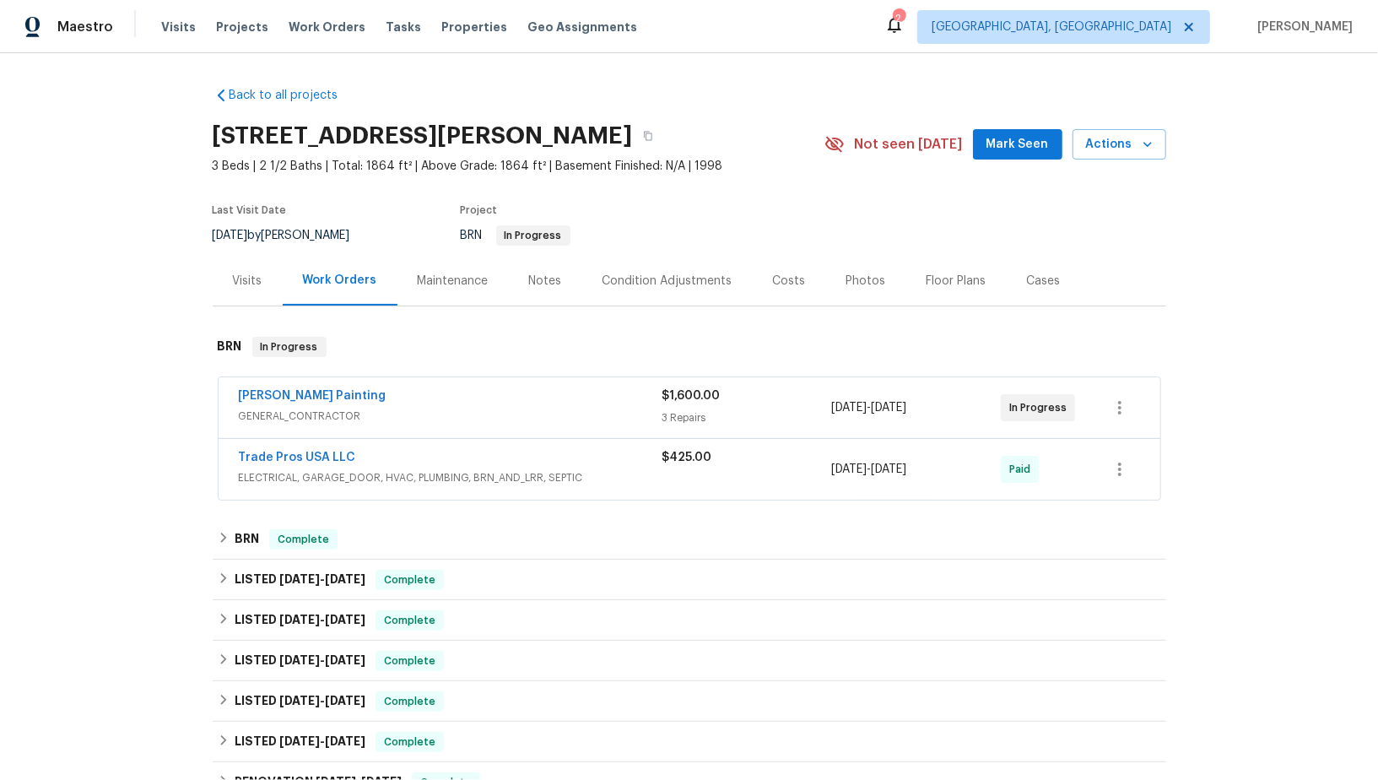
click at [296, 402] on span "[PERSON_NAME] Painting" at bounding box center [313, 395] width 148 height 17
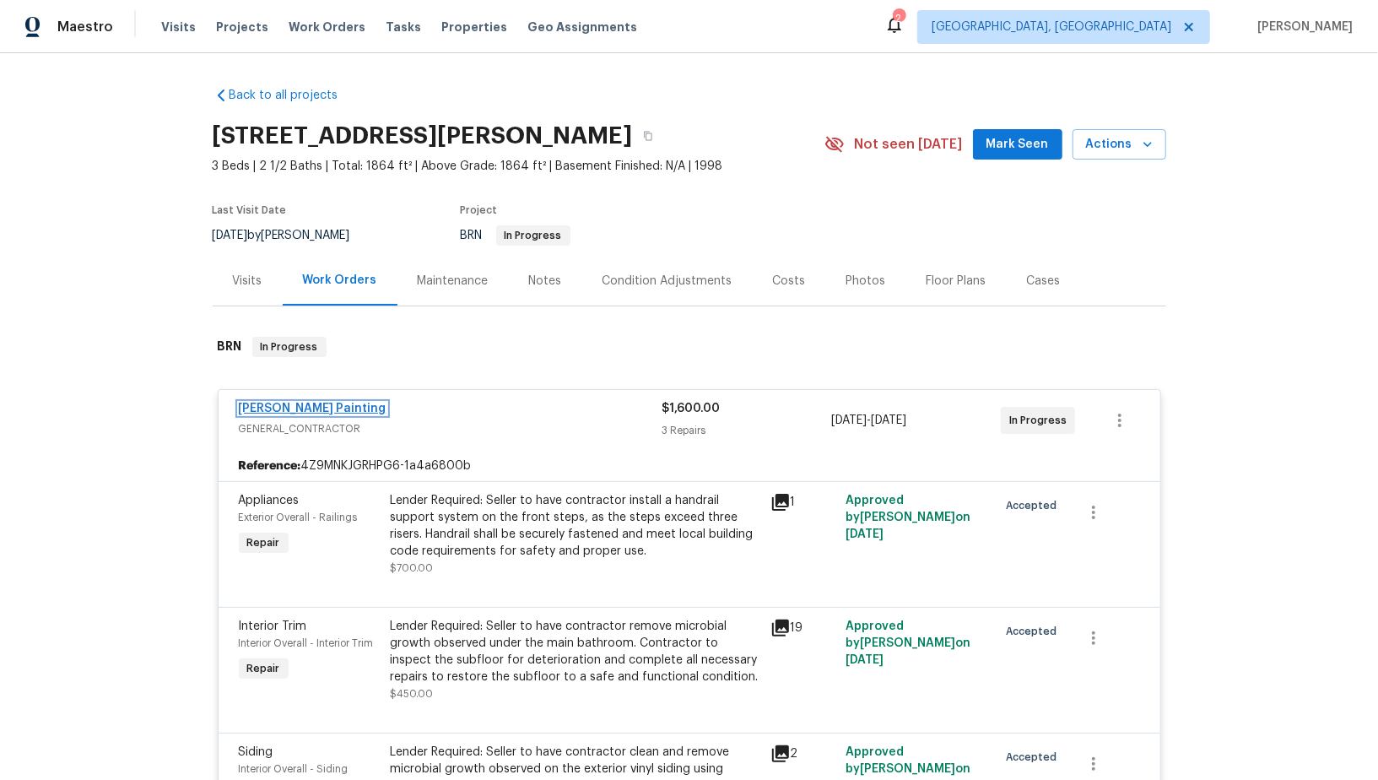
click at [260, 408] on link "Perez Painting" at bounding box center [313, 408] width 148 height 12
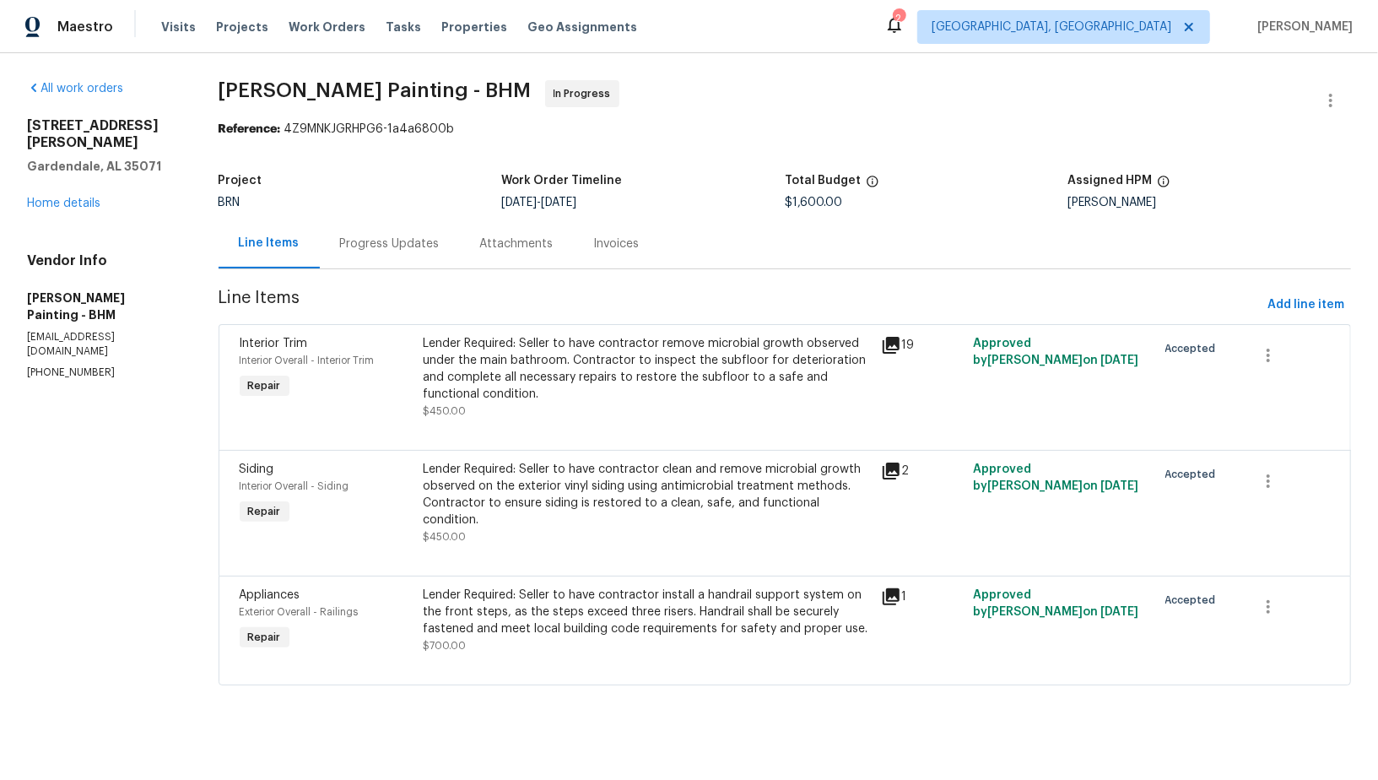
click at [430, 247] on div "Progress Updates" at bounding box center [390, 243] width 100 height 17
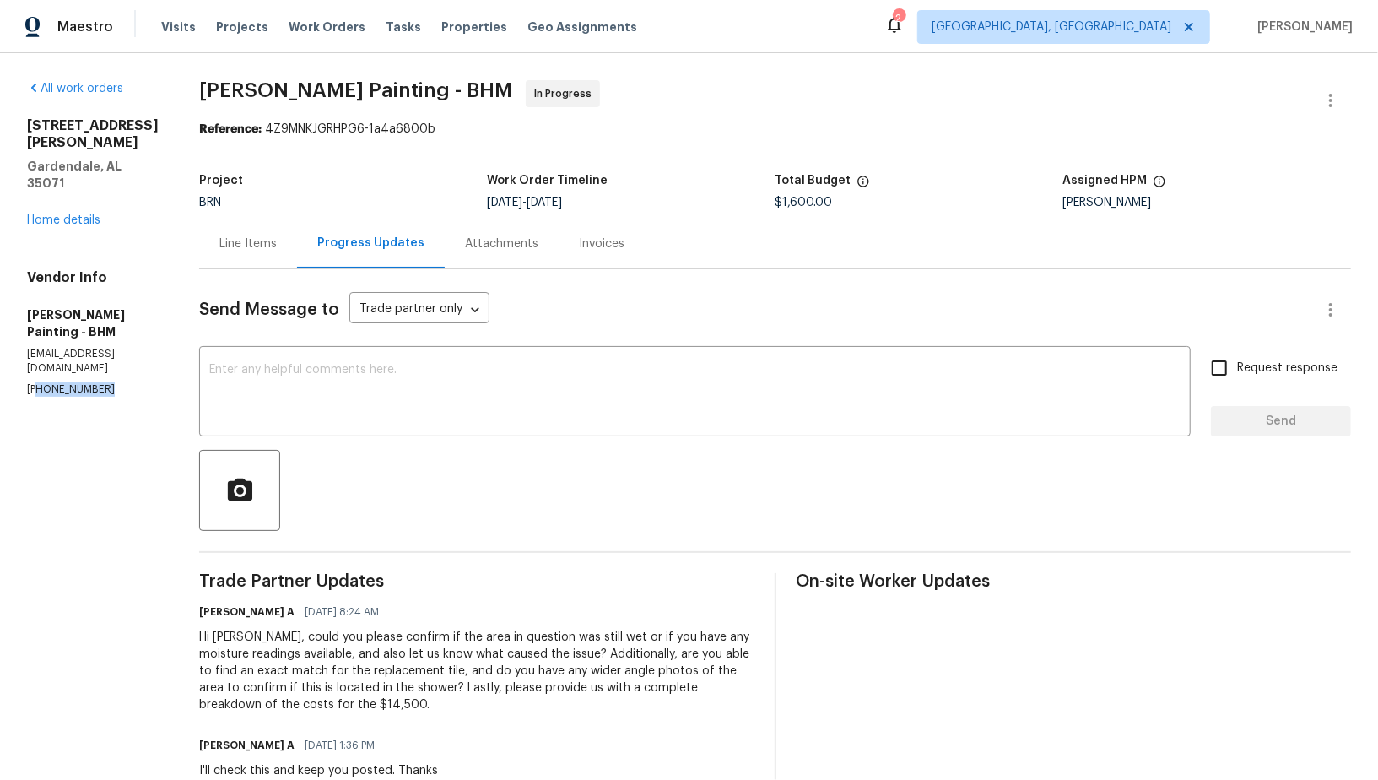
drag, startPoint x: 87, startPoint y: 324, endPoint x: 24, endPoint y: 324, distance: 62.4
click at [27, 382] on p "(256) 913-3850" at bounding box center [93, 389] width 132 height 14
copy p "(256) 913-3850"
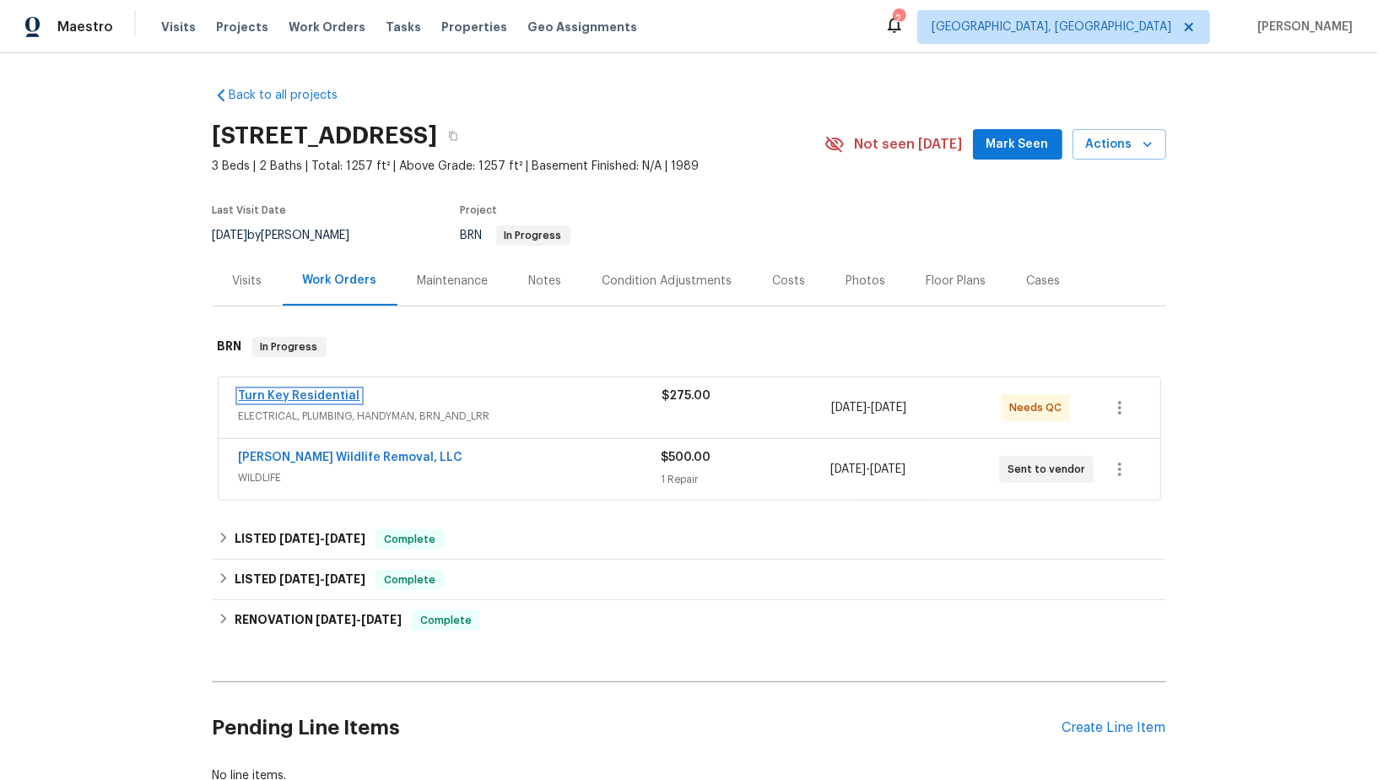
click at [289, 395] on link "Turn Key Residential" at bounding box center [299, 396] width 121 height 12
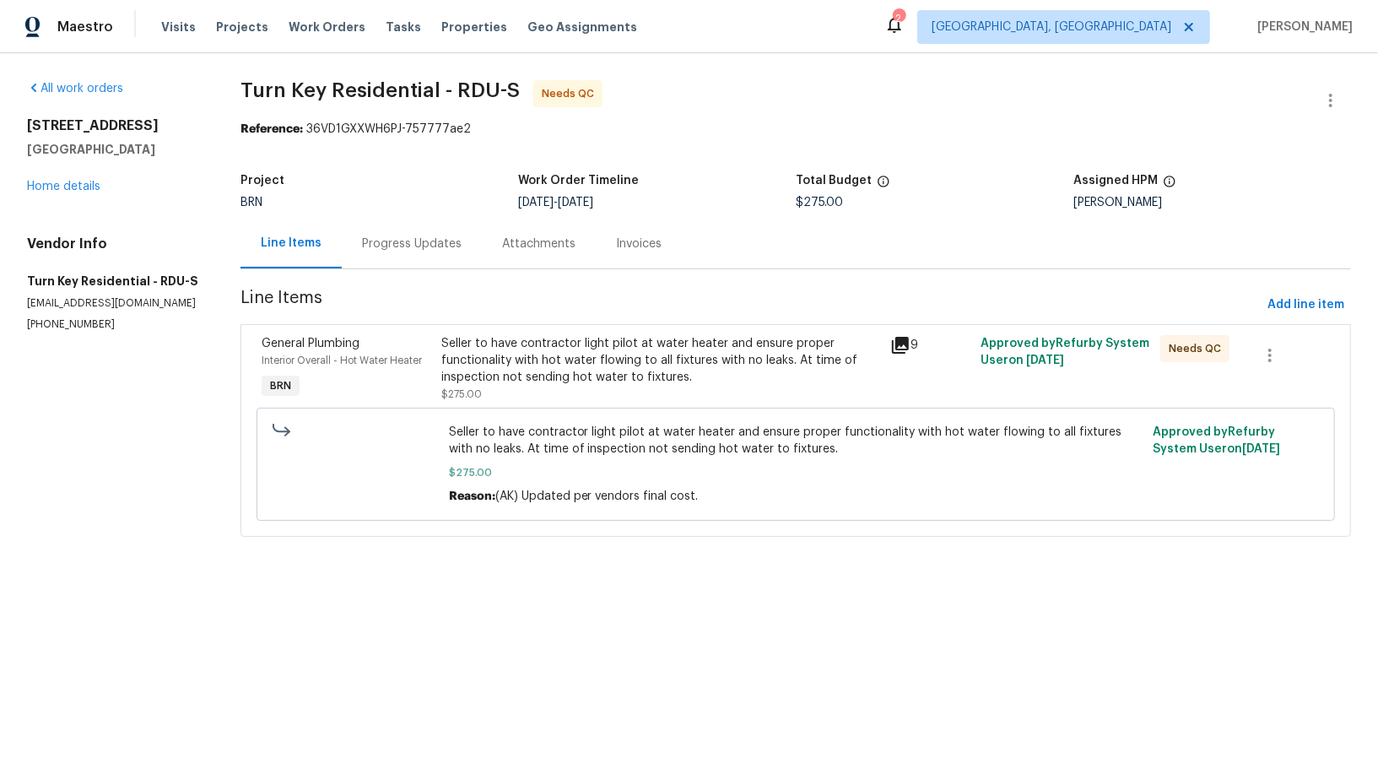
click at [415, 235] on div "Progress Updates" at bounding box center [412, 243] width 100 height 17
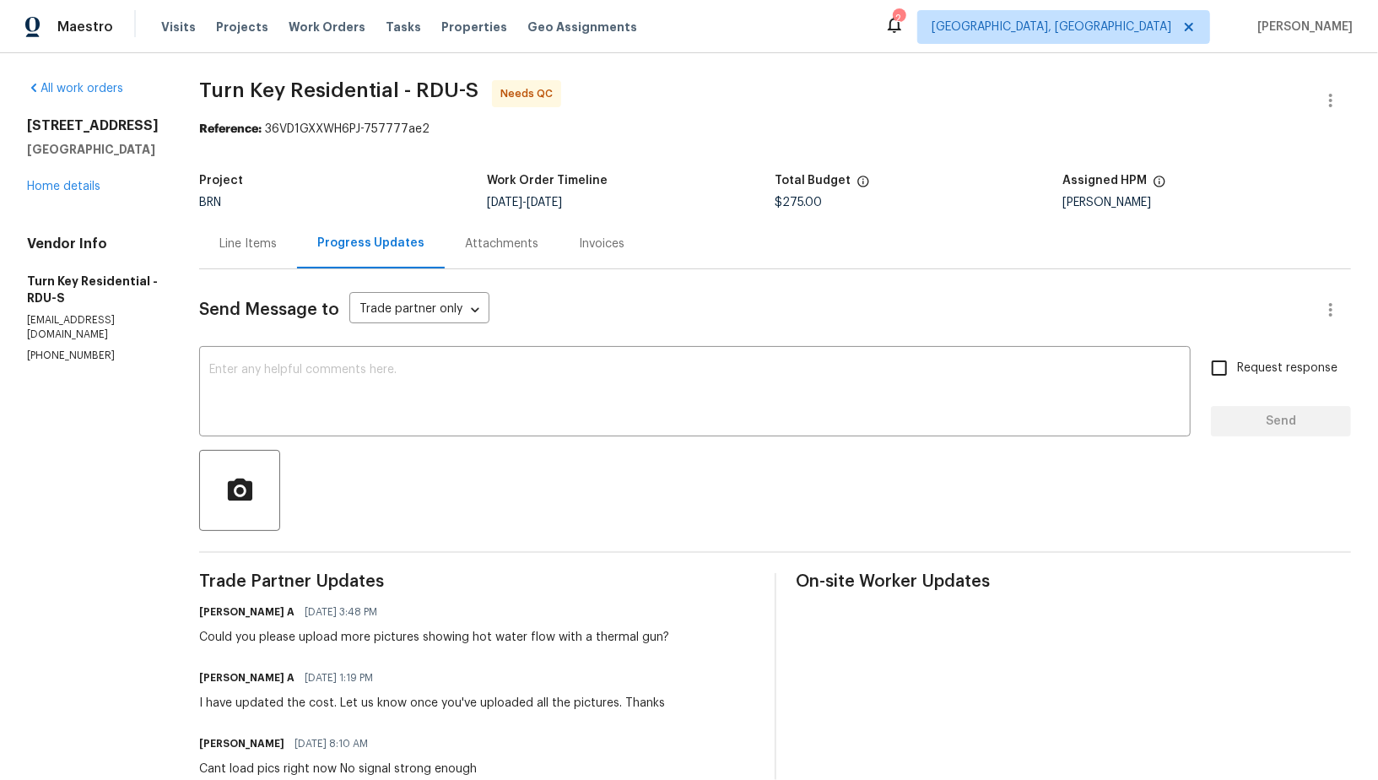
scroll to position [74, 0]
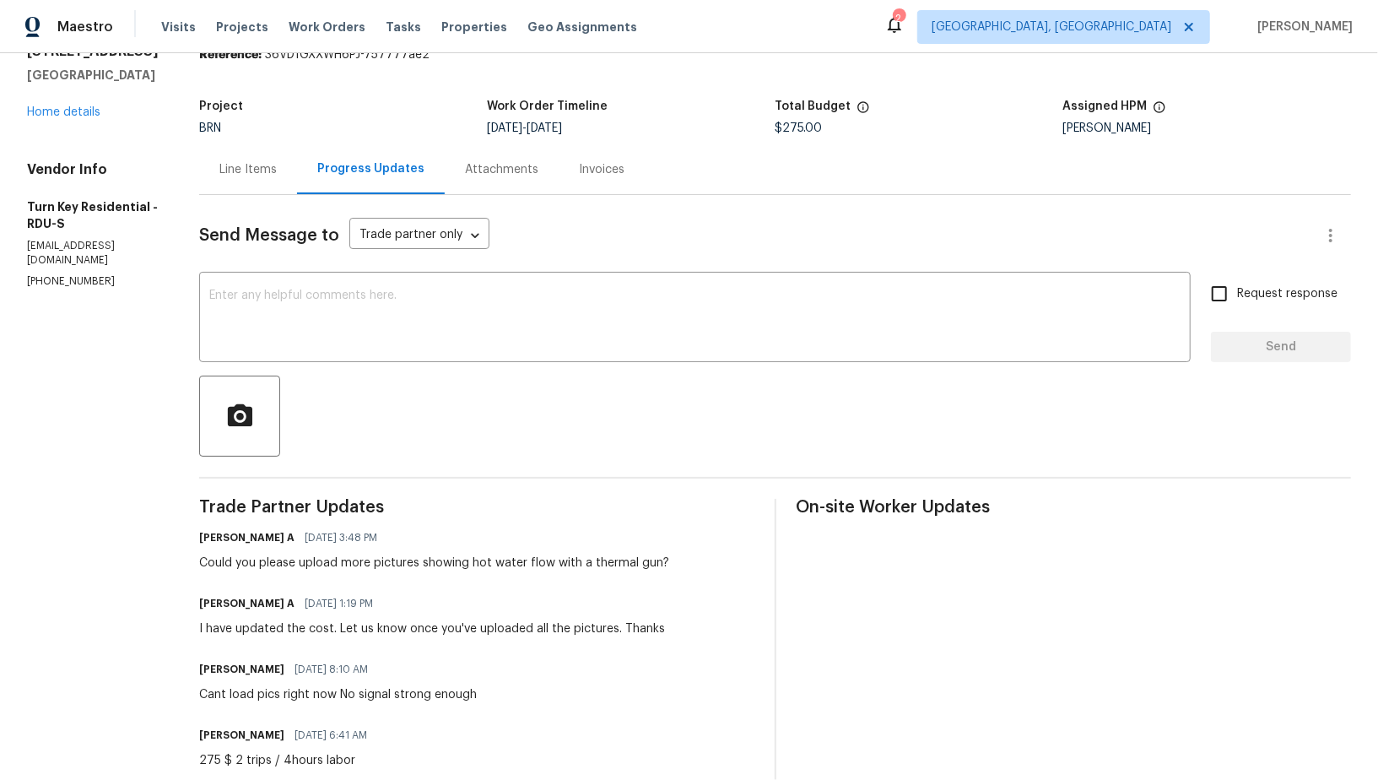
click at [251, 159] on div "Line Items" at bounding box center [248, 169] width 98 height 50
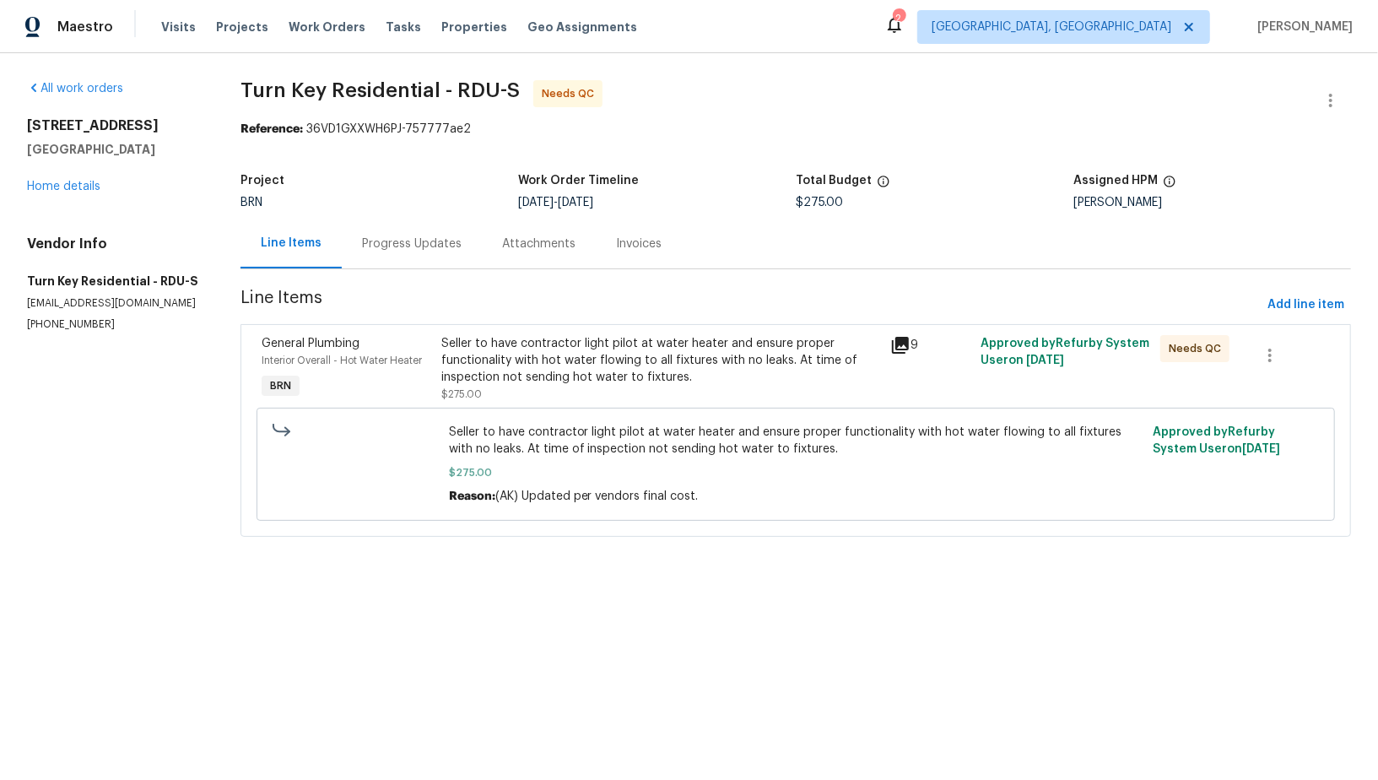
click at [595, 326] on div "General Plumbing Interior Overall - Hot Water Heater BRN Seller to have contrac…" at bounding box center [795, 430] width 1110 height 213
click at [593, 347] on div "Seller to have contractor light pilot at water heater and ensure proper functio…" at bounding box center [661, 360] width 440 height 51
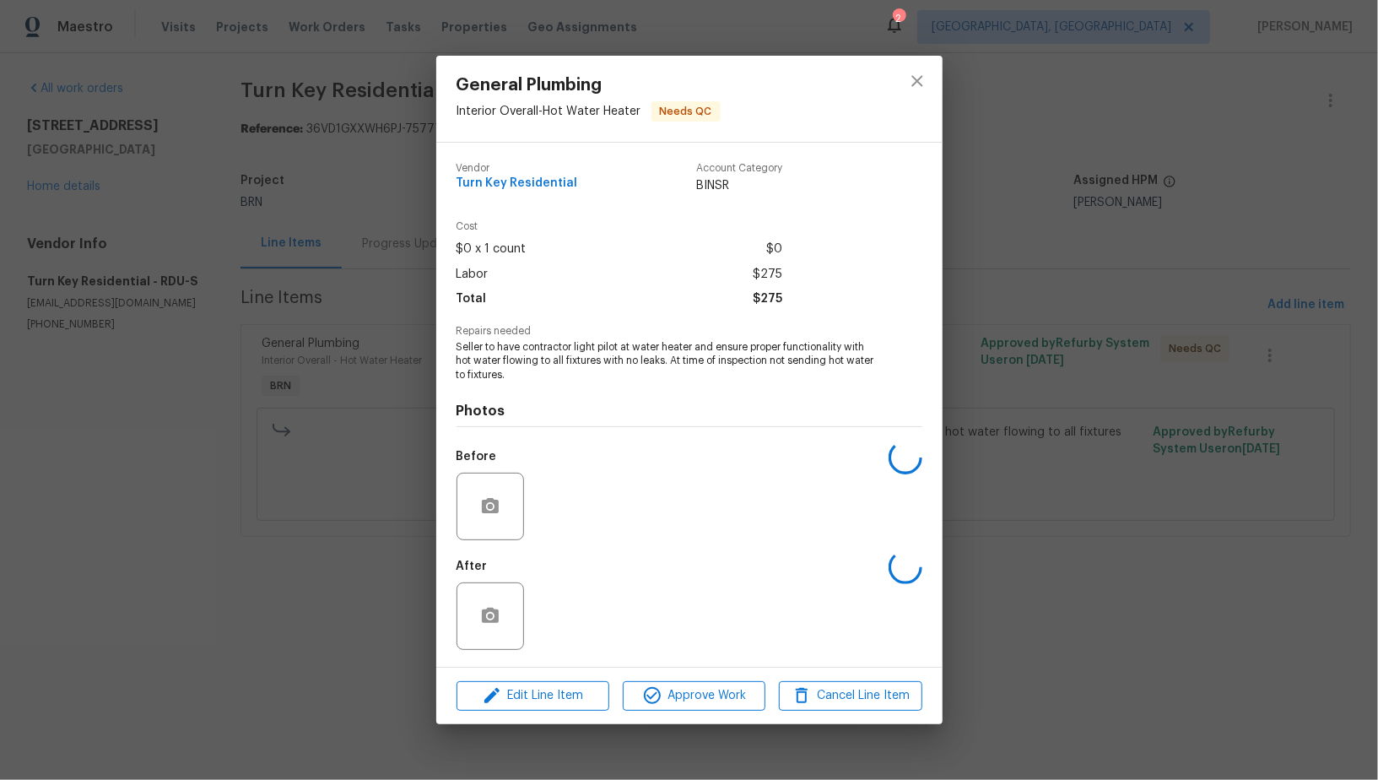
drag, startPoint x: 593, startPoint y: 347, endPoint x: 600, endPoint y: 374, distance: 27.8
click at [600, 374] on span "Seller to have contractor light pilot at water heater and ensure proper functio…" at bounding box center [665, 361] width 419 height 42
click at [575, 610] on img at bounding box center [564, 615] width 67 height 67
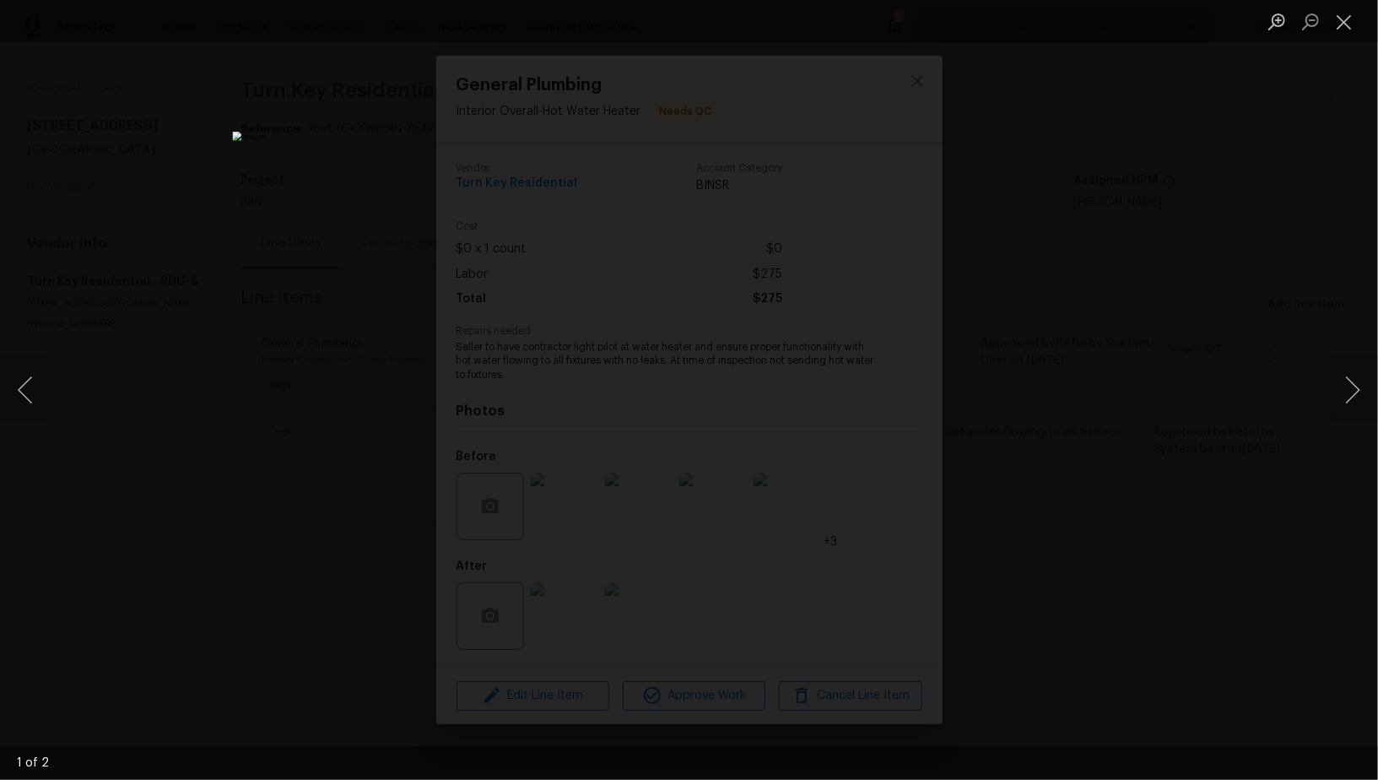
click at [1158, 496] on div "Lightbox" at bounding box center [689, 390] width 1378 height 780
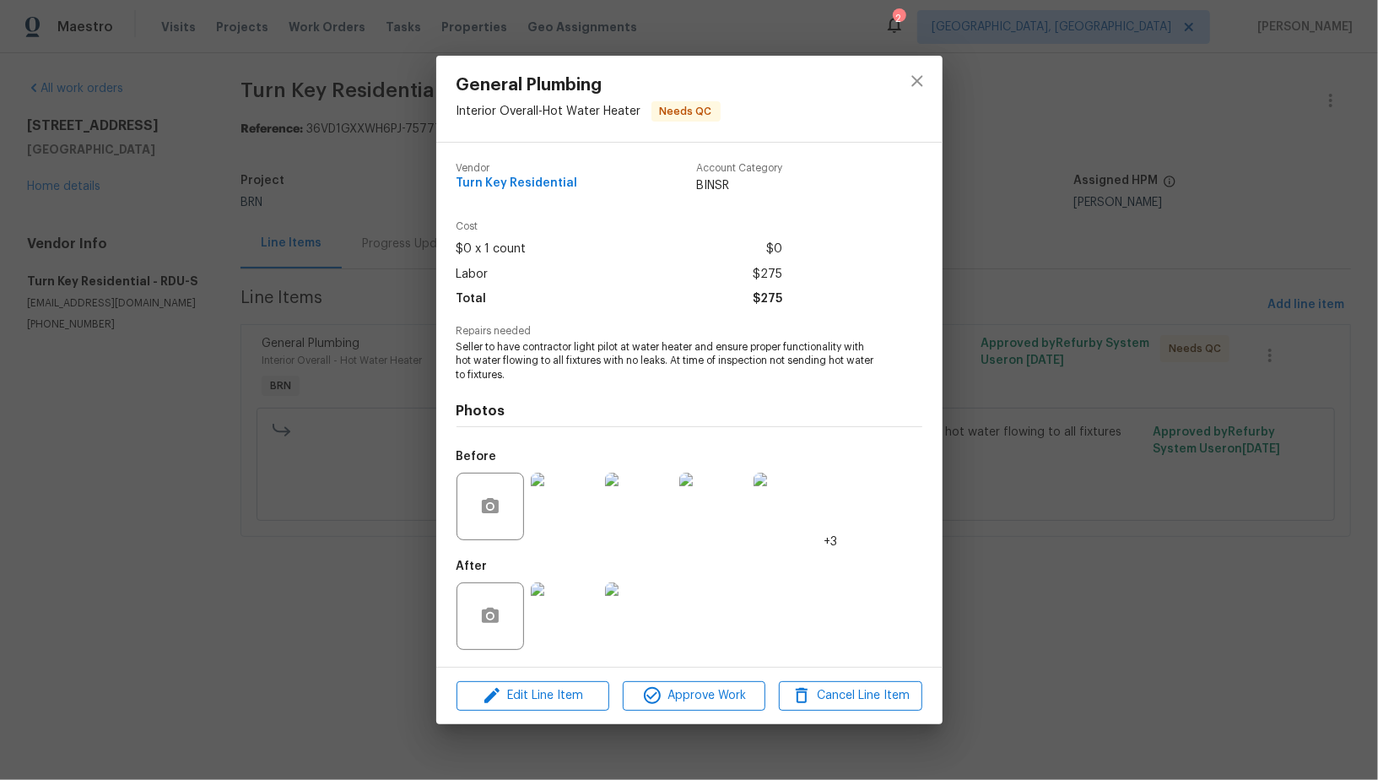
click at [559, 510] on img at bounding box center [564, 505] width 67 height 67
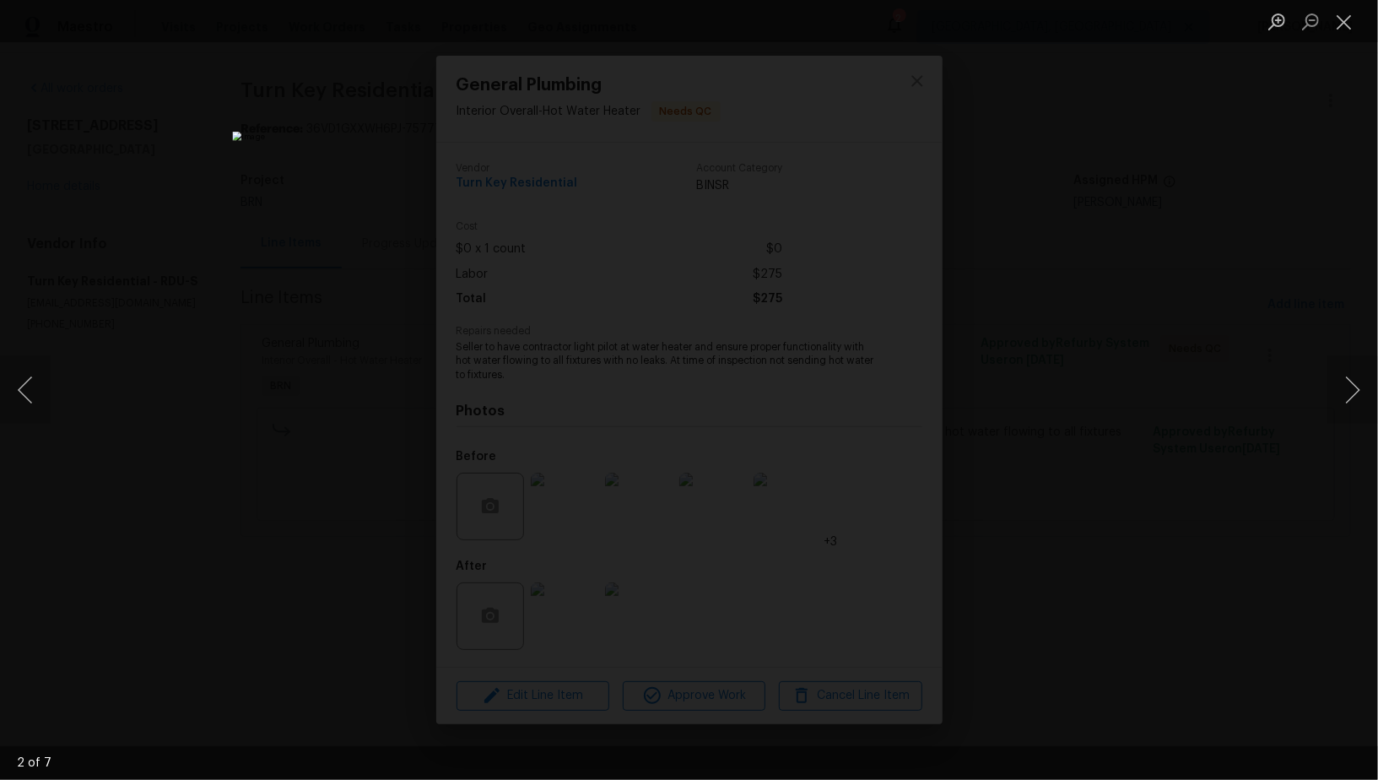
click at [1156, 467] on div "Lightbox" at bounding box center [689, 390] width 1378 height 780
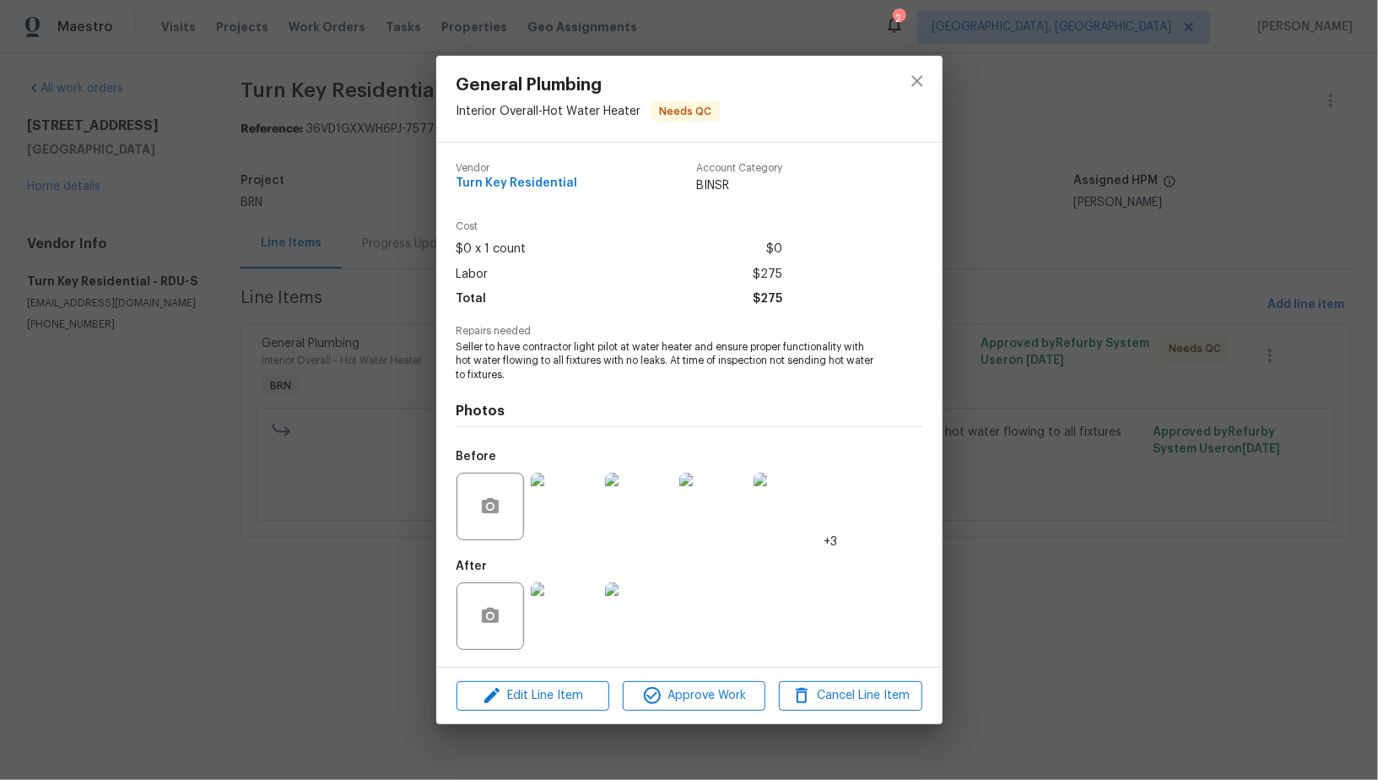
click at [1156, 467] on div "General Plumbing Interior Overall - Hot Water Heater Needs QC Vendor Turn Key R…" at bounding box center [689, 390] width 1378 height 780
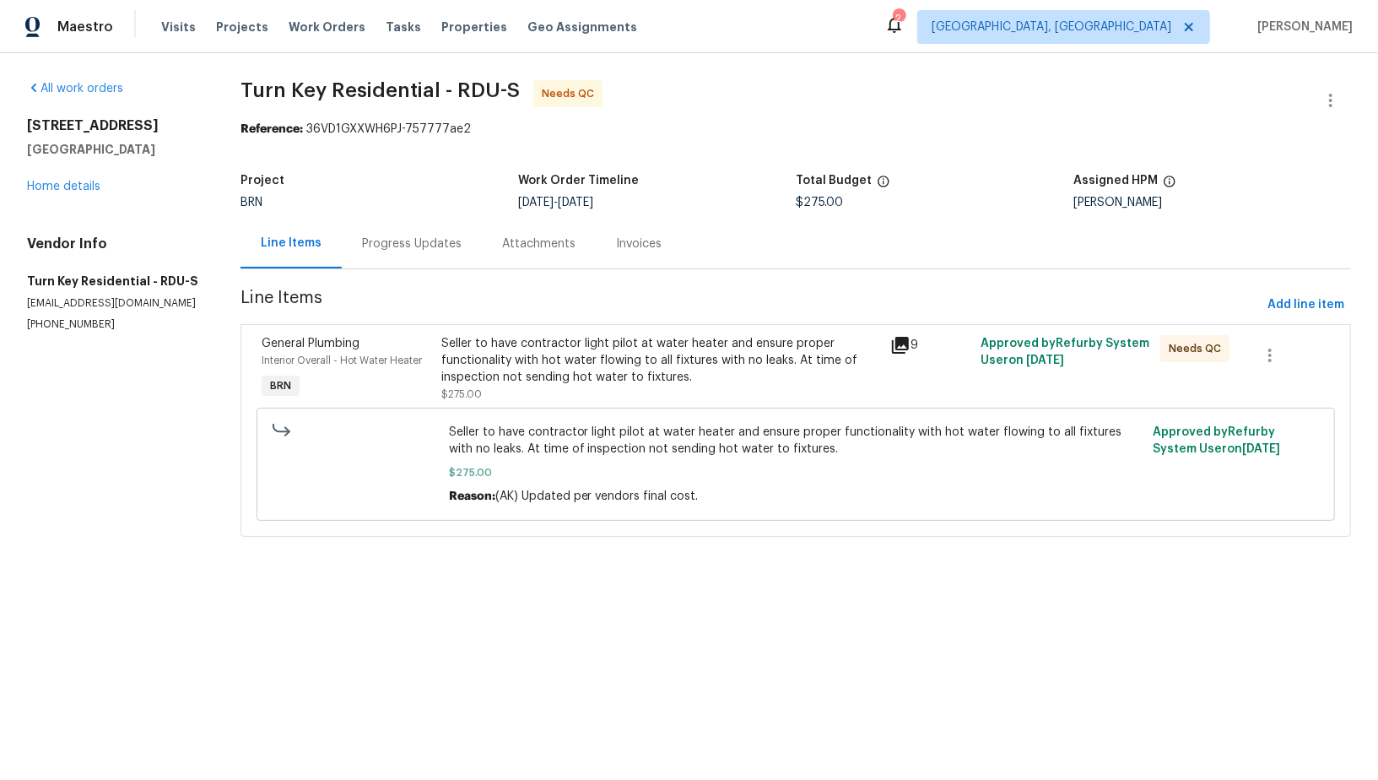
click at [504, 359] on div "Seller to have contractor light pilot at water heater and ensure proper functio…" at bounding box center [661, 360] width 440 height 51
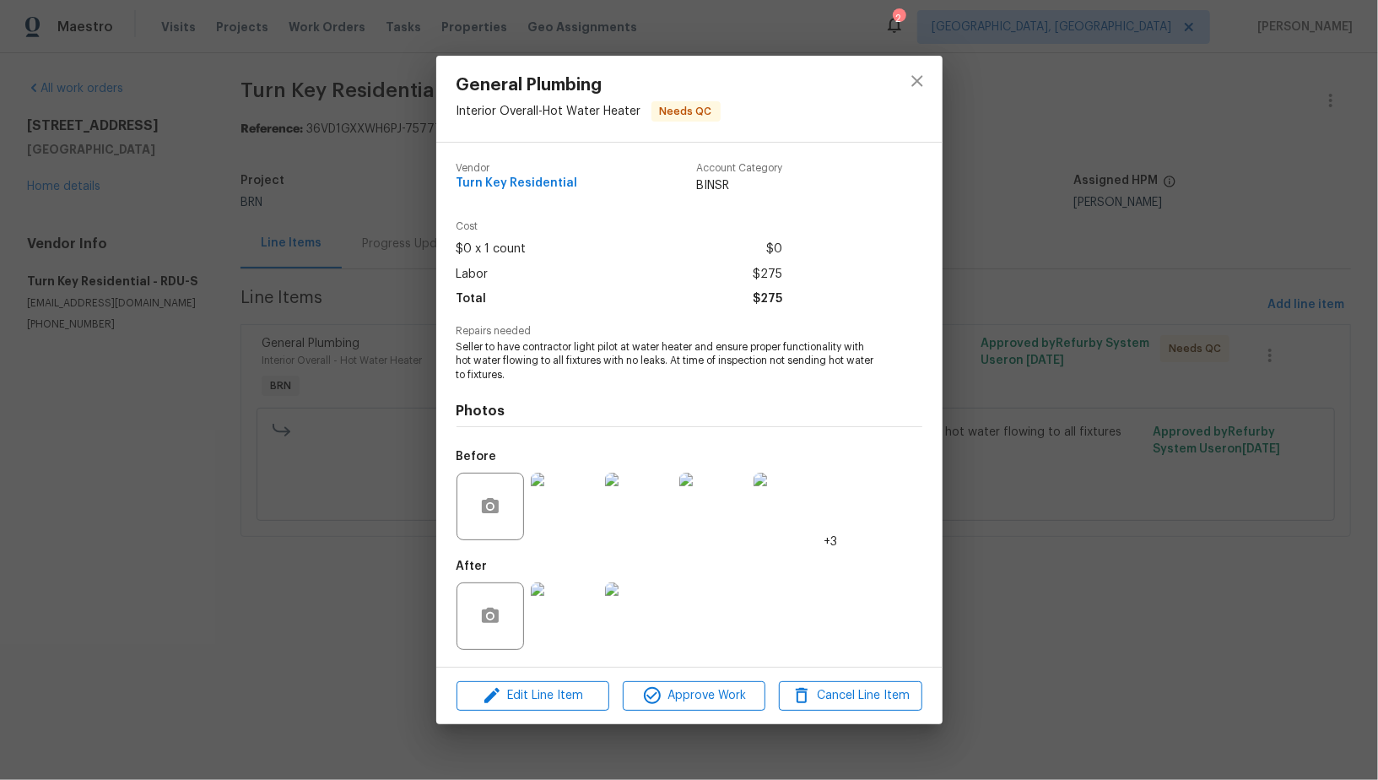
click at [559, 619] on img at bounding box center [564, 615] width 67 height 67
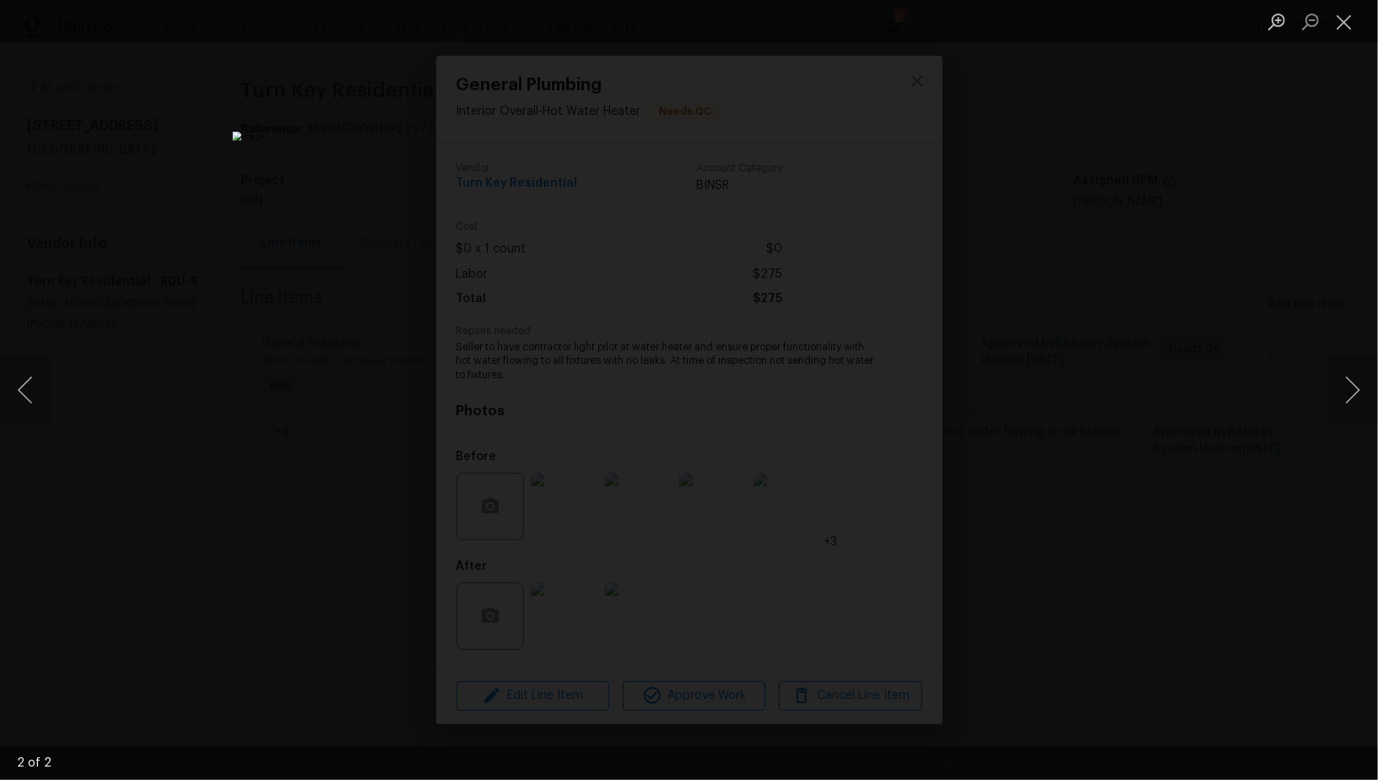
click at [1028, 478] on div "Lightbox" at bounding box center [689, 390] width 1378 height 780
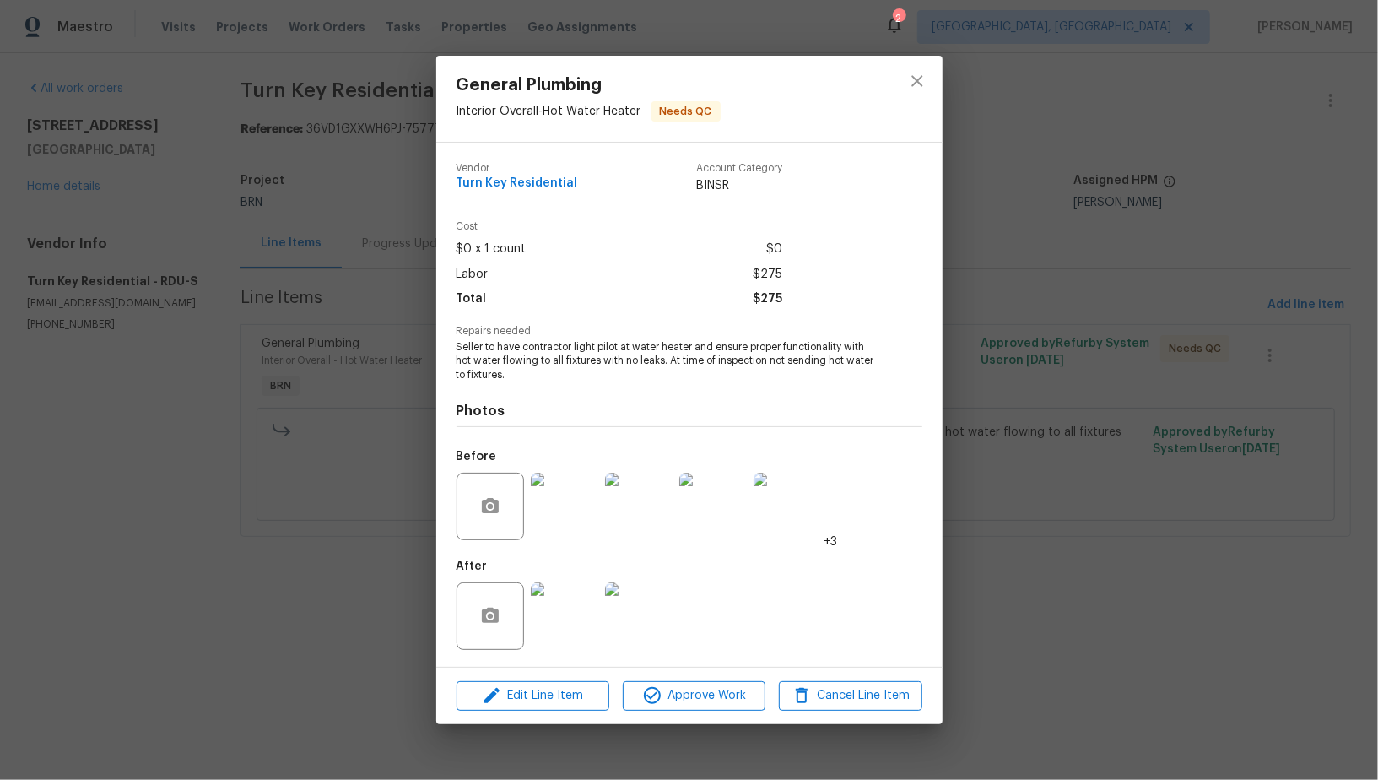
click at [1028, 478] on div "General Plumbing Interior Overall - Hot Water Heater Needs QC Vendor Turn Key R…" at bounding box center [689, 390] width 1378 height 780
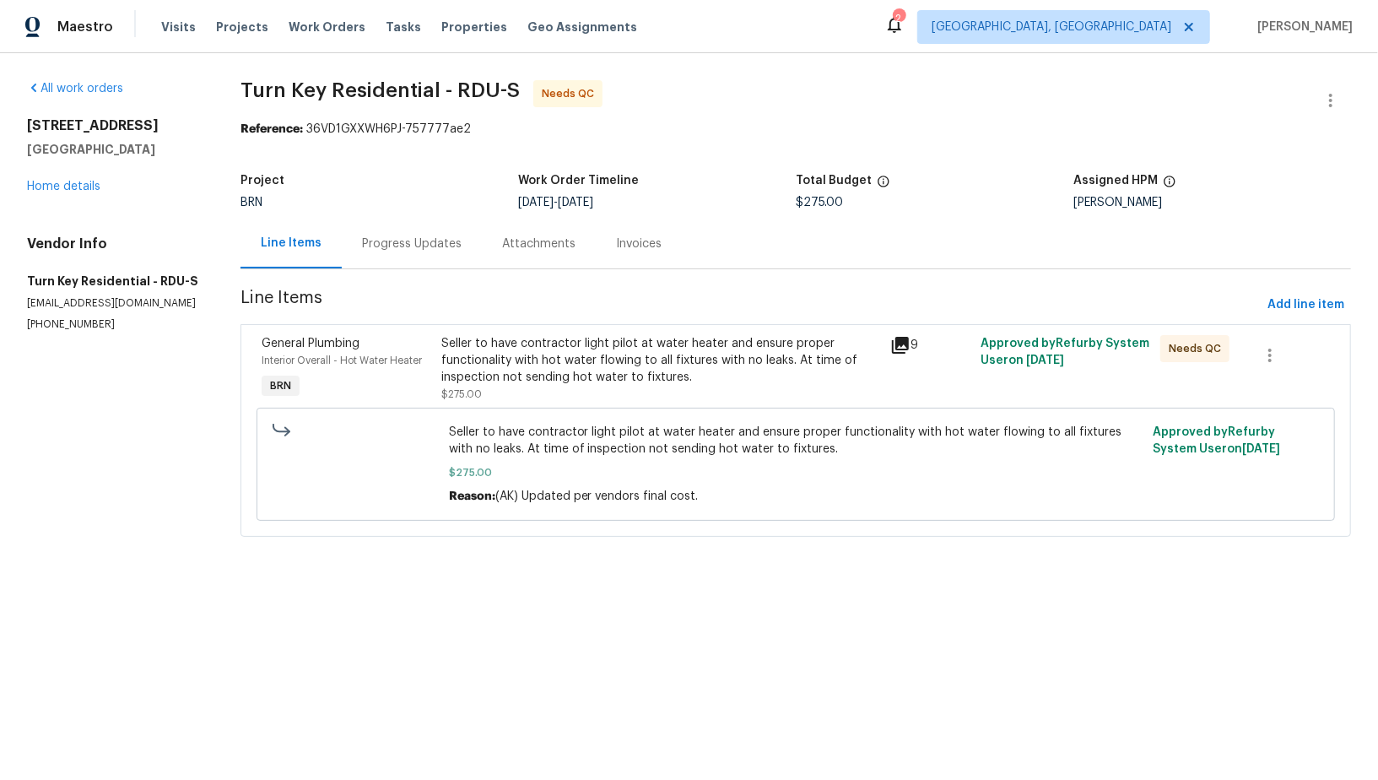
click at [417, 257] on div "Progress Updates" at bounding box center [412, 244] width 140 height 50
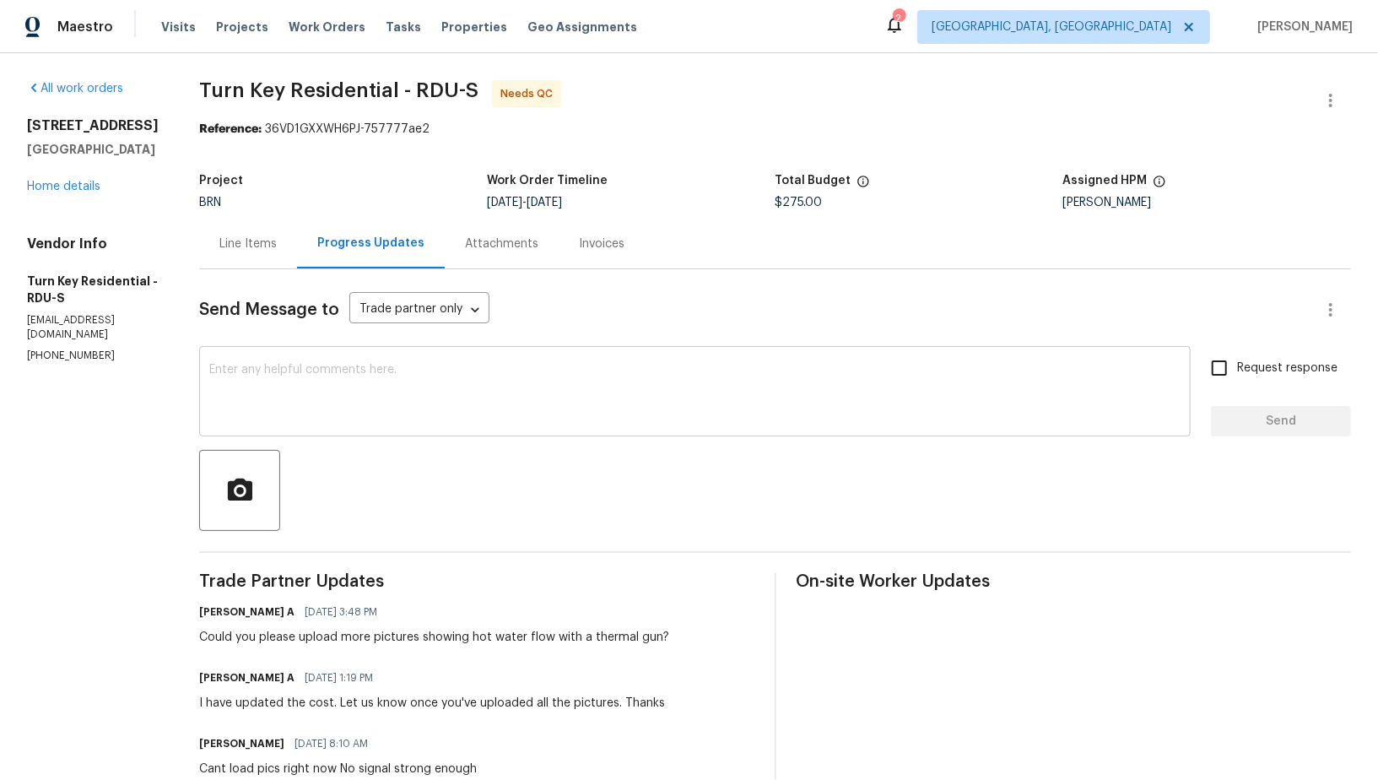
click at [433, 426] on div "x ​" at bounding box center [694, 393] width 991 height 86
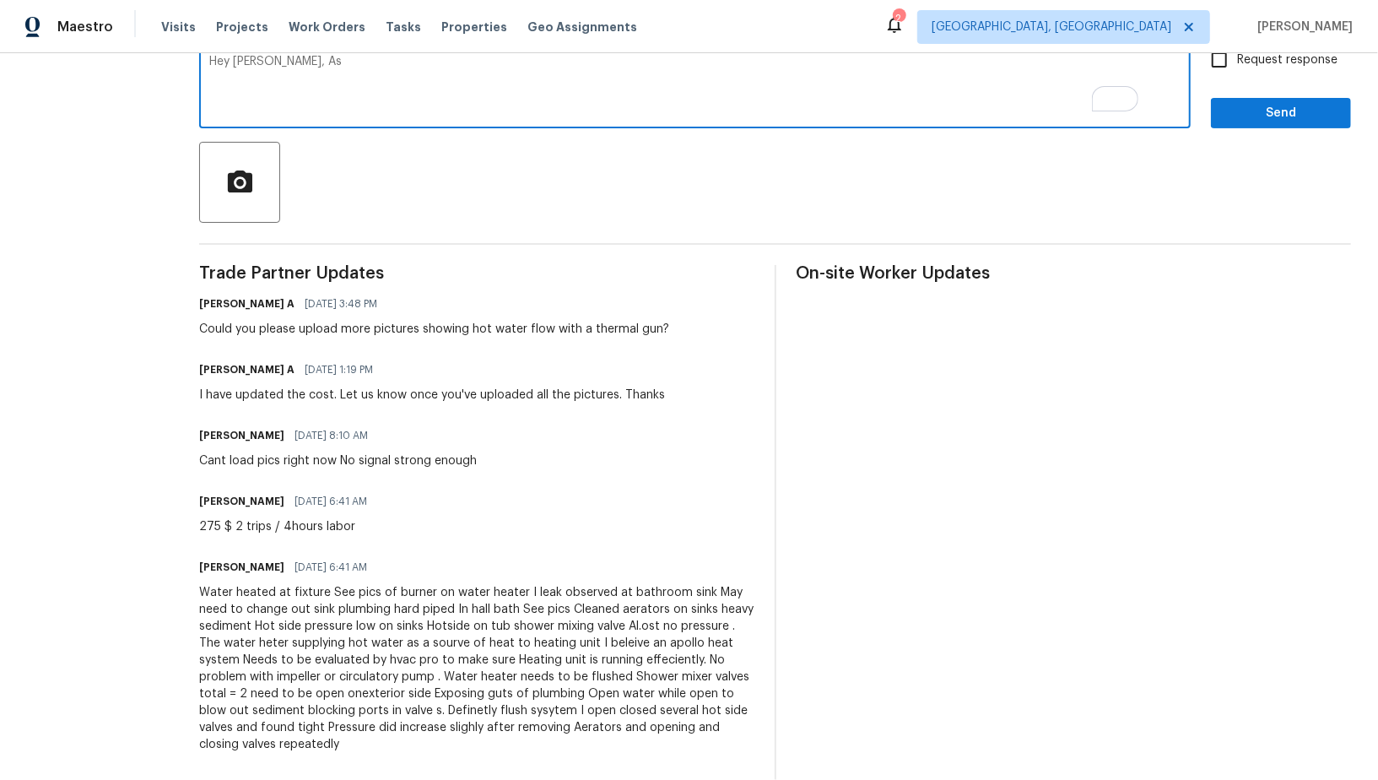
scroll to position [66, 0]
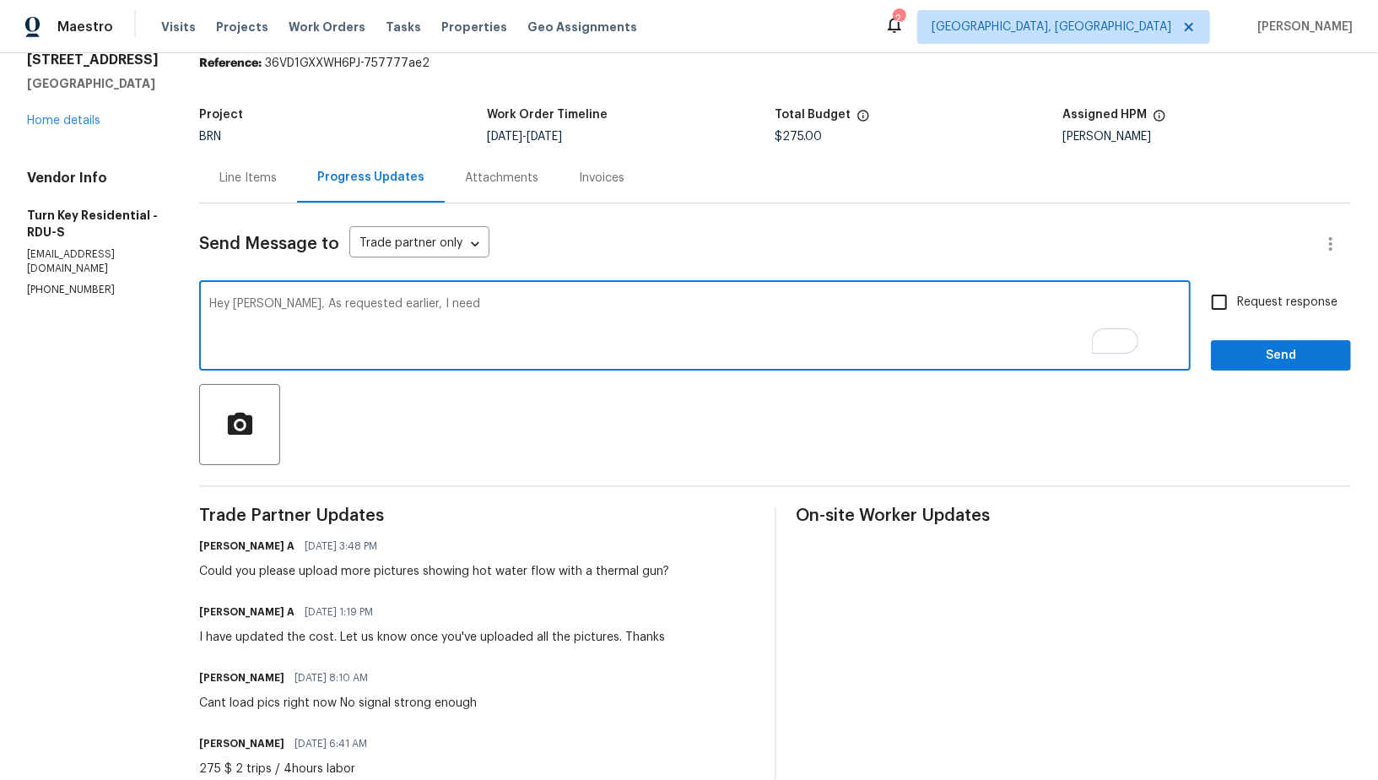
paste textarea "temperature reading photos confirming that the water is hot."
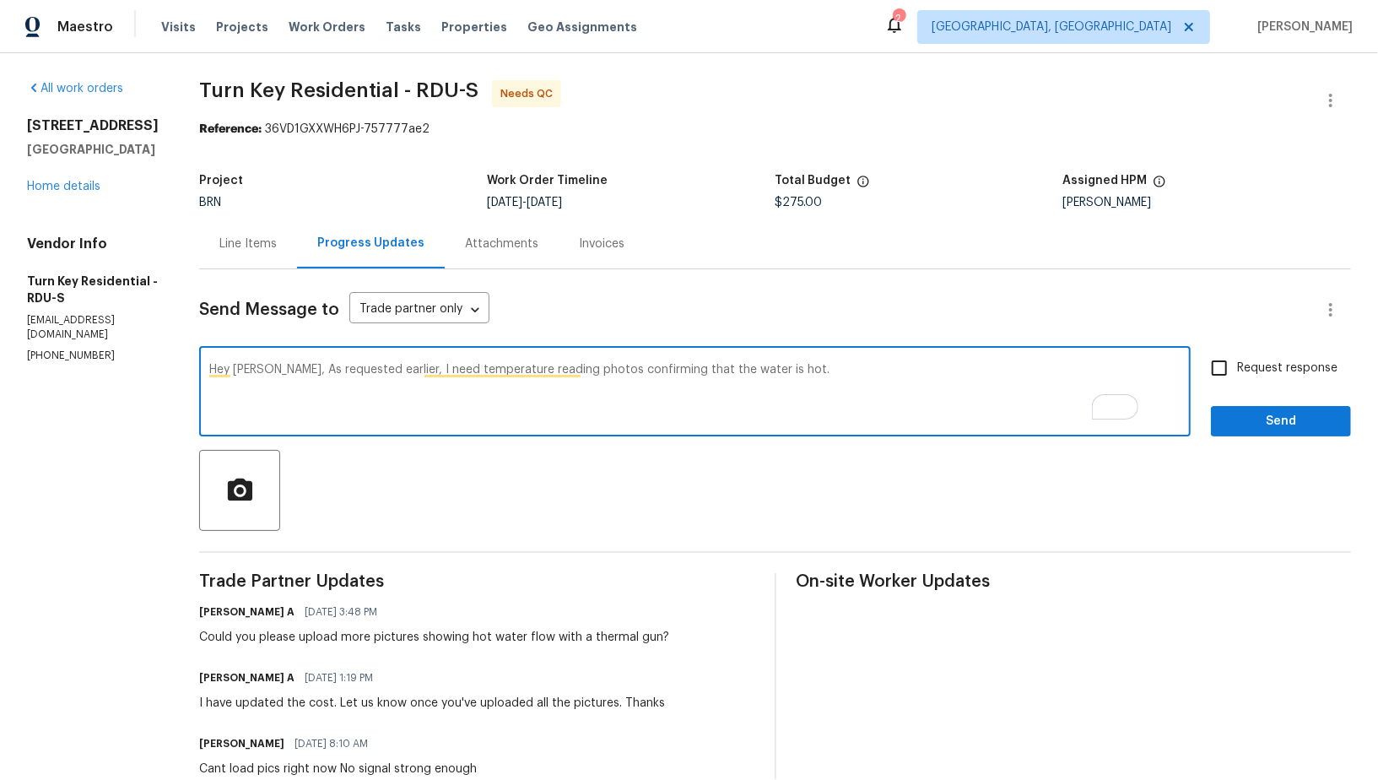
drag, startPoint x: 624, startPoint y: 370, endPoint x: 930, endPoint y: 367, distance: 305.4
click at [930, 369] on textarea "Hey Maria, As requested earlier, I need temperature reading photos confirming t…" at bounding box center [694, 393] width 971 height 59
paste textarea "hot water flowing to all fixtures with no leaks"
click at [624, 368] on textarea "Hey Maria, As requested earlier, I need temperature reading photos hot water fl…" at bounding box center [694, 393] width 971 height 59
click at [1059, 388] on textarea "Hey Maria, As requested earlier, I need temperature reading photos to confirm t…" at bounding box center [694, 393] width 971 height 59
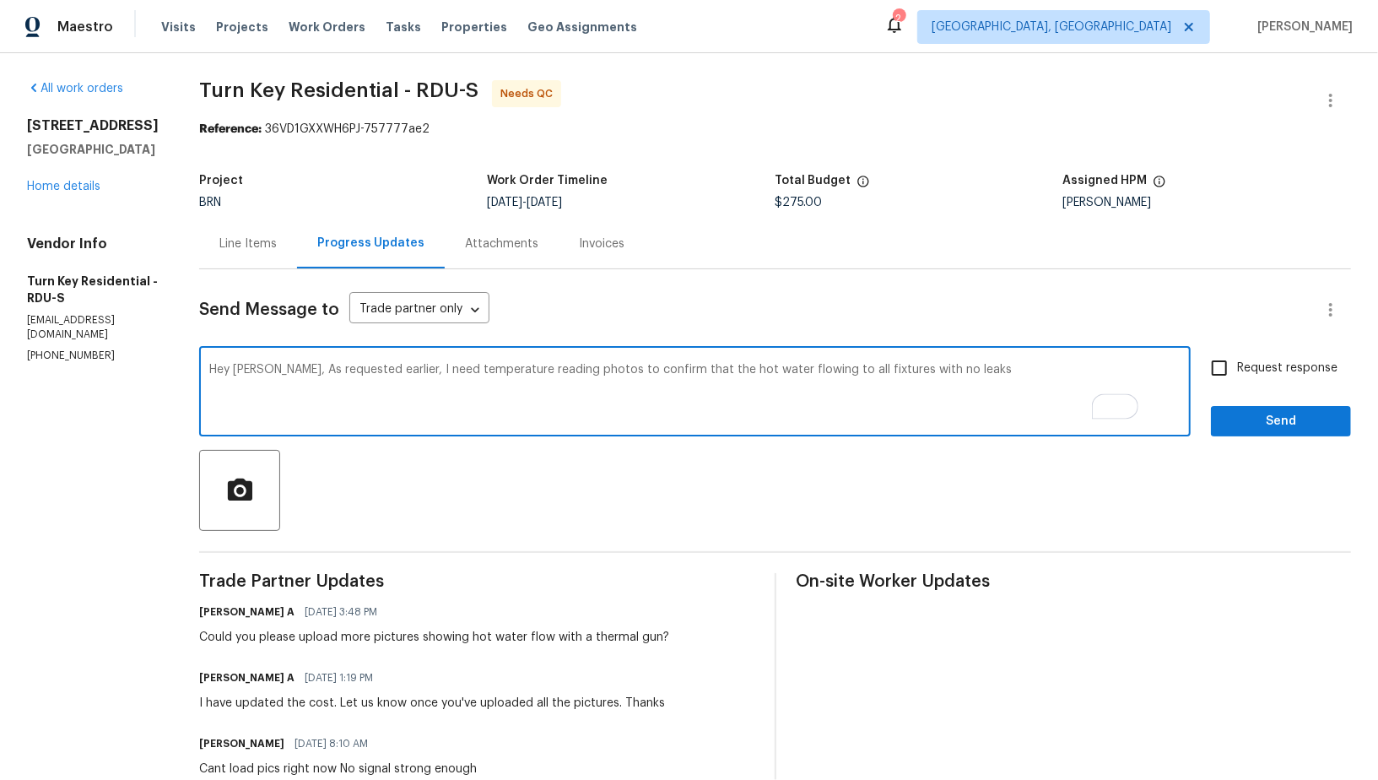
click at [785, 373] on textarea "Hey Maria, As requested earlier, I need temperature reading photos to confirm t…" at bounding box center [694, 393] width 971 height 59
click at [1037, 380] on textarea "Hey Maria, As requested earlier, I need temperature reading photos to confirm t…" at bounding box center [694, 393] width 971 height 59
drag, startPoint x: 314, startPoint y: 374, endPoint x: 1043, endPoint y: 374, distance: 728.9
click at [1043, 374] on textarea "Hey Maria, As requested earlier, I need temperature reading photos to confirm t…" at bounding box center [694, 393] width 971 height 59
paste textarea "As previously requested, I’ll need temperature reading photos to verify that ho…"
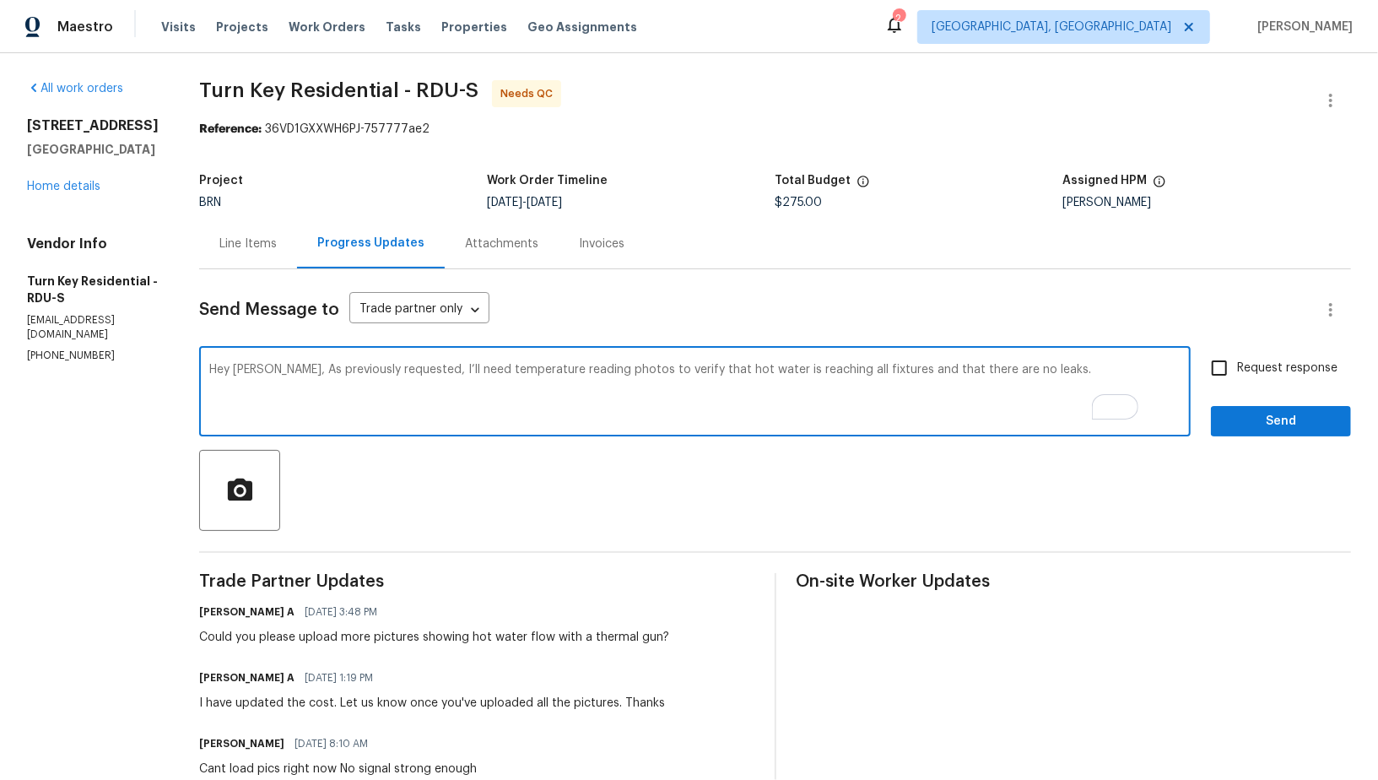
click at [845, 371] on textarea "Hey Maria, As previously requested, I’ll need temperature reading photos to ver…" at bounding box center [694, 393] width 971 height 59
type textarea "Hey Maria, As previously requested, I’ll need temperature reading photos to ver…"
click at [1215, 365] on input "Request response" at bounding box center [1218, 367] width 35 height 35
checkbox input "true"
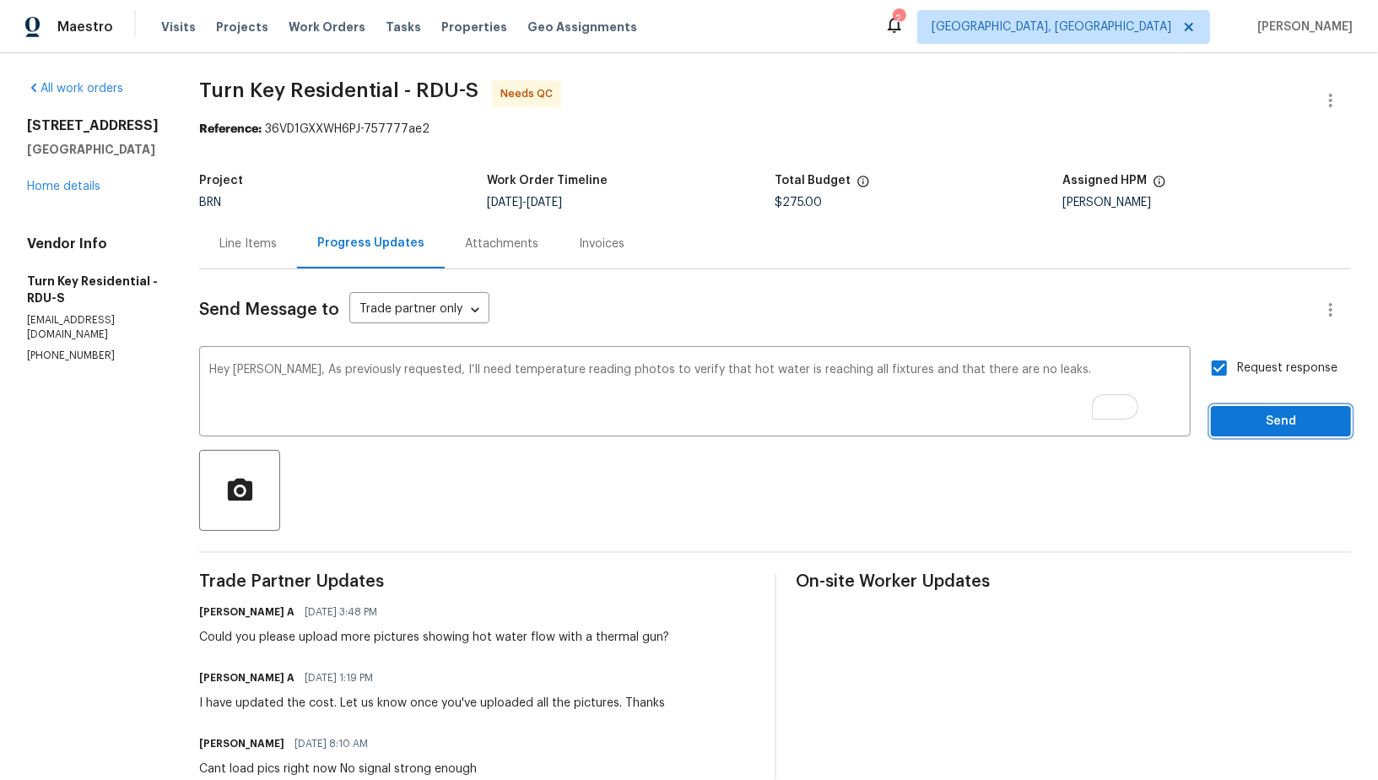
click at [1268, 424] on span "Send" at bounding box center [1280, 421] width 113 height 21
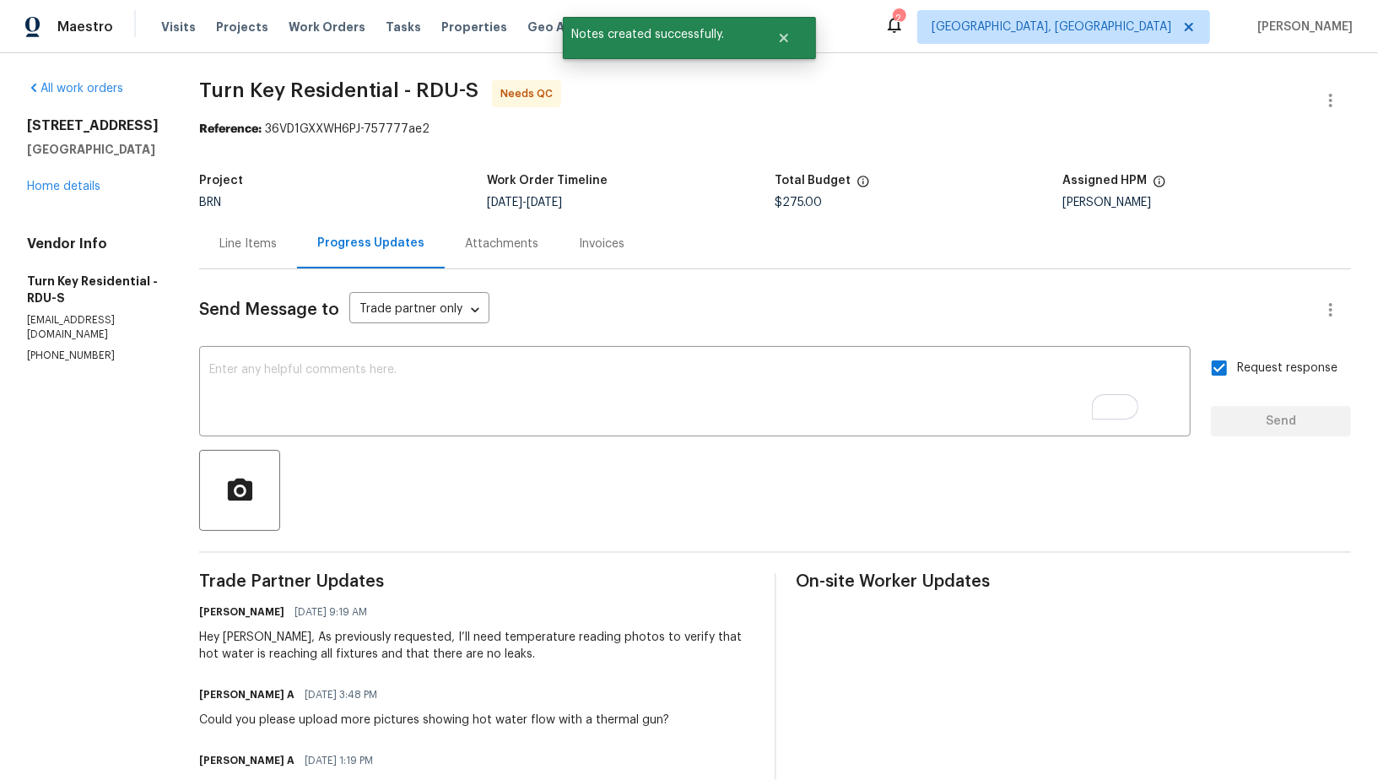
click at [283, 234] on div "Line Items" at bounding box center [248, 244] width 98 height 50
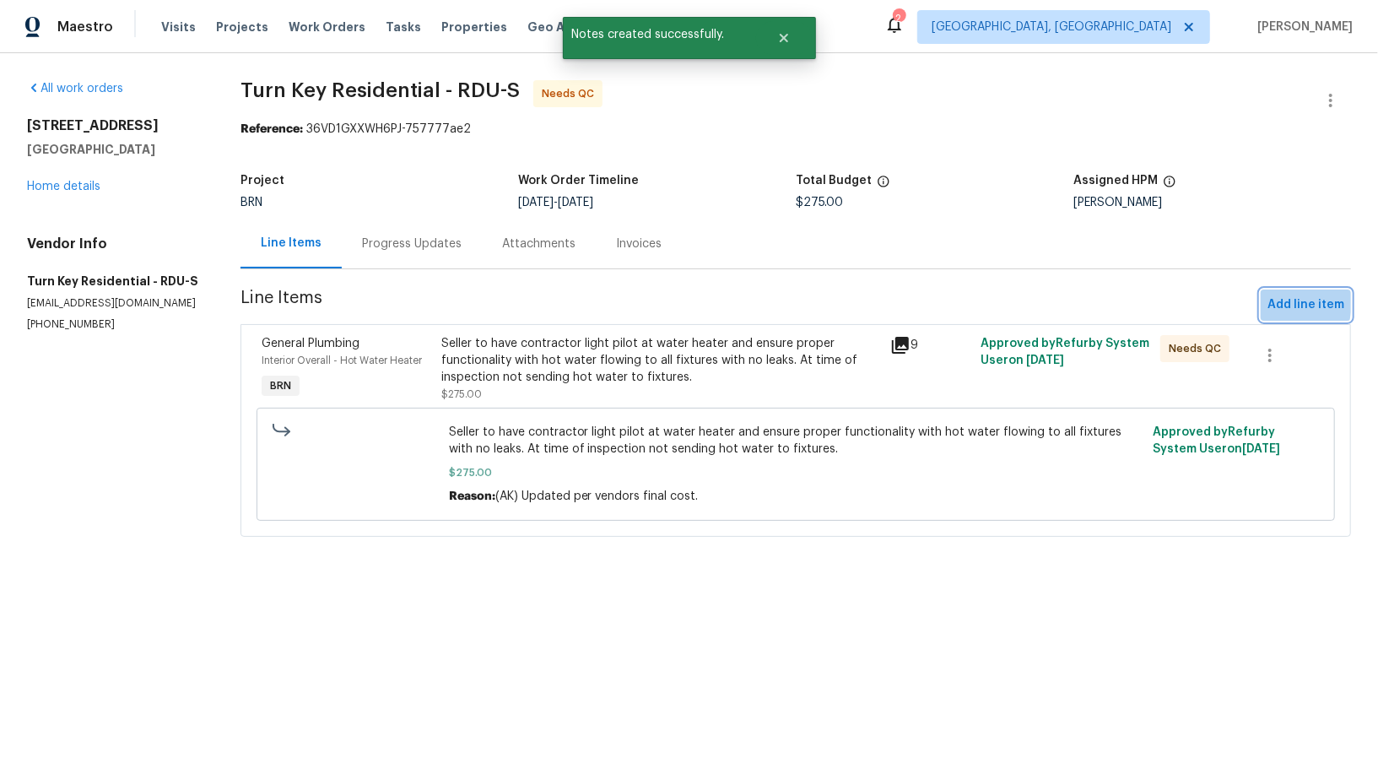
click at [1272, 302] on span "Add line item" at bounding box center [1305, 304] width 77 height 21
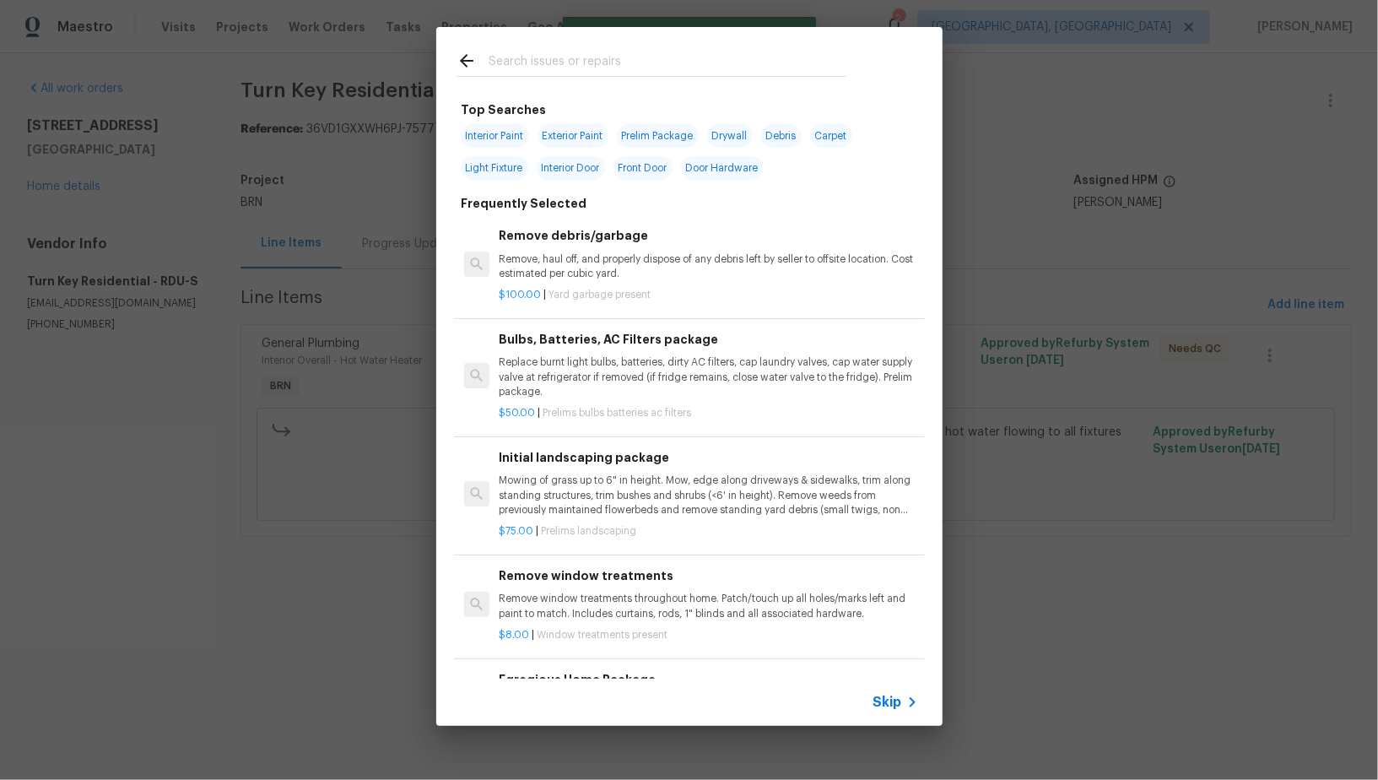
click at [886, 701] on span "Skip" at bounding box center [887, 701] width 29 height 17
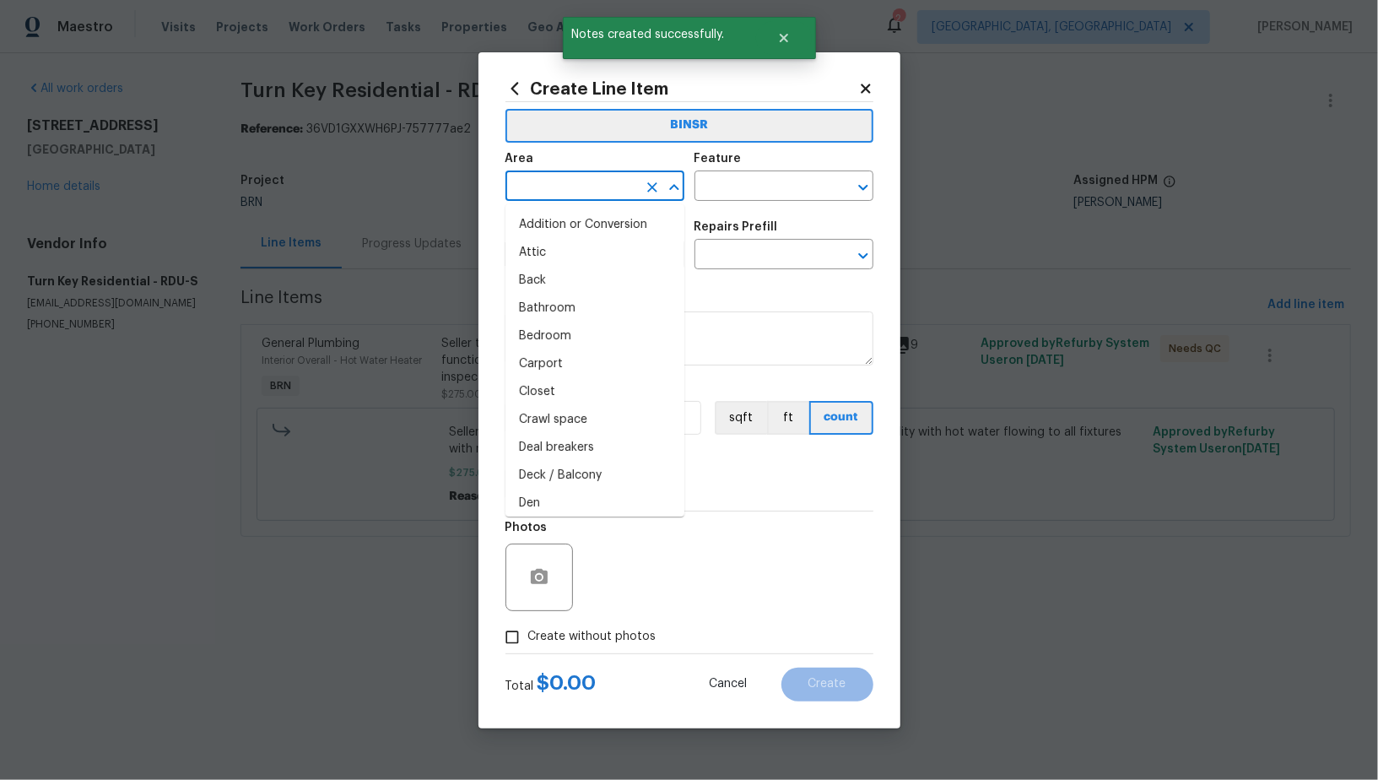
click at [627, 178] on input "text" at bounding box center [571, 188] width 132 height 26
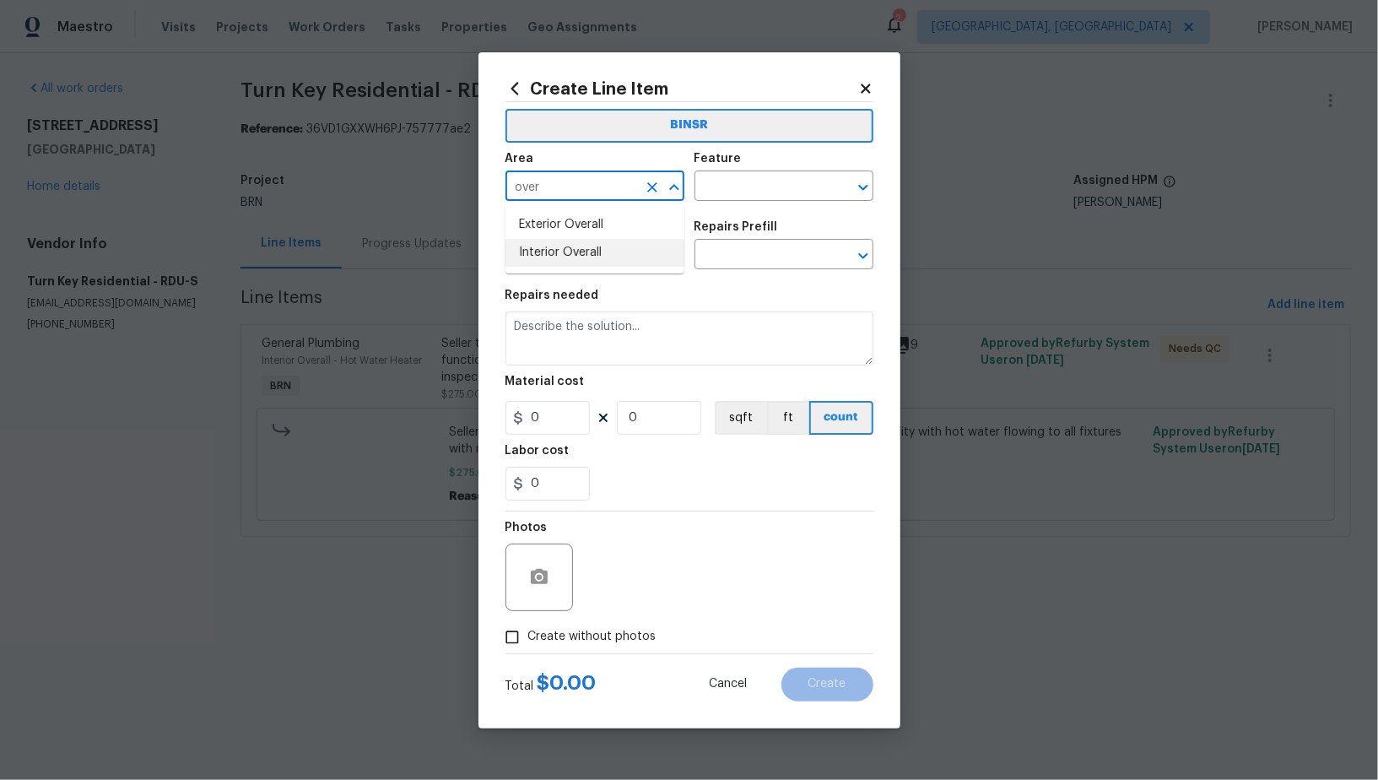
click at [587, 262] on li "Interior Overall" at bounding box center [594, 253] width 179 height 28
type input "Interior Overall"
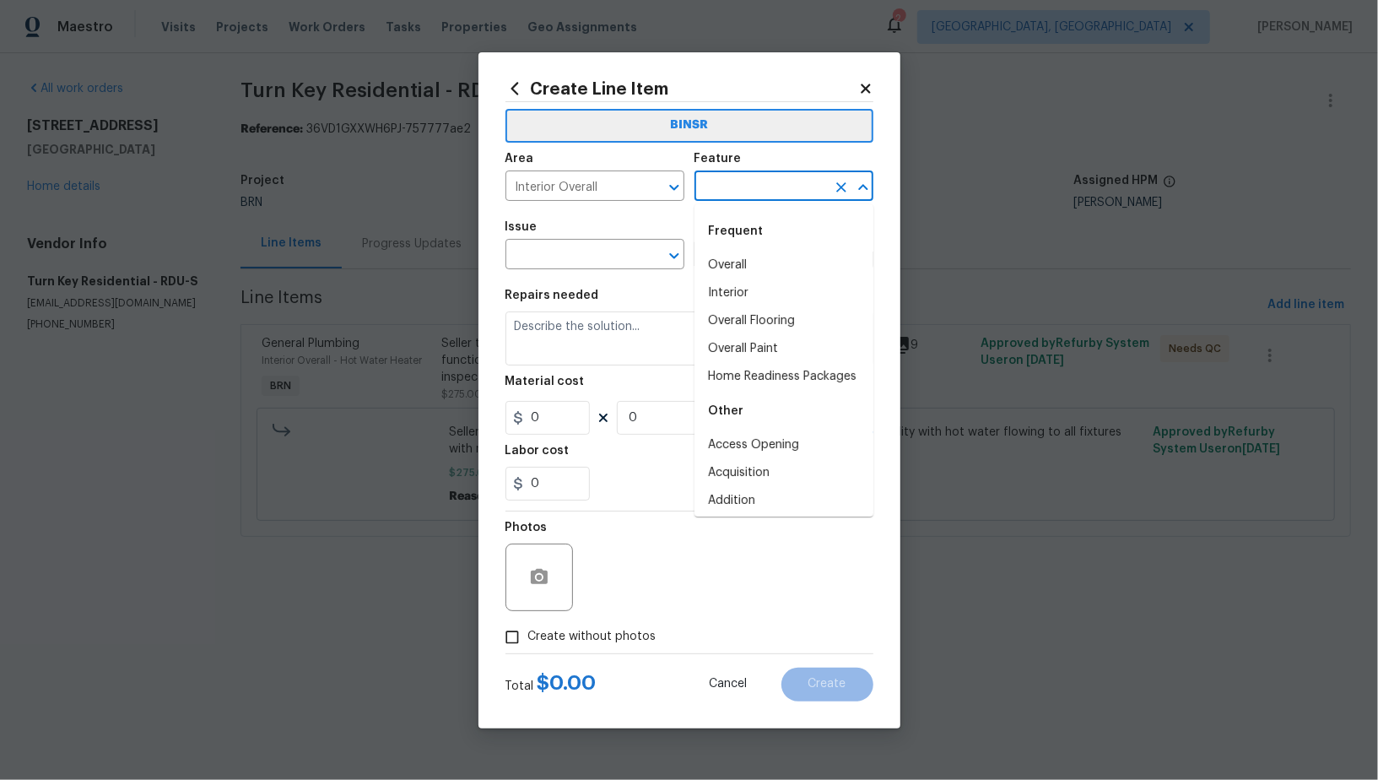
click at [741, 196] on input "text" at bounding box center [760, 188] width 132 height 26
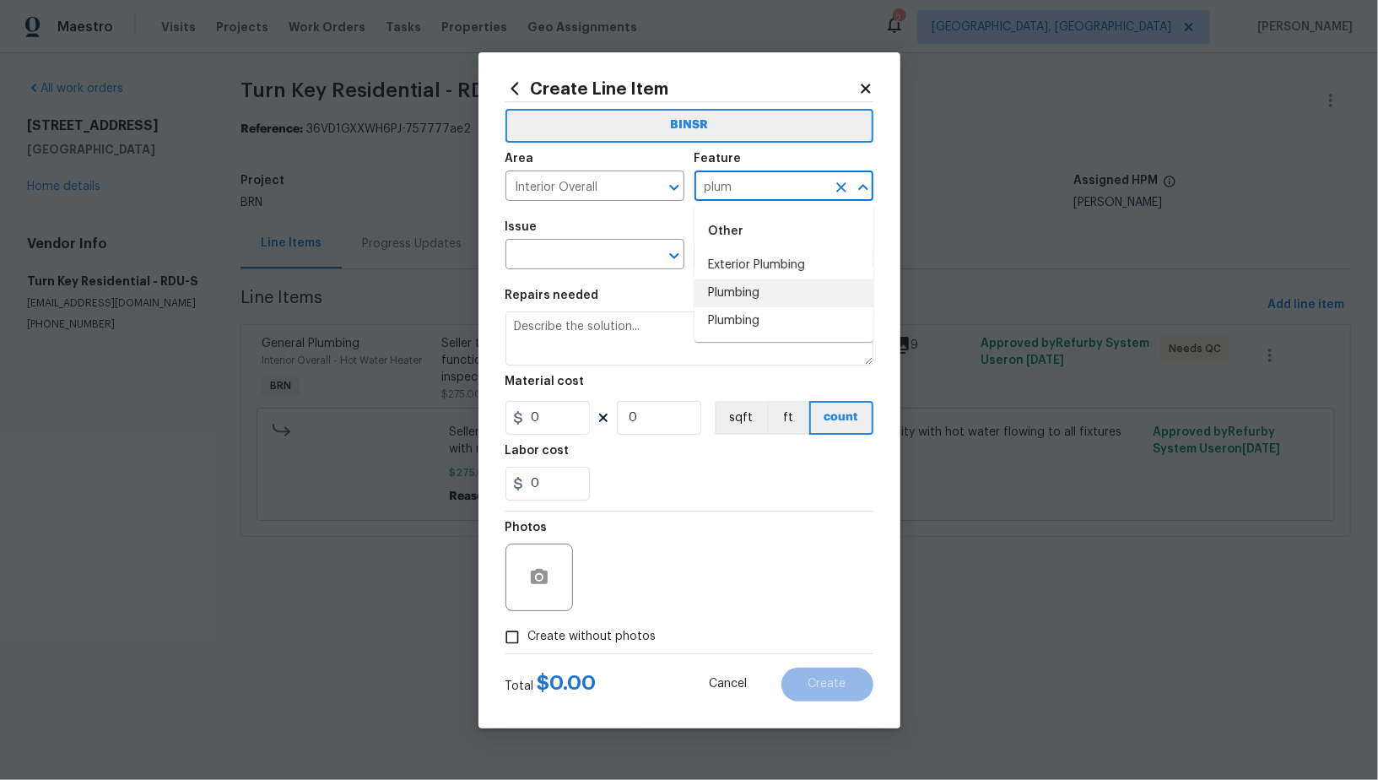
click at [726, 290] on li "Plumbing" at bounding box center [783, 293] width 179 height 28
type input "Plumbing"
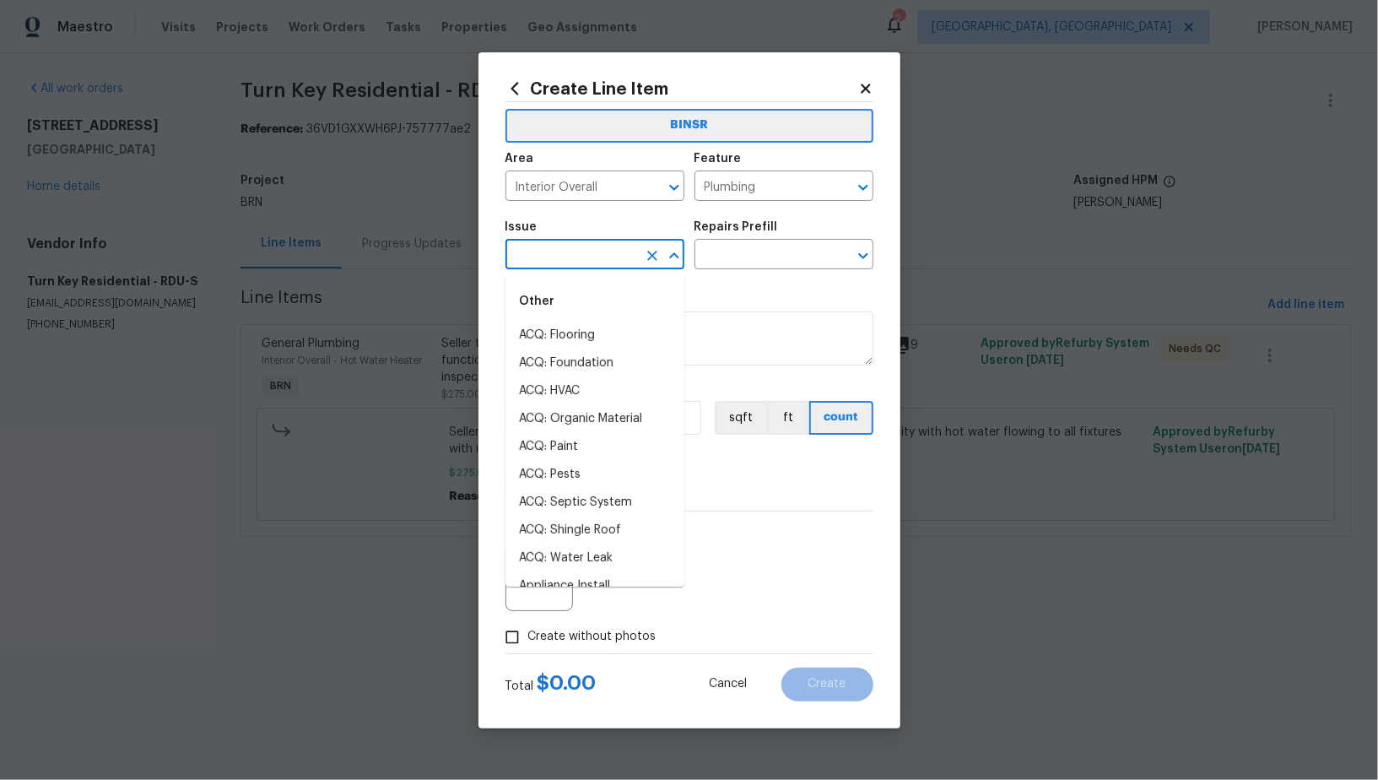
click at [546, 262] on input "text" at bounding box center [571, 256] width 132 height 26
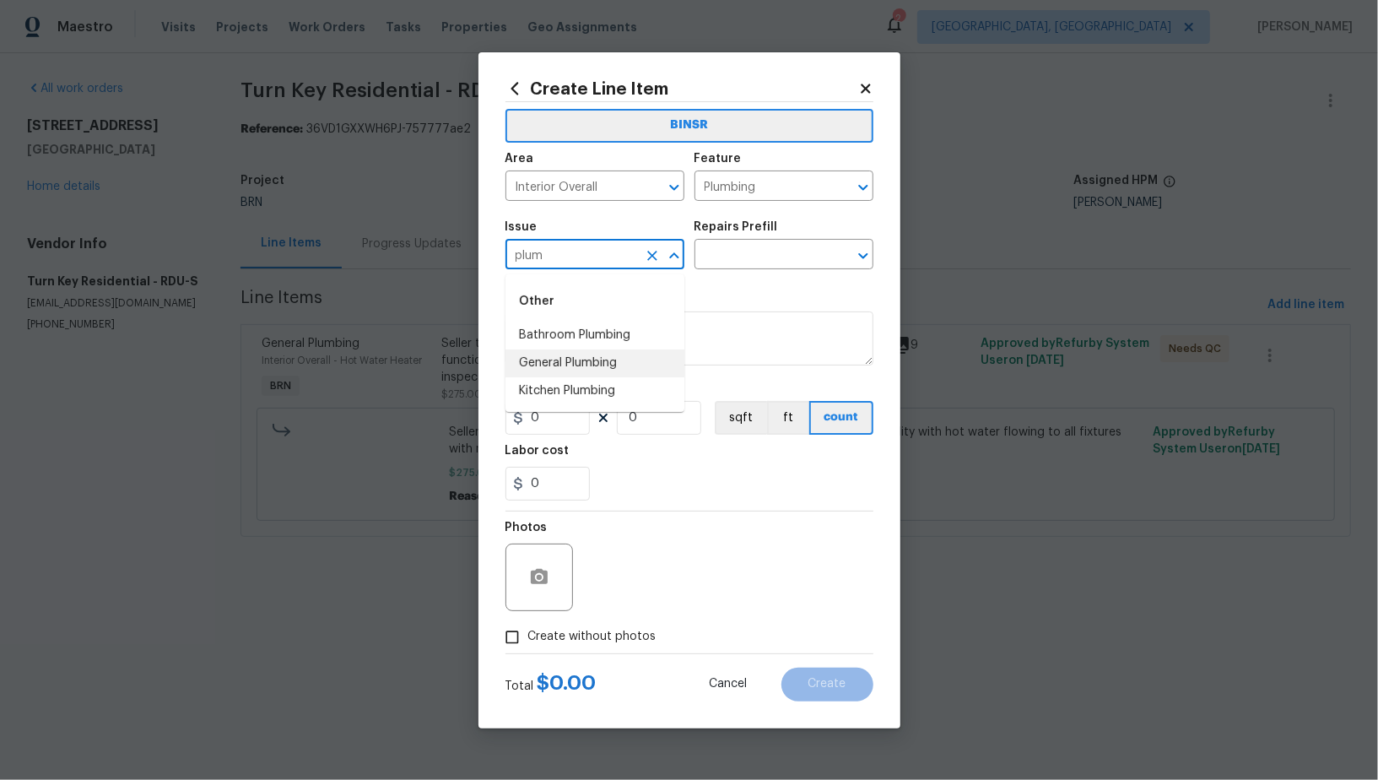
click at [551, 364] on li "General Plumbing" at bounding box center [594, 363] width 179 height 28
type input "General Plumbing"
click at [799, 249] on input "text" at bounding box center [760, 256] width 132 height 26
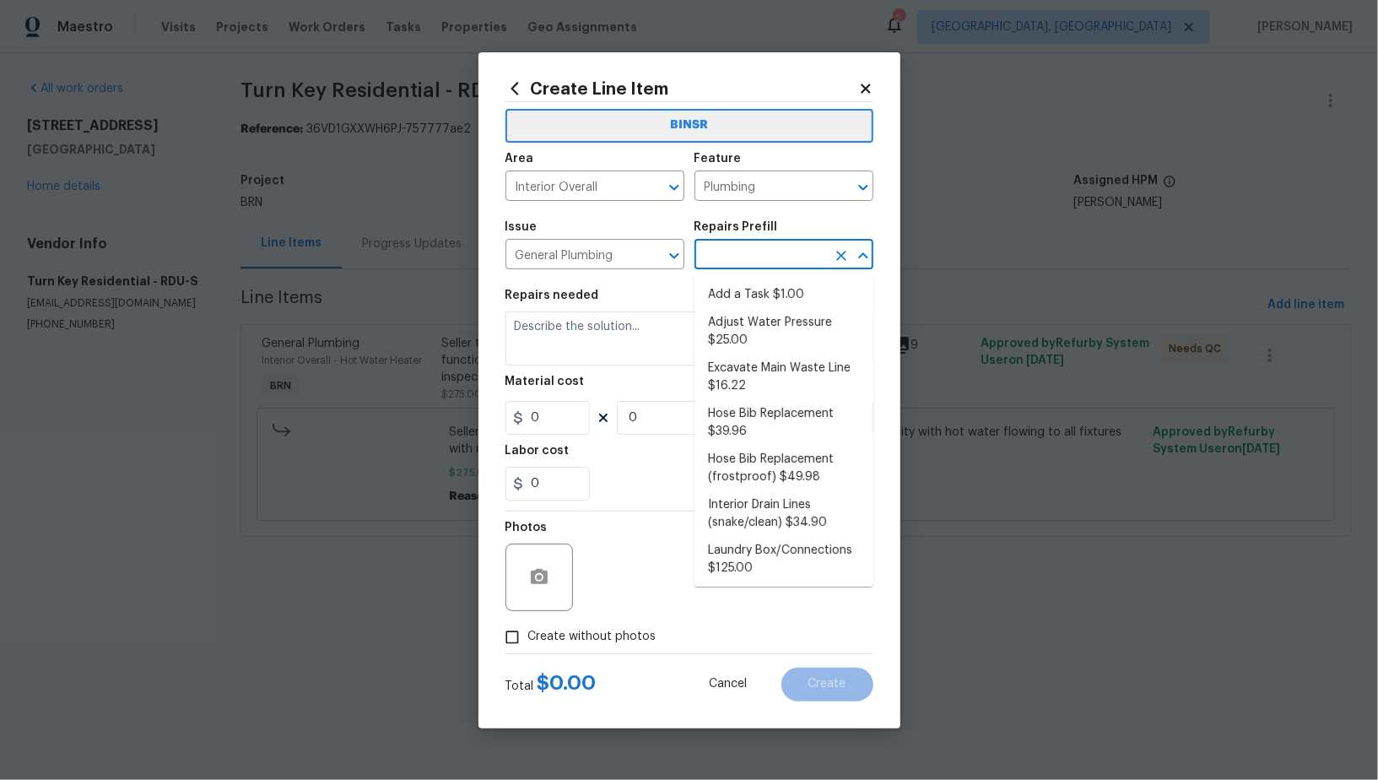
click at [795, 280] on ul "Add a Task $1.00 Adjust Water Pressure $25.00 Excavate Main Waste Line $16.22 H…" at bounding box center [783, 430] width 179 height 312
click at [761, 314] on li "Adjust Water Pressure $25.00" at bounding box center [783, 332] width 179 height 46
type input "Adjust Water Pressure $25.00"
type textarea "Adjust the water pressure regulation system. Ensure that the water pressure in …"
type input "25"
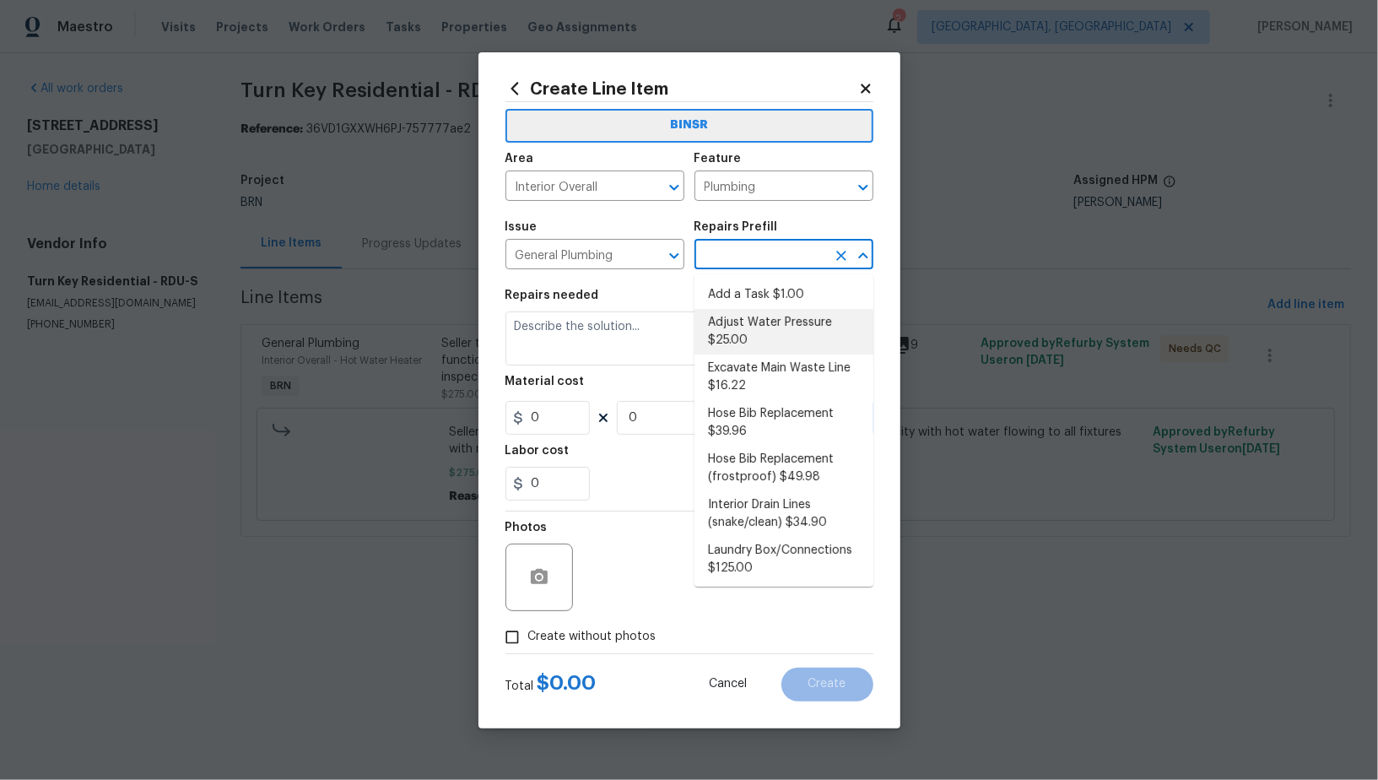
type input "1"
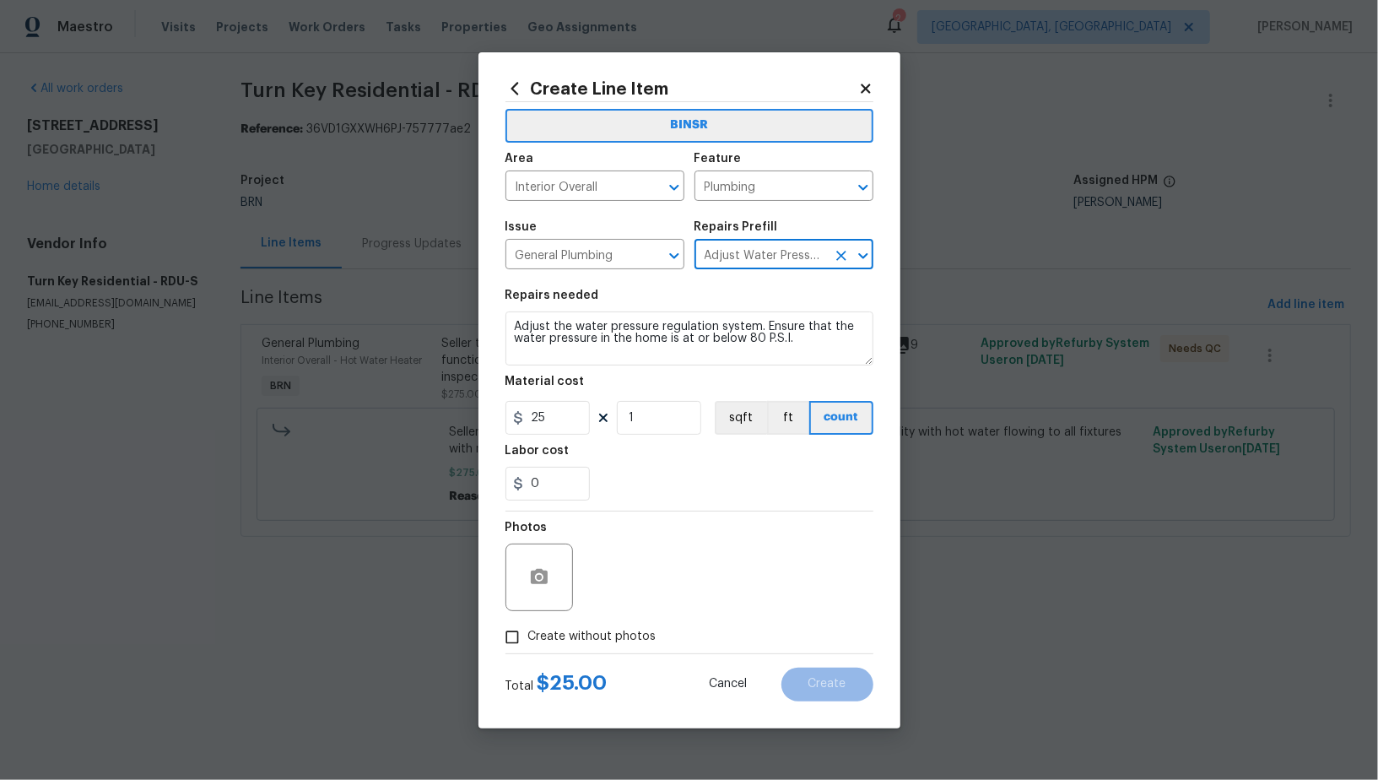
click at [847, 255] on icon "Clear" at bounding box center [841, 255] width 17 height 17
click at [812, 254] on input "text" at bounding box center [760, 256] width 132 height 26
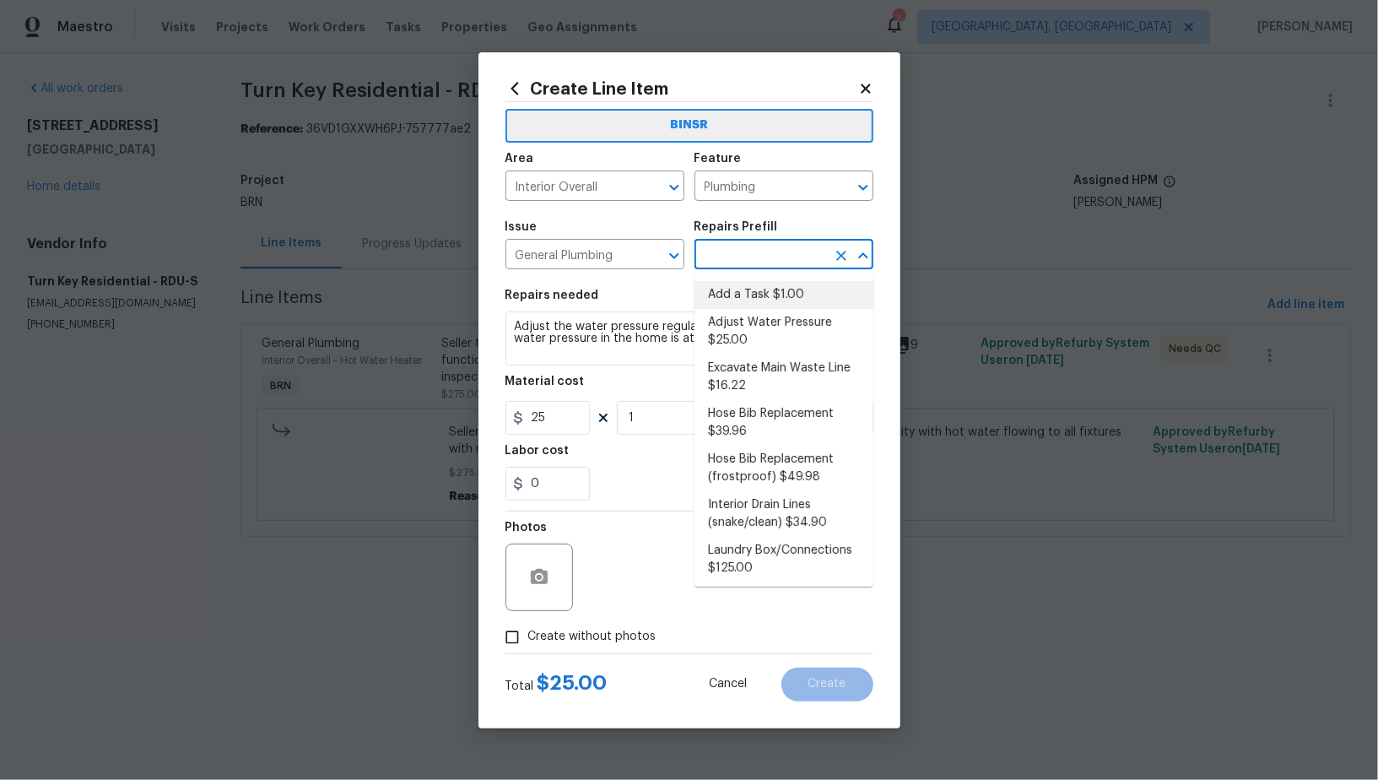
click at [779, 300] on li "Add a Task $1.00" at bounding box center [783, 295] width 179 height 28
type input "Add a Task $1.00"
type textarea "HPM to detail"
type input "1"
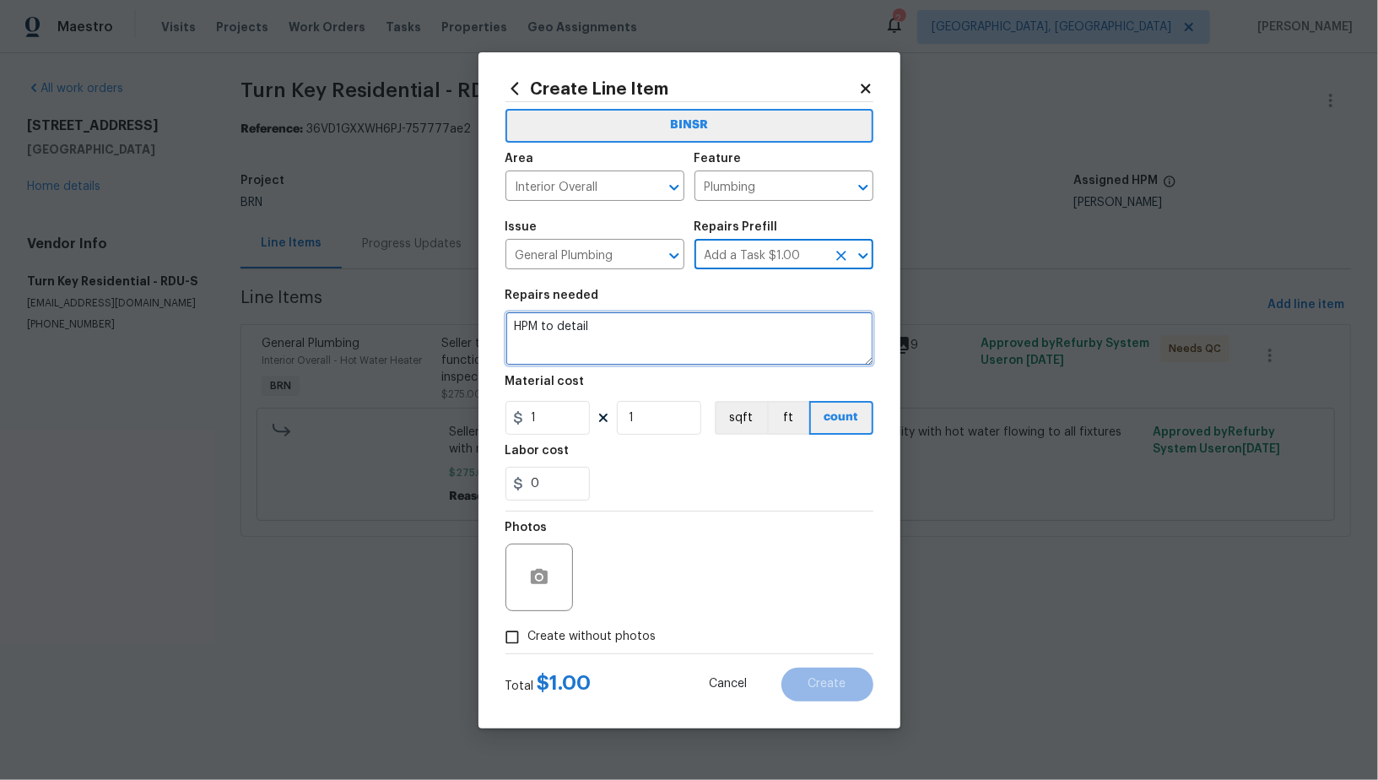
click at [718, 327] on textarea "HPM to detail" at bounding box center [689, 338] width 368 height 54
type textarea "n"
type textarea "N"
type textarea "e"
type textarea "Need additional photos"
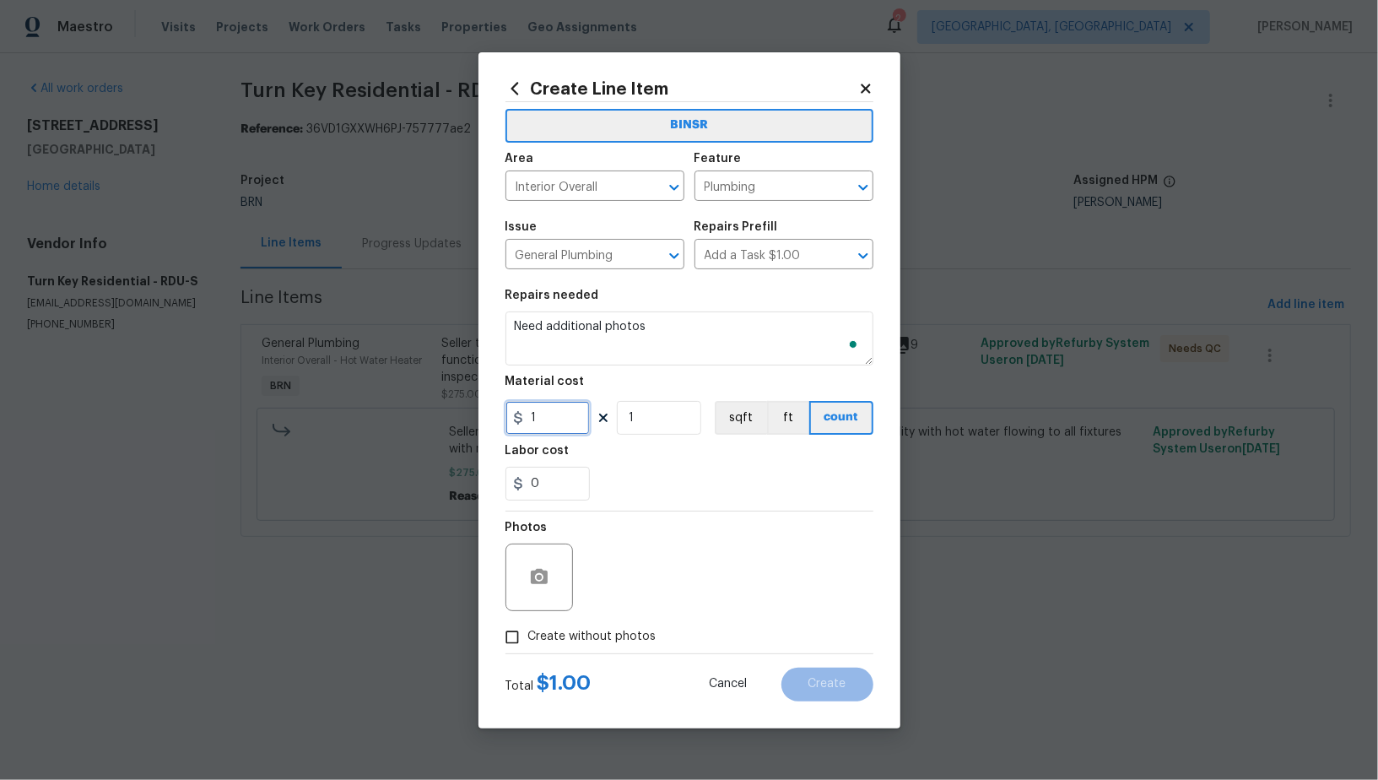
click at [570, 412] on input "1" at bounding box center [547, 418] width 84 height 34
type input "0"
click at [517, 634] on input "Create without photos" at bounding box center [512, 637] width 32 height 32
checkbox input "true"
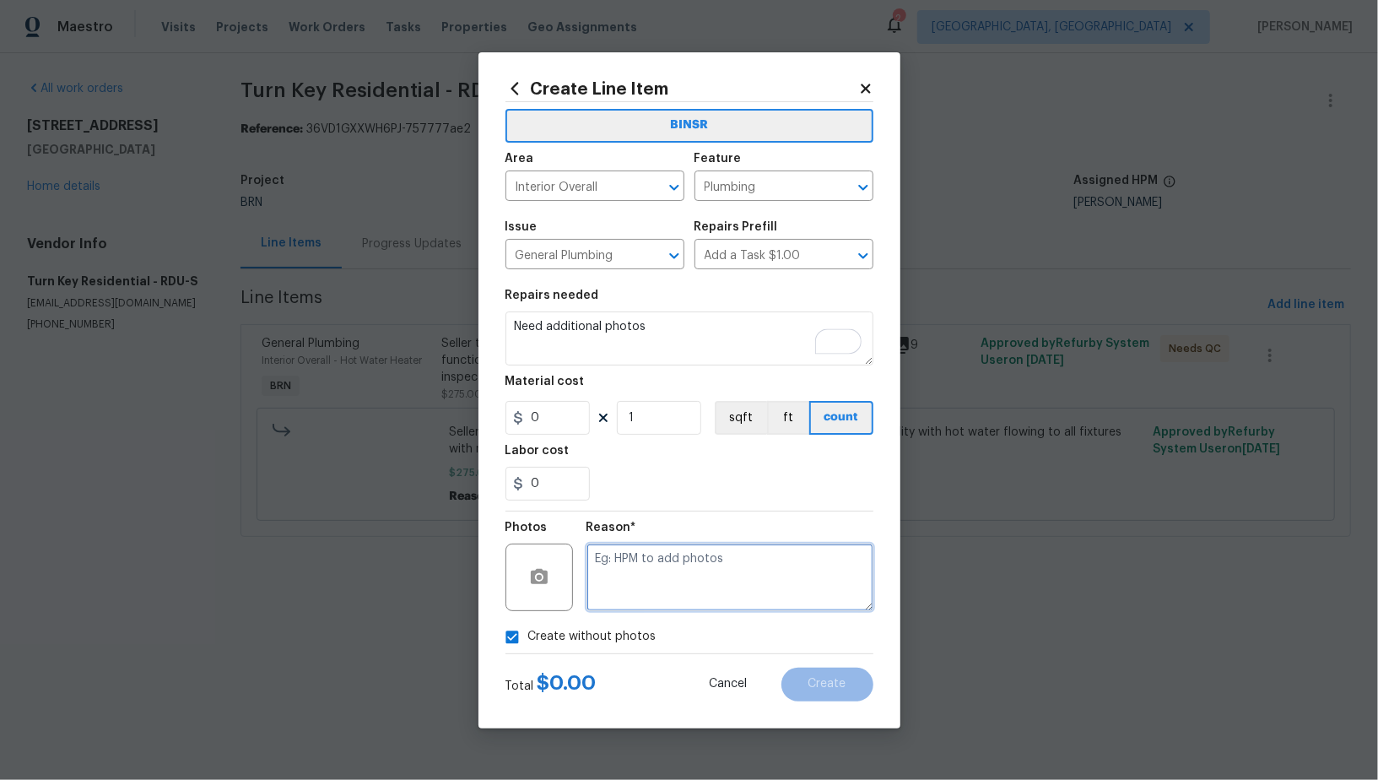
click at [848, 585] on div "Create Line Item BINSR Area Interior Overall ​ Feature Plumbing ​ Issue General…" at bounding box center [689, 390] width 1378 height 780
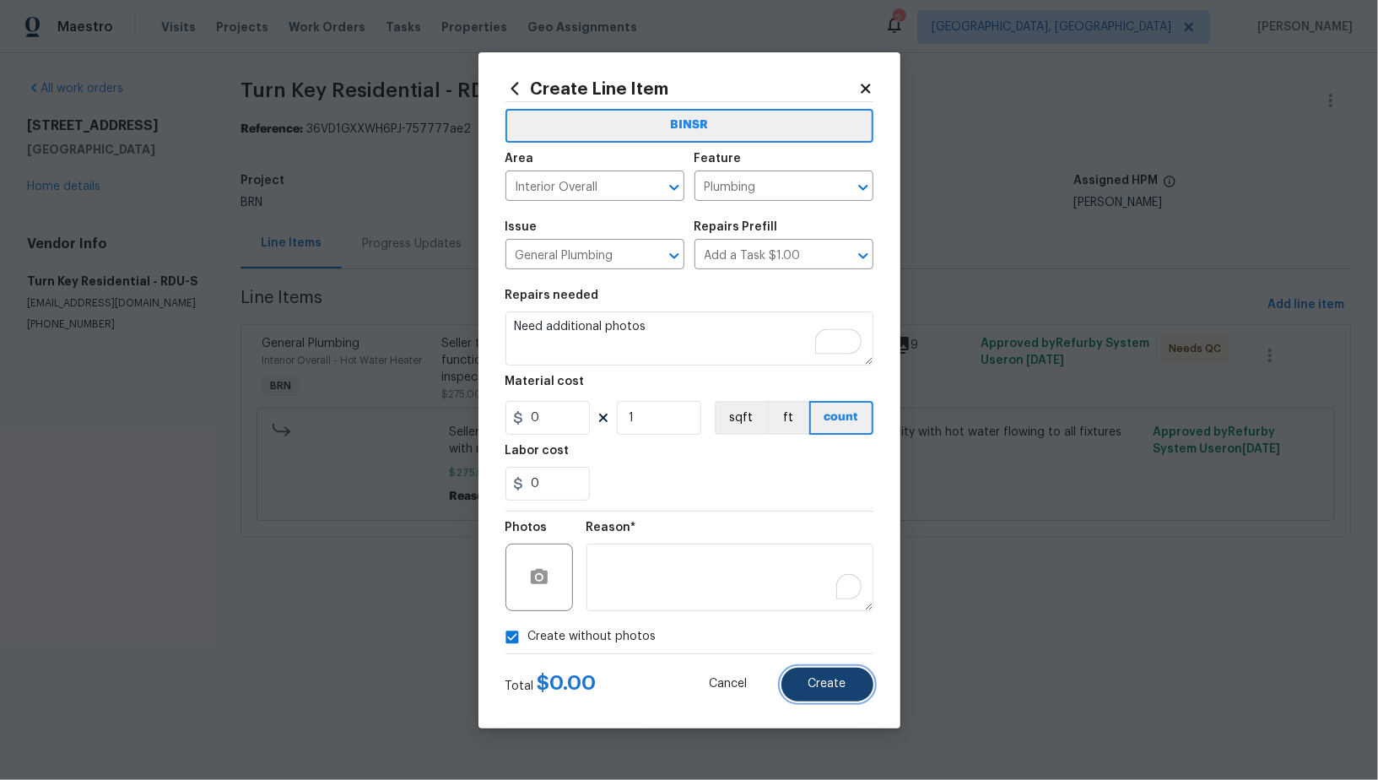
click at [822, 693] on button "Create" at bounding box center [827, 684] width 92 height 34
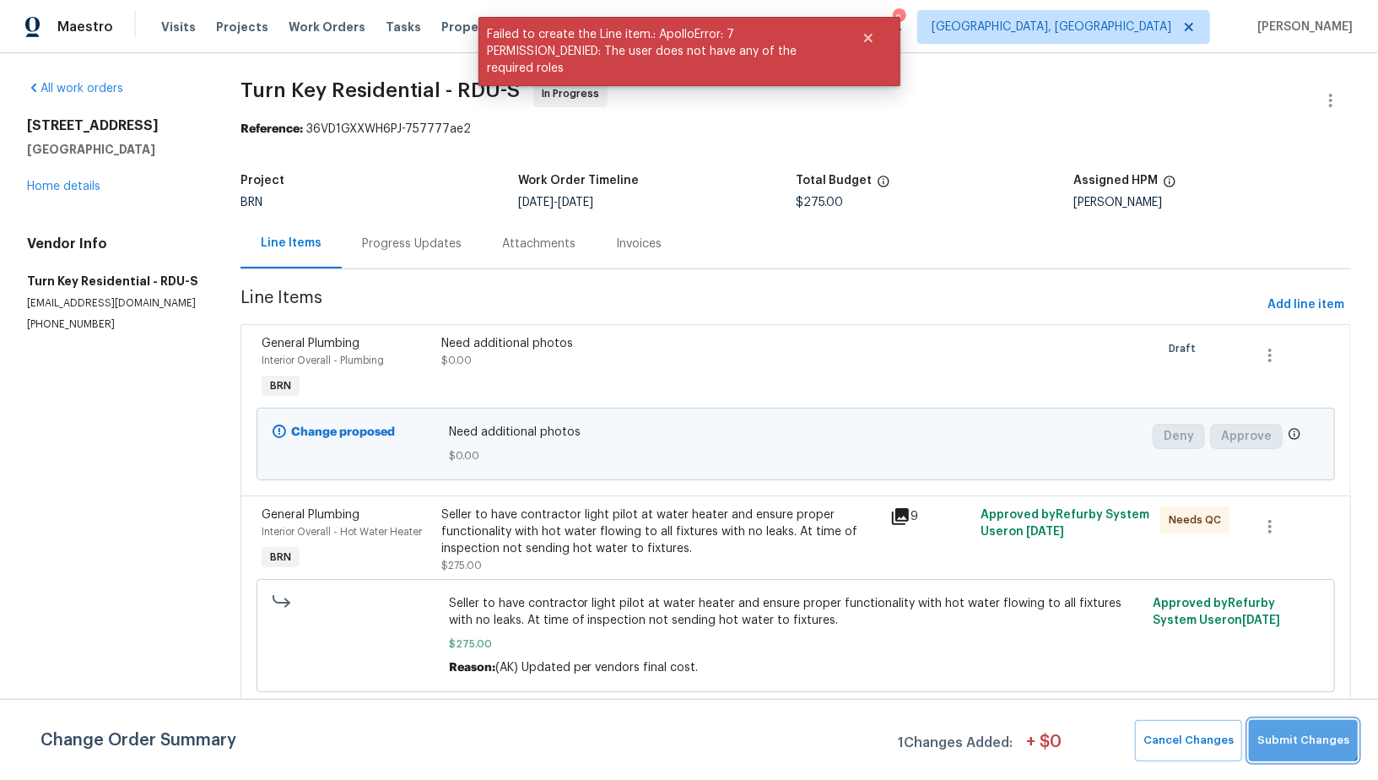
click at [1300, 726] on button "Submit Changes" at bounding box center [1303, 740] width 109 height 41
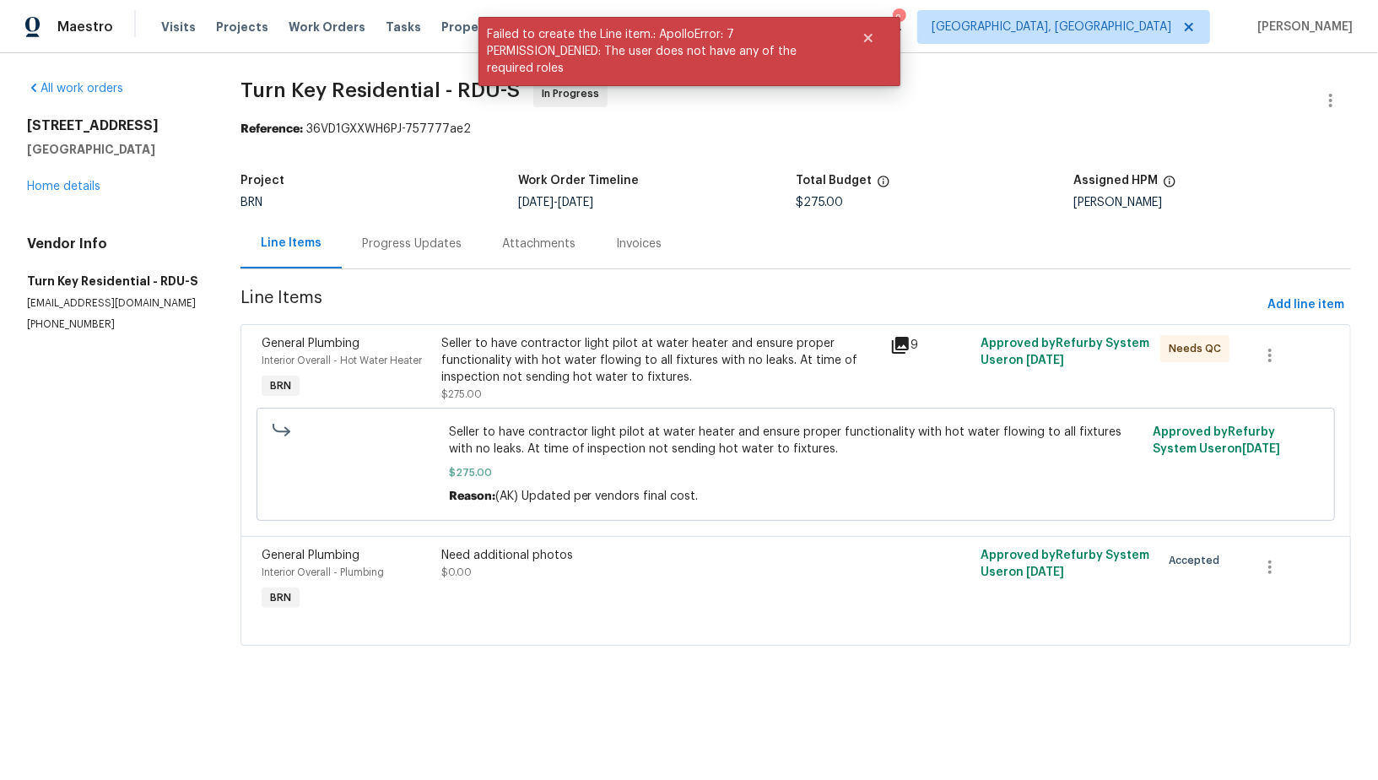
click at [411, 245] on div "Progress Updates" at bounding box center [412, 243] width 100 height 17
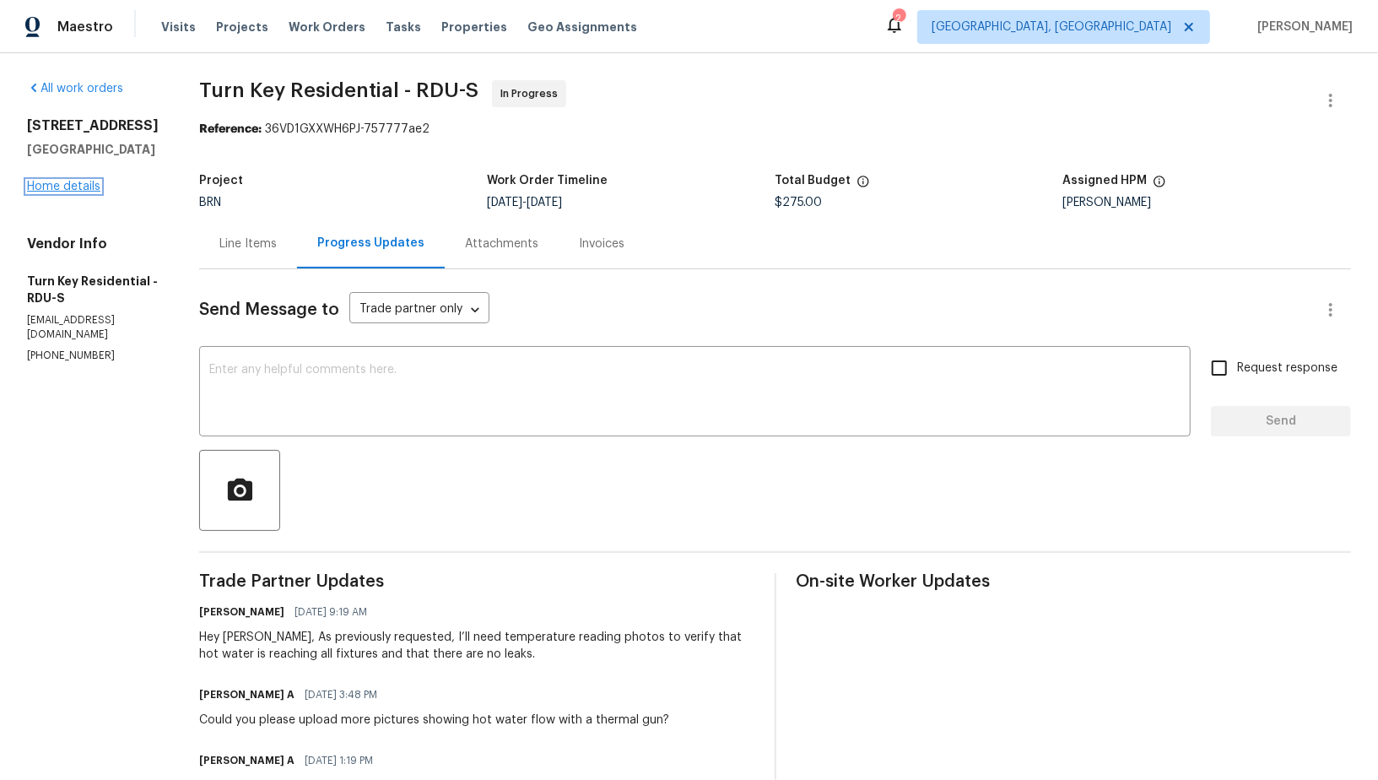
click at [48, 188] on link "Home details" at bounding box center [63, 187] width 73 height 12
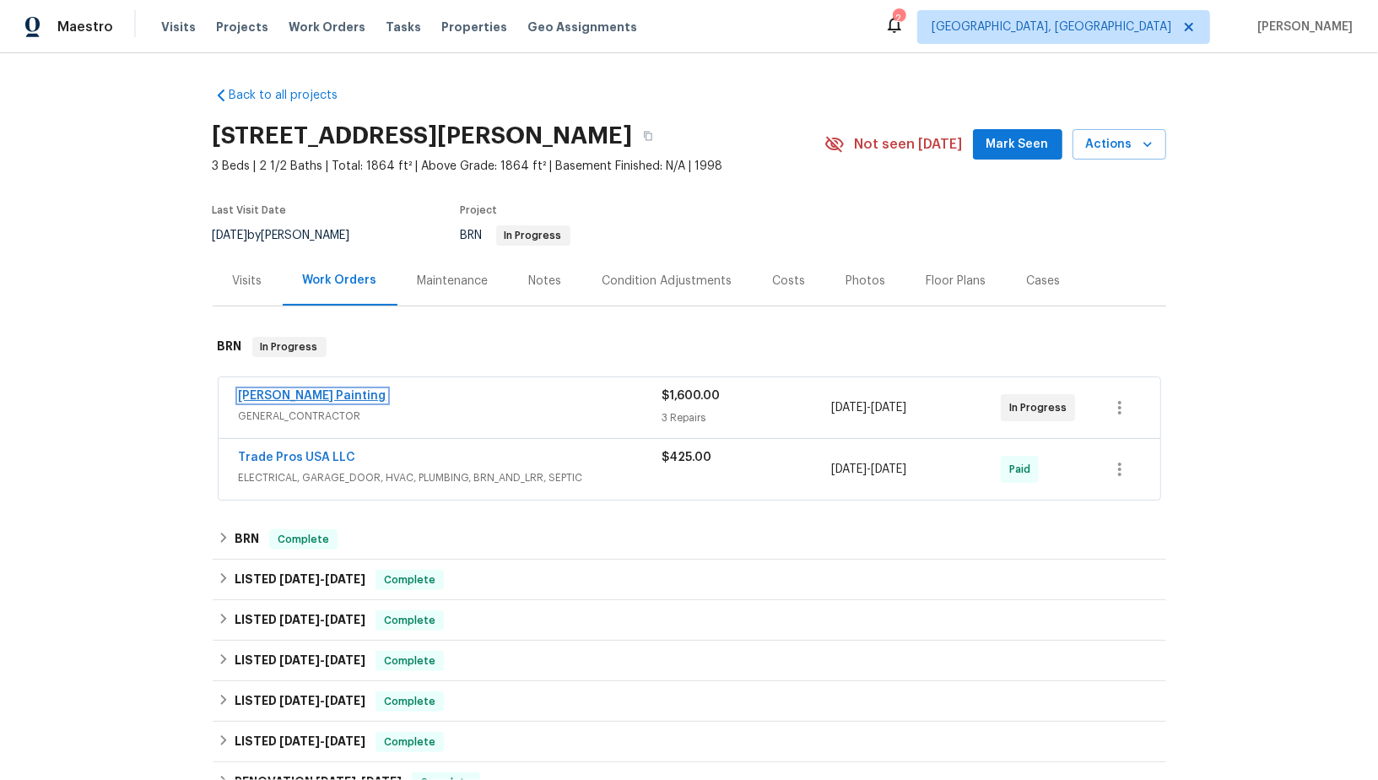
click at [294, 396] on link "[PERSON_NAME] Painting" at bounding box center [313, 396] width 148 height 12
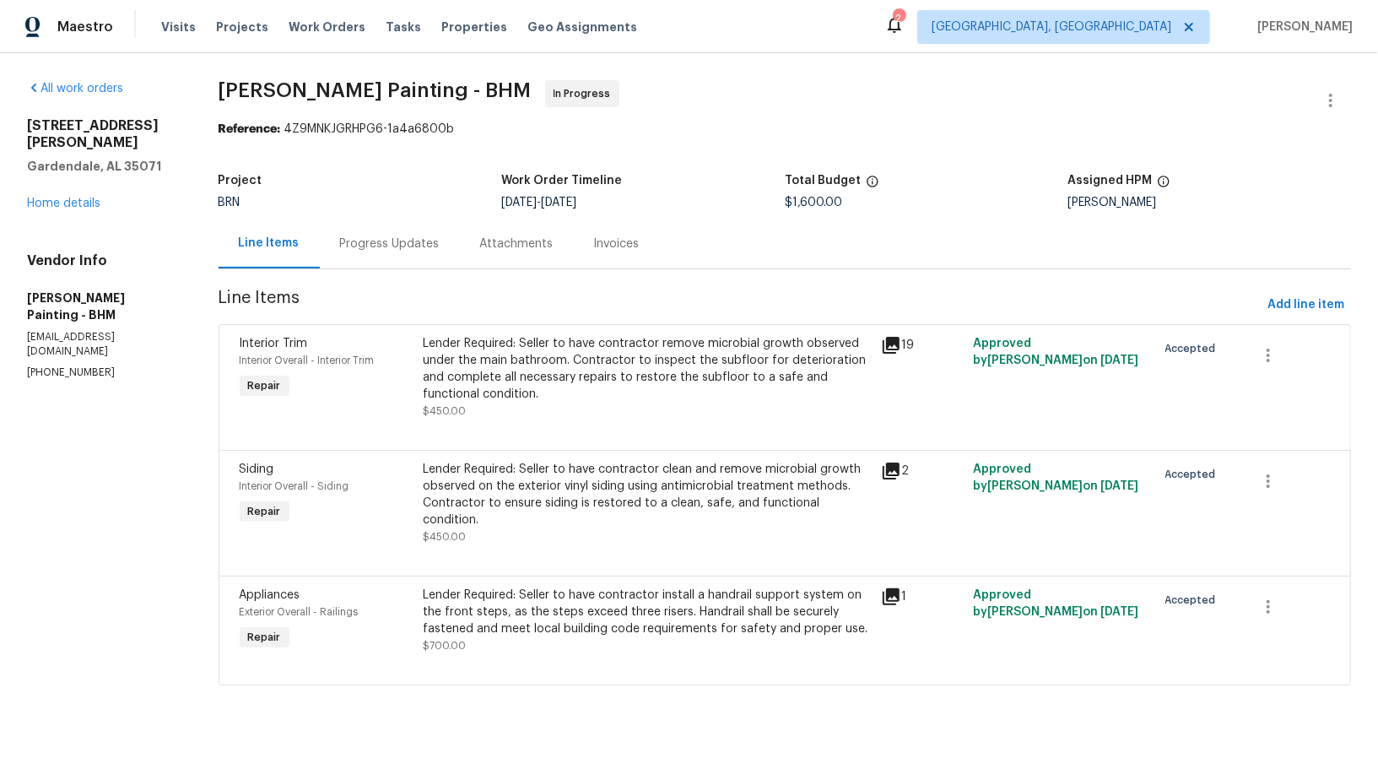
click at [426, 257] on div "Progress Updates" at bounding box center [390, 244] width 140 height 50
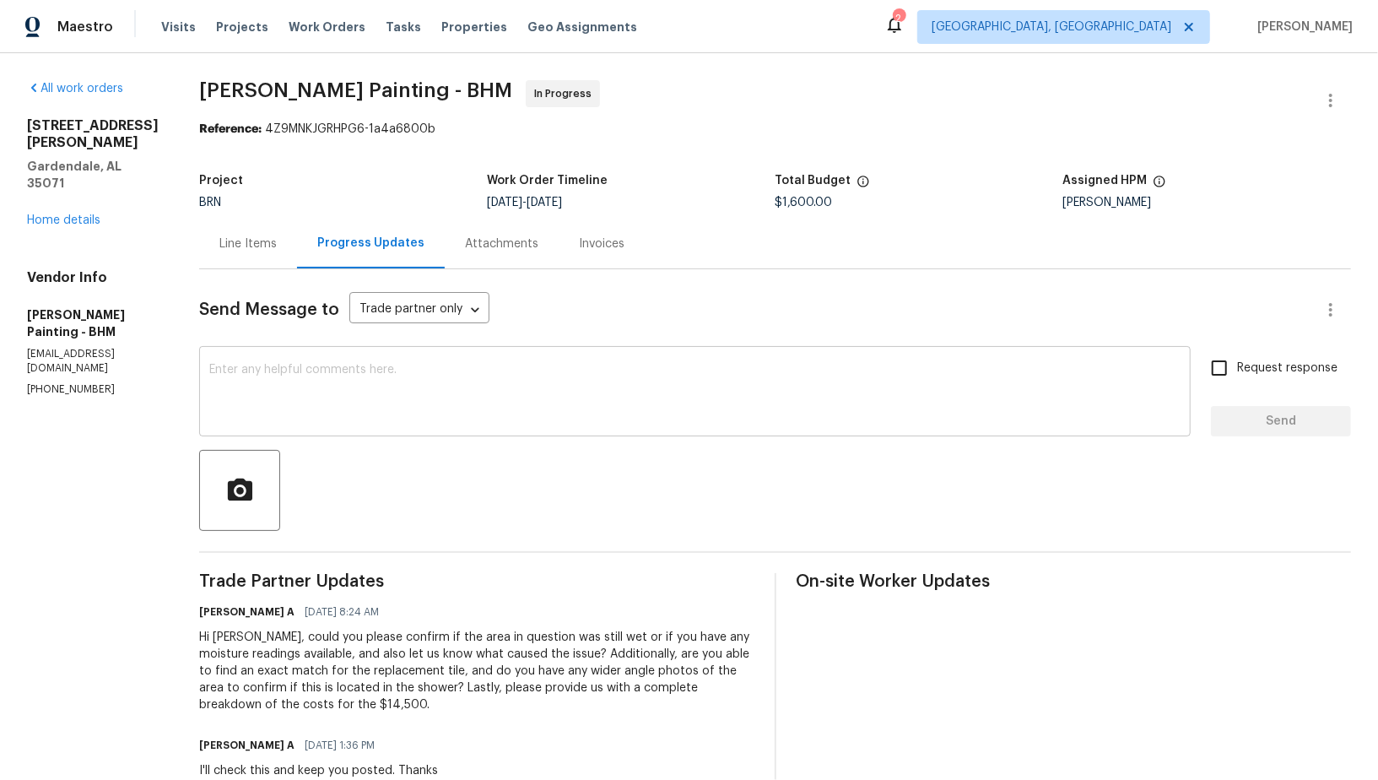
click at [369, 410] on textarea at bounding box center [694, 393] width 971 height 59
drag, startPoint x: 121, startPoint y: 327, endPoint x: 0, endPoint y: 327, distance: 121.5
click at [0, 327] on div "All work orders [STREET_ADDRESS][PERSON_NAME] Home details Vendor Info [PERSON_…" at bounding box center [689, 696] width 1378 height 1286
copy p "[PHONE_NUMBER]"
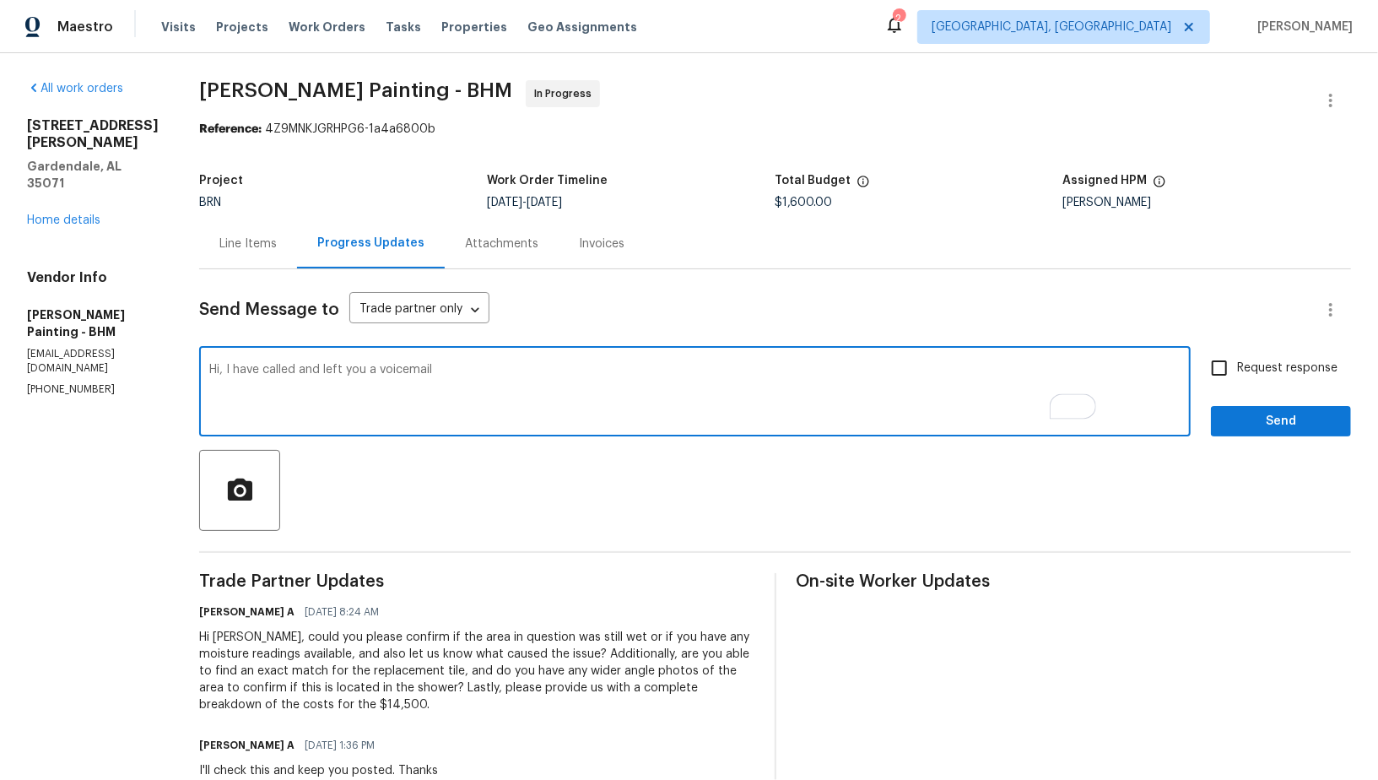
click at [569, 374] on textarea "Hi, I have called and left you a voicemail" at bounding box center [694, 393] width 971 height 59
paste textarea "[PHONE_NUMBER]"
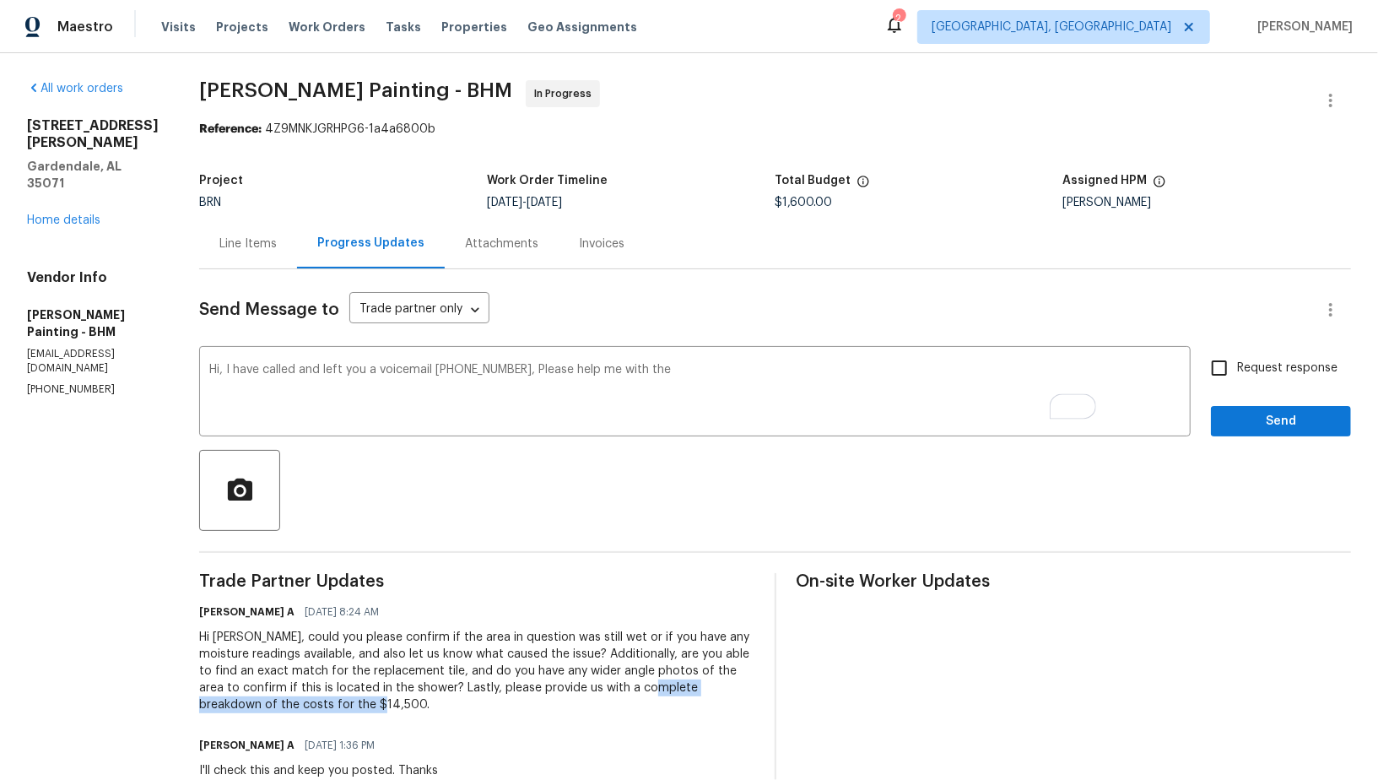
drag, startPoint x: 340, startPoint y: 704, endPoint x: 571, endPoint y: 704, distance: 231.2
click at [571, 704] on div "Hi [PERSON_NAME], could you please confirm if the area in question was still we…" at bounding box center [476, 671] width 555 height 84
copy div "breakdown of the costs for the $14,500."
click at [754, 375] on textarea "Hi, I have called and left you a voicemail [PHONE_NUMBER], Please help me with …" at bounding box center [694, 393] width 971 height 59
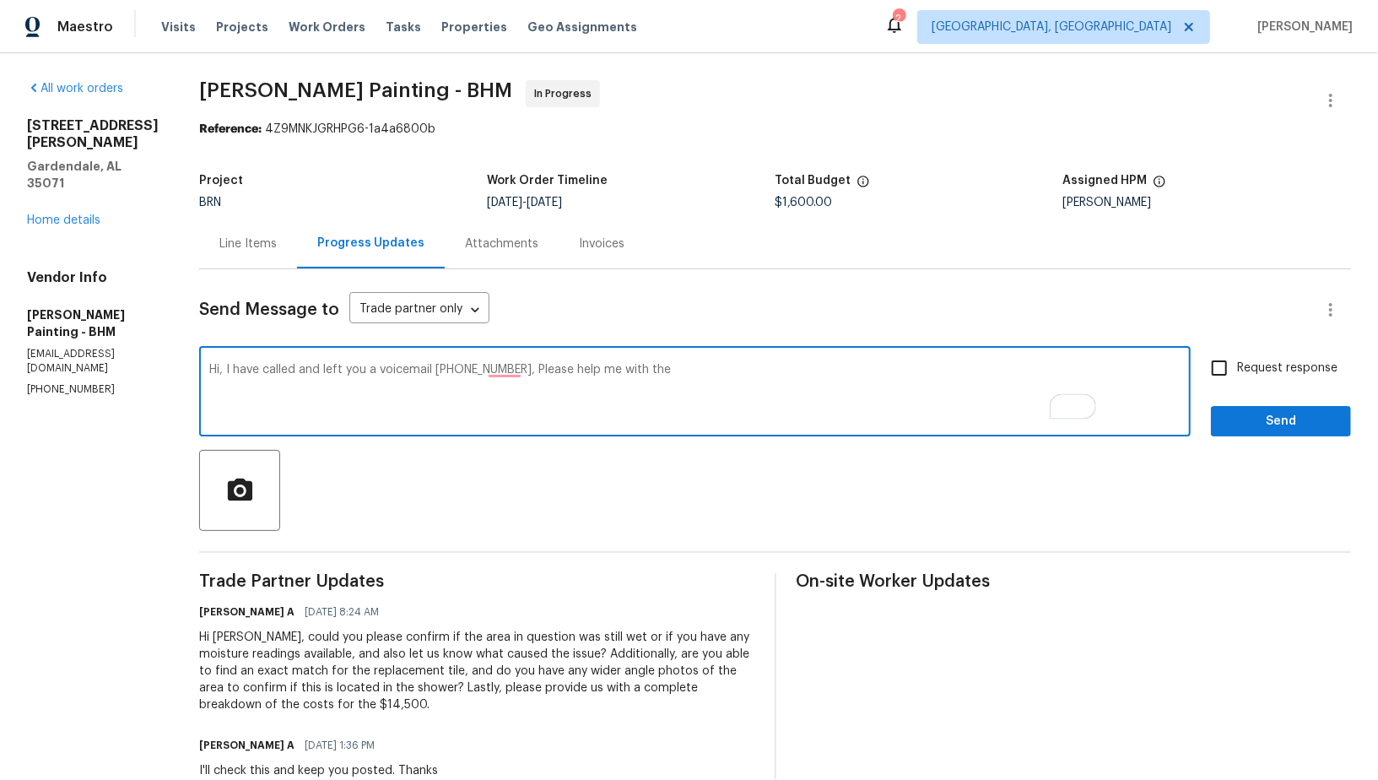
paste textarea "breakdown of the costs for the $14,500."
click at [889, 370] on textarea "Hi, I have called and left you a voicemail [PHONE_NUMBER], Please help me with …" at bounding box center [694, 393] width 971 height 59
click at [914, 370] on textarea "Hi, I have called and left you a voicemail [PHONE_NUMBER], Please help me with …" at bounding box center [694, 393] width 971 height 59
click at [956, 371] on textarea "Hi, I have called and left you a voicemail [PHONE_NUMBER], Please help me with …" at bounding box center [694, 393] width 971 height 59
click at [887, 369] on textarea "Hi, I have called and left you a voicemail [PHONE_NUMBER], Please help me with …" at bounding box center [694, 393] width 971 height 59
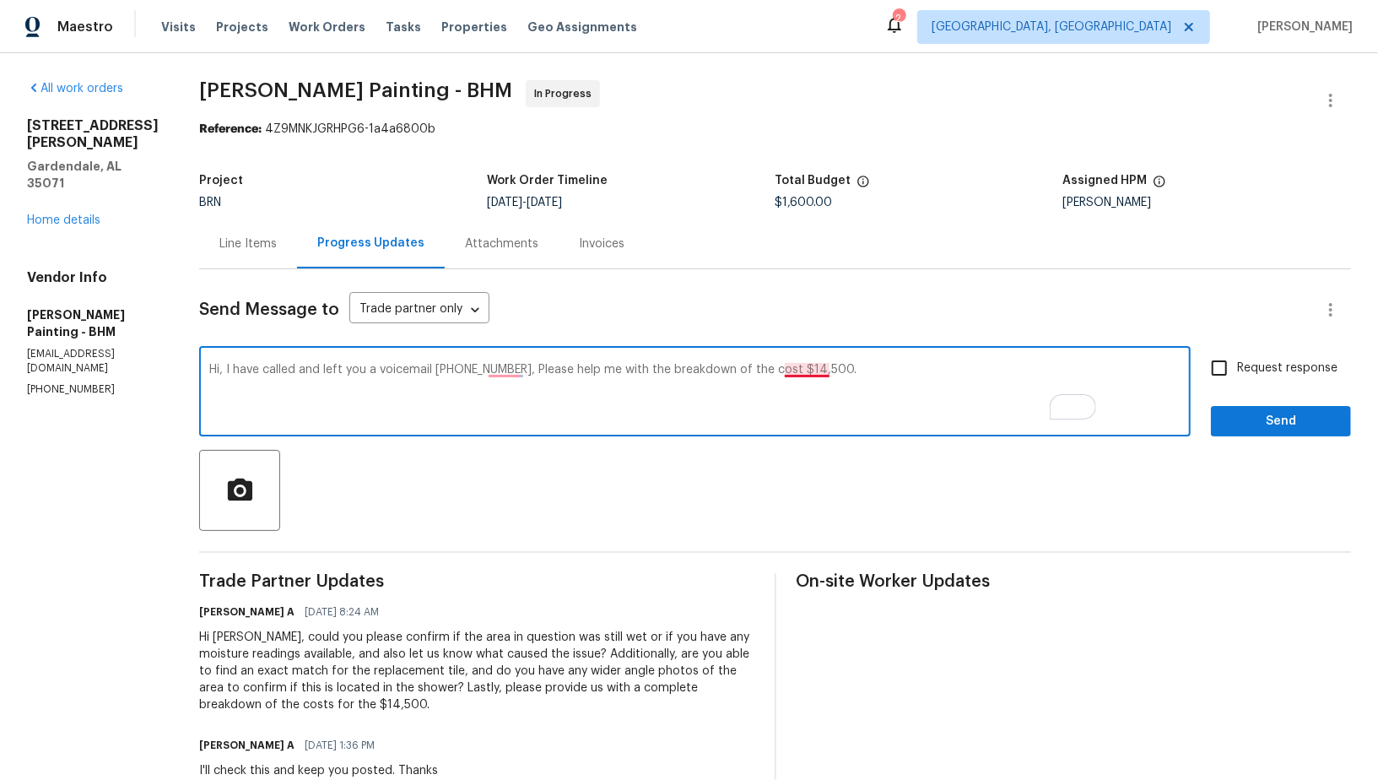
click at [885, 373] on textarea "Hi, I have called and left you a voicemail [PHONE_NUMBER], Please help me with …" at bounding box center [694, 393] width 971 height 59
click at [886, 374] on textarea "Hi, I have called and left you a voicemail [PHONE_NUMBER], Please help me with …" at bounding box center [694, 393] width 971 height 59
click at [899, 371] on textarea "Hi, I have called and left you a voicemail [PHONE_NUMBER], Please help me with …" at bounding box center [694, 393] width 971 height 59
click at [938, 376] on textarea "Hi, I have called and left you a voicemail [PHONE_NUMBER], Please help me with …" at bounding box center [694, 393] width 971 height 59
drag, startPoint x: 644, startPoint y: 370, endPoint x: 737, endPoint y: 370, distance: 92.8
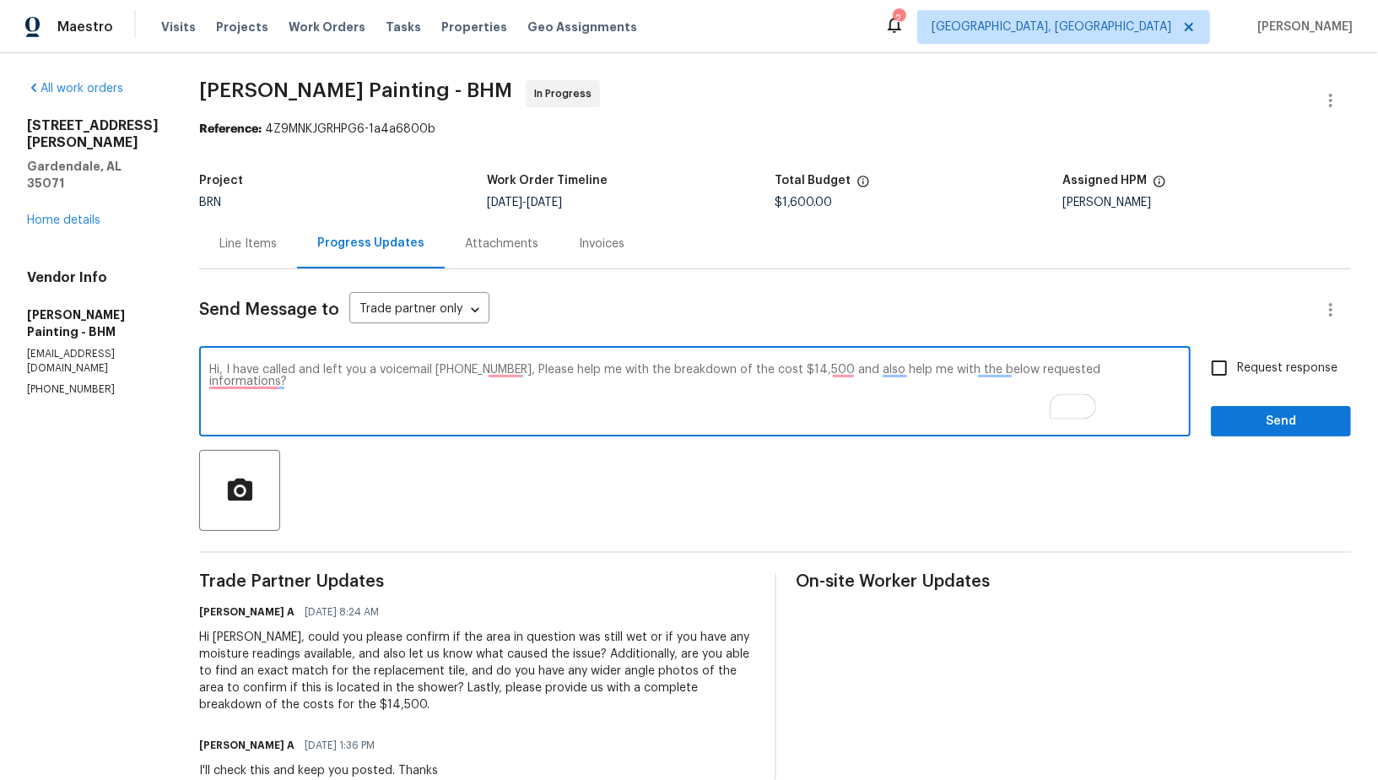
click at [737, 370] on textarea "Hi, I have called and left you a voicemail [PHONE_NUMBER], Please help me with …" at bounding box center [694, 393] width 971 height 59
click at [986, 375] on textarea "Hi, I have called and left you a voicemail [PHONE_NUMBER], Please update me on …" at bounding box center [694, 393] width 971 height 59
click at [337, 381] on textarea "Hi, I have called and left you a voicemail [PHONE_NUMBER], Please update me on …" at bounding box center [694, 393] width 971 height 59
click at [936, 371] on textarea "Hi, I have called and left you a voicemail [PHONE_NUMBER], Please update me on …" at bounding box center [694, 393] width 971 height 59
type textarea "Hi, I have called and left you a voicemail [PHONE_NUMBER], Please update me on …"
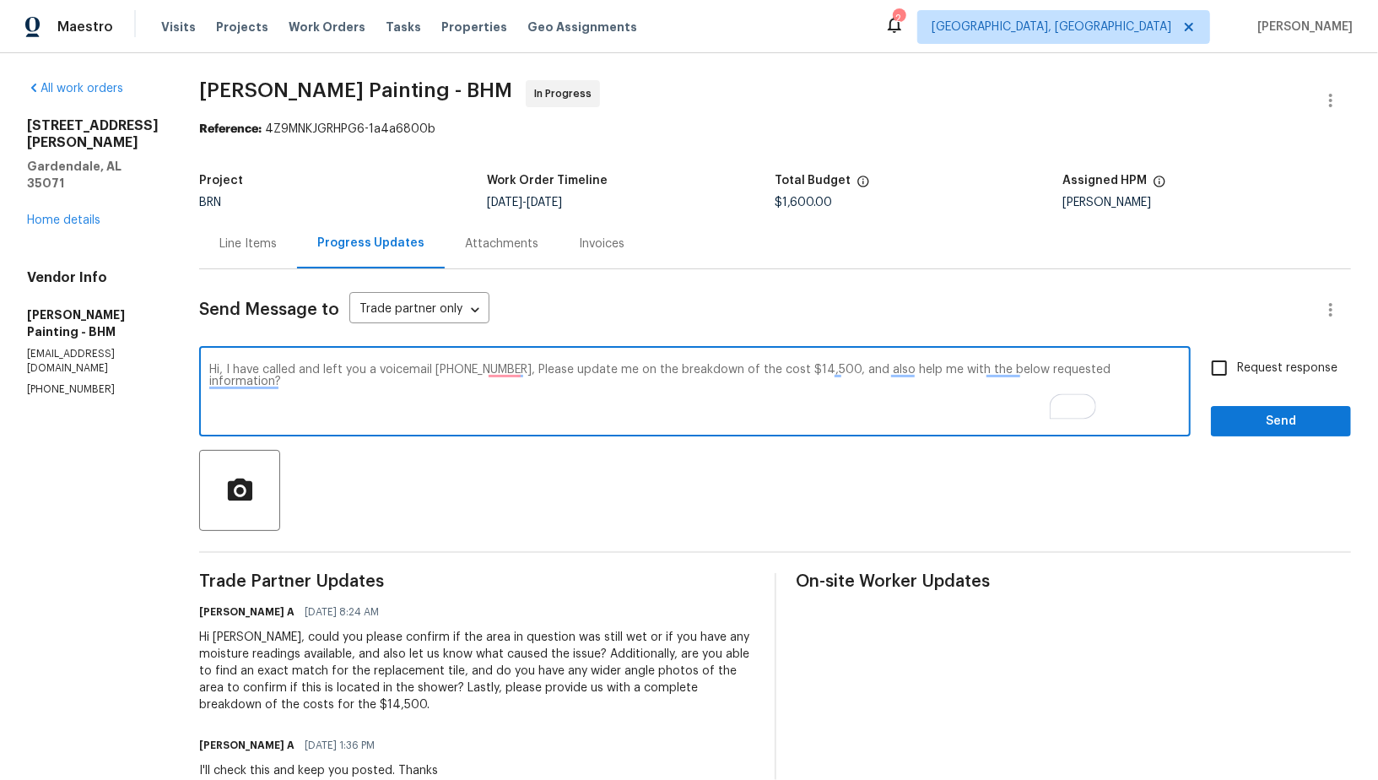
click at [1216, 374] on input "Request response" at bounding box center [1218, 367] width 35 height 35
checkbox input "true"
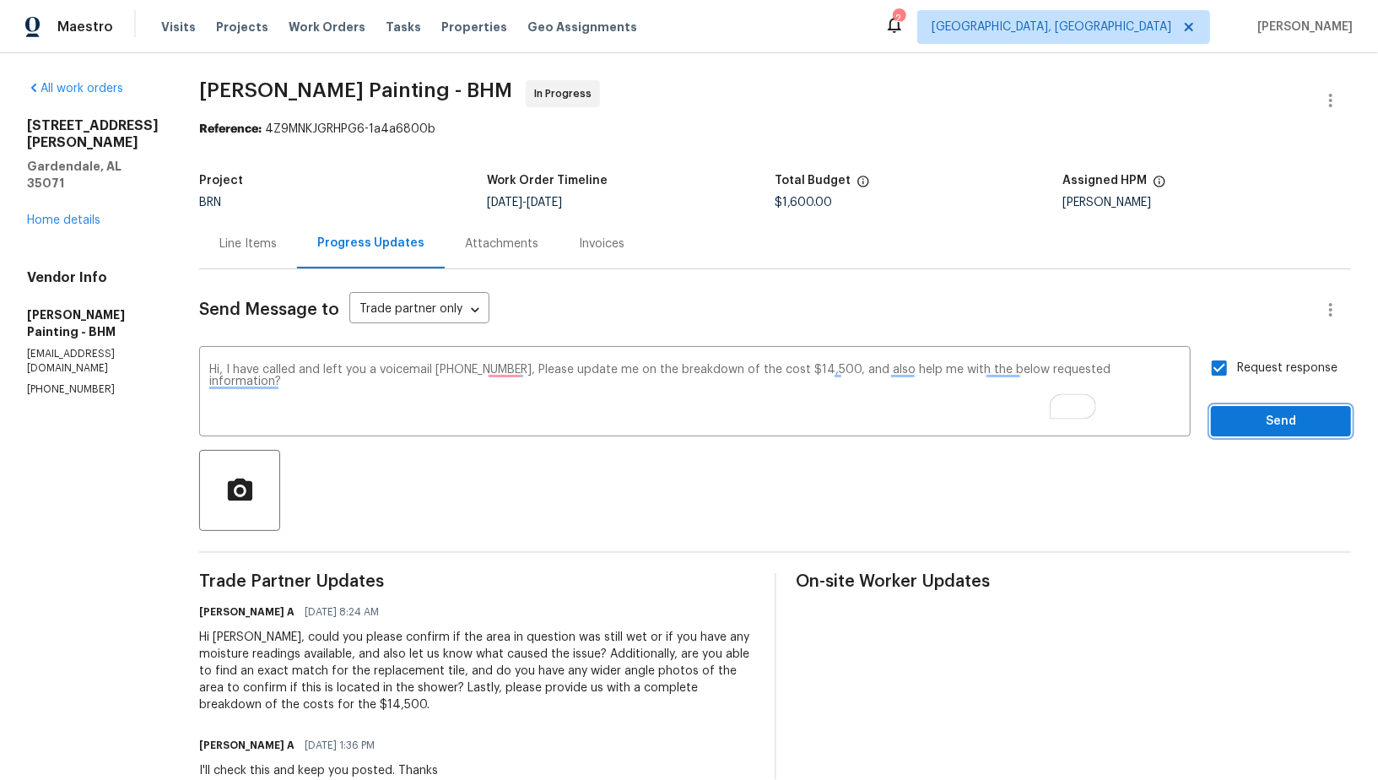
click at [1279, 419] on span "Send" at bounding box center [1280, 421] width 113 height 21
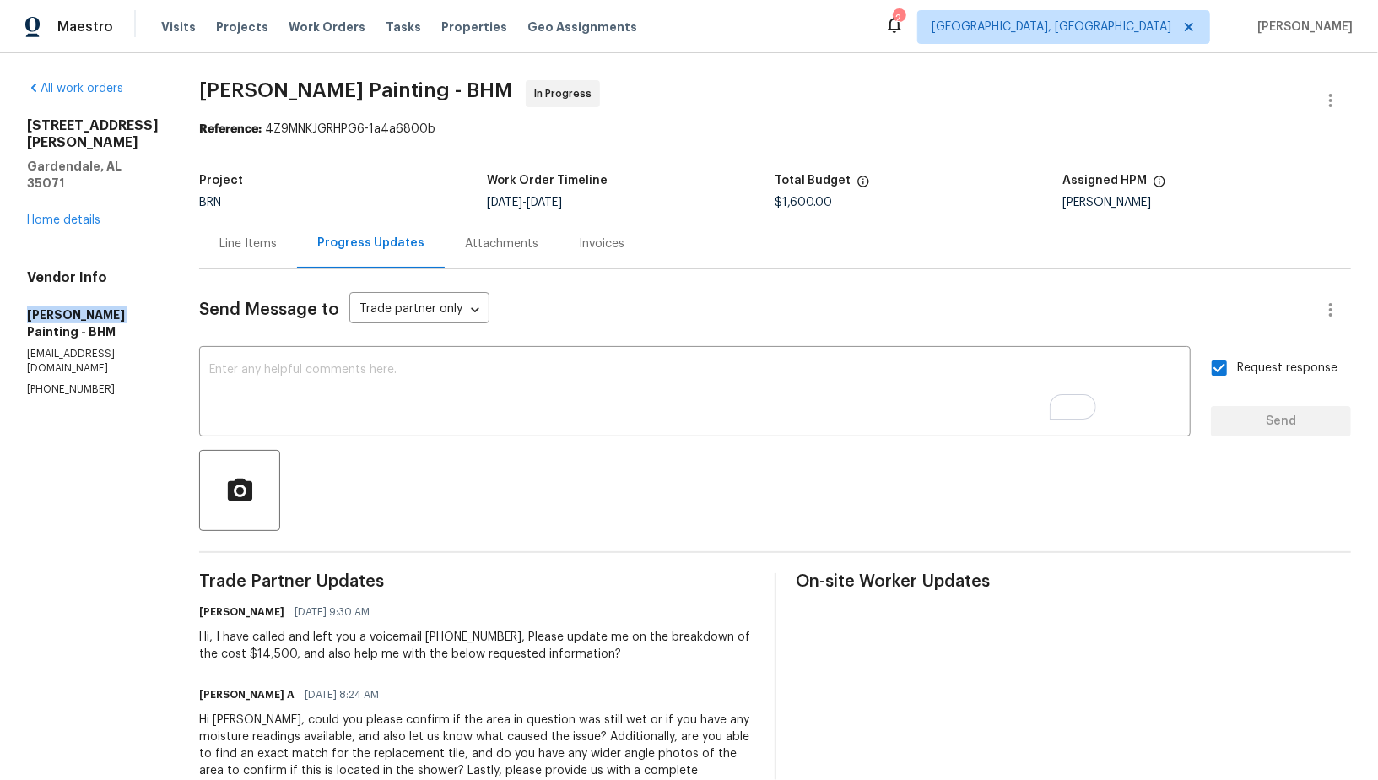
drag, startPoint x: 19, startPoint y: 280, endPoint x: 108, endPoint y: 279, distance: 88.6
click at [108, 279] on div "All work orders [STREET_ADDRESS][PERSON_NAME] Home details Vendor Info [PERSON_…" at bounding box center [689, 737] width 1378 height 1368
copy h5 "[PERSON_NAME] Painting"
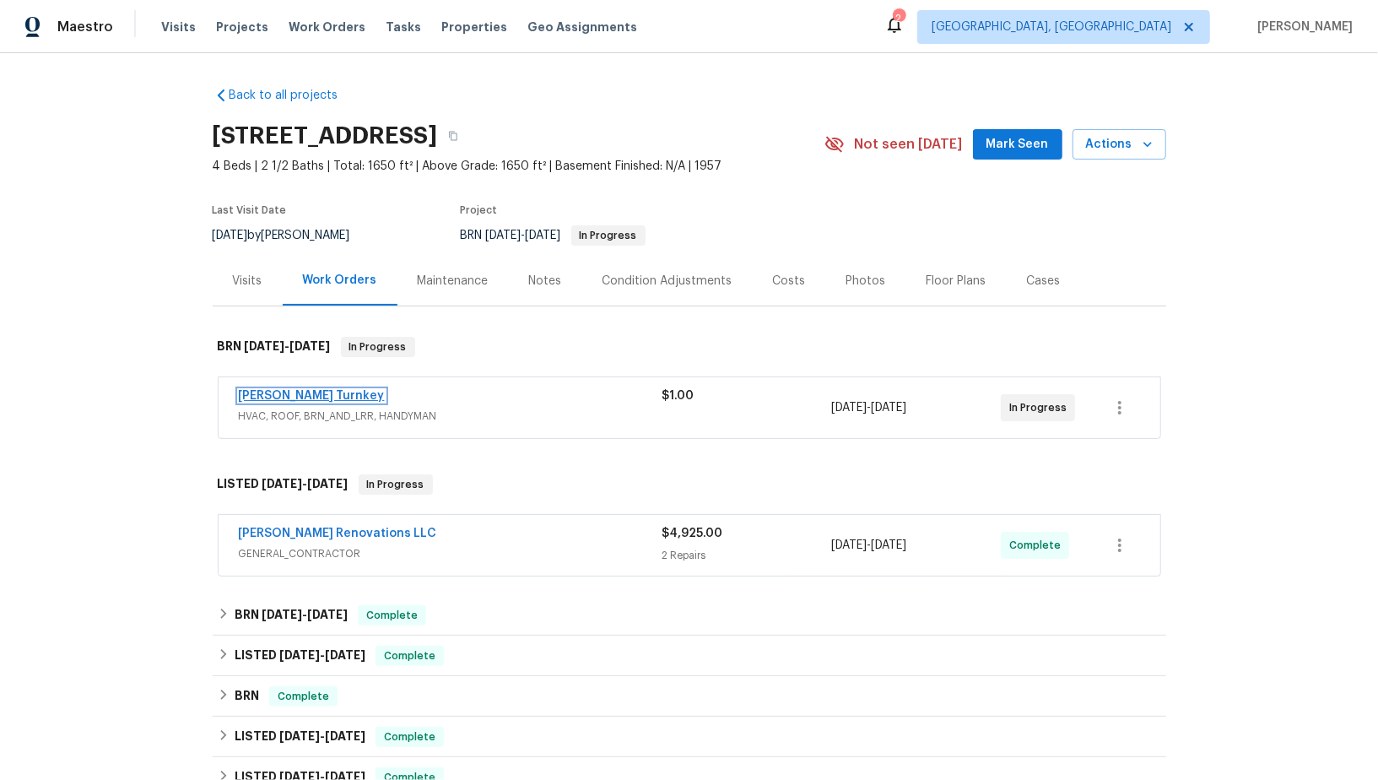
click at [258, 394] on link "[PERSON_NAME] Turnkey" at bounding box center [312, 396] width 146 height 12
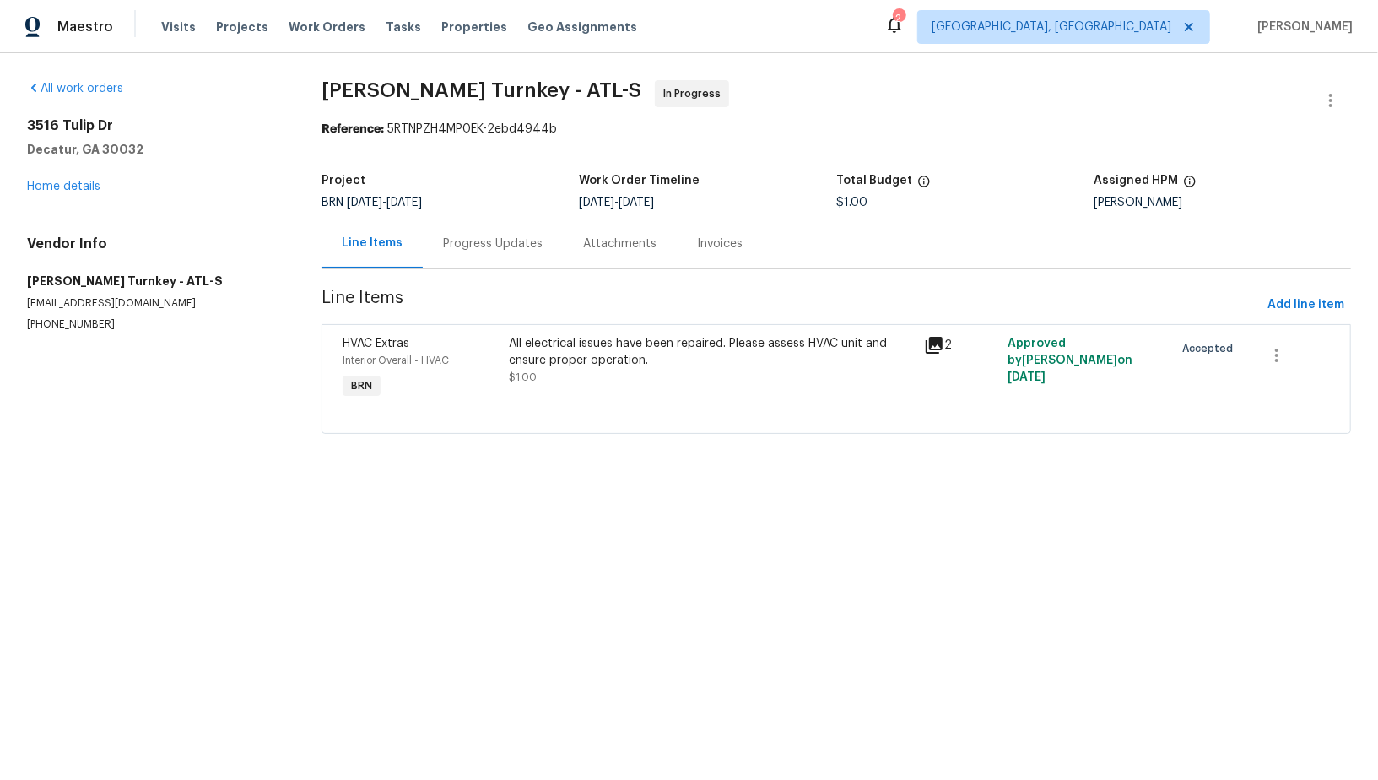
click at [480, 244] on div "Progress Updates" at bounding box center [493, 243] width 100 height 17
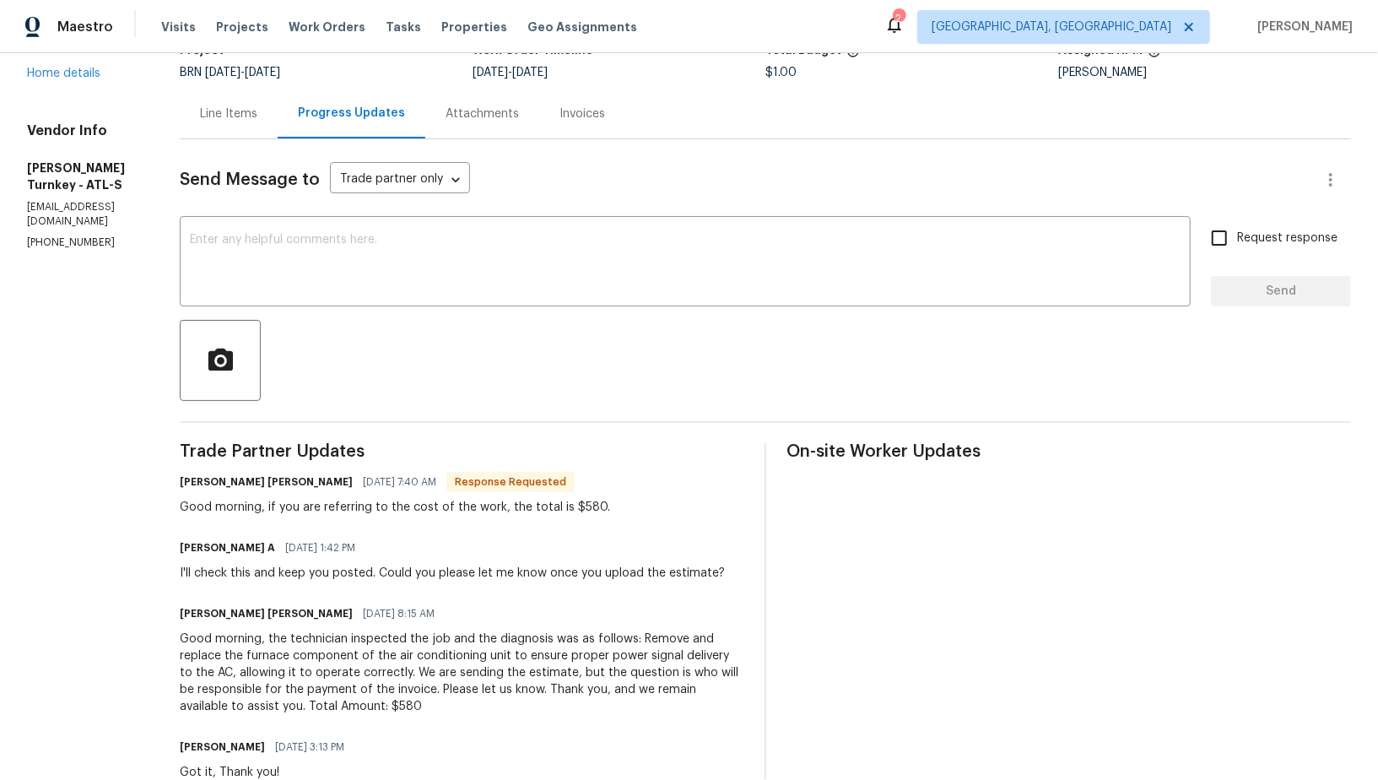
scroll to position [22, 0]
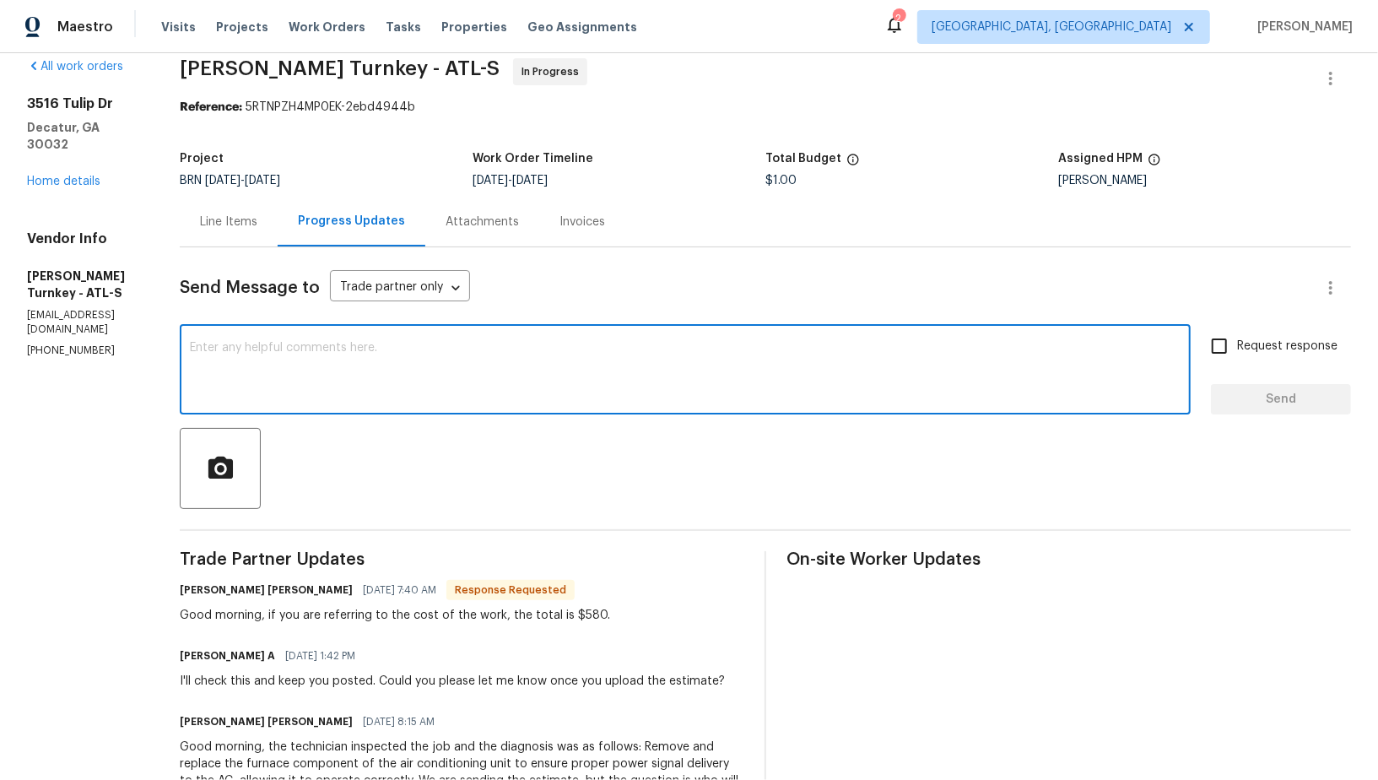
click at [342, 380] on textarea at bounding box center [685, 371] width 990 height 59
type textarea "Hey Juan, I will check and update you shortly. Thanks!"
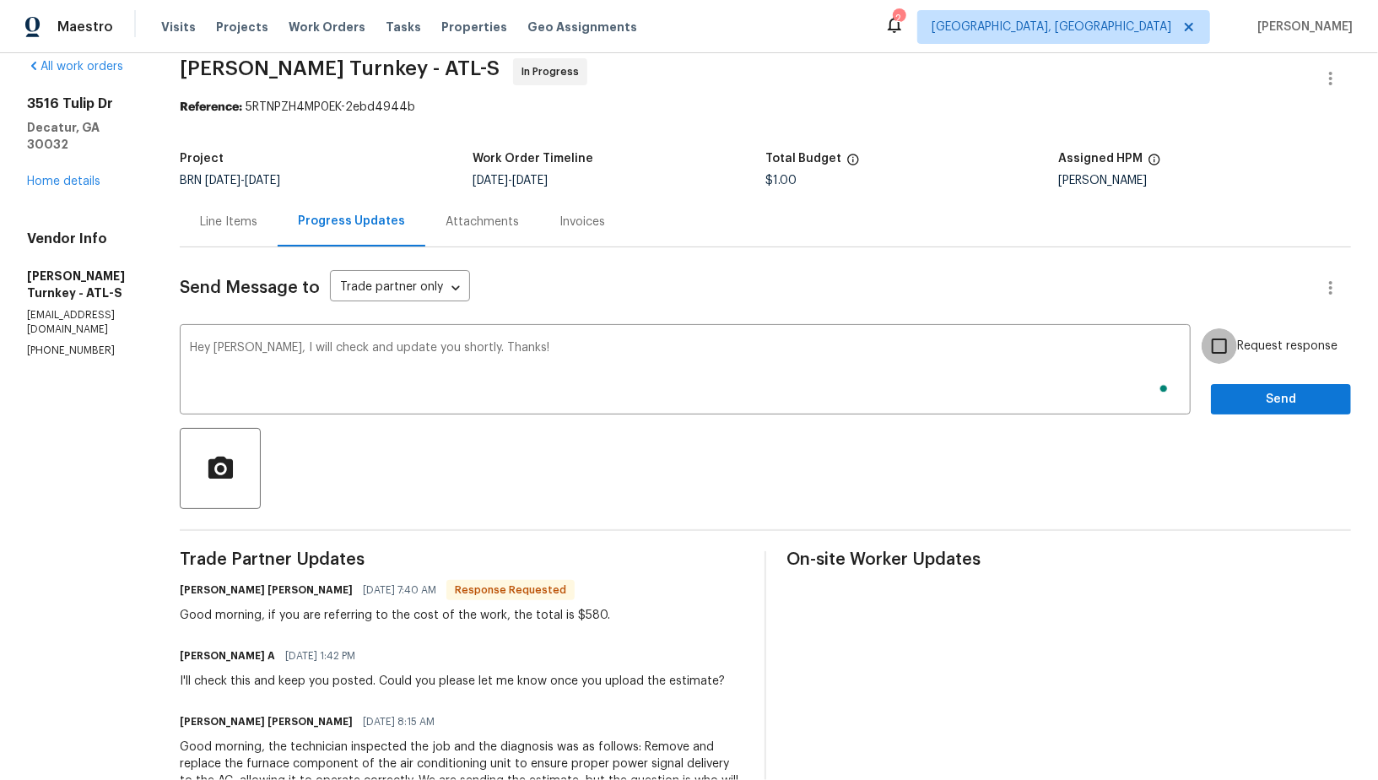
click at [1216, 343] on input "Request response" at bounding box center [1218, 345] width 35 height 35
checkbox input "true"
click at [1290, 410] on button "Send" at bounding box center [1281, 399] width 140 height 31
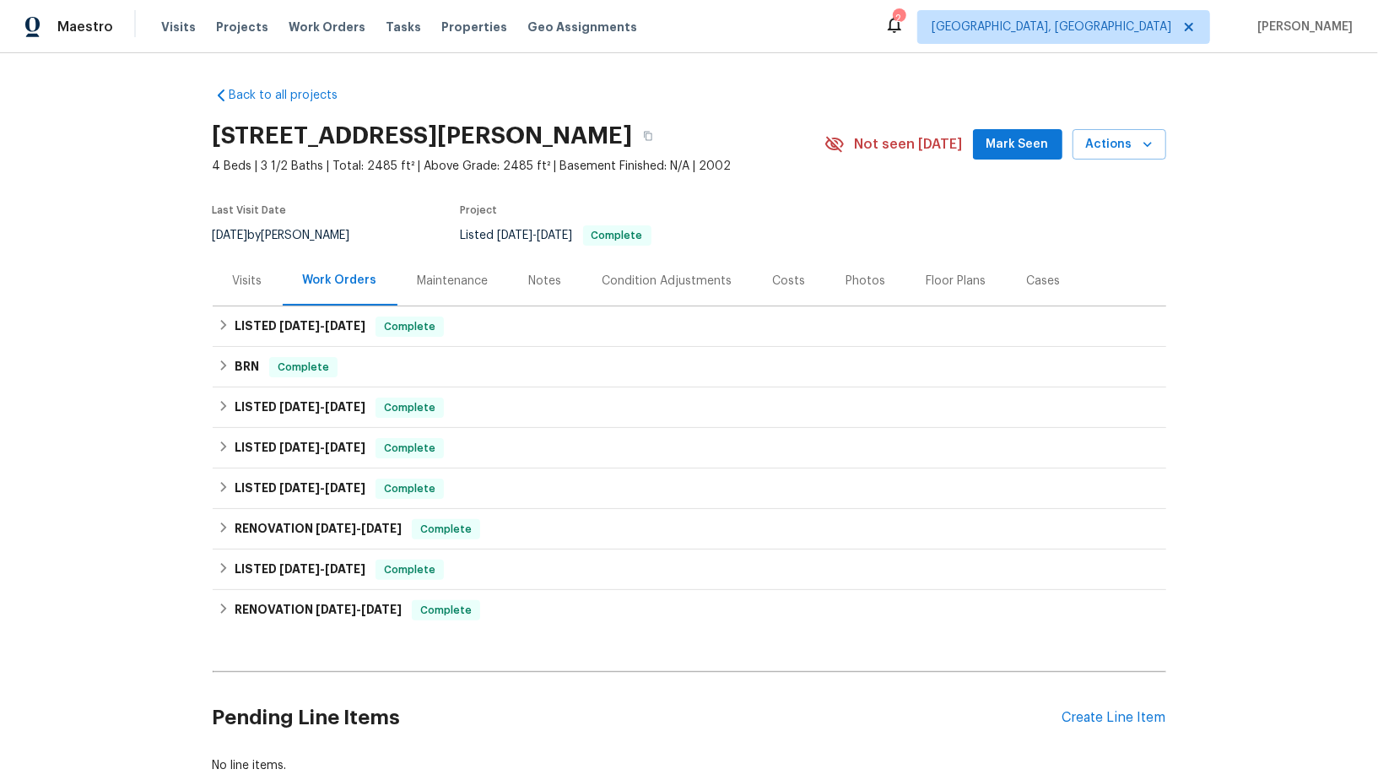
click at [199, 368] on div "Back to all projects [STREET_ADDRESS][PERSON_NAME] 4 Beds | 3 1/2 Baths | Total…" at bounding box center [689, 416] width 1378 height 726
click at [221, 368] on icon at bounding box center [224, 365] width 12 height 12
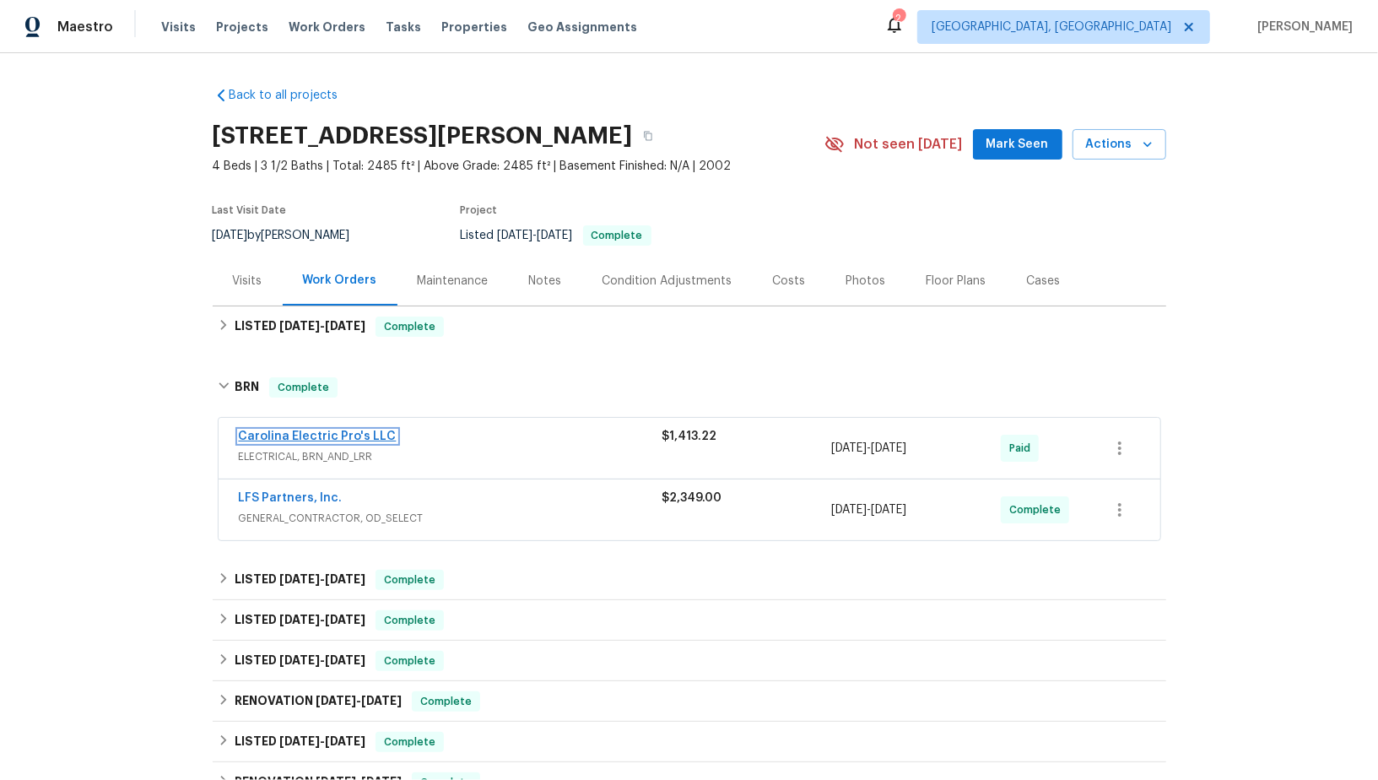
click at [292, 438] on link "Carolina Electric Pro's LLC" at bounding box center [318, 436] width 158 height 12
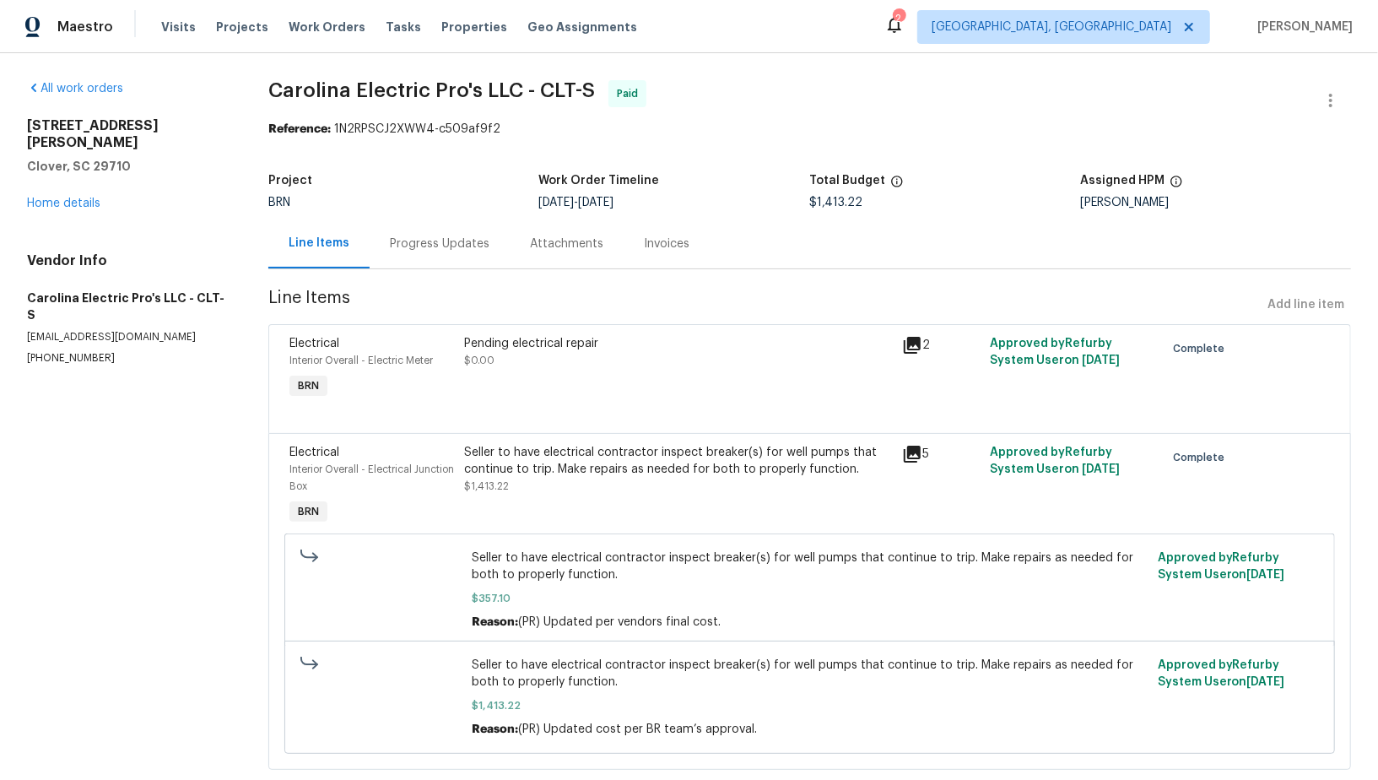
scroll to position [36, 0]
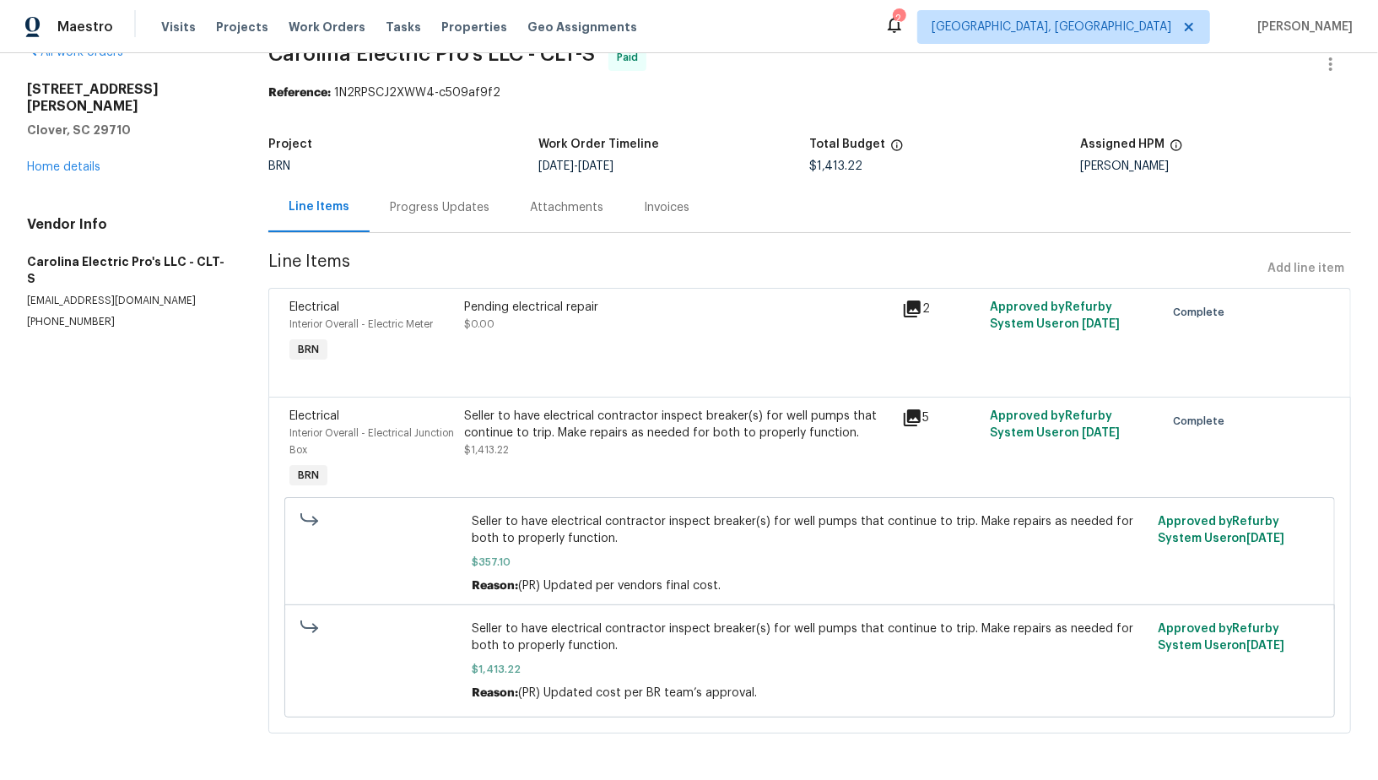
click at [591, 436] on div "Seller to have electrical contractor inspect breaker(s) for well pumps that con…" at bounding box center [678, 424] width 428 height 34
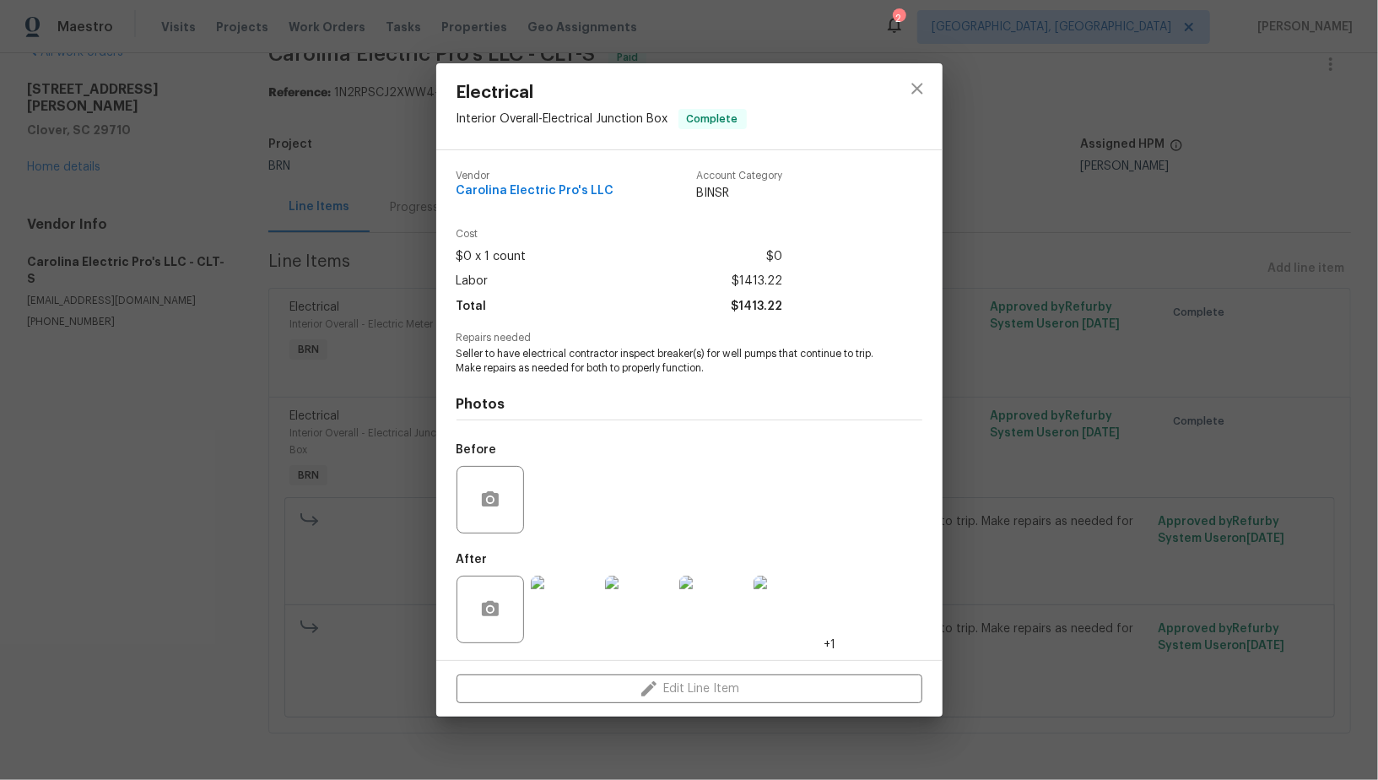
click at [403, 553] on div "Electrical Interior Overall - Electrical Junction Box Complete Vendor Carolina …" at bounding box center [689, 390] width 1378 height 780
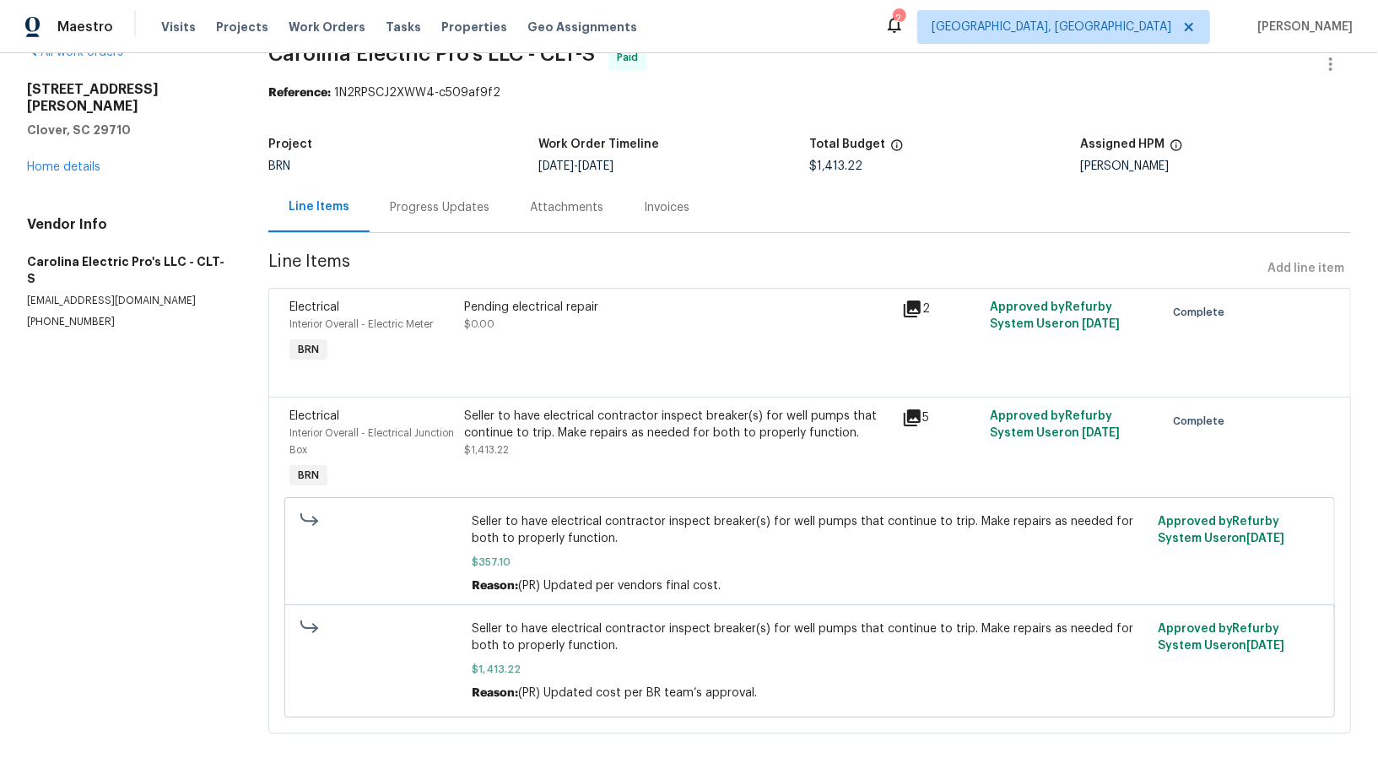
click at [578, 299] on div "Pending electrical repair" at bounding box center [678, 307] width 428 height 17
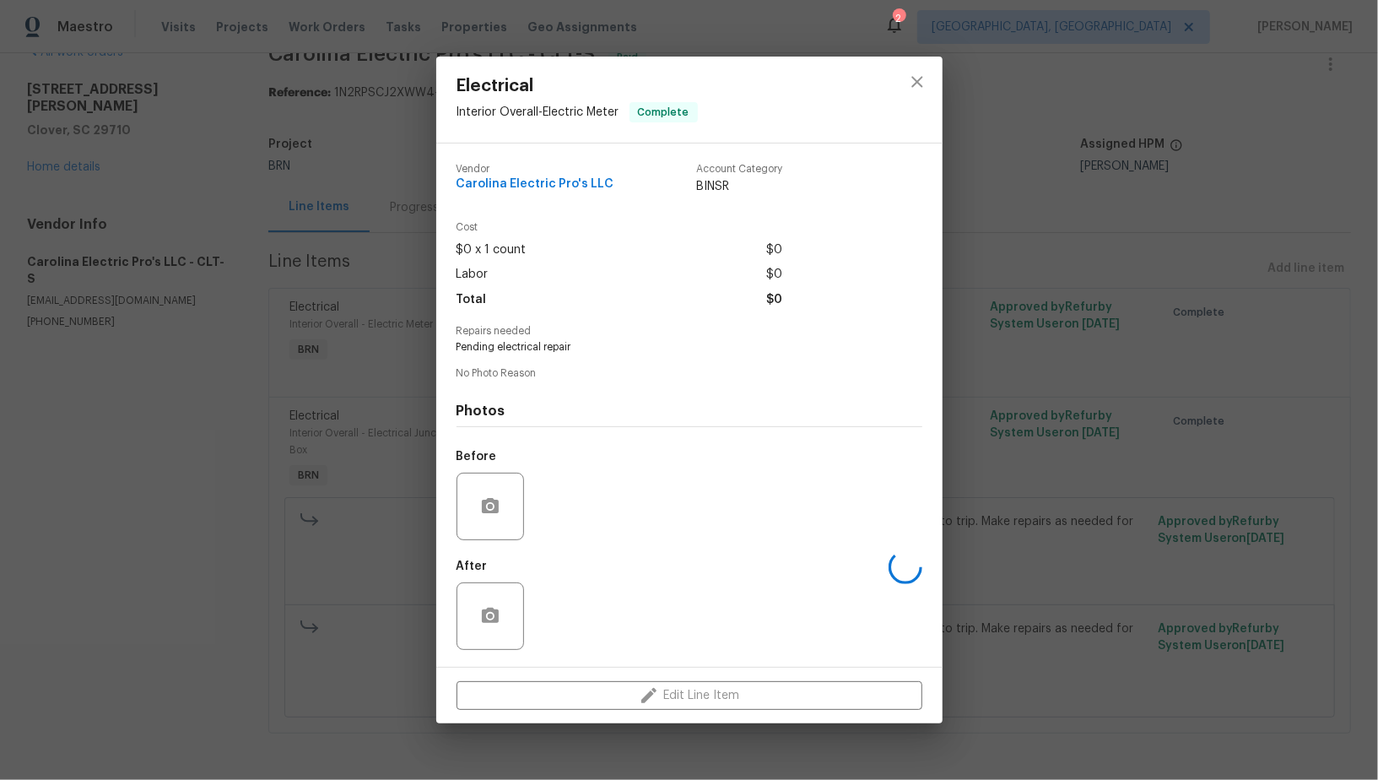
click at [338, 407] on div "Electrical Interior Overall - Electric Meter Complete Vendor Carolina Electric …" at bounding box center [689, 390] width 1378 height 780
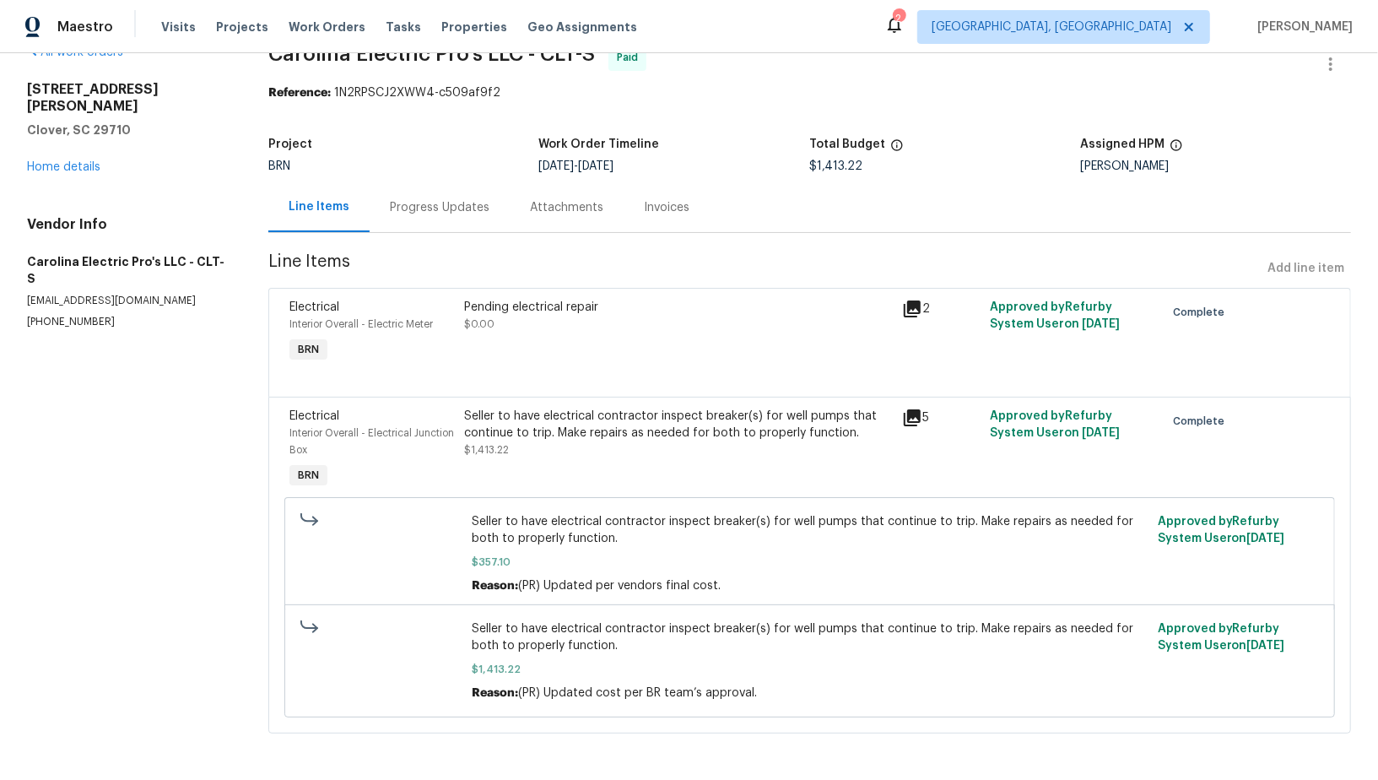
click at [513, 423] on div "Seller to have electrical contractor inspect breaker(s) for well pumps that con…" at bounding box center [678, 424] width 428 height 34
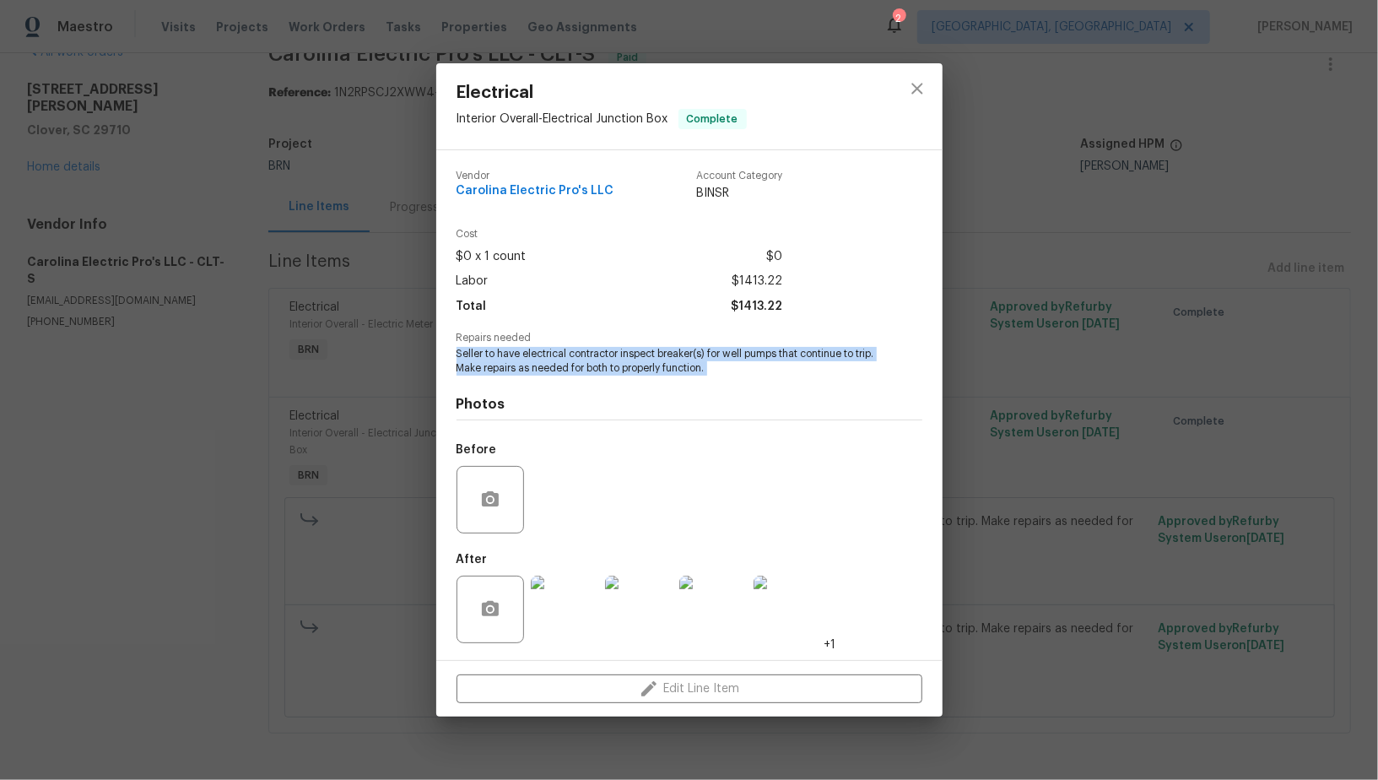
drag, startPoint x: 440, startPoint y: 350, endPoint x: 774, endPoint y: 387, distance: 335.3
click at [774, 387] on div "Vendor Carolina Electric Pro's LLC Account Category BINSR Cost $0 x 1 count $0 …" at bounding box center [689, 405] width 506 height 510
copy span "Seller to have electrical contractor inspect breaker(s) for well pumps that con…"
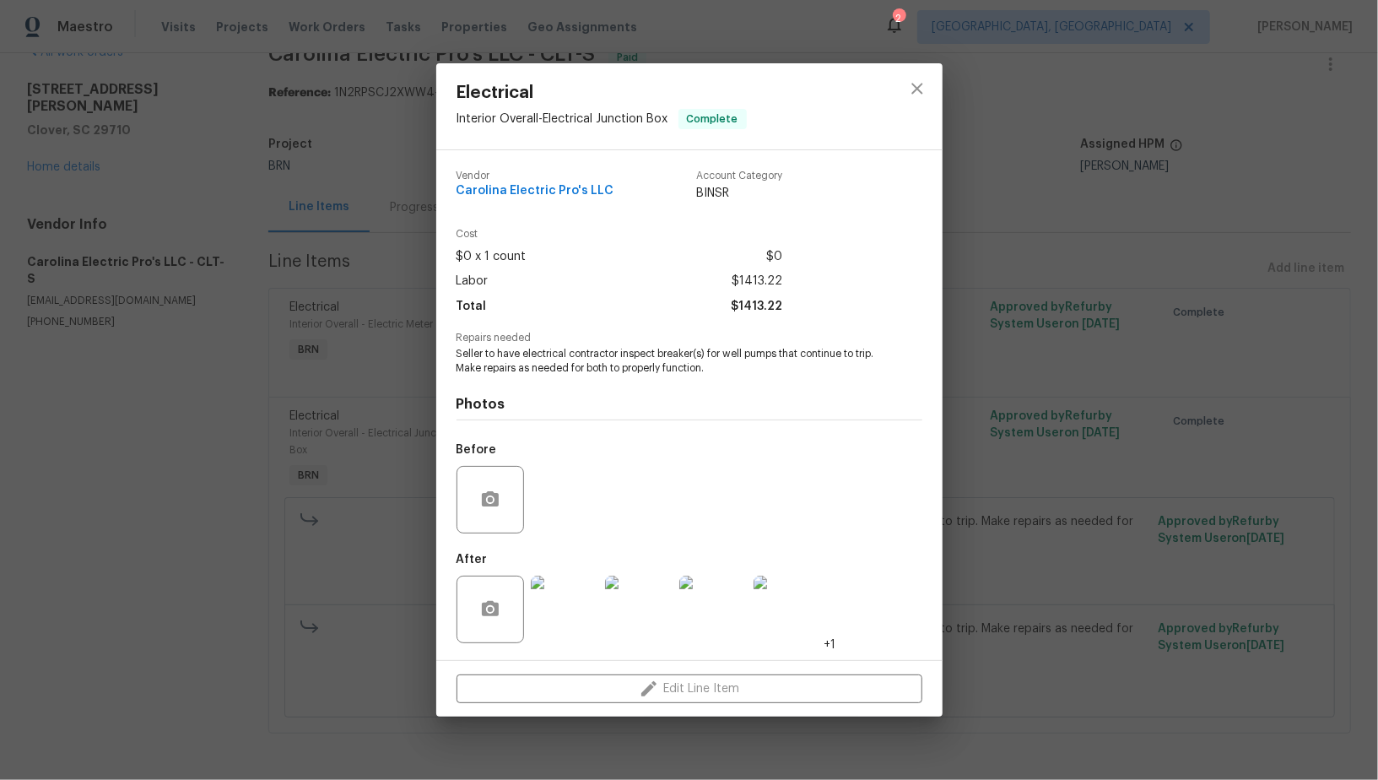
click at [326, 474] on div "Electrical Interior Overall - Electrical Junction Box Complete Vendor Carolina …" at bounding box center [689, 390] width 1378 height 780
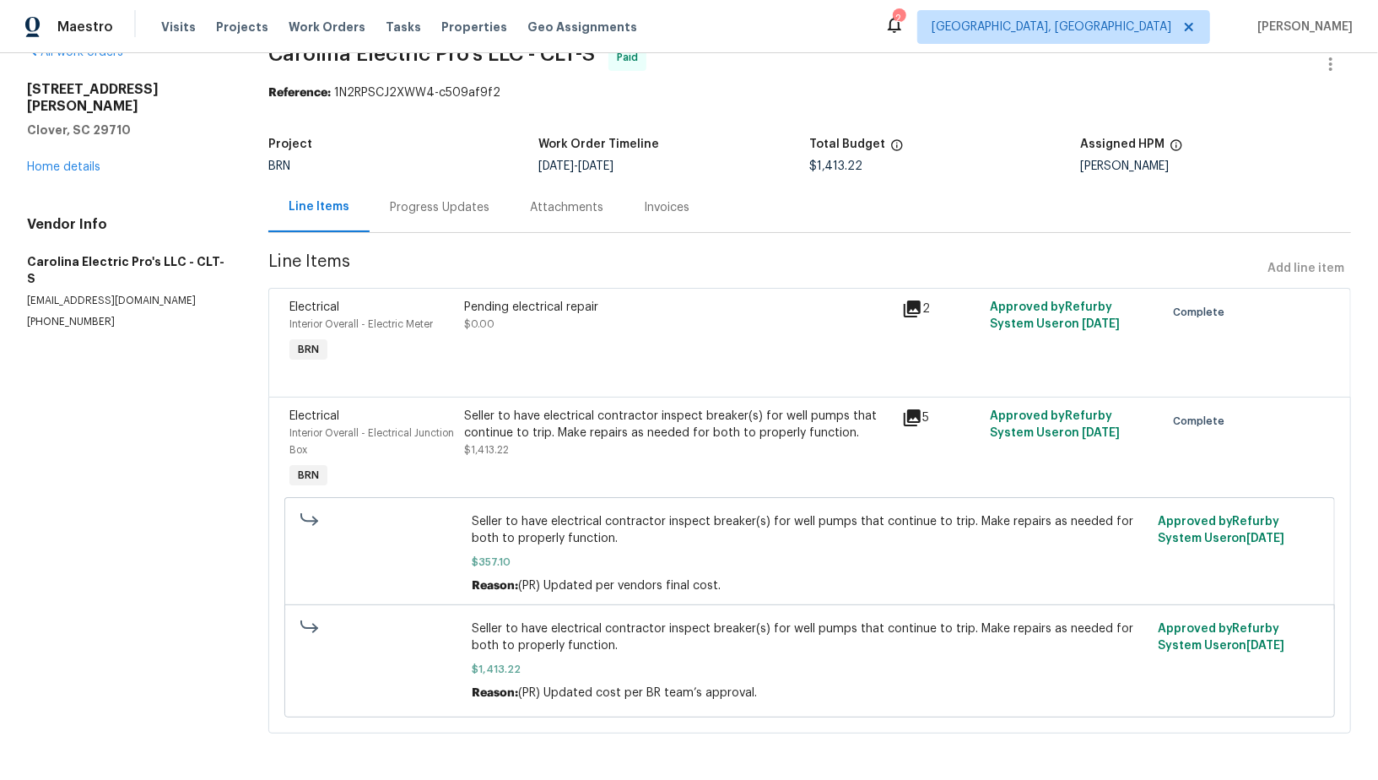
click at [526, 350] on div "Pending electrical repair $0.00" at bounding box center [678, 333] width 438 height 78
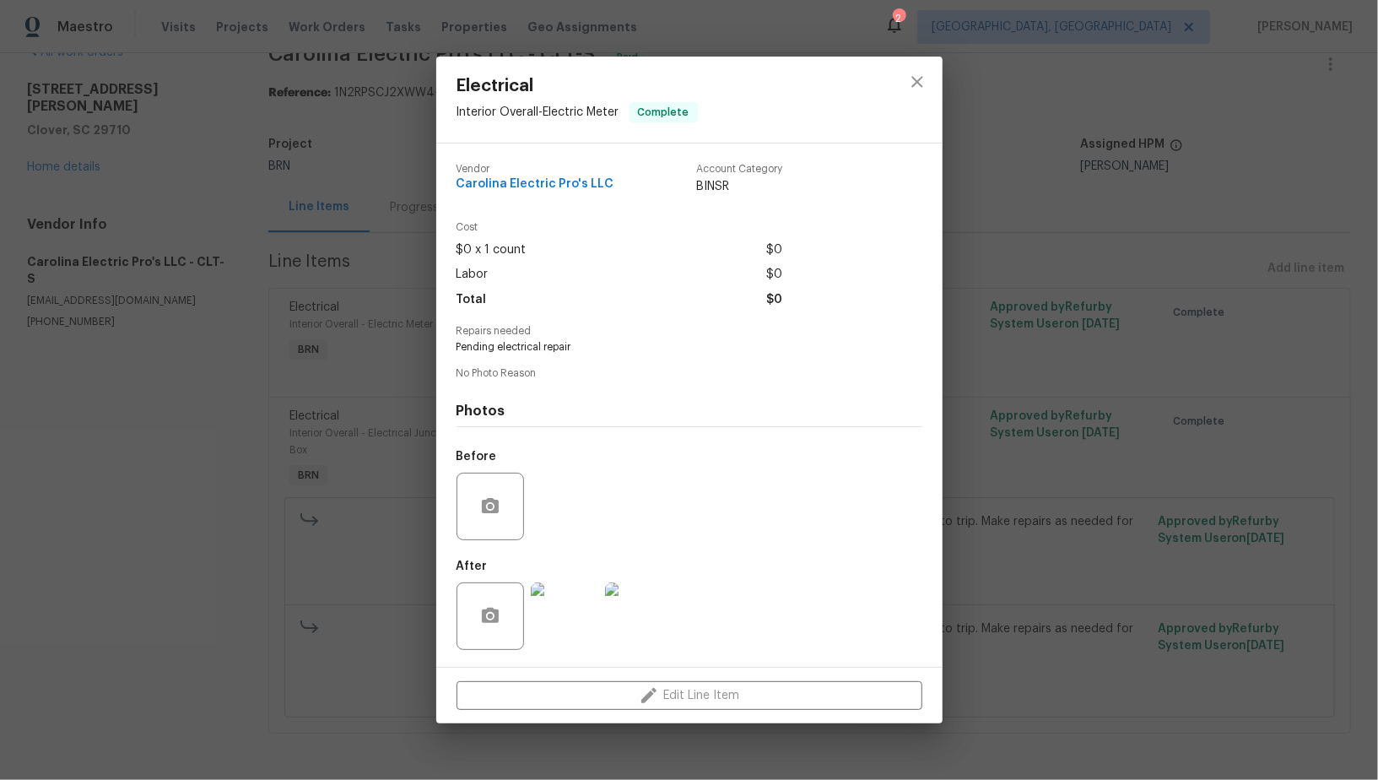
click at [553, 629] on img at bounding box center [564, 615] width 67 height 67
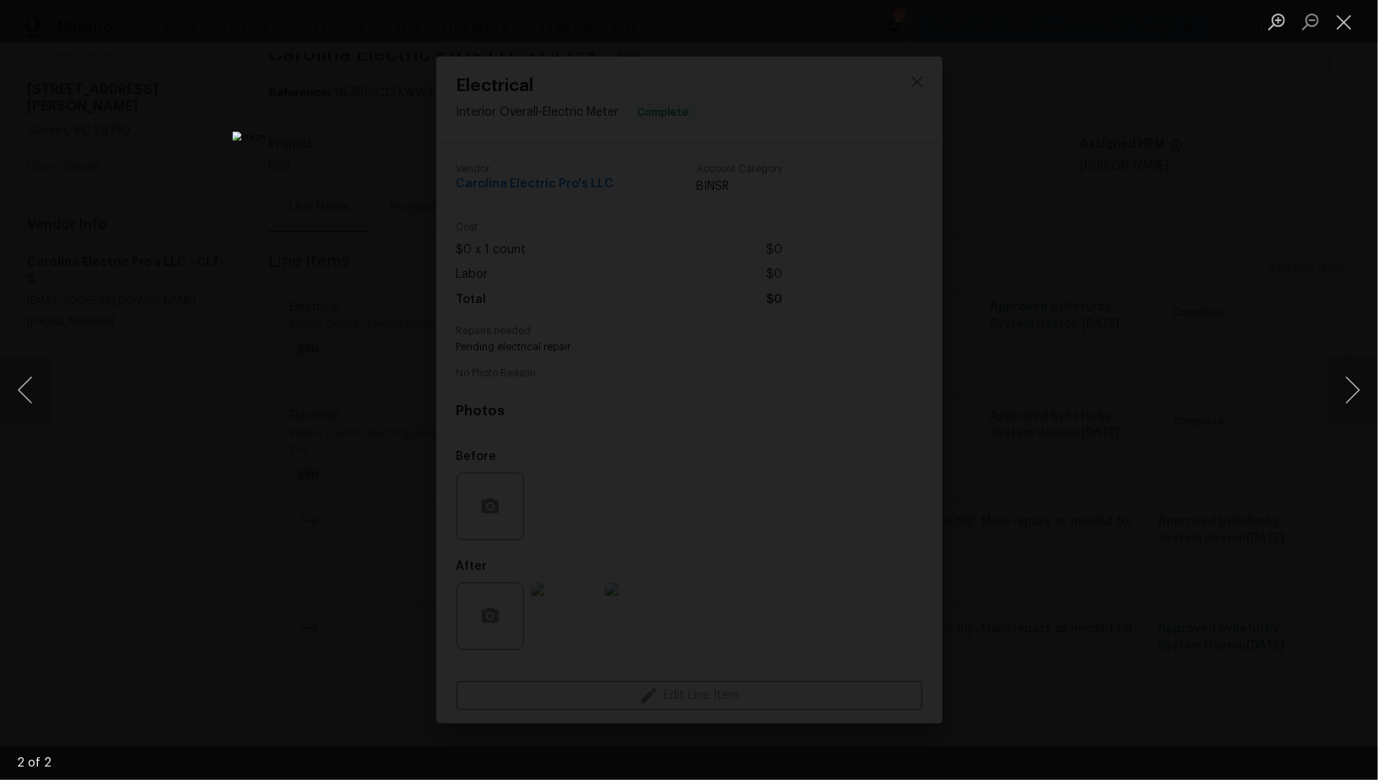
click at [213, 281] on div "Lightbox" at bounding box center [689, 390] width 1378 height 780
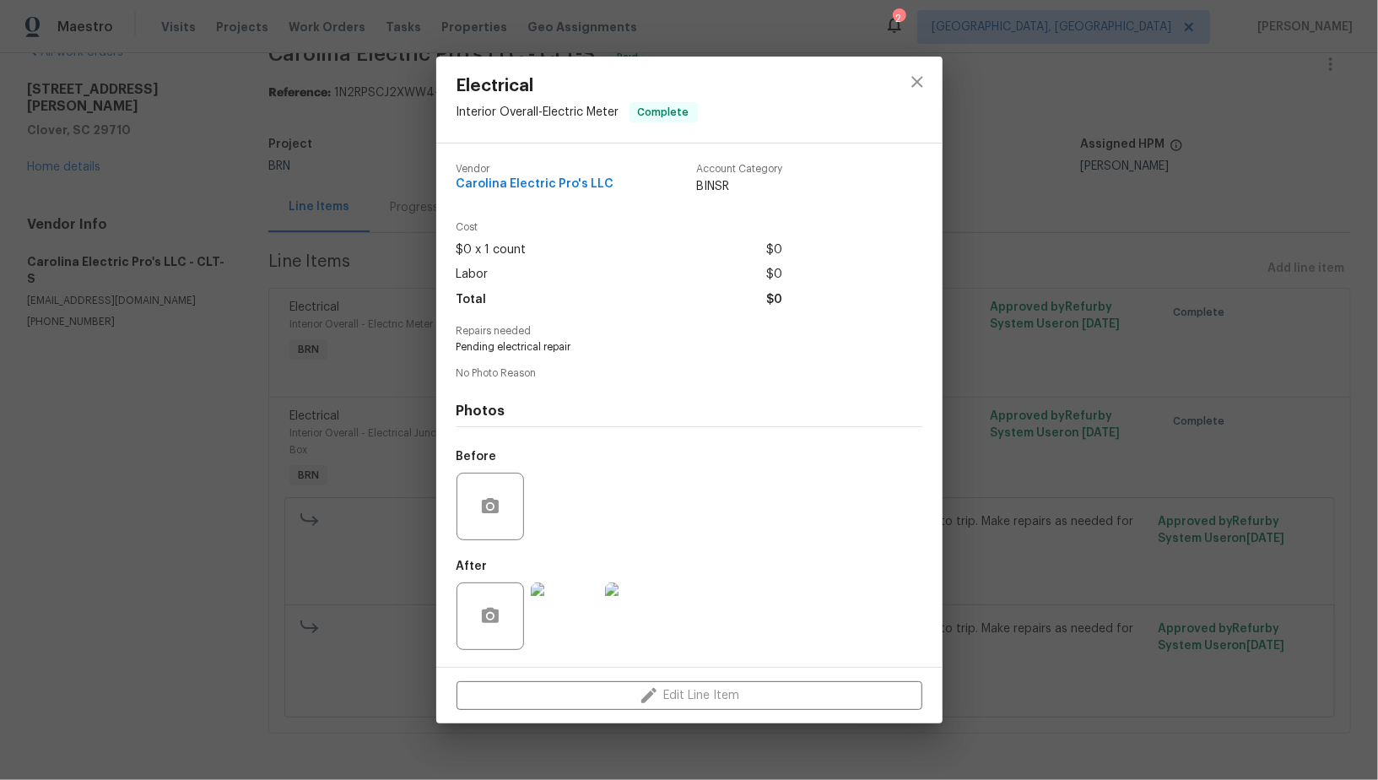
click at [213, 281] on div "Electrical Interior Overall - Electric Meter Complete Vendor Carolina Electric …" at bounding box center [689, 390] width 1378 height 780
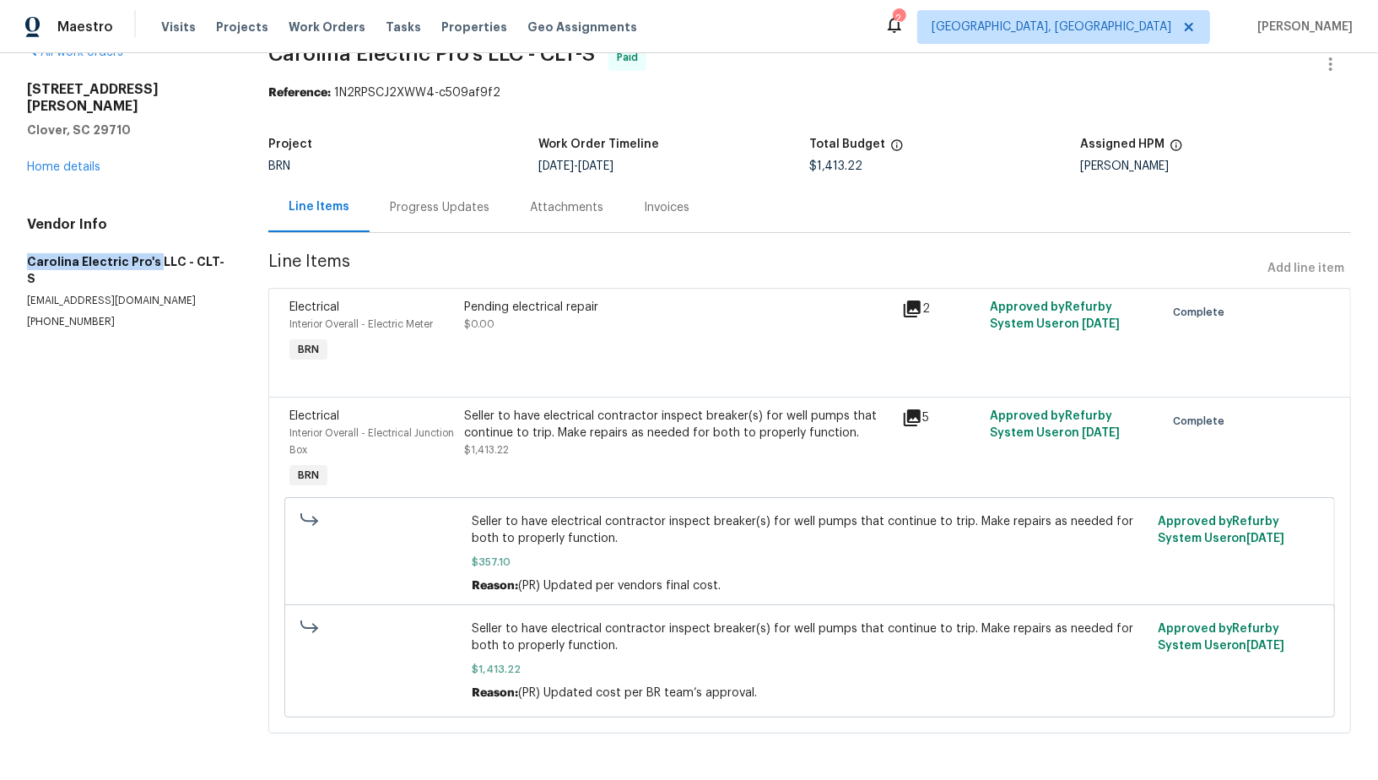
drag, startPoint x: 10, startPoint y: 251, endPoint x: 154, endPoint y: 246, distance: 144.4
click at [154, 246] on div "All work orders 331 Don McCarter Dr Clover, SC 29710 Home details Vendor Info C…" at bounding box center [689, 399] width 1378 height 764
copy h5 "Carolina Electric Pro's"
click at [653, 204] on div "Invoices" at bounding box center [667, 207] width 46 height 17
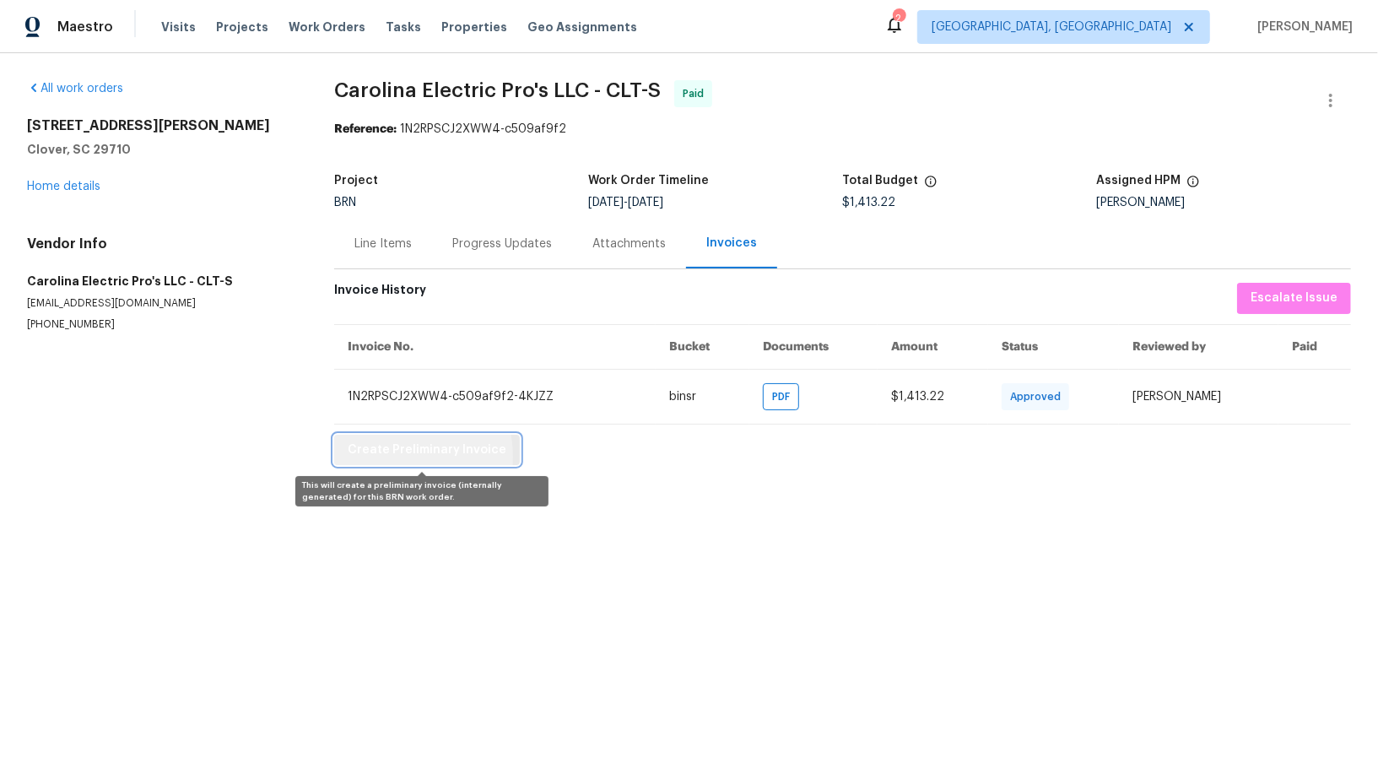
click at [392, 455] on span "Create Preliminary Invoice" at bounding box center [427, 450] width 159 height 21
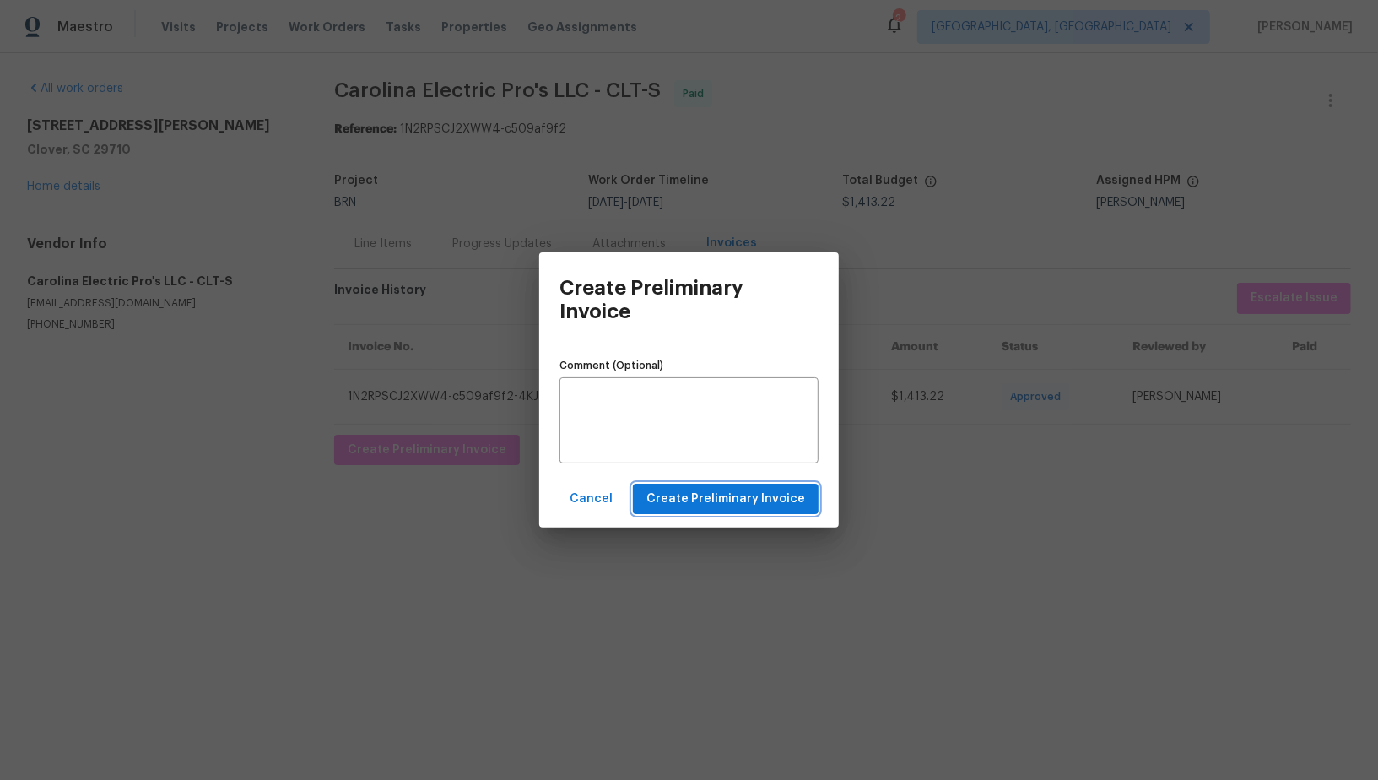
click at [723, 497] on span "Create Preliminary Invoice" at bounding box center [725, 498] width 159 height 21
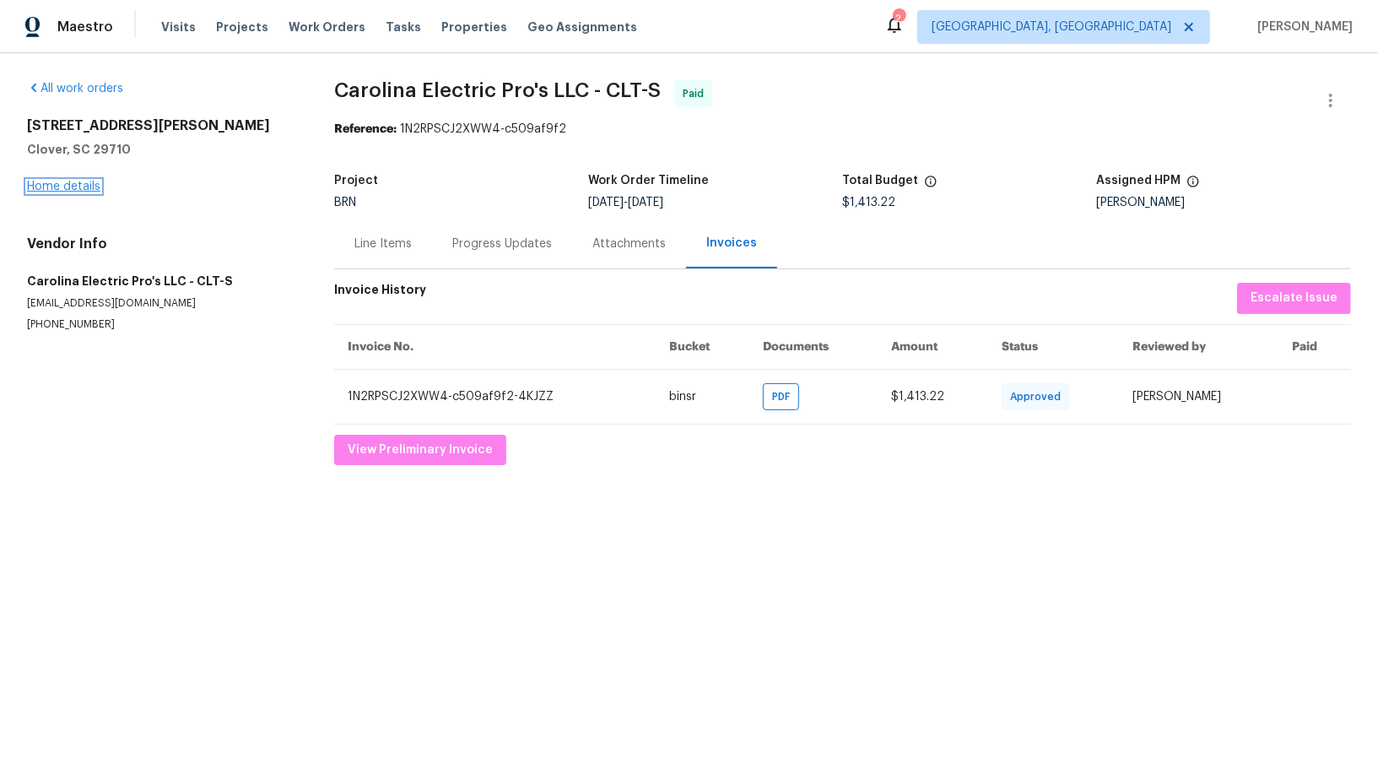
click at [71, 181] on link "Home details" at bounding box center [63, 187] width 73 height 12
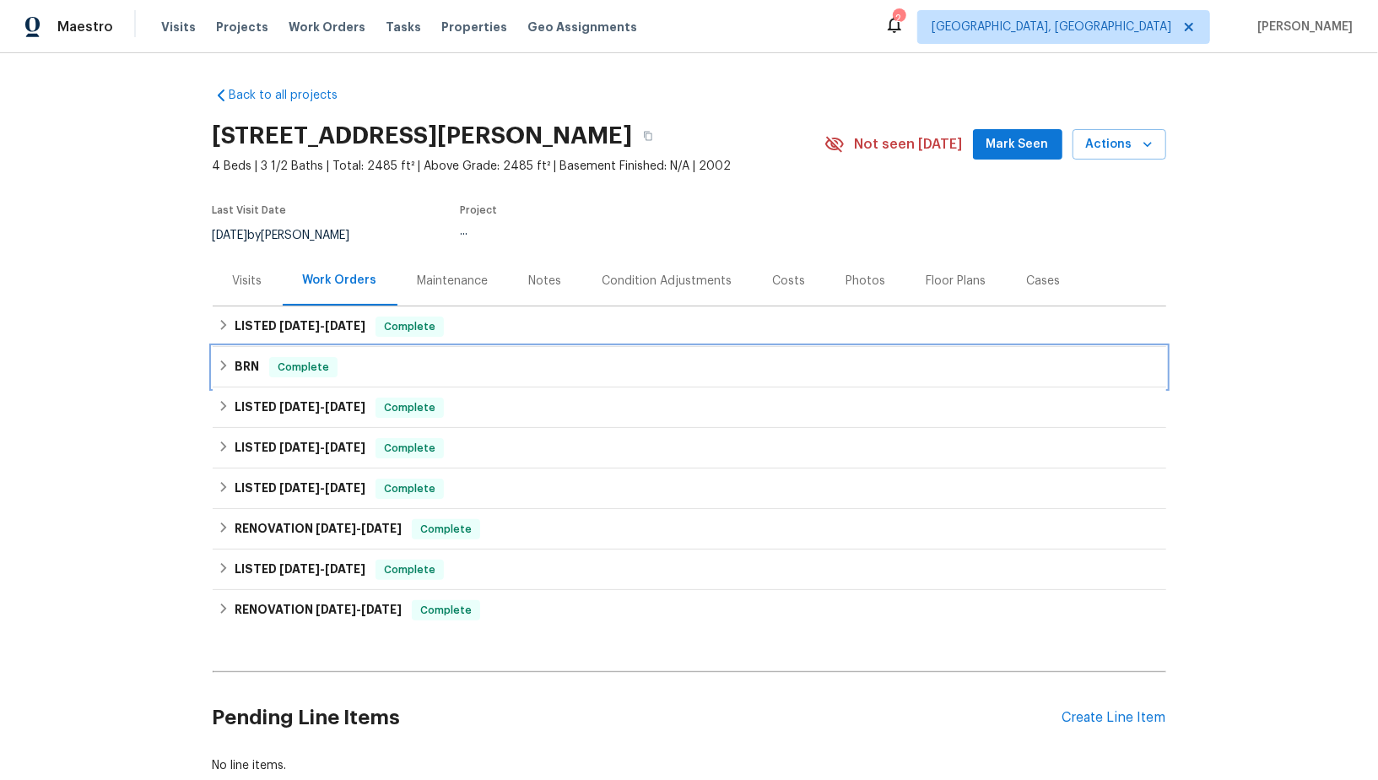
click at [241, 378] on div "BRN Complete" at bounding box center [689, 367] width 953 height 40
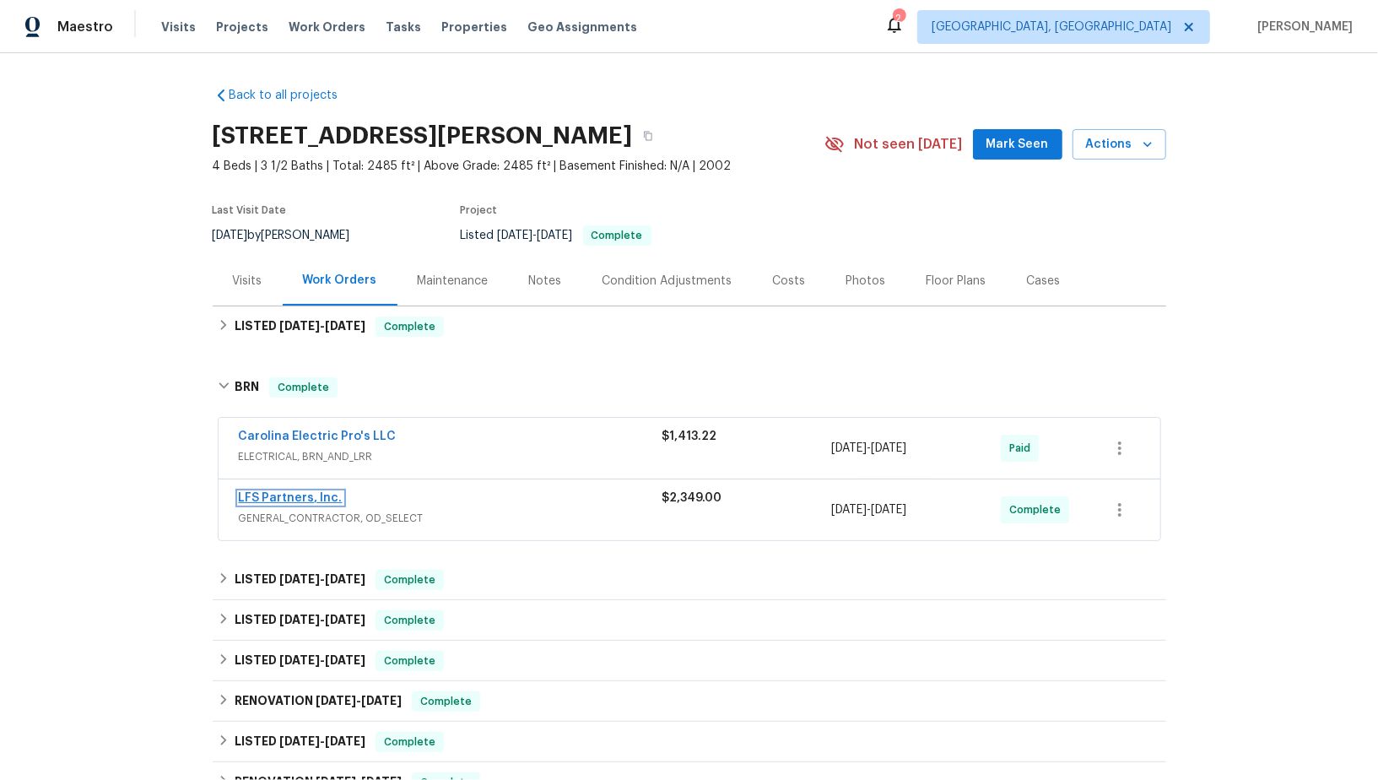
click at [293, 497] on link "LFS Partners, Inc." at bounding box center [291, 498] width 104 height 12
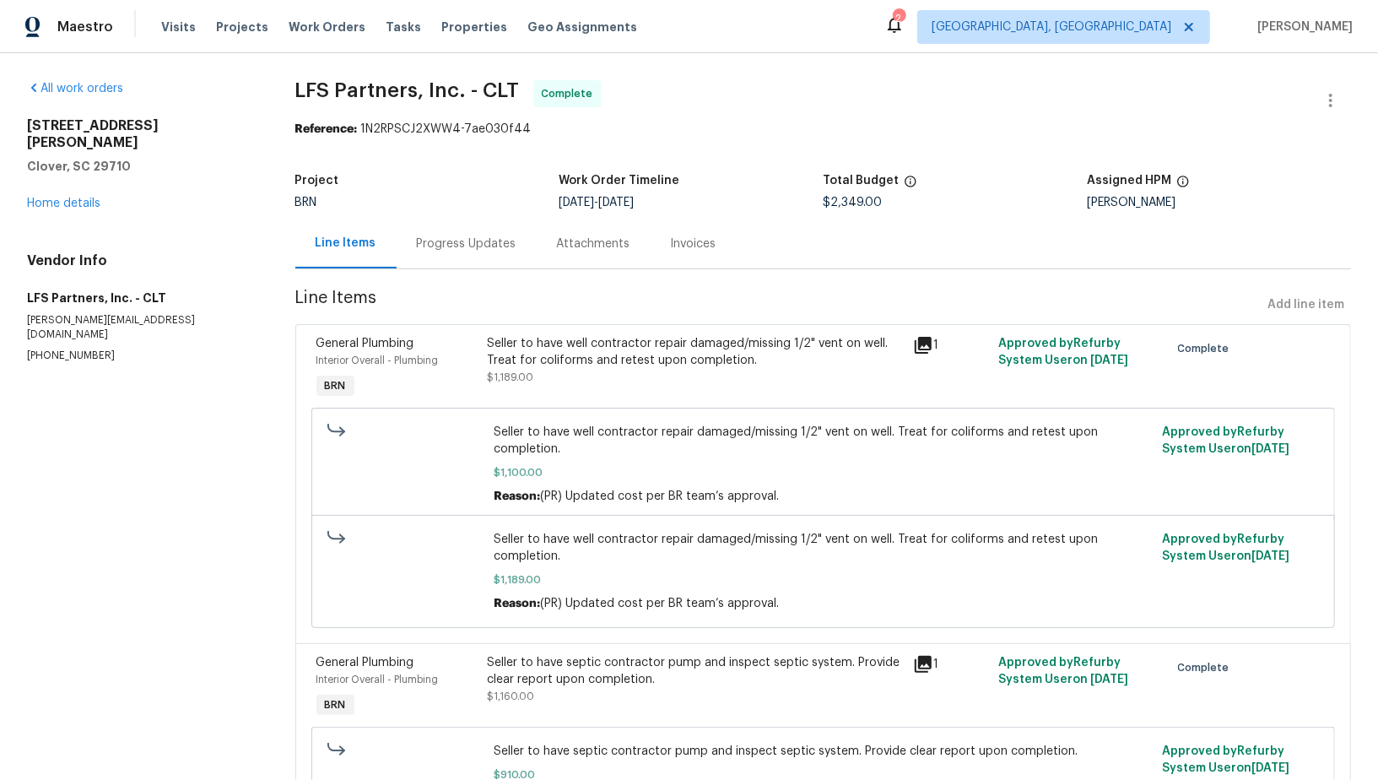
click at [693, 255] on div "Invoices" at bounding box center [693, 244] width 86 height 50
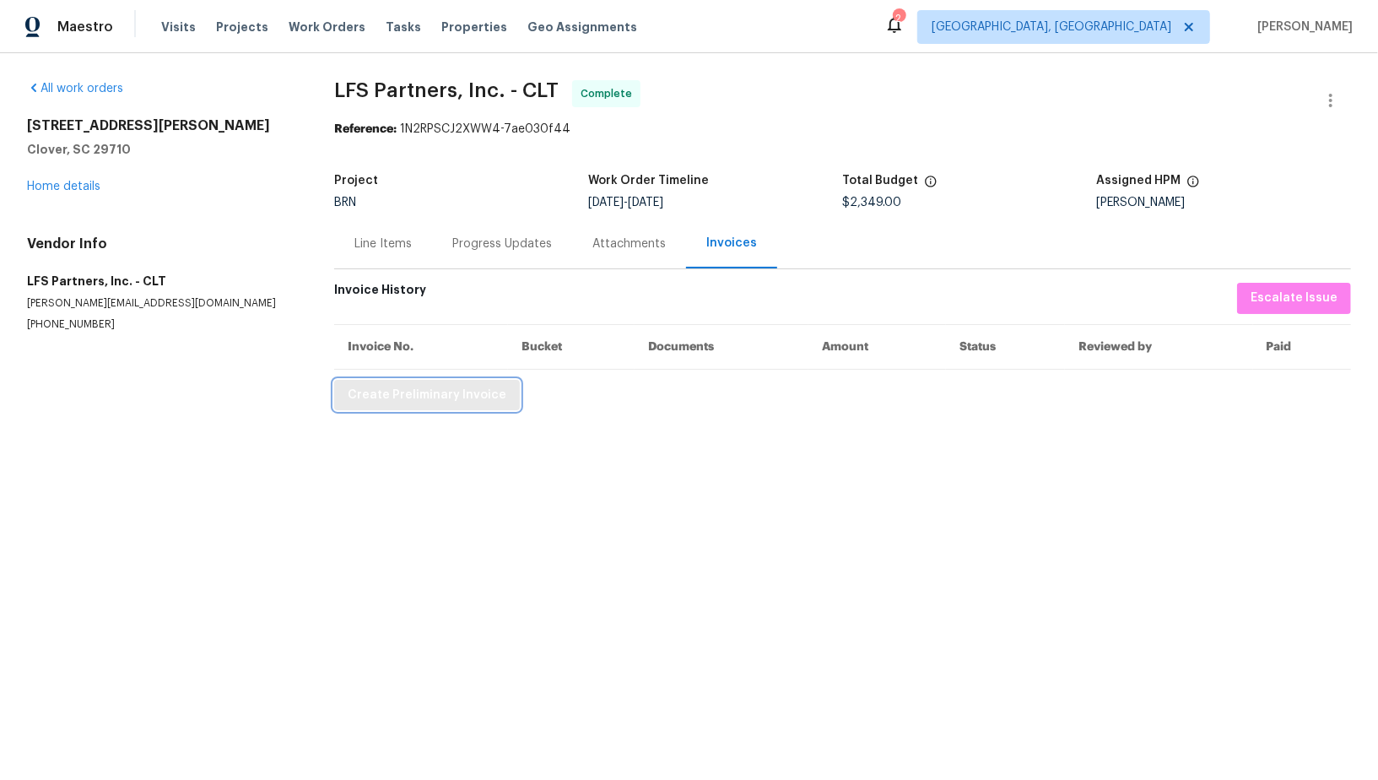
click at [404, 399] on span "Create Preliminary Invoice" at bounding box center [427, 395] width 159 height 21
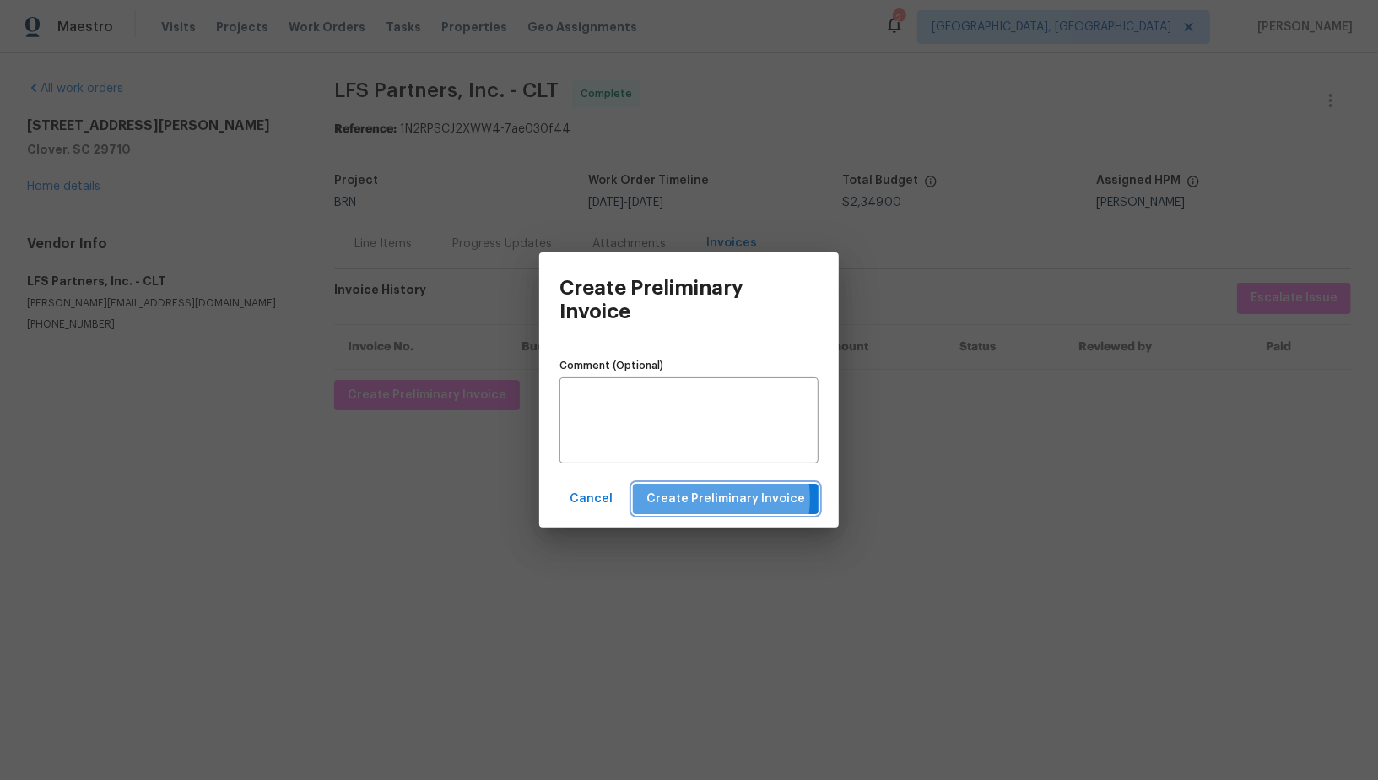
click at [702, 499] on span "Create Preliminary Invoice" at bounding box center [725, 498] width 159 height 21
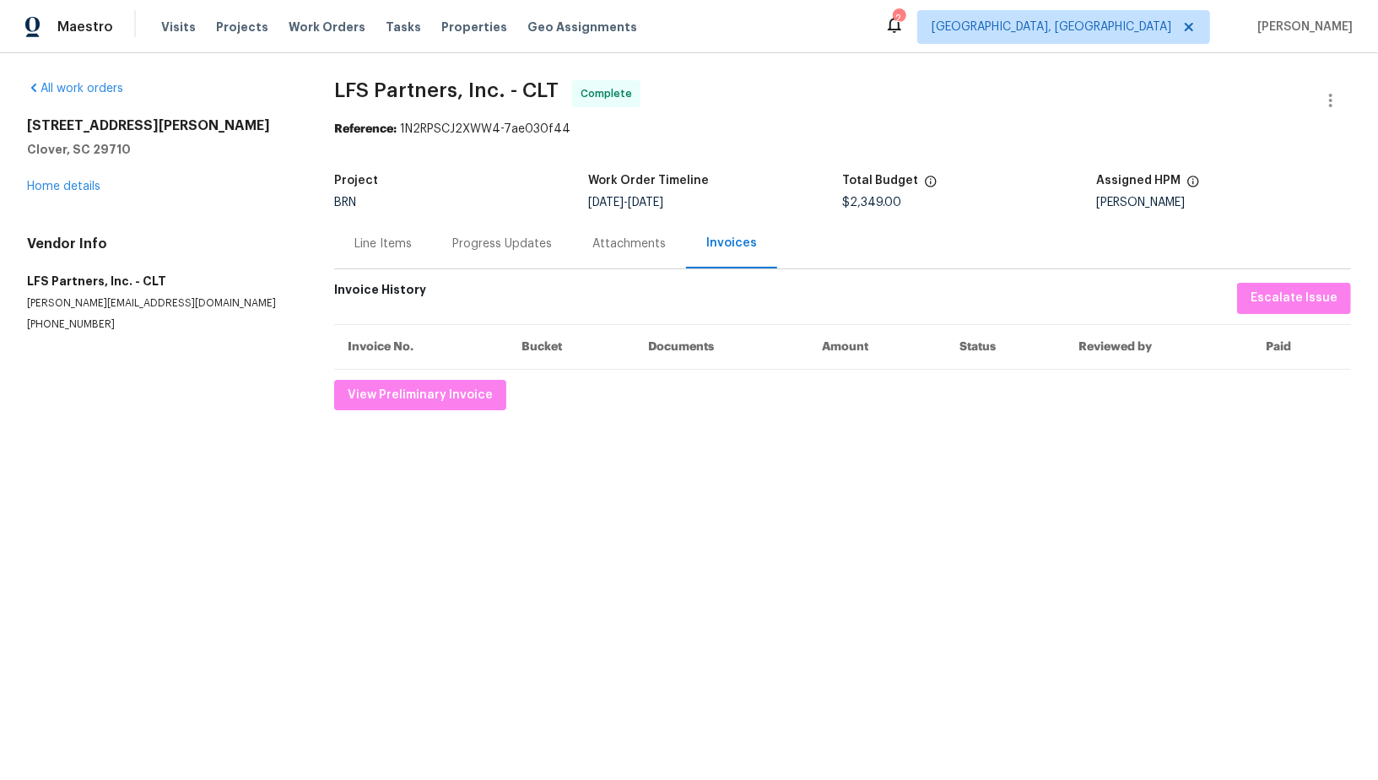
click at [471, 238] on div "Progress Updates" at bounding box center [502, 243] width 100 height 17
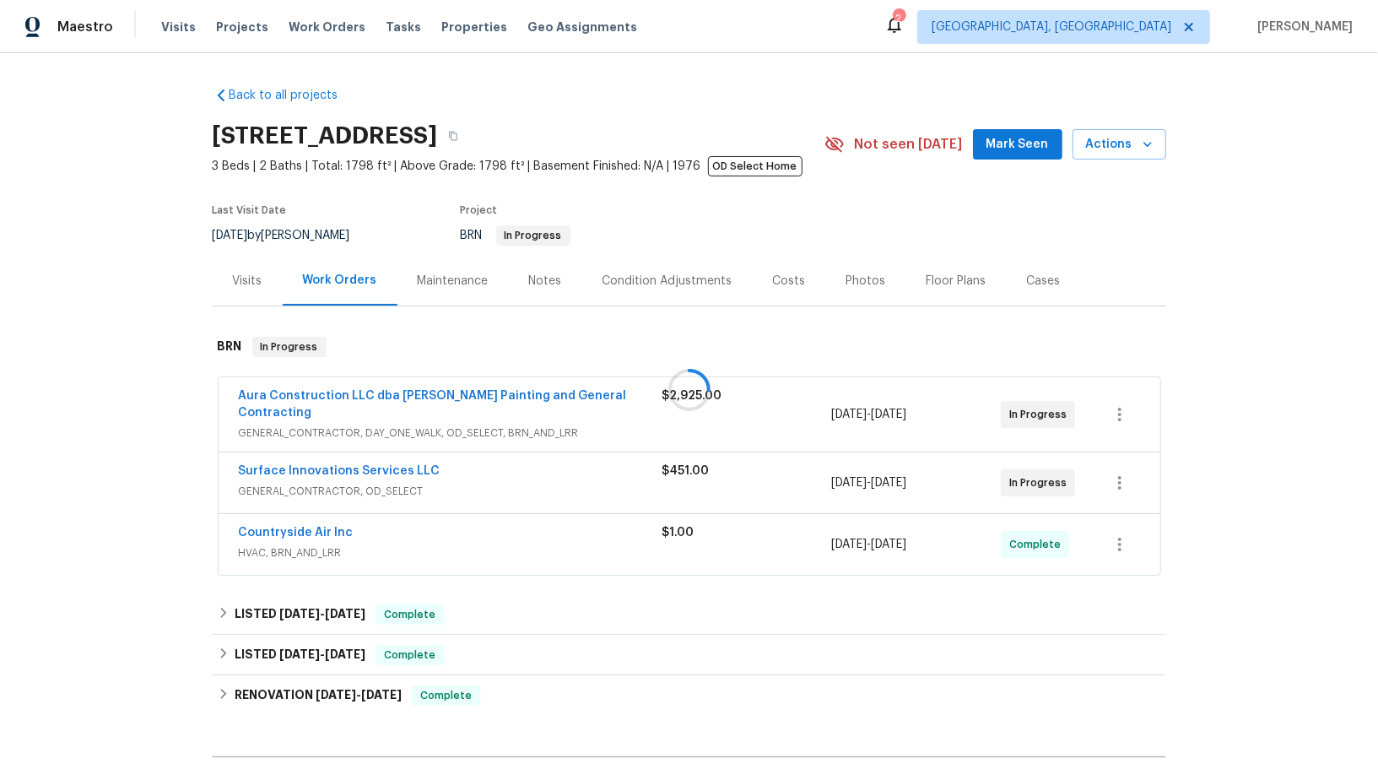
click at [333, 391] on div at bounding box center [689, 390] width 1378 height 780
click at [333, 391] on link "Aura Construction LLC dba [PERSON_NAME] Painting and General Contracting" at bounding box center [433, 404] width 388 height 29
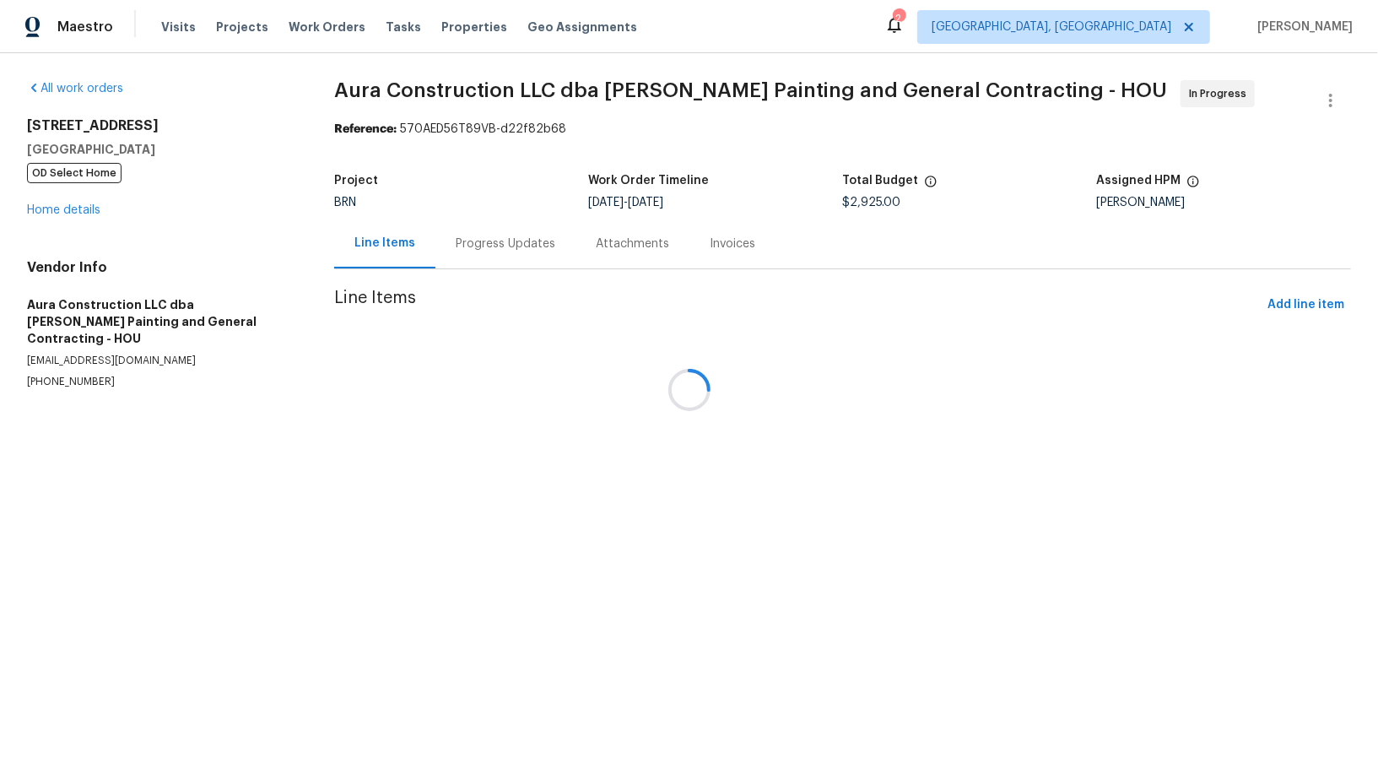
click at [453, 242] on div at bounding box center [689, 390] width 1378 height 780
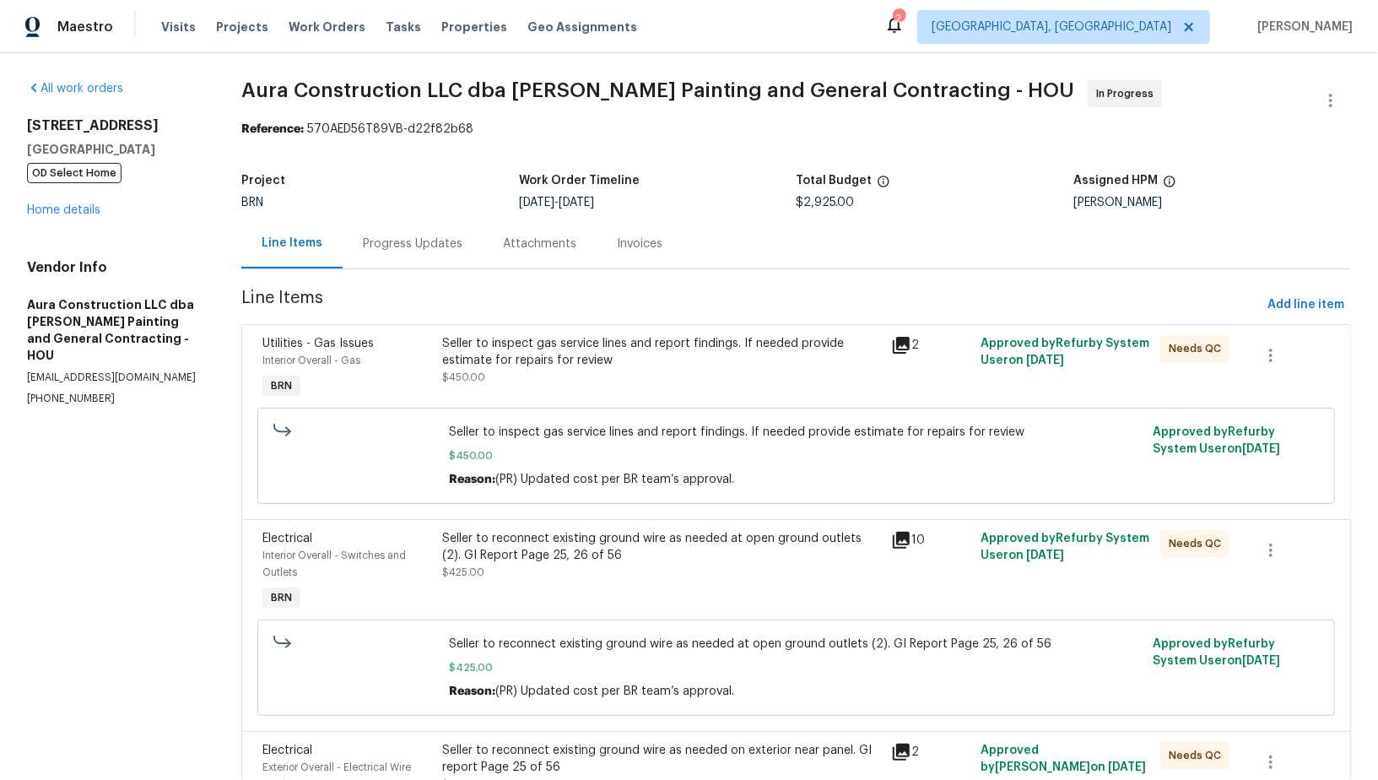
click at [453, 242] on div "Progress Updates" at bounding box center [413, 243] width 100 height 17
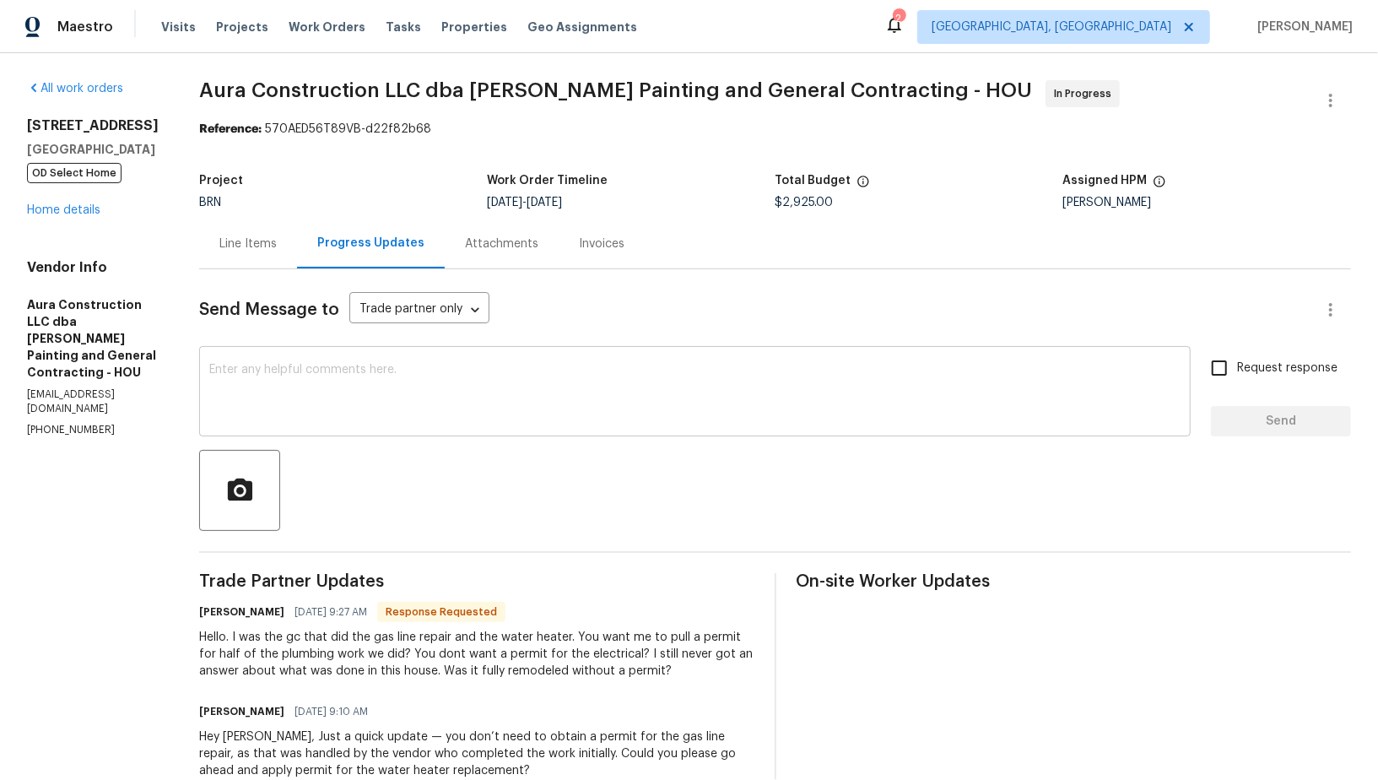
click at [308, 384] on textarea at bounding box center [694, 393] width 971 height 59
click at [234, 253] on div "Line Items" at bounding box center [248, 244] width 98 height 50
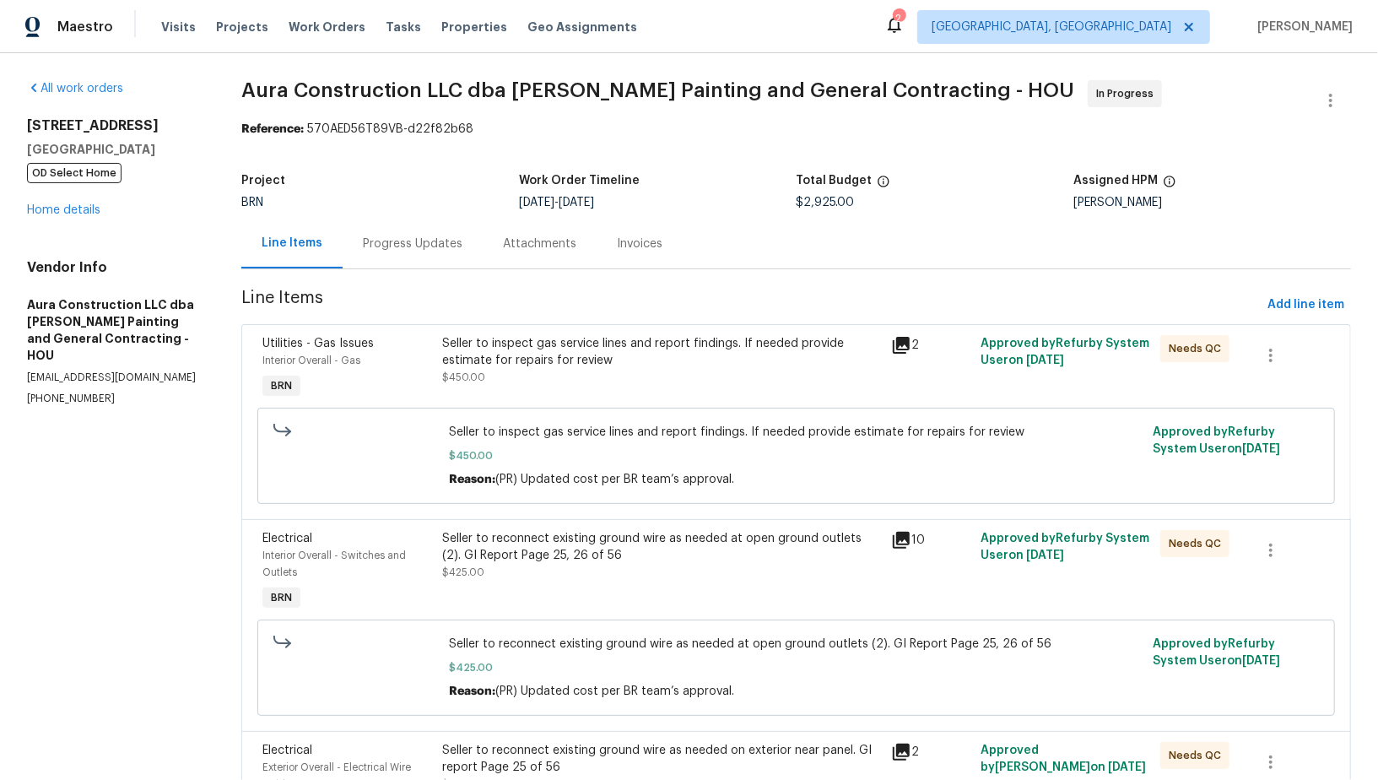
click at [399, 222] on div "Progress Updates" at bounding box center [413, 244] width 140 height 50
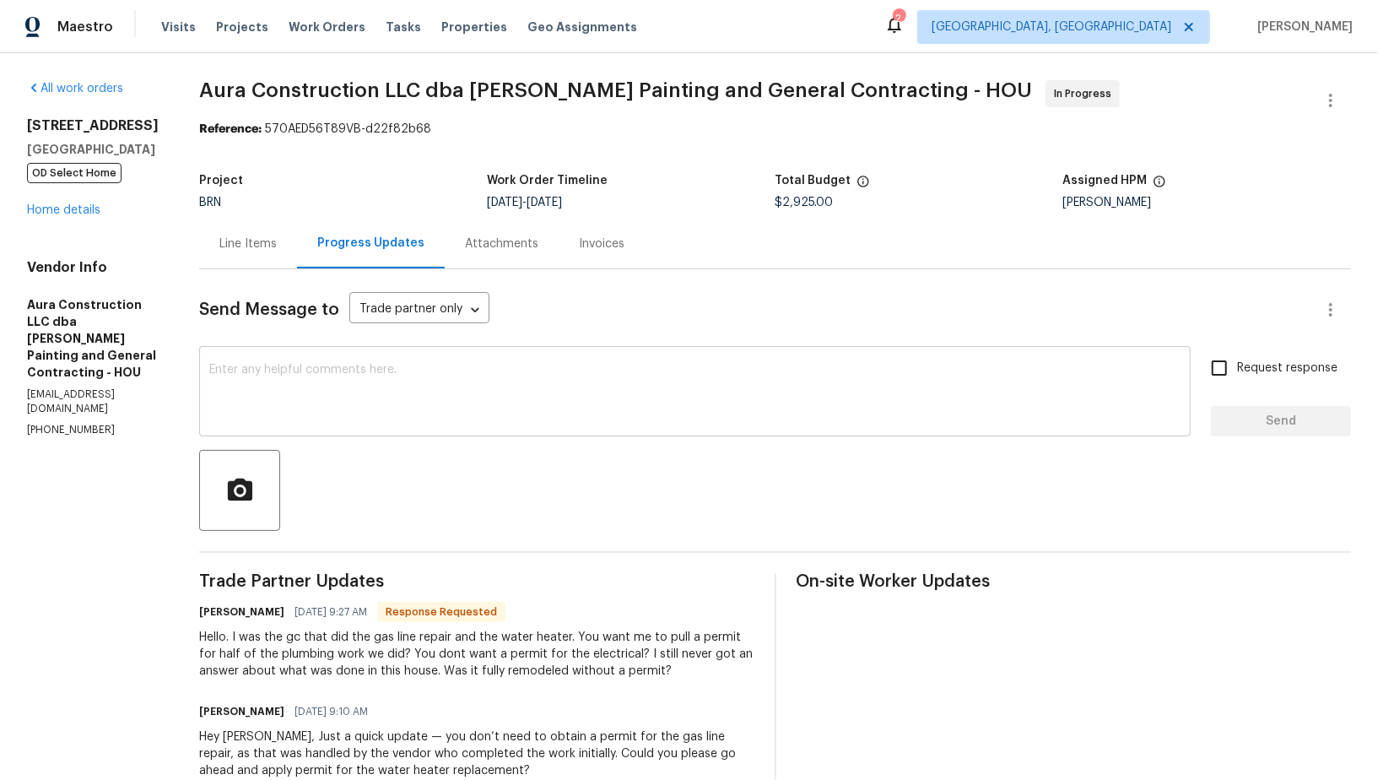
click at [355, 390] on textarea at bounding box center [694, 393] width 971 height 59
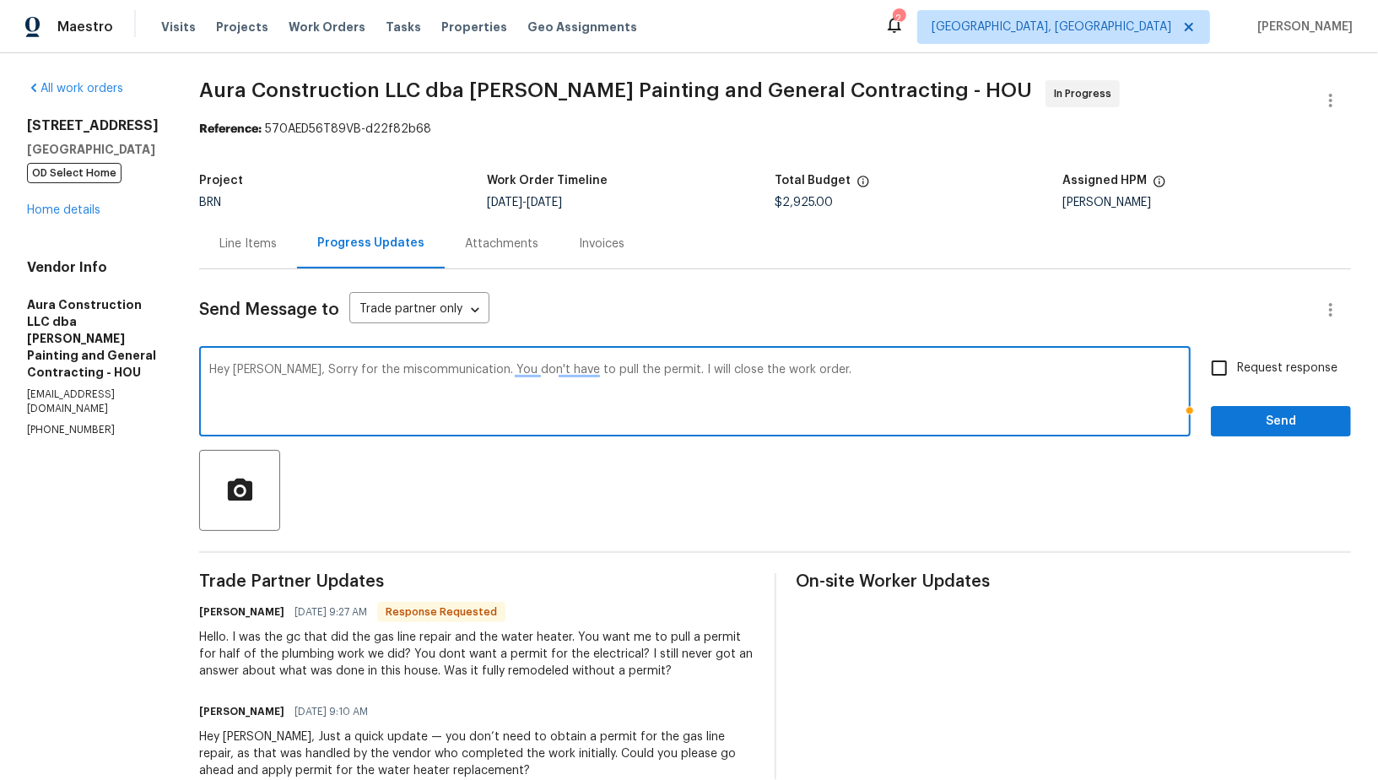
type textarea "Hey [PERSON_NAME], Sorry for the miscommunication. You don't have to pull the p…"
click at [1224, 362] on input "Request response" at bounding box center [1218, 367] width 35 height 35
checkbox input "true"
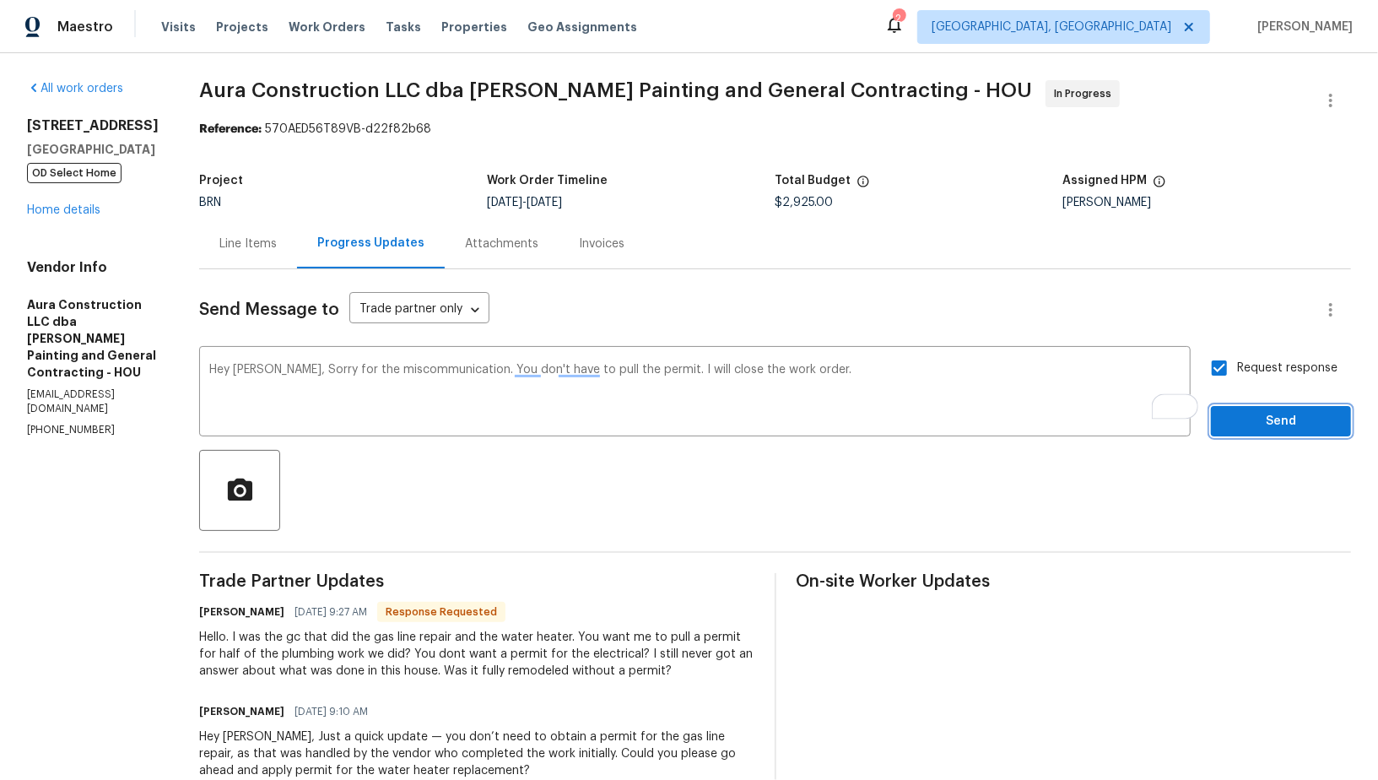
click at [1243, 425] on span "Send" at bounding box center [1280, 421] width 113 height 21
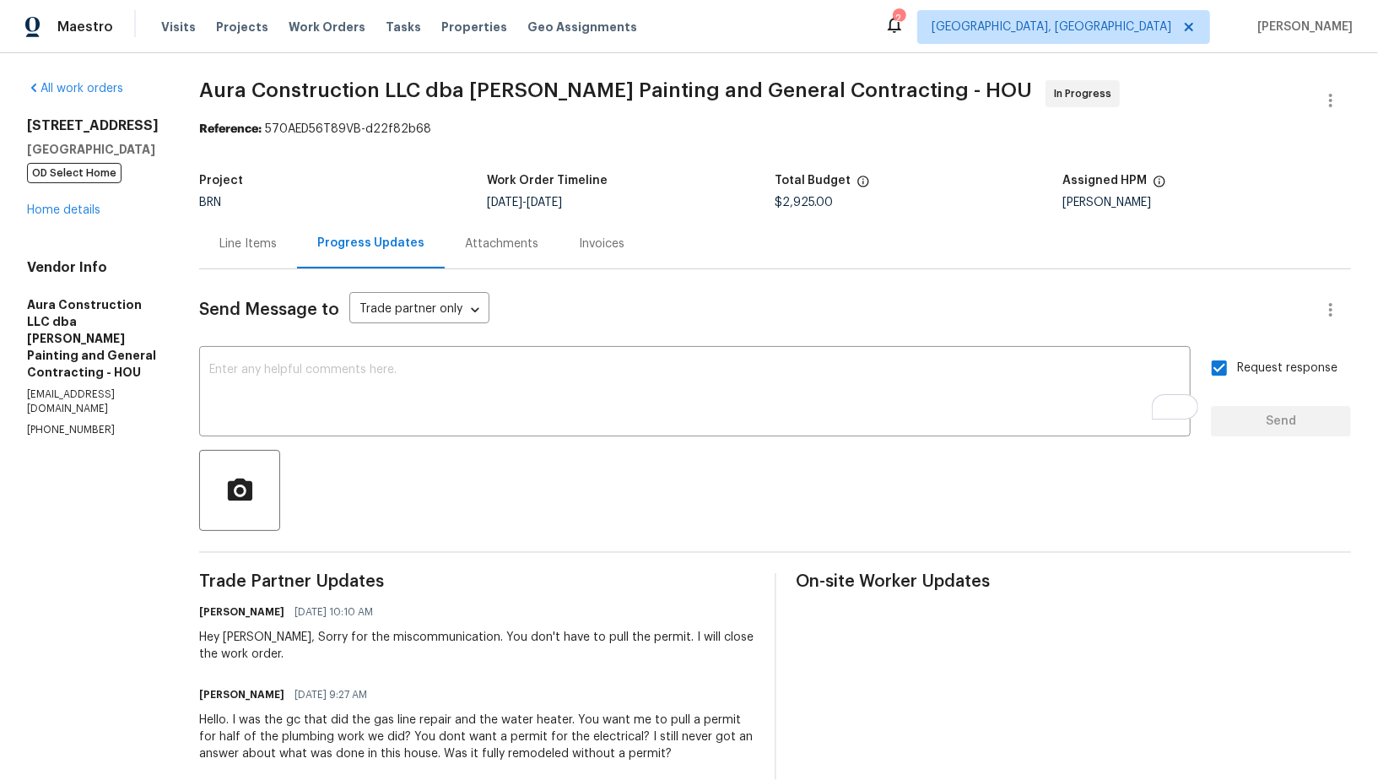
click at [229, 238] on div "Line Items" at bounding box center [247, 243] width 57 height 17
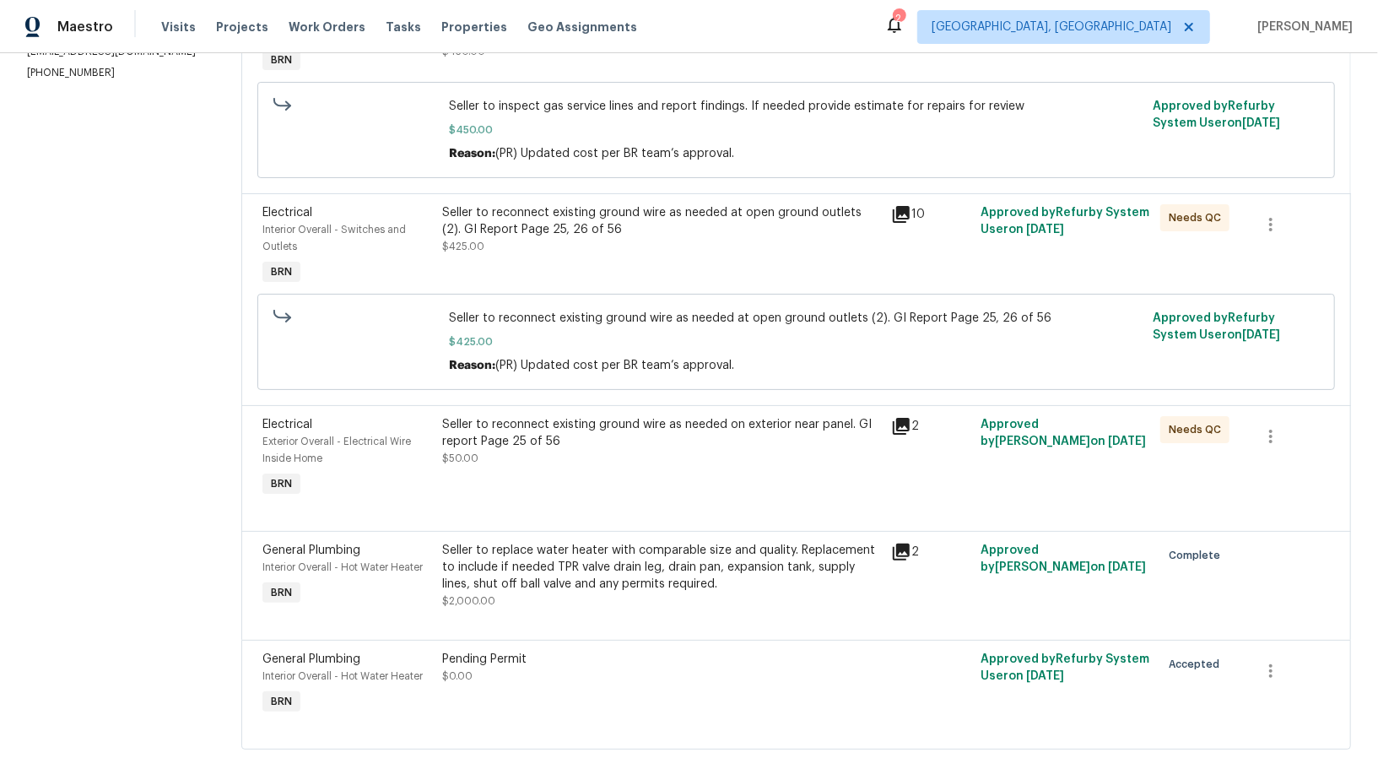
scroll to position [342, 0]
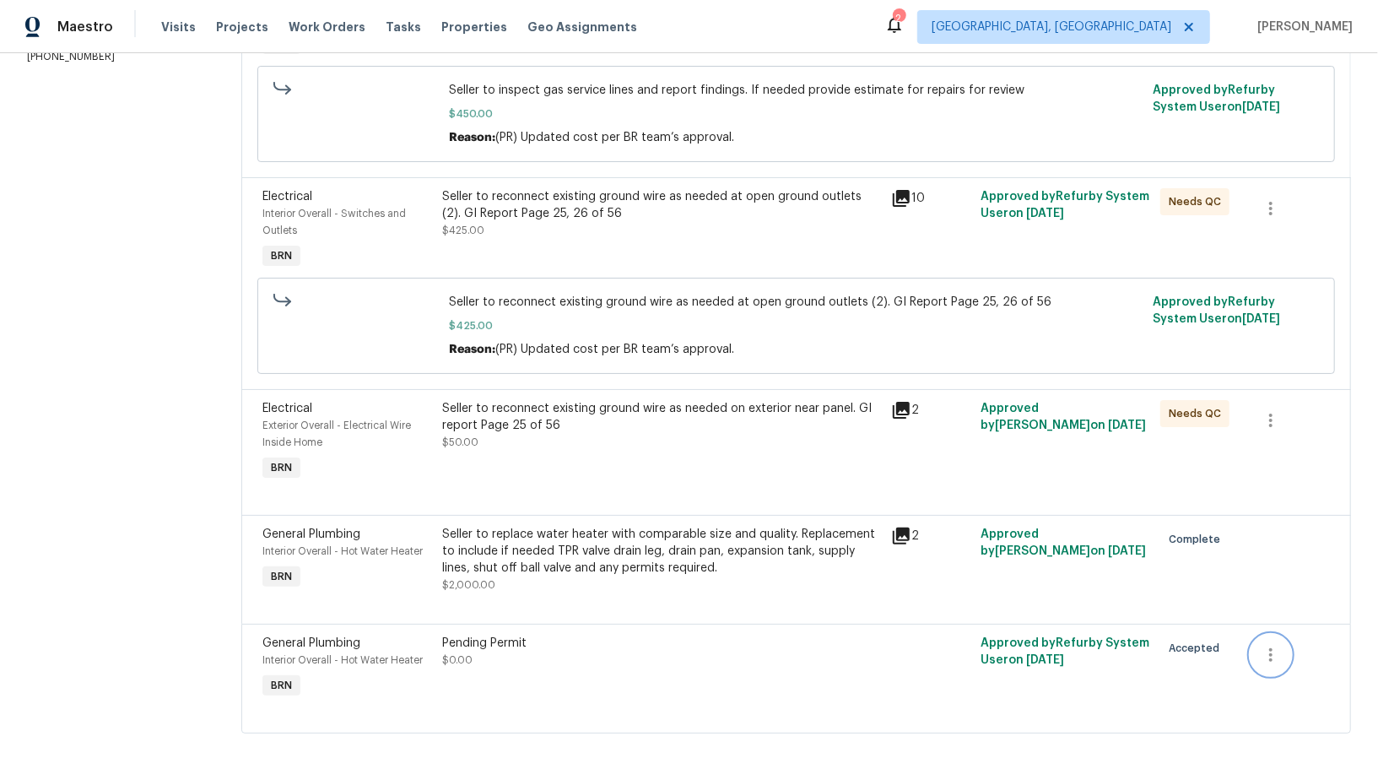
click at [1274, 650] on icon "button" at bounding box center [1270, 655] width 20 height 20
click at [1273, 652] on li "Cancel" at bounding box center [1282, 654] width 65 height 28
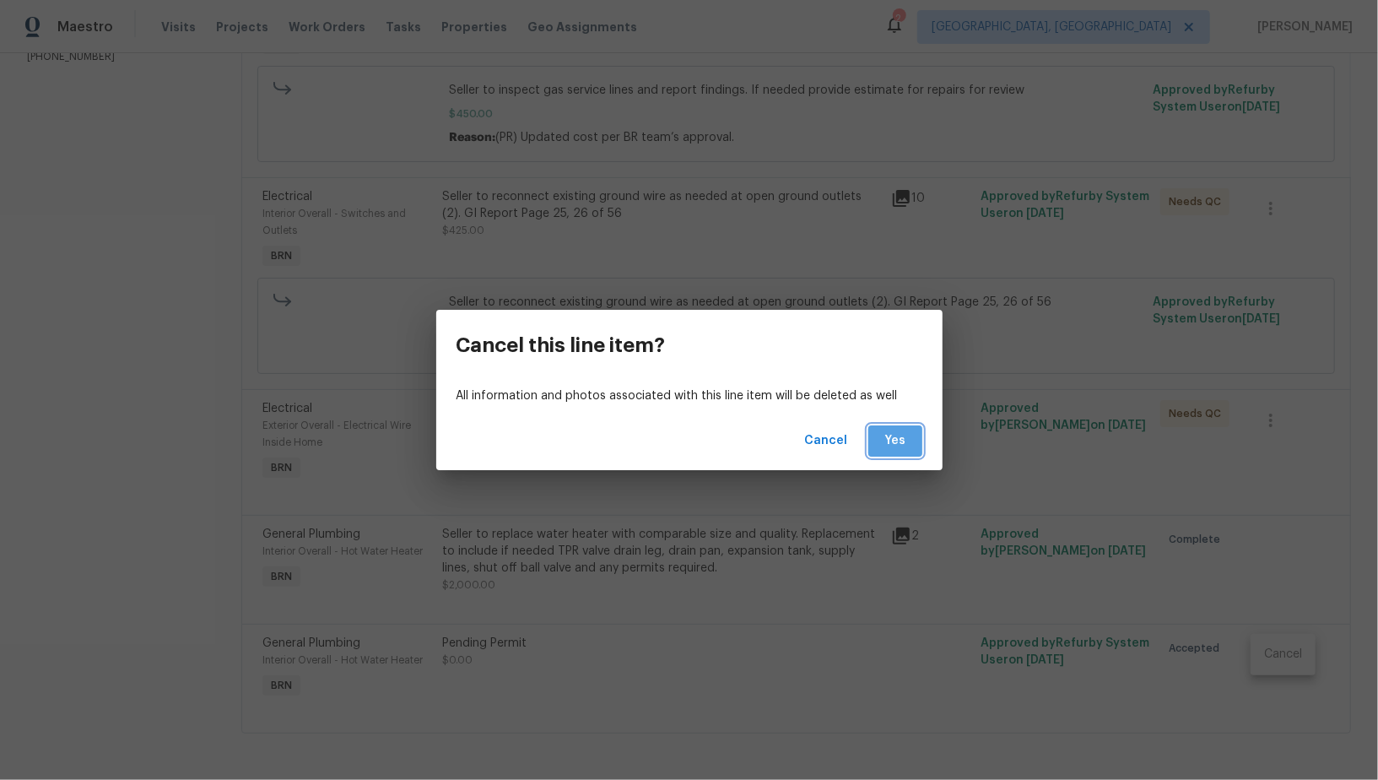
click at [895, 445] on span "Yes" at bounding box center [895, 440] width 27 height 21
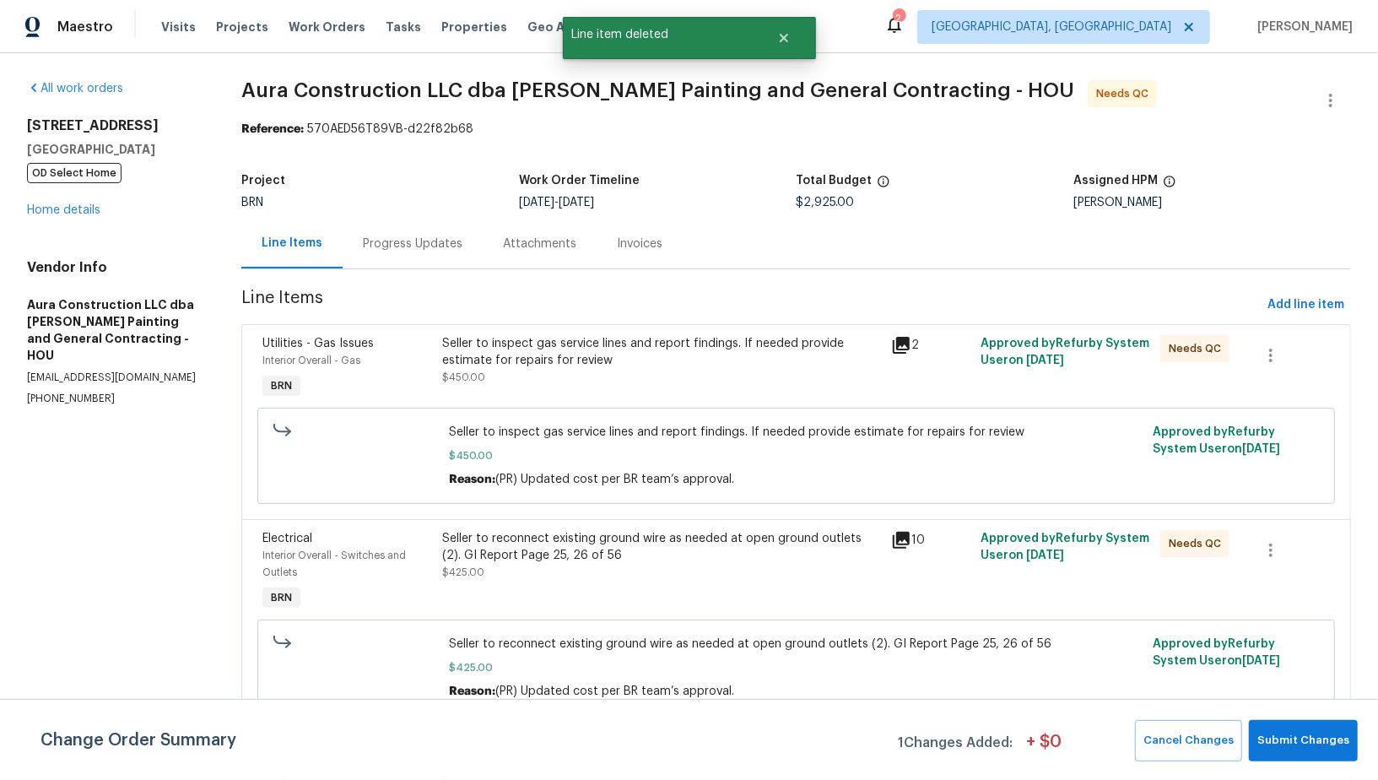
scroll to position [233, 0]
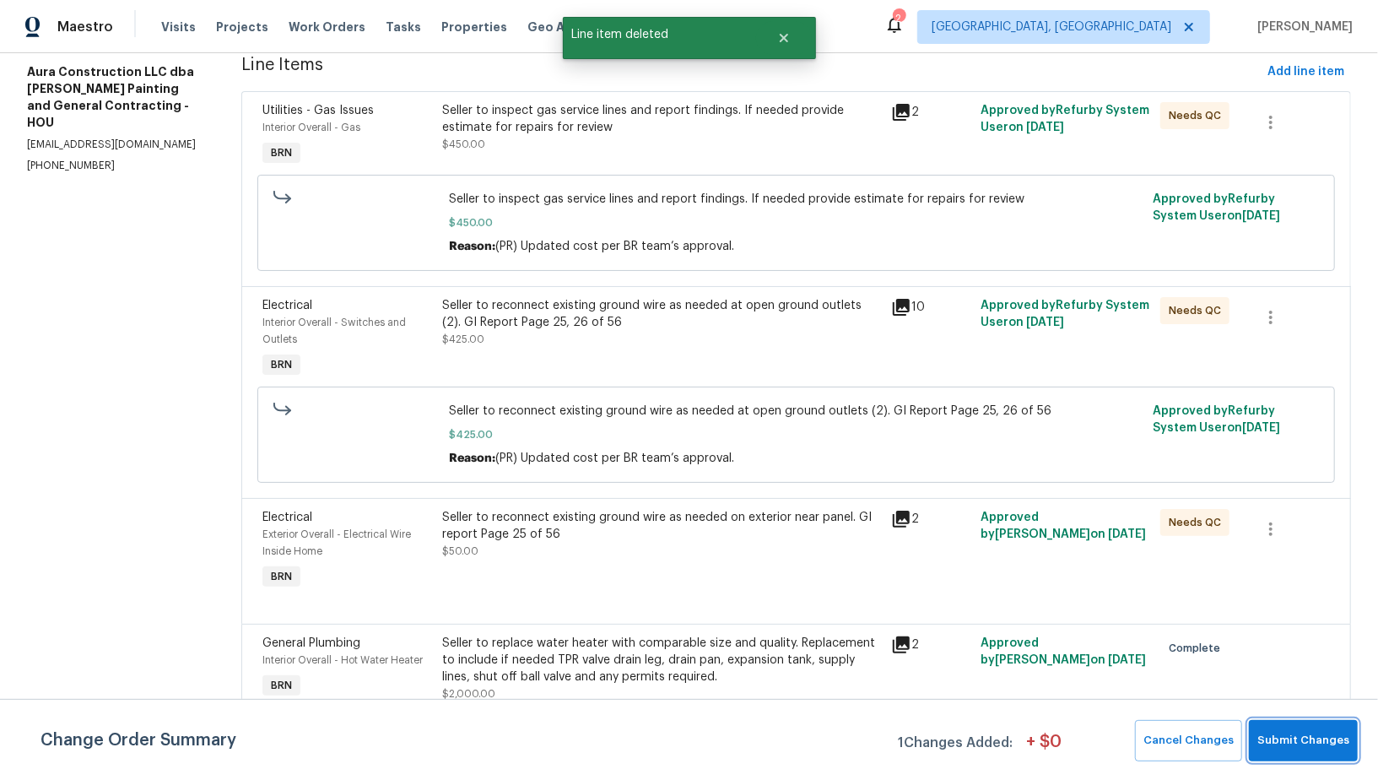
click at [1292, 743] on span "Submit Changes" at bounding box center [1303, 740] width 92 height 19
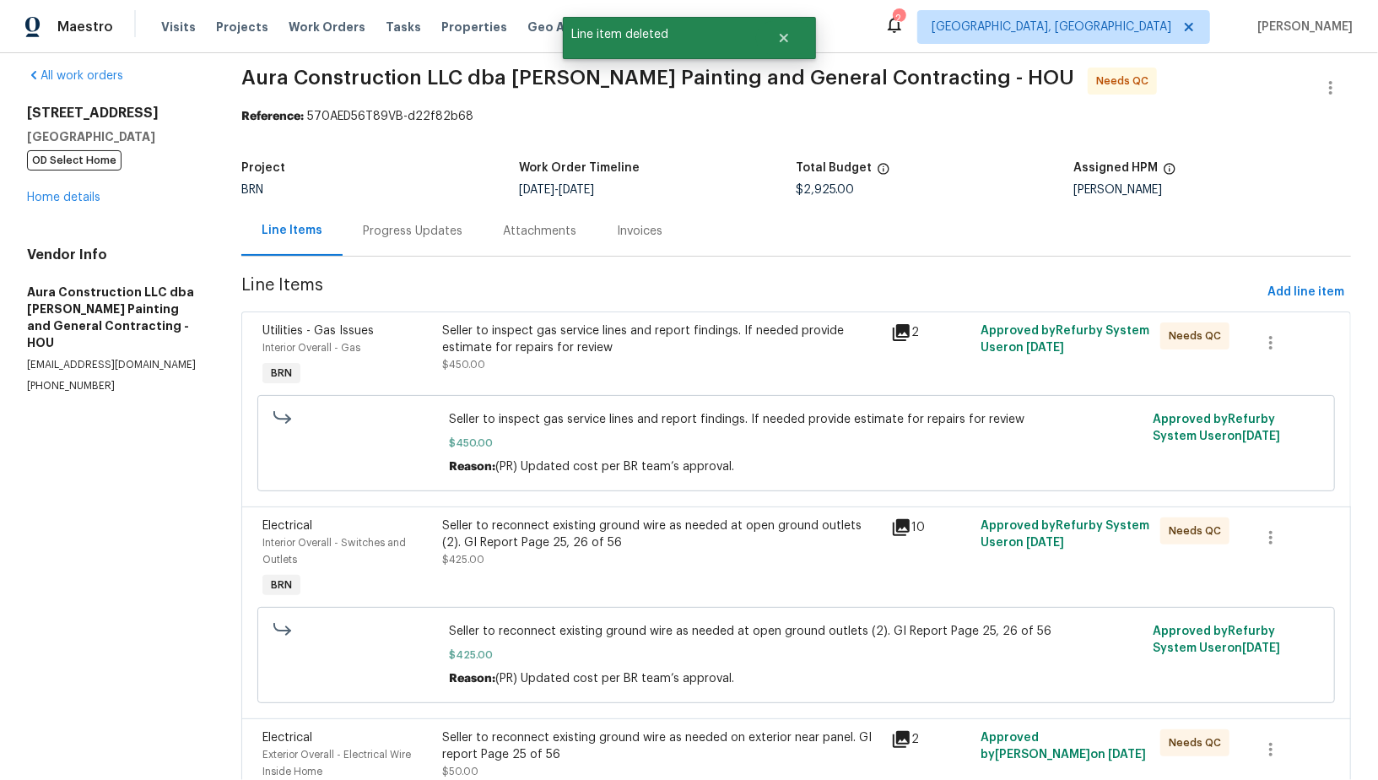
scroll to position [0, 0]
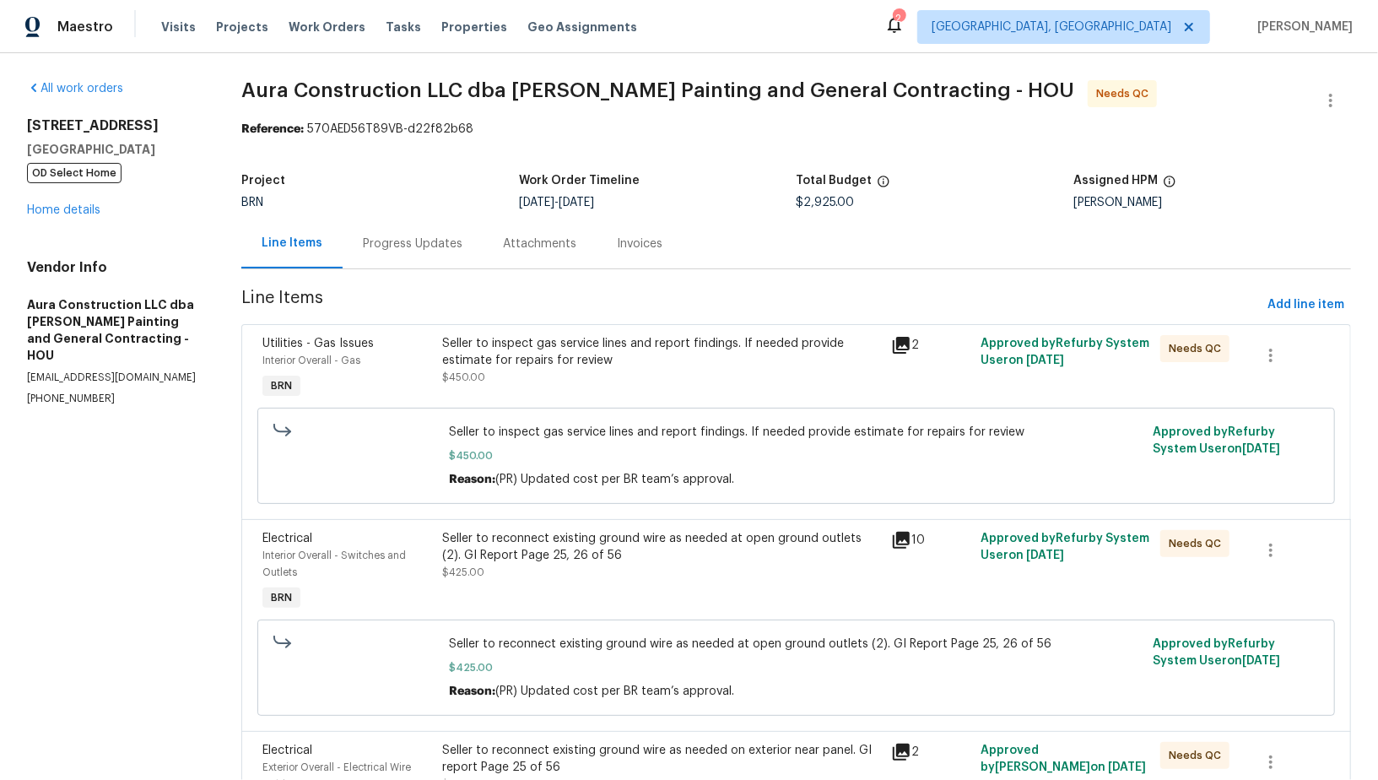
click at [424, 258] on div "Progress Updates" at bounding box center [413, 244] width 140 height 50
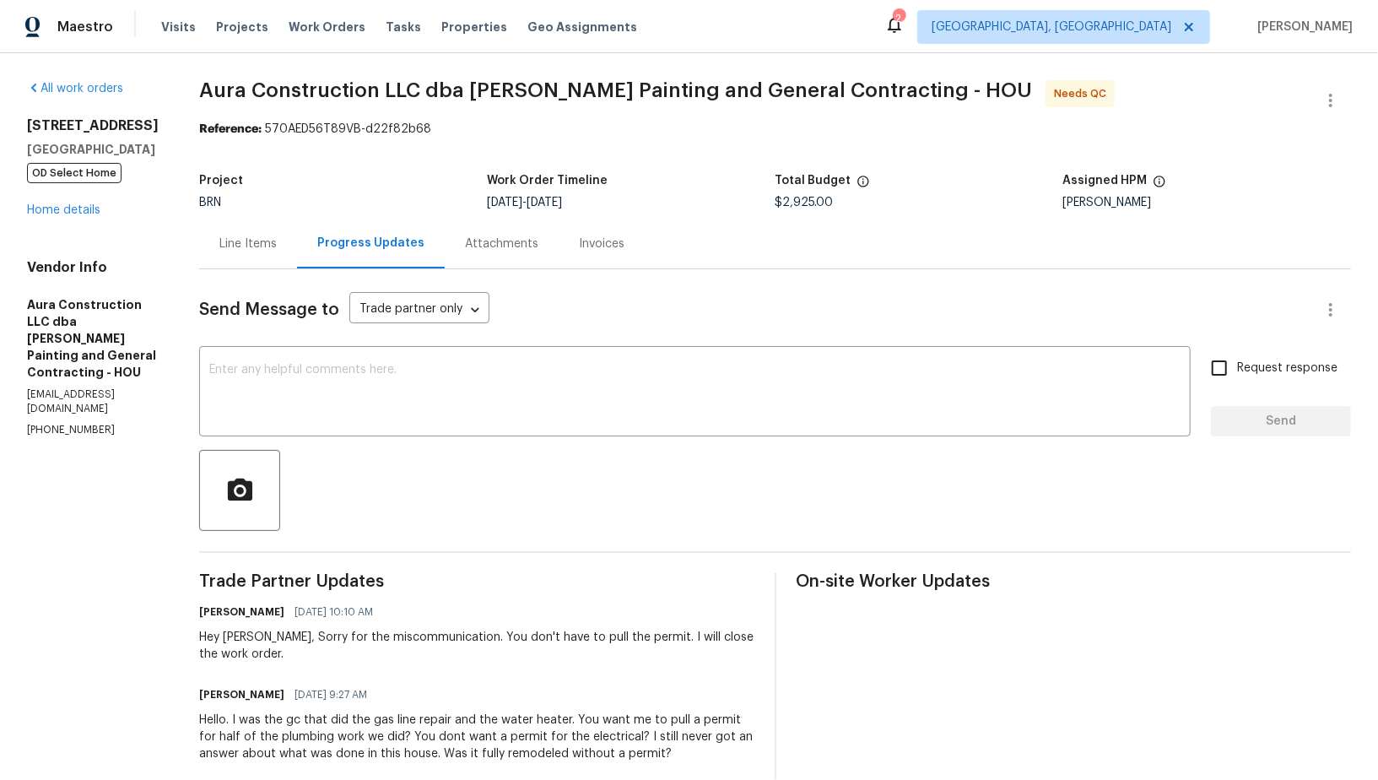
click at [219, 219] on div "Line Items" at bounding box center [248, 244] width 98 height 50
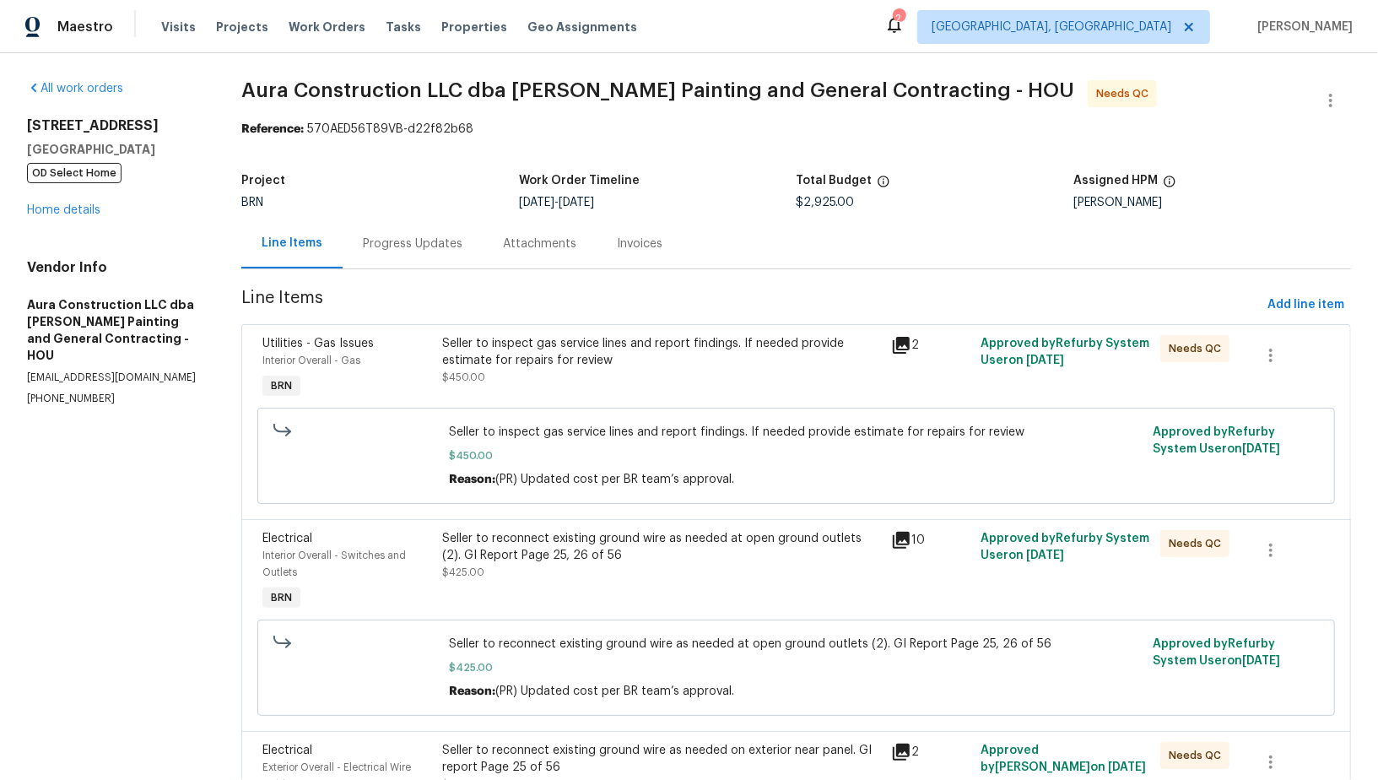
click at [535, 386] on div "Seller to inspect gas service lines and report findings. If needed provide esti…" at bounding box center [661, 369] width 449 height 78
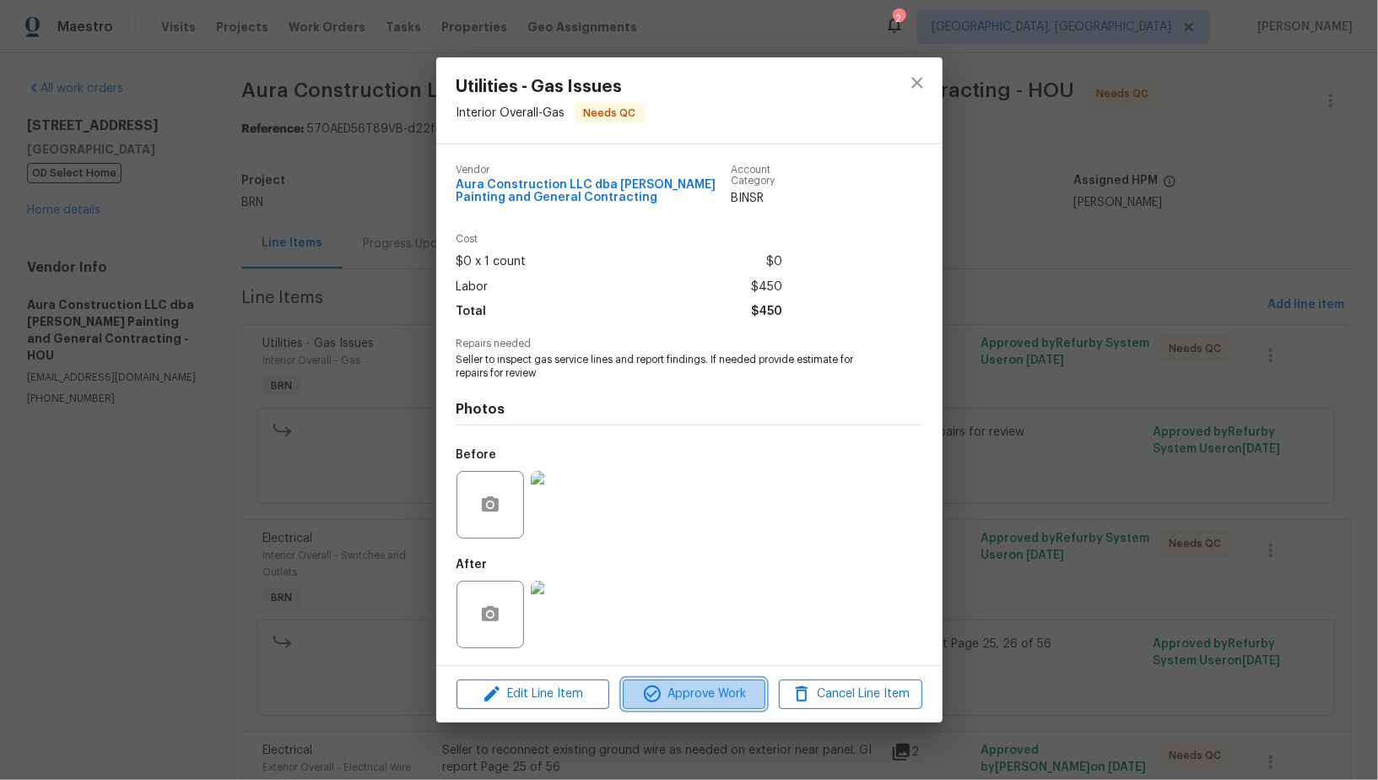
click at [672, 700] on span "Approve Work" at bounding box center [694, 693] width 132 height 21
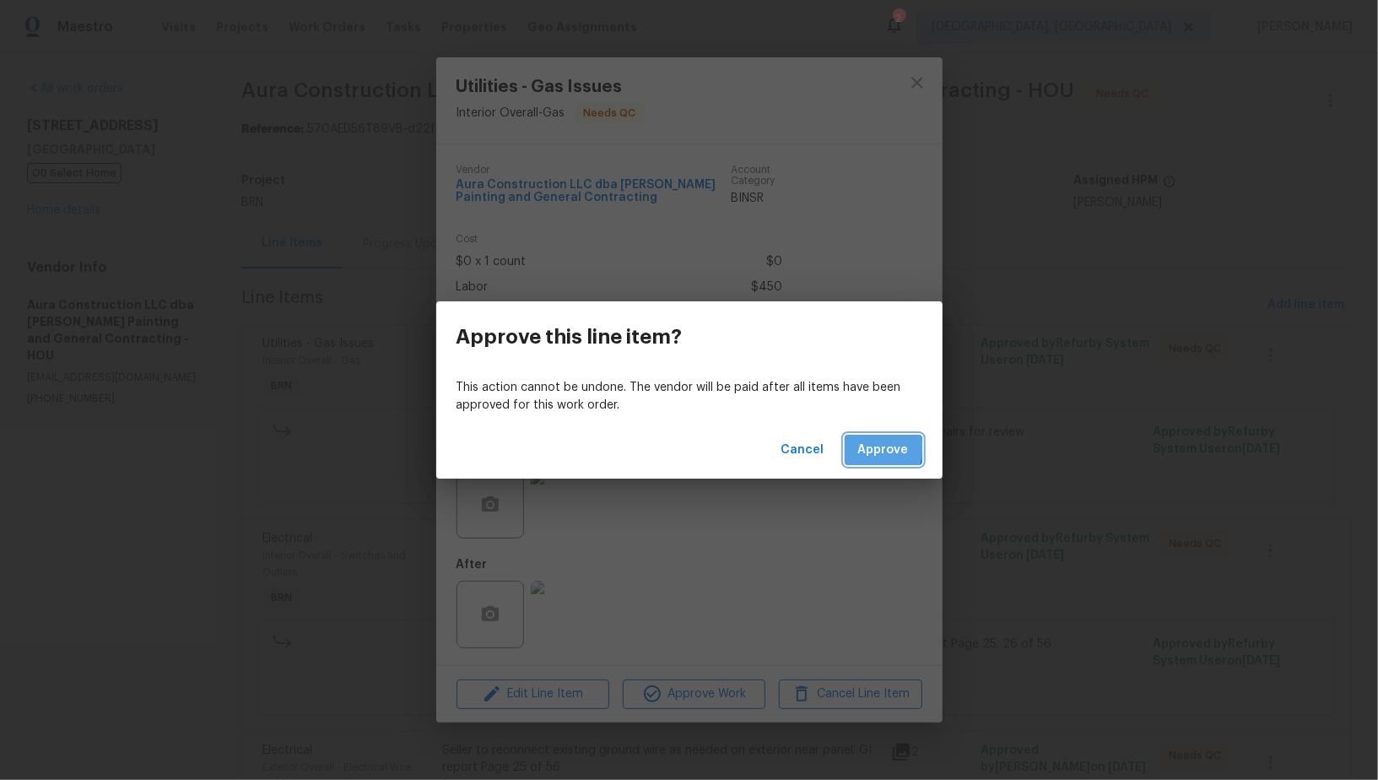
click at [850, 448] on button "Approve" at bounding box center [884, 449] width 78 height 31
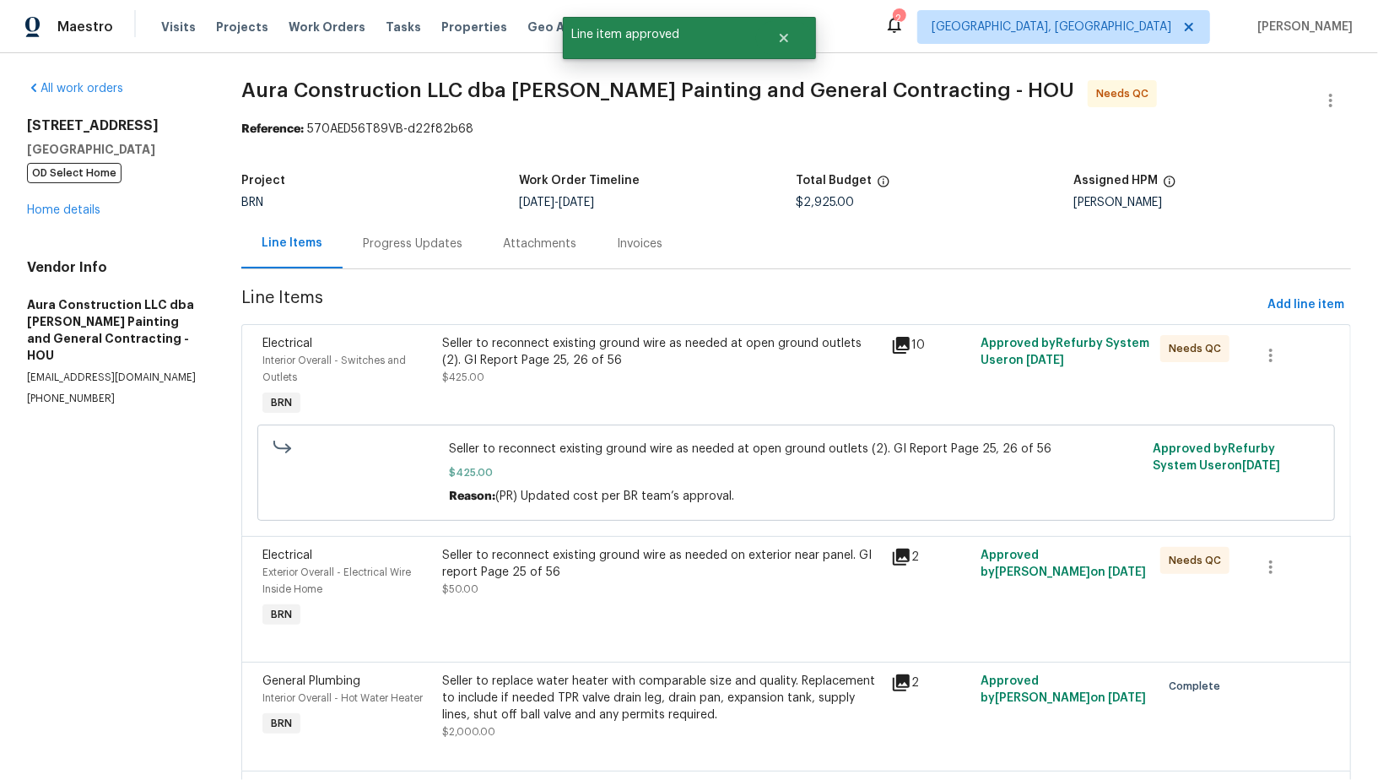
click at [580, 369] on div "Seller to reconnect existing ground wire as needed at open ground outlets (2). …" at bounding box center [661, 360] width 439 height 51
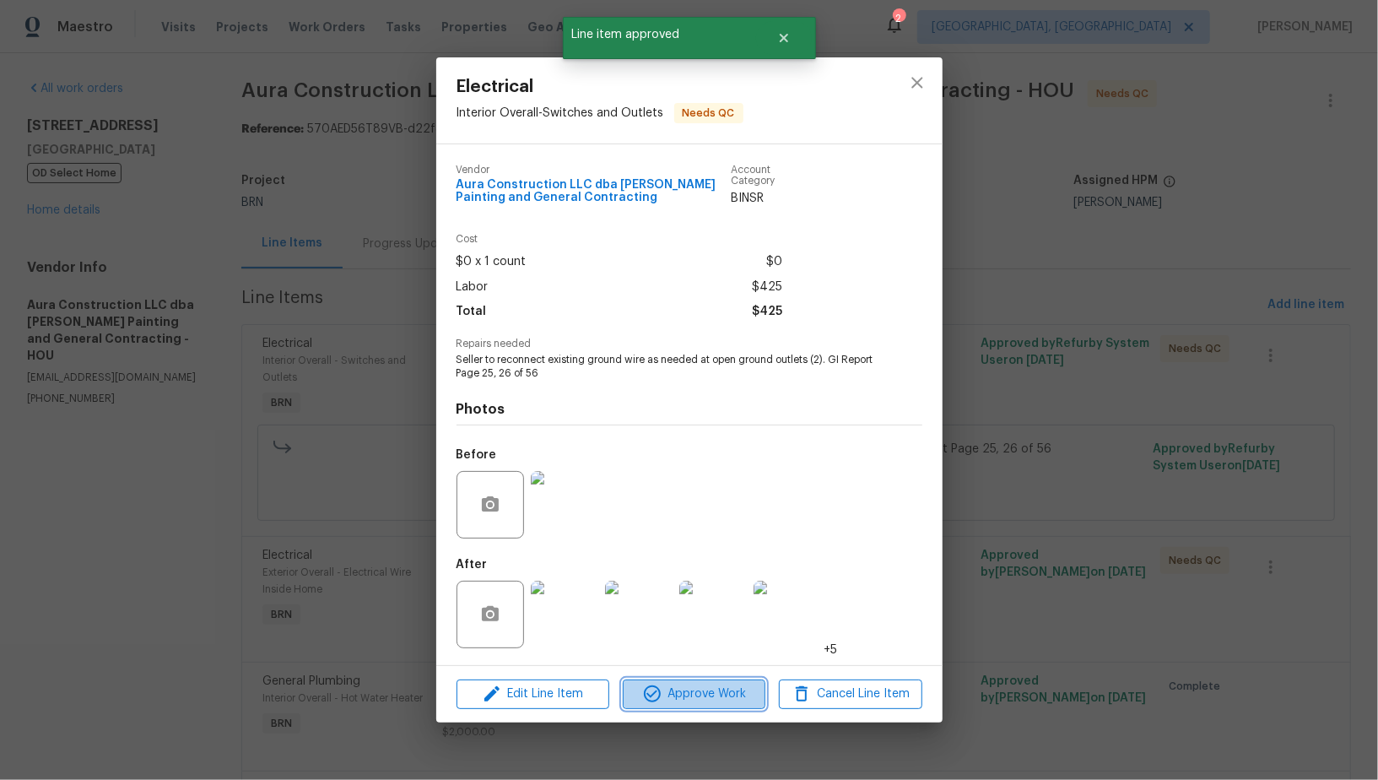
click at [672, 699] on span "Approve Work" at bounding box center [694, 693] width 132 height 21
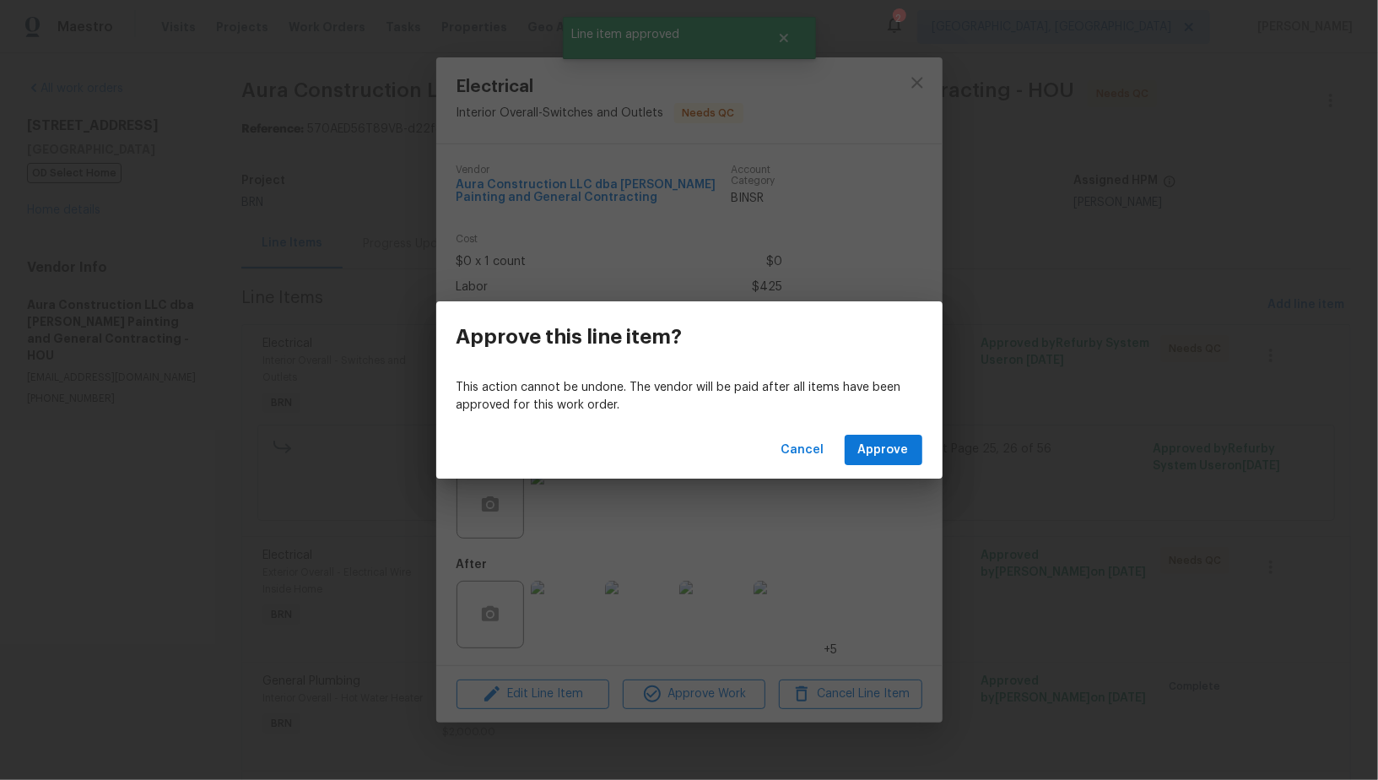
click at [872, 467] on div "Cancel Approve" at bounding box center [689, 450] width 506 height 58
click at [871, 451] on span "Approve" at bounding box center [883, 450] width 51 height 21
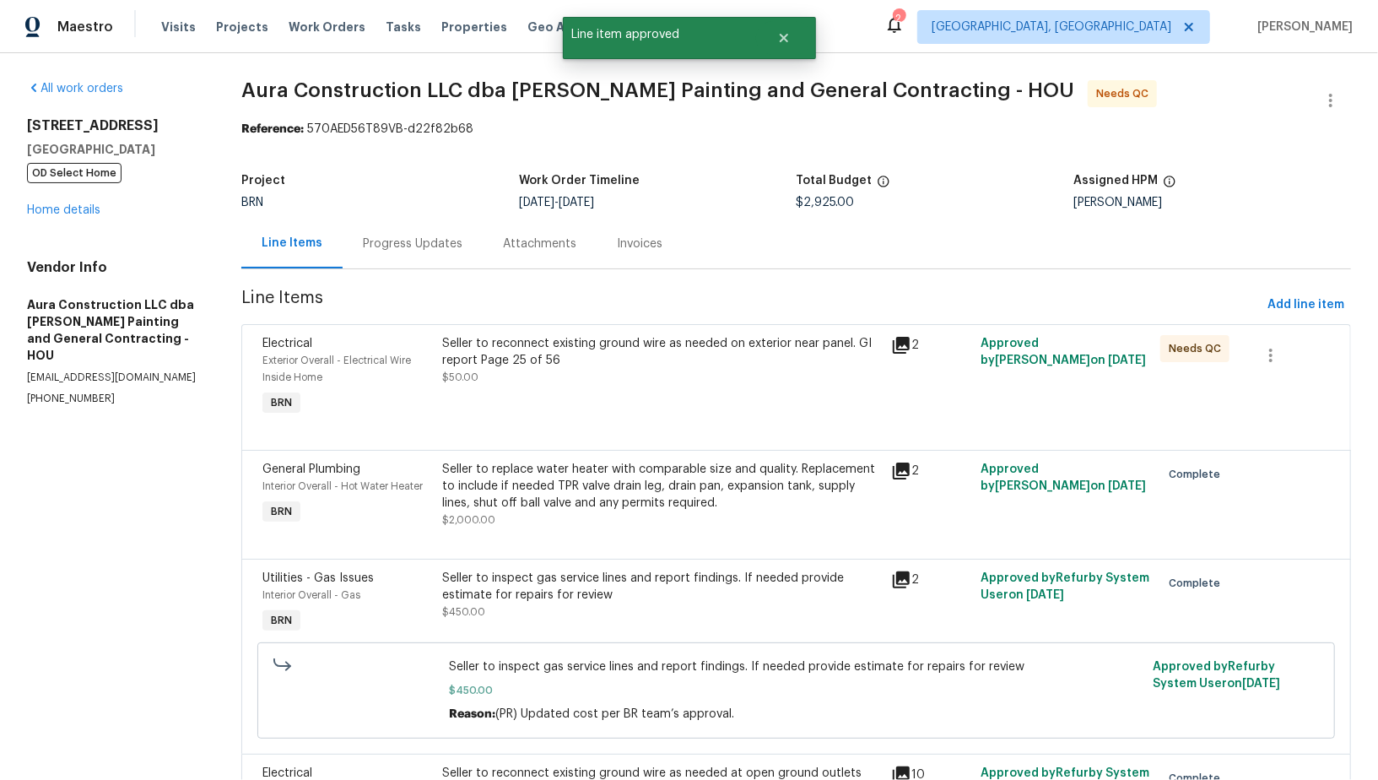
click at [530, 378] on div "Seller to reconnect existing ground wire as needed on exterior near panel. GI r…" at bounding box center [661, 360] width 439 height 51
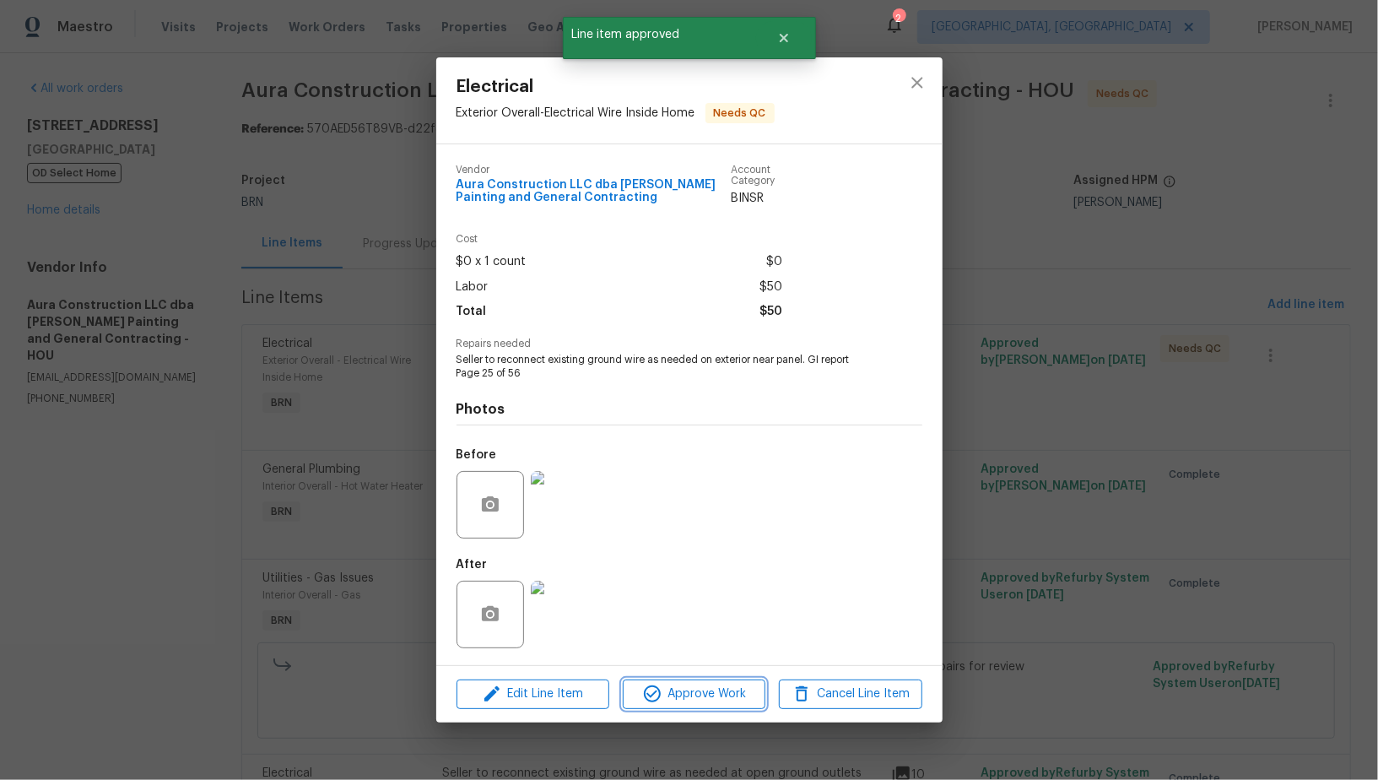
click at [657, 692] on icon "button" at bounding box center [652, 693] width 20 height 20
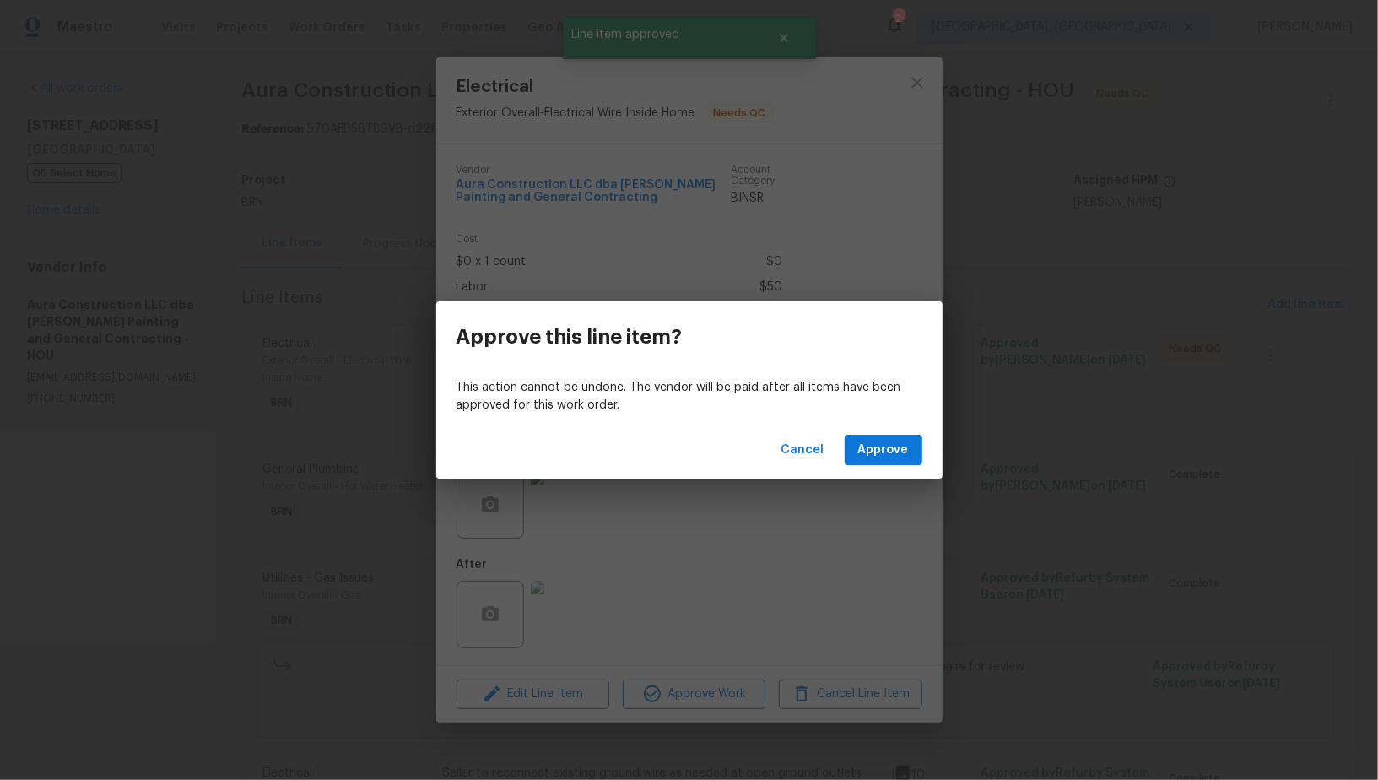
click at [893, 467] on div "Cancel Approve" at bounding box center [689, 450] width 506 height 58
click at [886, 457] on span "Approve" at bounding box center [883, 450] width 51 height 21
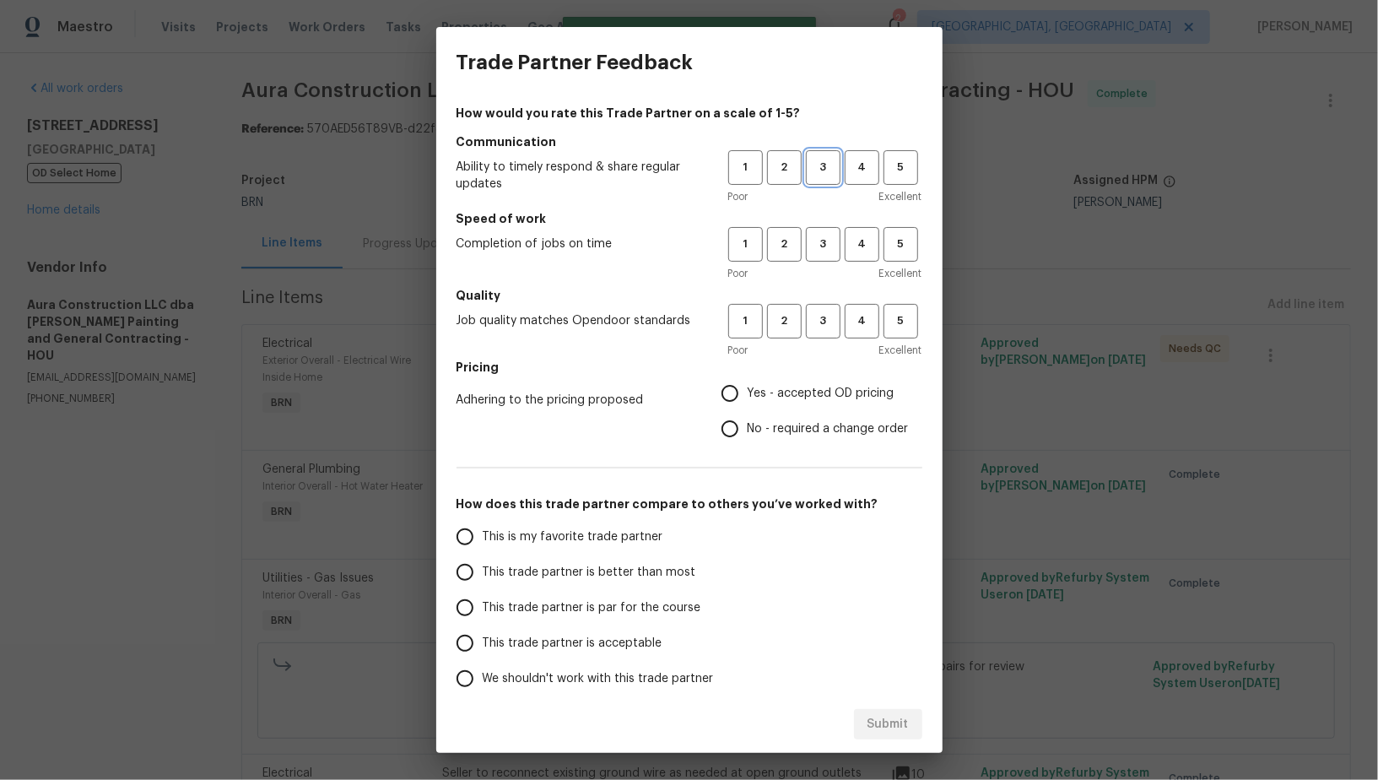
click at [823, 176] on span "3" at bounding box center [822, 167] width 31 height 19
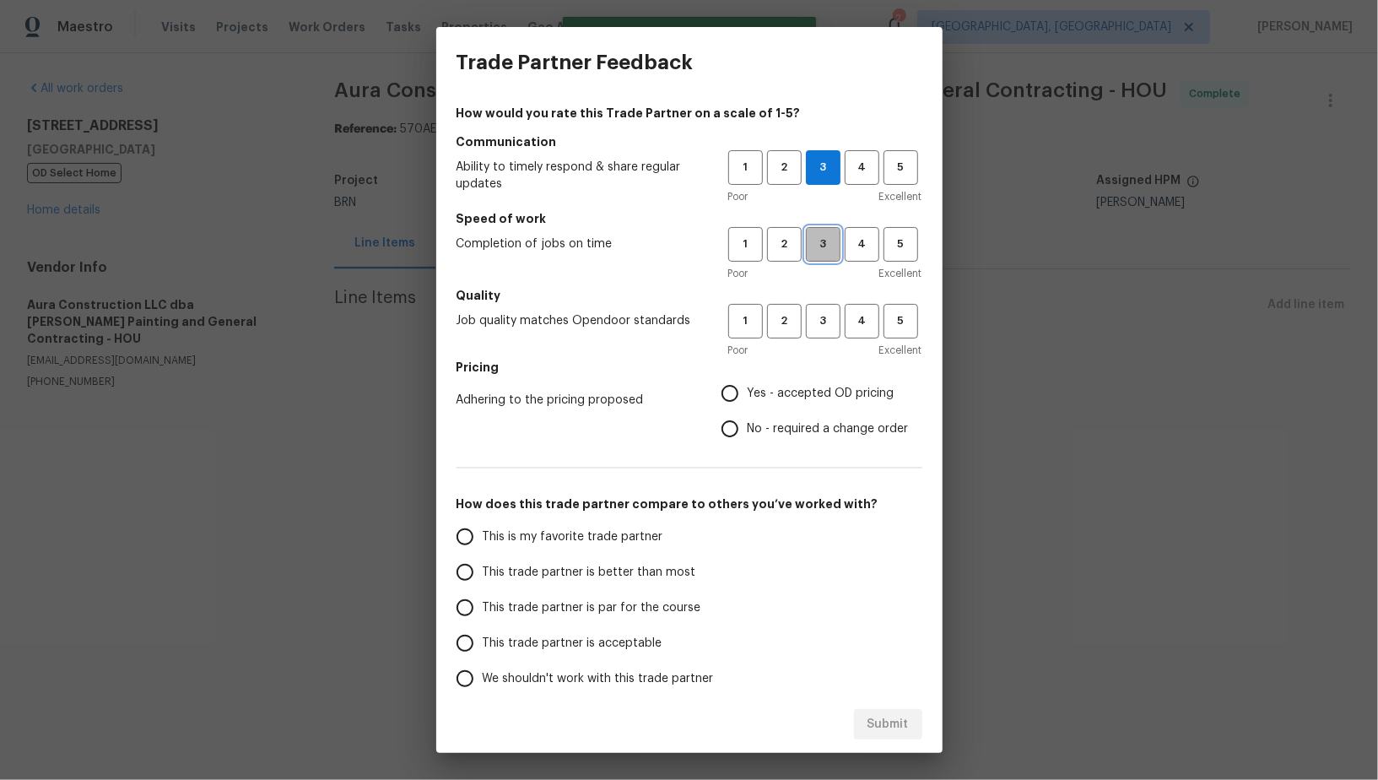
click at [823, 229] on button "3" at bounding box center [823, 244] width 35 height 35
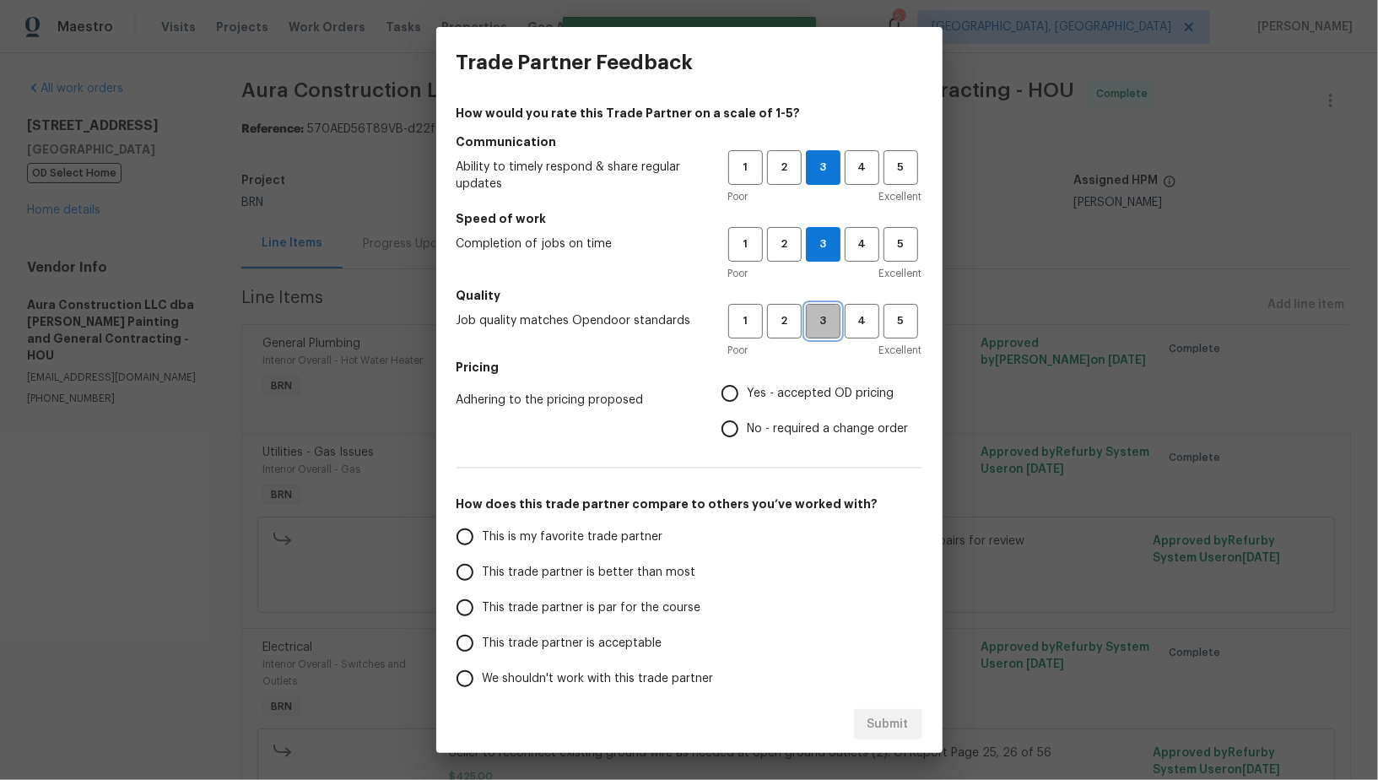
click at [823, 325] on span "3" at bounding box center [822, 320] width 31 height 19
click at [730, 424] on input "No - required a change order" at bounding box center [729, 428] width 35 height 35
radio input "true"
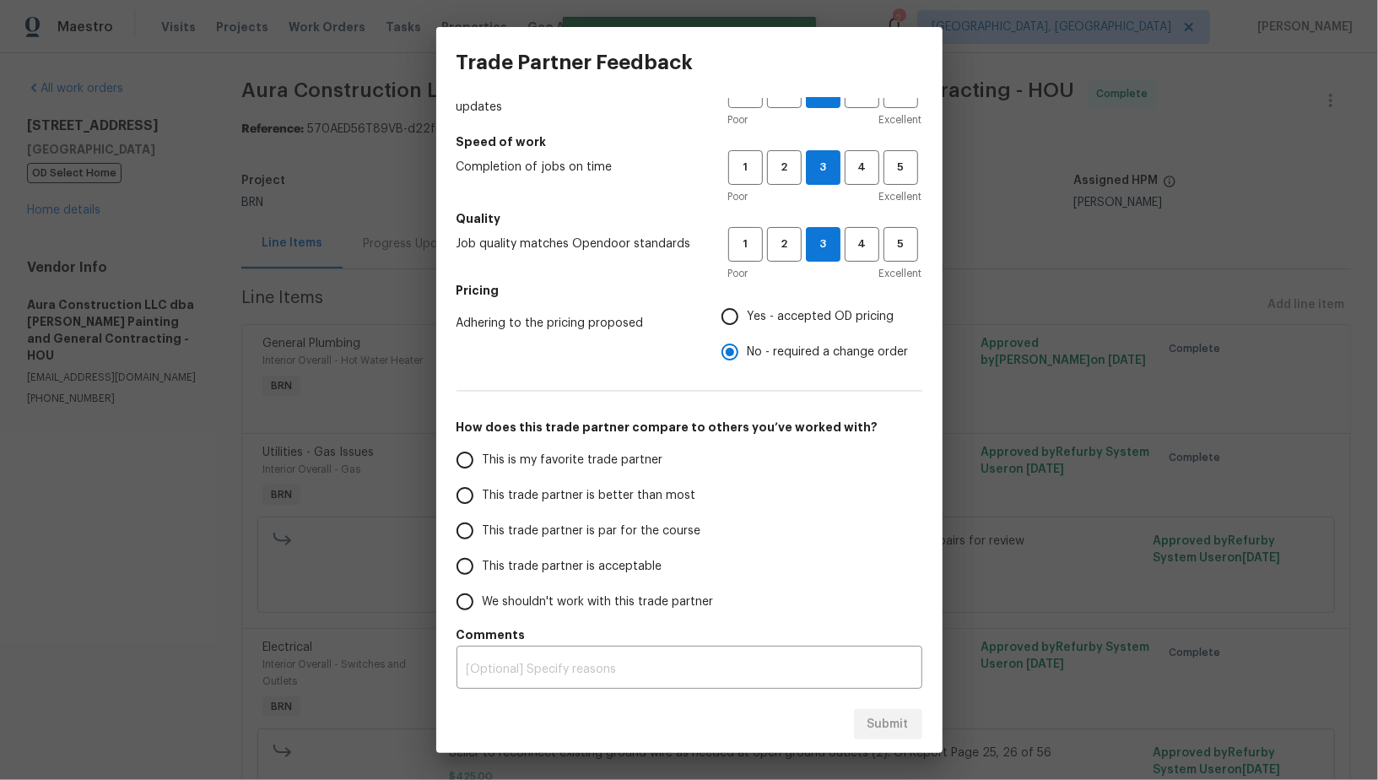
click at [467, 538] on input "This trade partner is par for the course" at bounding box center [464, 530] width 35 height 35
click at [898, 722] on span "Submit" at bounding box center [887, 724] width 41 height 21
radio input "true"
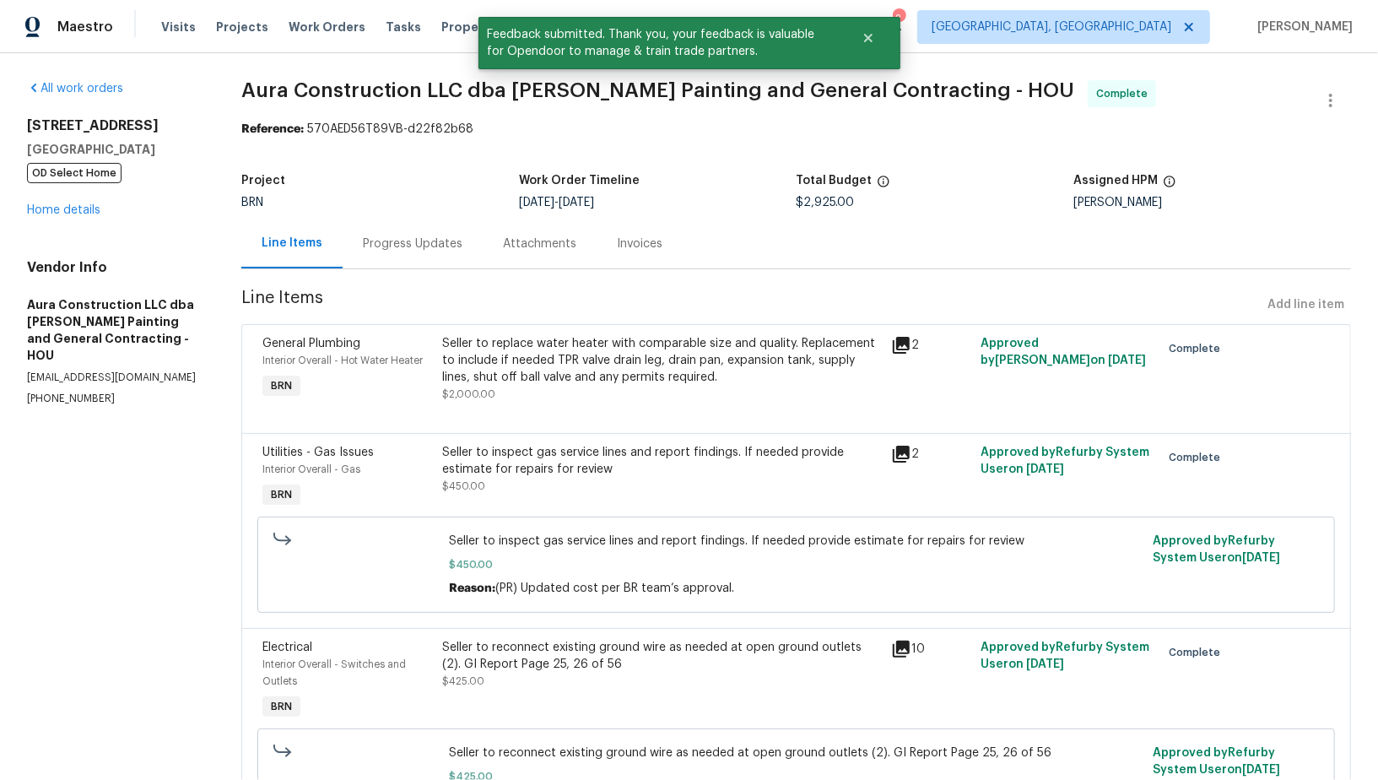
click at [394, 236] on div "Progress Updates" at bounding box center [413, 243] width 100 height 17
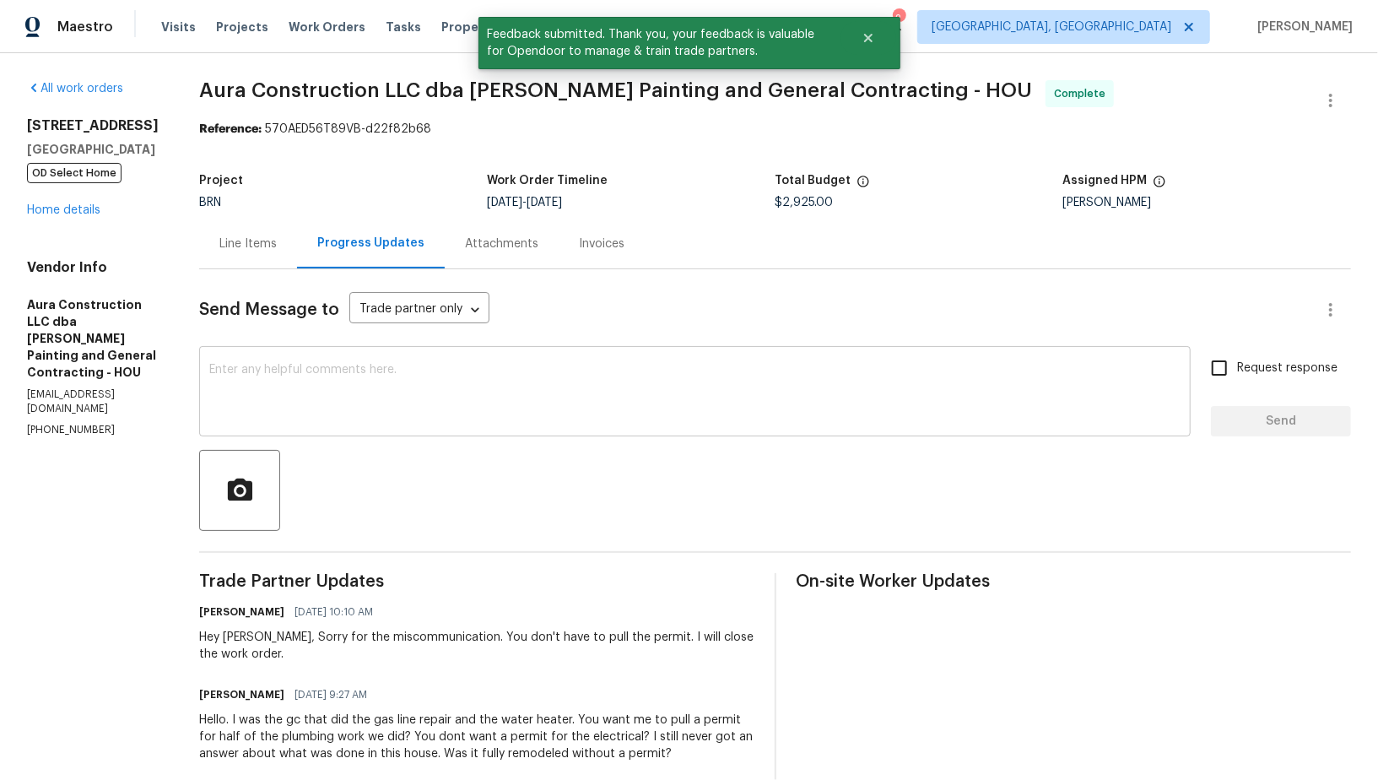
click at [408, 379] on textarea at bounding box center [694, 393] width 971 height 59
paste textarea "WO is approved, Please upload the invoice under invoice section. Thanks!"
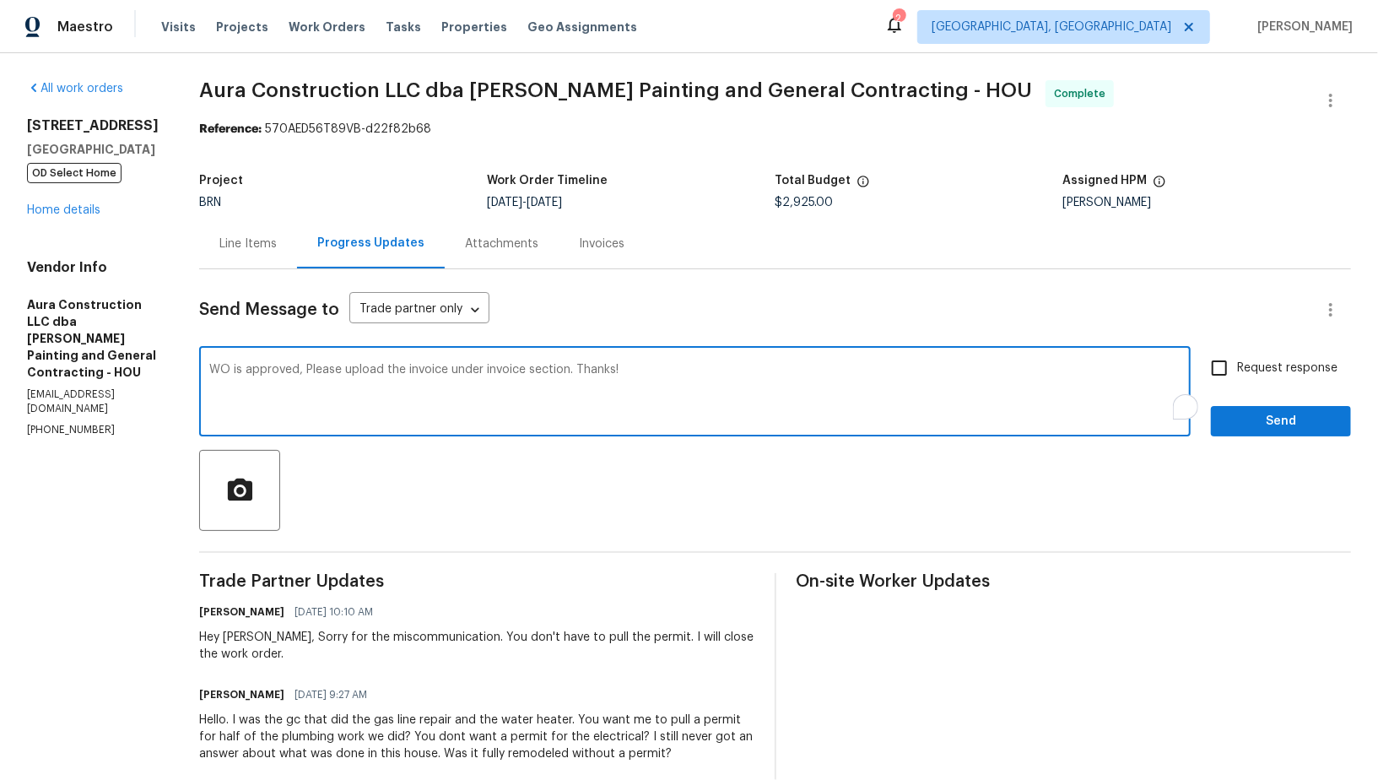
type textarea "WO is approved, Please upload the invoice under invoice section. Thanks!"
click at [1233, 376] on input "Request response" at bounding box center [1218, 367] width 35 height 35
checkbox input "true"
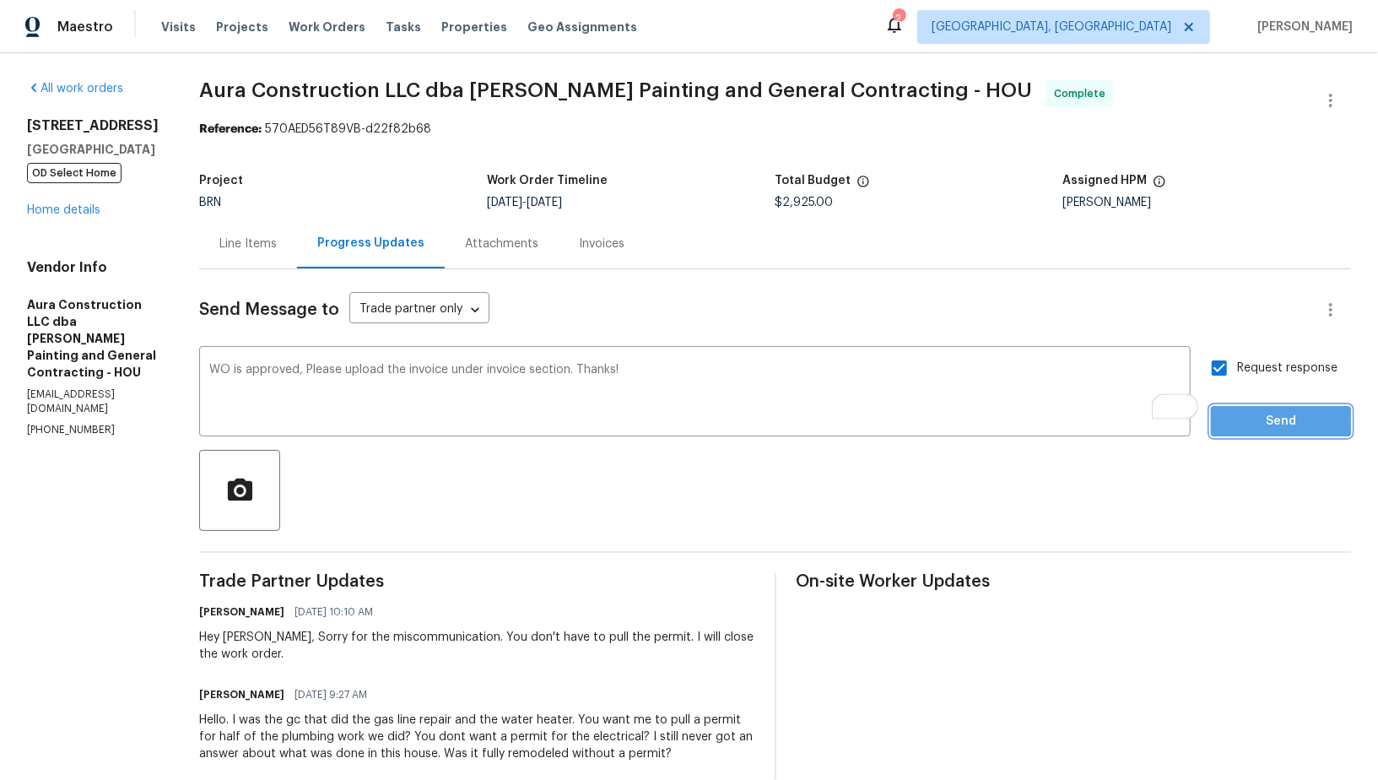
click at [1247, 421] on span "Send" at bounding box center [1280, 421] width 113 height 21
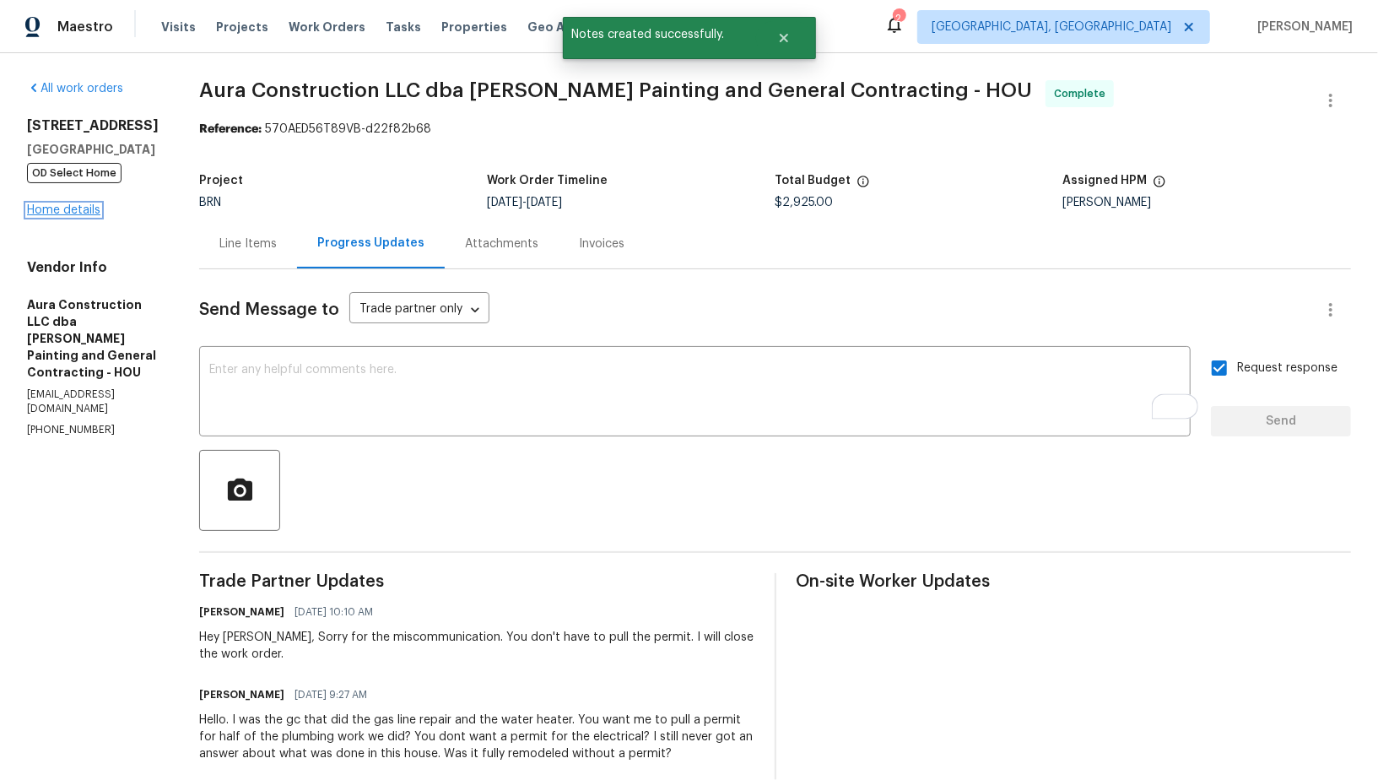
click at [44, 216] on link "Home details" at bounding box center [63, 210] width 73 height 12
